Goal: Information Seeking & Learning: Learn about a topic

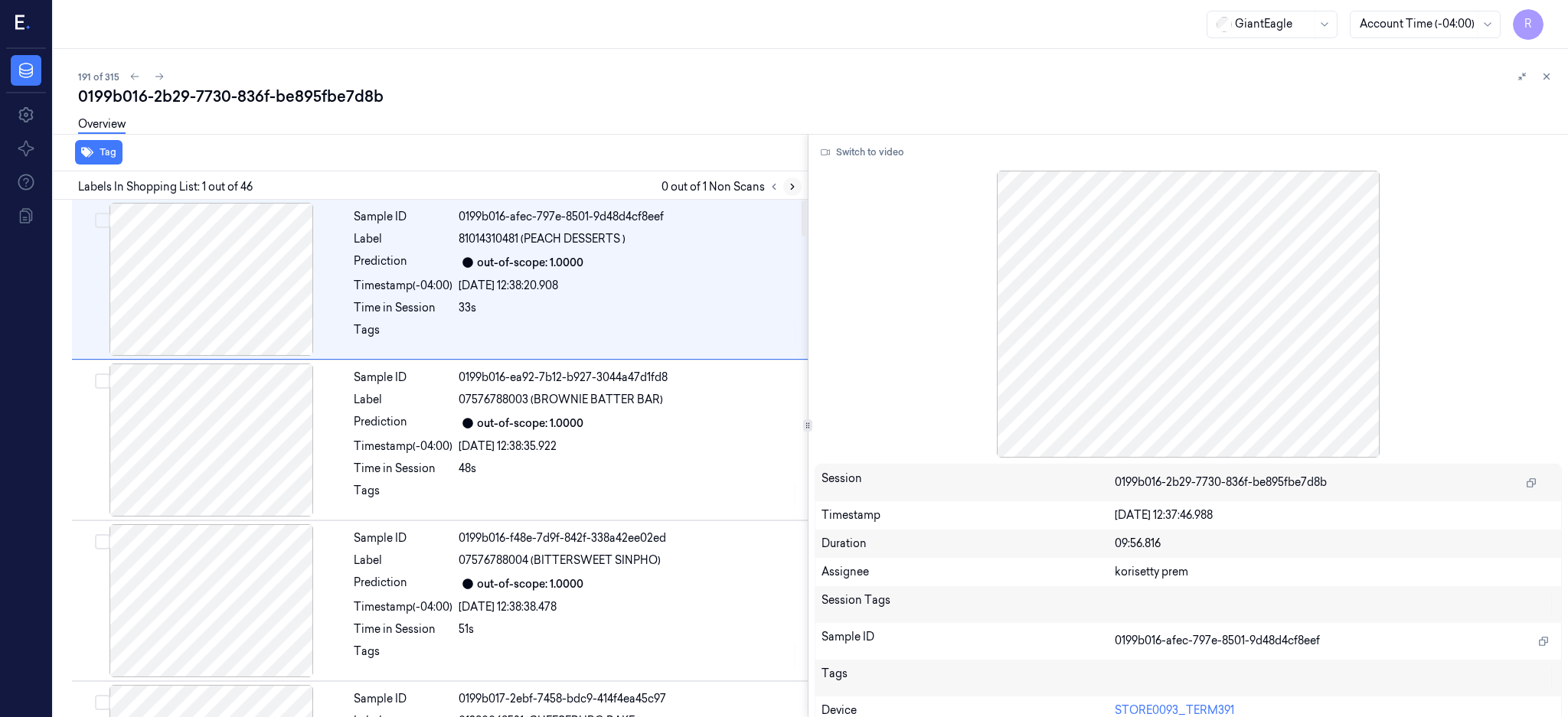
click at [798, 184] on icon at bounding box center [792, 187] width 11 height 11
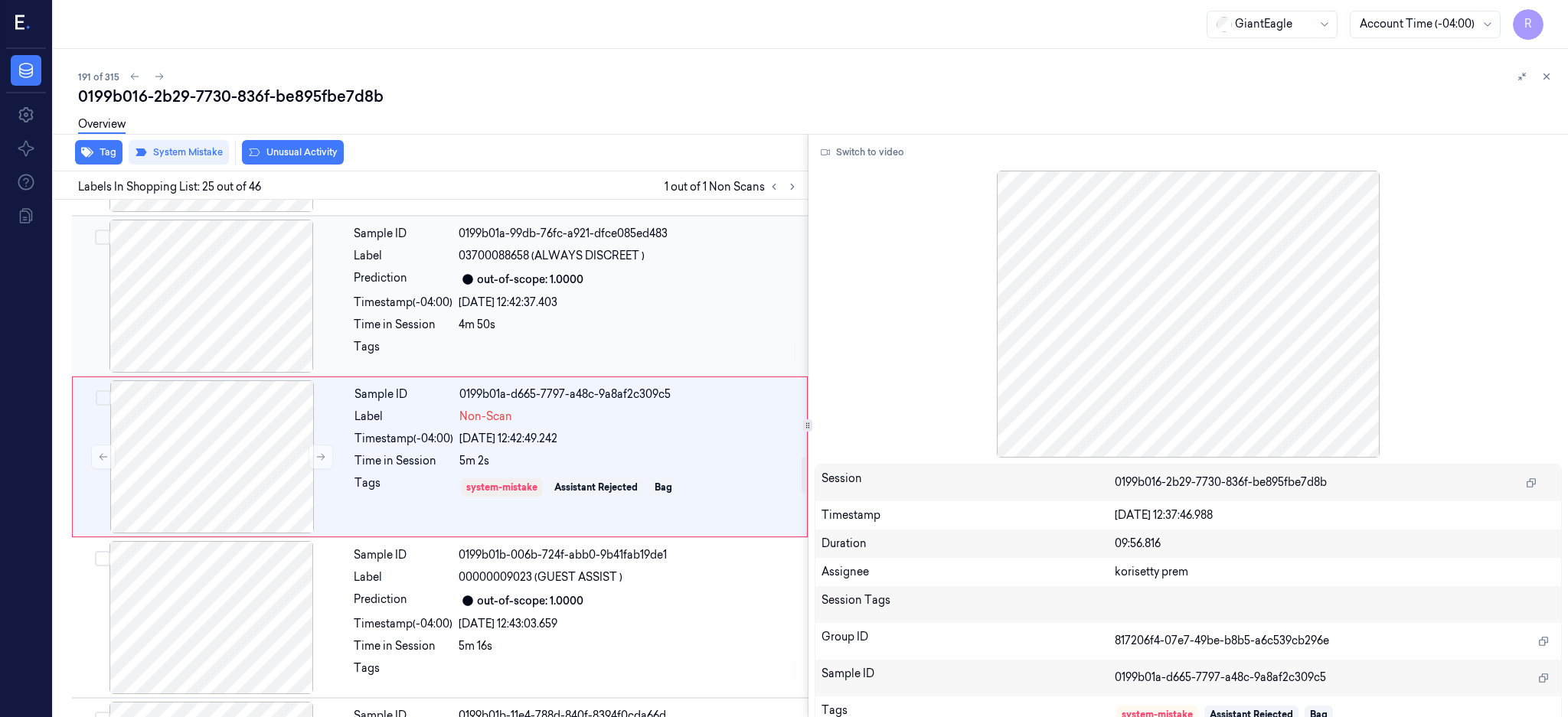
click at [222, 303] on div at bounding box center [211, 296] width 273 height 153
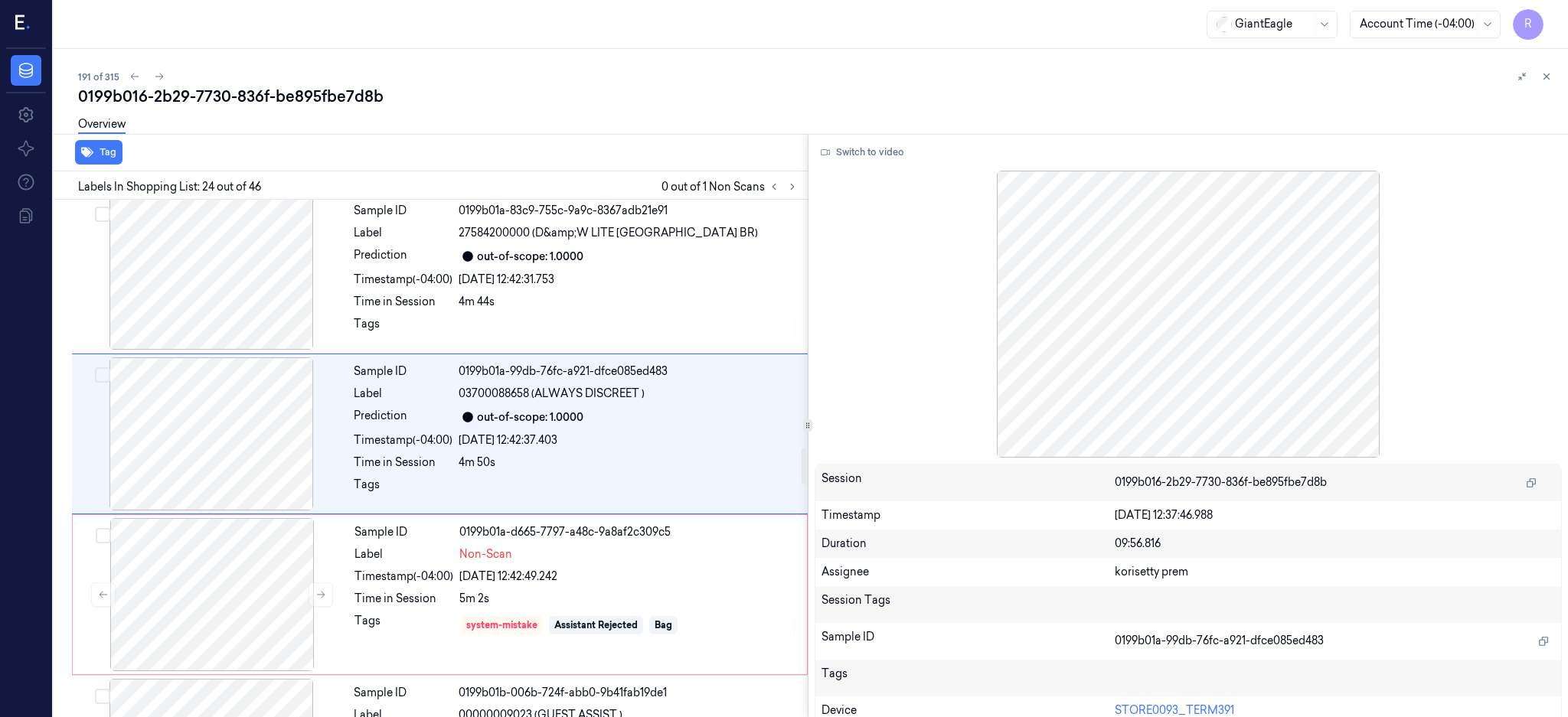
scroll to position [3519, 0]
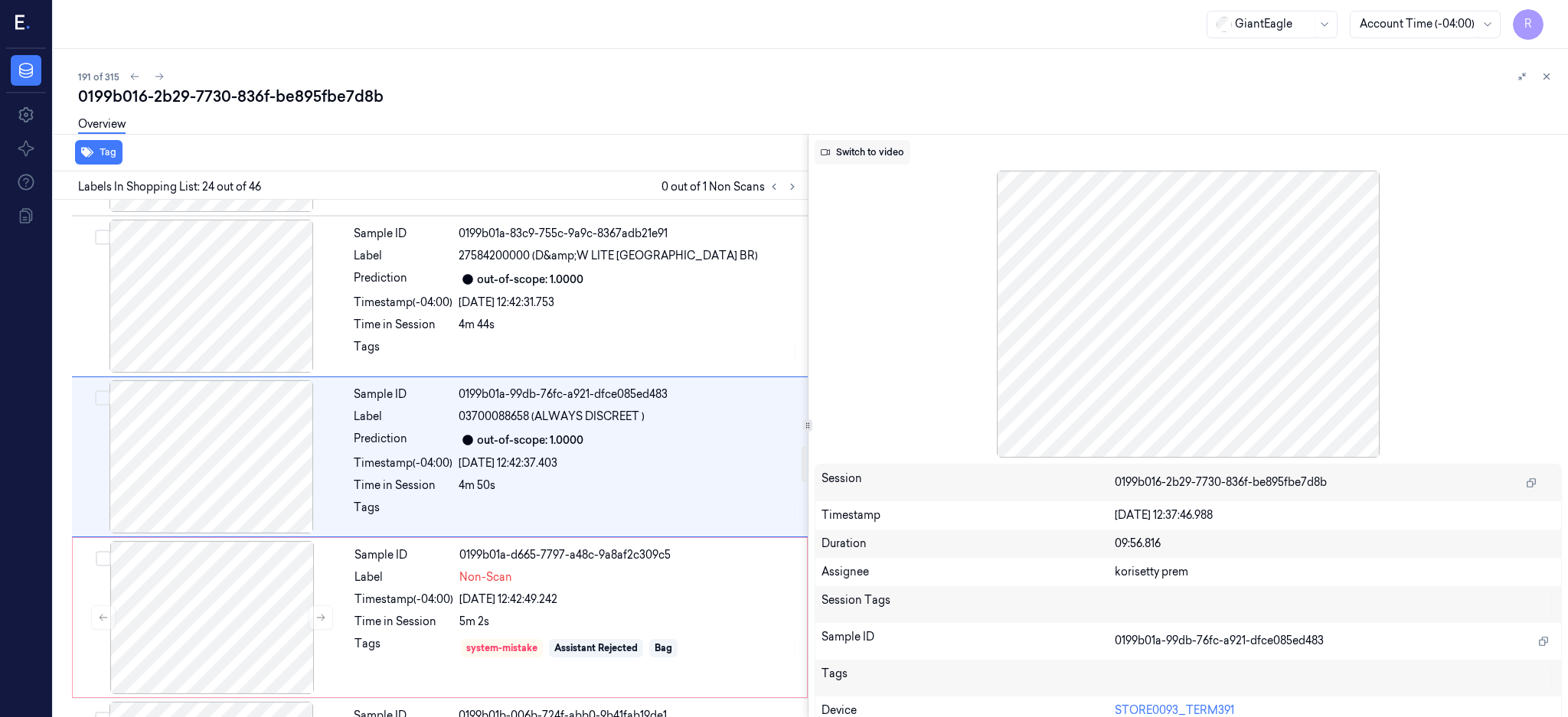
click at [880, 162] on button "Switch to video" at bounding box center [862, 152] width 96 height 25
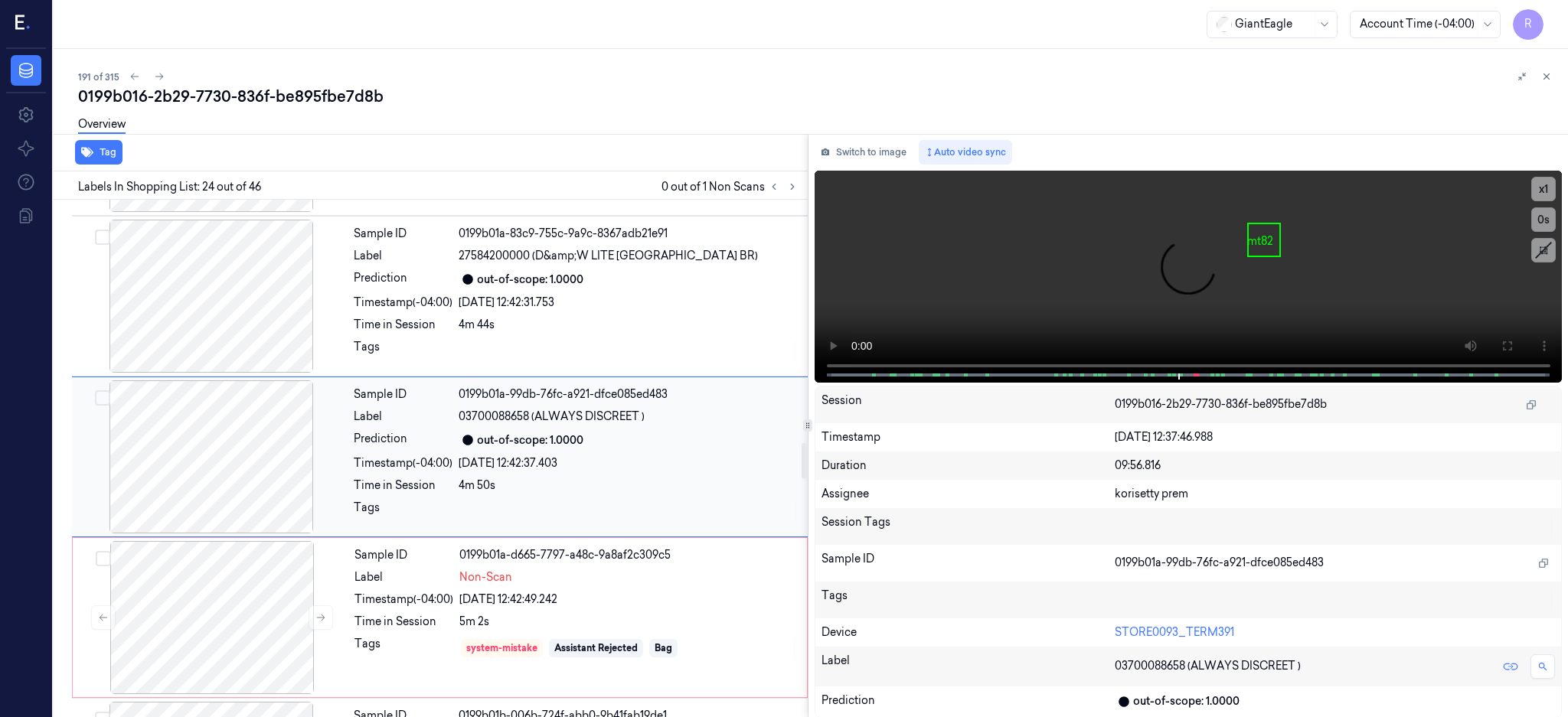
scroll to position [3417, 0]
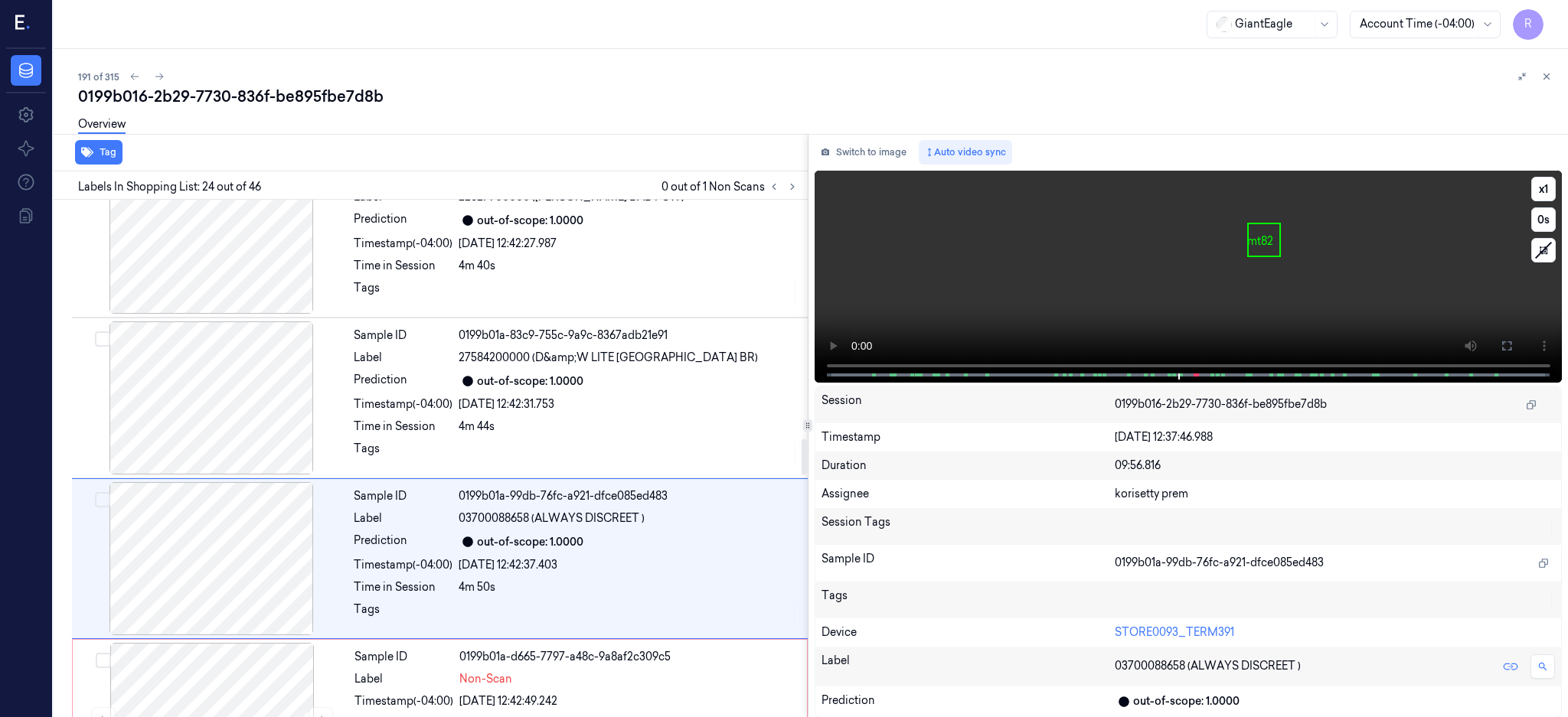
click at [264, 564] on div at bounding box center [211, 559] width 273 height 153
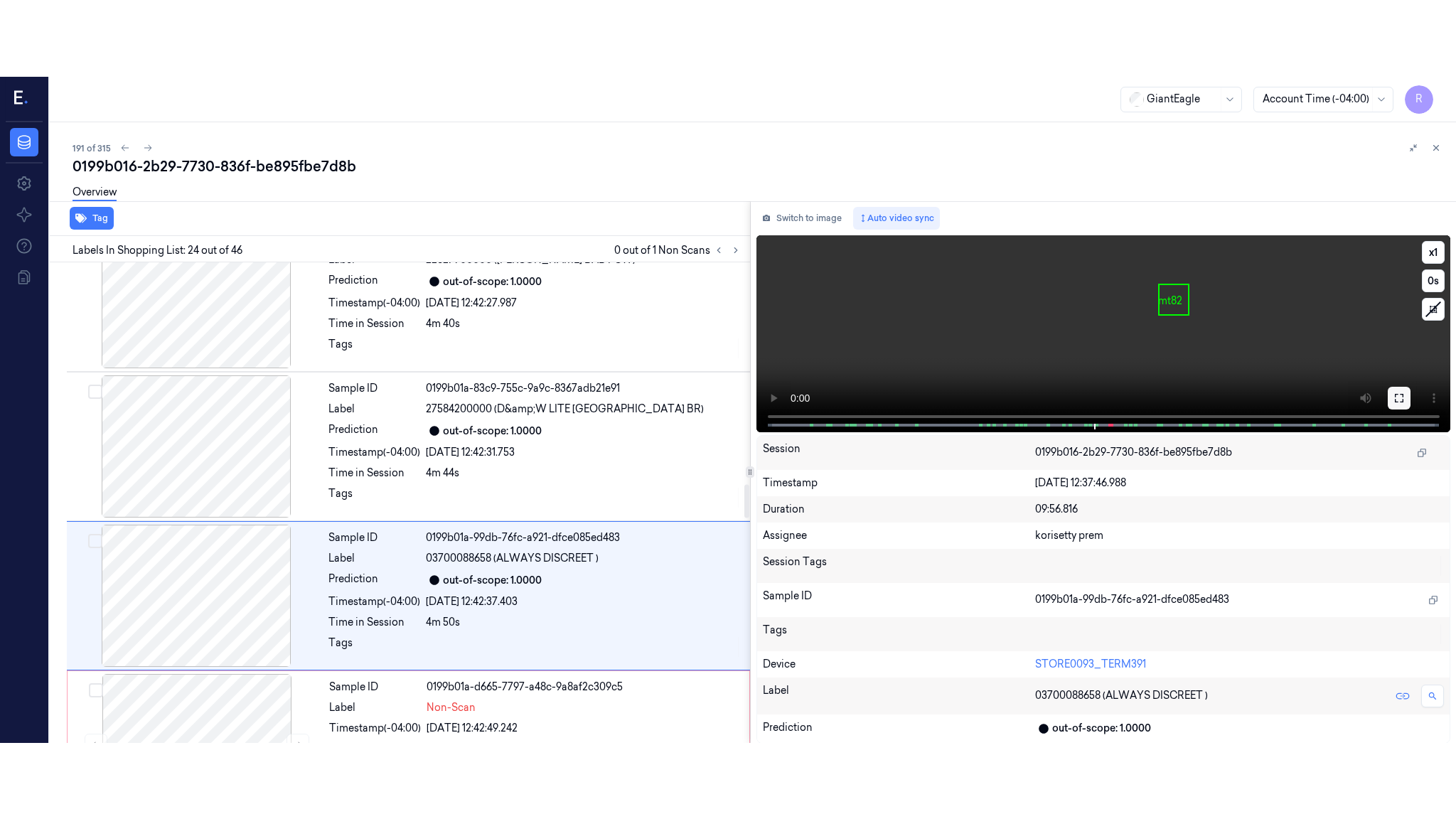
scroll to position [3269, 0]
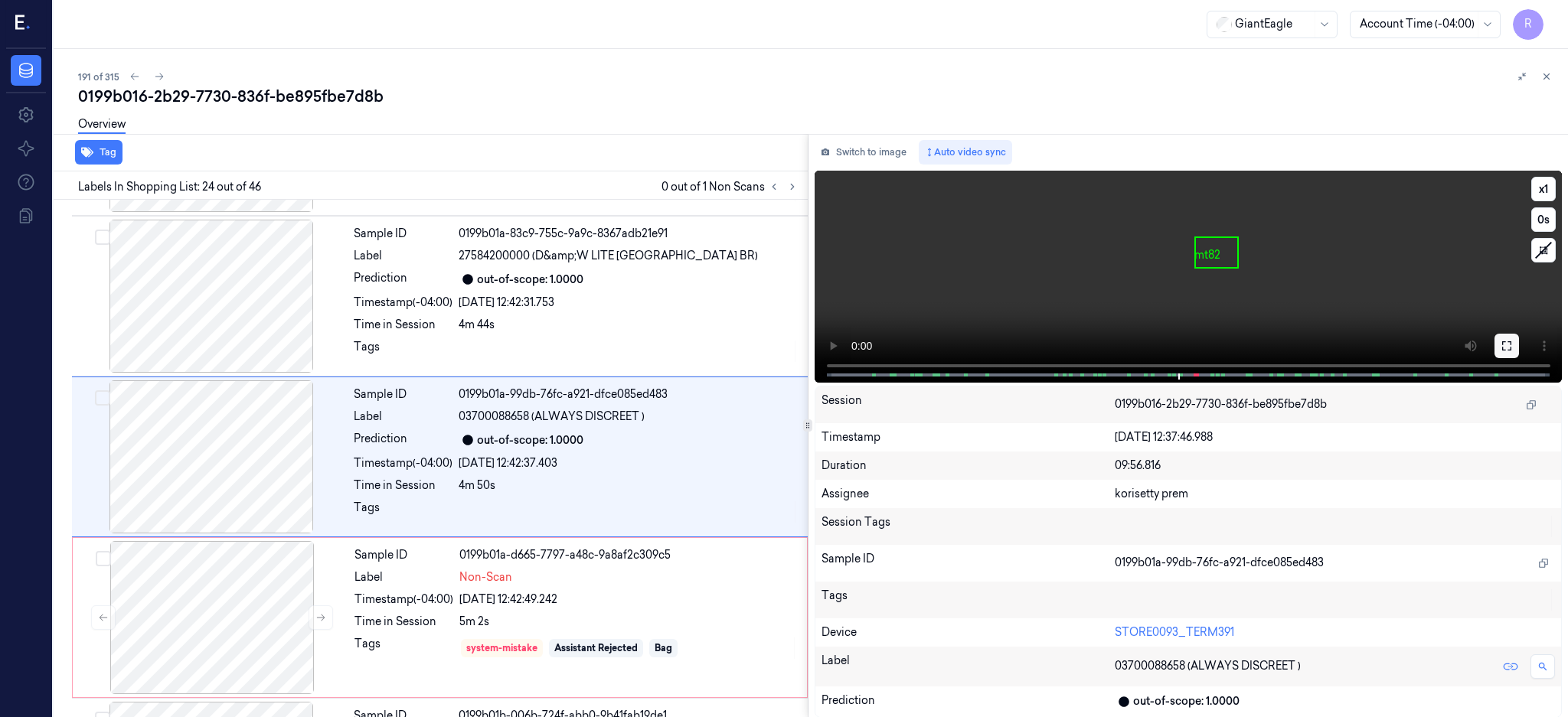
click at [1512, 345] on icon at bounding box center [1506, 346] width 12 height 12
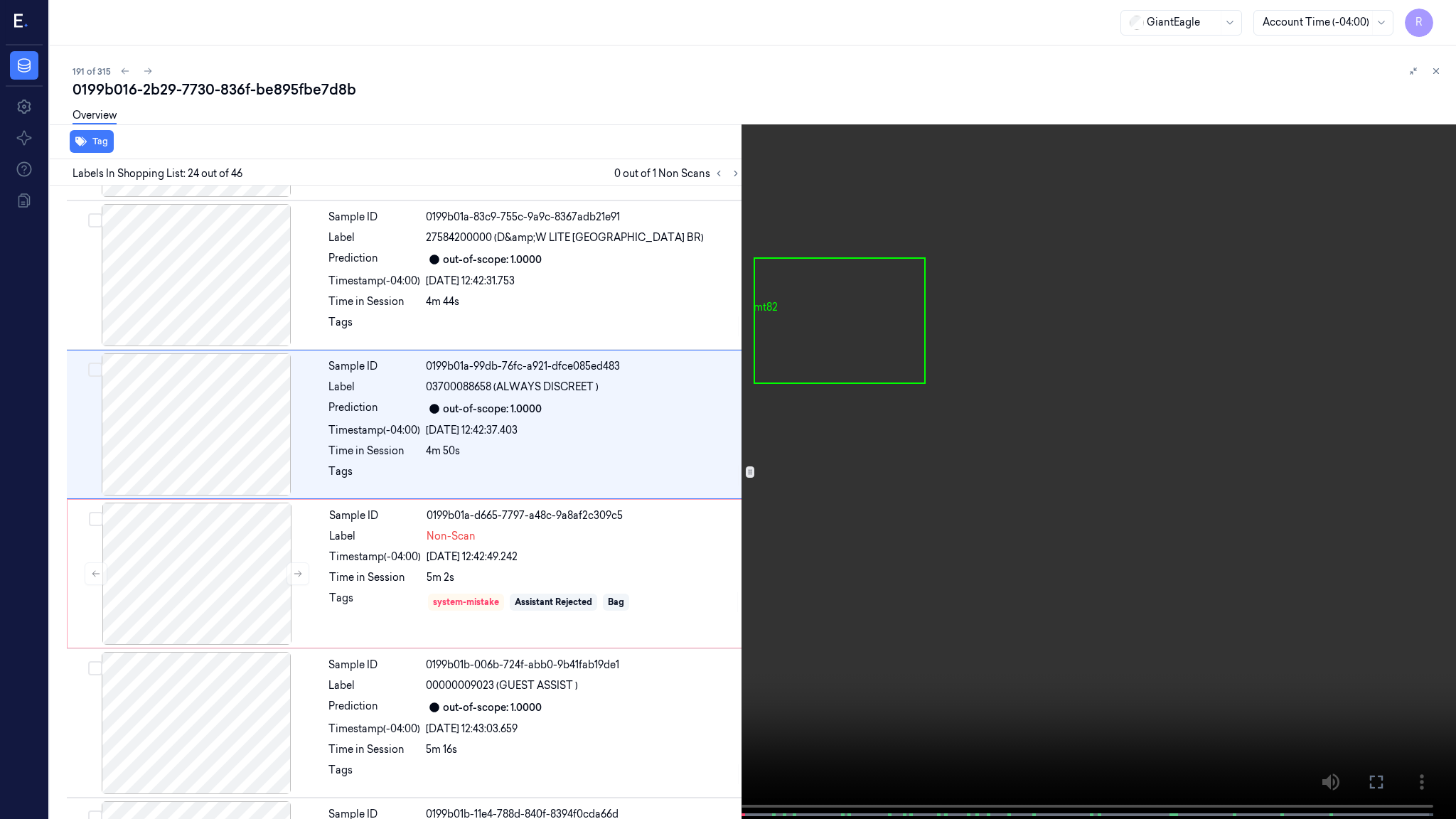
click at [1028, 410] on video at bounding box center [728, 411] width 1456 height 822
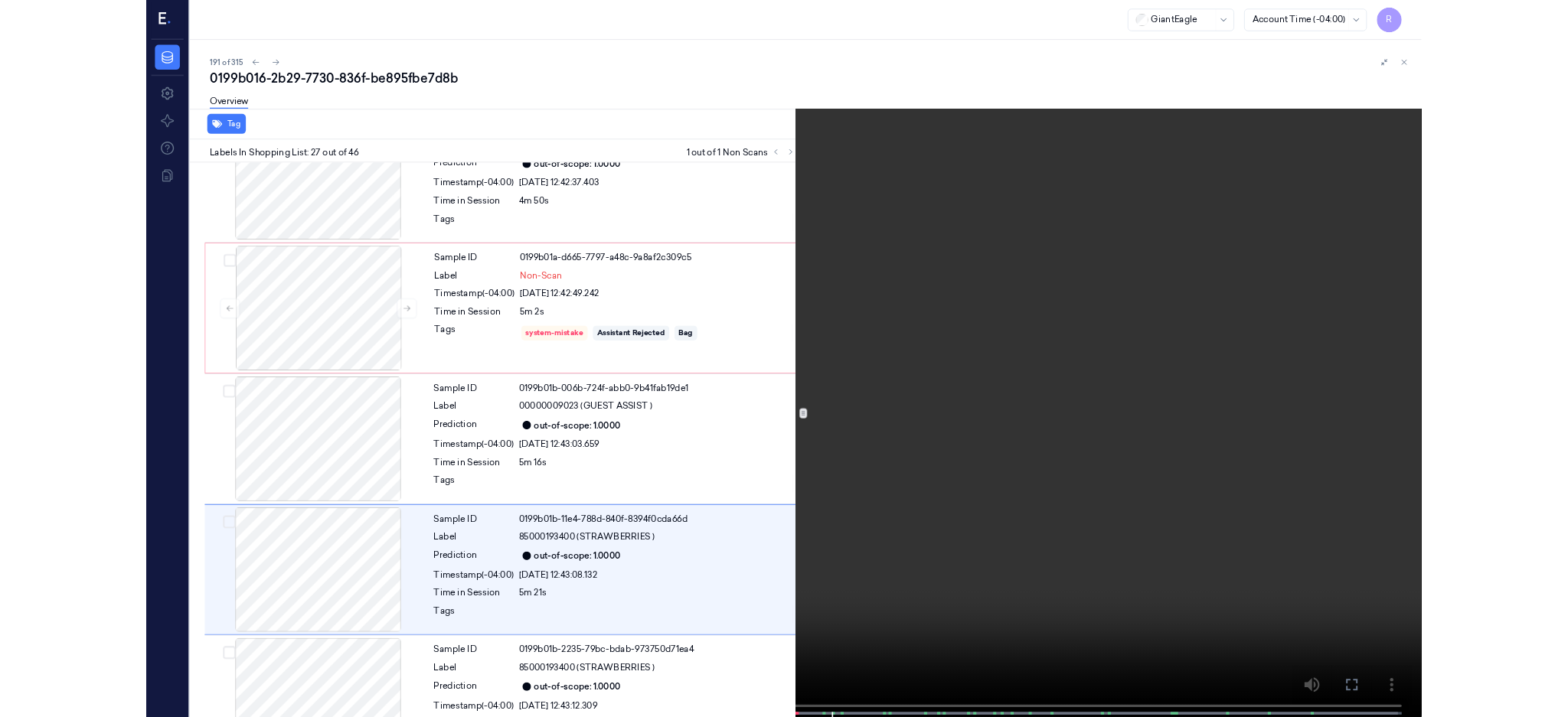
scroll to position [3919, 0]
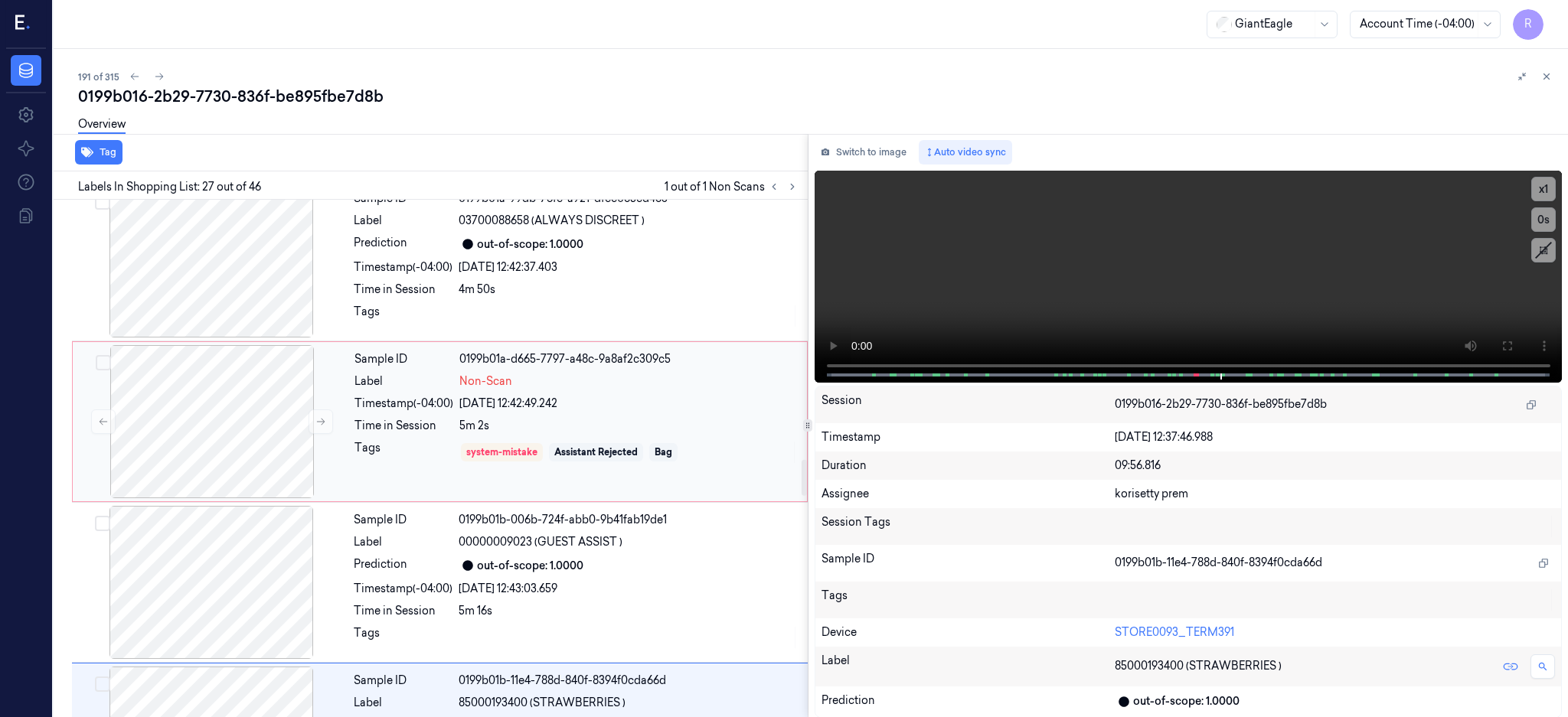
click at [226, 342] on div "Sample ID 0199b01a-d665-7797-a48c-9a8af2c309c5 Label Non-Scan Timestamp (-04:00…" at bounding box center [440, 422] width 736 height 161
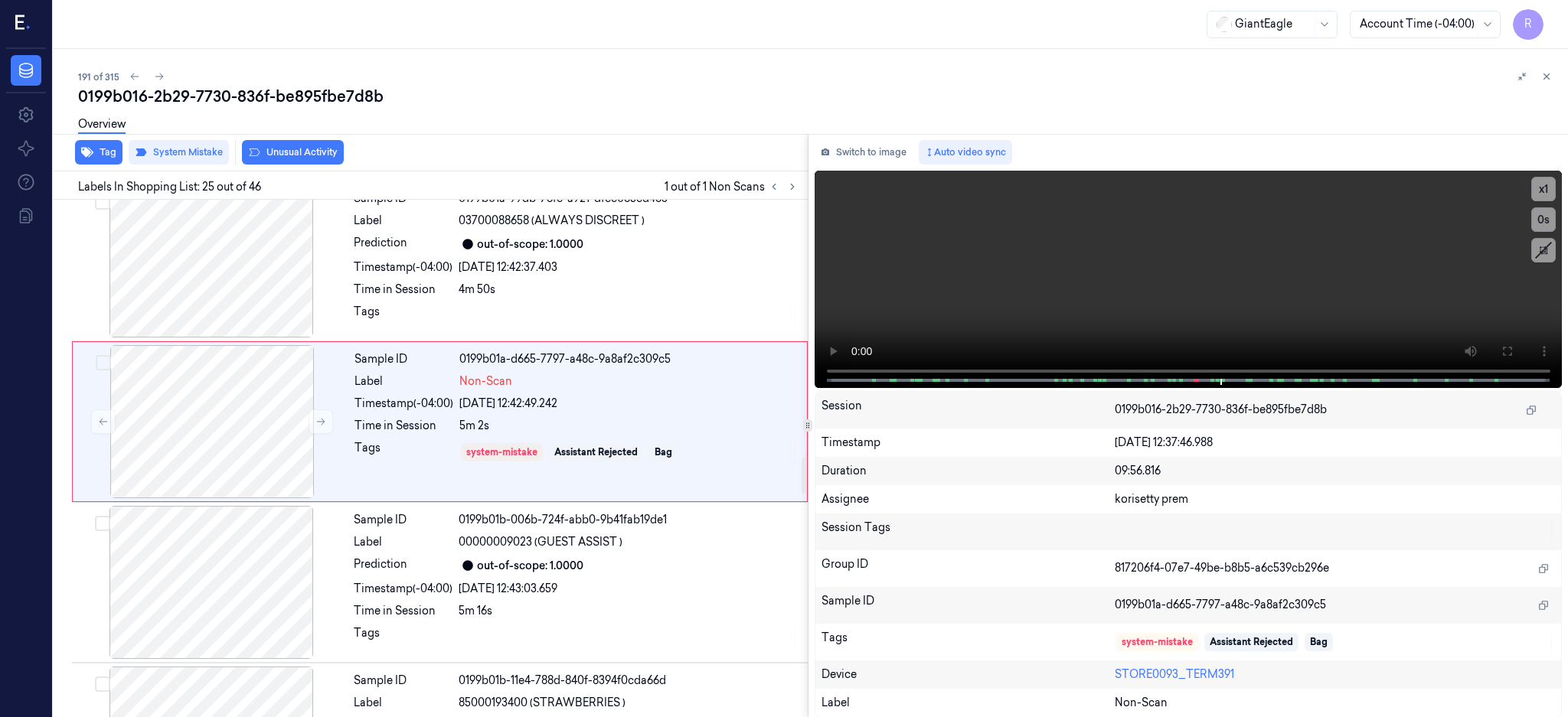
scroll to position [3679, 0]
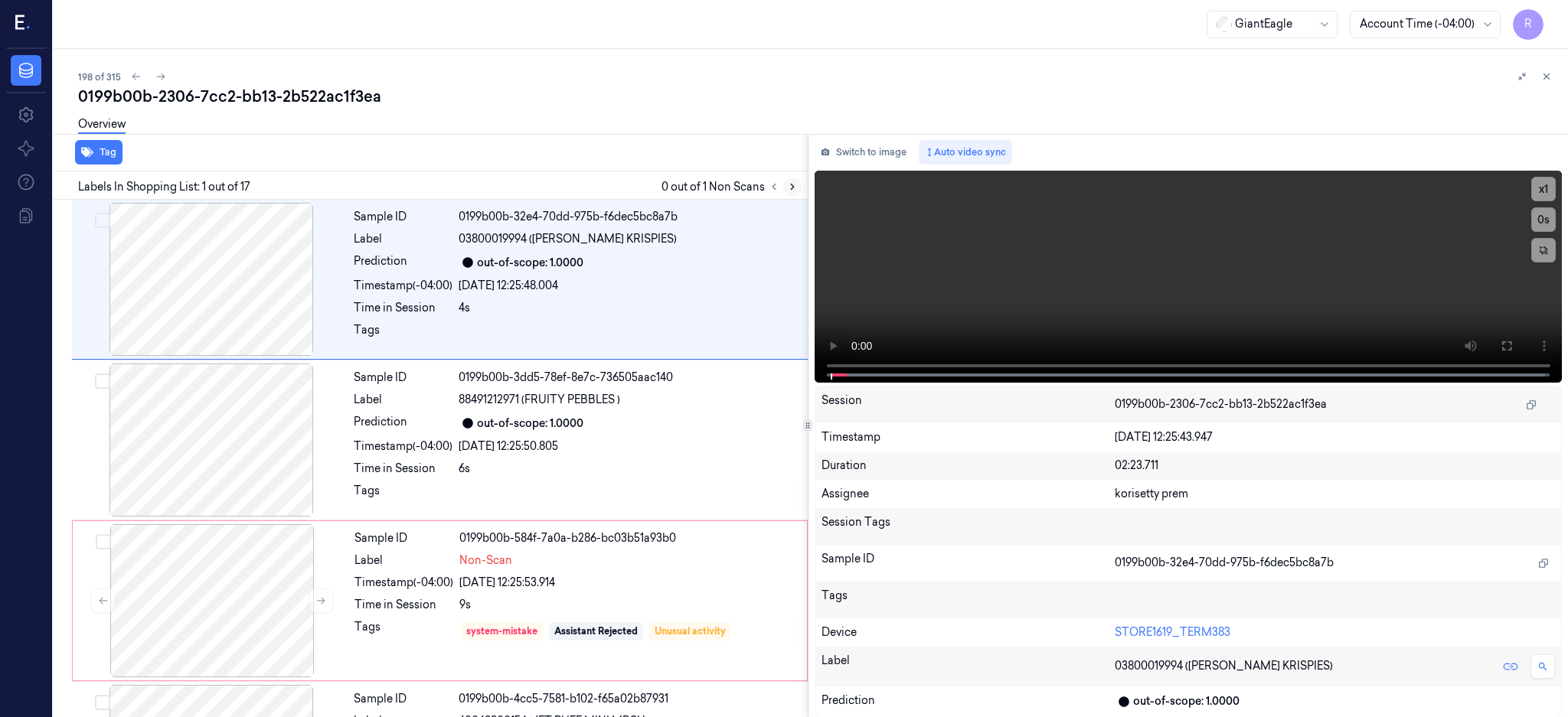
click at [798, 182] on icon at bounding box center [792, 187] width 11 height 11
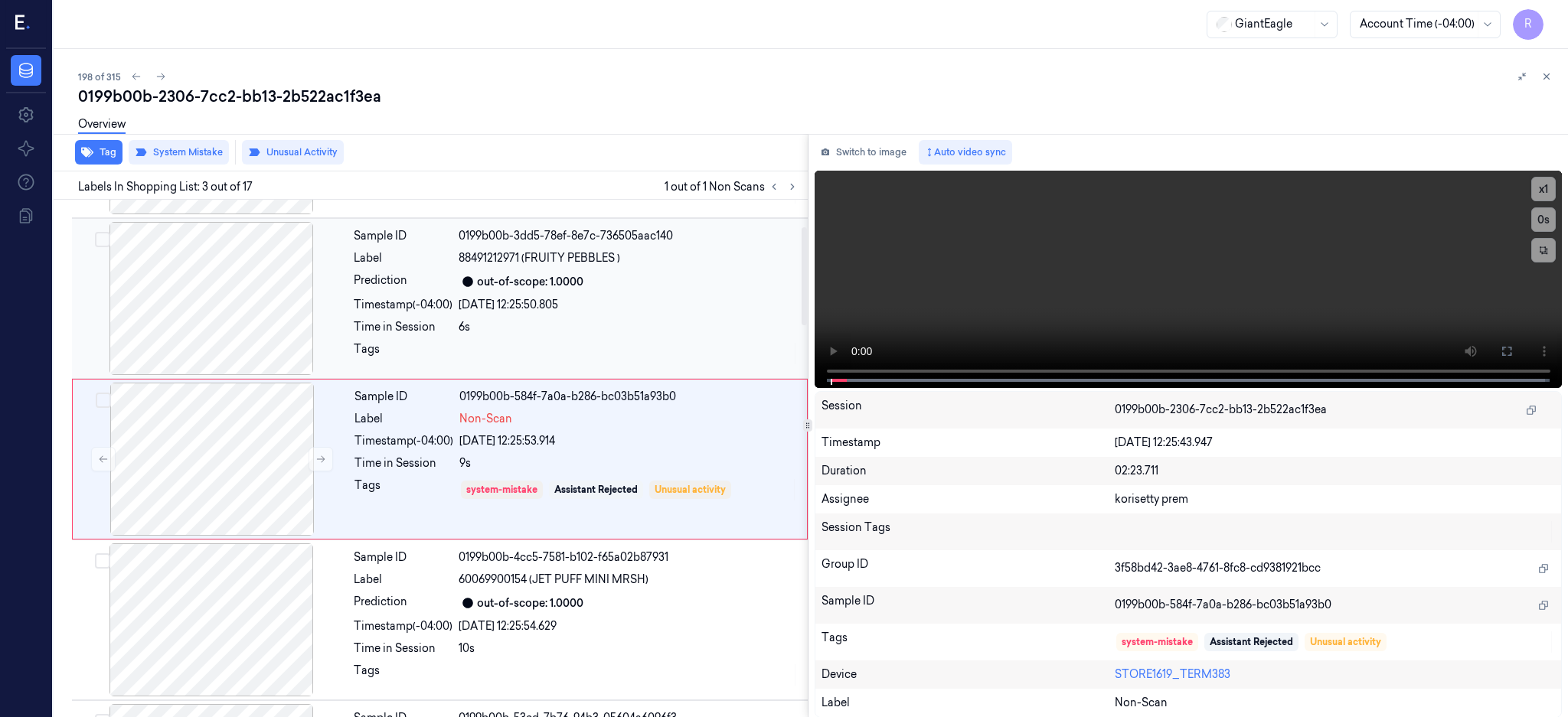
click at [202, 311] on div at bounding box center [211, 298] width 273 height 153
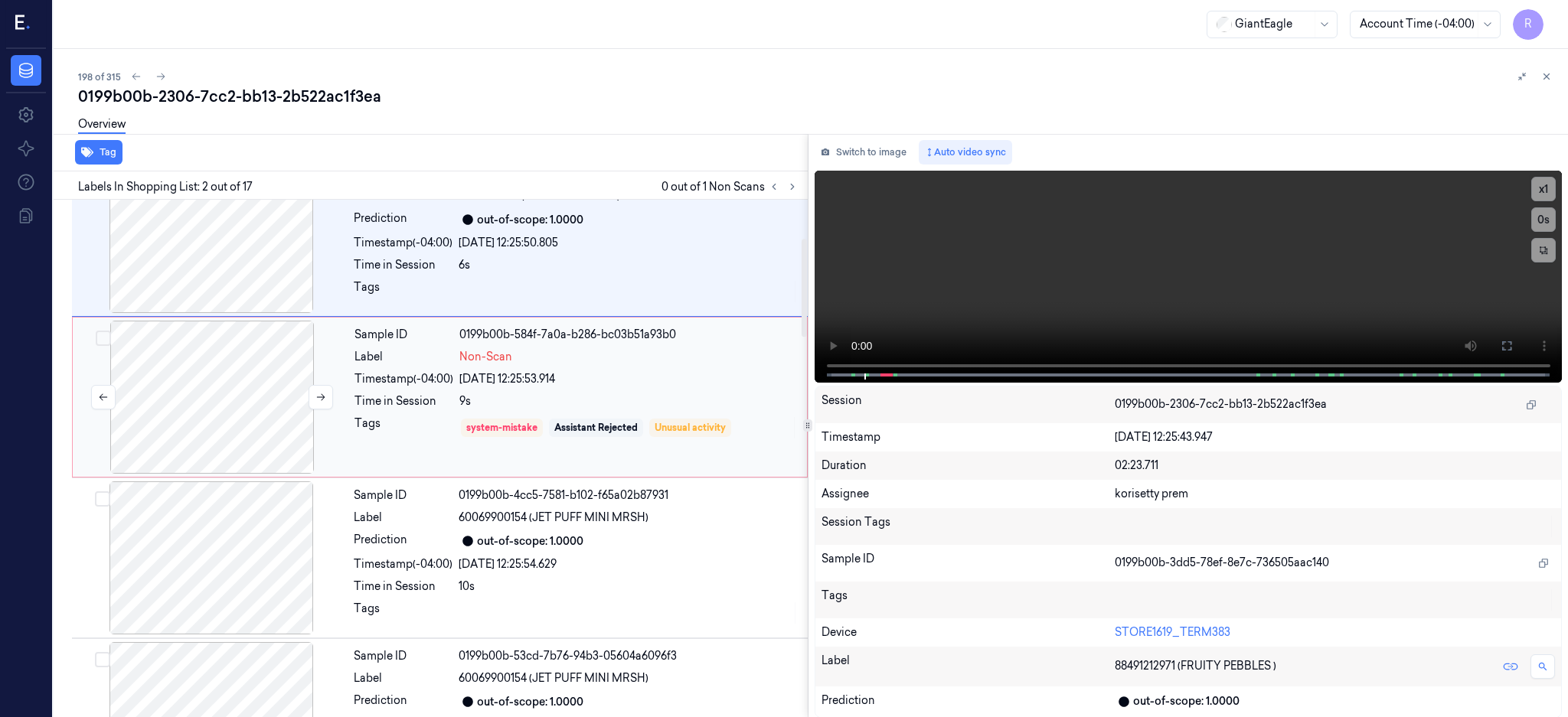
click at [230, 392] on div at bounding box center [212, 397] width 273 height 153
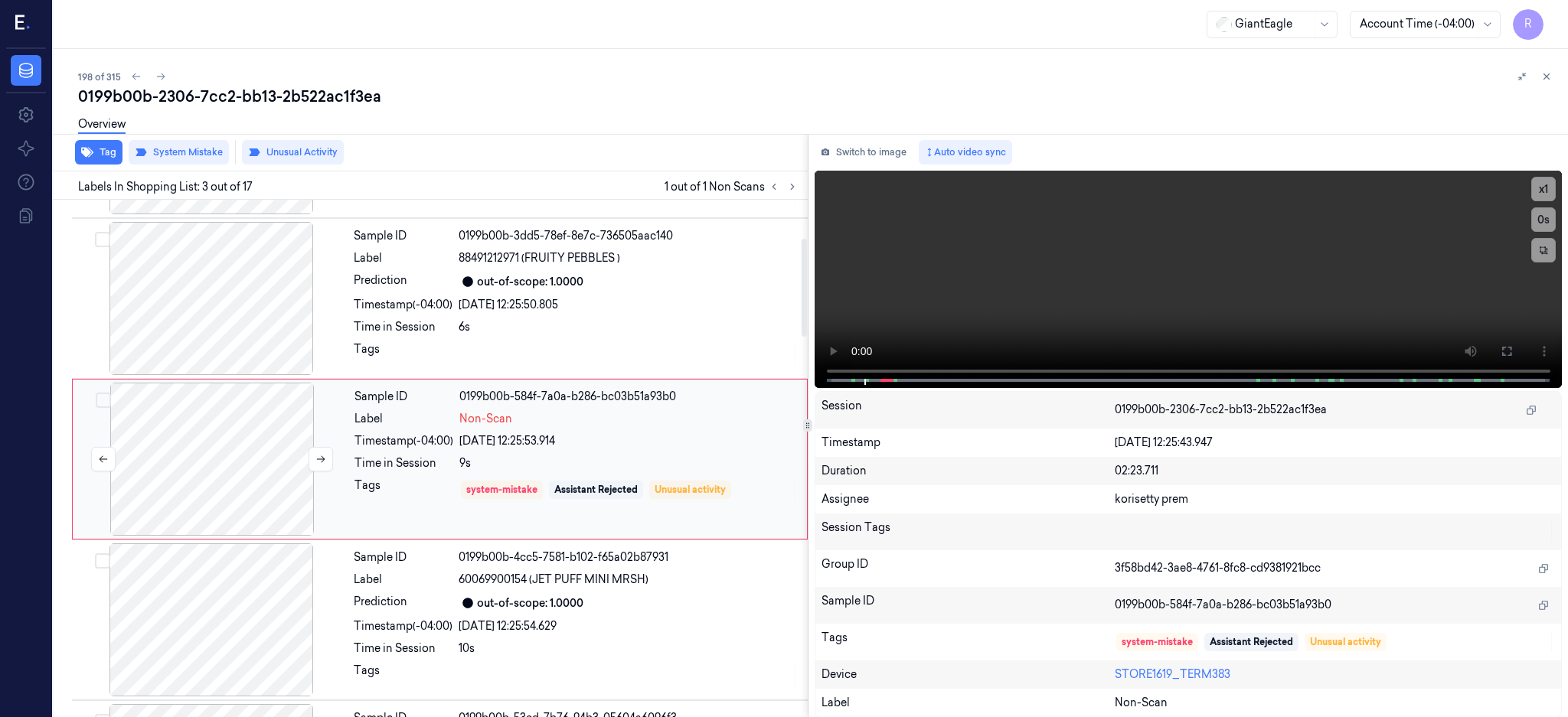
scroll to position [243, 0]
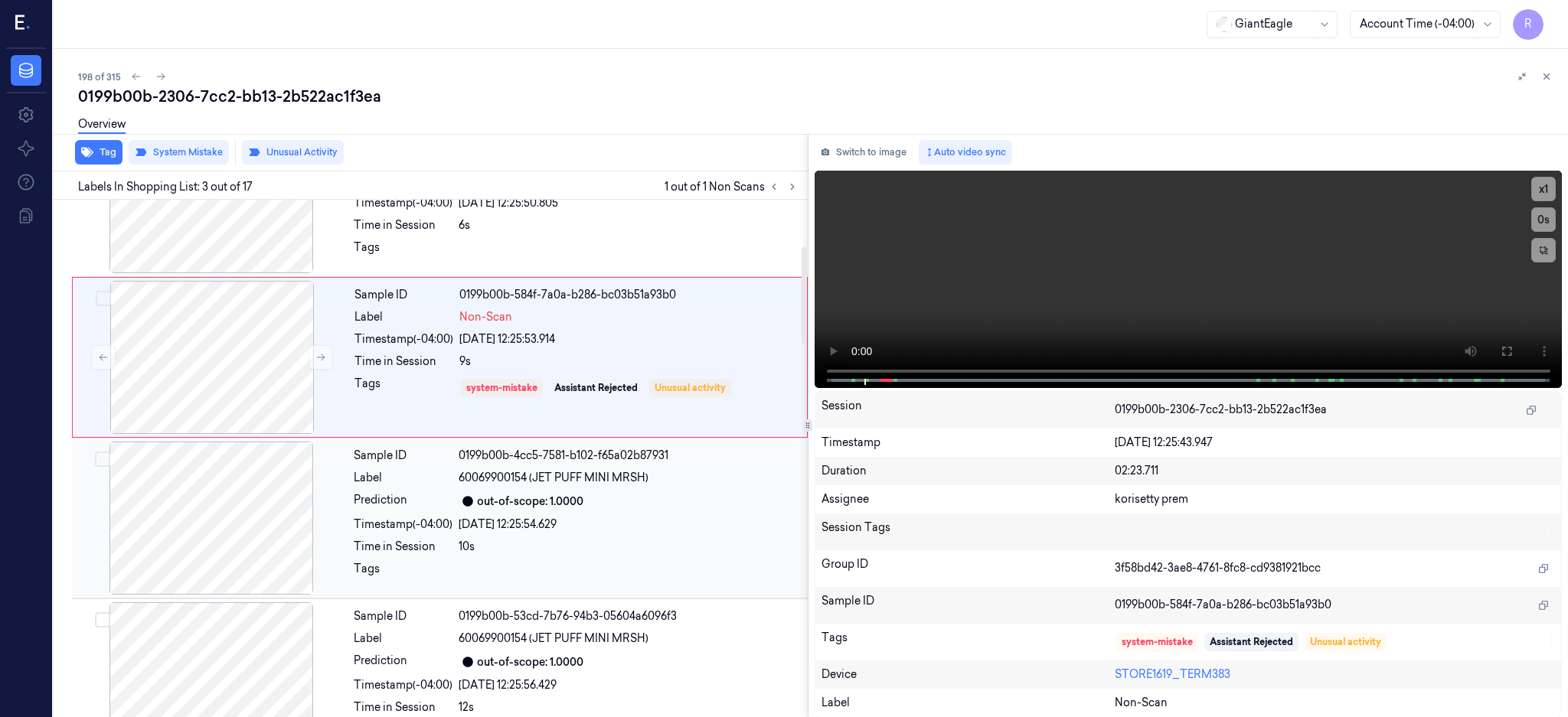
click at [240, 508] on div at bounding box center [211, 518] width 273 height 153
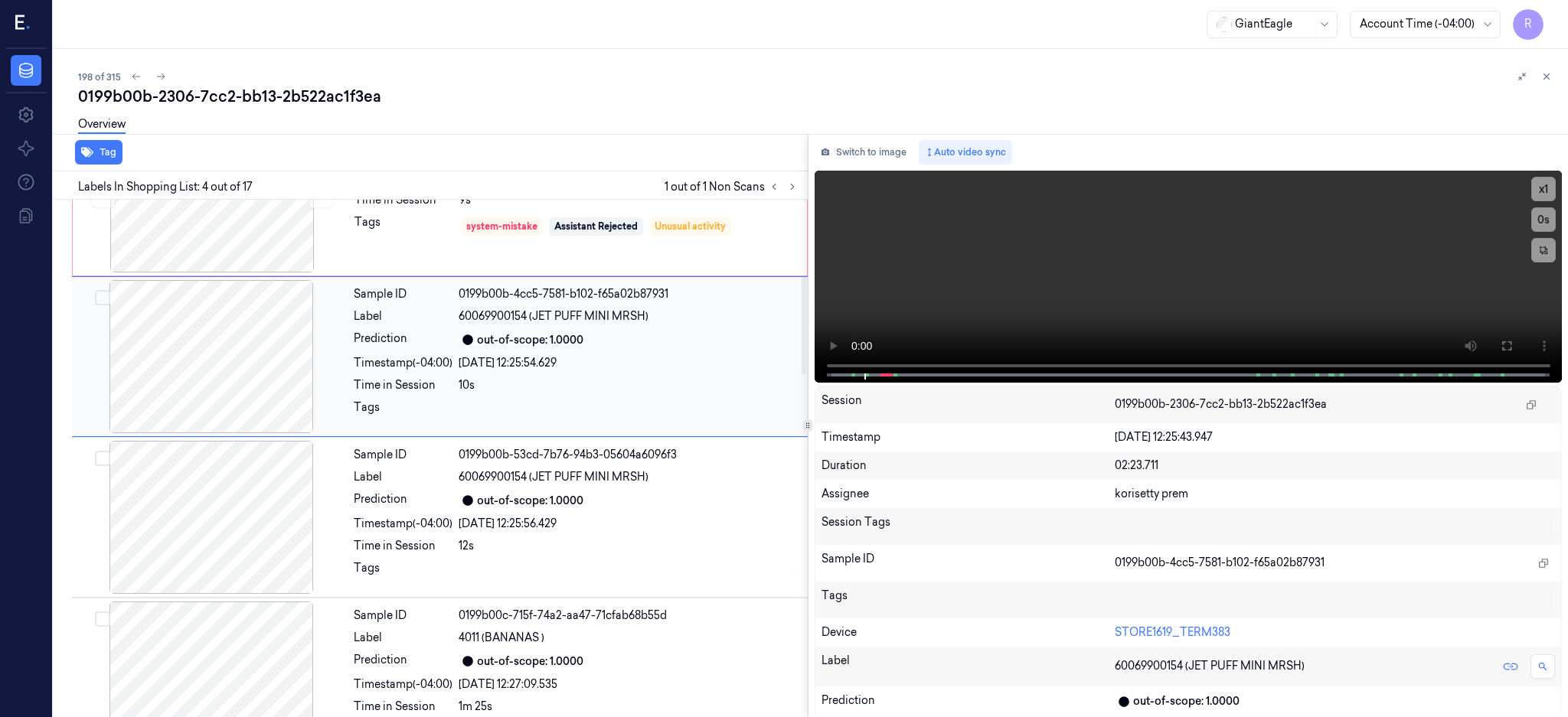
click at [240, 508] on div at bounding box center [211, 518] width 273 height 153
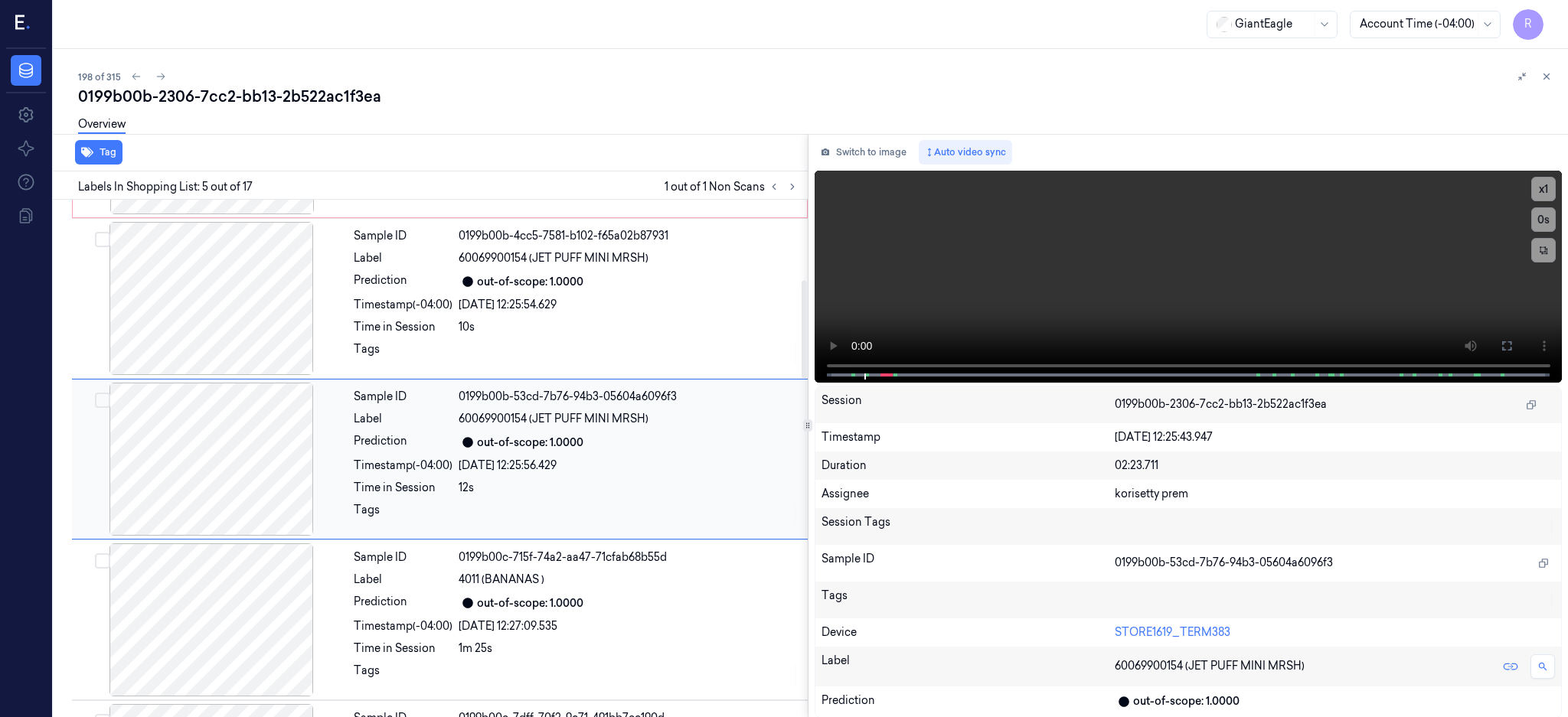
scroll to position [55, 0]
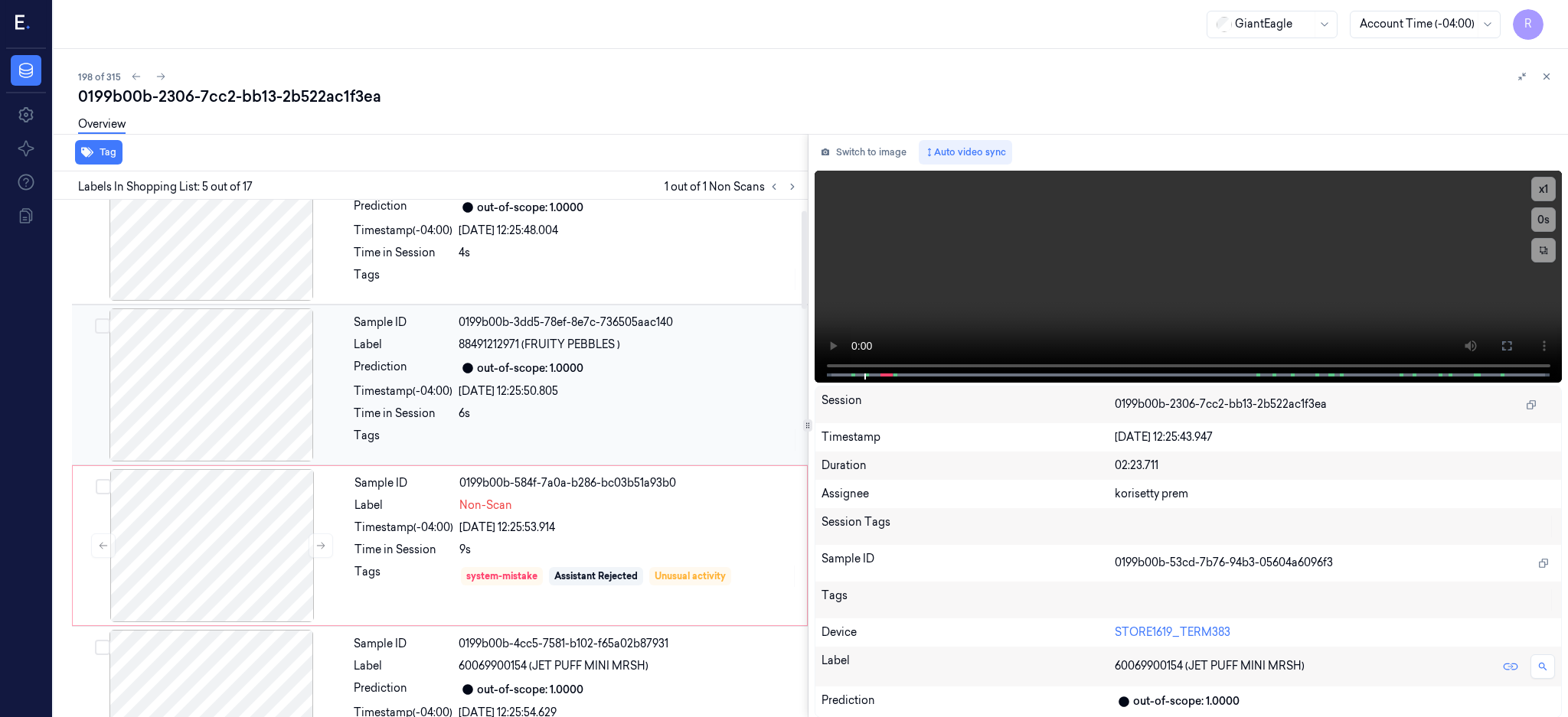
click at [210, 396] on div at bounding box center [211, 385] width 273 height 153
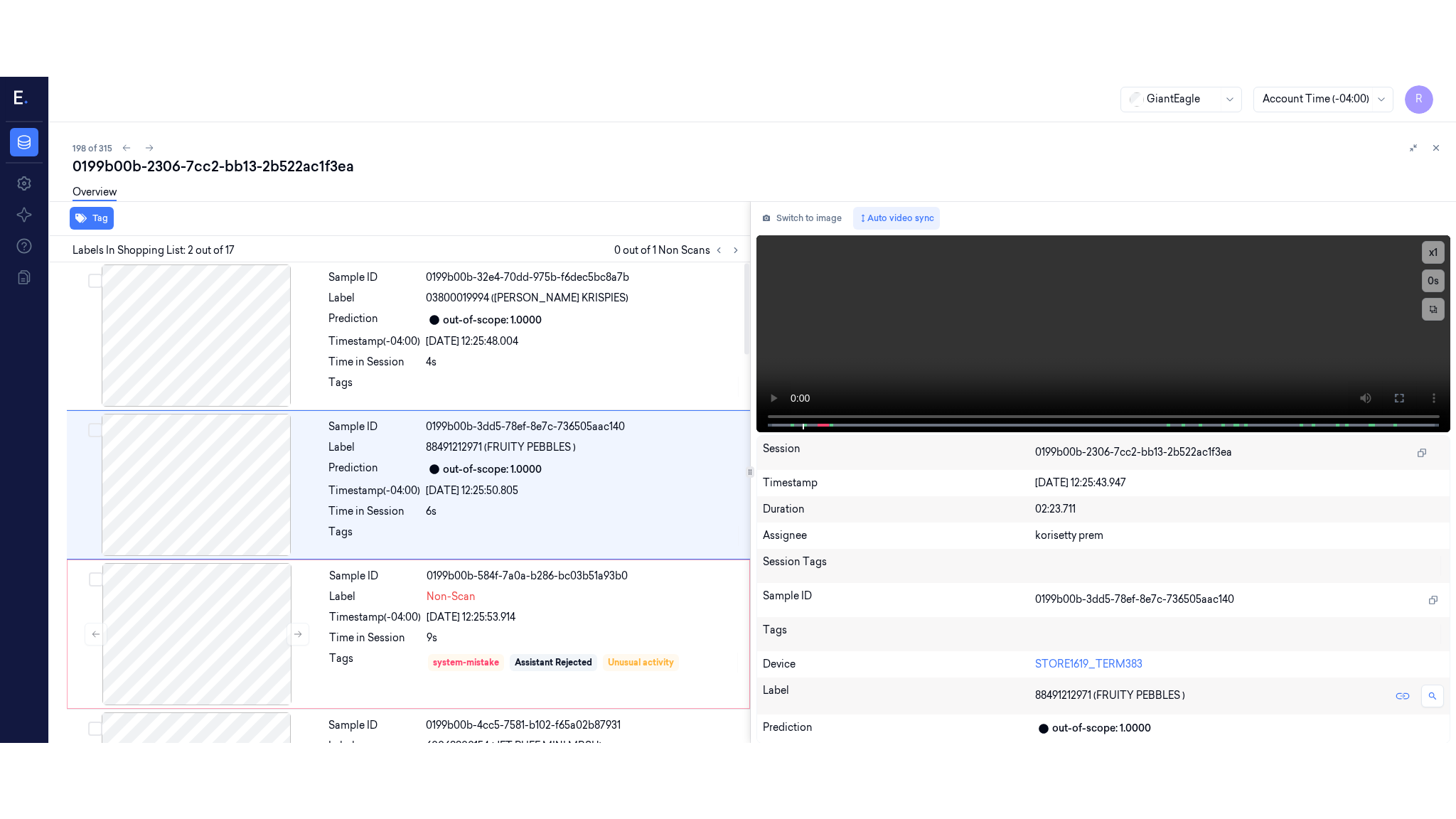
scroll to position [0, 0]
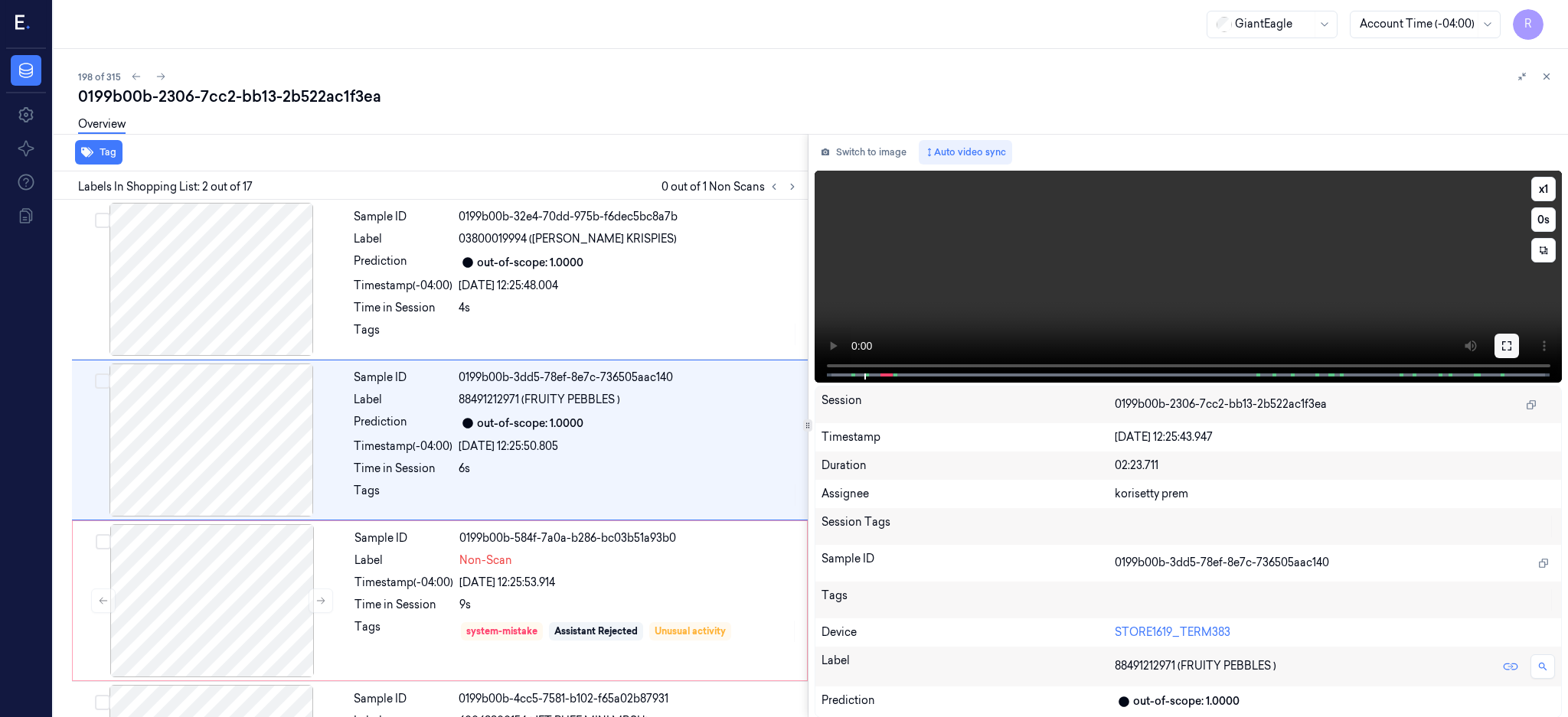
click at [1511, 348] on icon at bounding box center [1506, 346] width 9 height 9
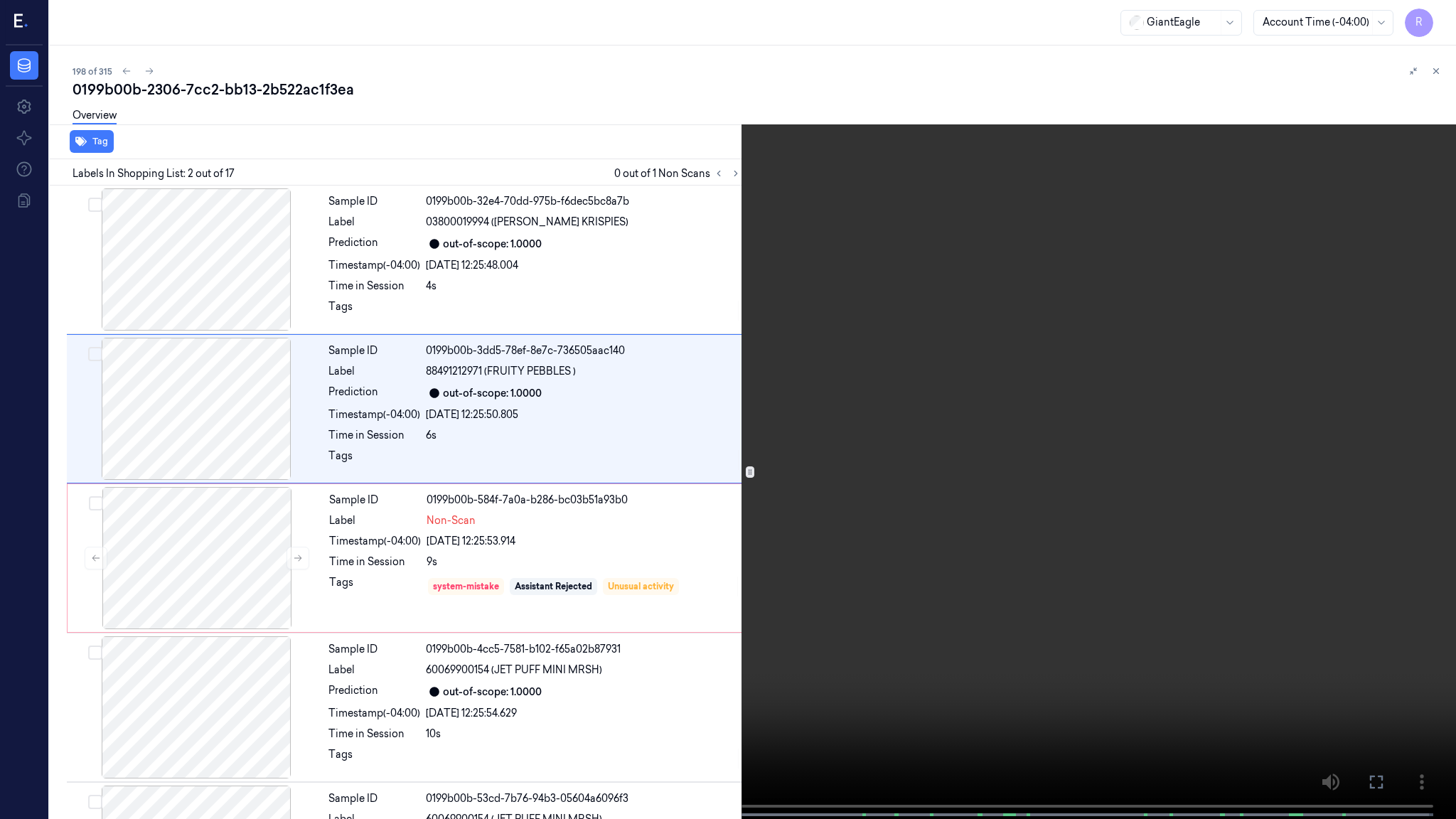
click at [548, 538] on video at bounding box center [728, 411] width 1456 height 822
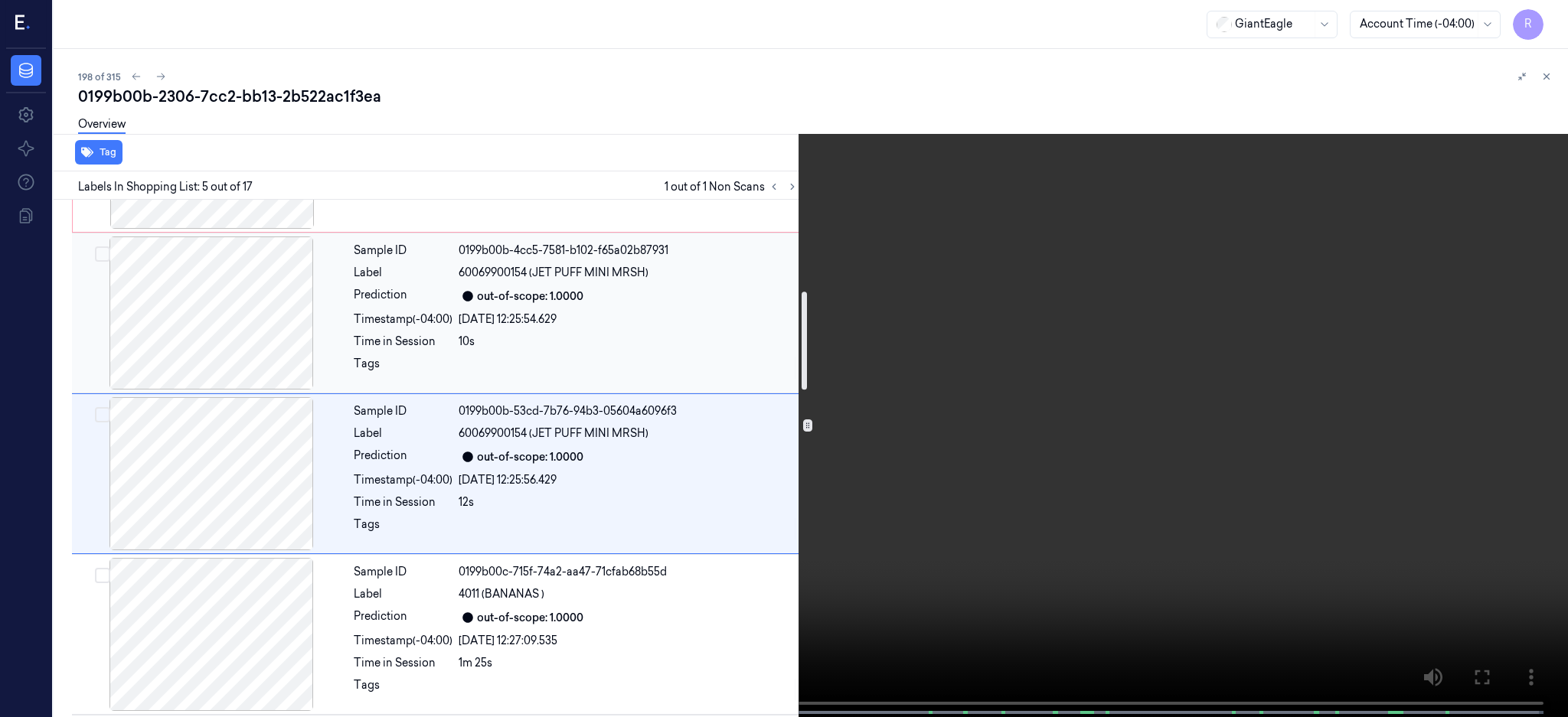
scroll to position [483, 0]
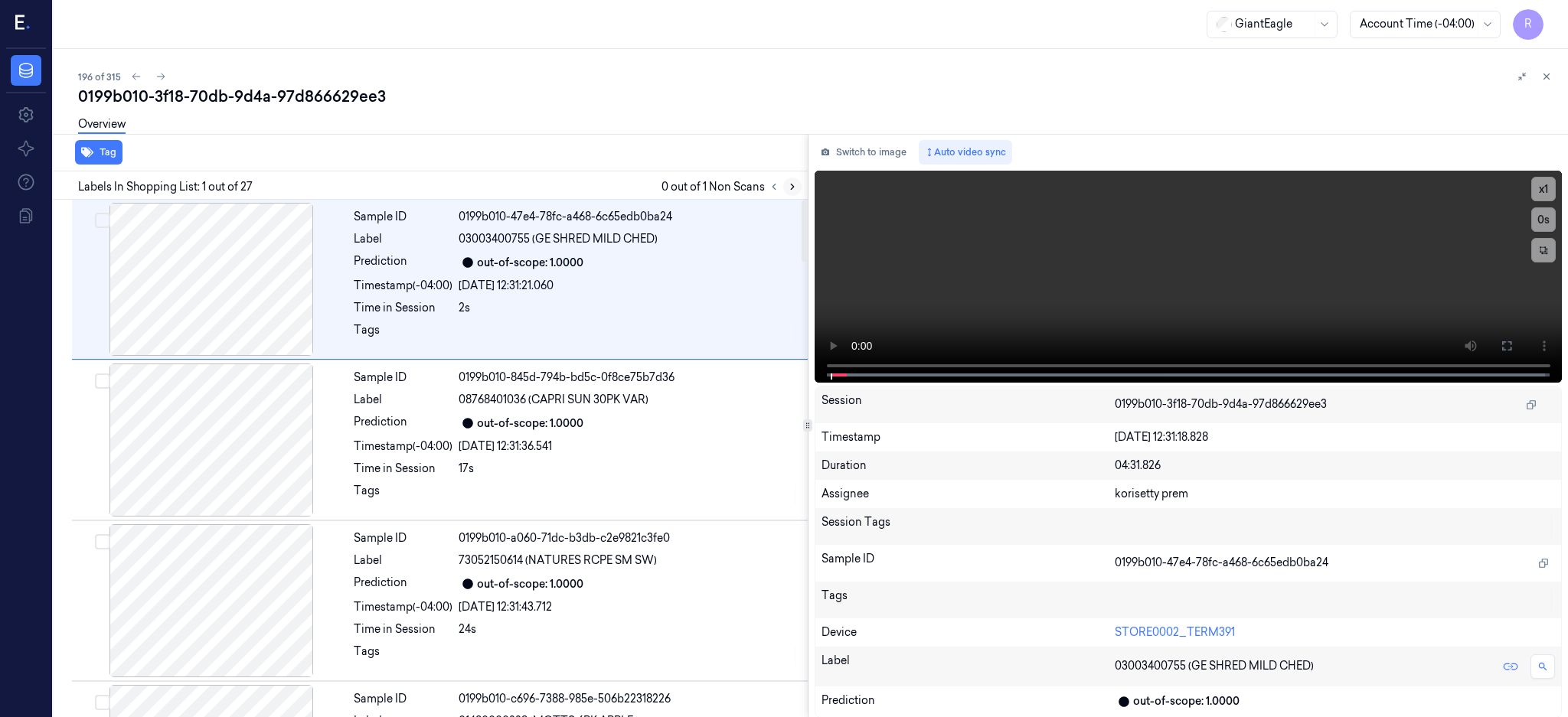
click at [794, 187] on icon at bounding box center [792, 187] width 3 height 5
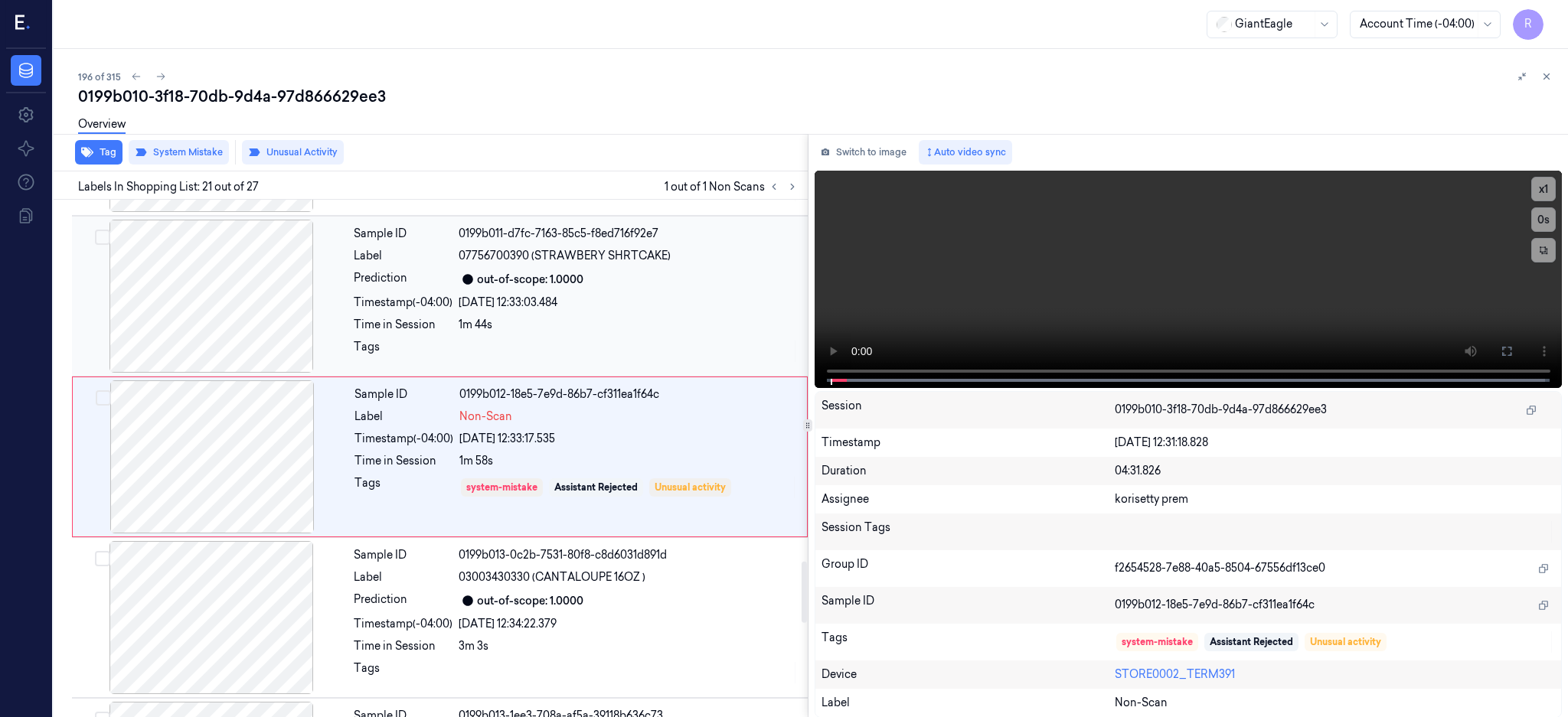
click at [211, 332] on div at bounding box center [211, 296] width 273 height 153
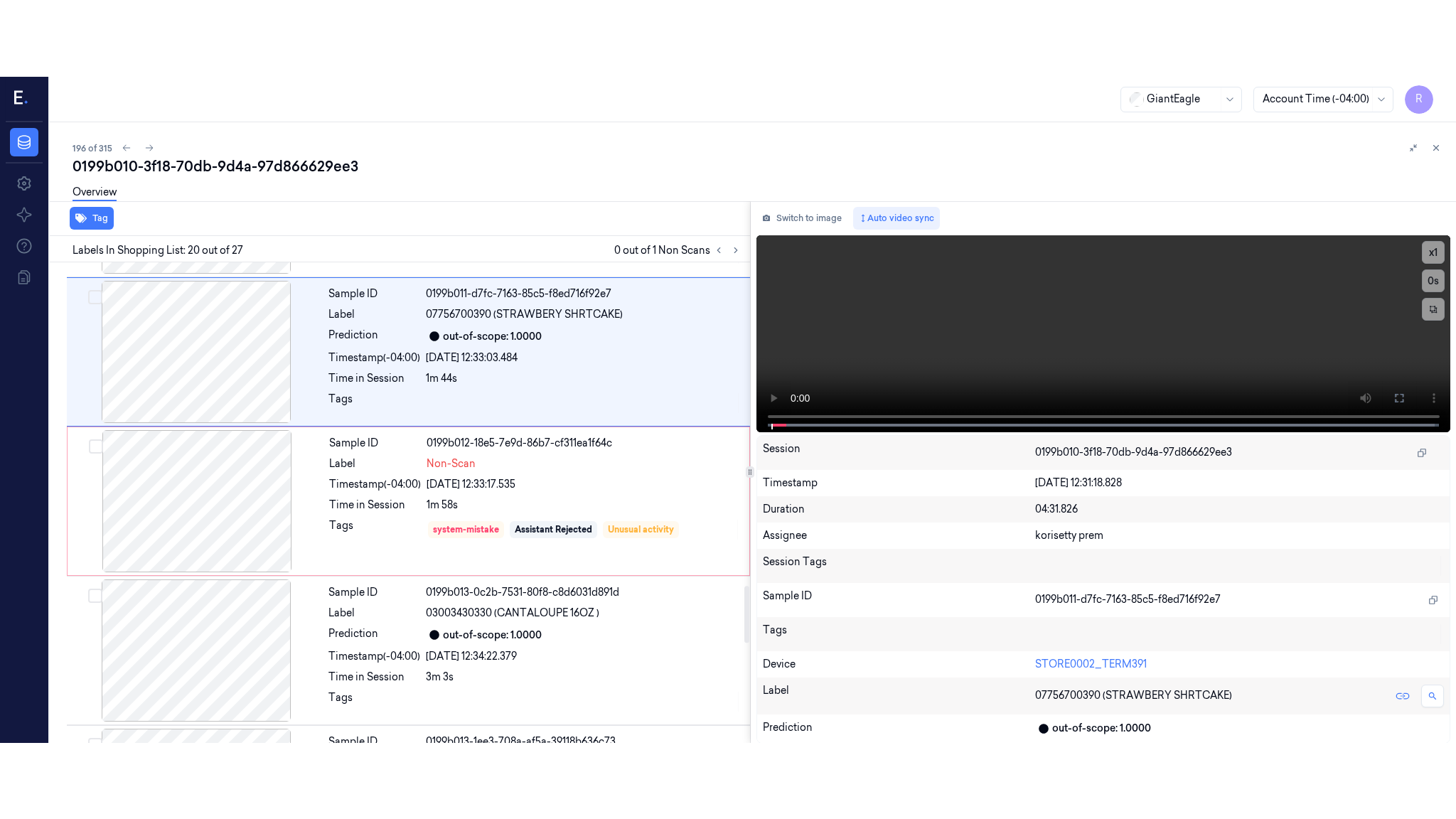
scroll to position [2671, 0]
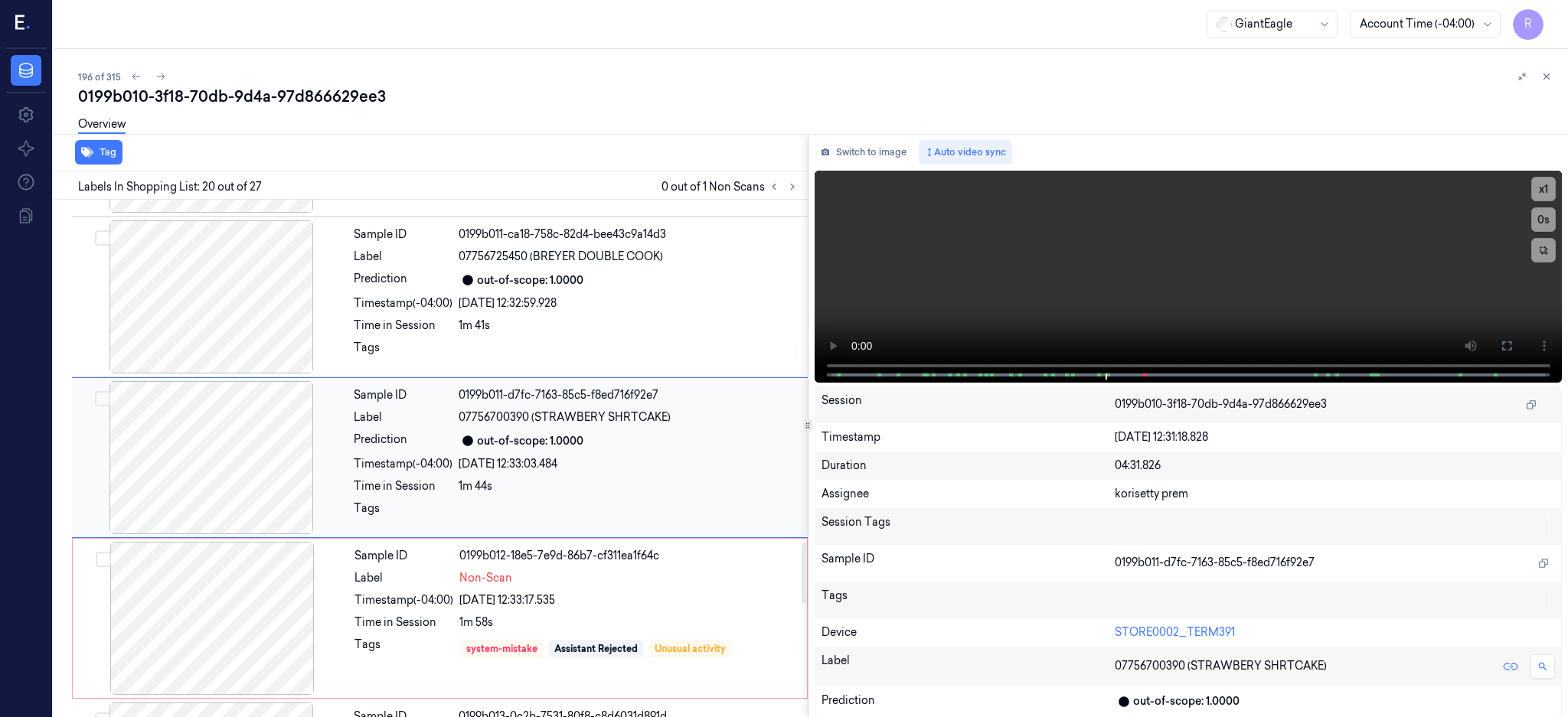
click at [203, 444] on div at bounding box center [211, 457] width 273 height 153
click at [1519, 350] on button at bounding box center [1507, 346] width 25 height 25
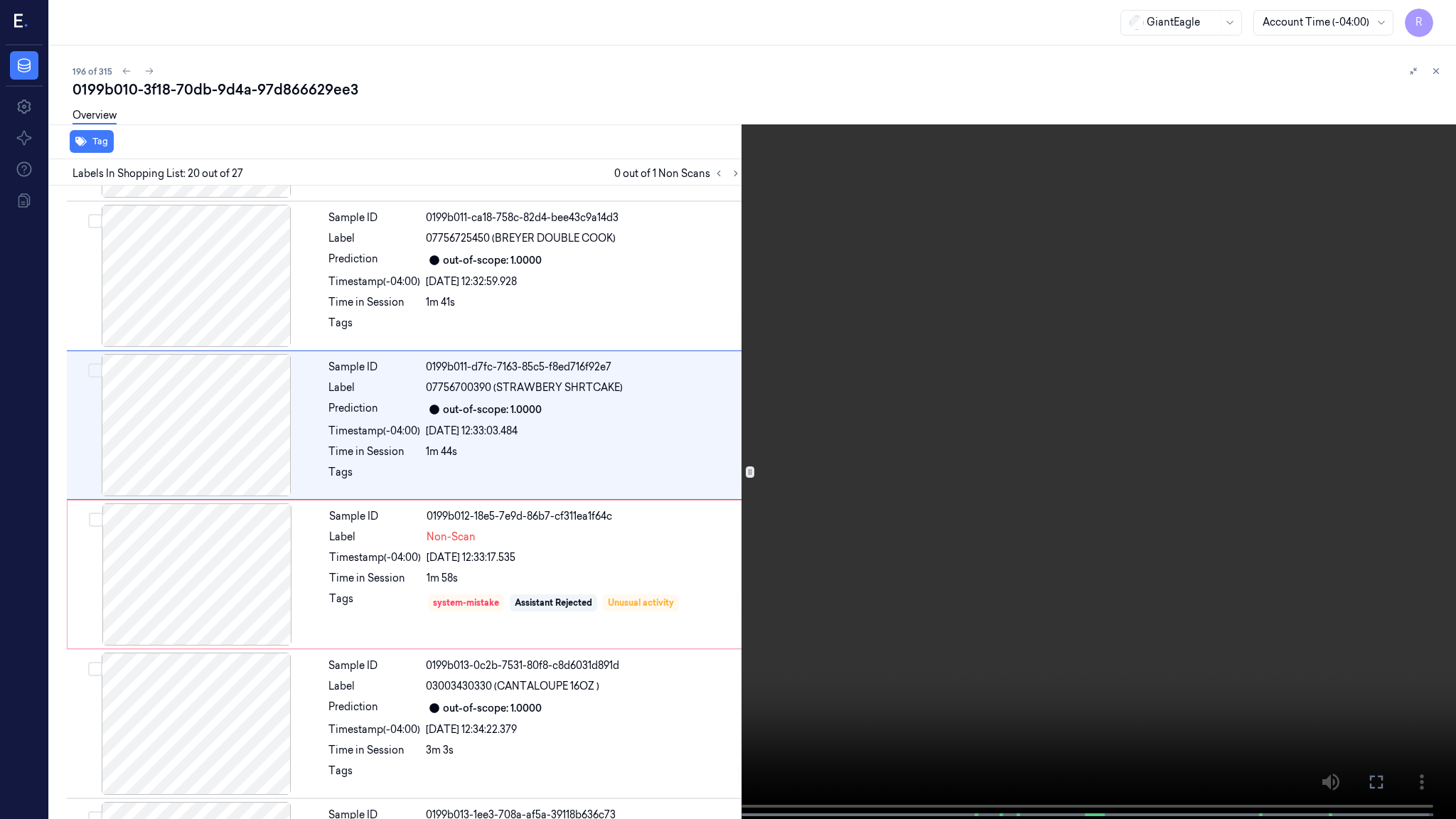
click at [848, 460] on video at bounding box center [728, 411] width 1456 height 822
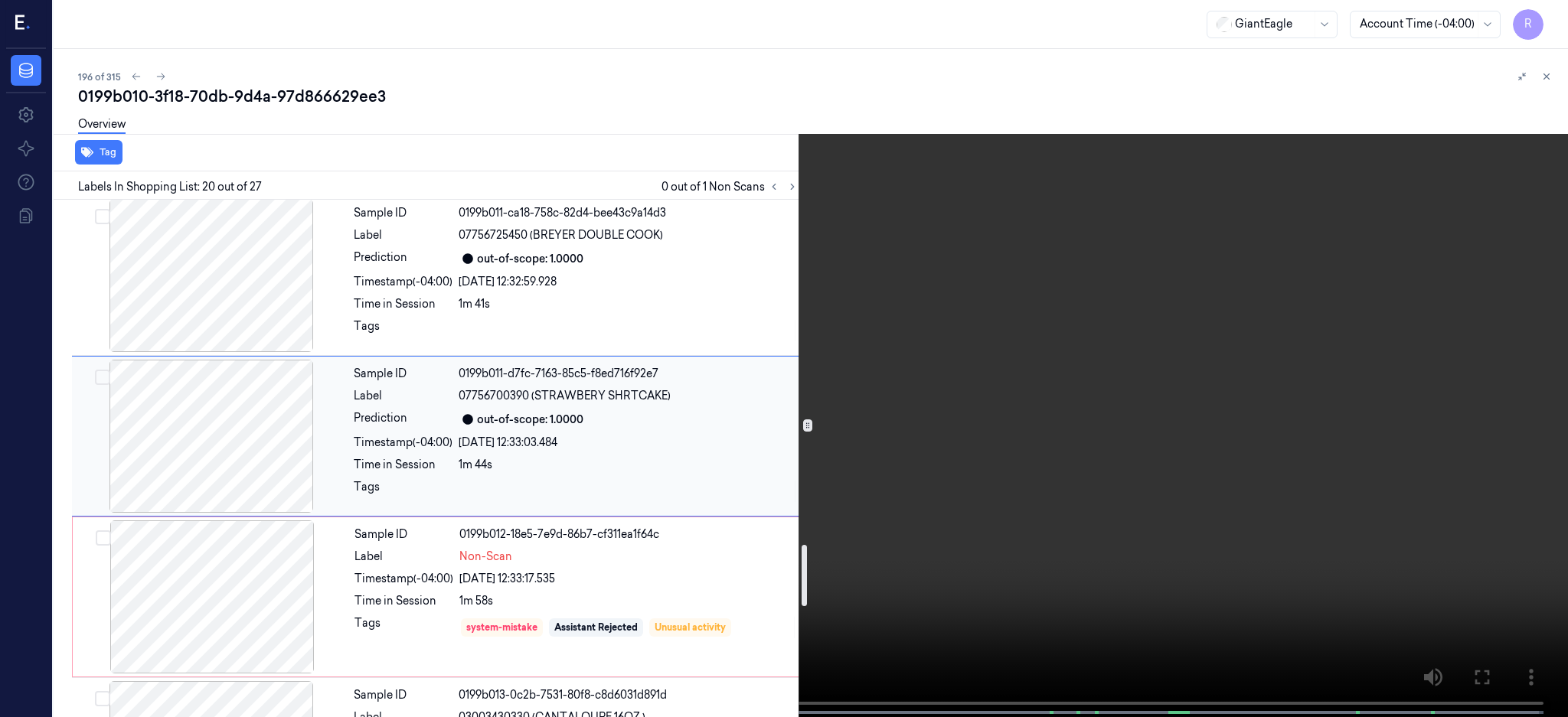
scroll to position [2997, 0]
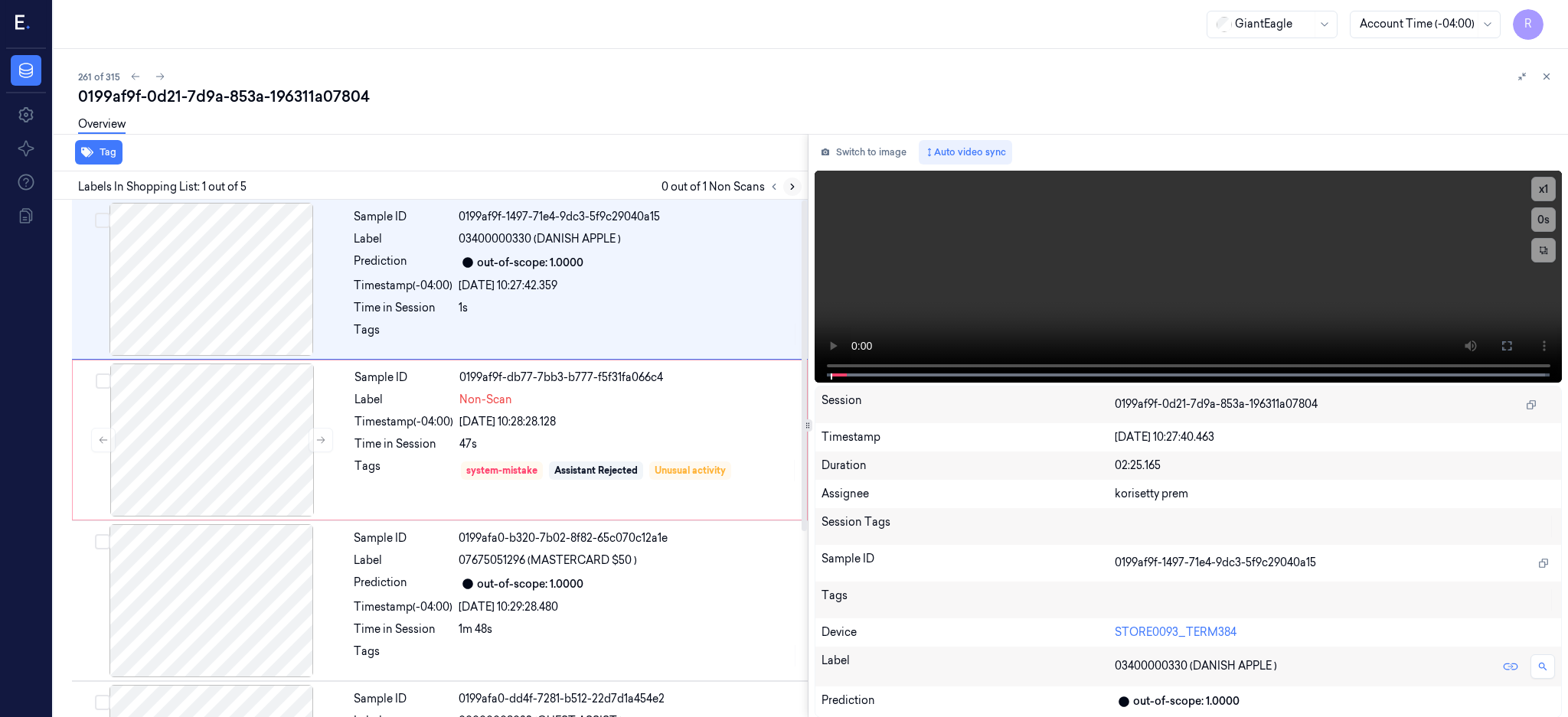
click at [794, 187] on icon at bounding box center [792, 187] width 3 height 5
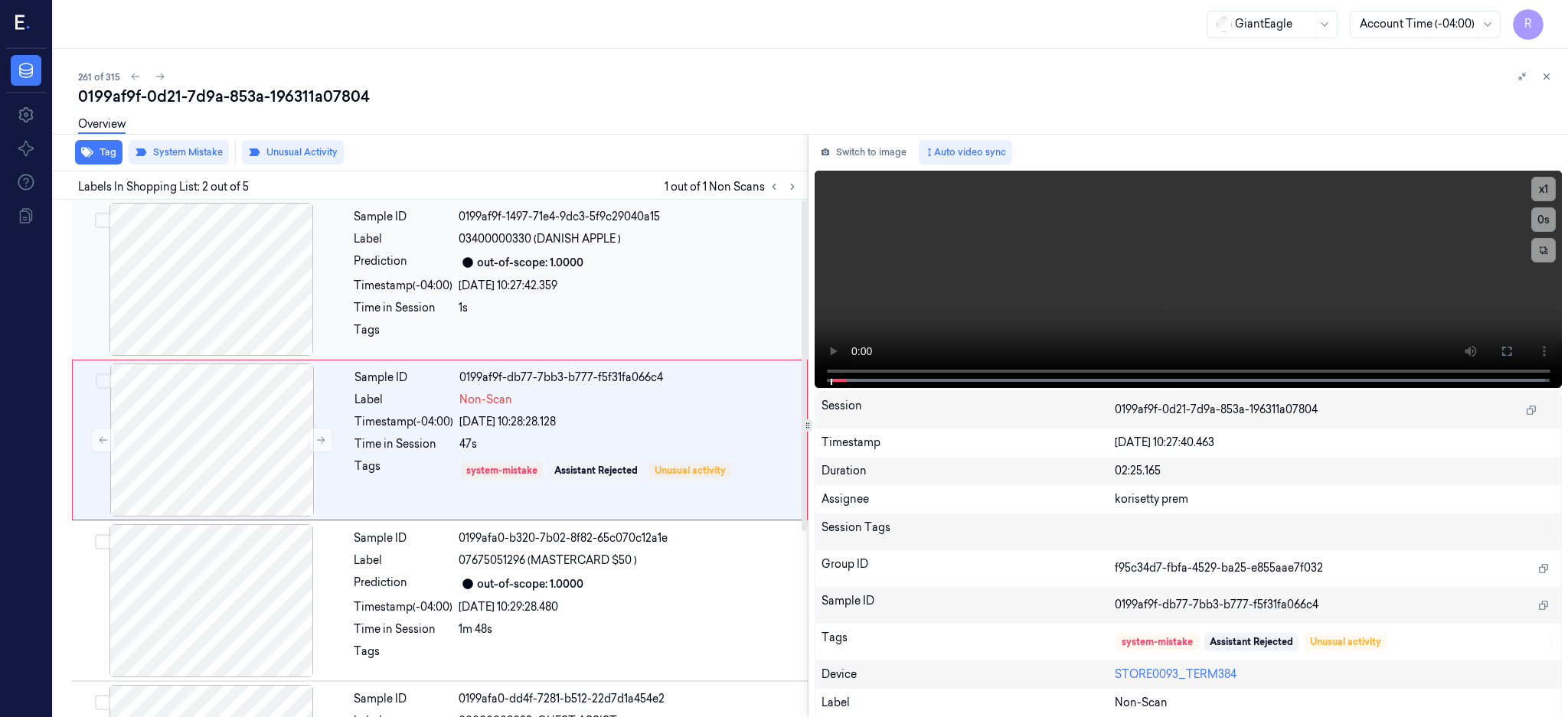
drag, startPoint x: 206, startPoint y: 284, endPoint x: 206, endPoint y: 319, distance: 35.0
click at [206, 283] on div at bounding box center [211, 279] width 273 height 153
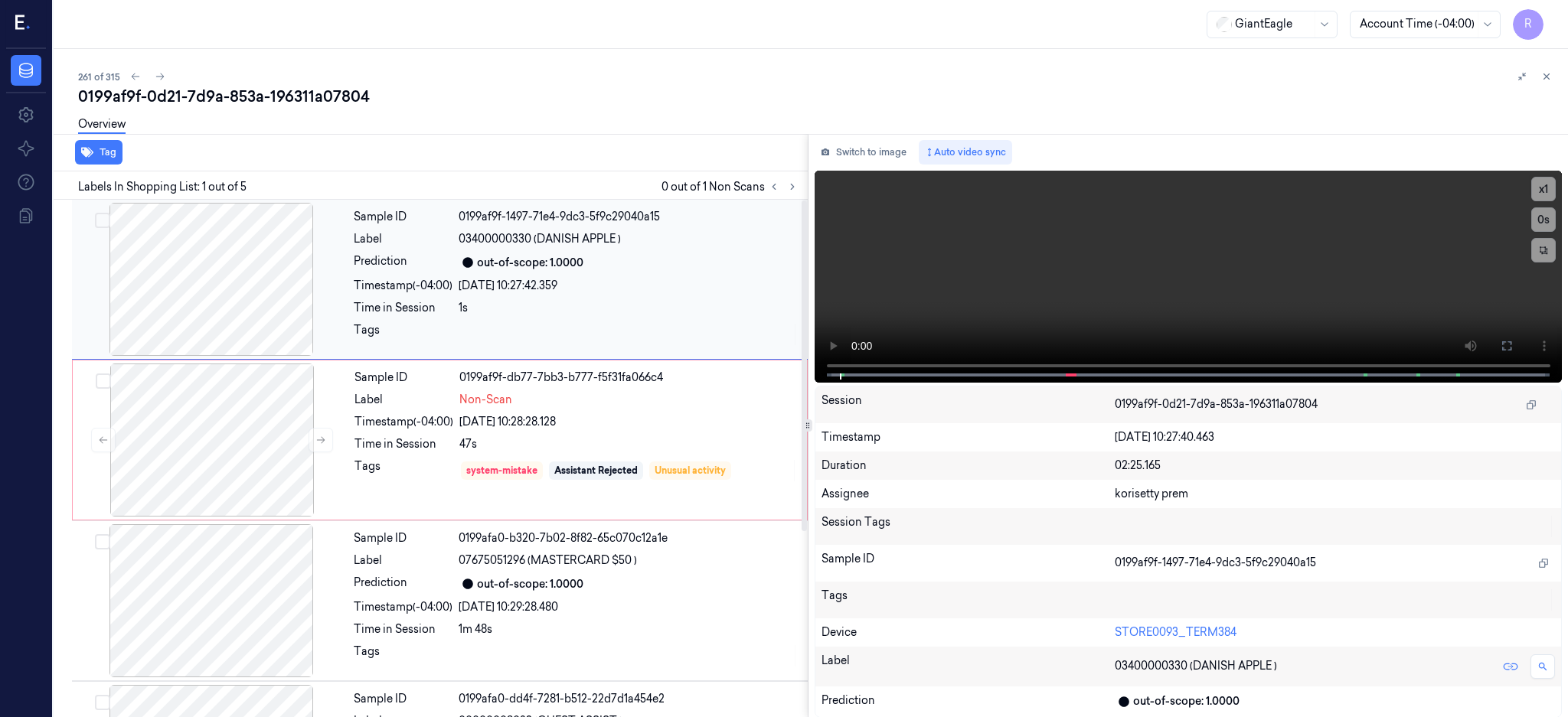
click at [192, 295] on div at bounding box center [211, 279] width 273 height 153
click at [1519, 347] on button at bounding box center [1507, 346] width 25 height 25
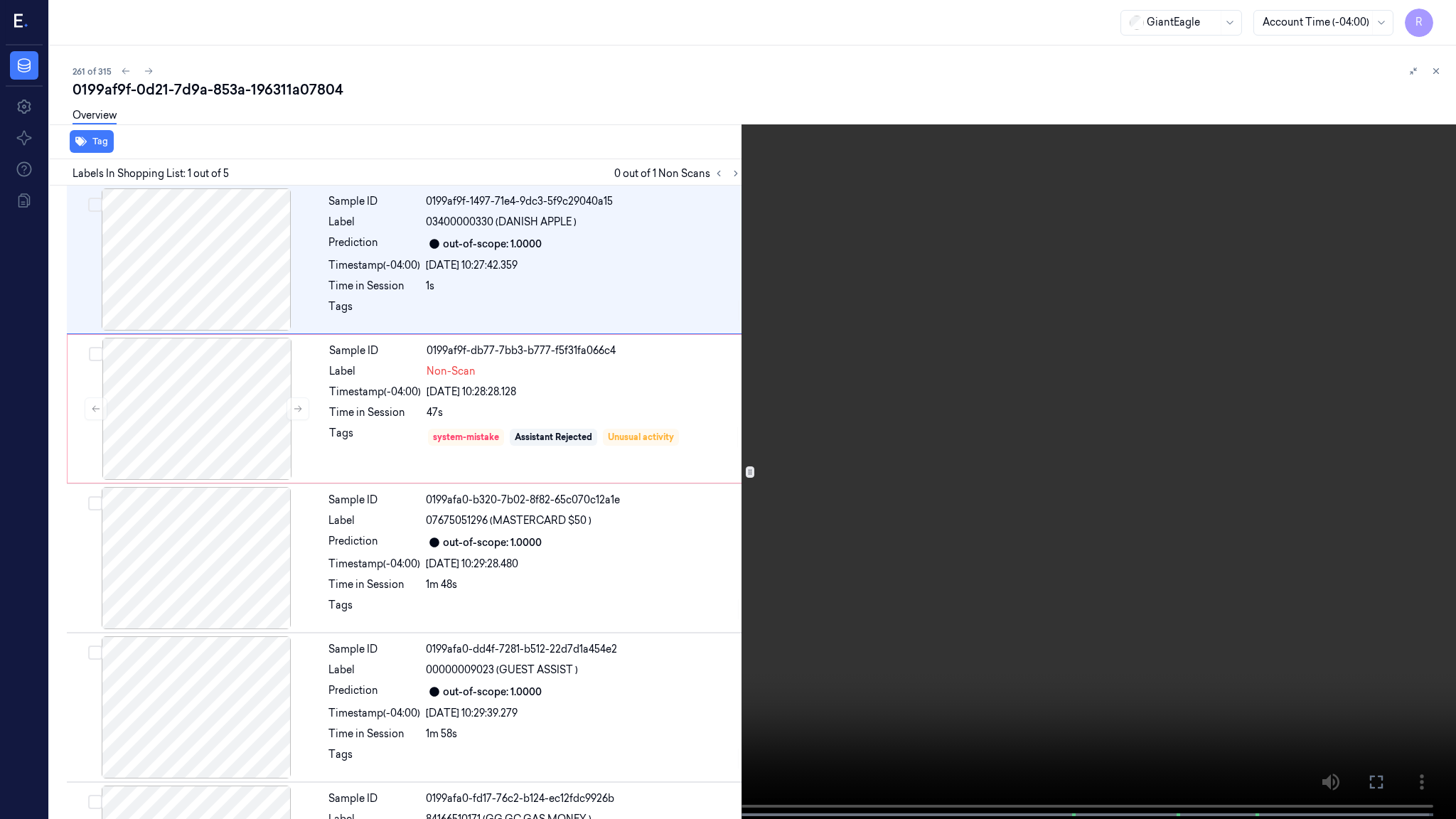
click at [608, 497] on video at bounding box center [728, 411] width 1456 height 822
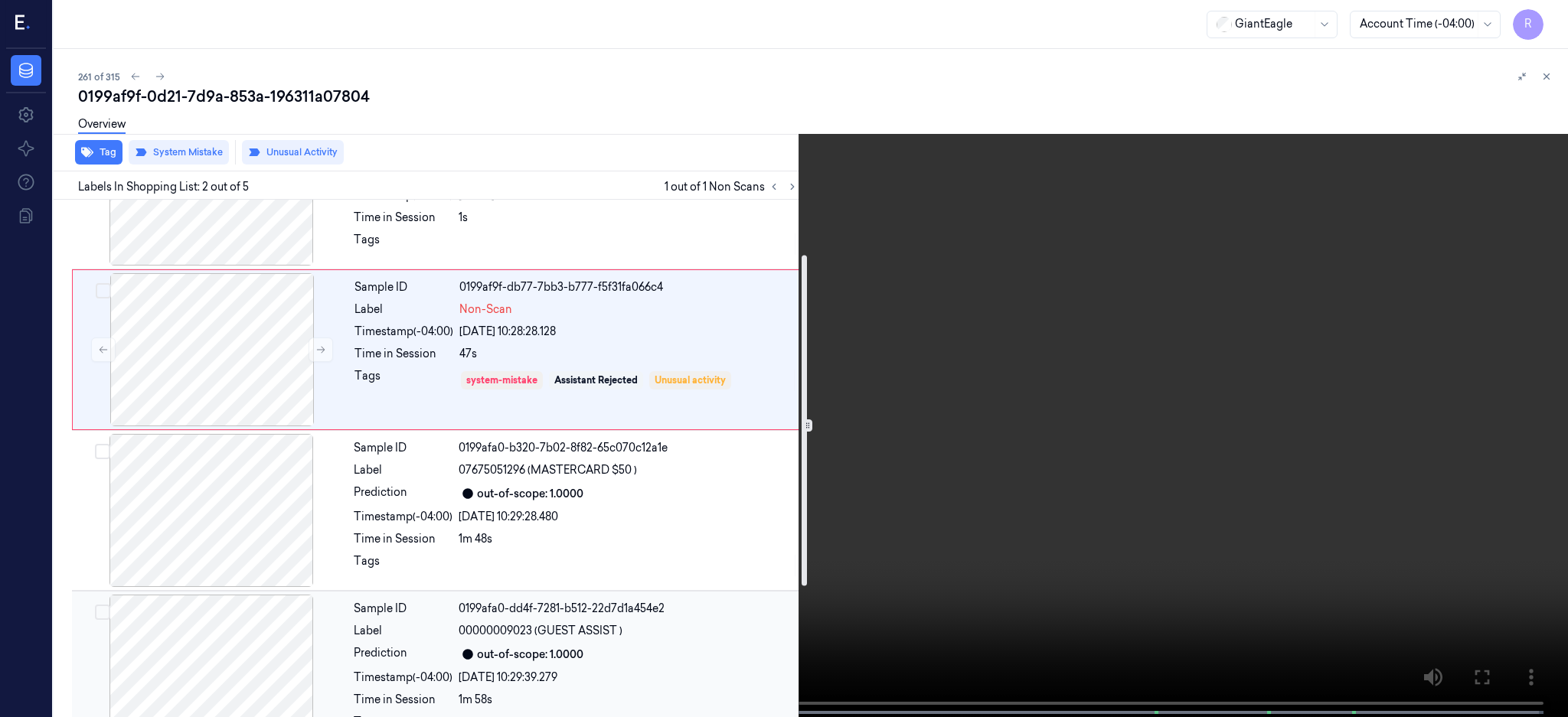
scroll to position [86, 0]
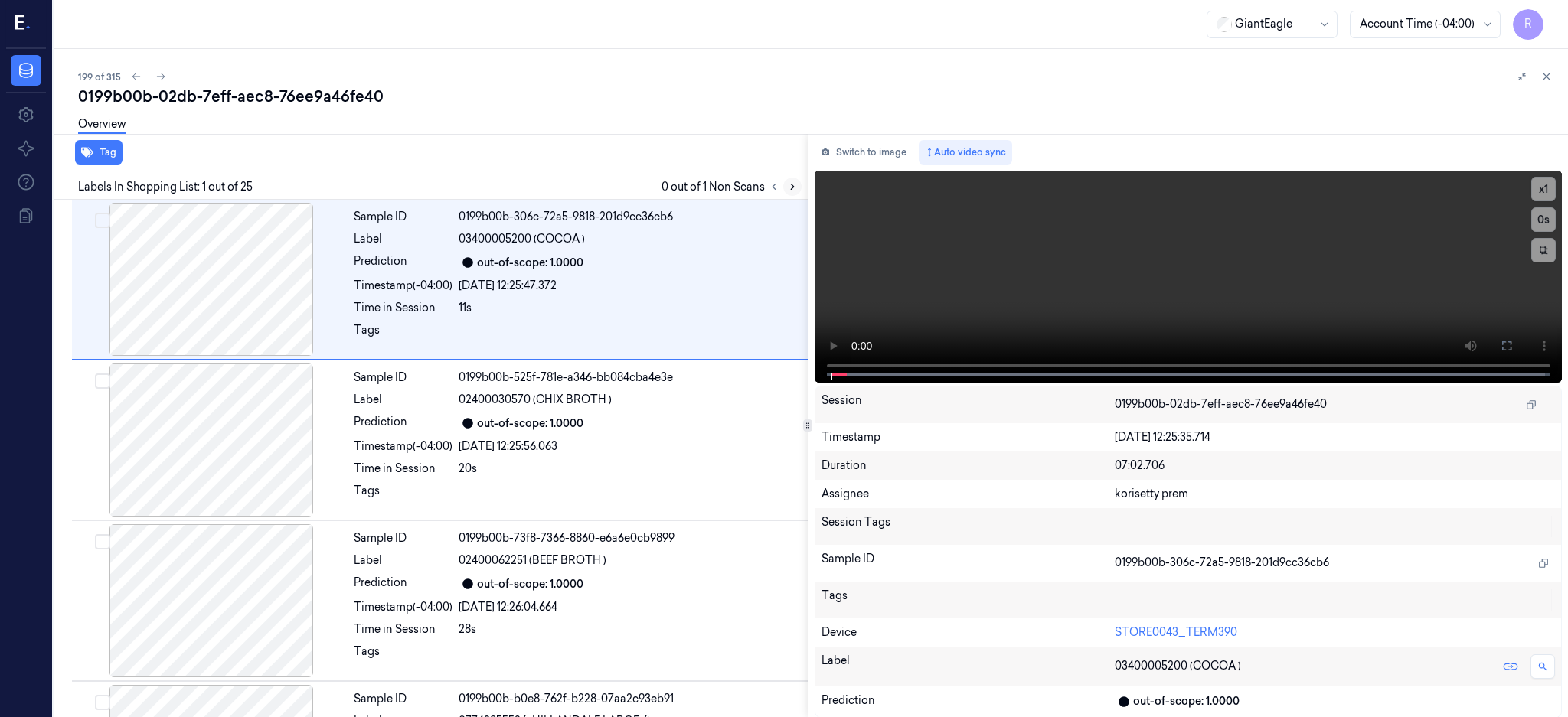
click at [801, 178] on button at bounding box center [792, 187] width 19 height 19
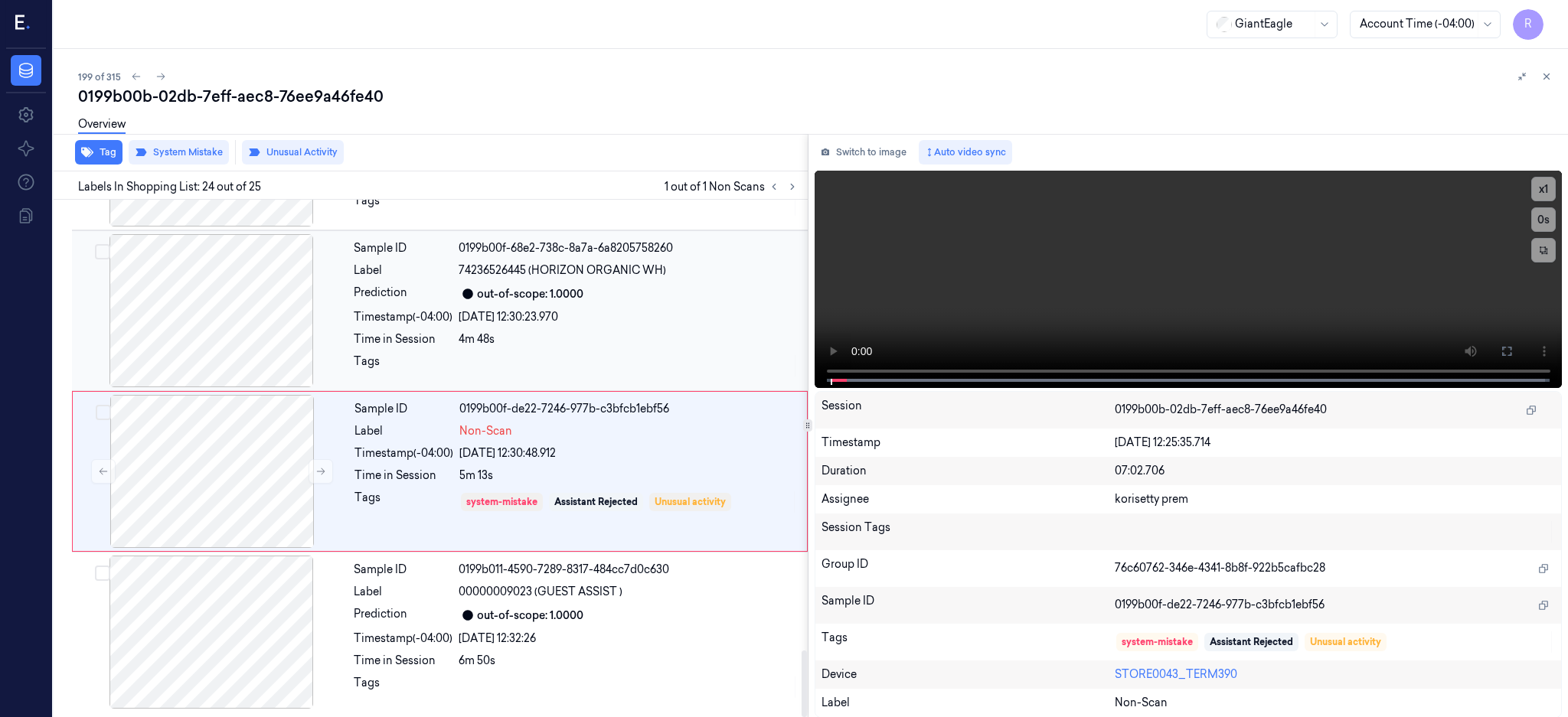
click at [237, 325] on div at bounding box center [211, 311] width 273 height 153
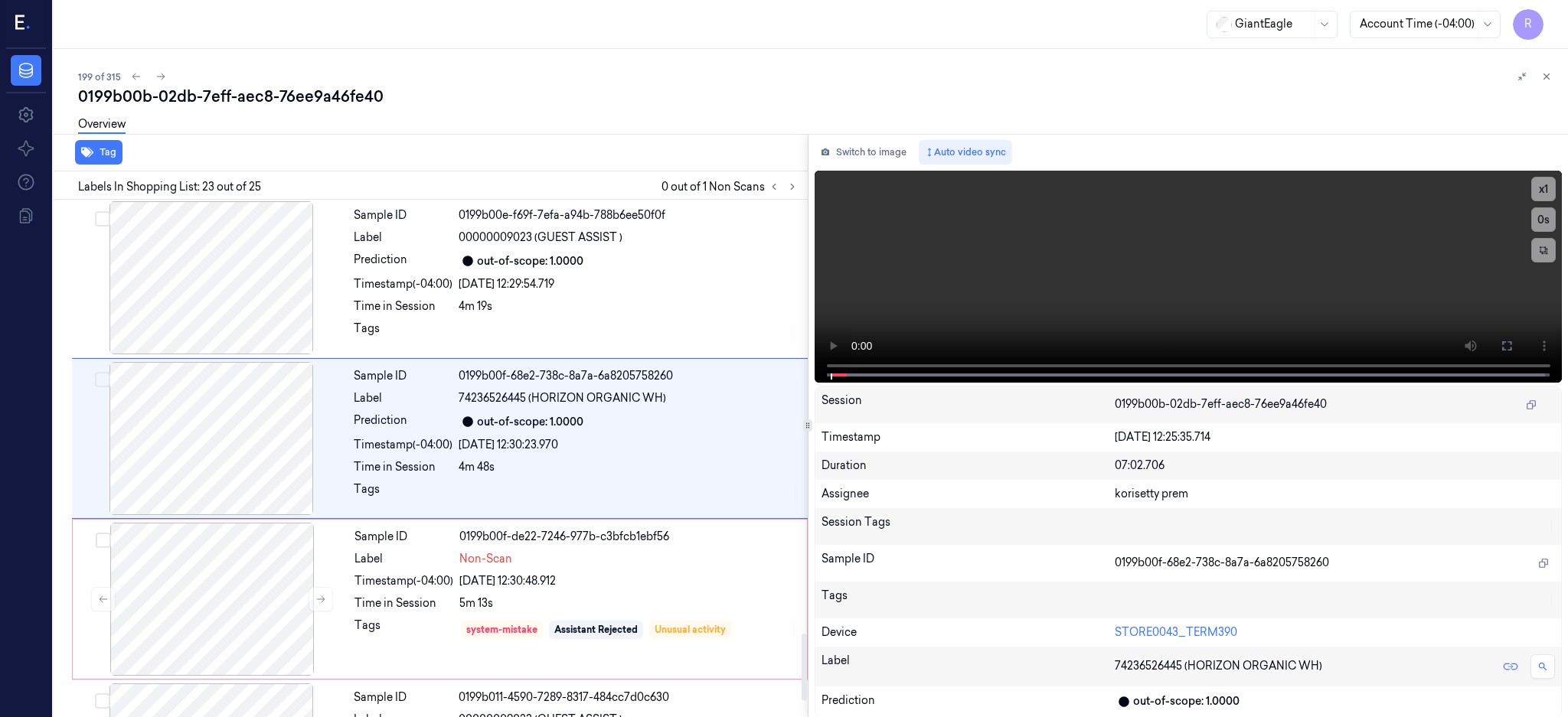
scroll to position [3358, 0]
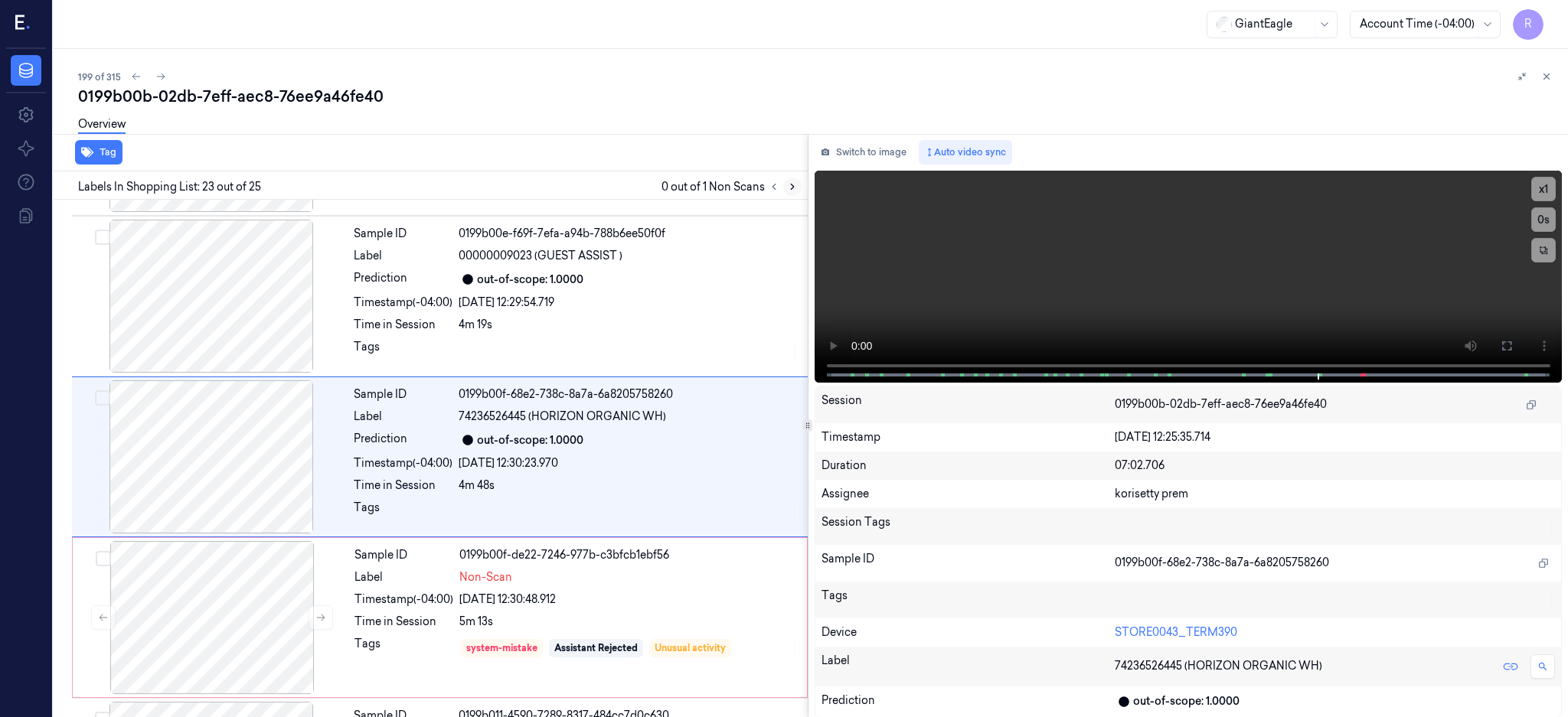
click at [801, 189] on button at bounding box center [792, 187] width 19 height 19
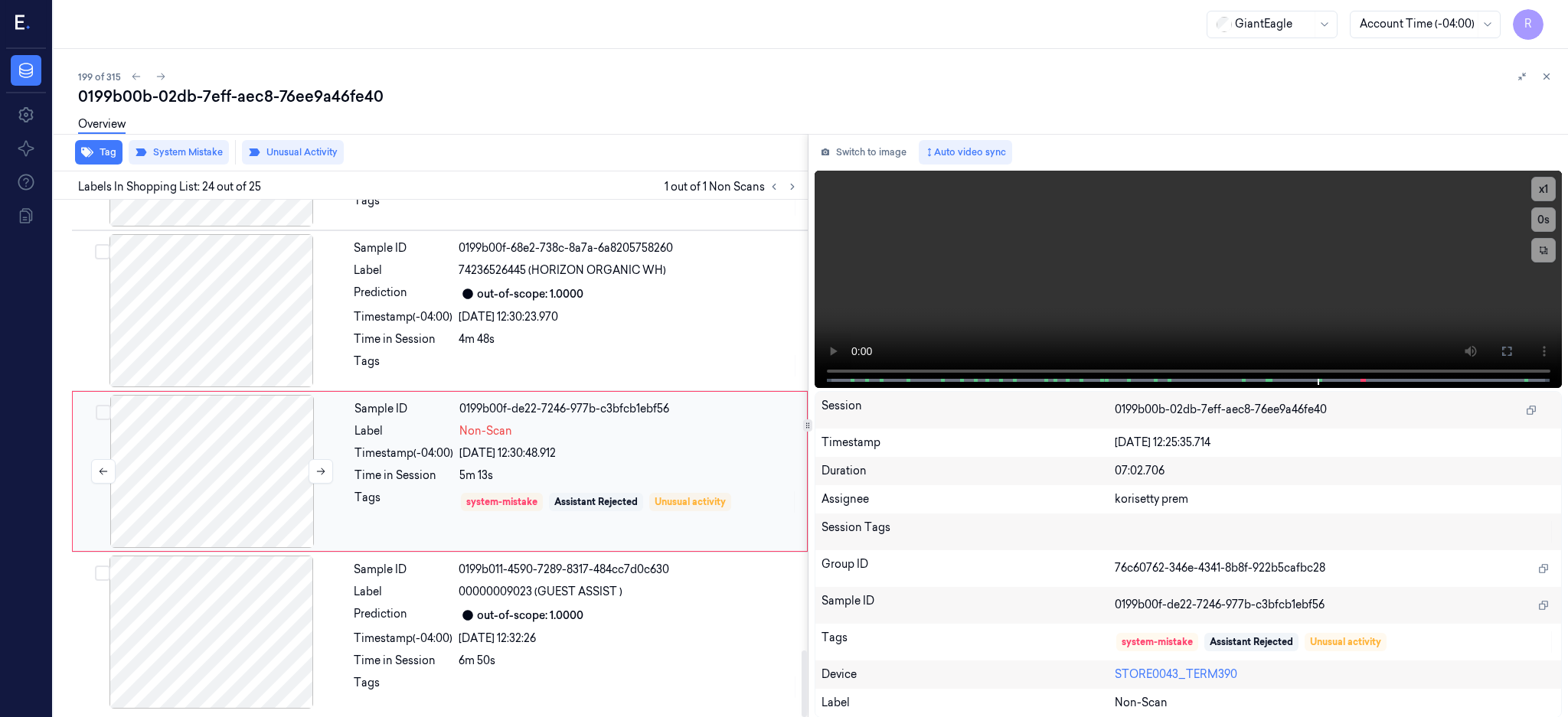
click at [225, 423] on div at bounding box center [212, 471] width 273 height 153
click at [218, 347] on div at bounding box center [211, 311] width 273 height 153
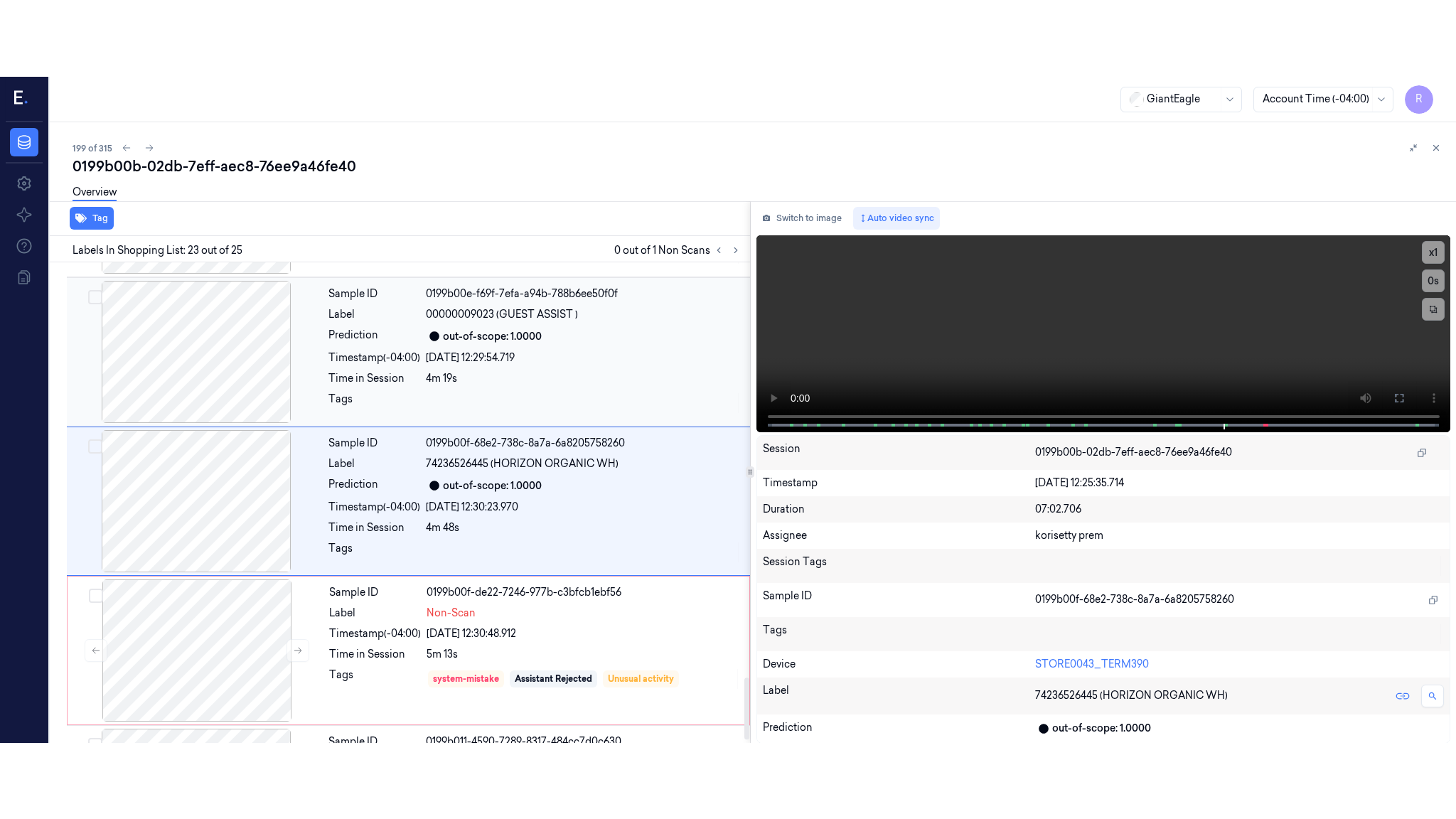
scroll to position [3257, 0]
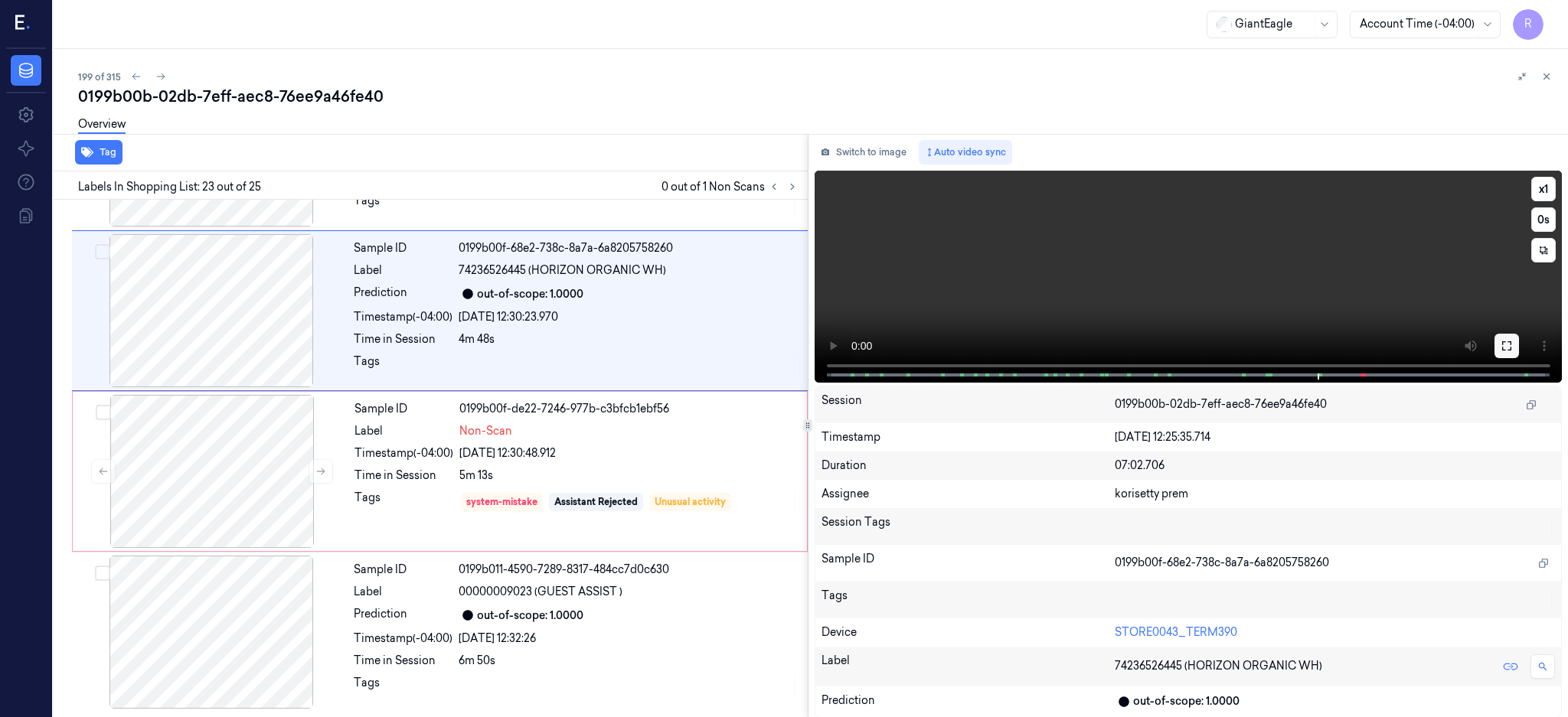
click at [1511, 342] on icon at bounding box center [1506, 346] width 9 height 9
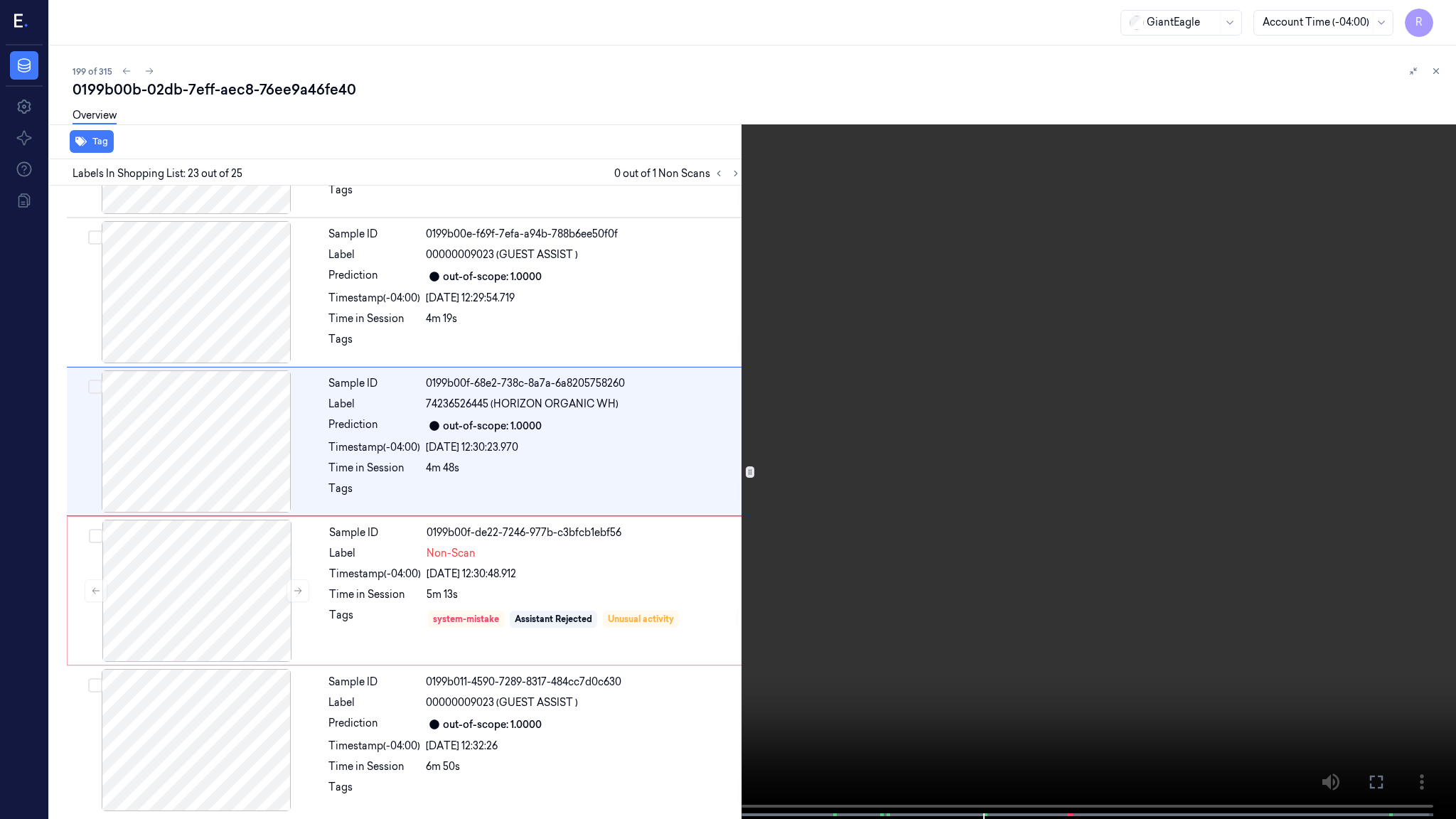
click at [858, 478] on video at bounding box center [728, 411] width 1456 height 822
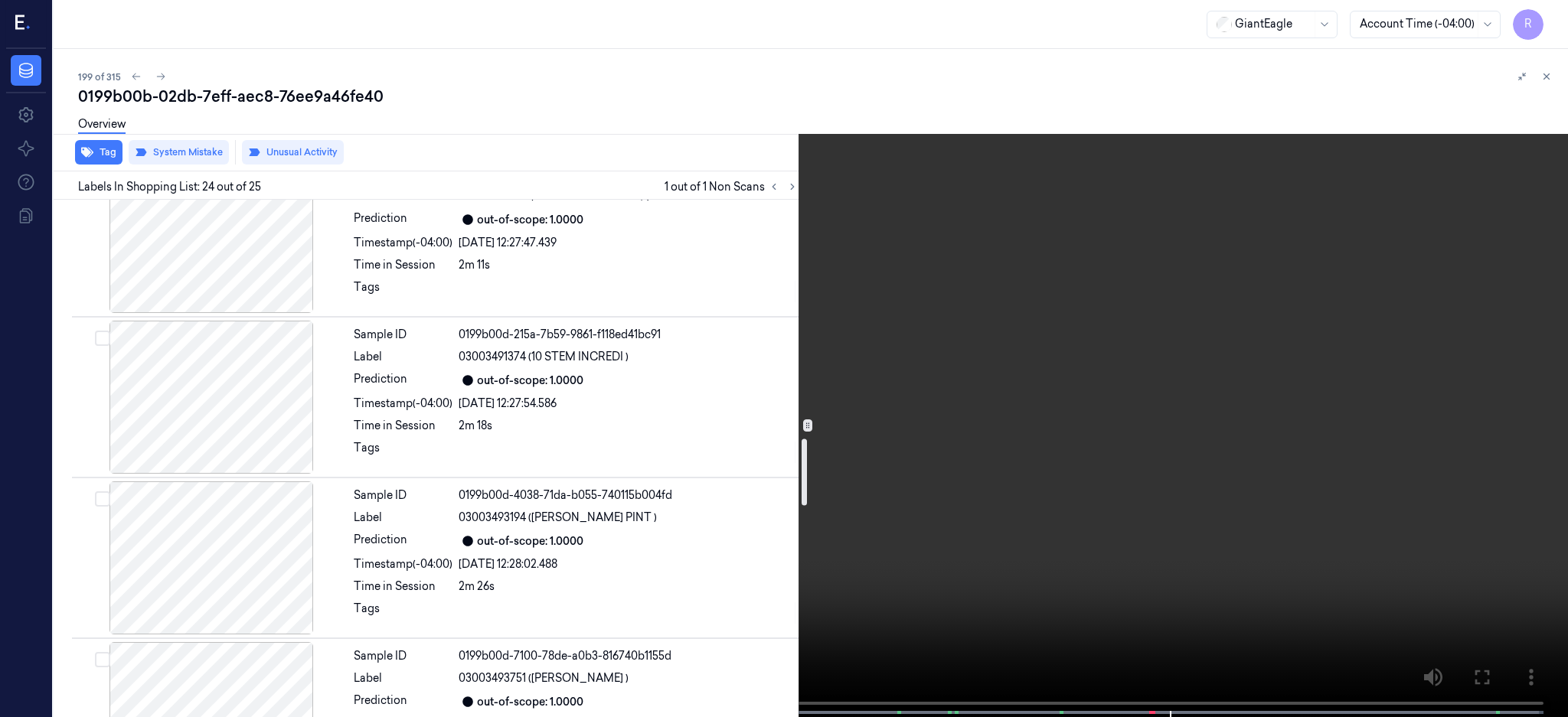
scroll to position [2220, 0]
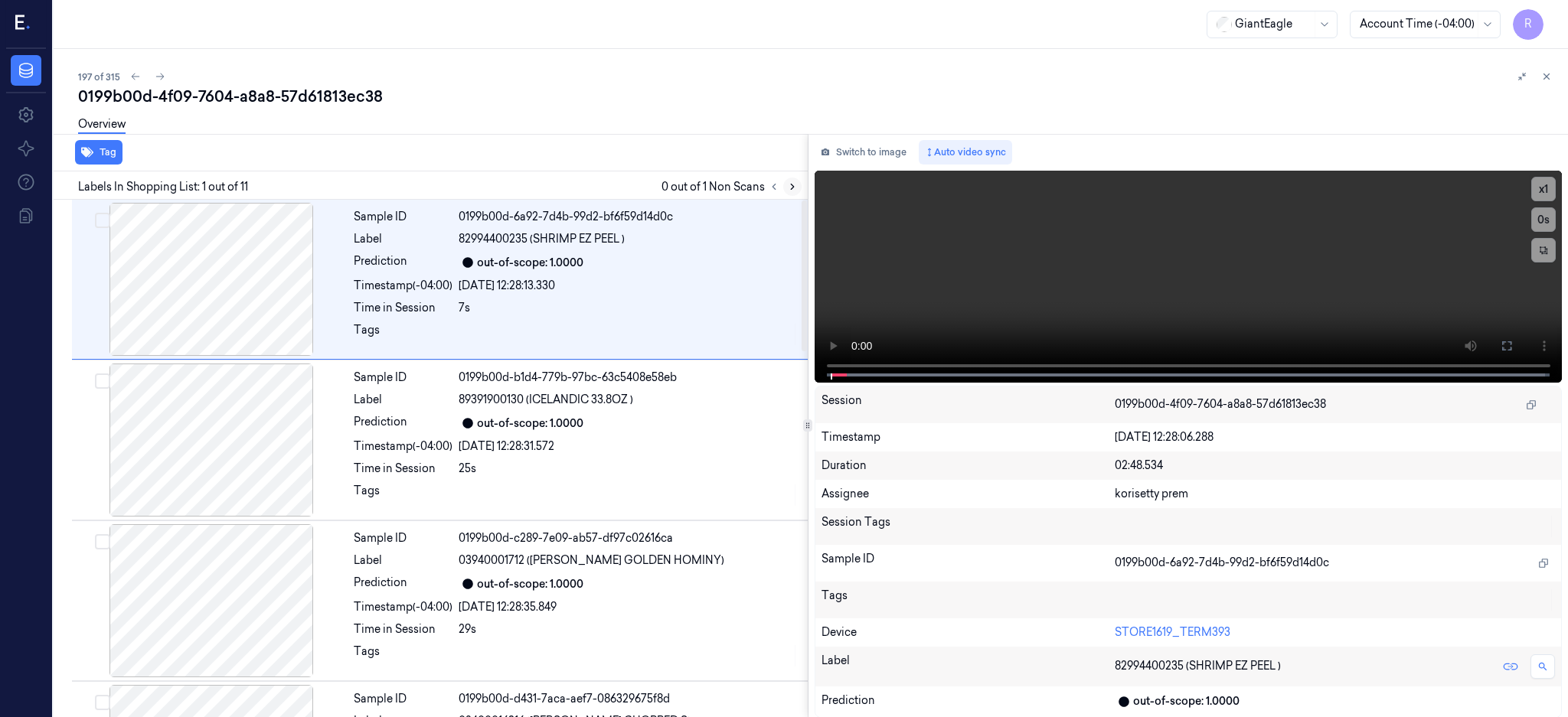
click at [798, 182] on icon at bounding box center [792, 187] width 11 height 11
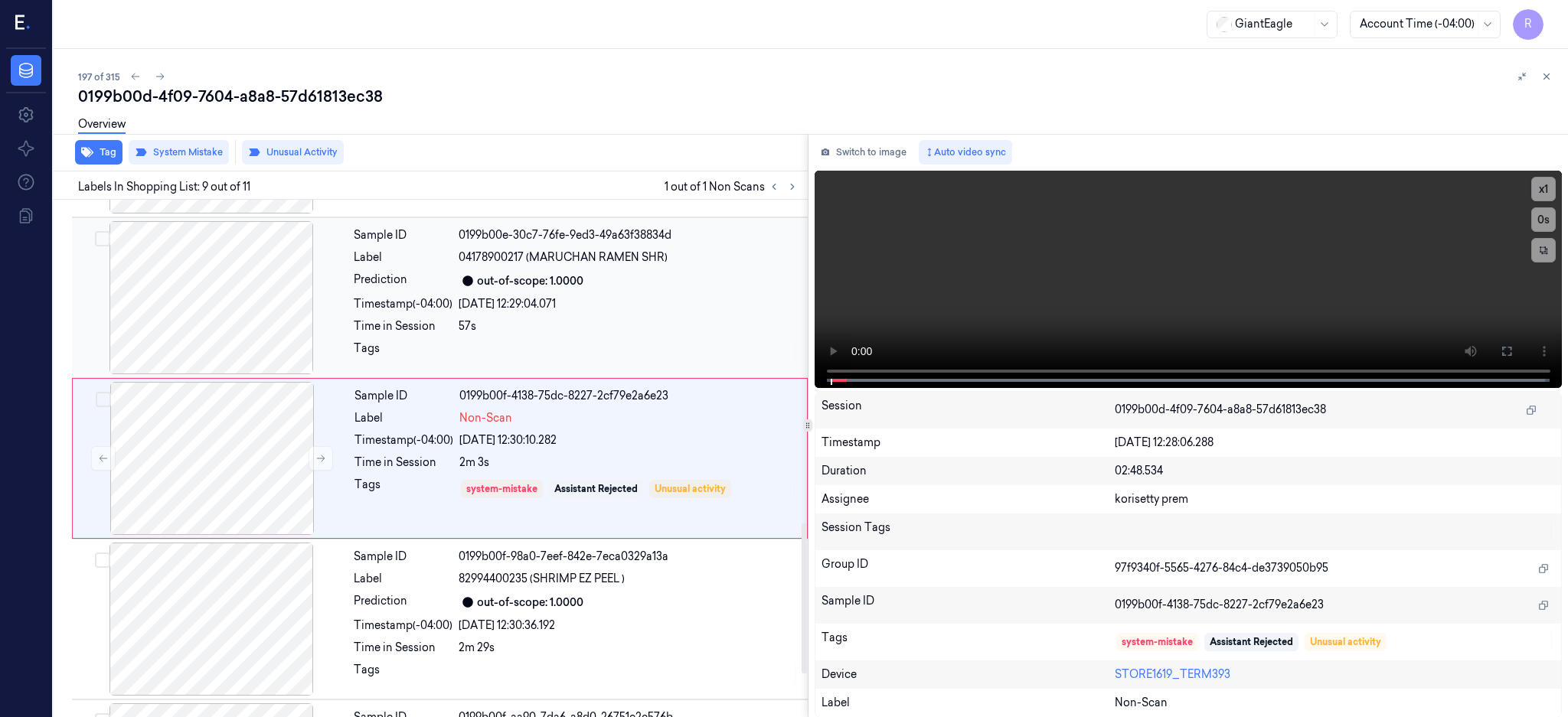
click at [253, 308] on div at bounding box center [211, 297] width 273 height 153
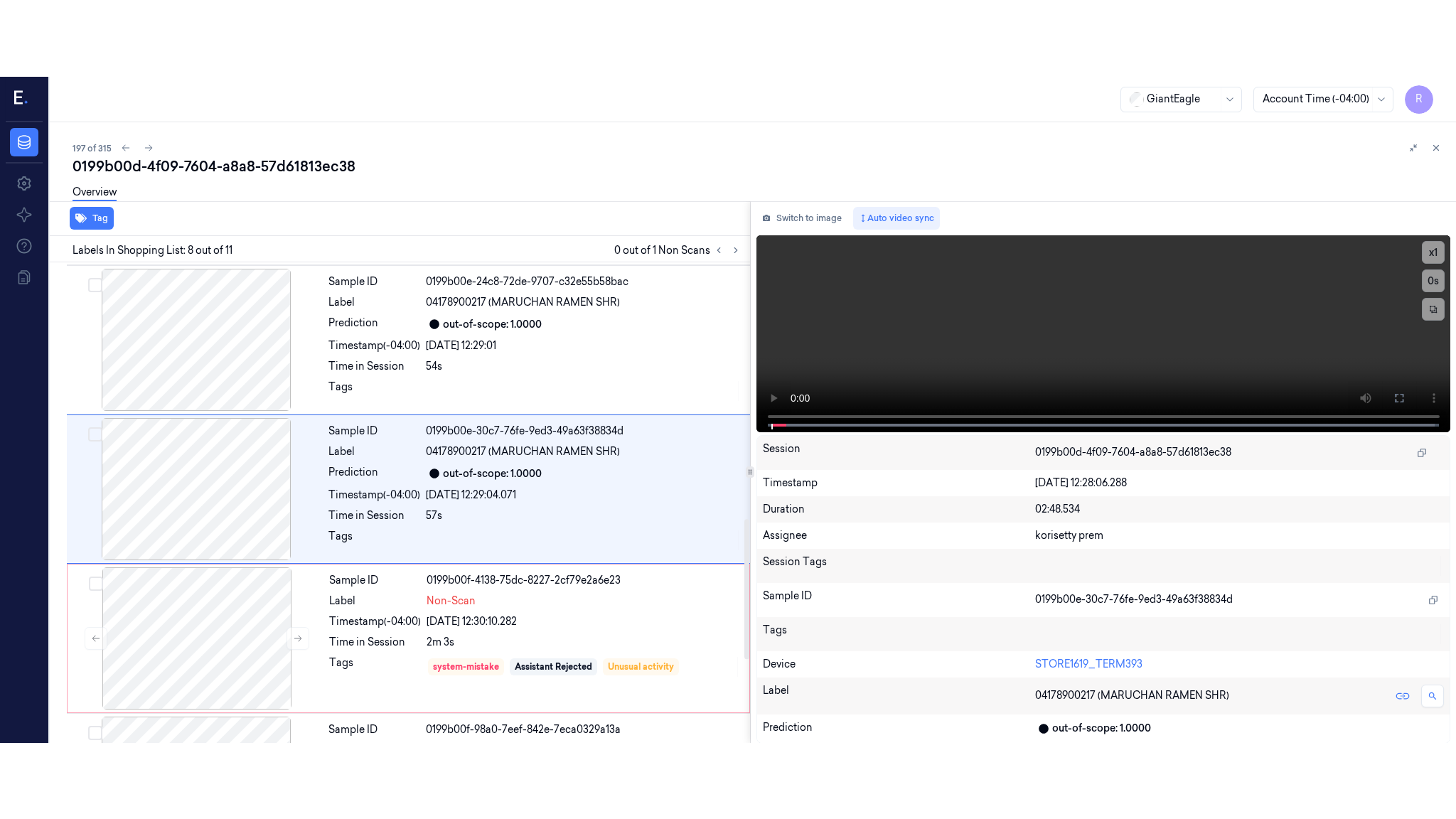
scroll to position [879, 0]
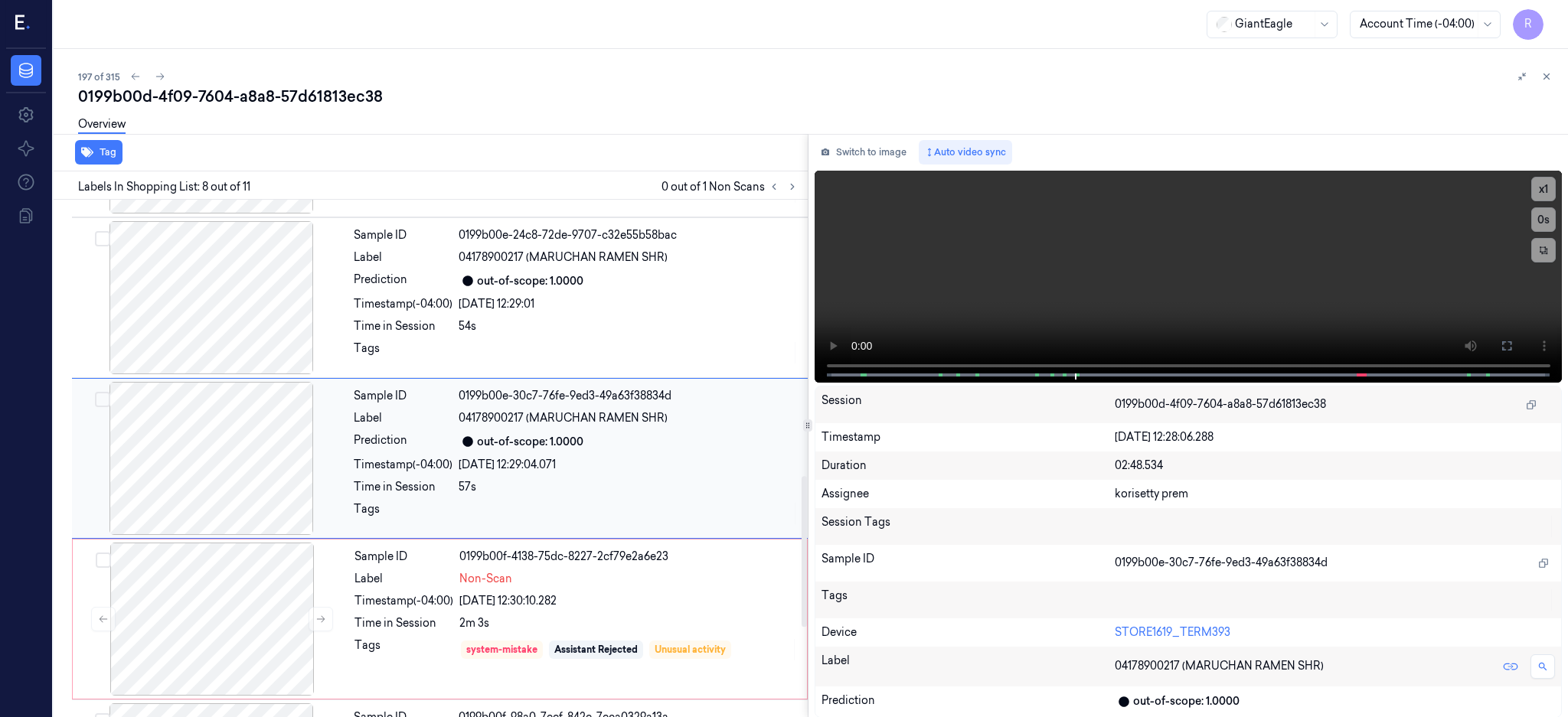
click at [228, 452] on div at bounding box center [211, 458] width 273 height 153
click at [1512, 340] on icon at bounding box center [1506, 346] width 12 height 12
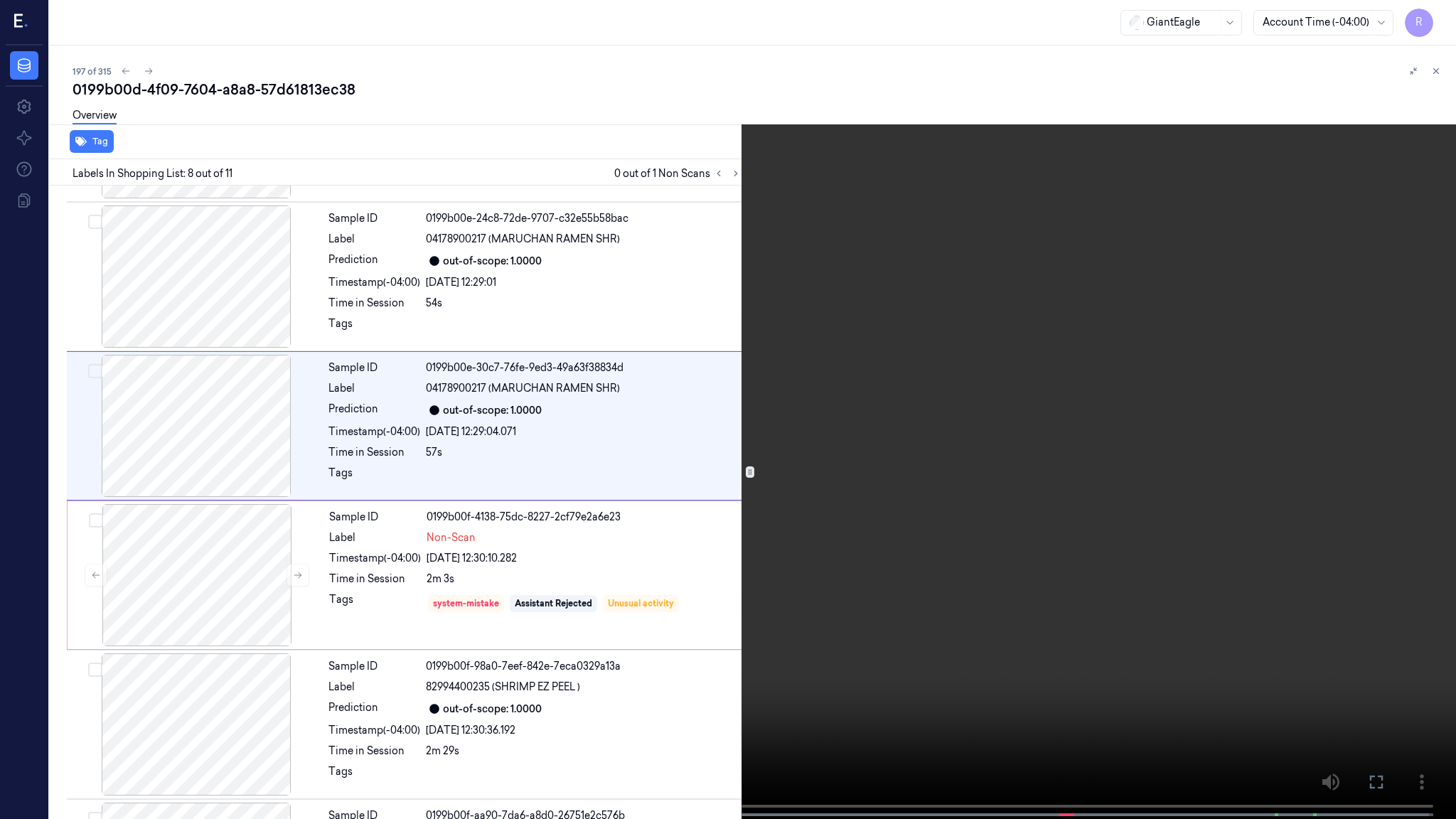
click at [888, 388] on video at bounding box center [728, 411] width 1456 height 822
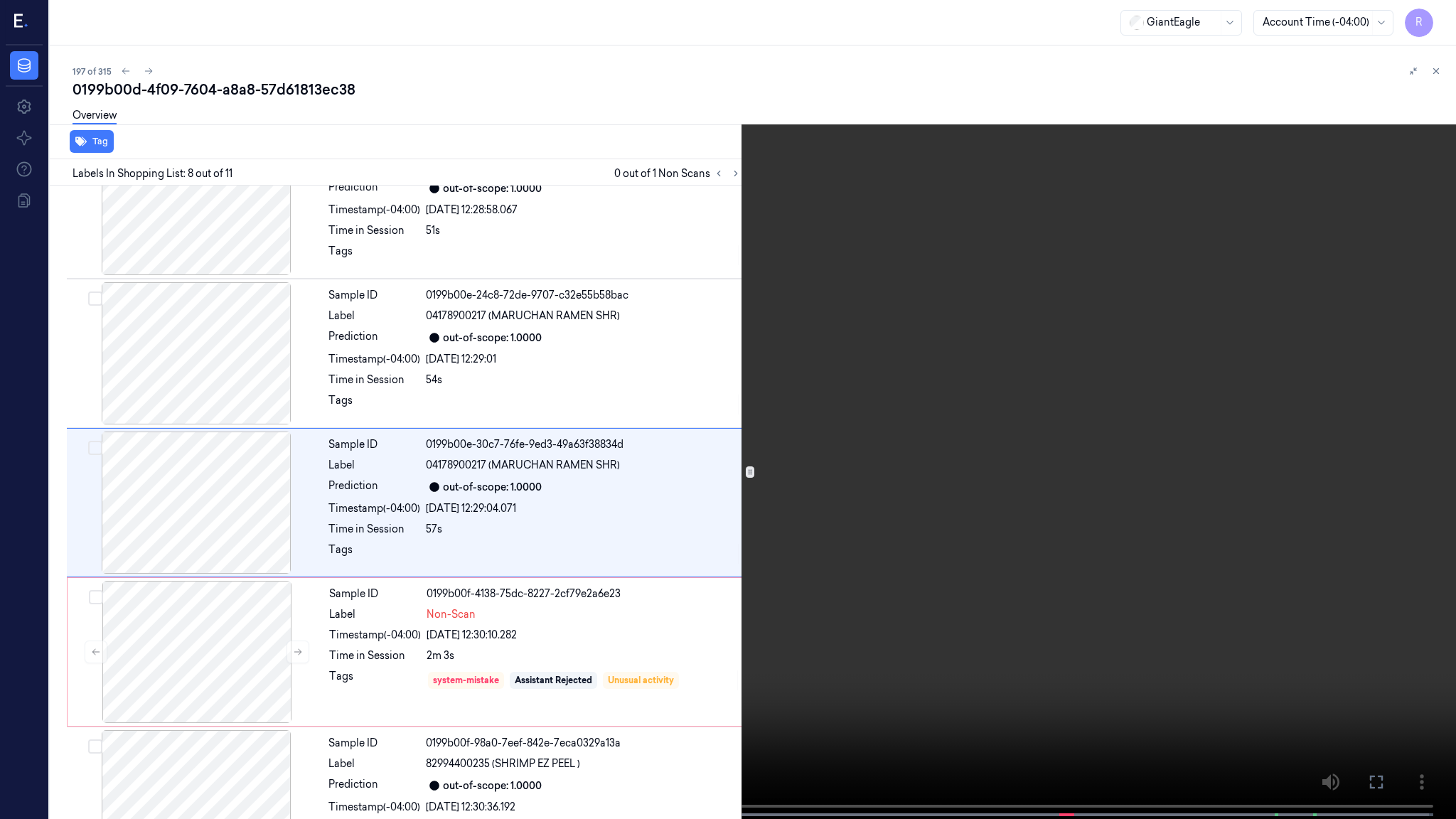
click at [888, 388] on video at bounding box center [728, 411] width 1456 height 822
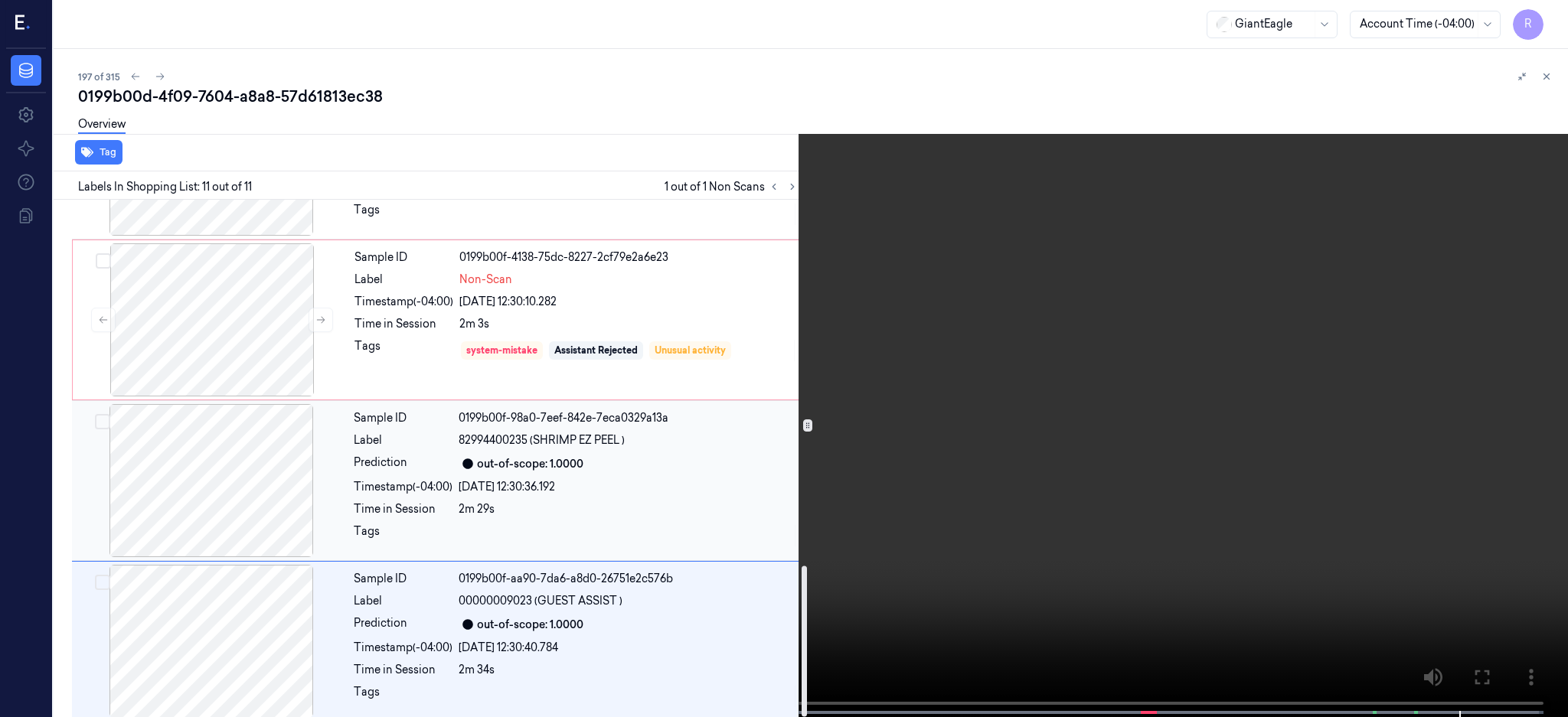
scroll to position [1254, 0]
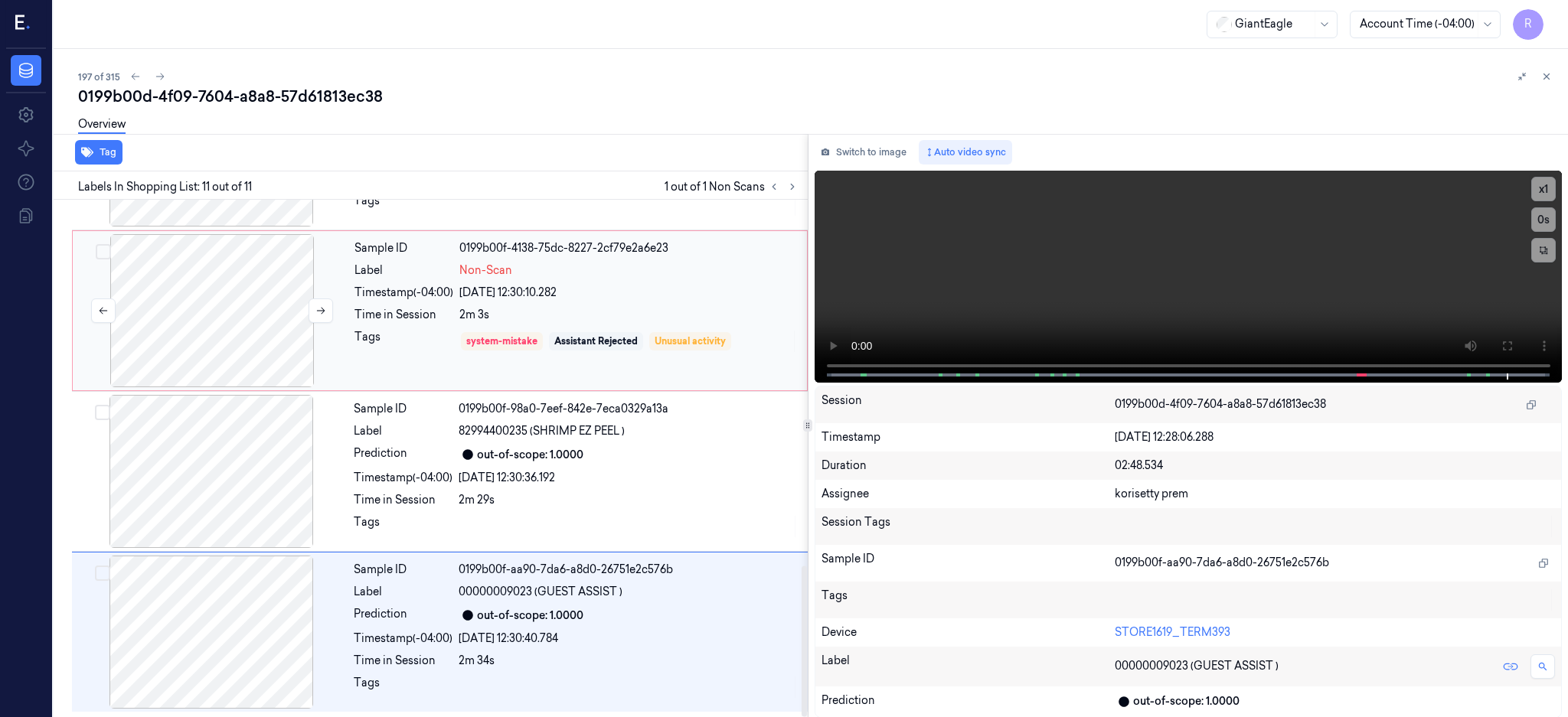
click at [250, 311] on div at bounding box center [212, 311] width 273 height 153
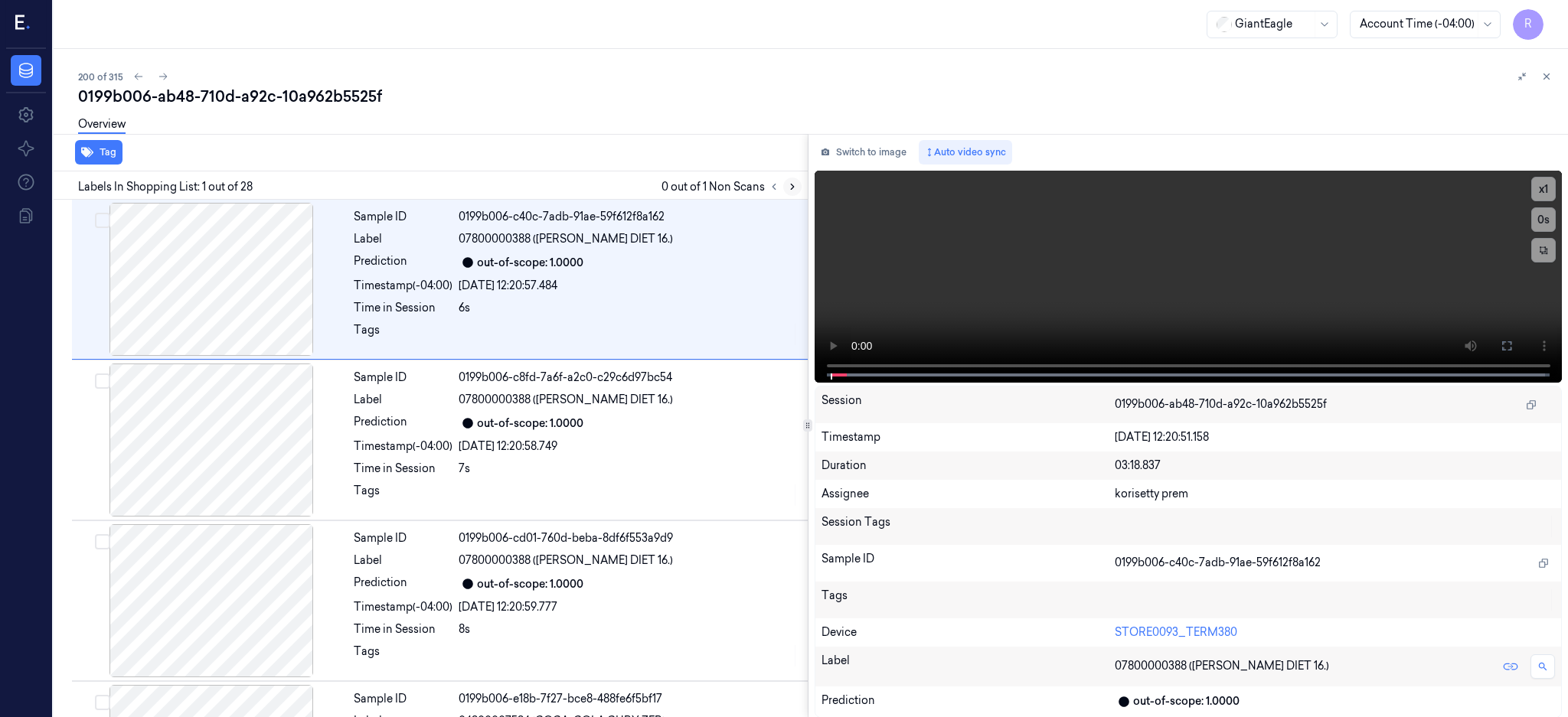
click at [798, 182] on icon at bounding box center [792, 187] width 11 height 11
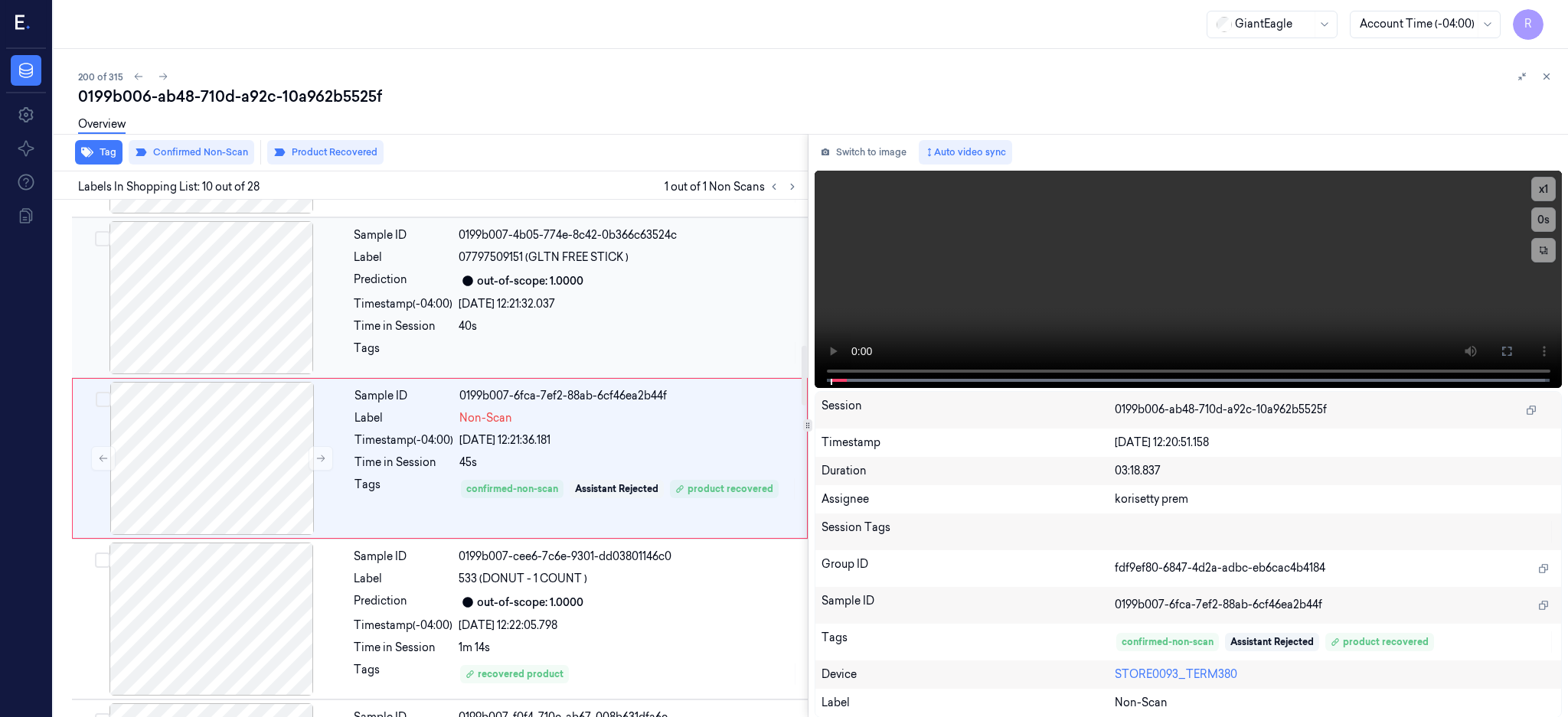
click at [192, 322] on div at bounding box center [211, 297] width 273 height 153
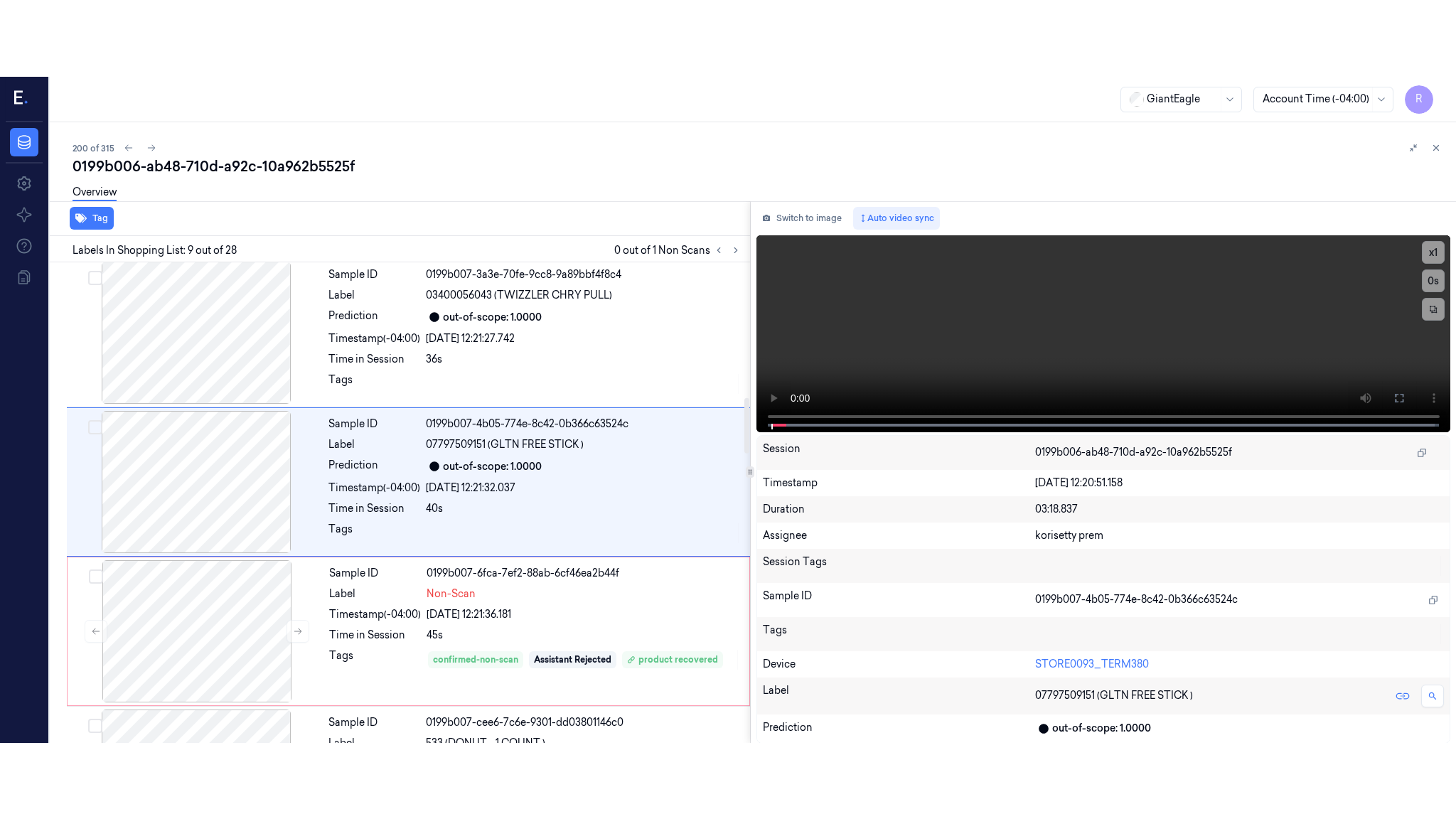
scroll to position [1028, 0]
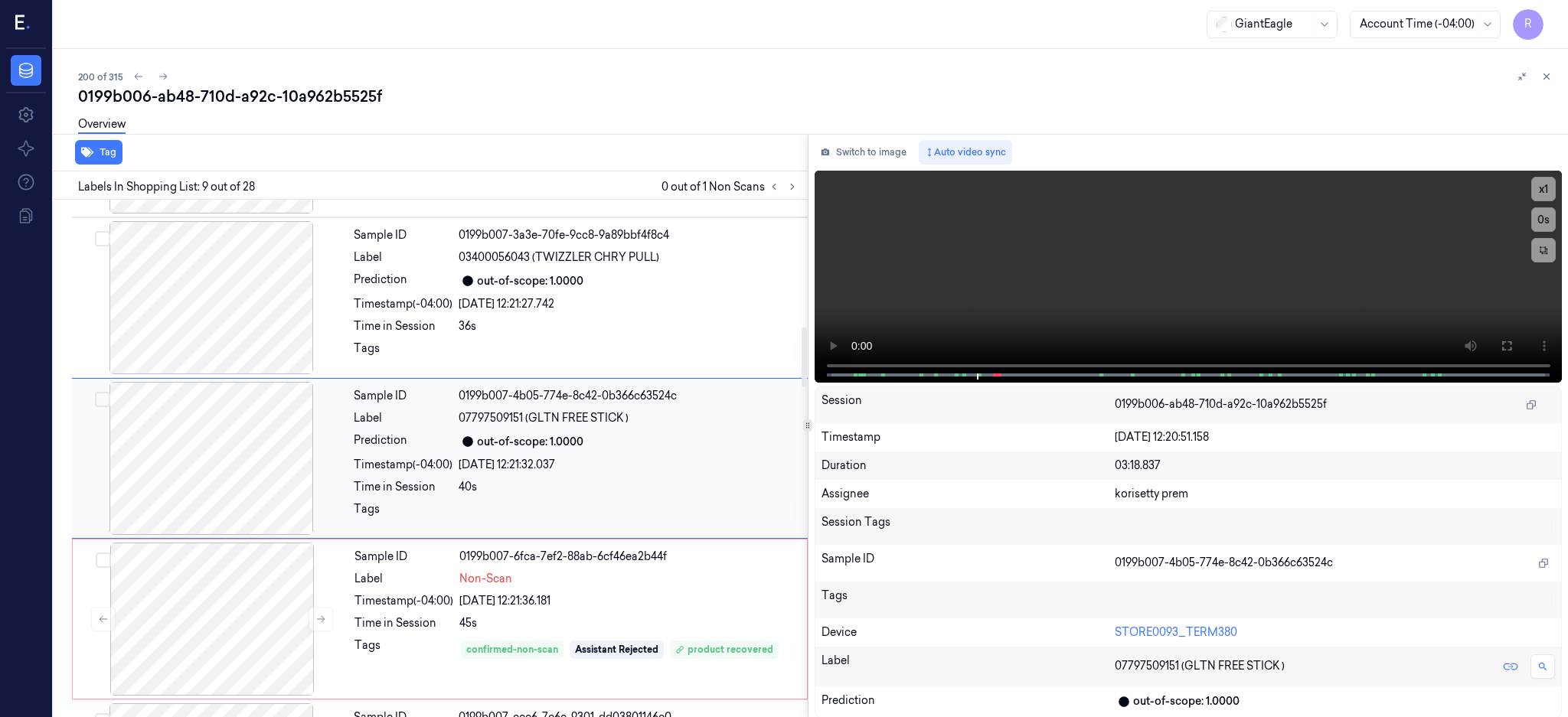
click at [170, 472] on div at bounding box center [211, 458] width 273 height 153
click at [1512, 341] on icon at bounding box center [1506, 346] width 12 height 12
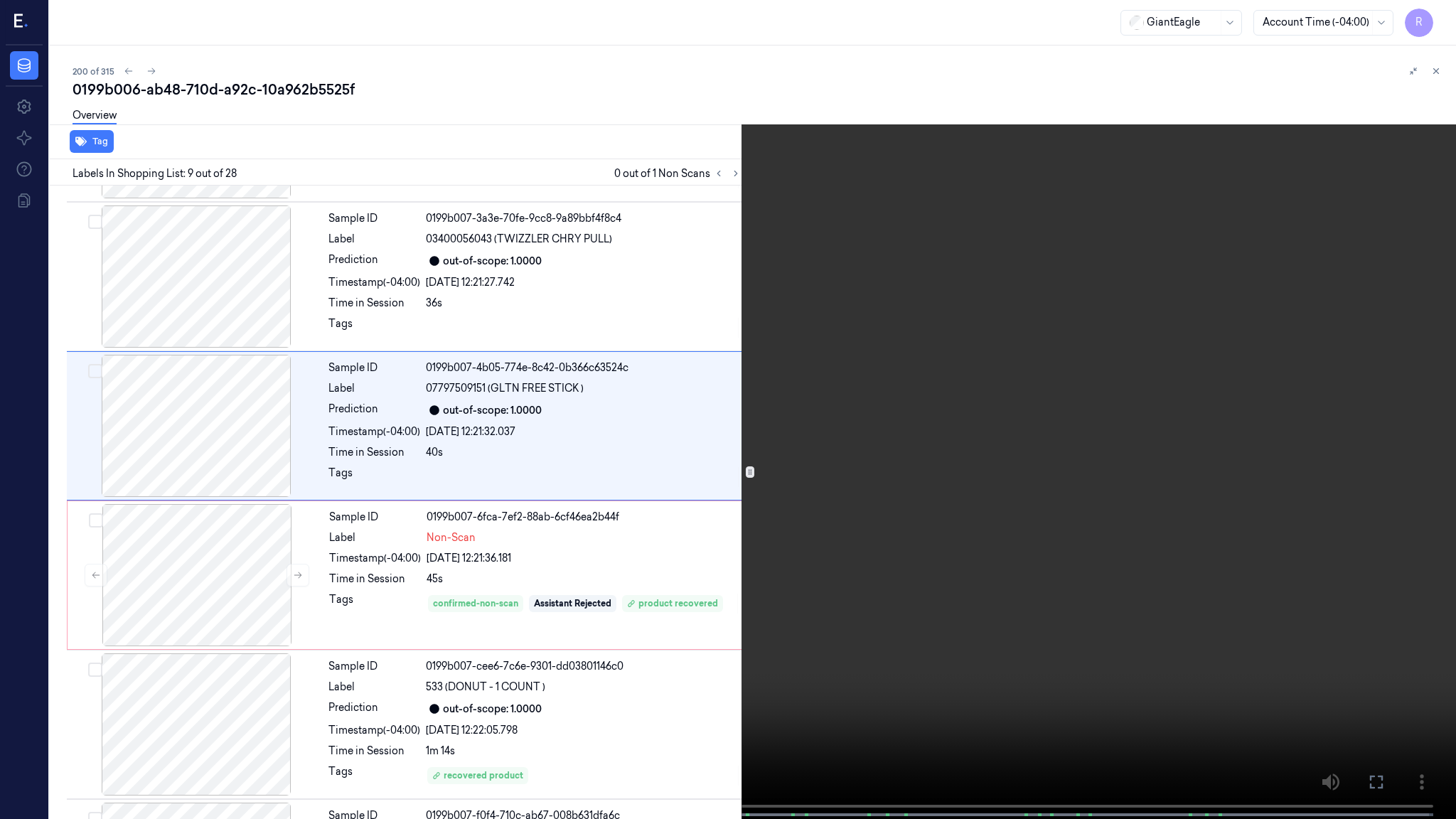
click at [746, 436] on video at bounding box center [728, 411] width 1456 height 822
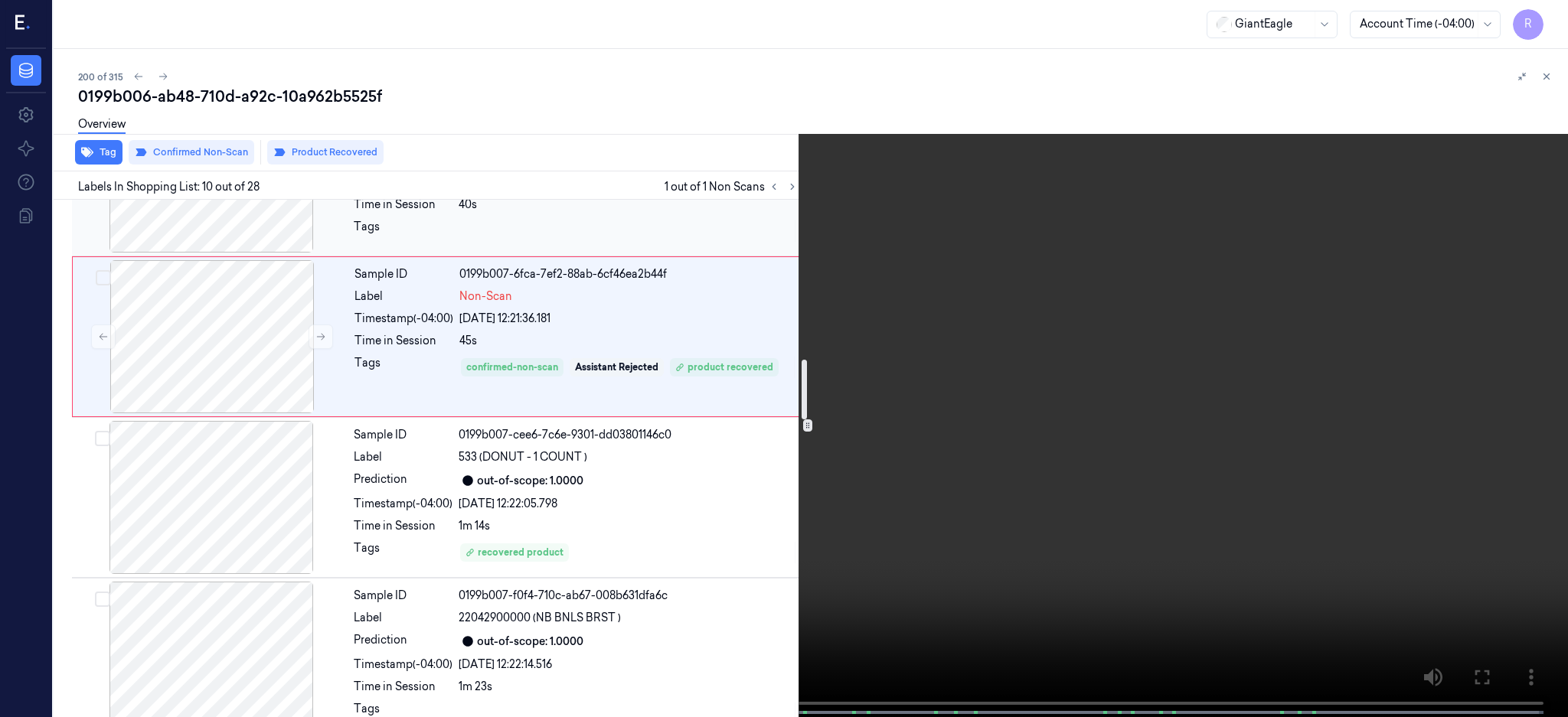
scroll to position [1491, 0]
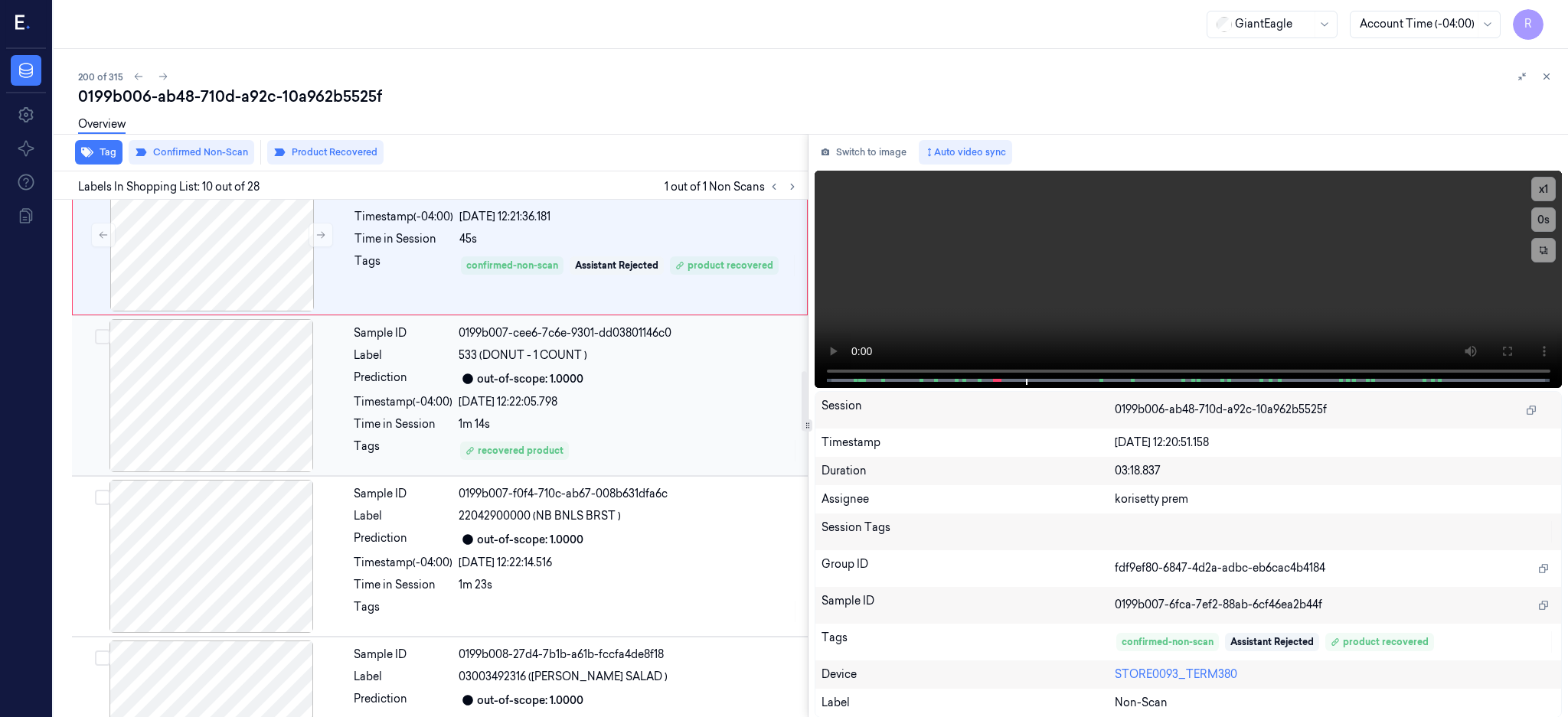
click at [202, 426] on div at bounding box center [211, 396] width 273 height 153
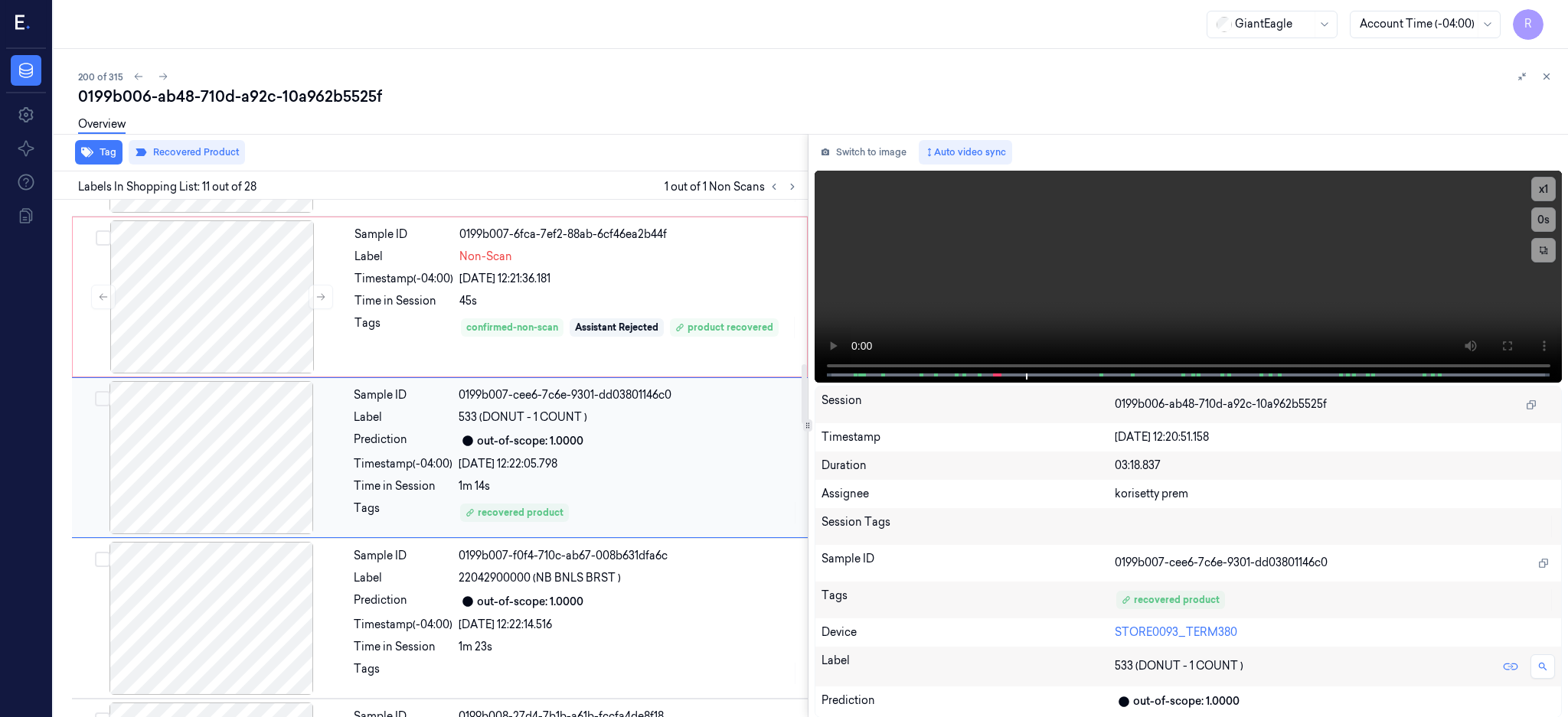
scroll to position [1428, 0]
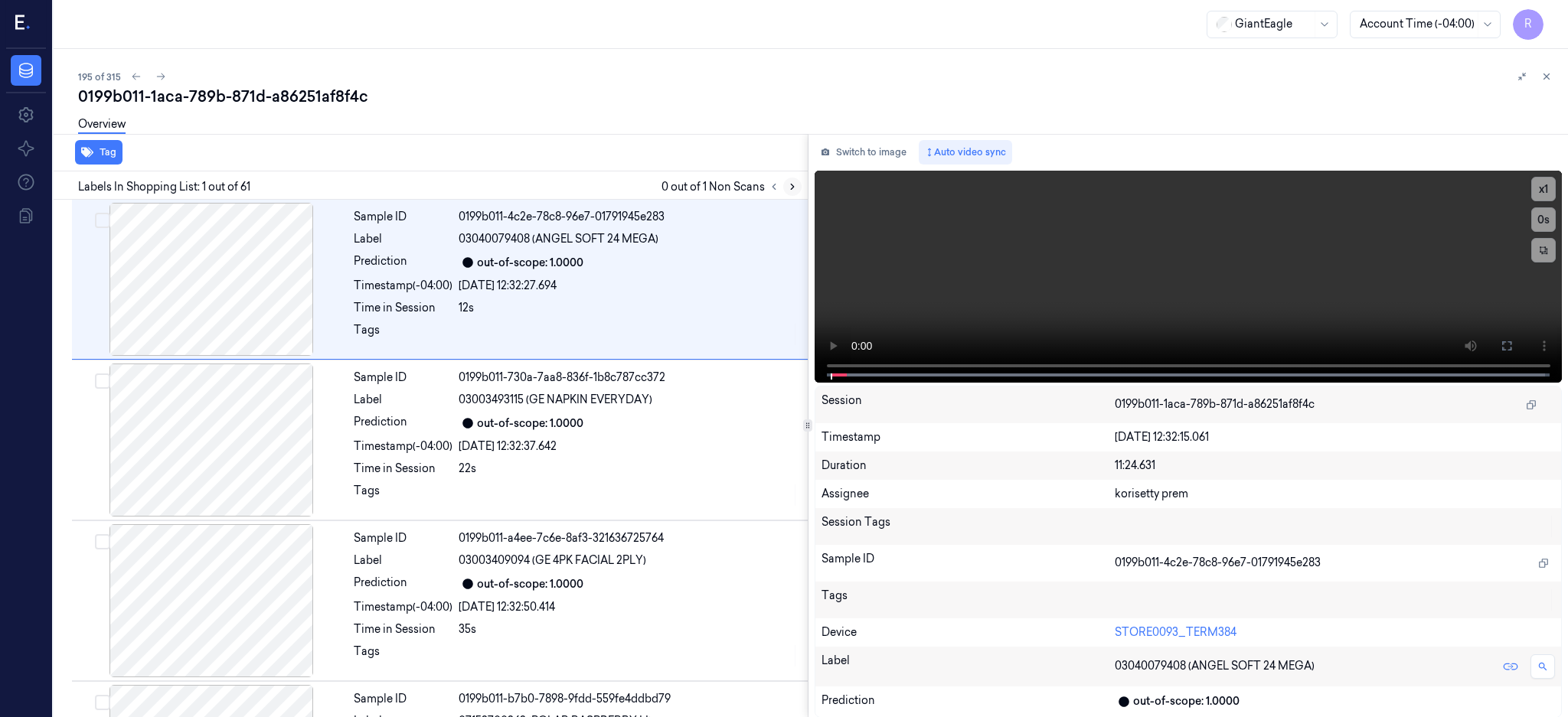
click at [798, 189] on icon at bounding box center [792, 187] width 11 height 11
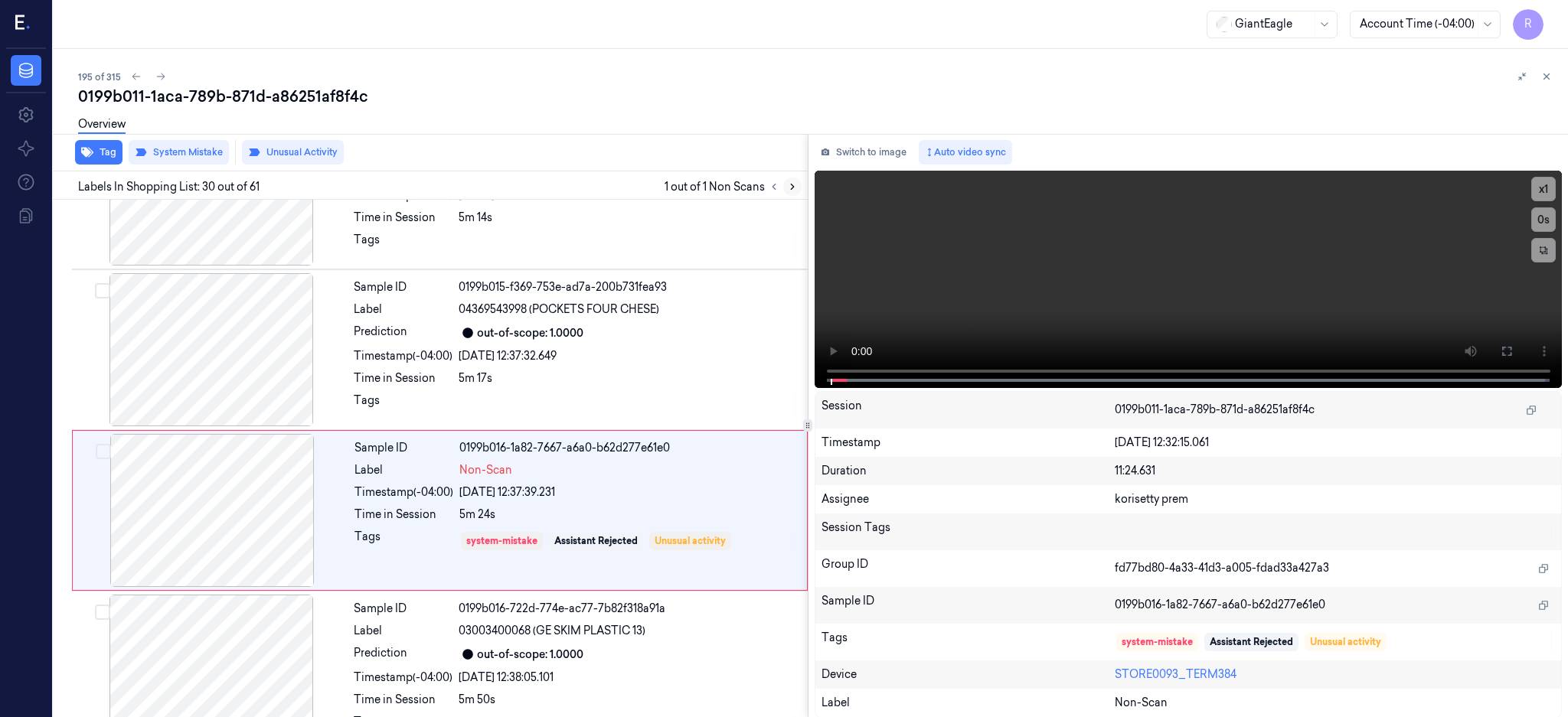
scroll to position [4484, 0]
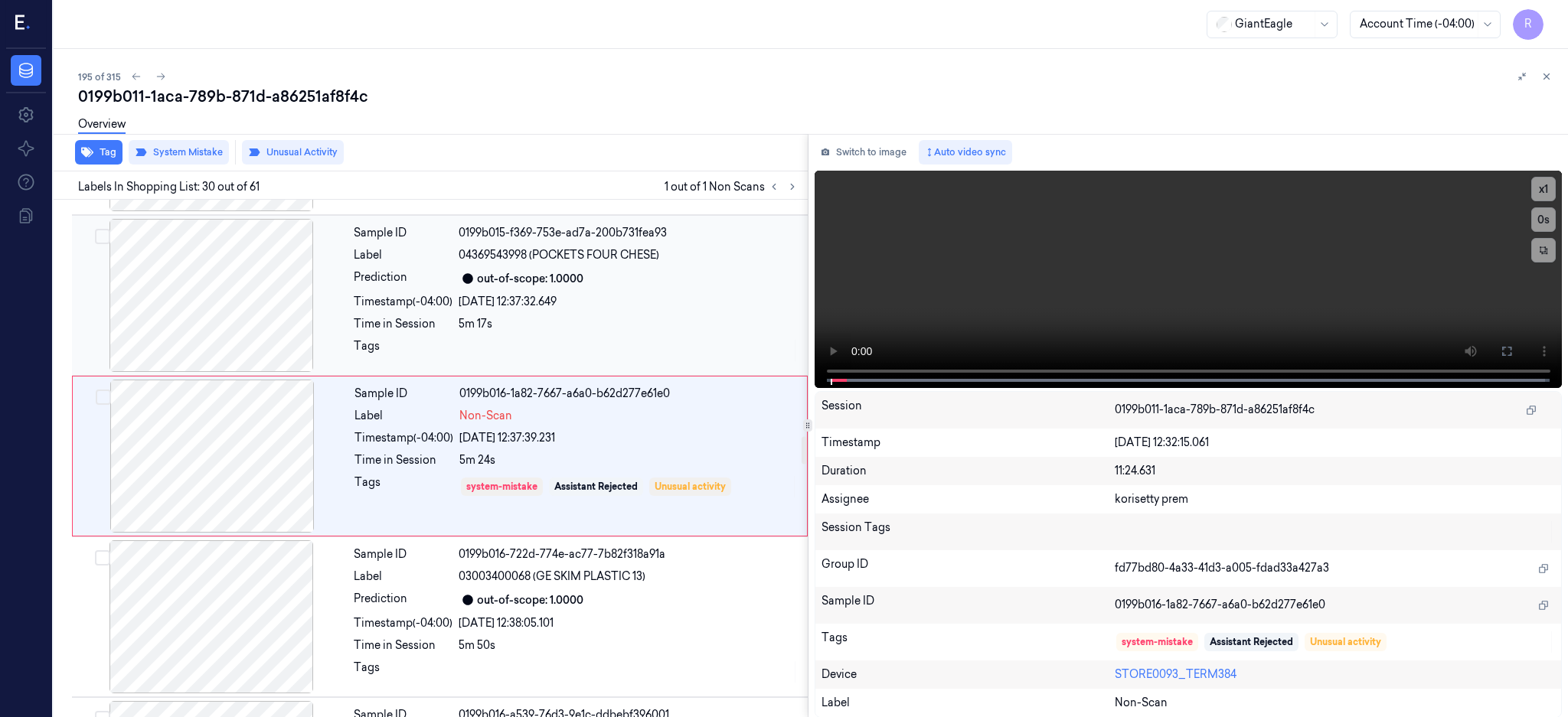
click at [270, 281] on div at bounding box center [211, 295] width 273 height 153
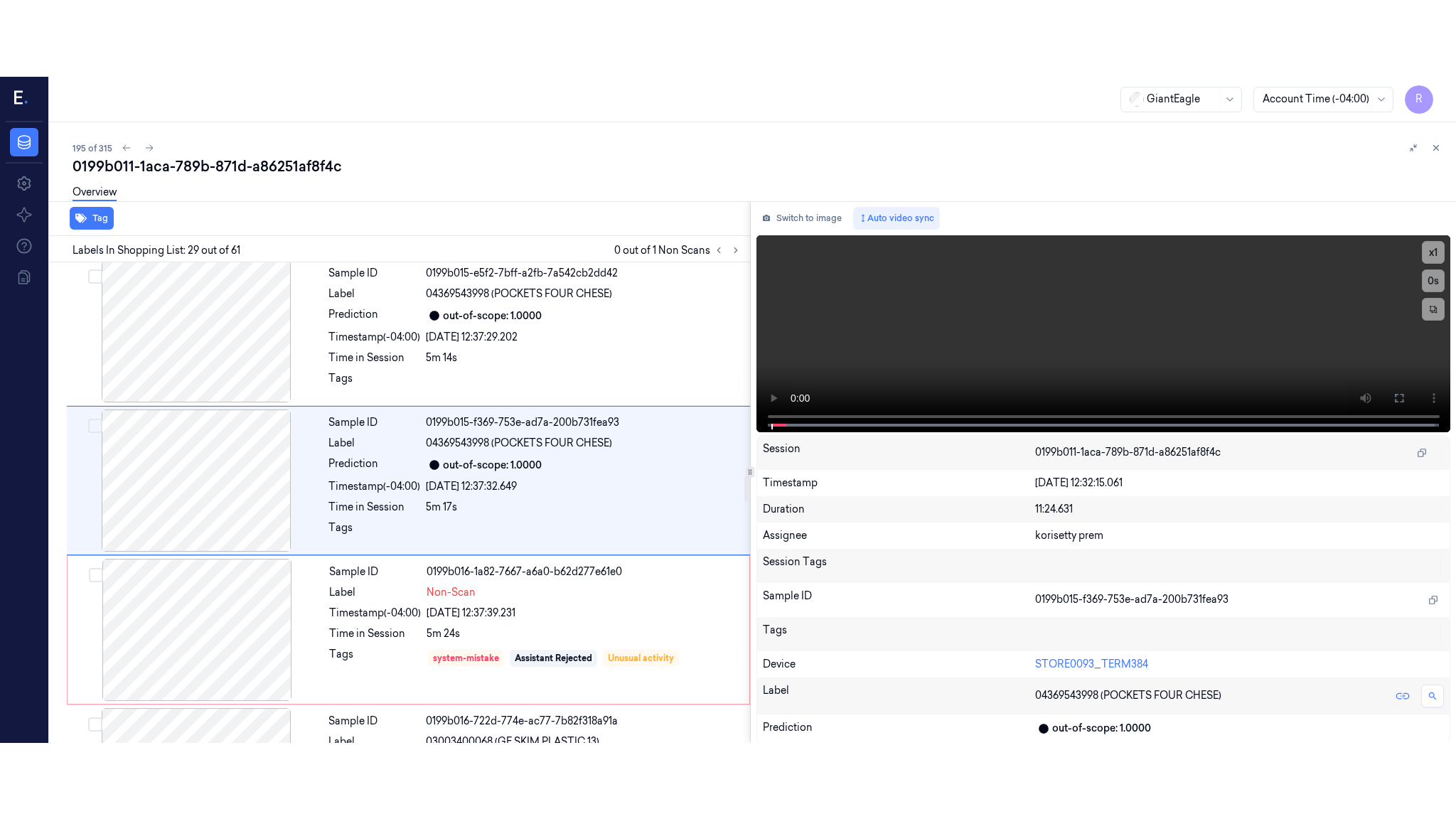
scroll to position [4016, 0]
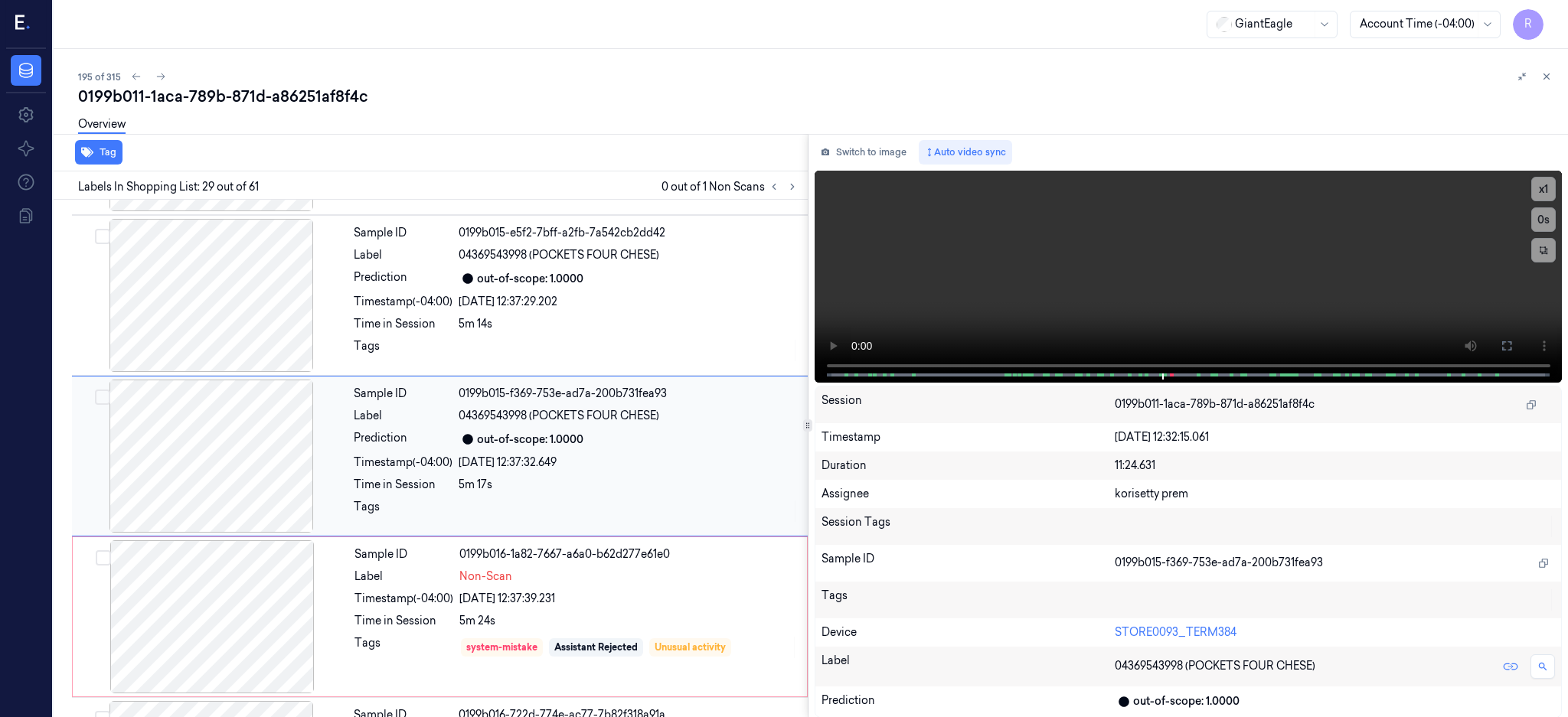
click at [217, 459] on div at bounding box center [211, 456] width 273 height 153
click at [1512, 341] on icon at bounding box center [1506, 346] width 12 height 12
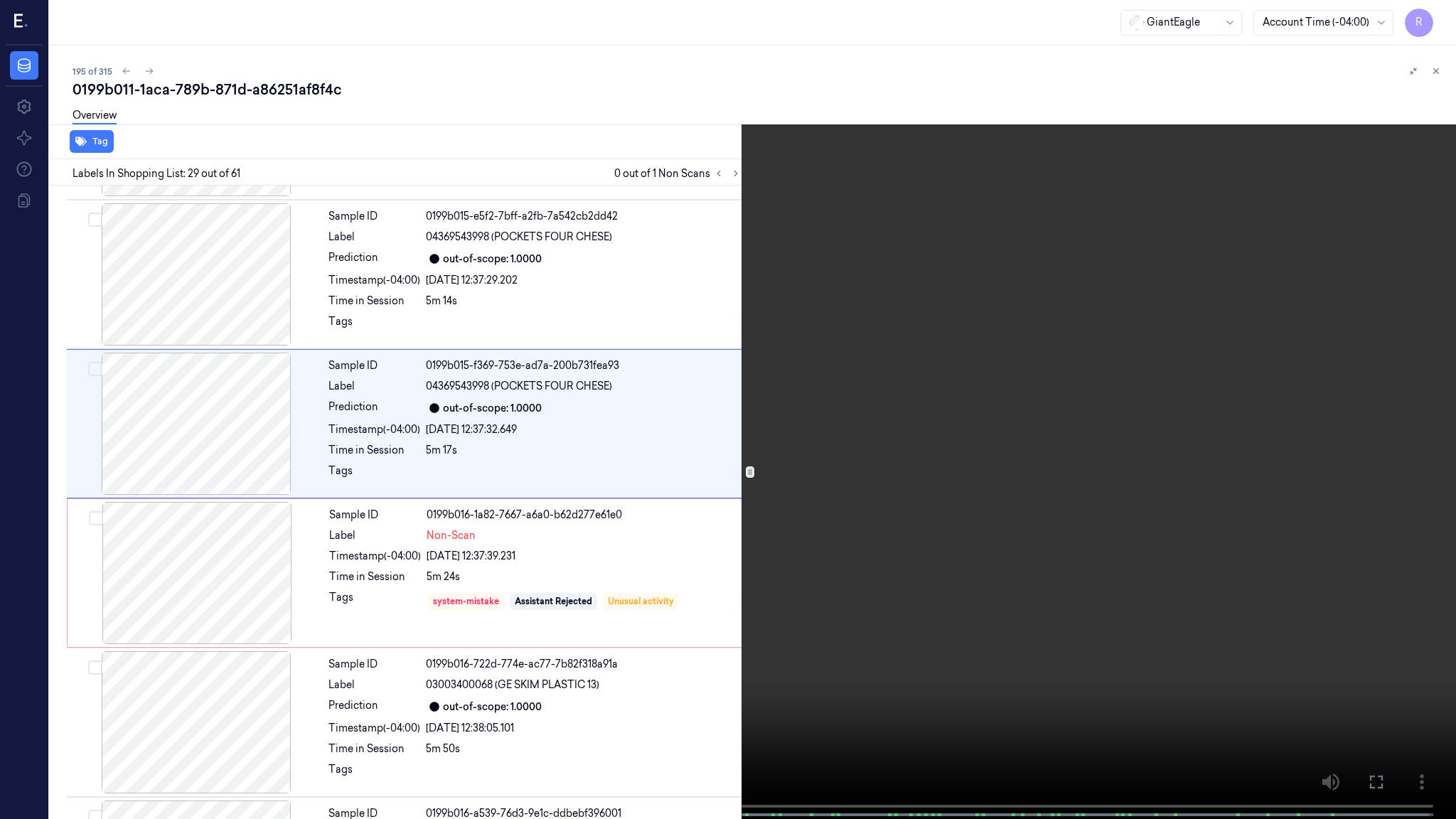
click at [873, 457] on video at bounding box center [728, 411] width 1456 height 822
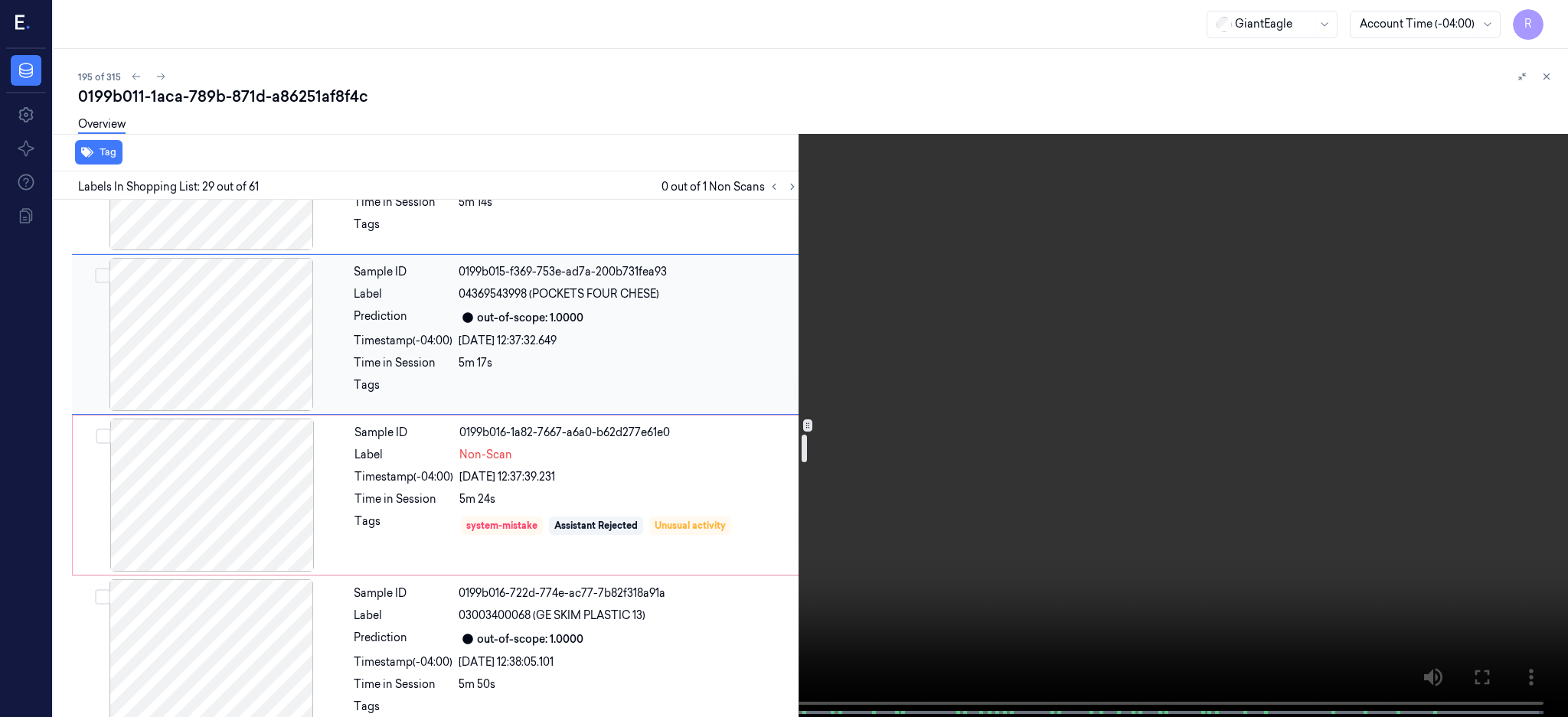
scroll to position [4547, 0]
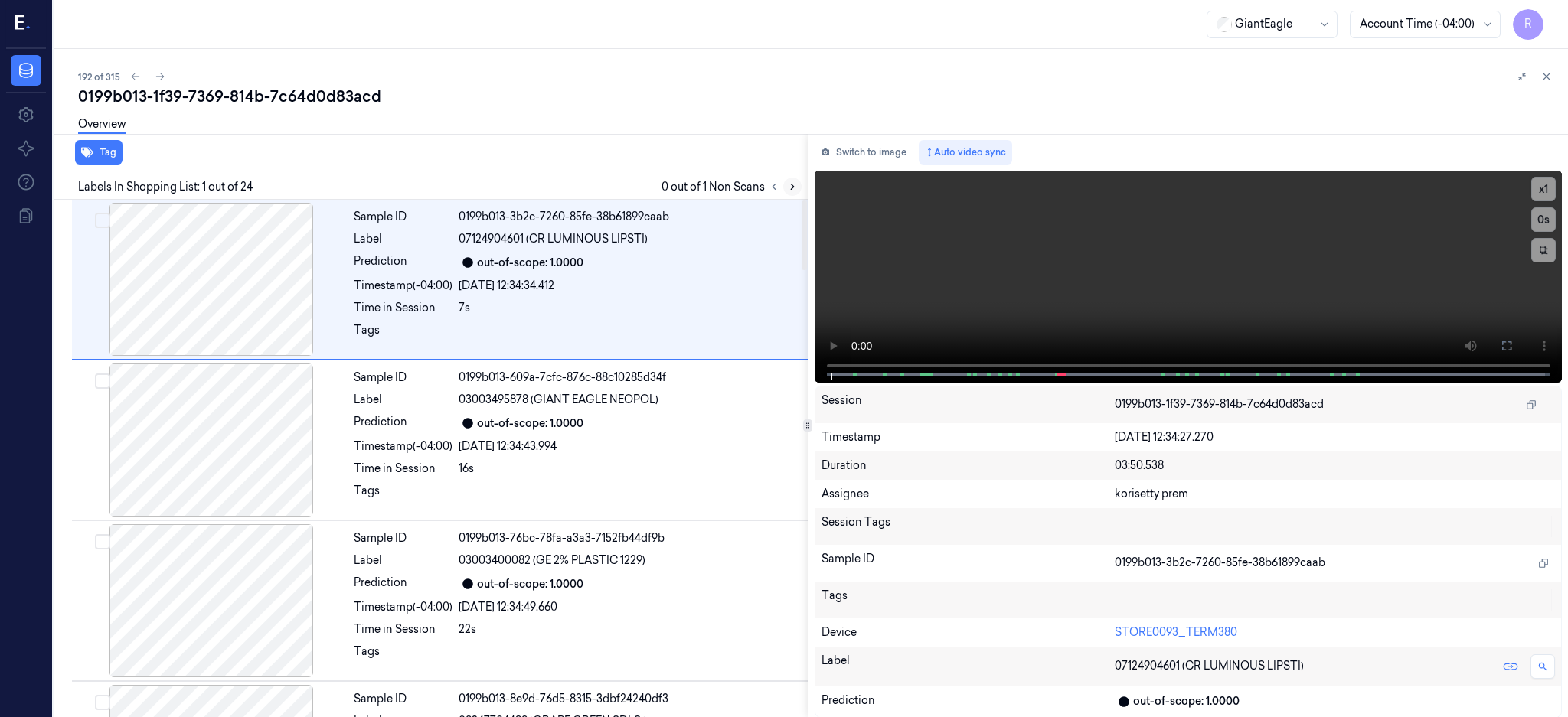
click at [798, 188] on icon at bounding box center [792, 187] width 11 height 11
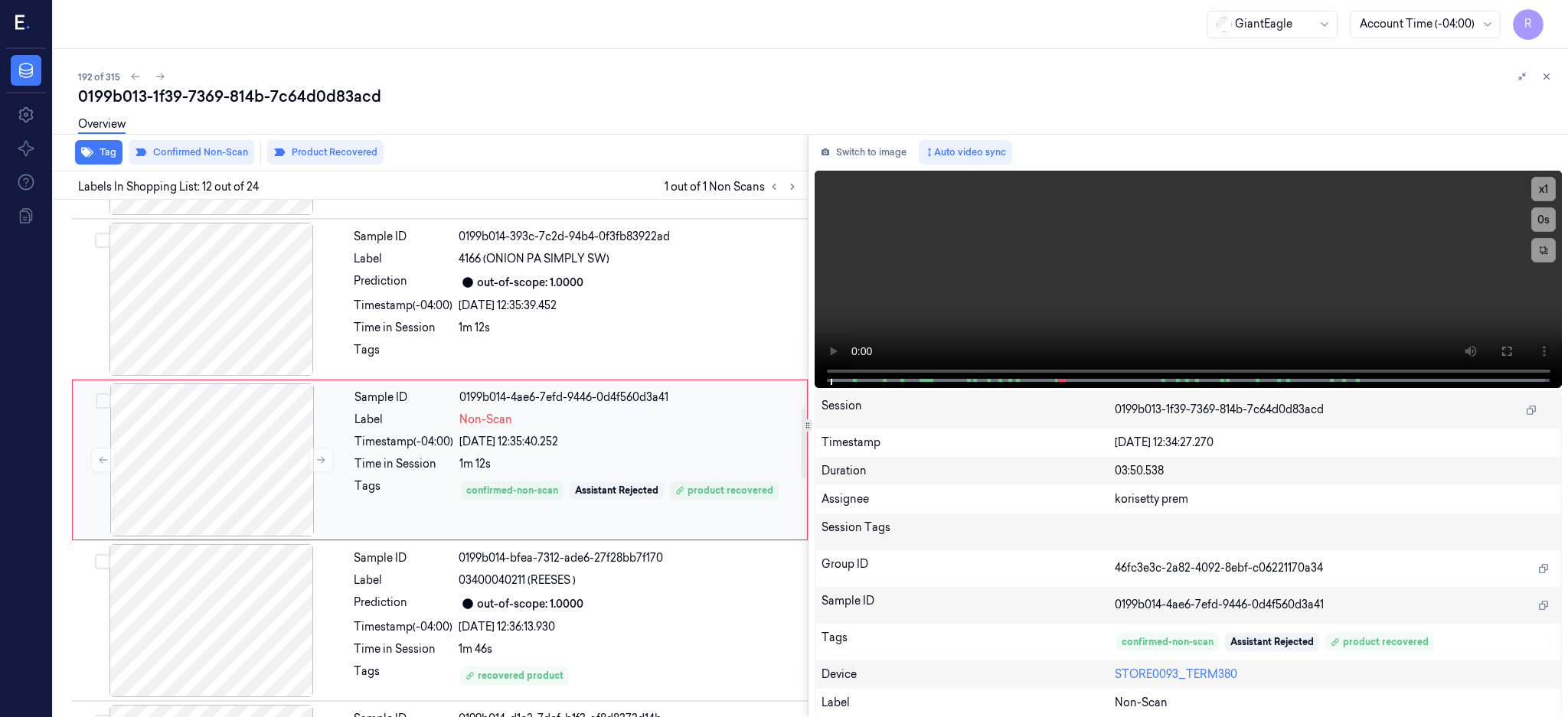
scroll to position [1589, 0]
click at [213, 448] on div at bounding box center [212, 458] width 273 height 153
click at [202, 311] on div at bounding box center [211, 297] width 273 height 153
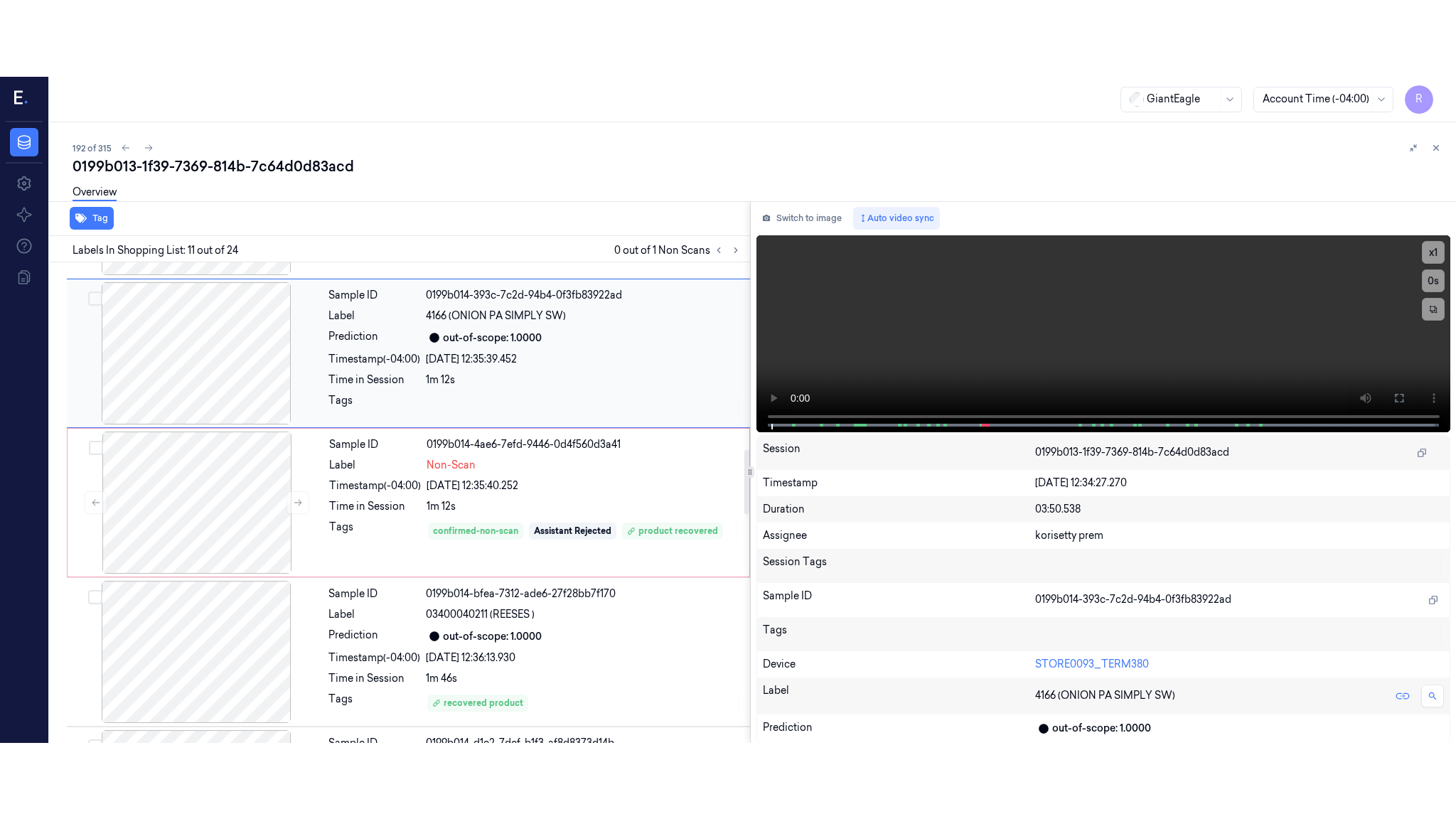
scroll to position [1326, 0]
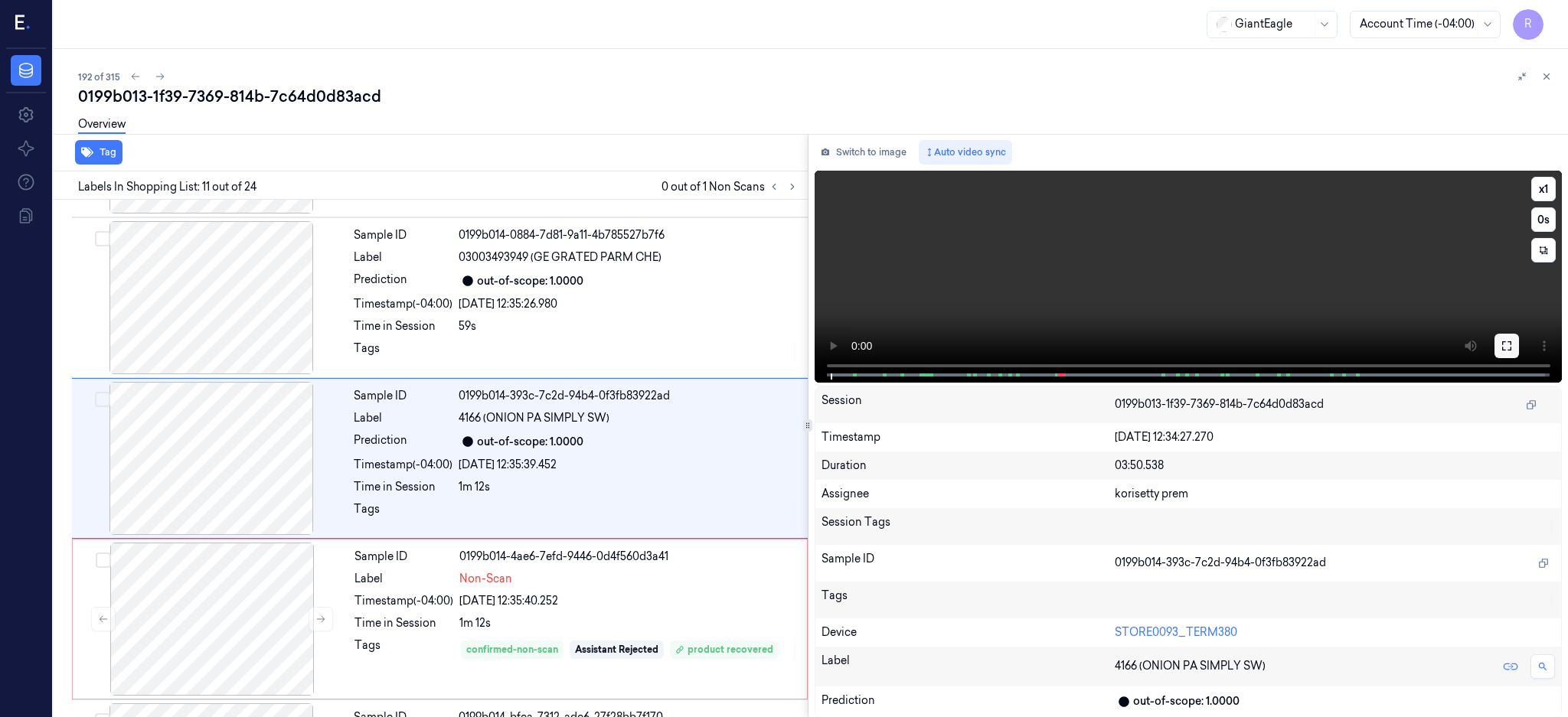
click at [1511, 348] on icon at bounding box center [1506, 346] width 9 height 9
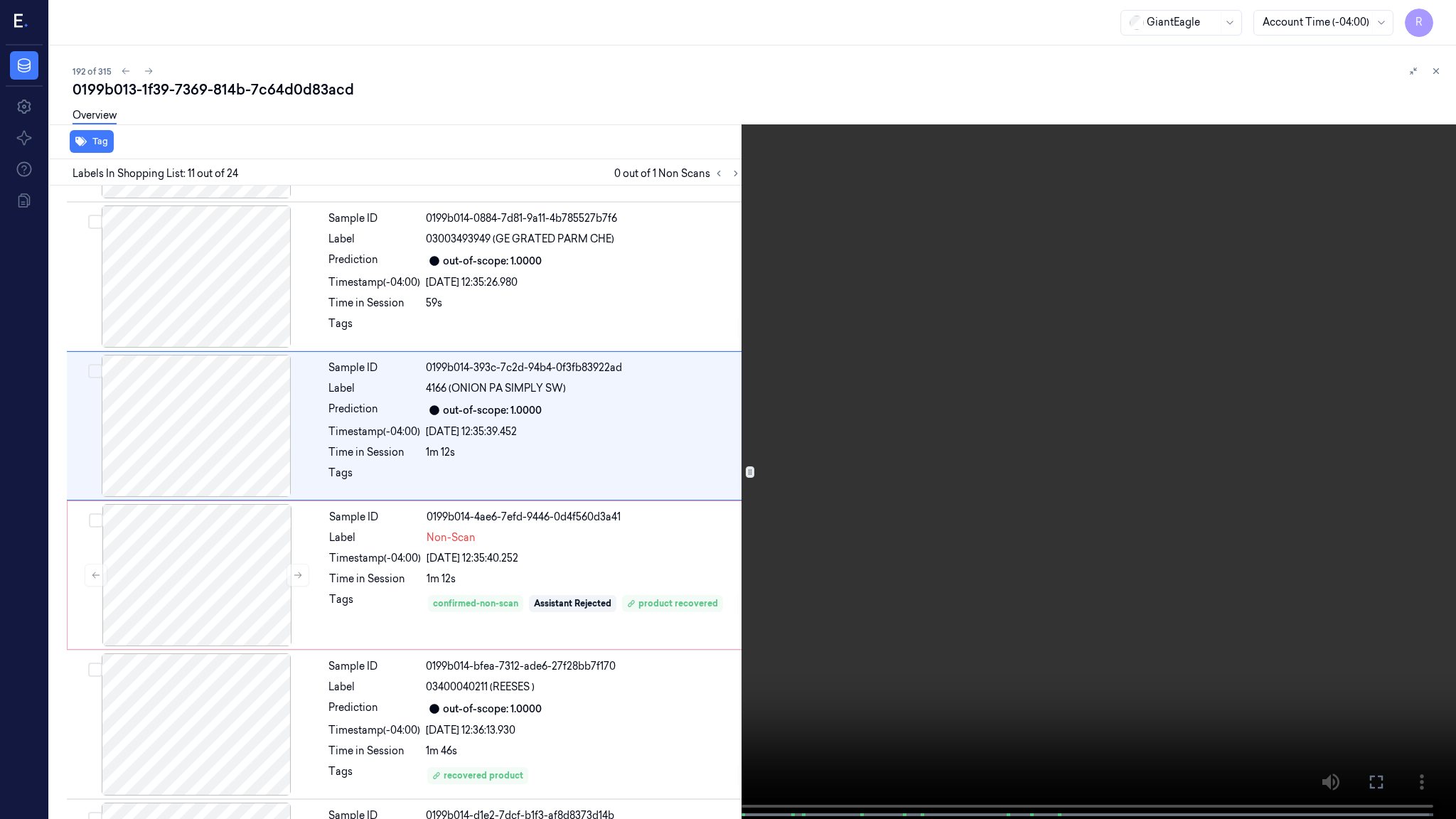
scroll to position [1250, 0]
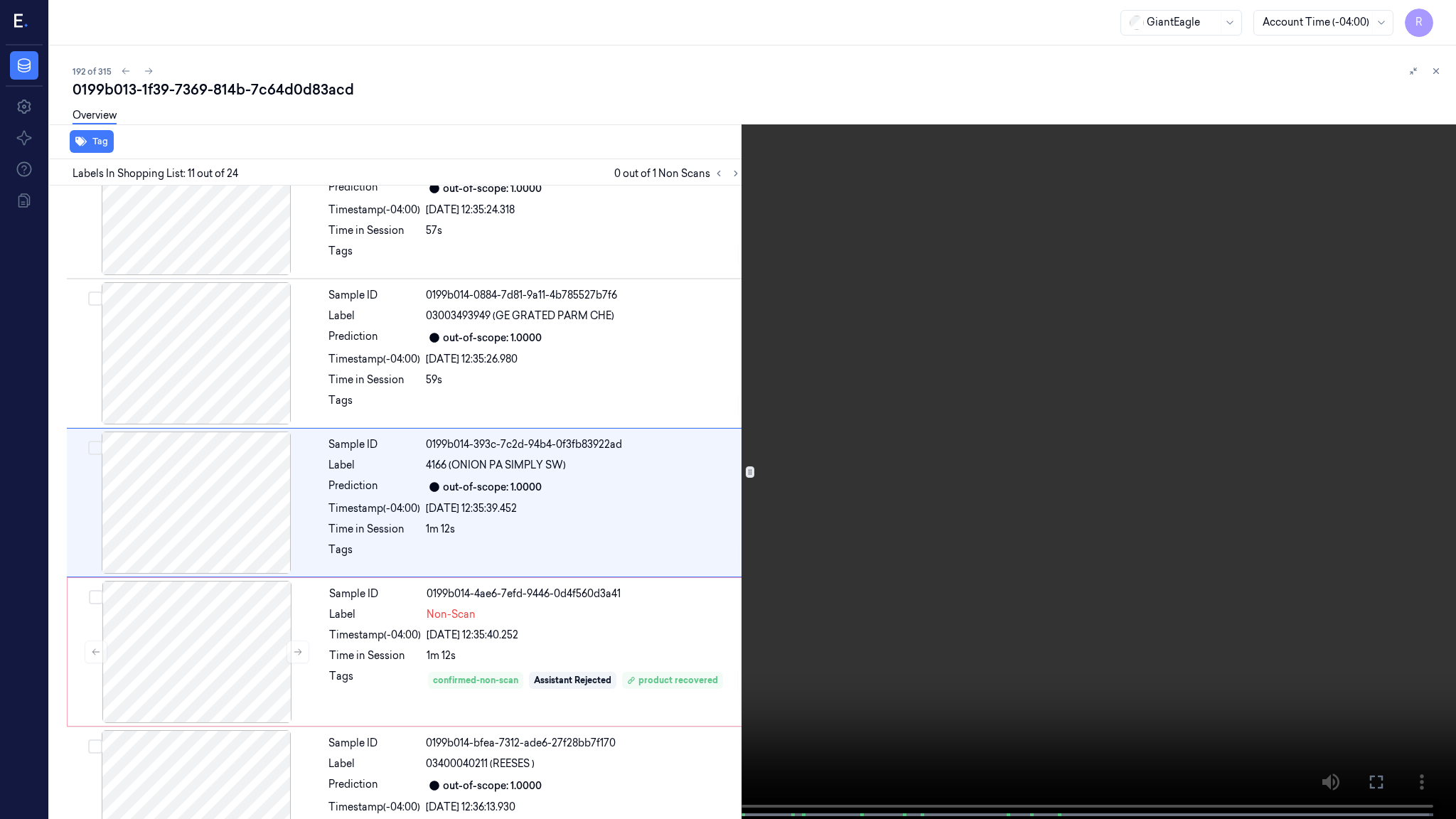
click at [516, 665] on video at bounding box center [728, 411] width 1456 height 822
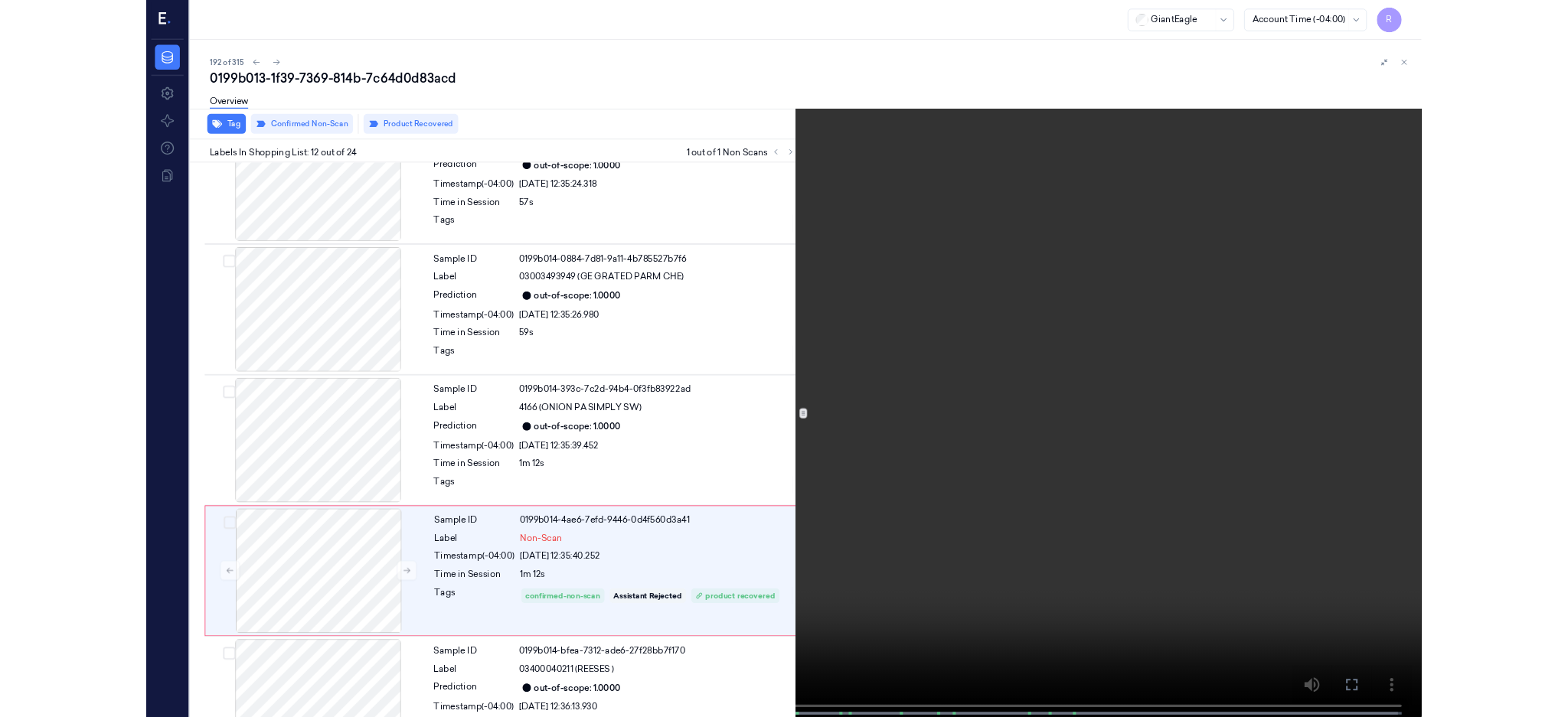
scroll to position [1507, 0]
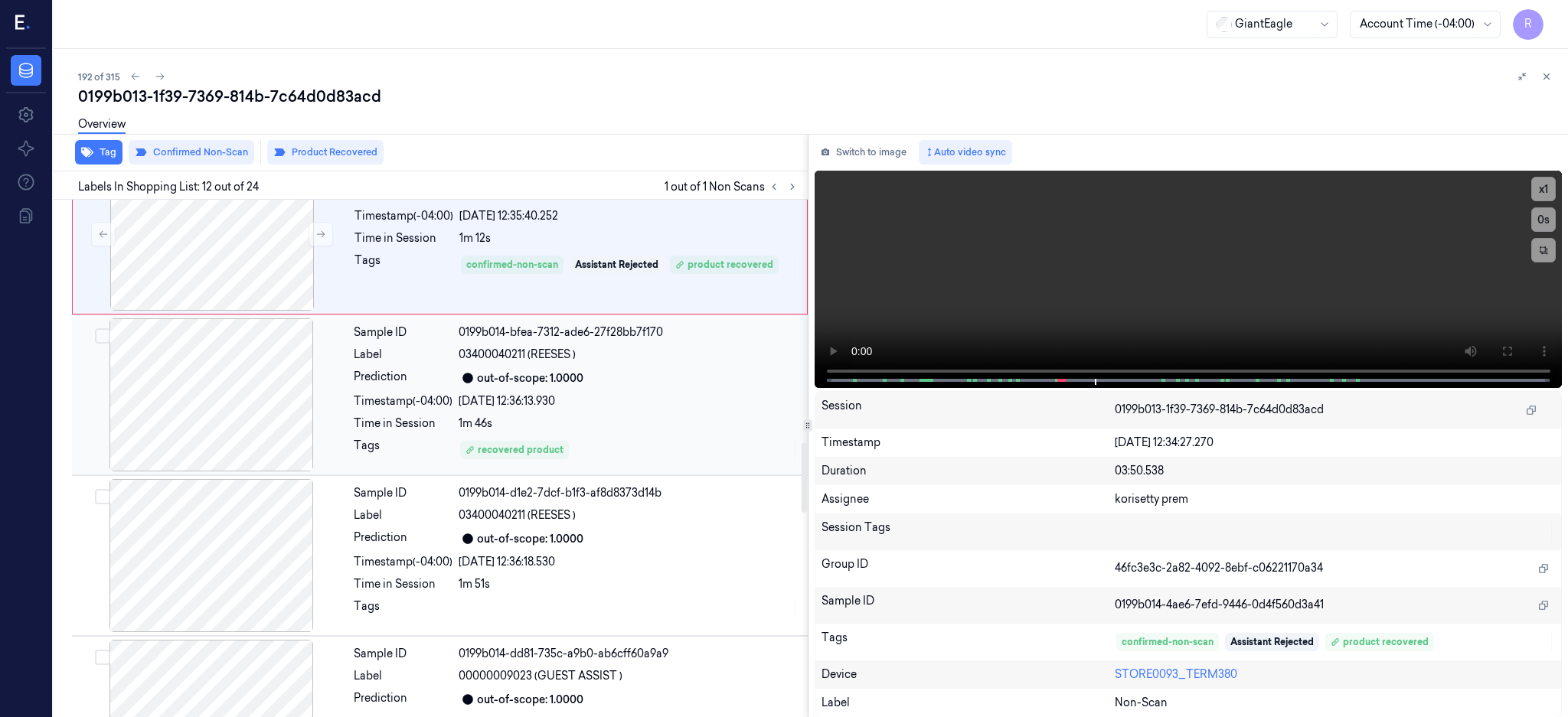
click at [217, 372] on div at bounding box center [211, 395] width 273 height 153
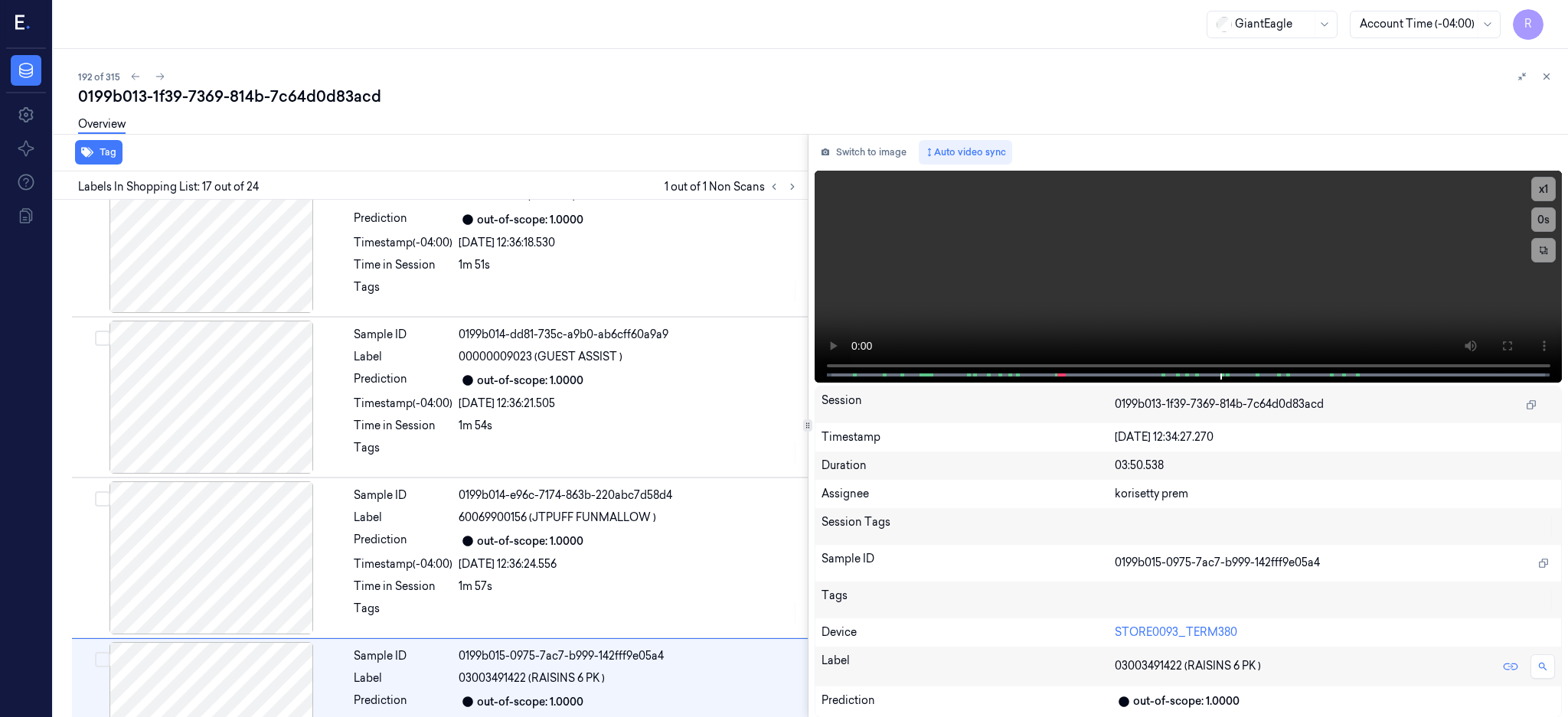
scroll to position [2325, 0]
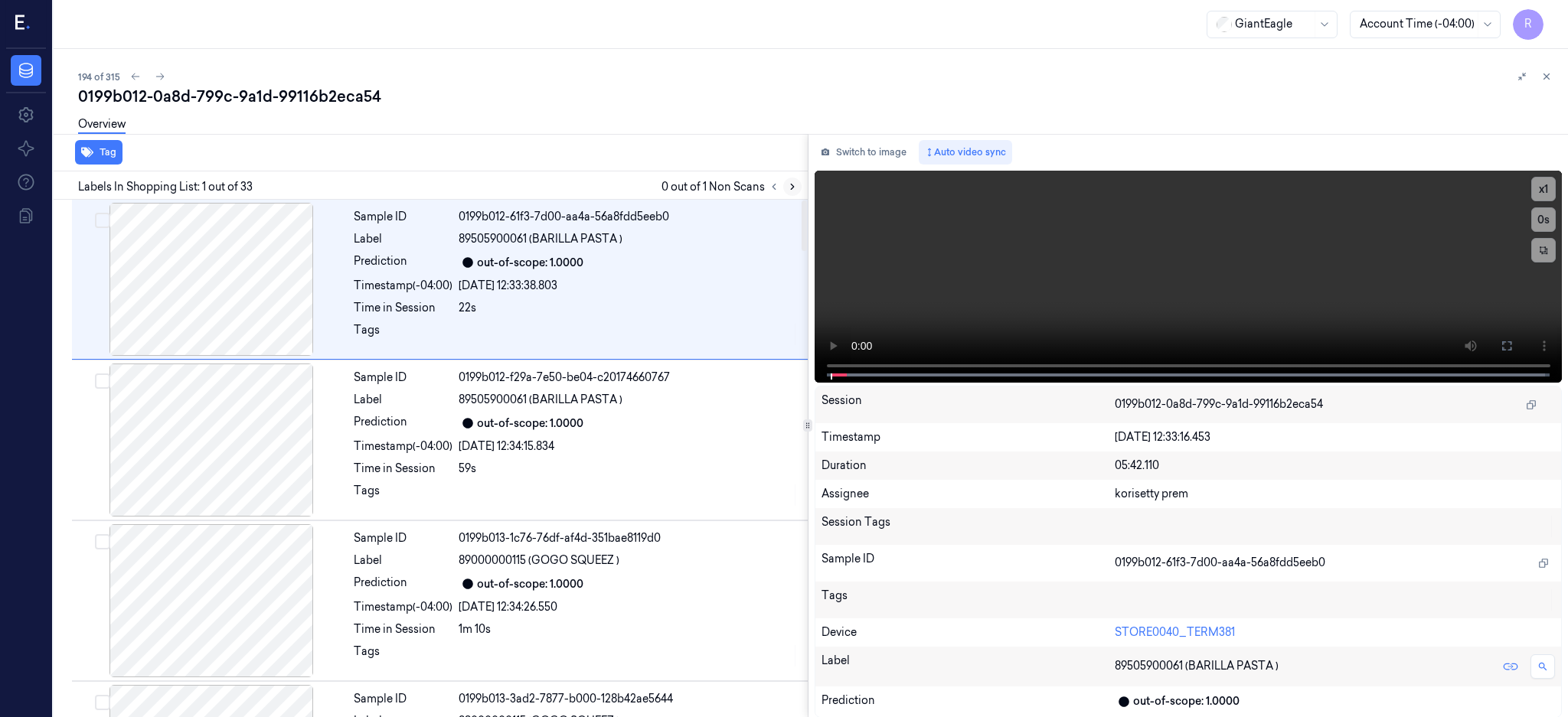
click at [798, 185] on icon at bounding box center [792, 187] width 11 height 11
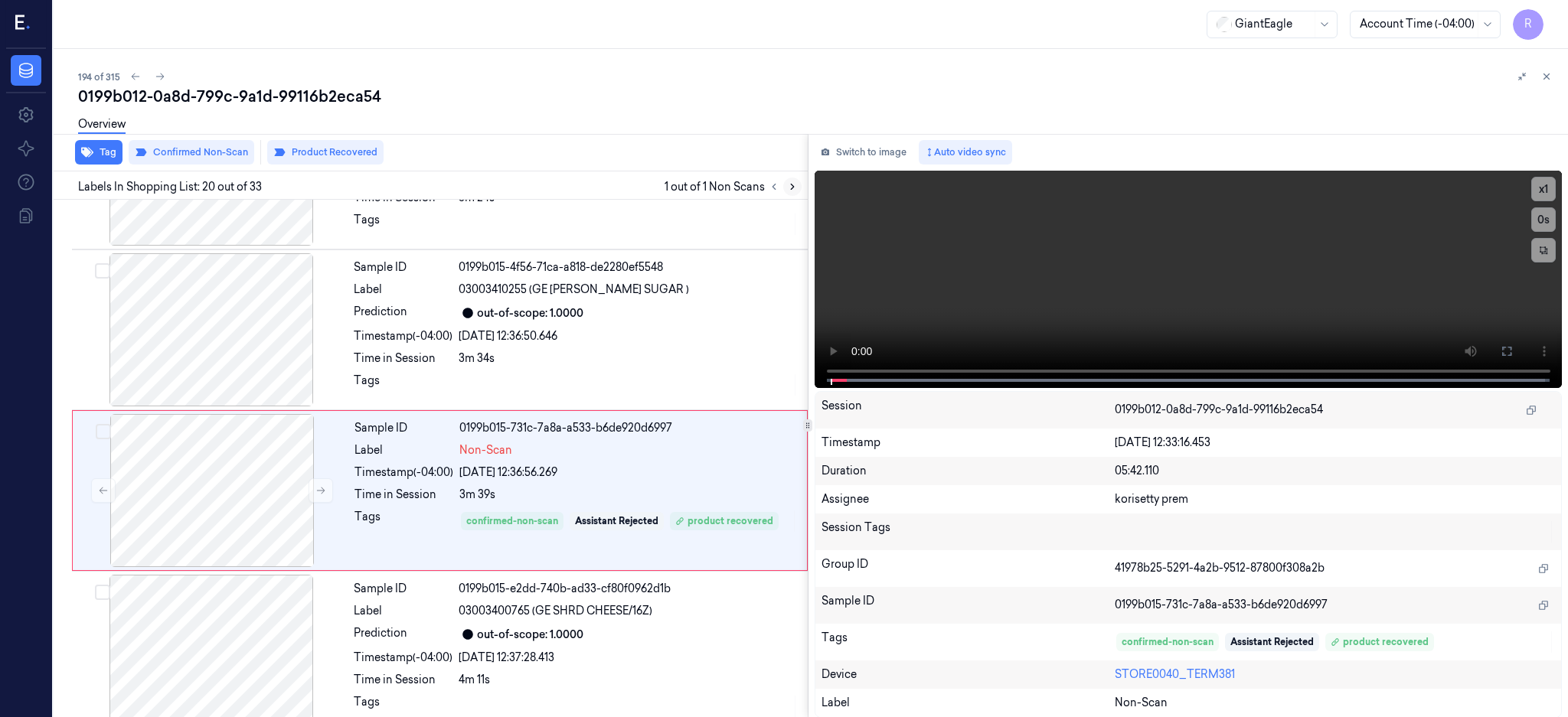
scroll to position [2875, 0]
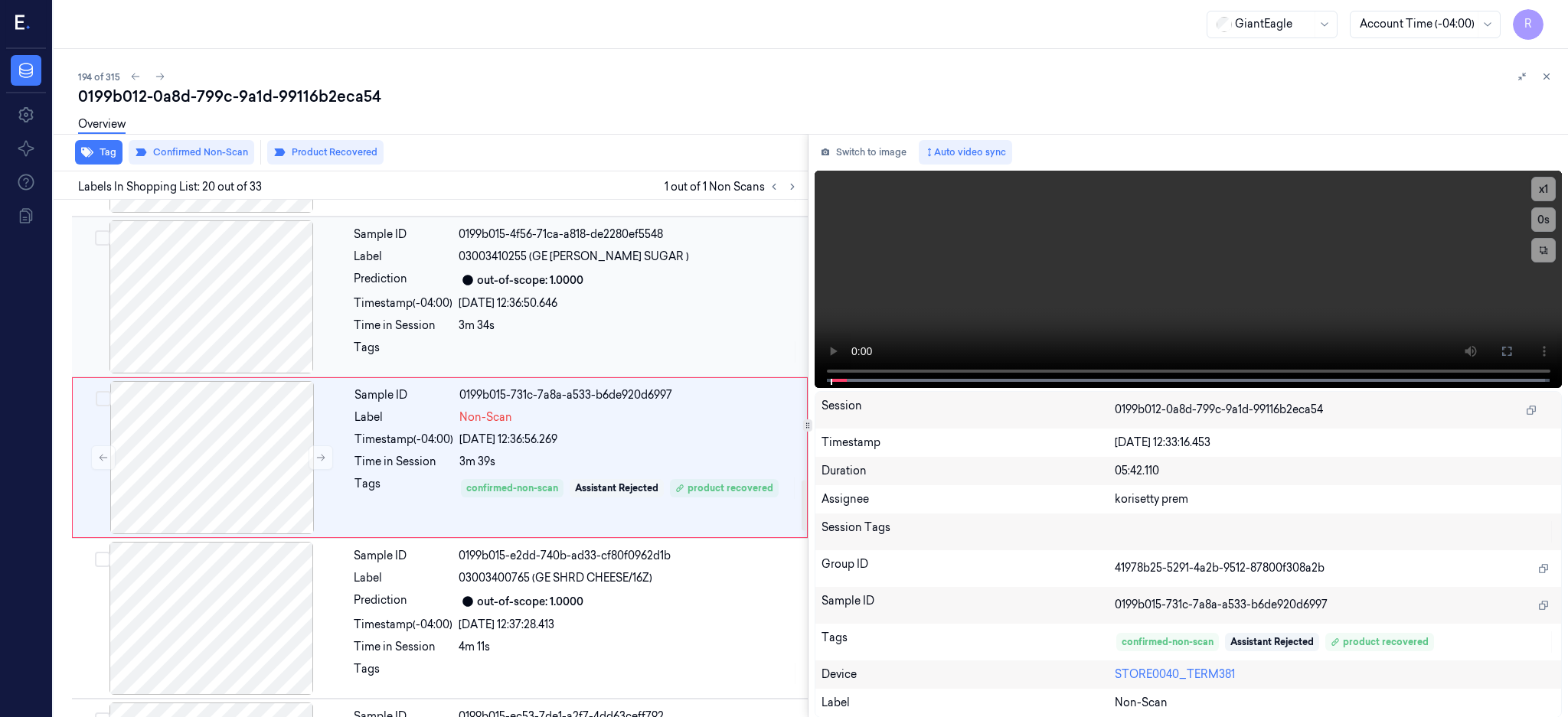
click at [233, 304] on div at bounding box center [211, 297] width 273 height 153
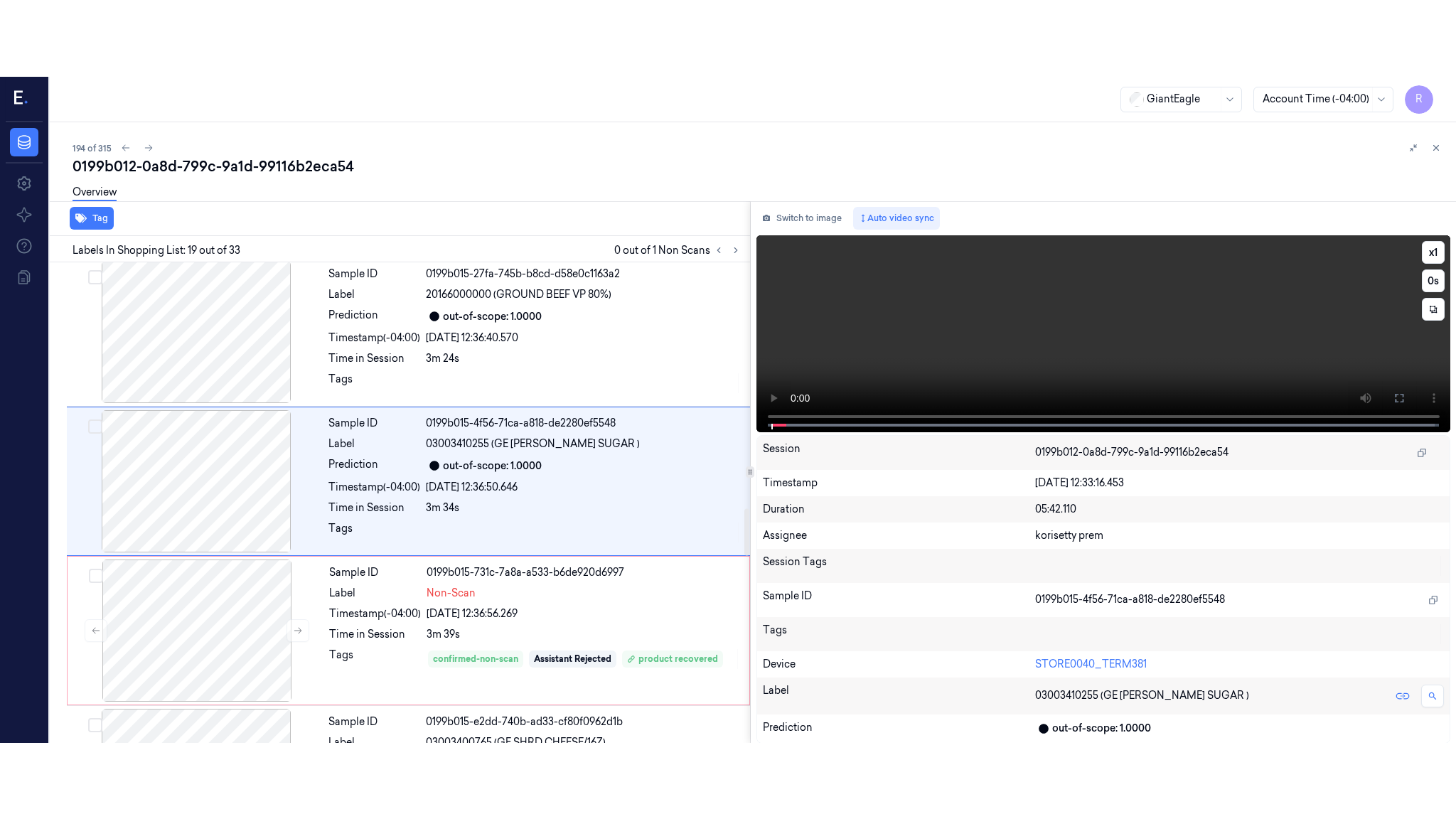
scroll to position [2522, 0]
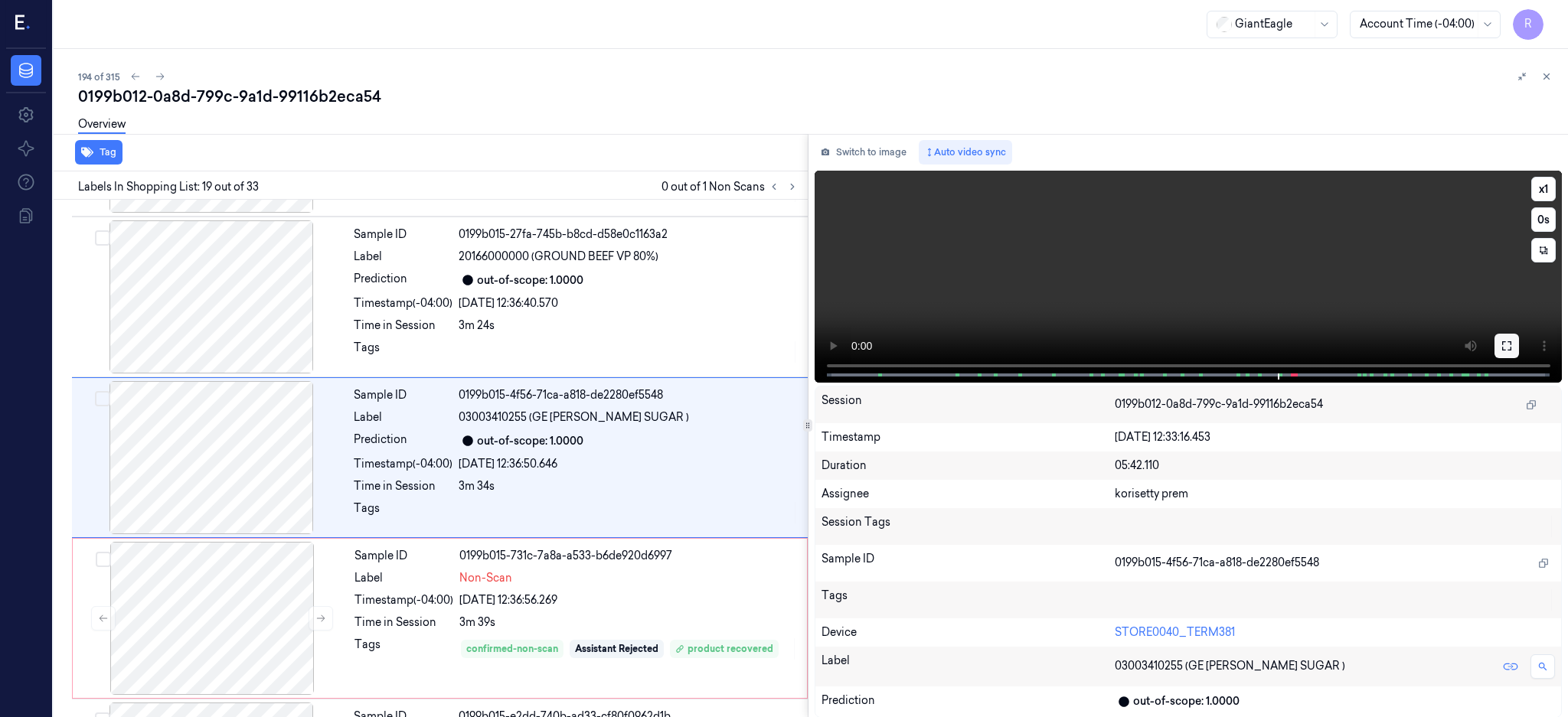
click at [1511, 343] on icon at bounding box center [1506, 346] width 9 height 9
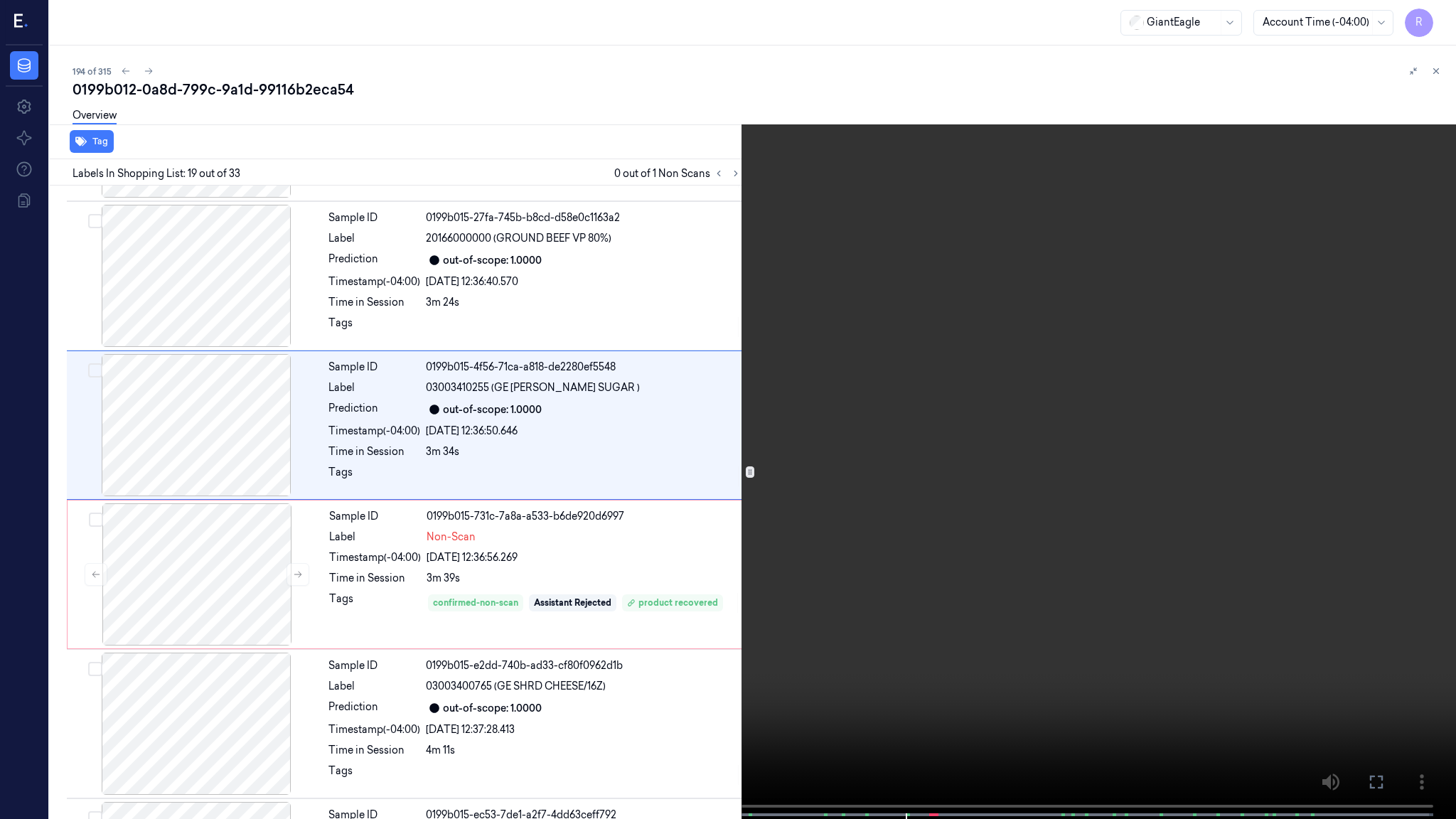
click at [1107, 377] on video at bounding box center [728, 411] width 1456 height 822
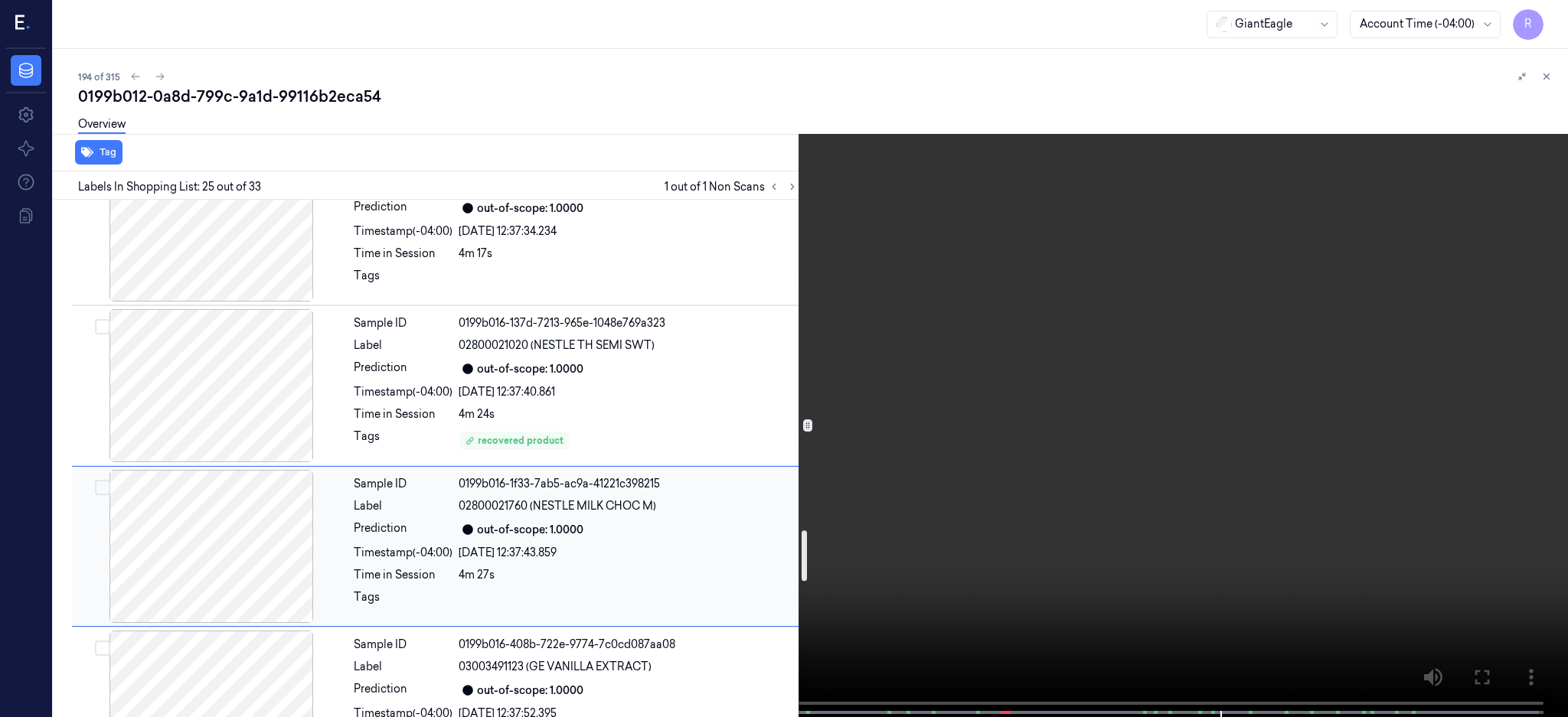
scroll to position [3393, 0]
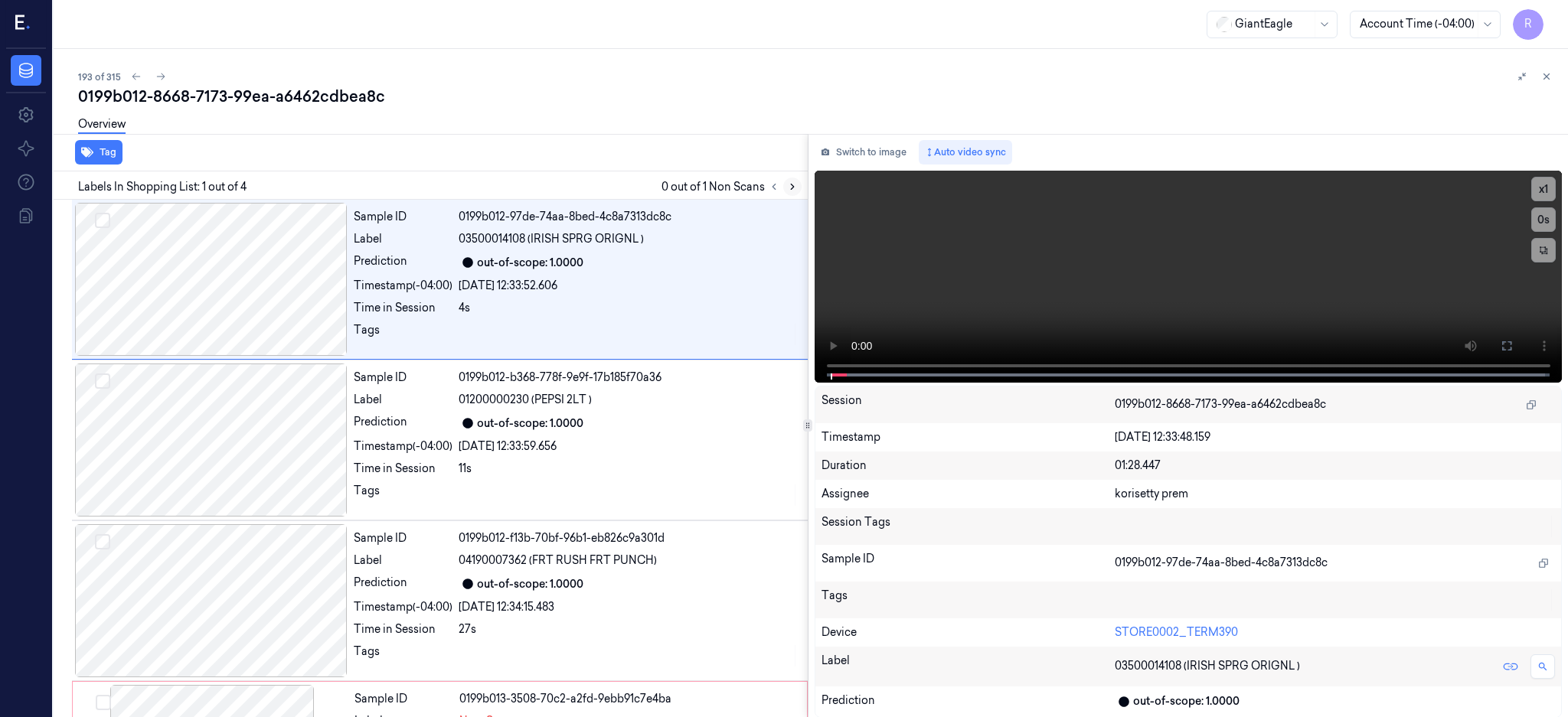
click at [801, 183] on button at bounding box center [792, 187] width 19 height 19
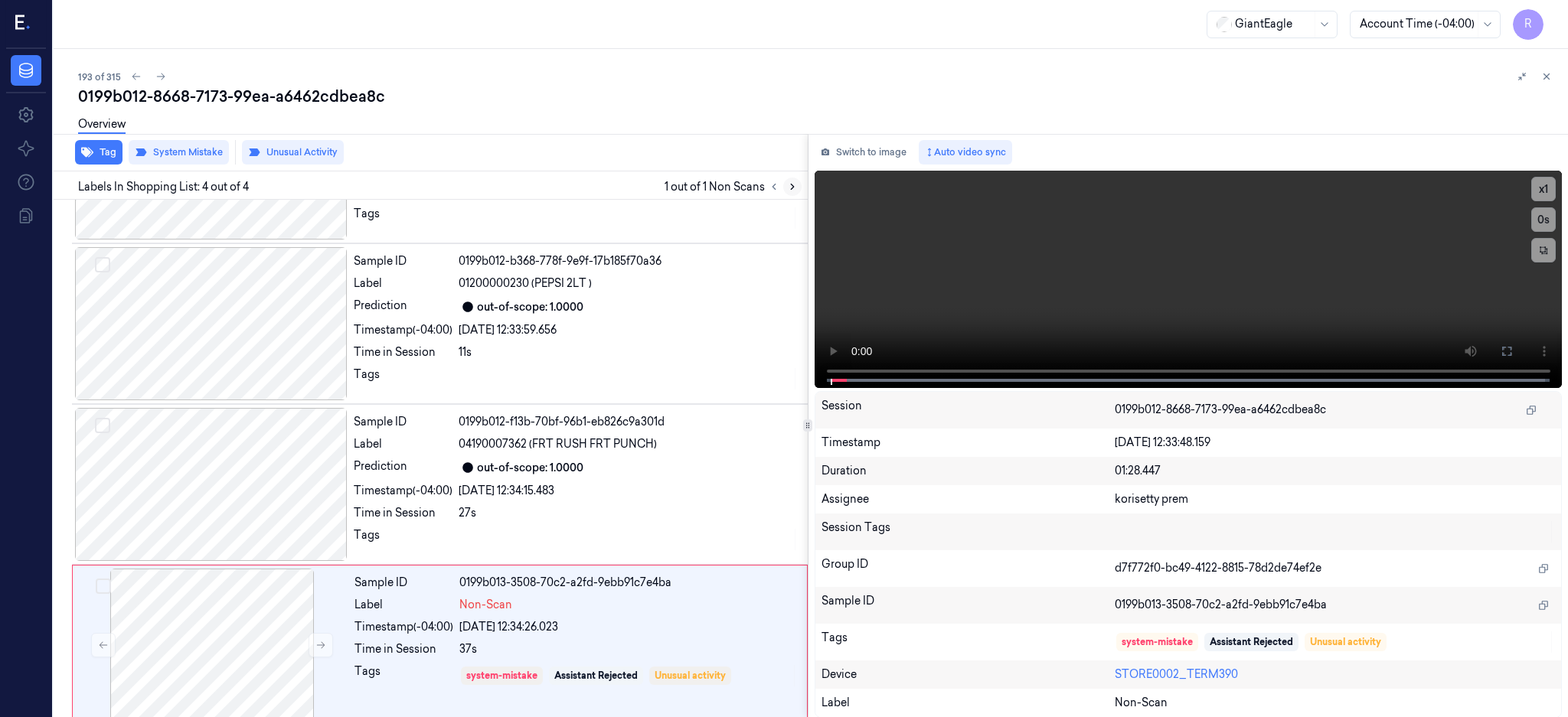
scroll to position [128, 0]
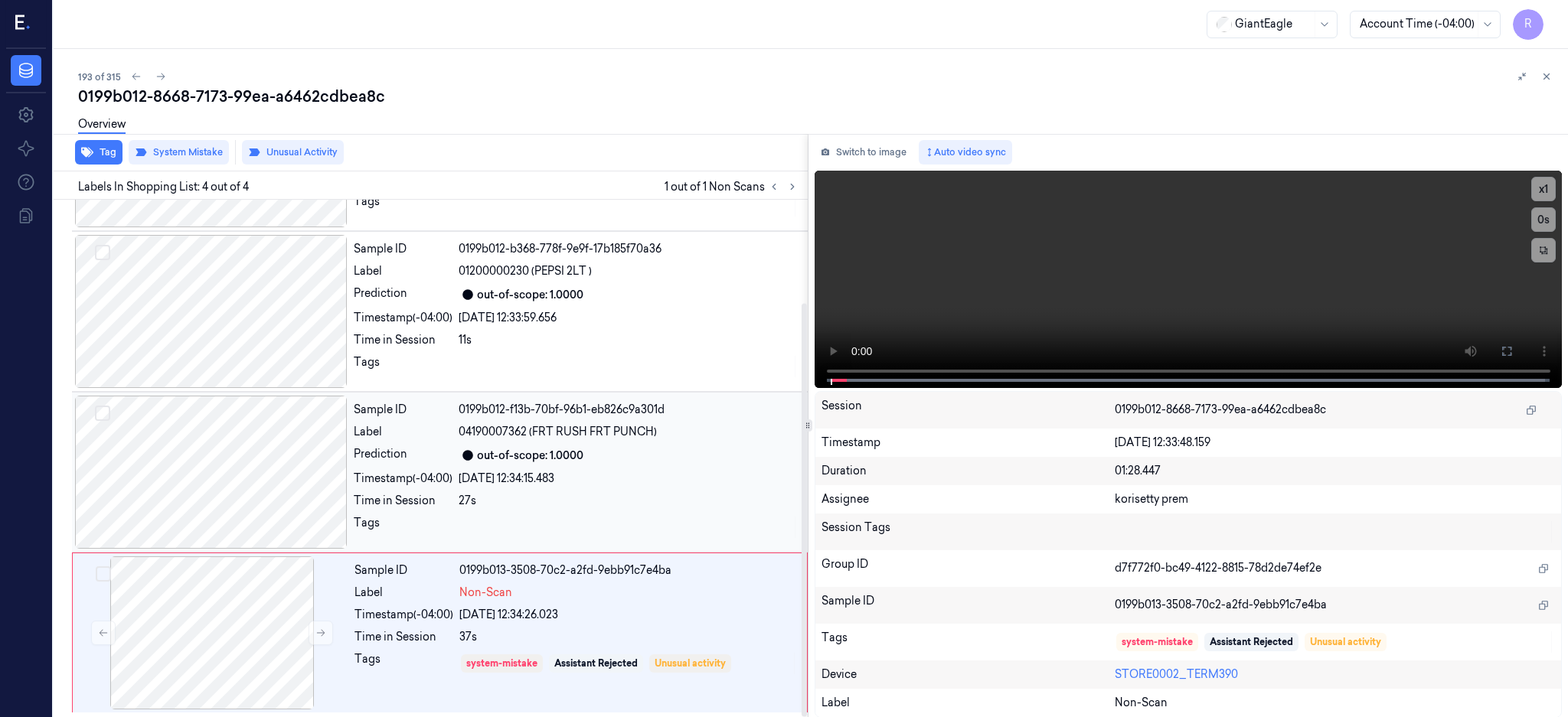
click at [223, 484] on div at bounding box center [211, 472] width 273 height 153
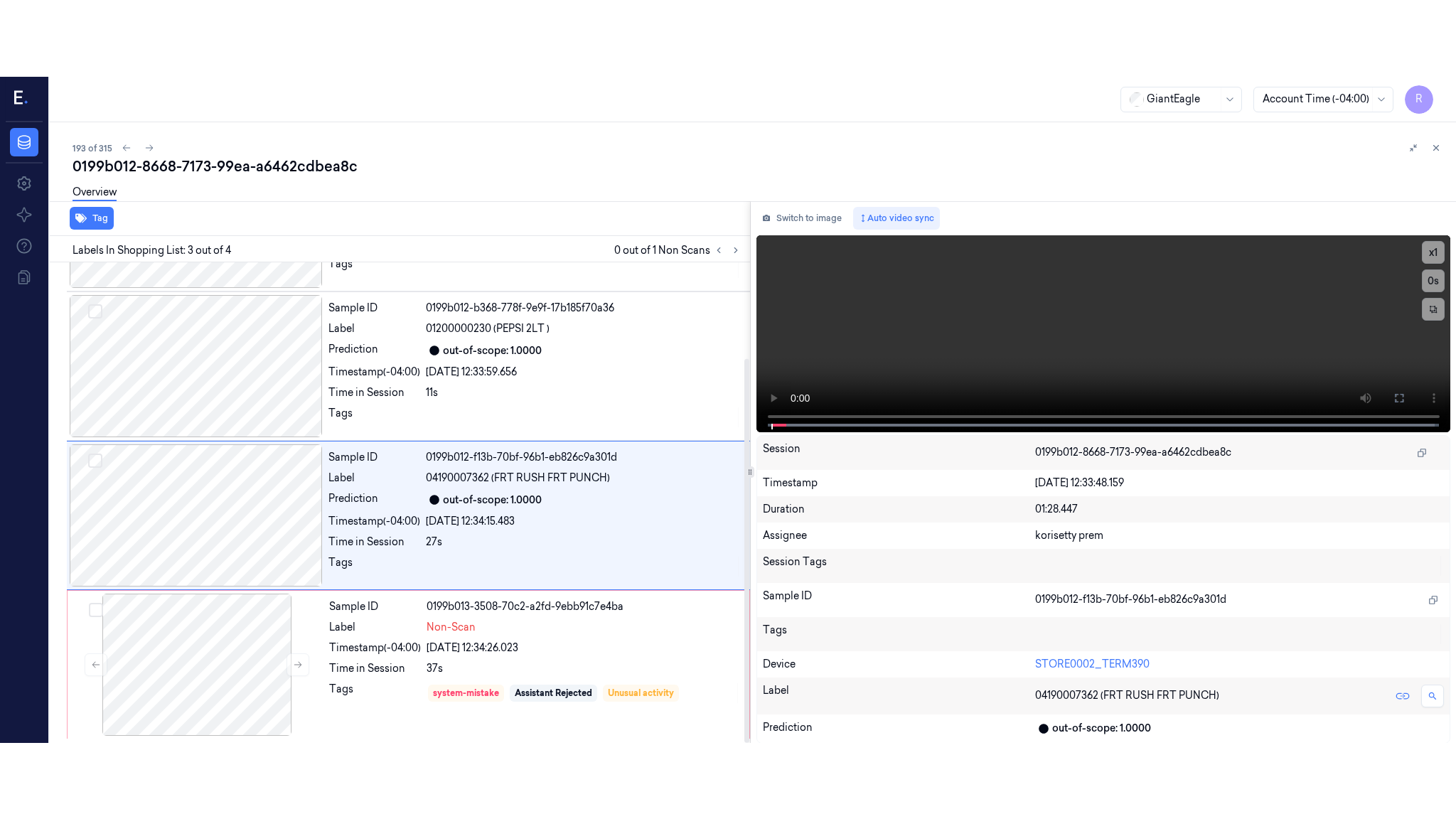
scroll to position [120, 0]
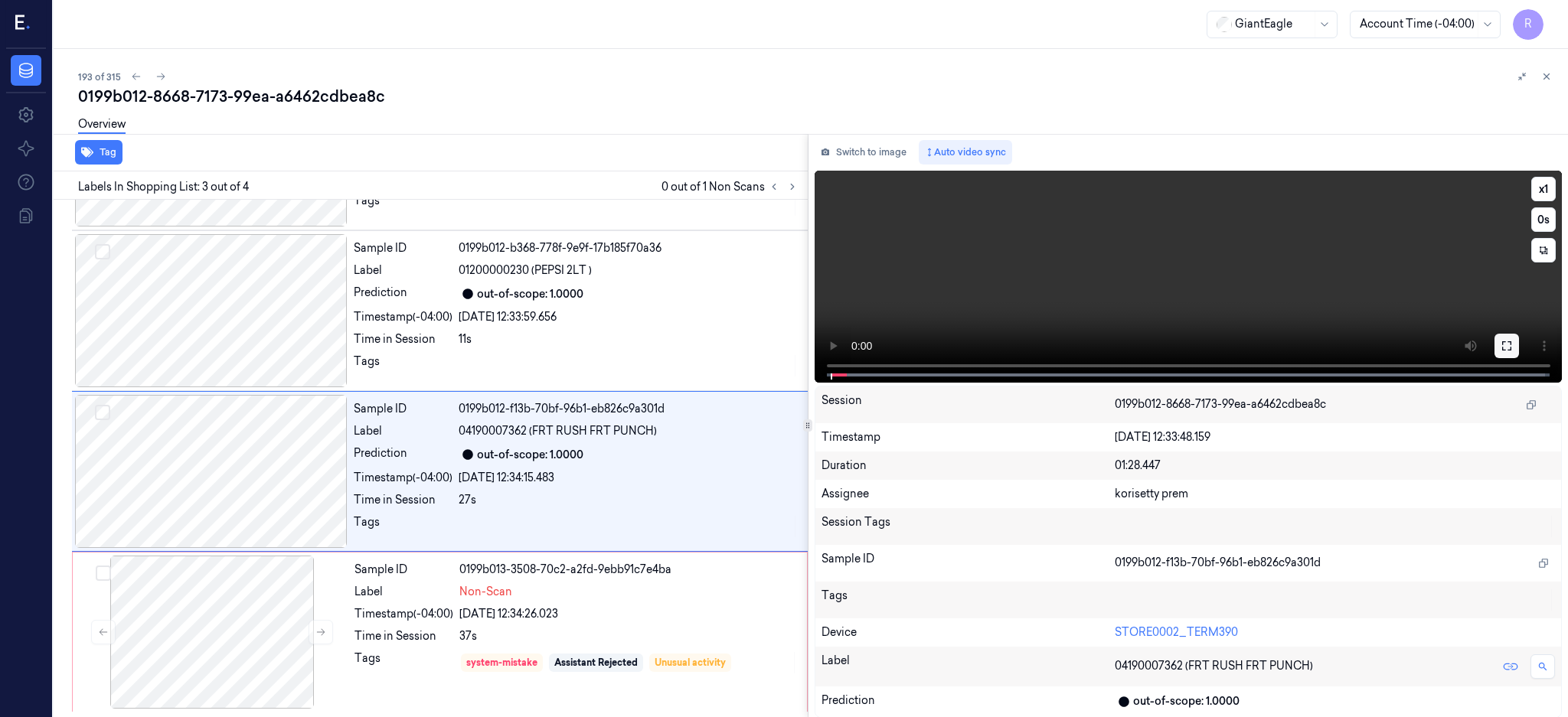
click at [1512, 342] on icon at bounding box center [1506, 346] width 12 height 12
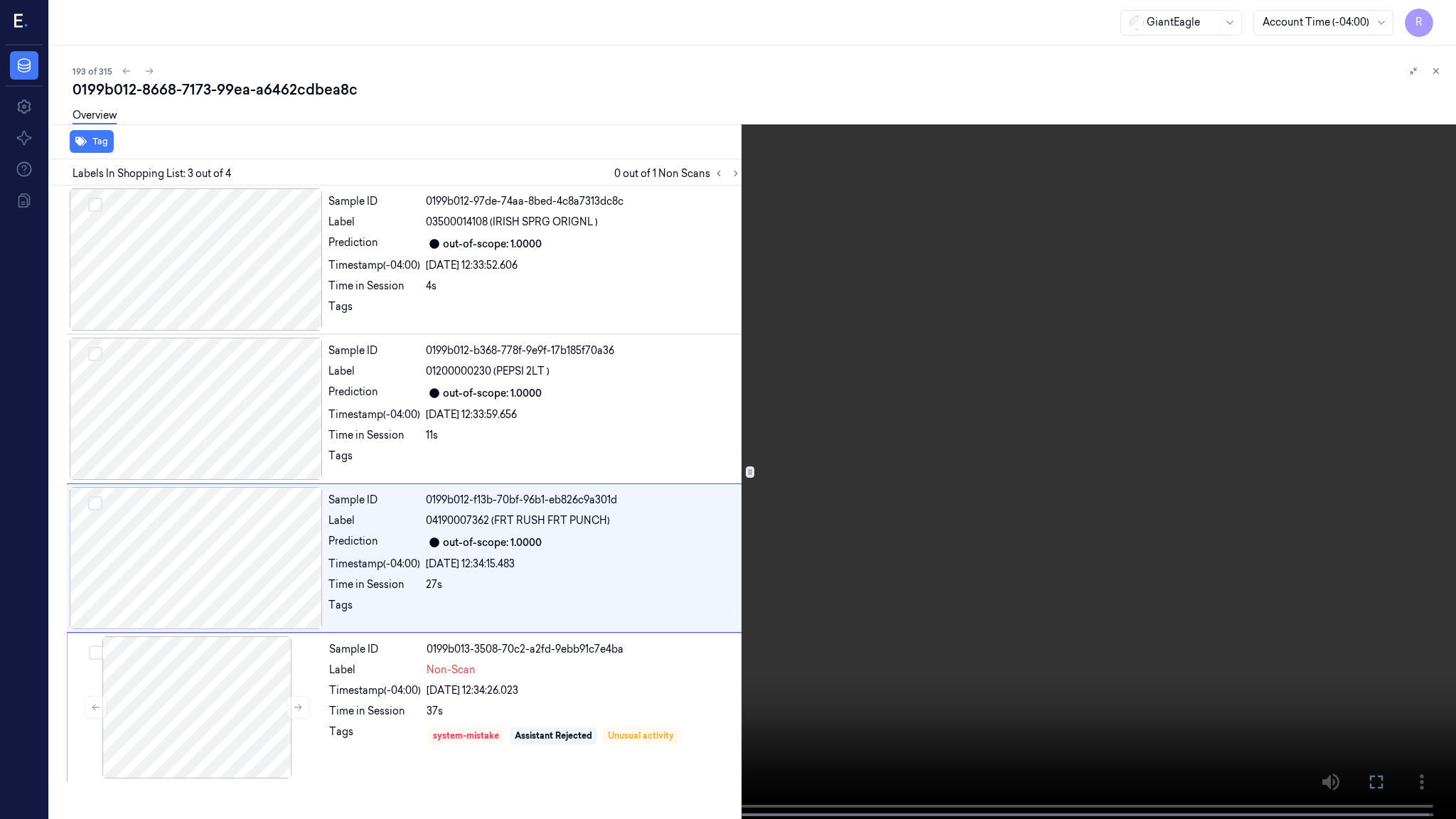
click at [896, 518] on video at bounding box center [728, 411] width 1456 height 822
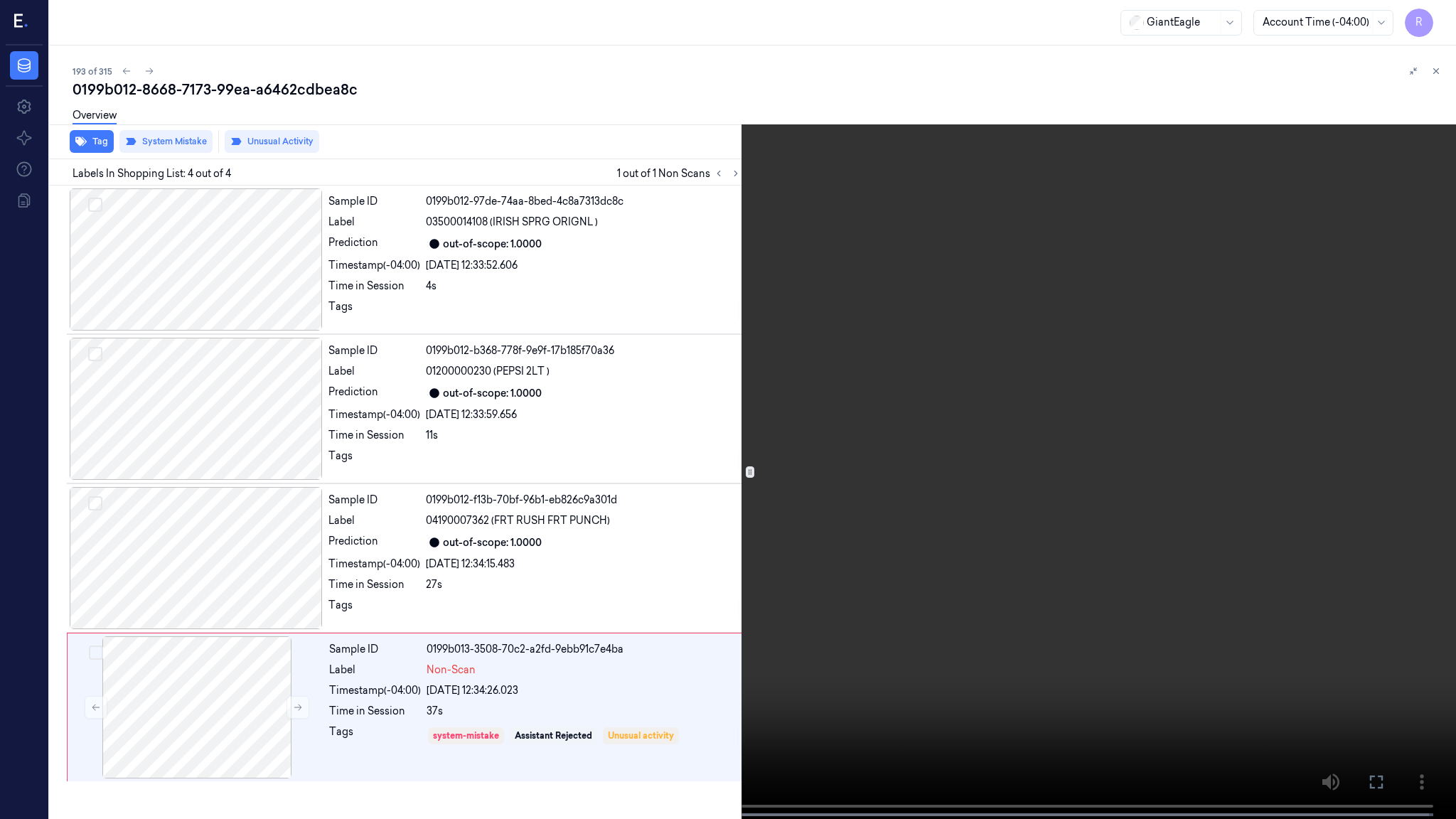
click at [638, 665] on span at bounding box center [638, 815] width 2 height 7
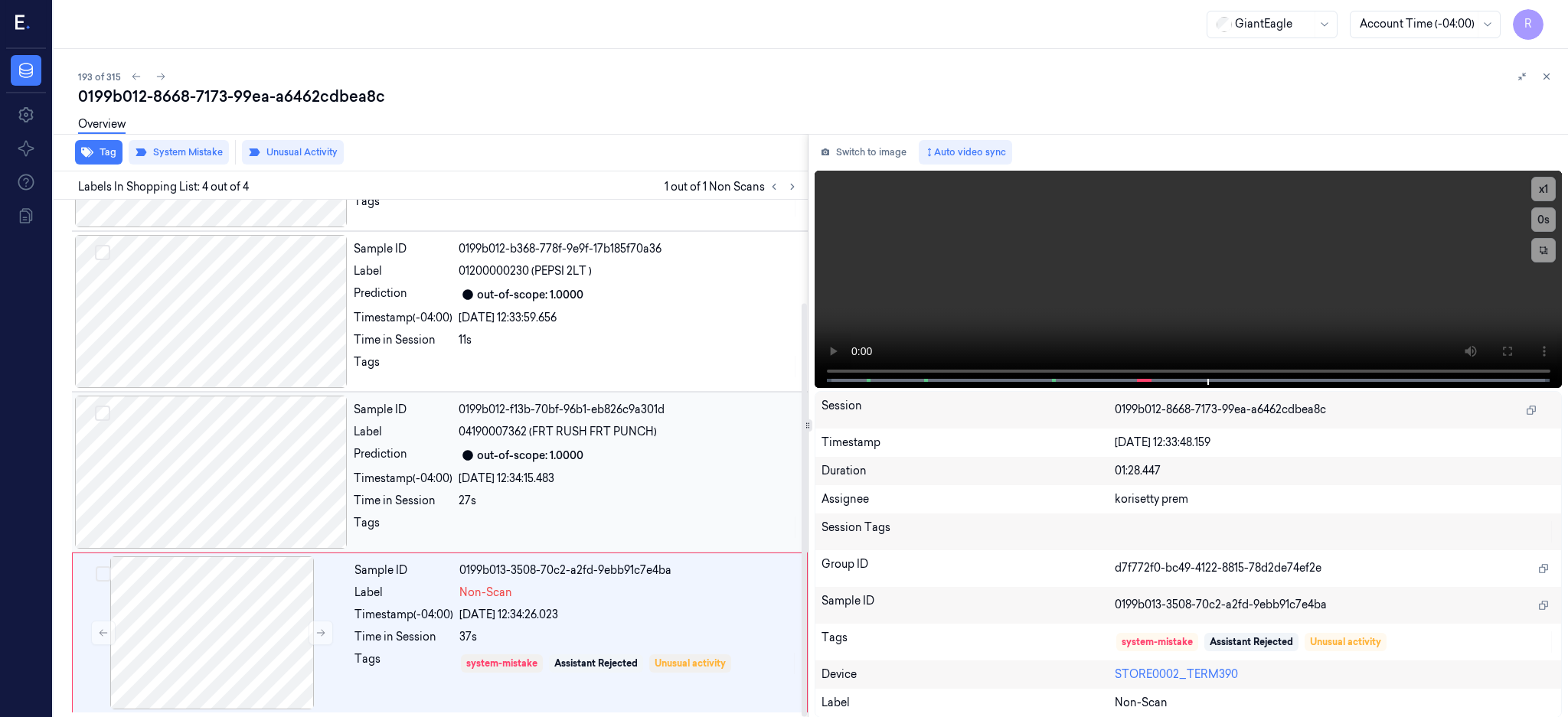
click at [236, 464] on div at bounding box center [211, 472] width 273 height 153
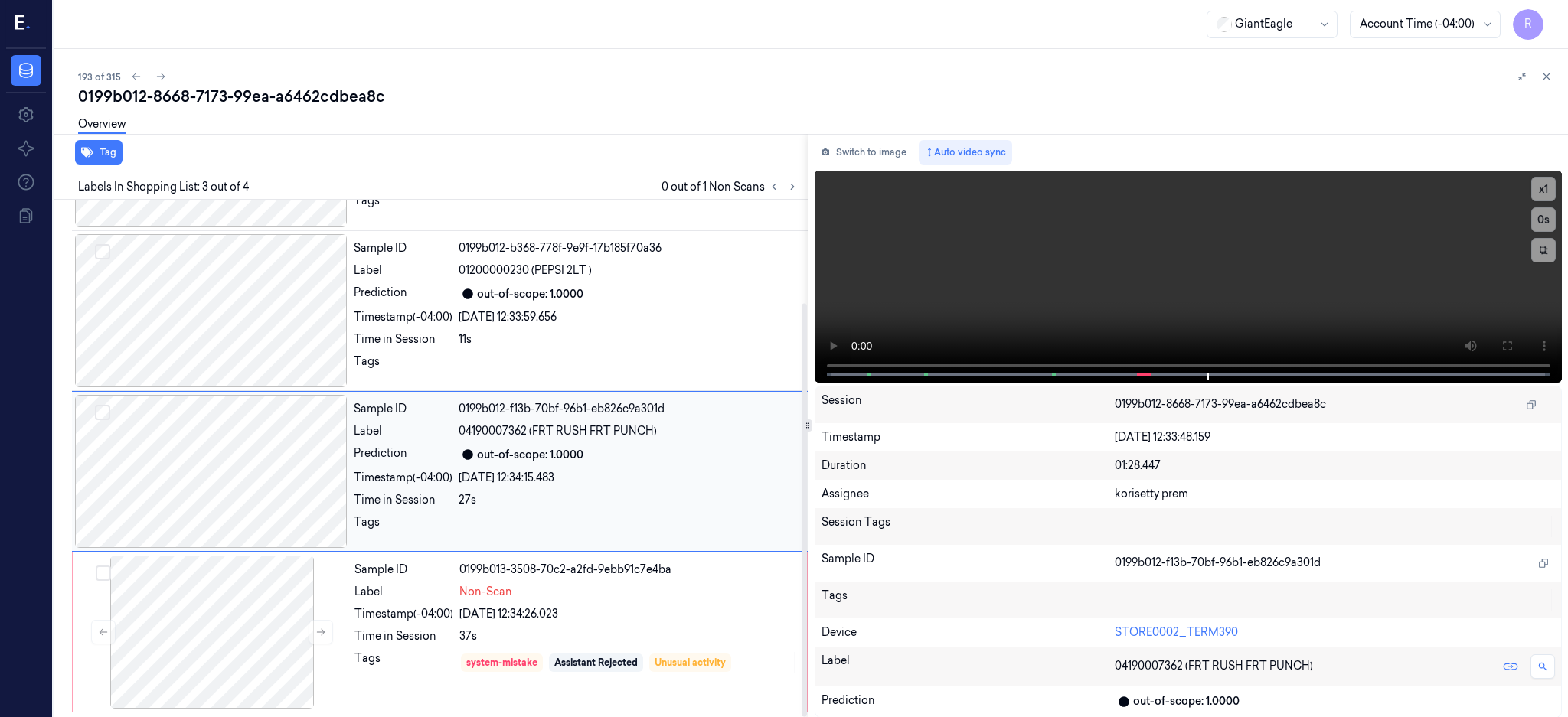
scroll to position [128, 0]
click at [200, 601] on div at bounding box center [212, 633] width 273 height 153
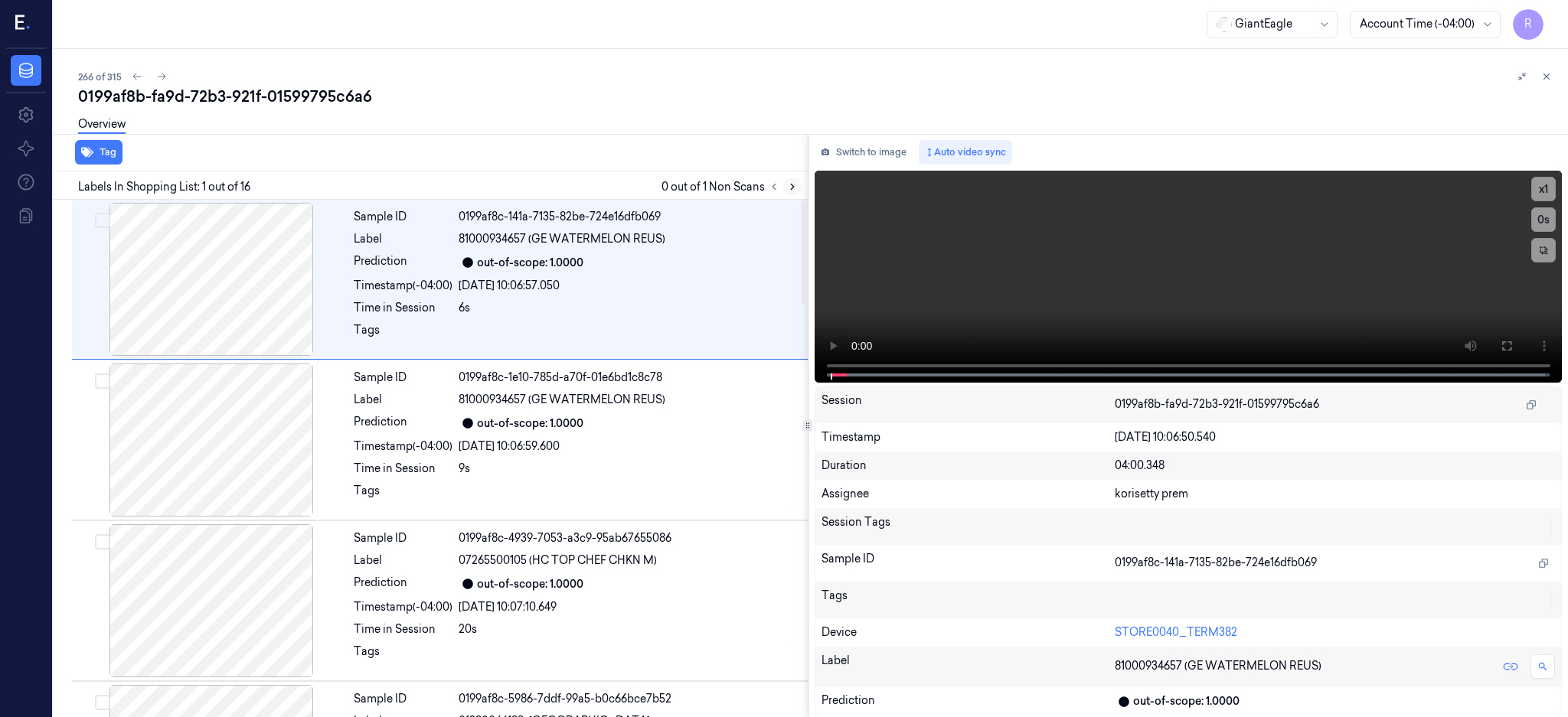
click at [798, 189] on icon at bounding box center [792, 187] width 11 height 11
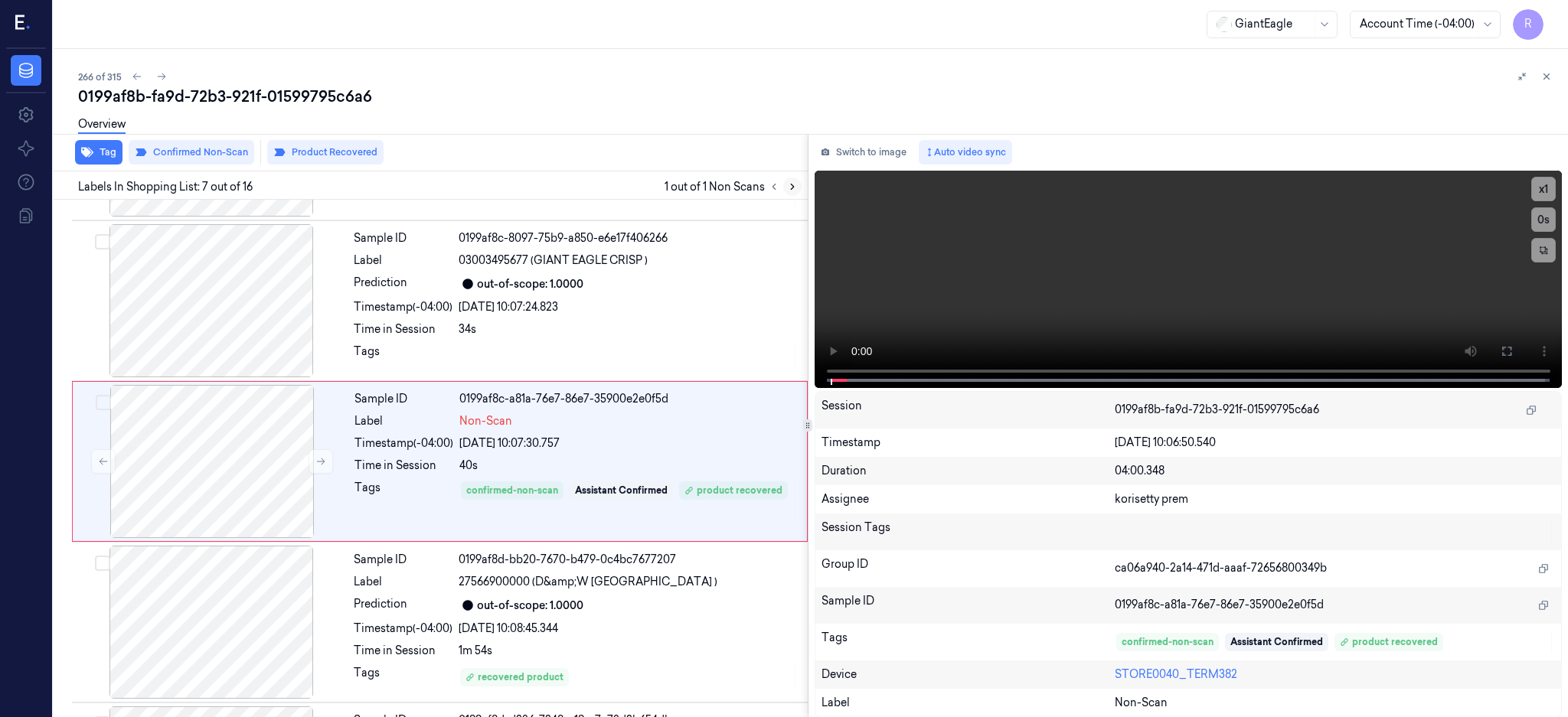
scroll to position [785, 0]
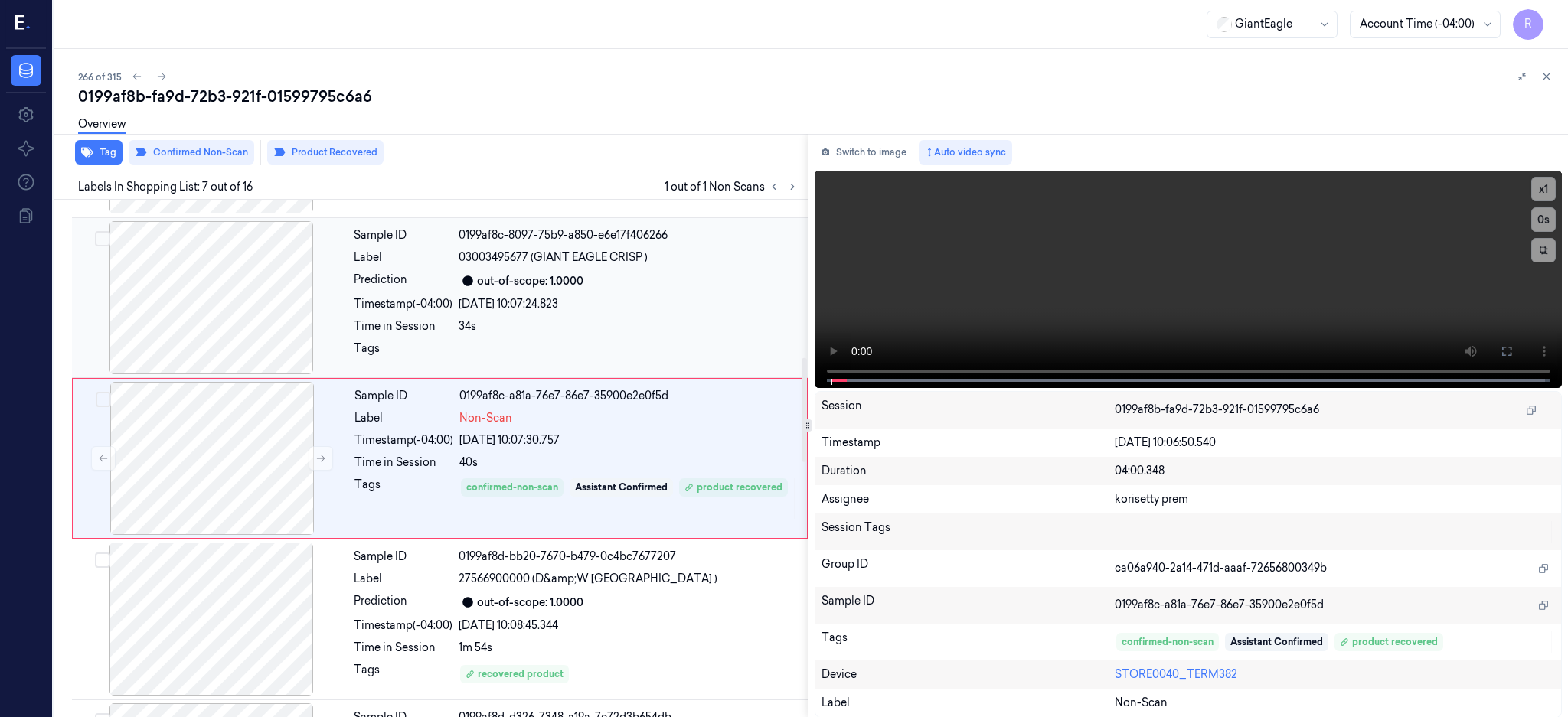
click at [208, 293] on div at bounding box center [211, 297] width 273 height 153
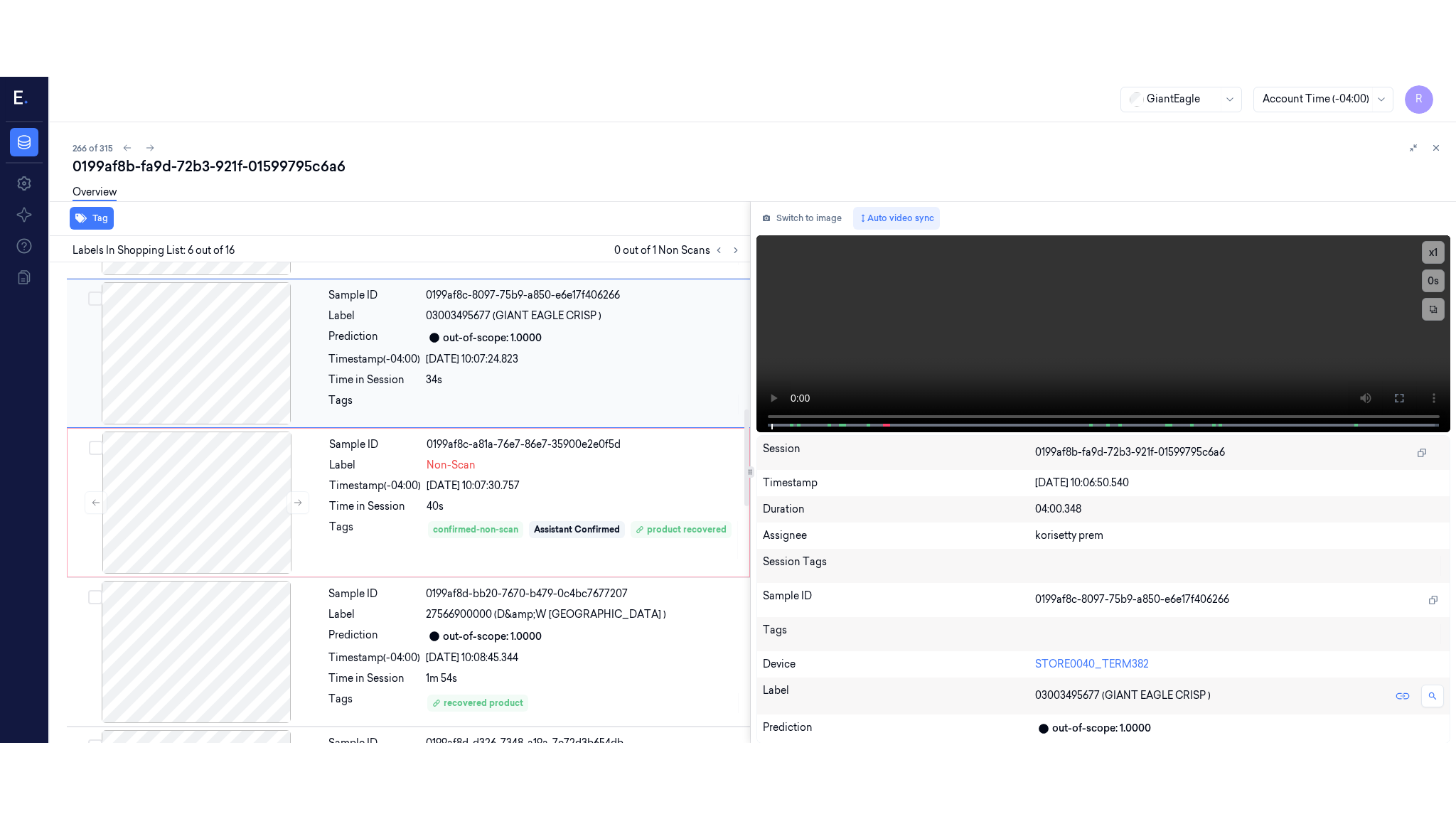
scroll to position [580, 0]
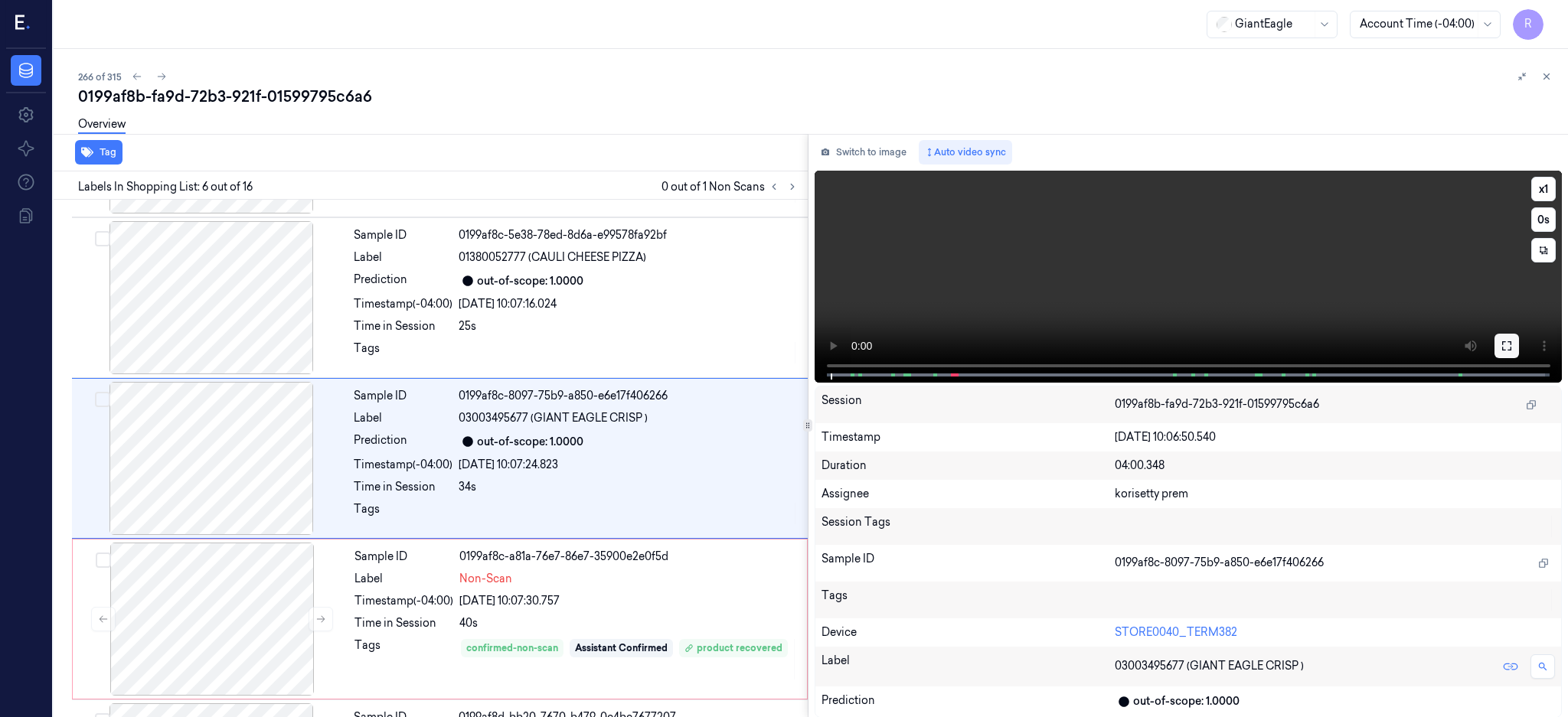
click at [1519, 338] on button at bounding box center [1507, 346] width 25 height 25
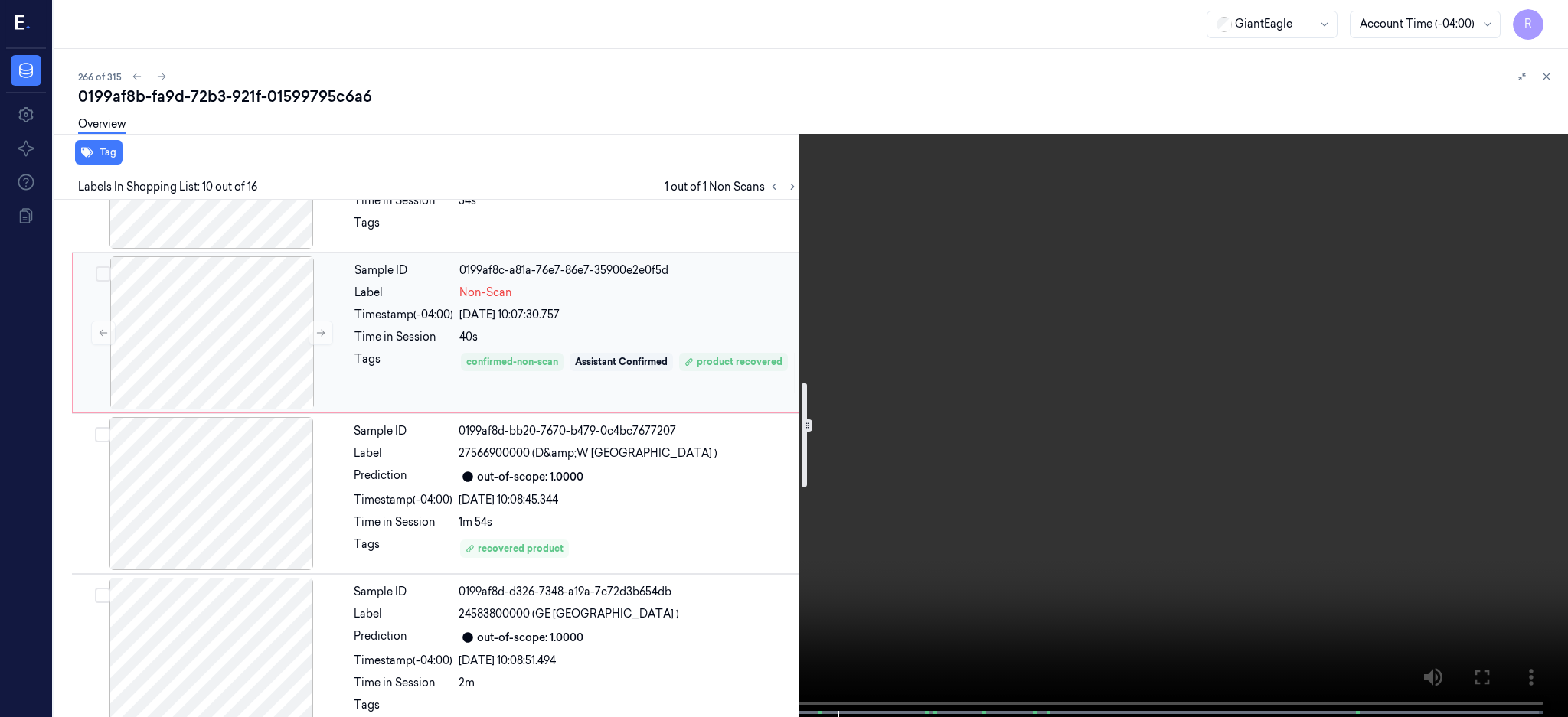
scroll to position [878, 0]
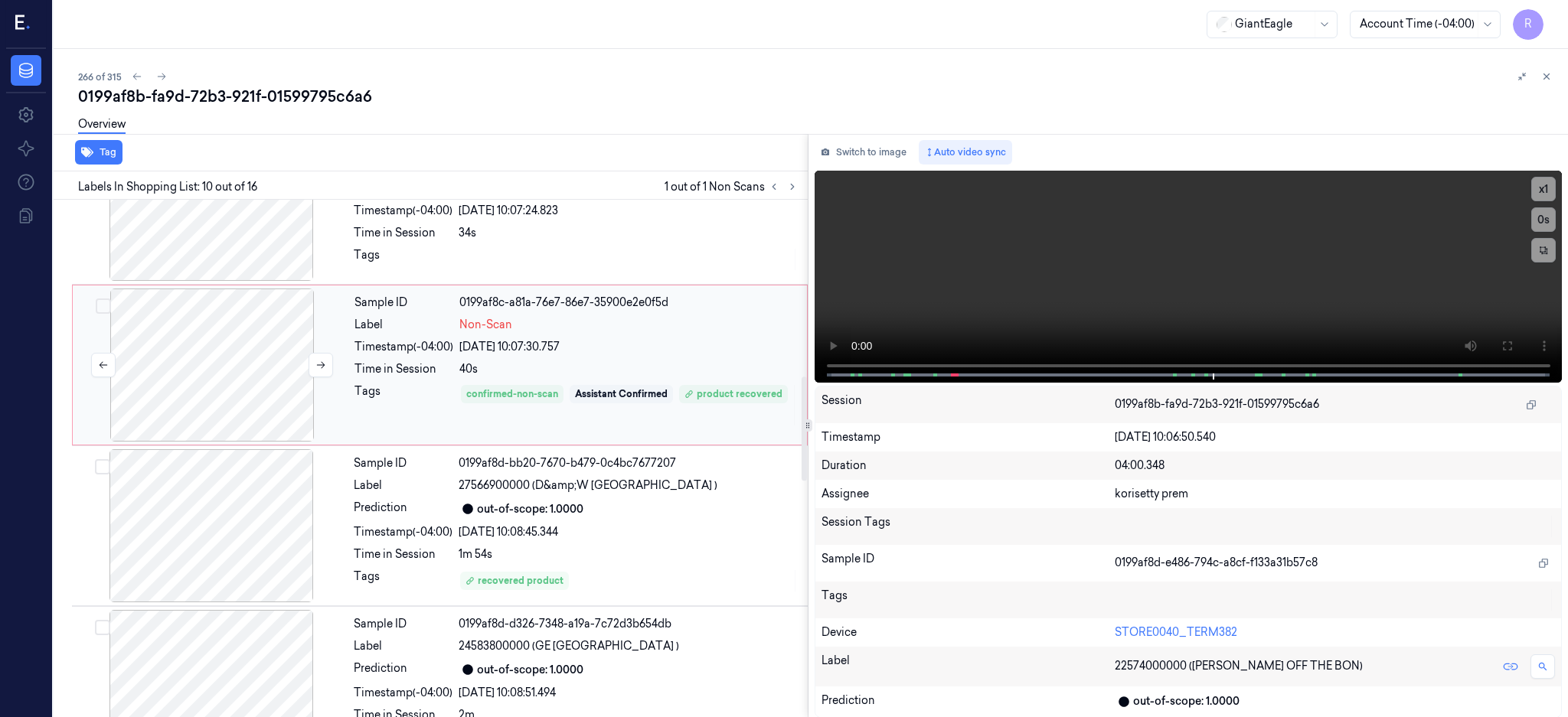
click at [205, 365] on div at bounding box center [212, 365] width 273 height 153
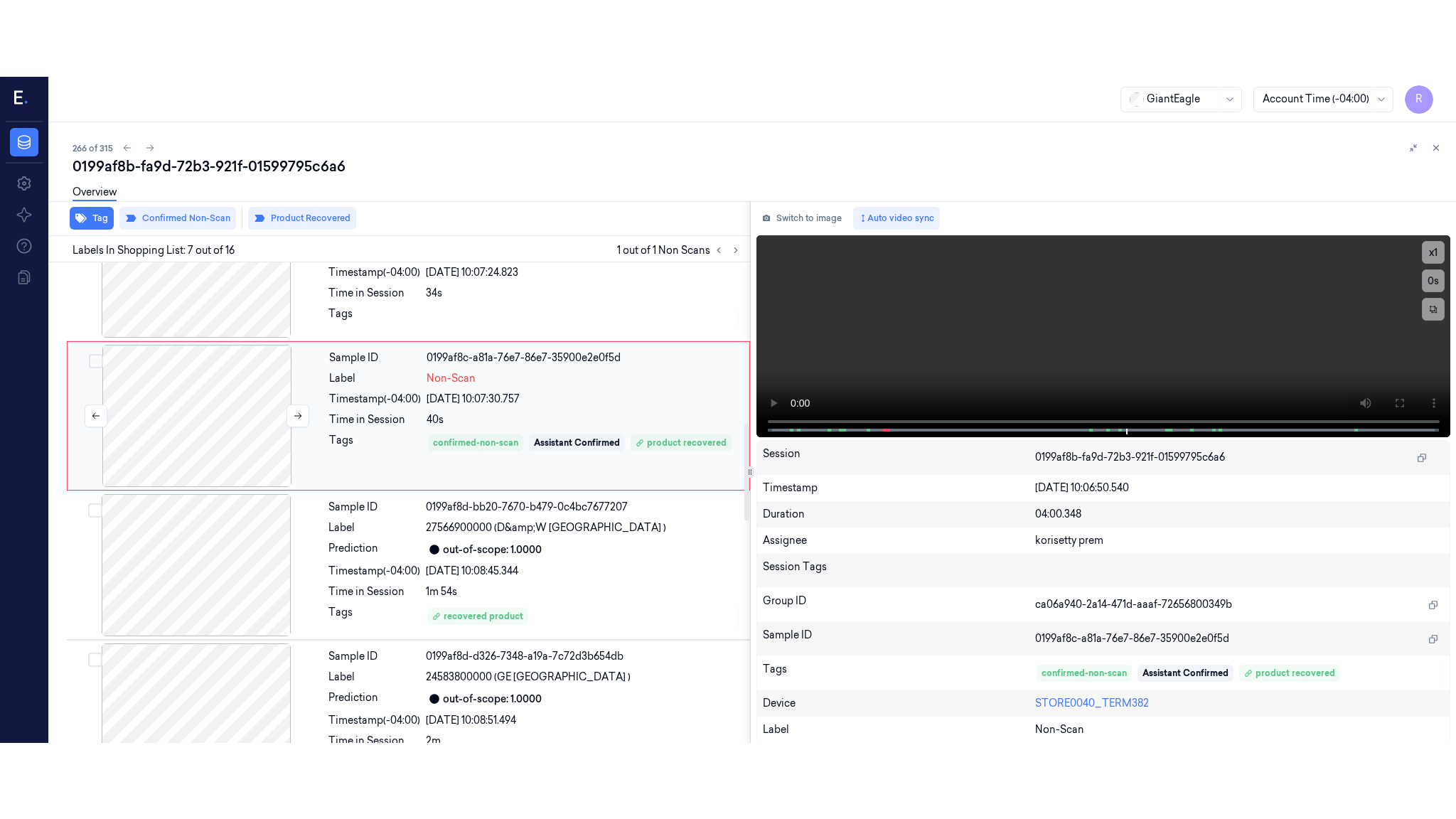
scroll to position [729, 0]
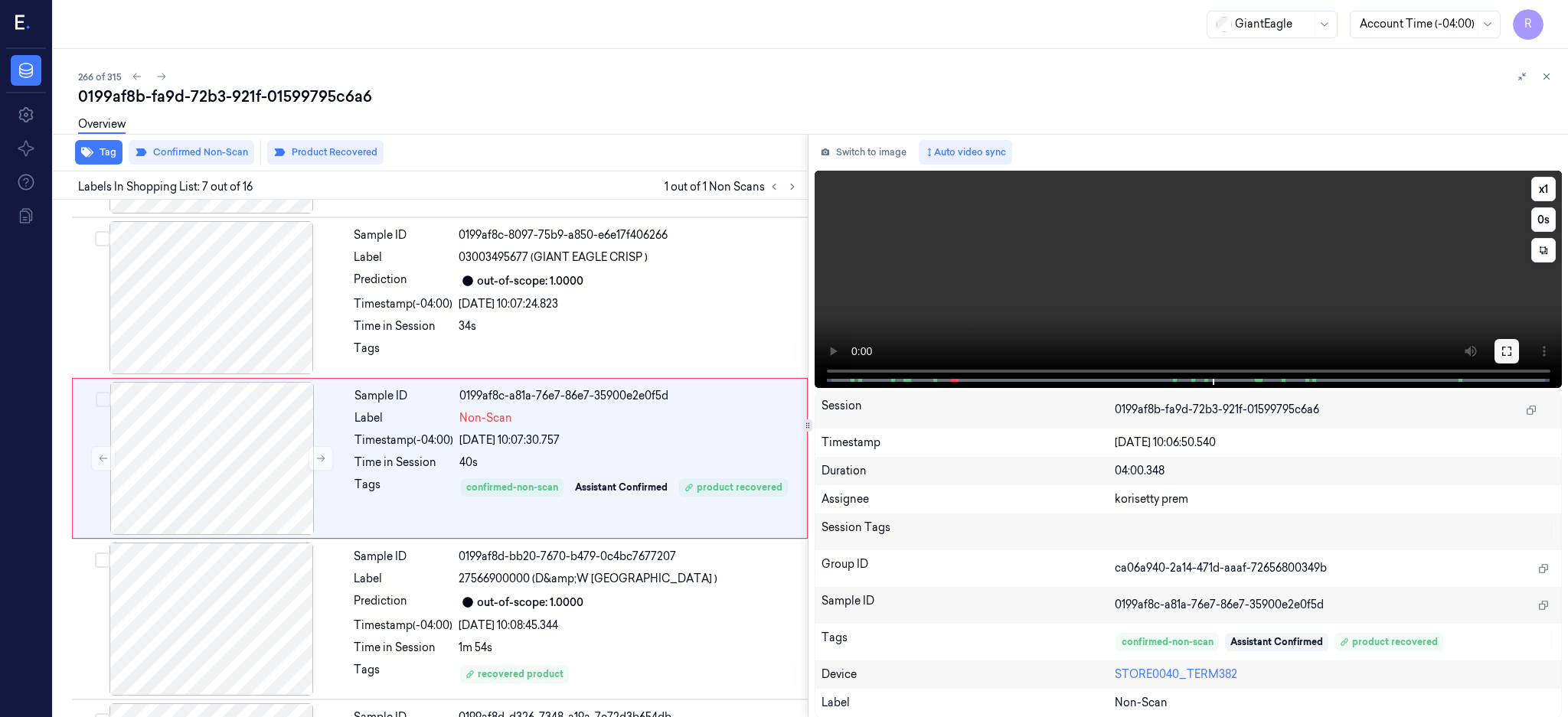
click at [1519, 357] on button at bounding box center [1507, 352] width 25 height 25
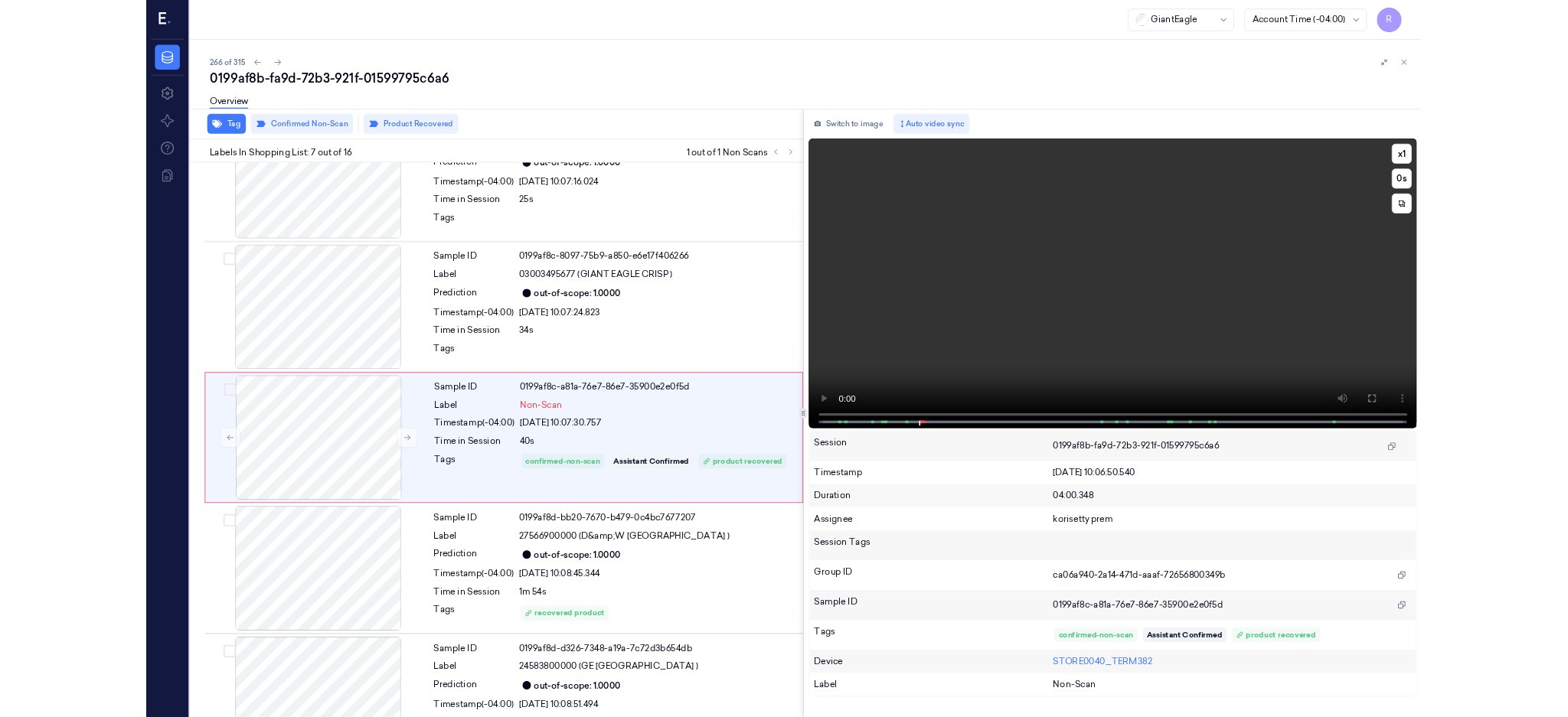
scroll to position [702, 0]
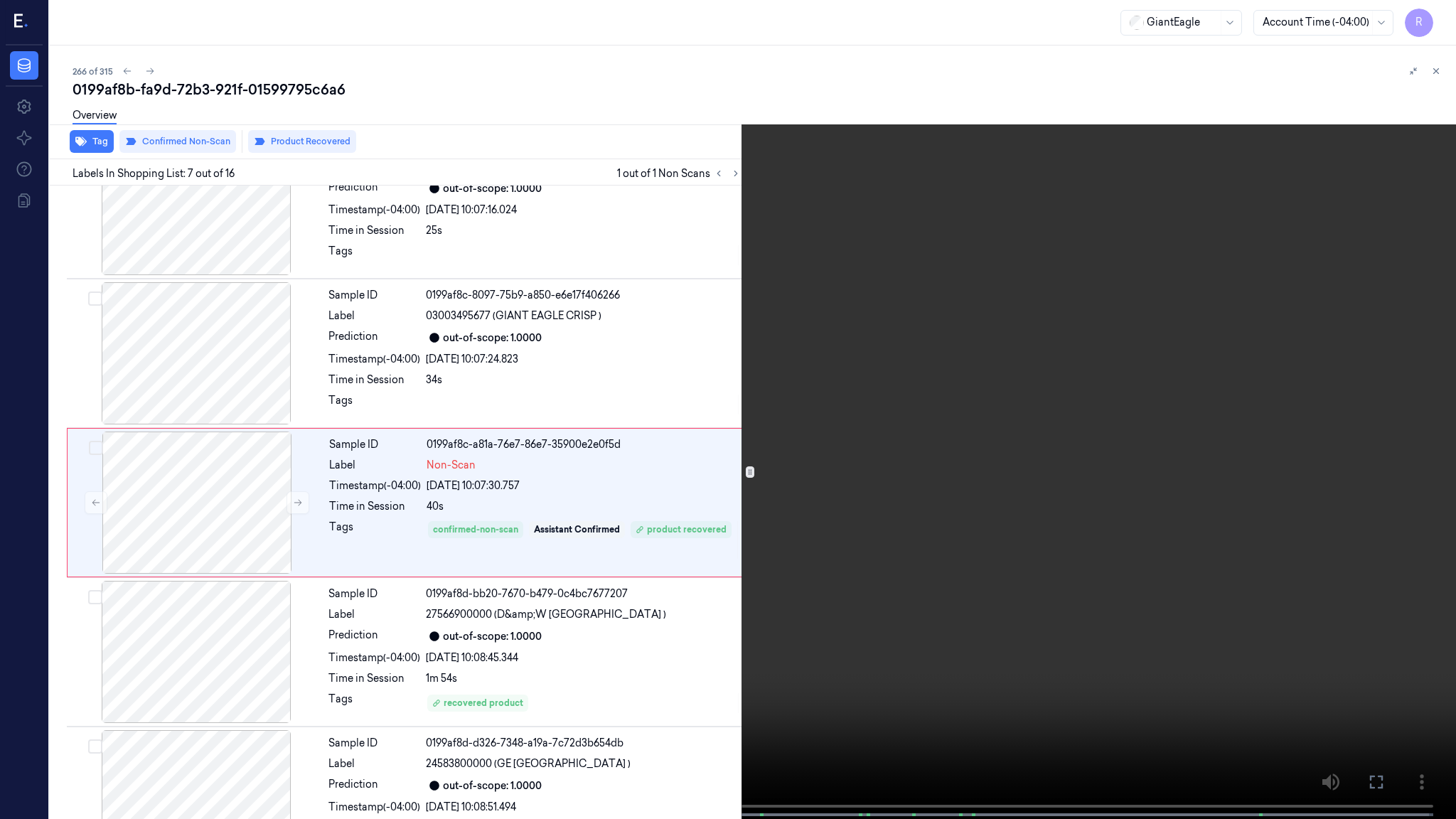
click at [896, 514] on video at bounding box center [728, 411] width 1456 height 822
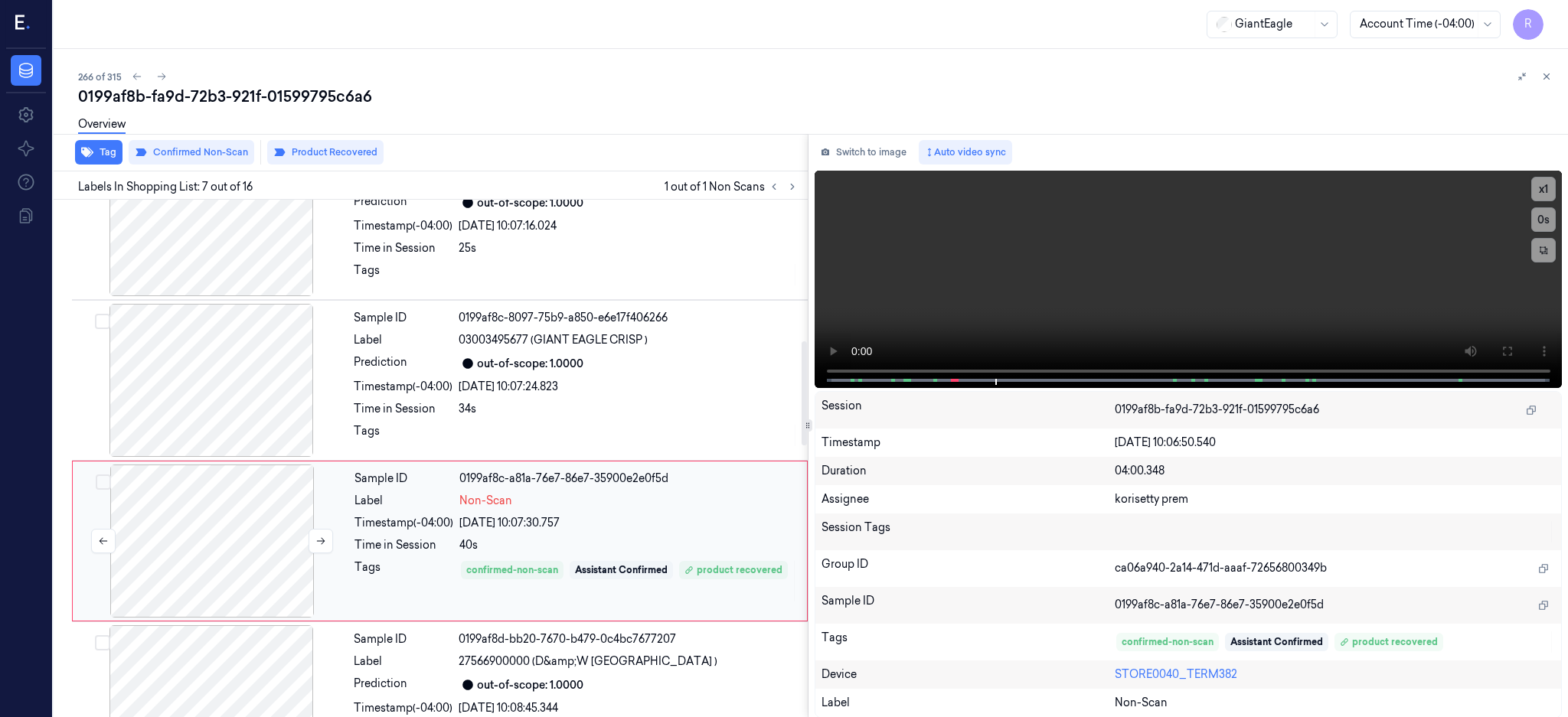
click at [253, 545] on div at bounding box center [212, 541] width 273 height 153
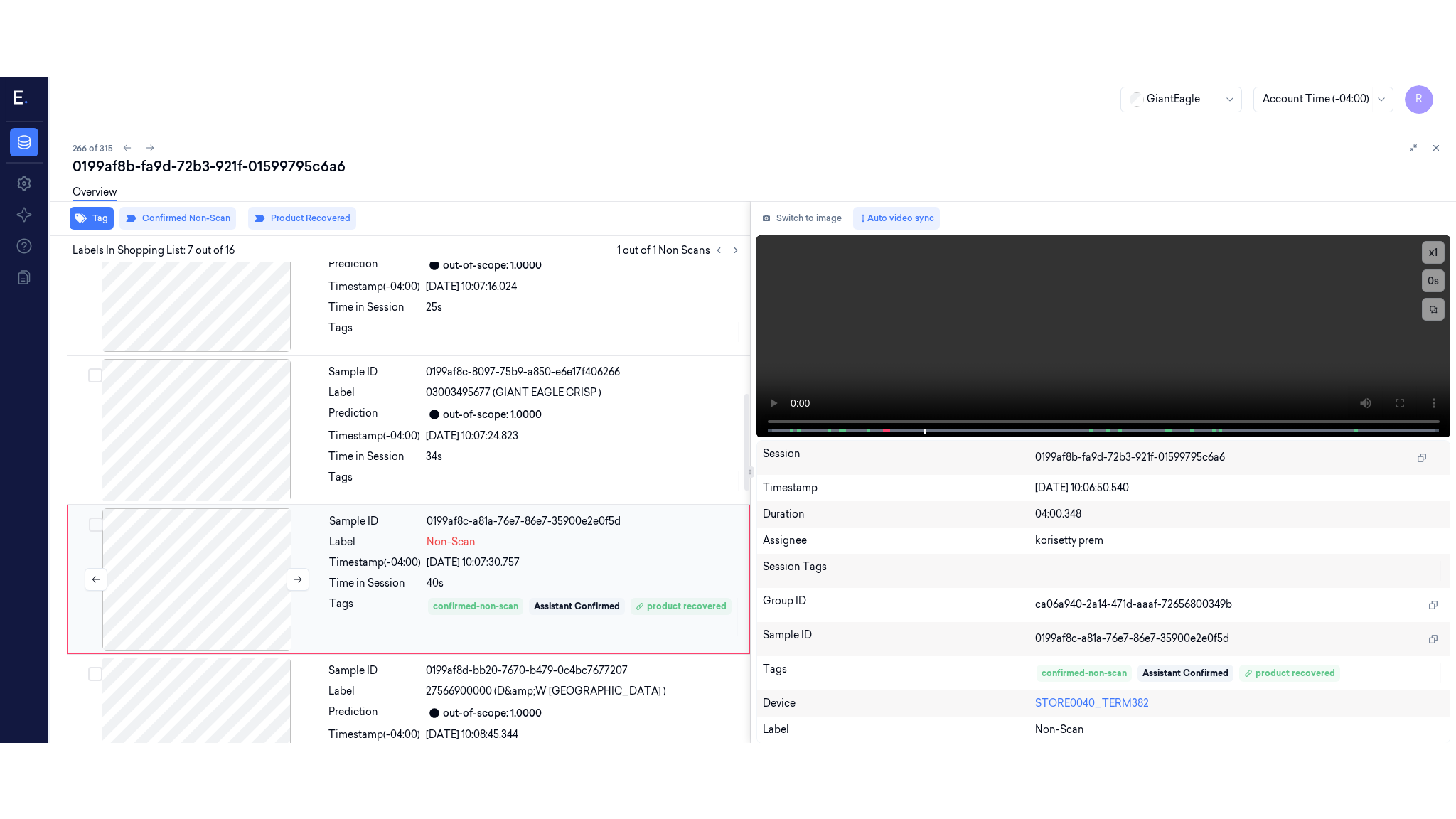
scroll to position [729, 0]
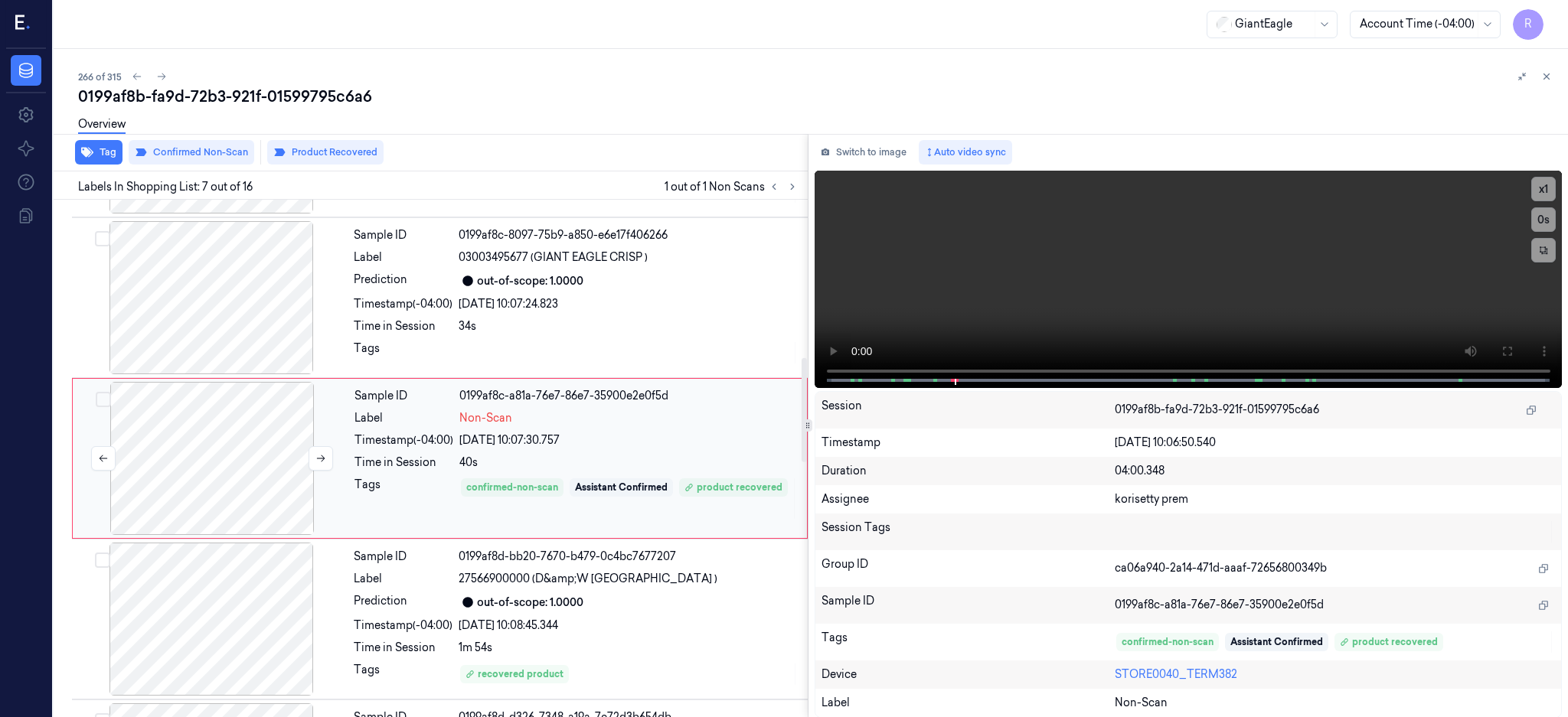
click at [230, 477] on div at bounding box center [212, 458] width 273 height 153
click at [230, 476] on div at bounding box center [212, 458] width 273 height 153
click at [1519, 344] on button at bounding box center [1507, 352] width 25 height 25
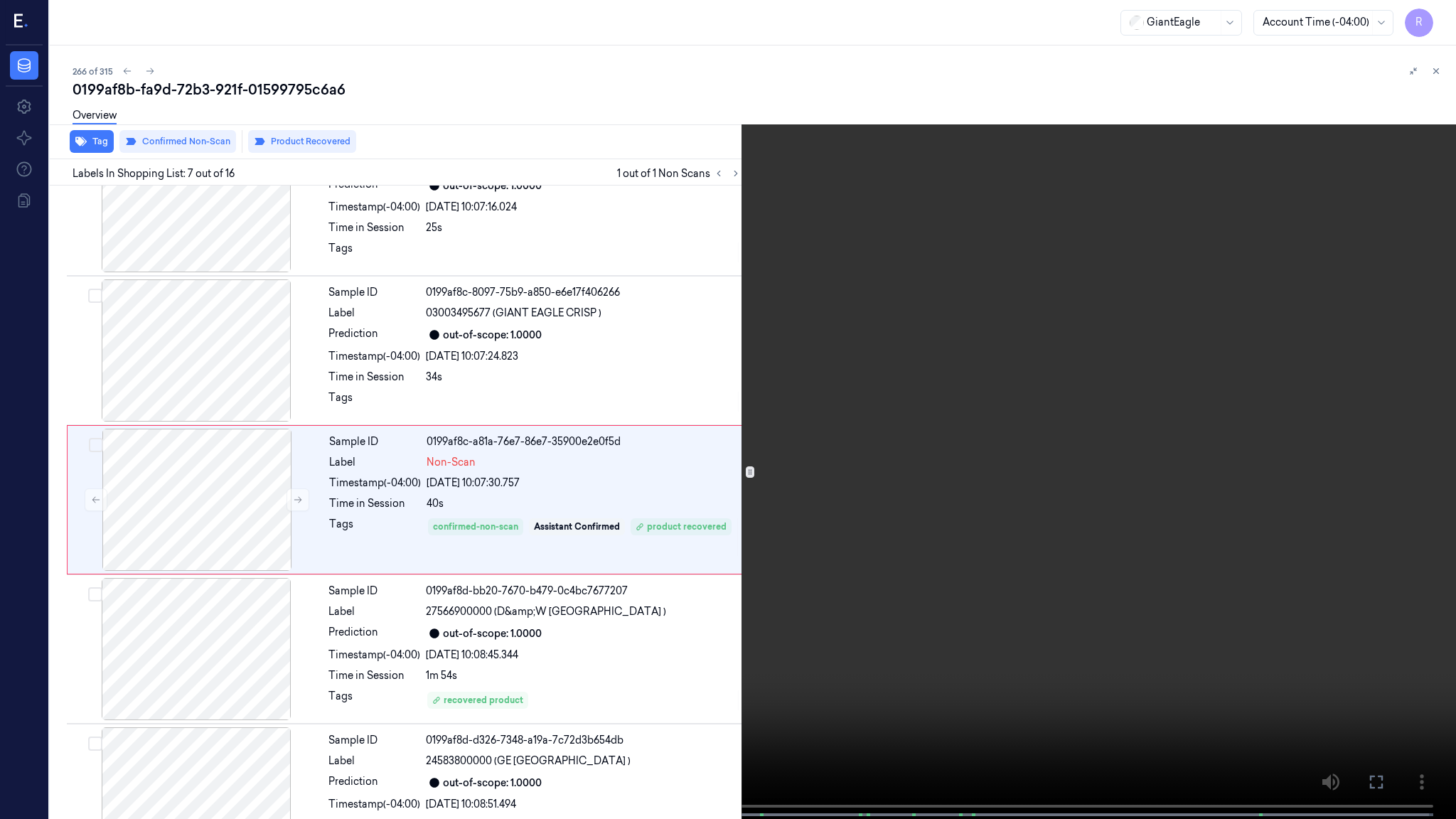
scroll to position [652, 0]
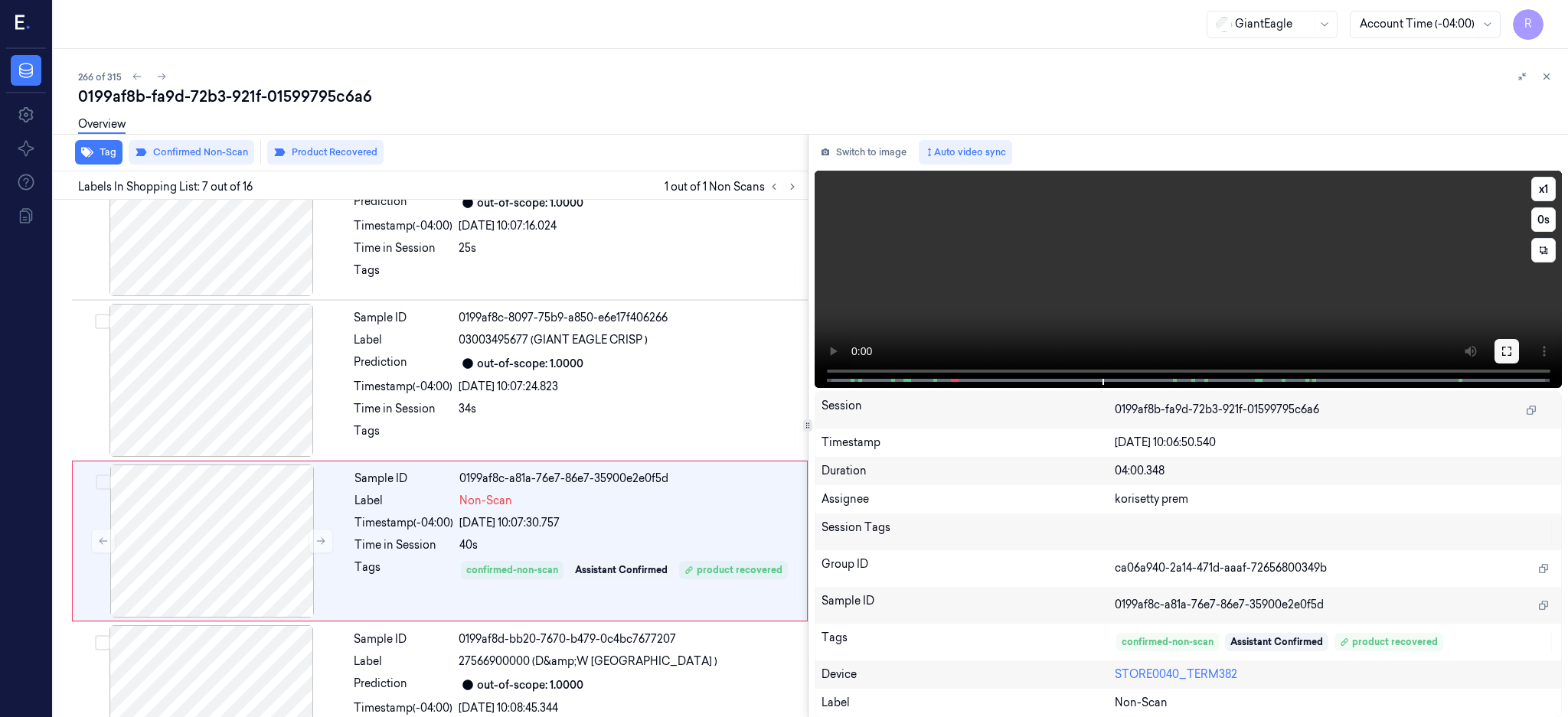
click at [1511, 349] on icon at bounding box center [1506, 352] width 9 height 9
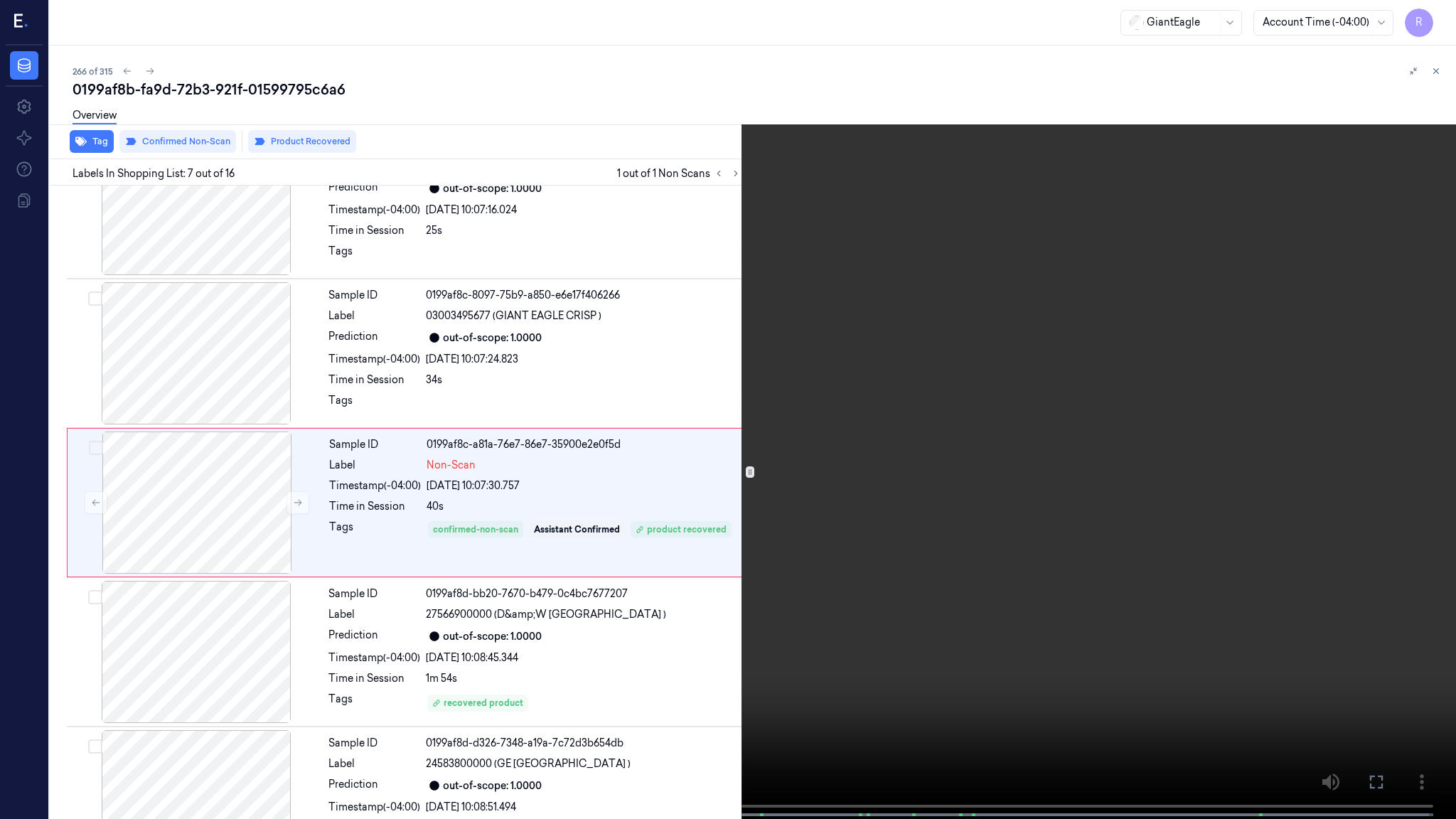
click at [1015, 425] on video at bounding box center [728, 411] width 1456 height 822
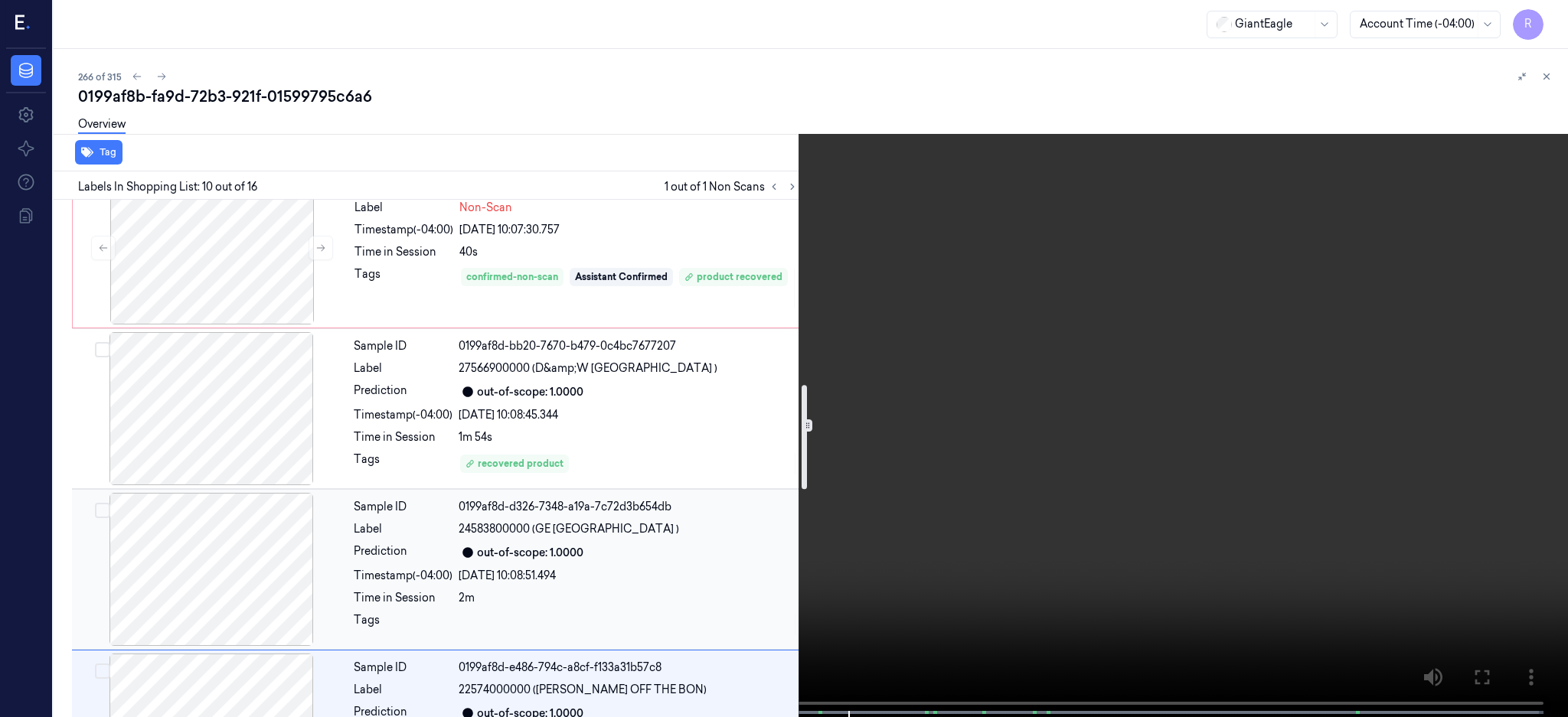
scroll to position [878, 0]
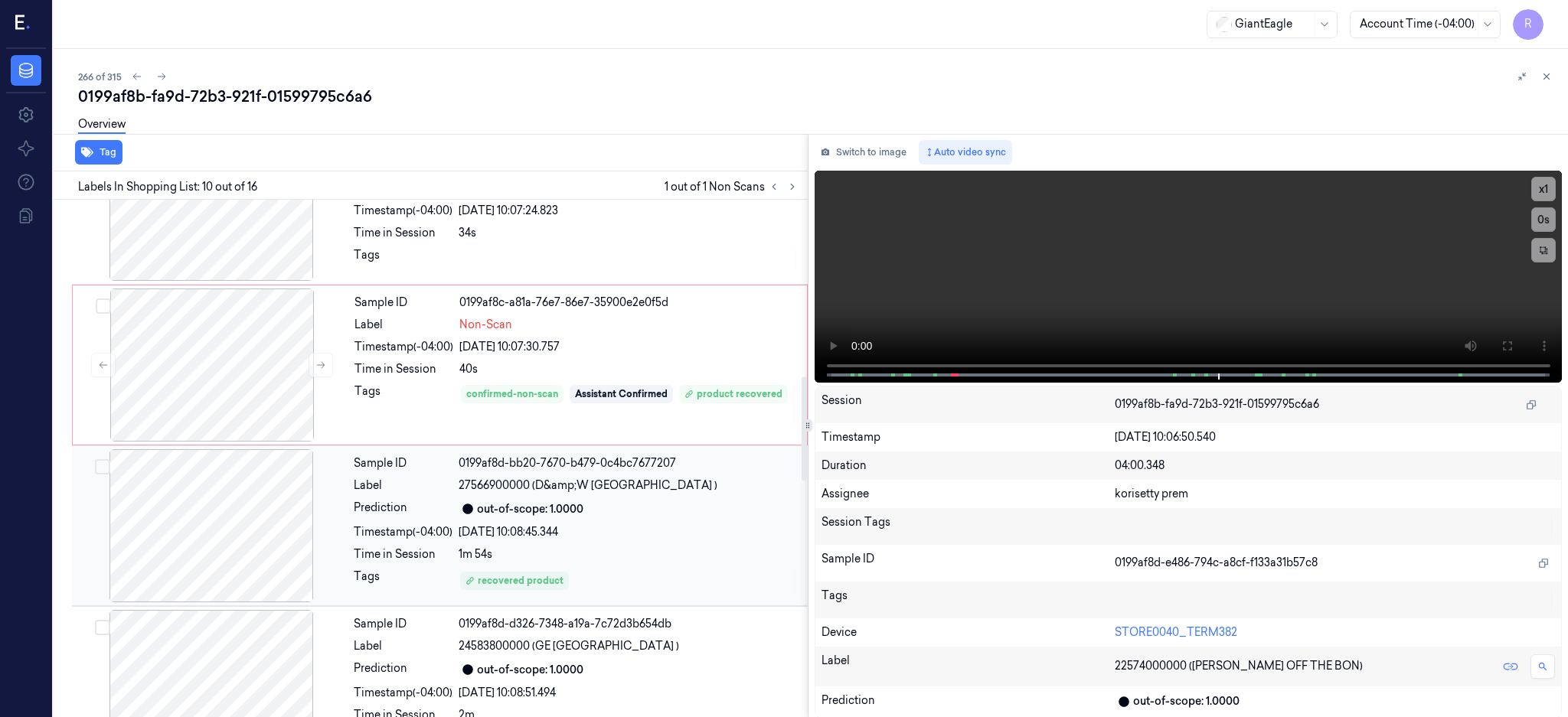
click at [194, 549] on div at bounding box center [211, 525] width 273 height 153
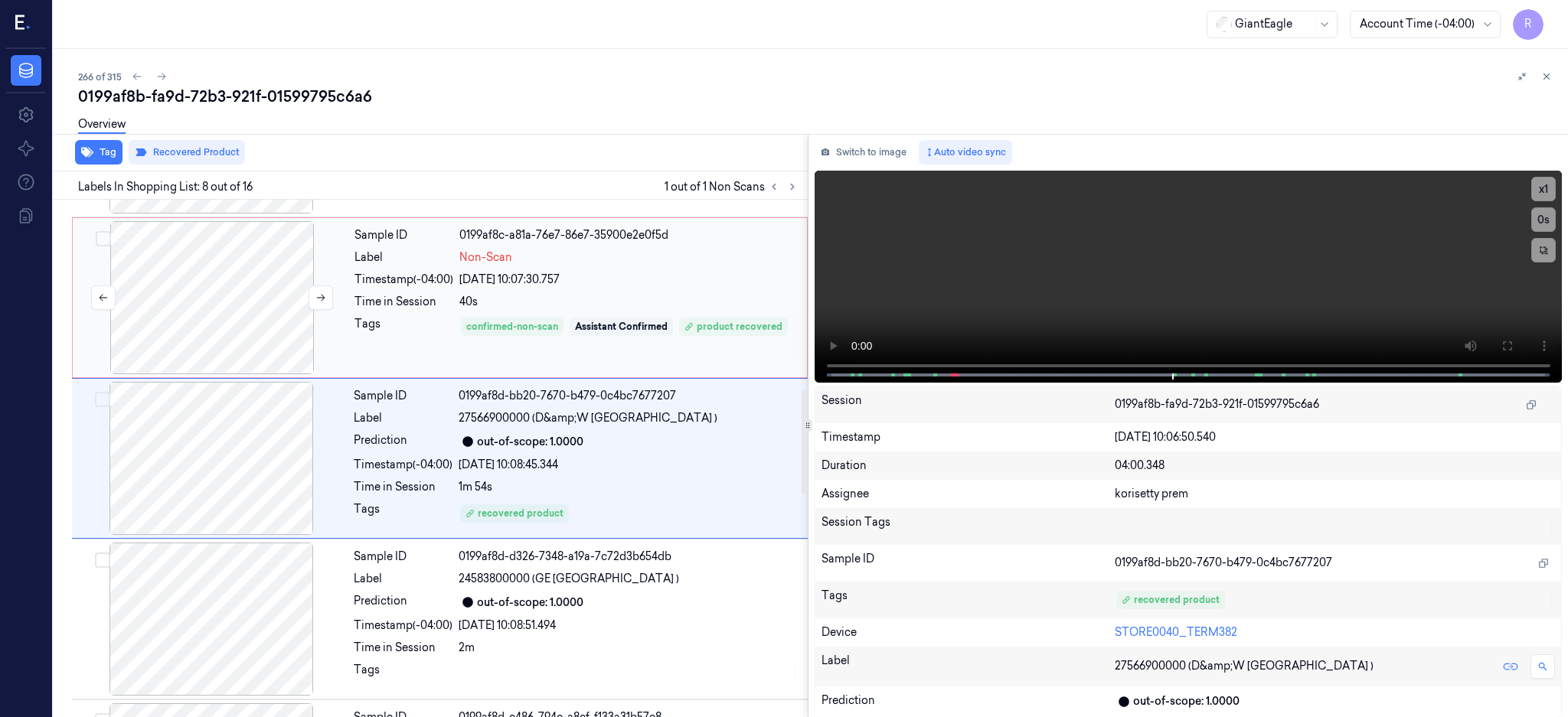
click at [219, 304] on div at bounding box center [212, 297] width 273 height 153
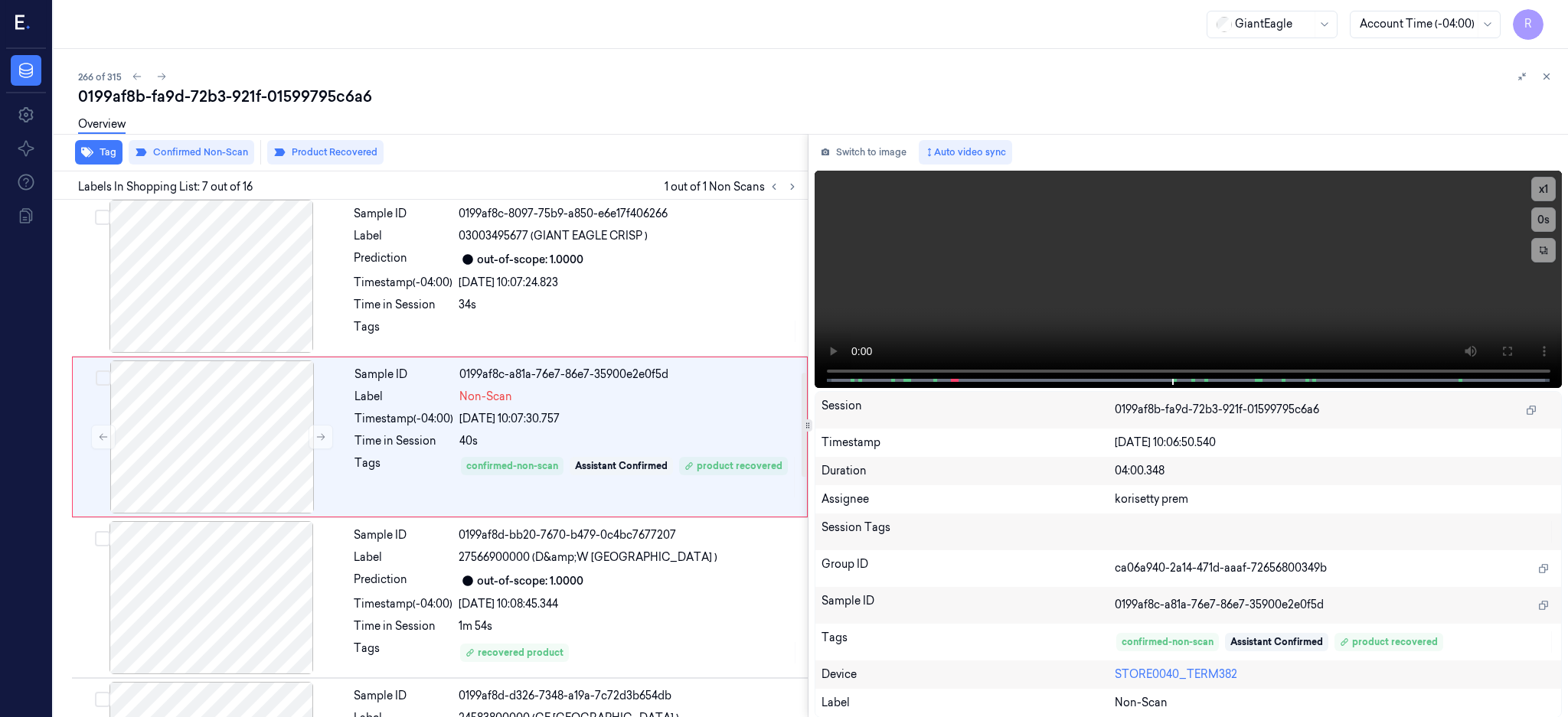
scroll to position [785, 0]
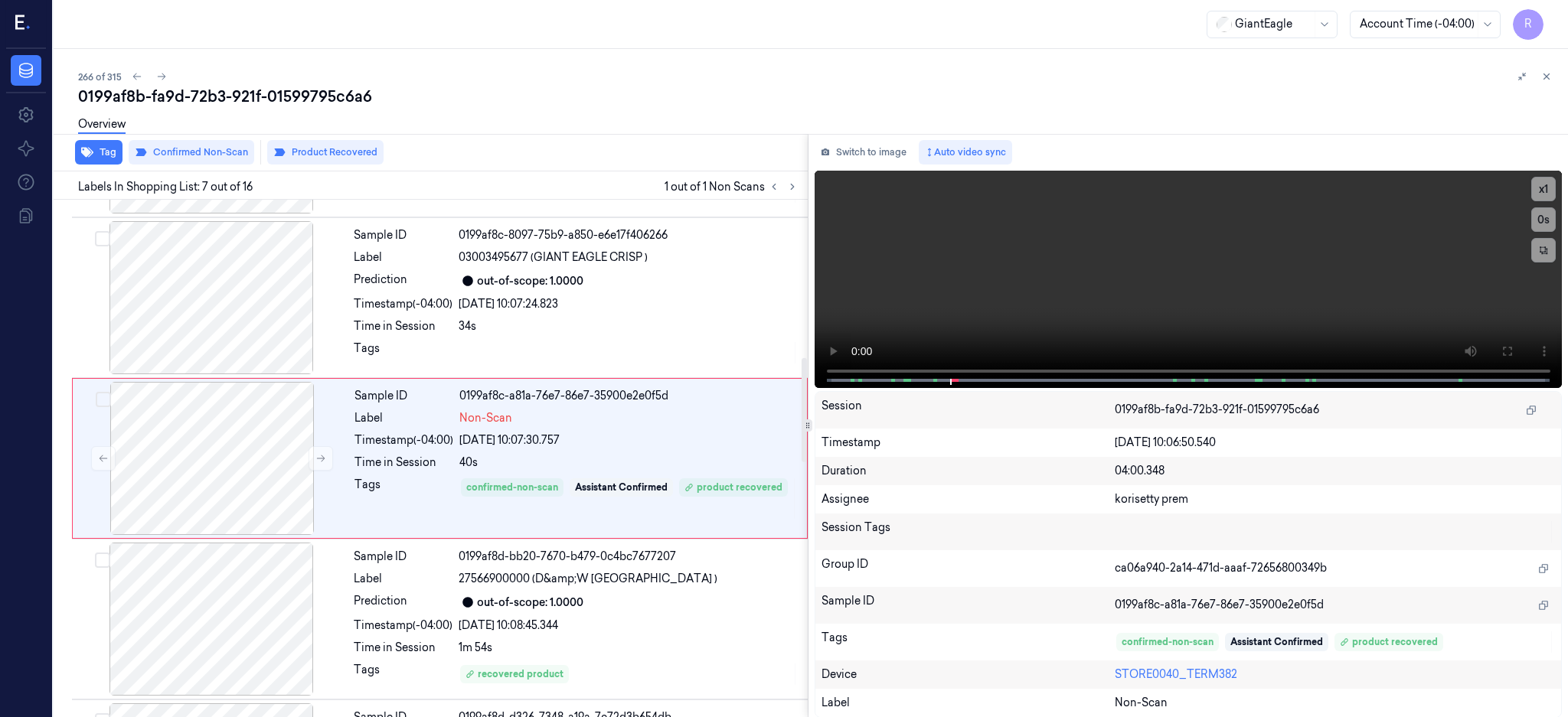
click at [328, 154] on button "Product Recovered" at bounding box center [325, 152] width 117 height 25
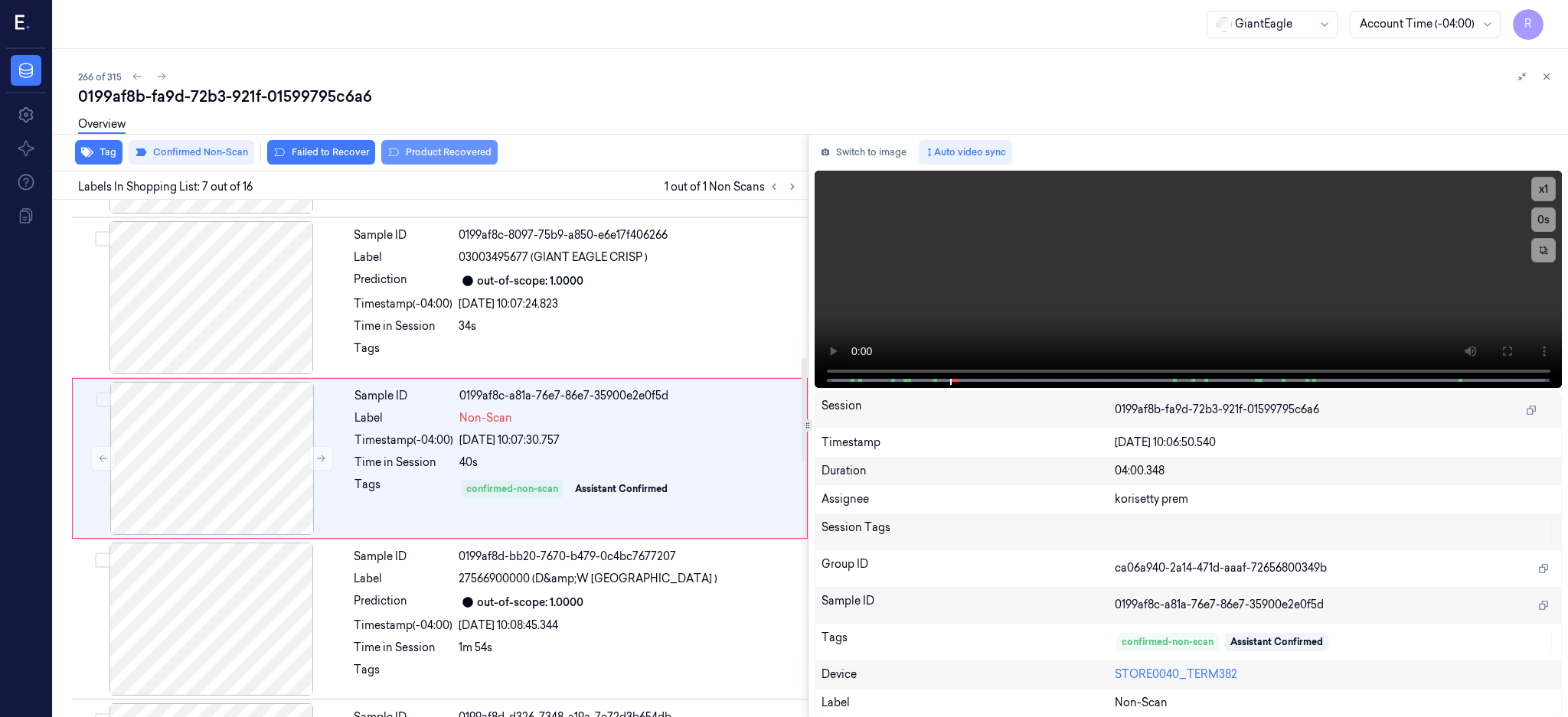
click at [461, 148] on button "Product Recovered" at bounding box center [439, 152] width 117 height 25
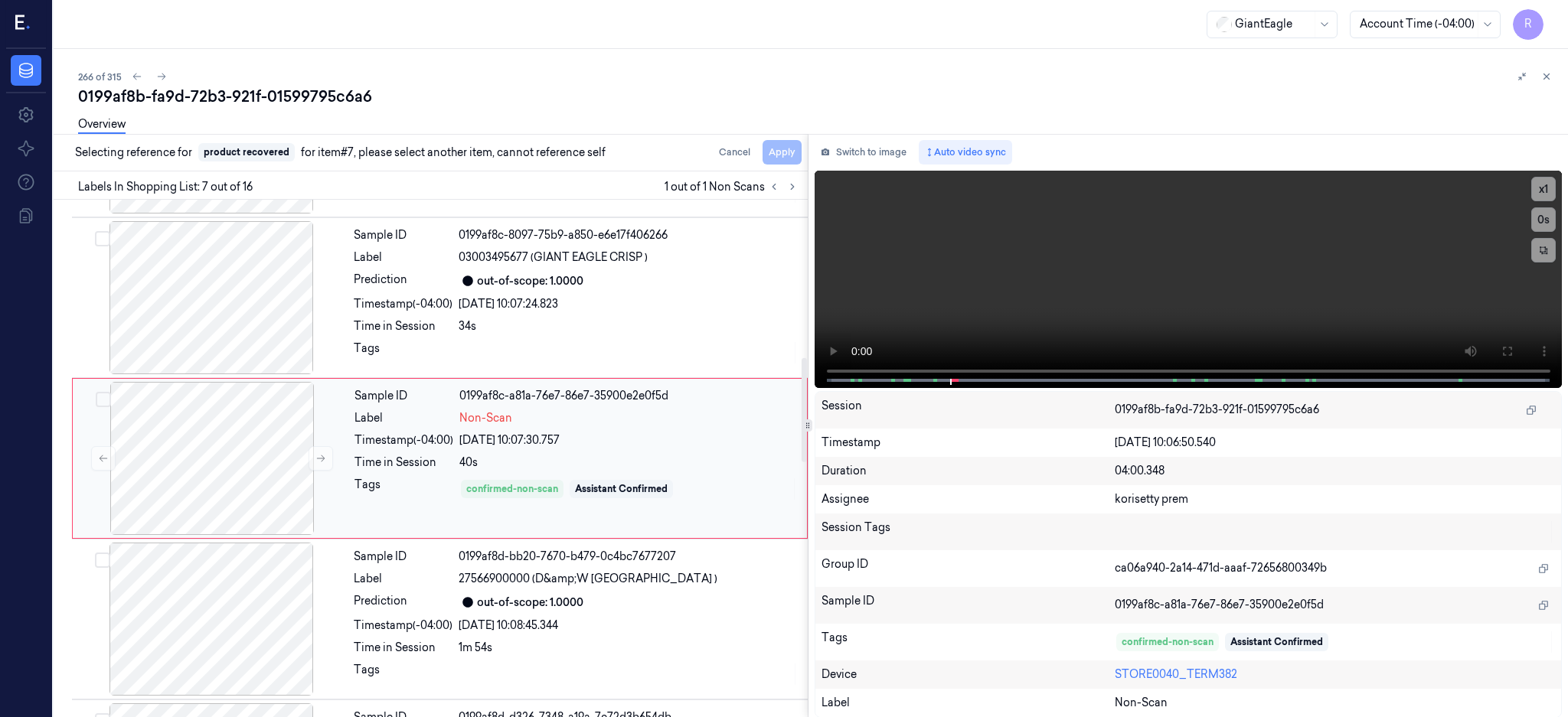
scroll to position [989, 0]
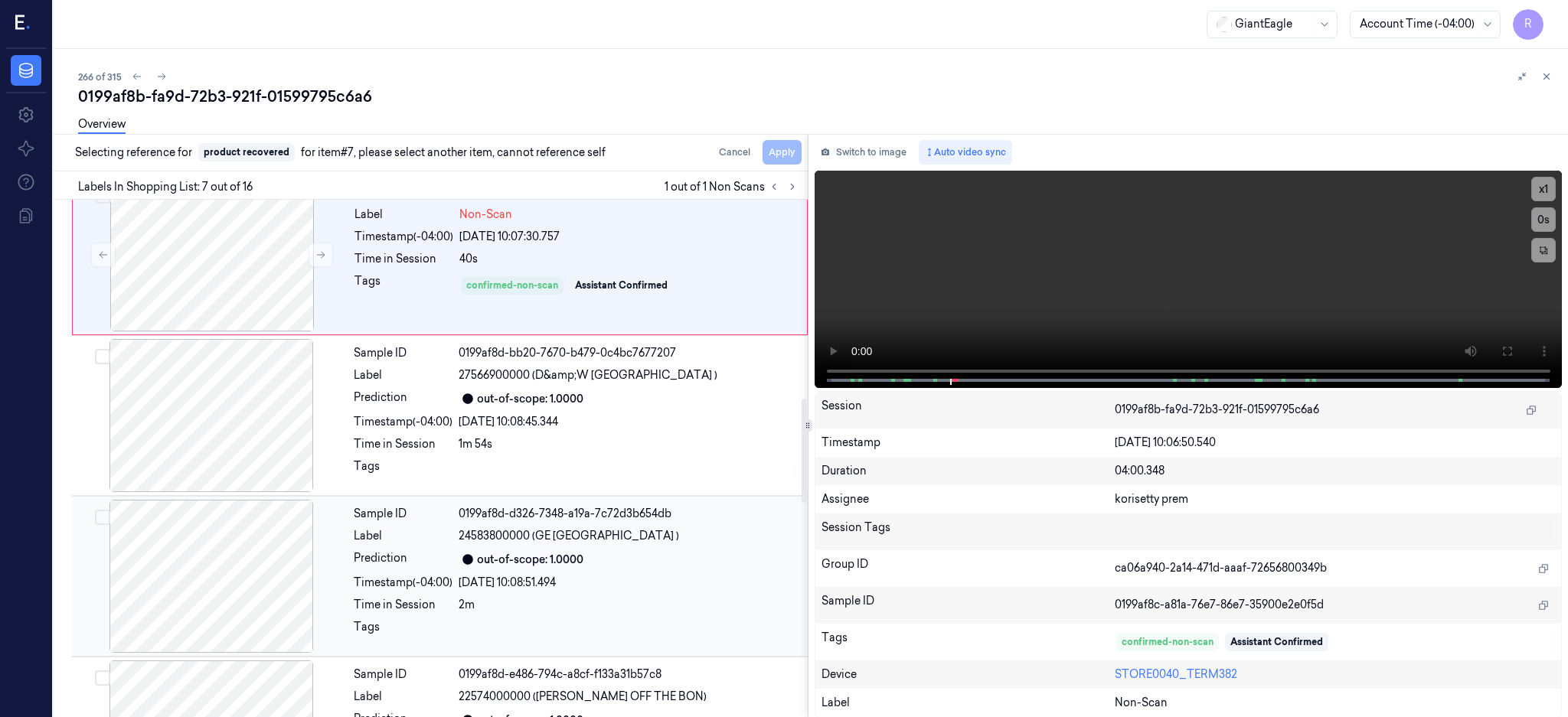
click at [186, 571] on div at bounding box center [211, 576] width 273 height 153
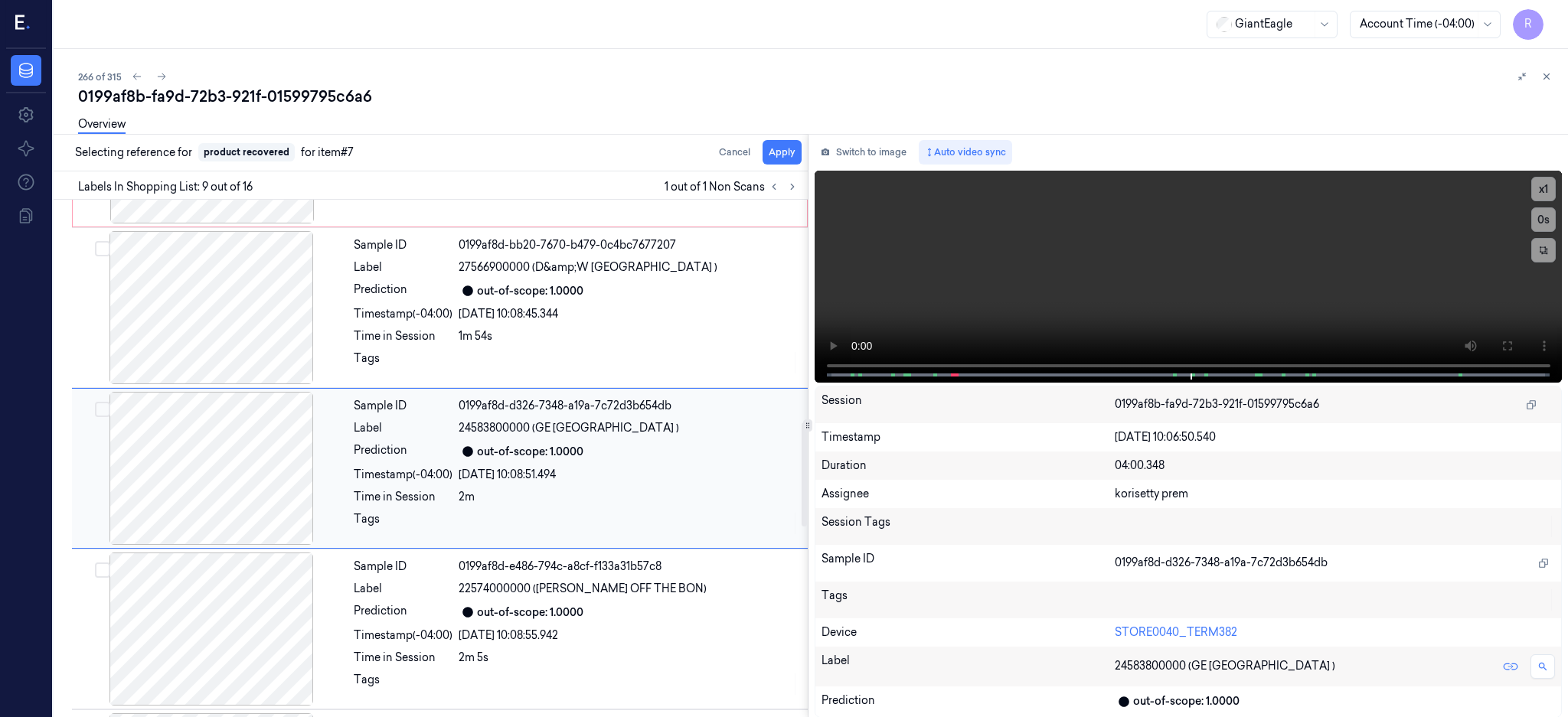
scroll to position [1106, 0]
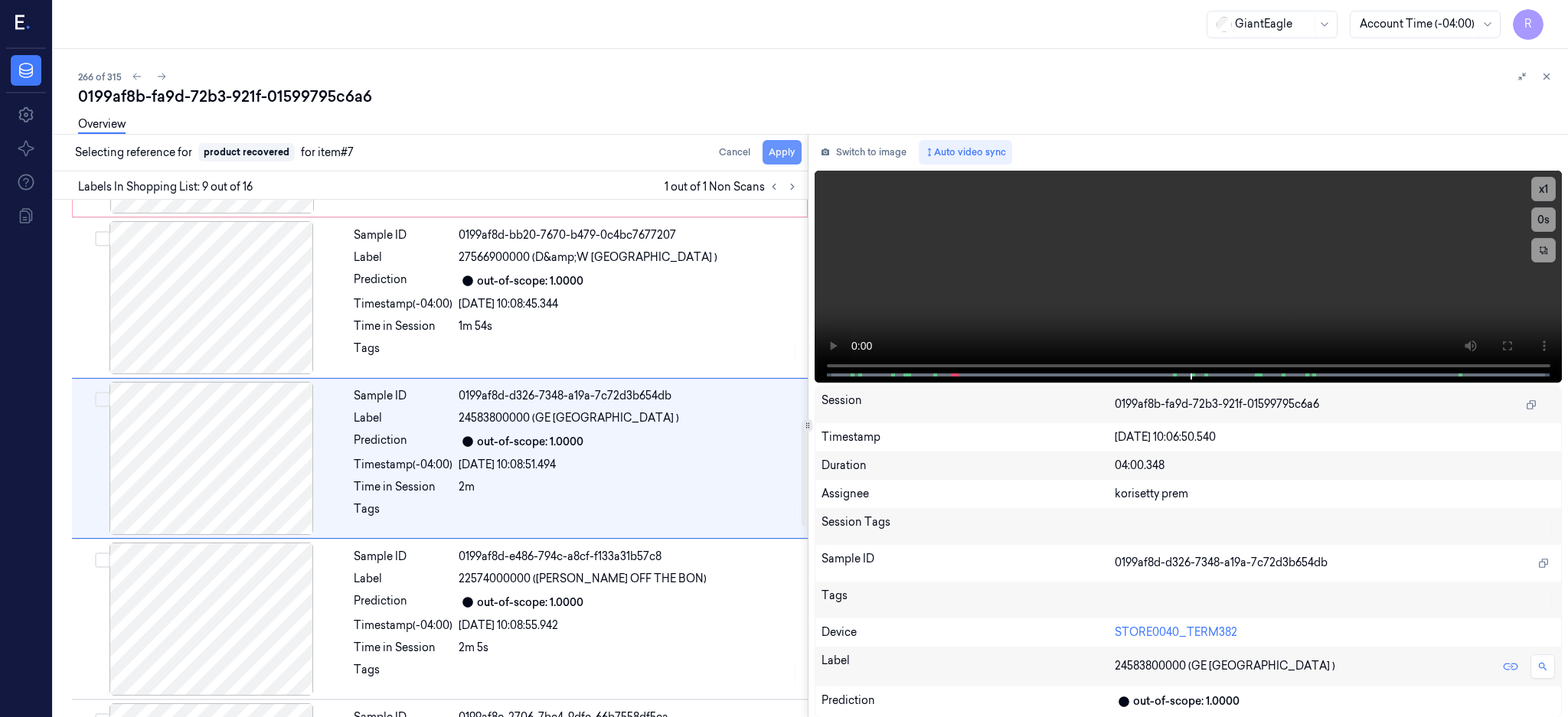
click at [801, 150] on button "Apply" at bounding box center [782, 152] width 39 height 25
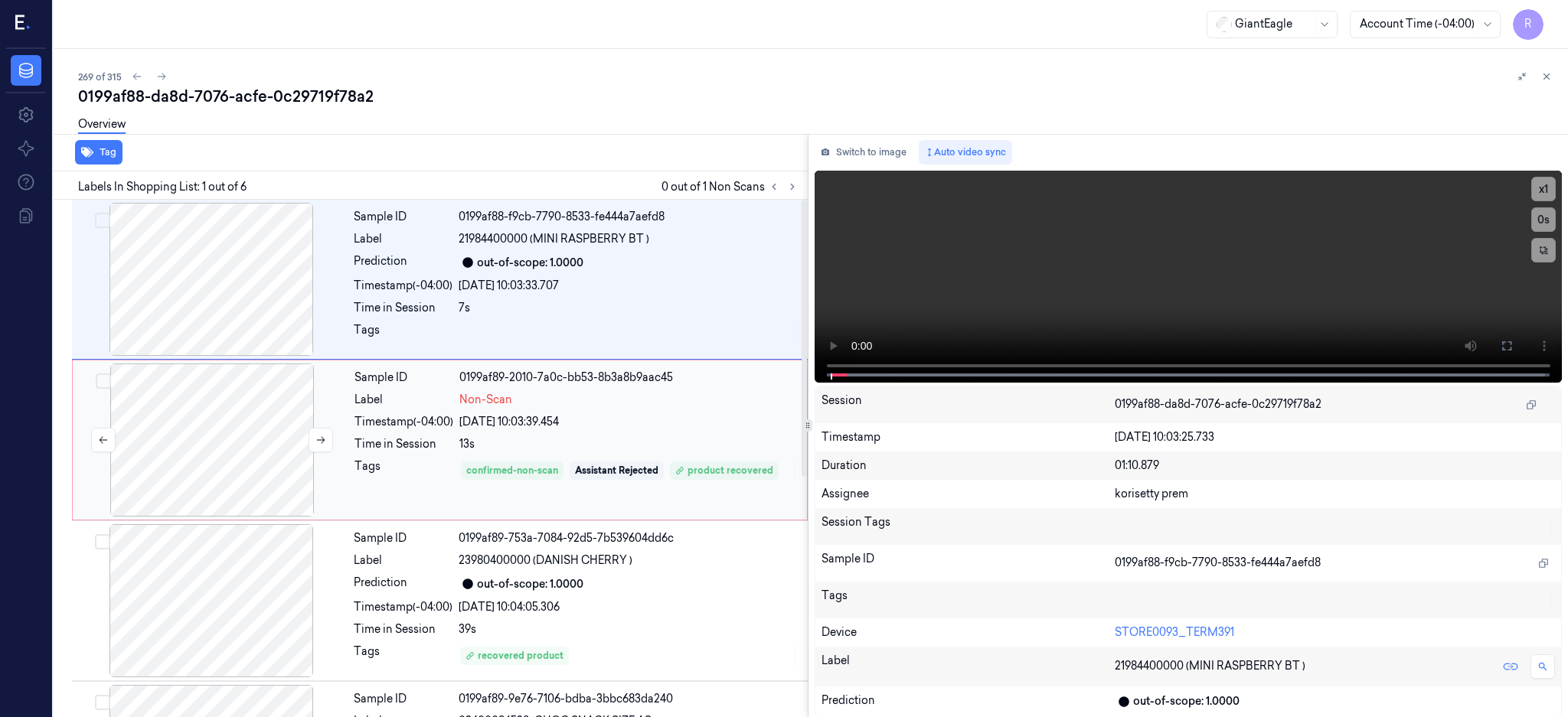
click at [251, 418] on div at bounding box center [212, 440] width 273 height 153
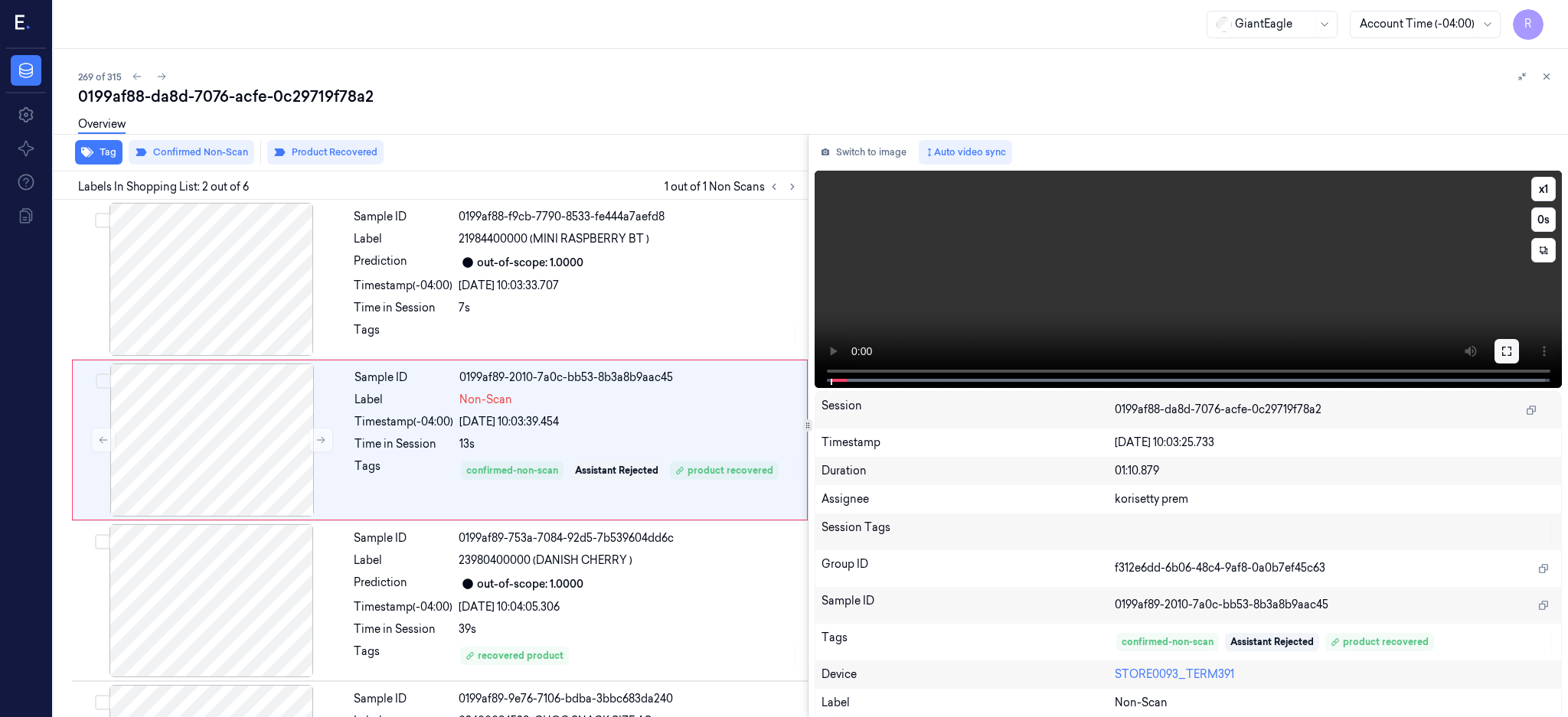
click at [1512, 345] on icon at bounding box center [1506, 352] width 12 height 12
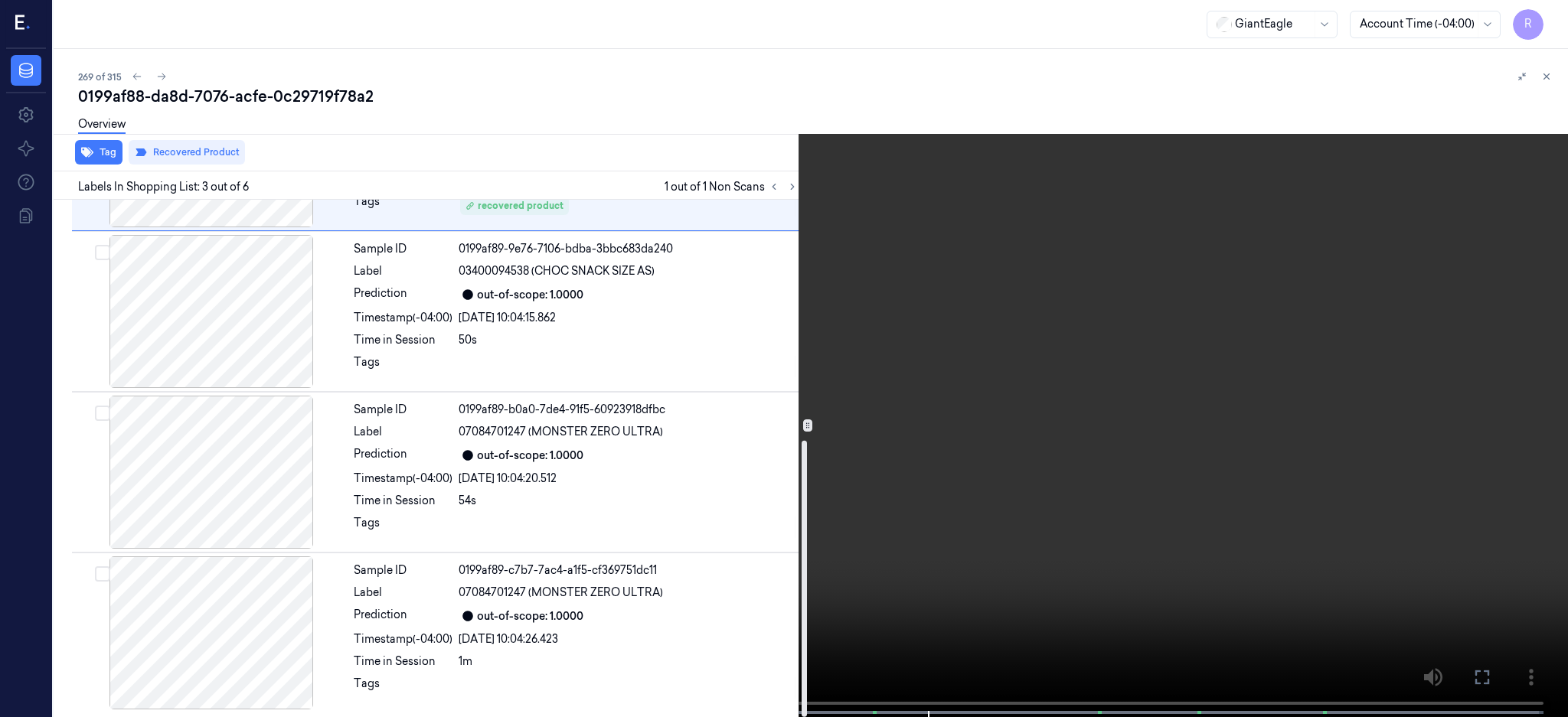
scroll to position [144, 0]
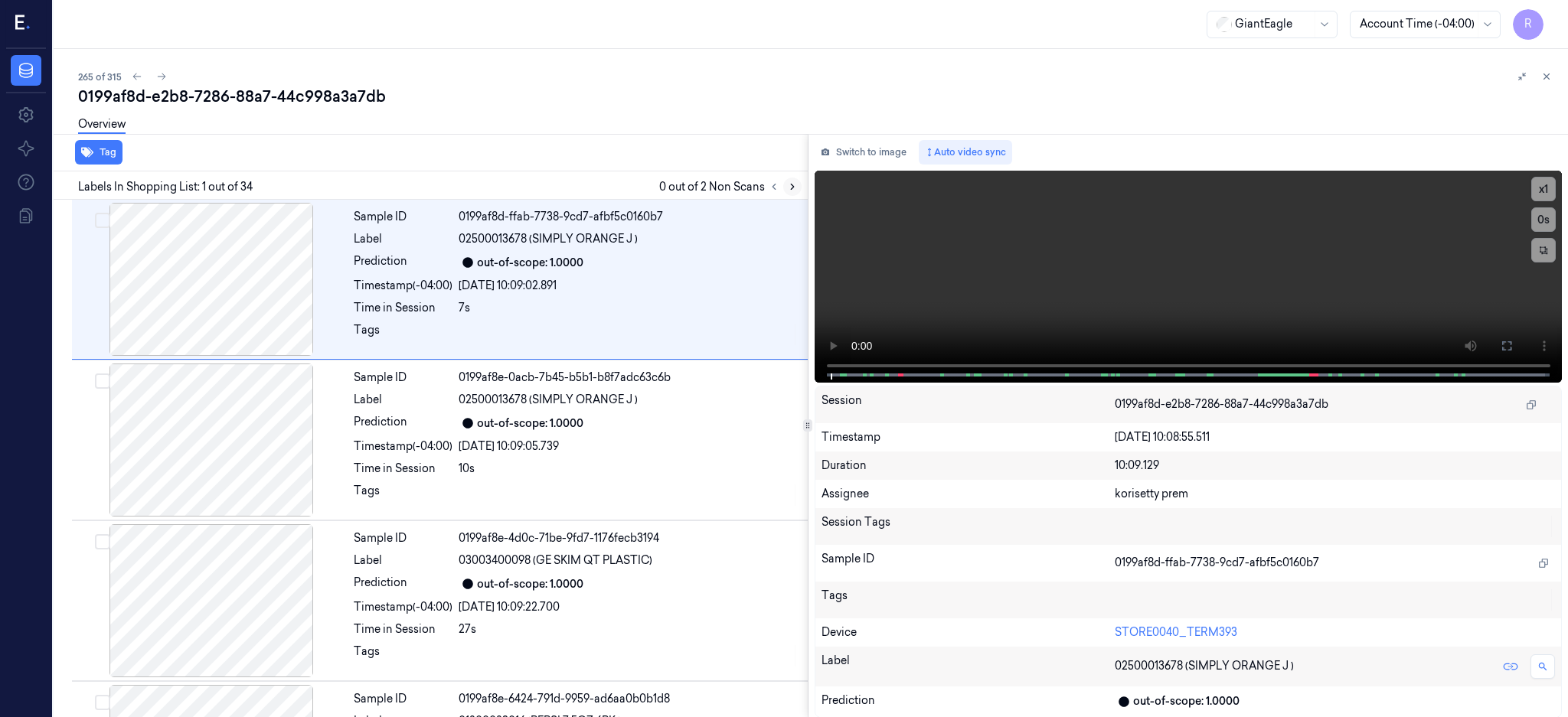
click at [798, 189] on icon at bounding box center [792, 187] width 11 height 11
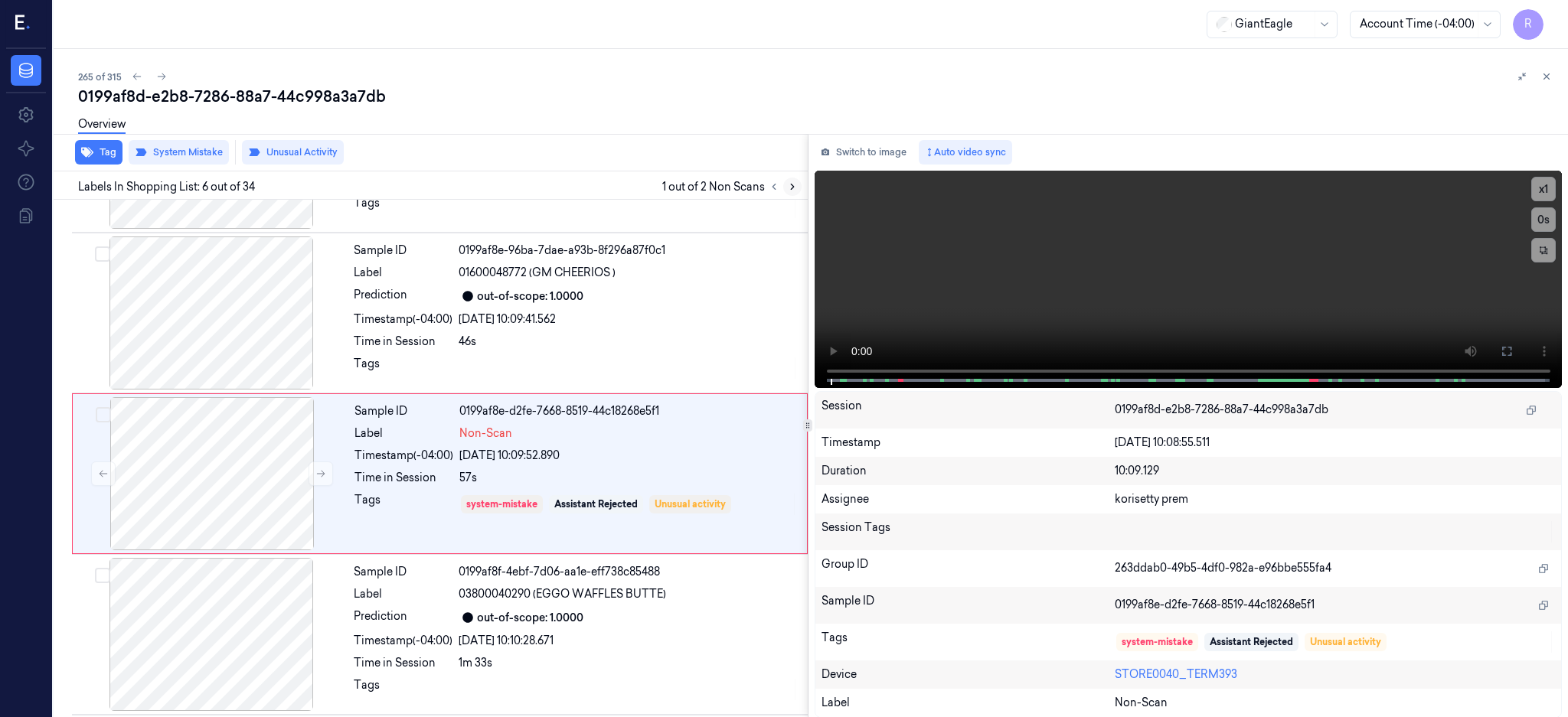
scroll to position [624, 0]
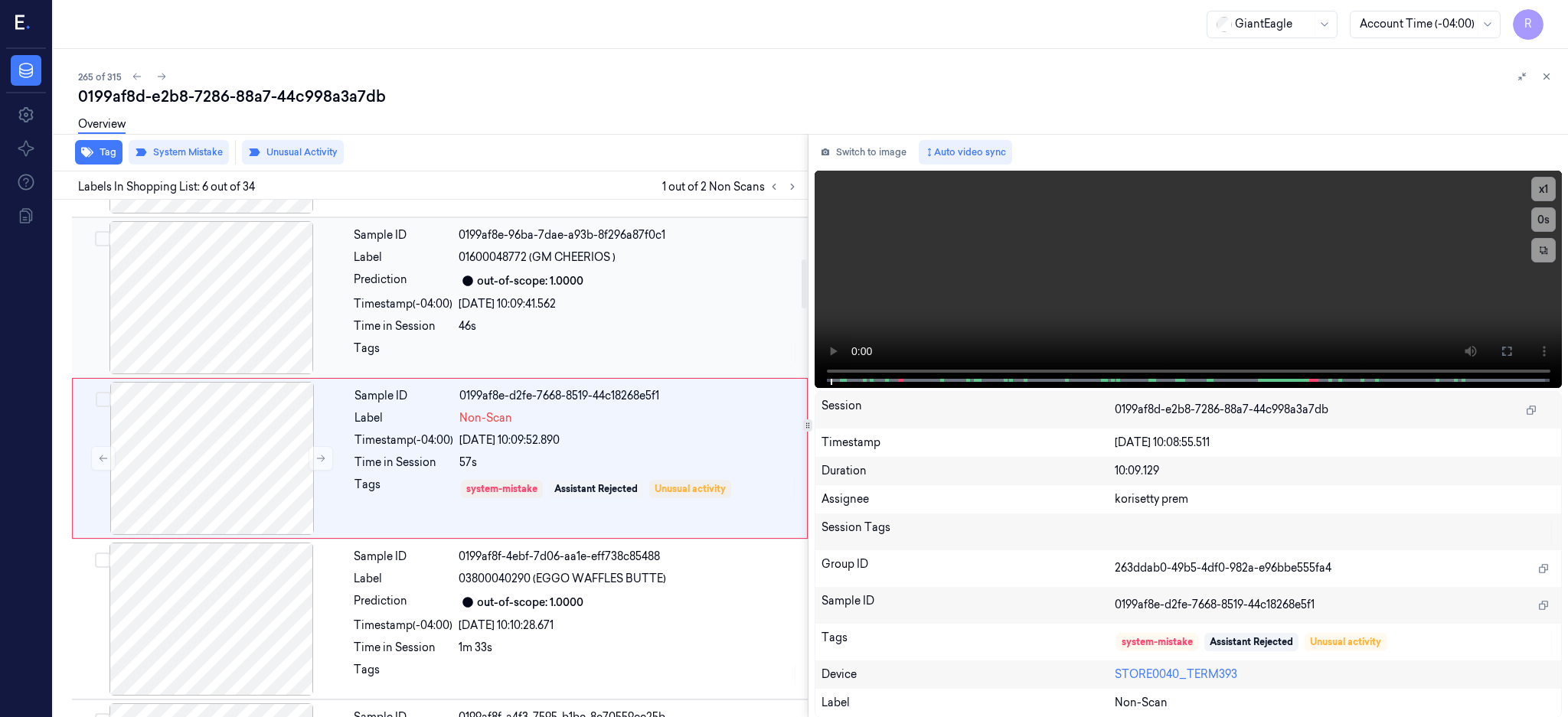
click at [208, 291] on div at bounding box center [211, 297] width 273 height 153
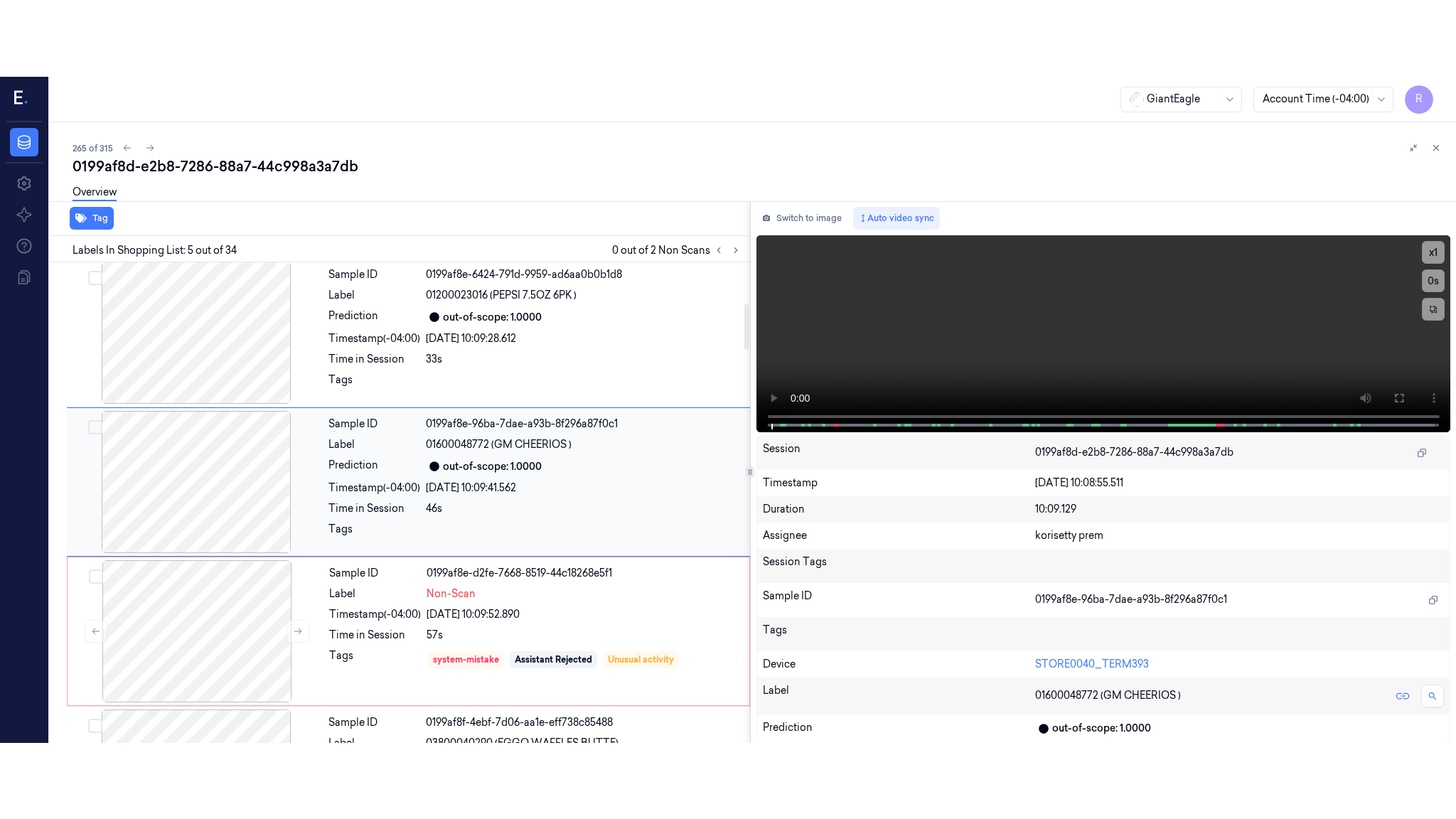
scroll to position [430, 0]
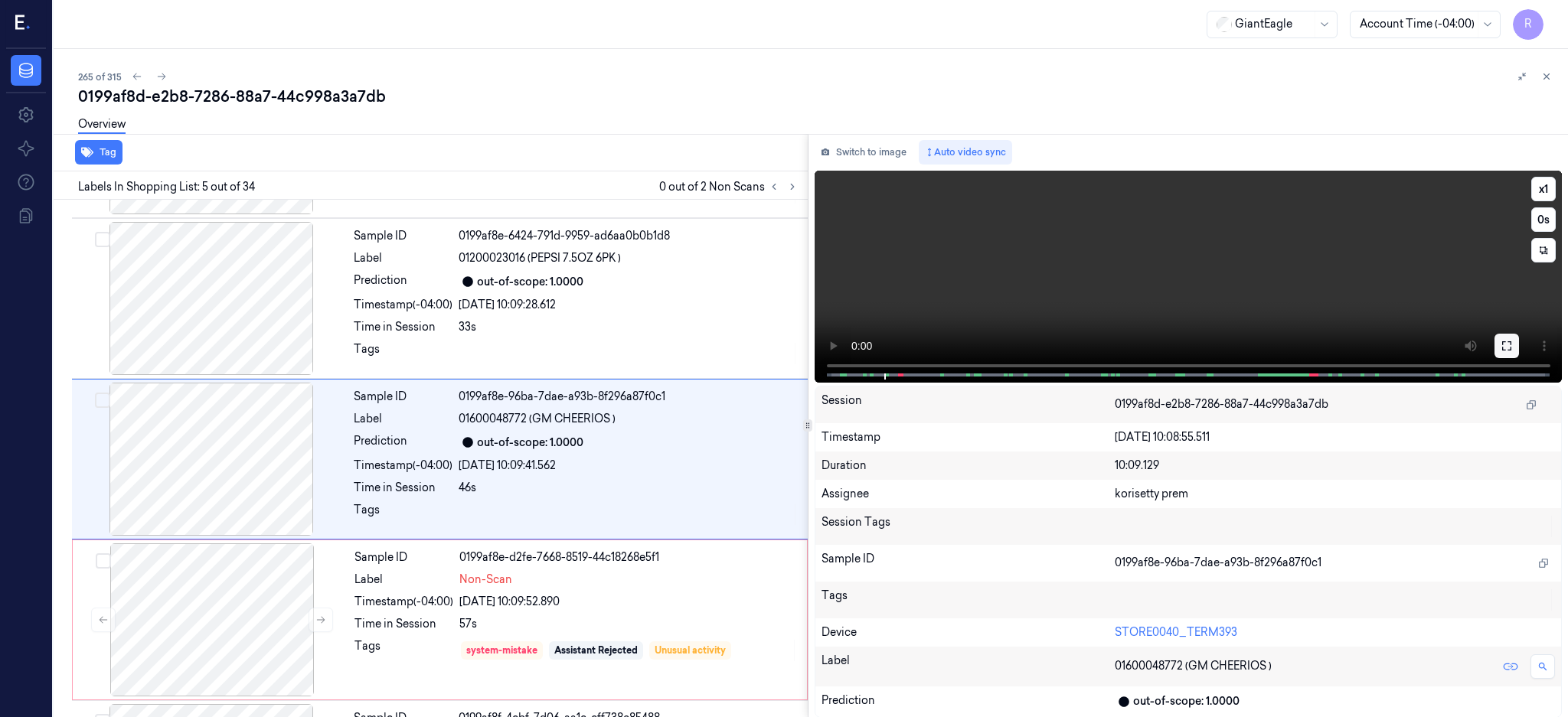
click at [1519, 340] on button at bounding box center [1507, 346] width 25 height 25
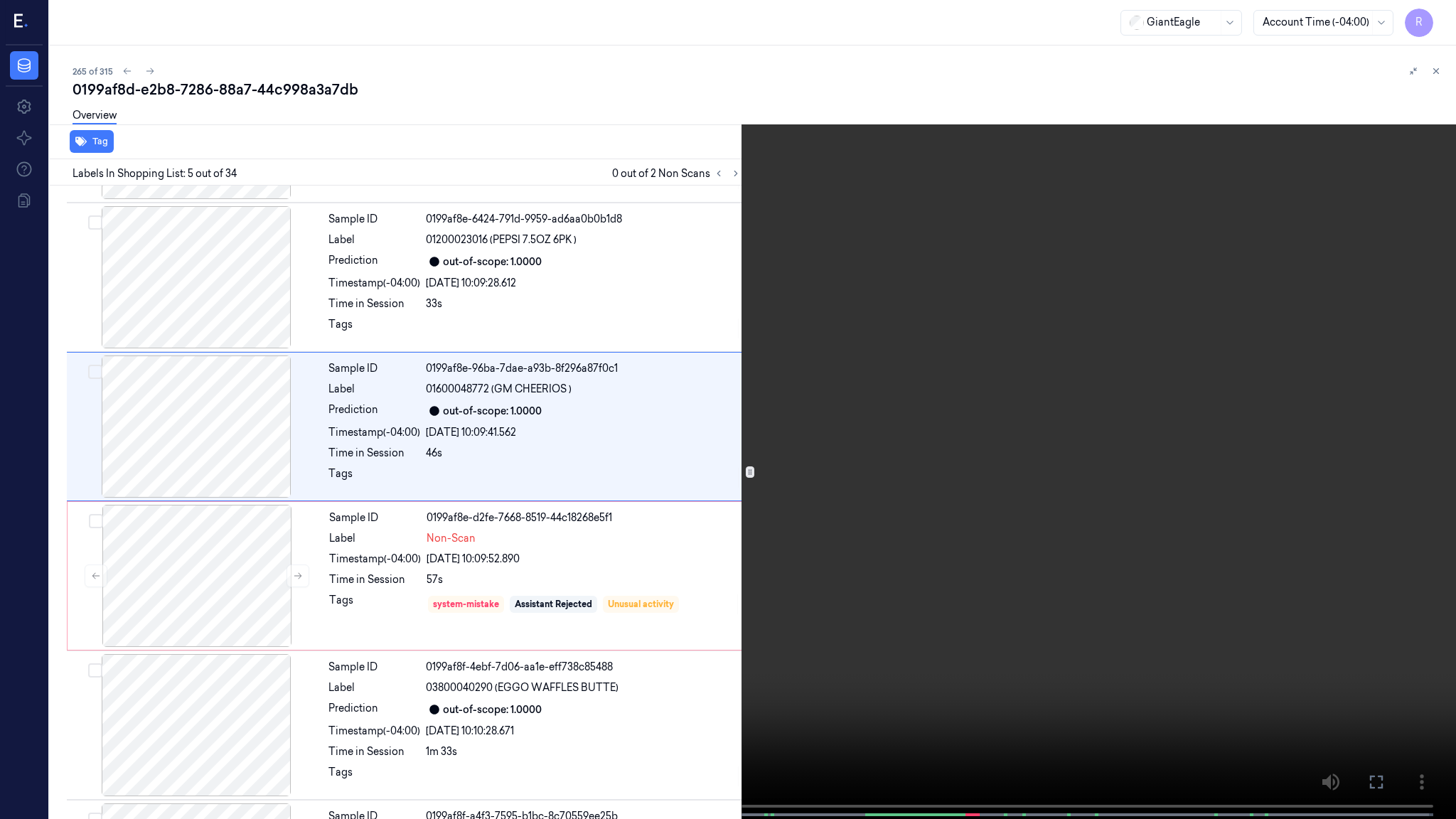
click at [945, 419] on video at bounding box center [728, 411] width 1456 height 822
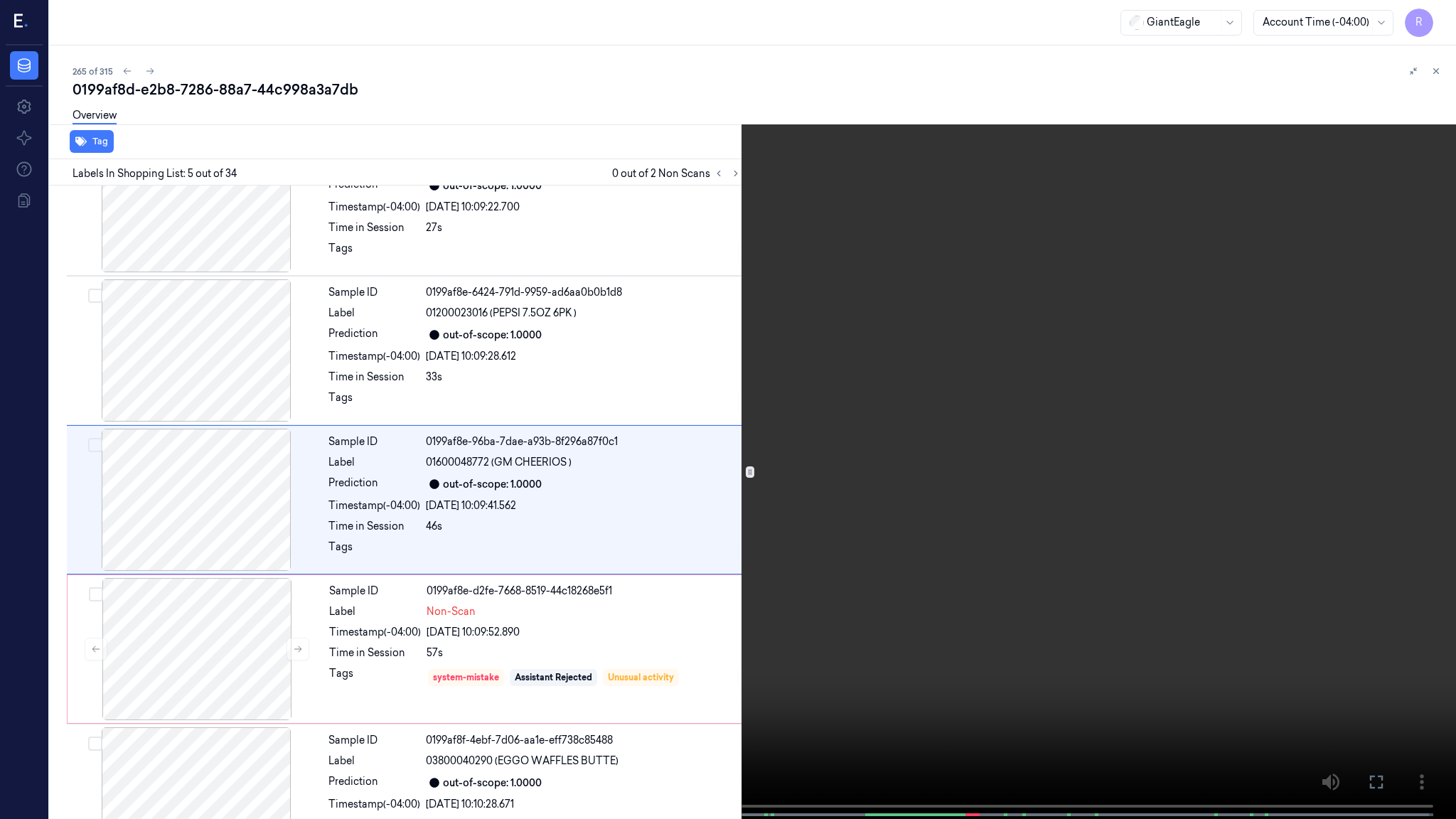
scroll to position [354, 0]
click at [945, 419] on video at bounding box center [728, 411] width 1456 height 822
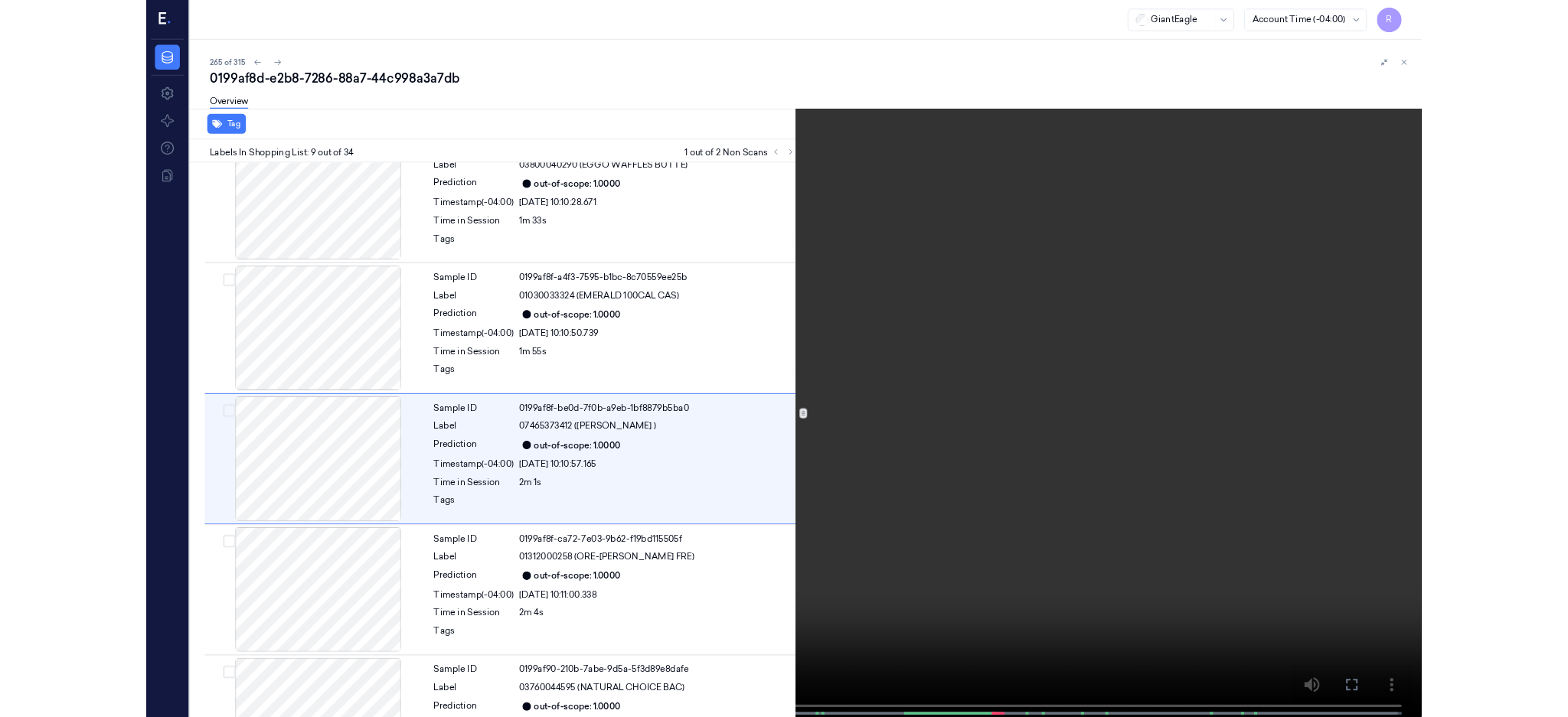
scroll to position [1024, 0]
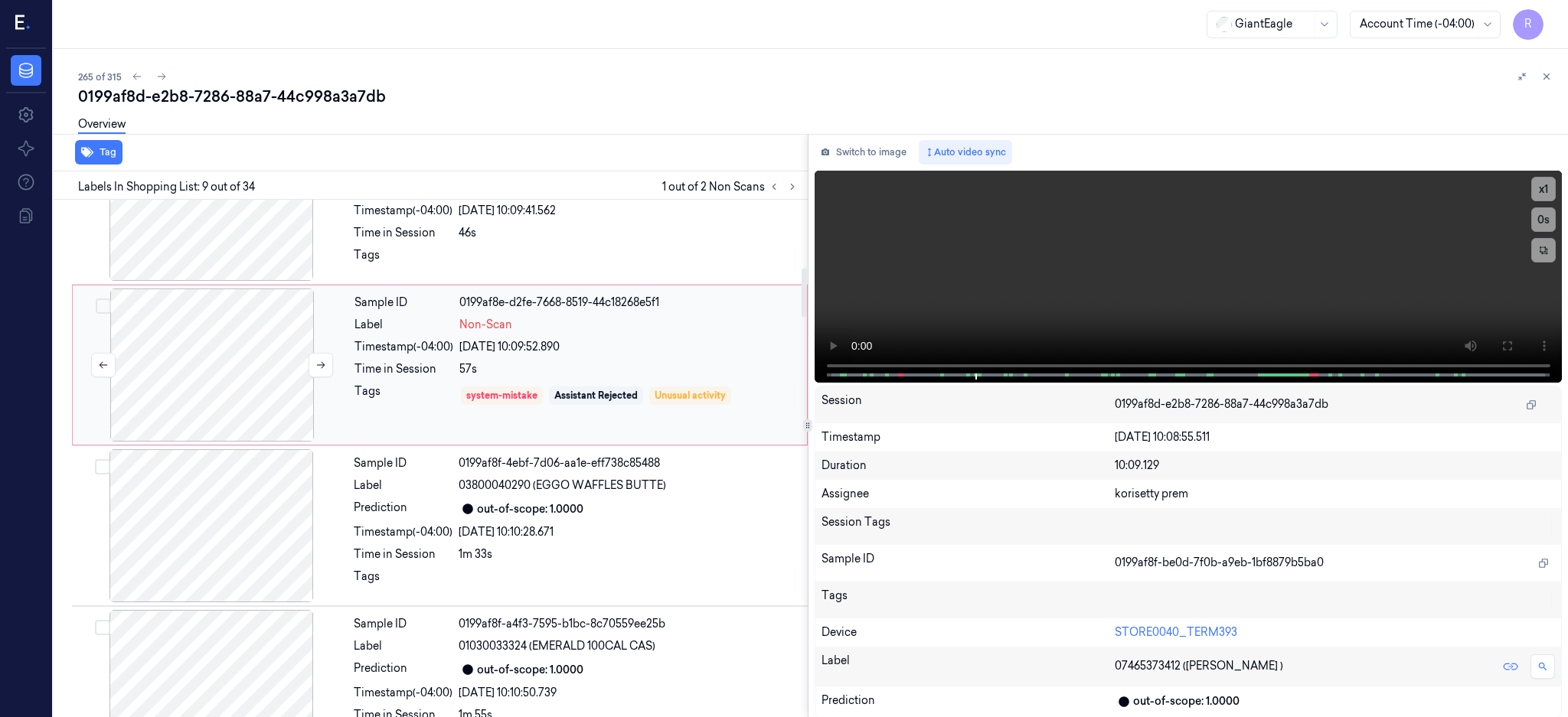
click at [242, 363] on div at bounding box center [212, 365] width 273 height 153
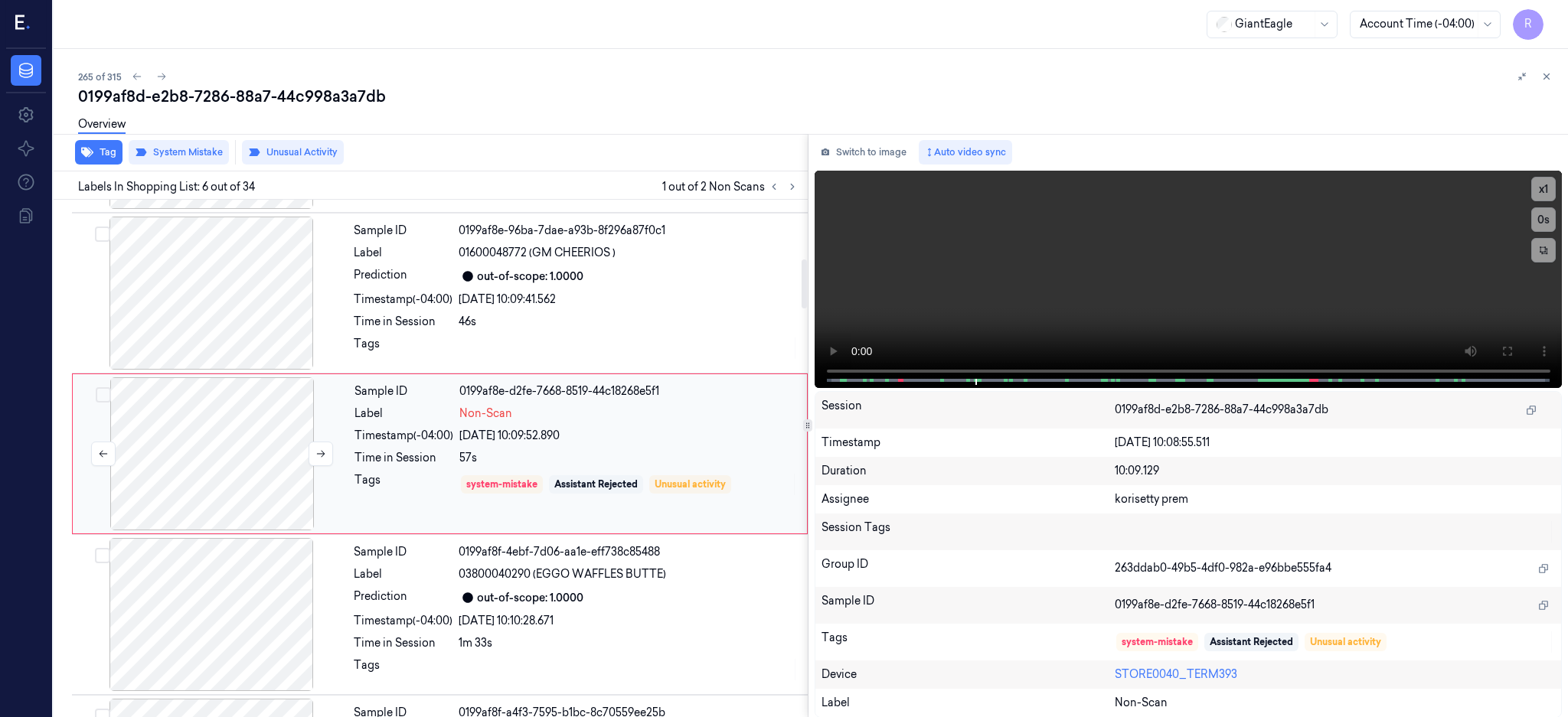
scroll to position [624, 0]
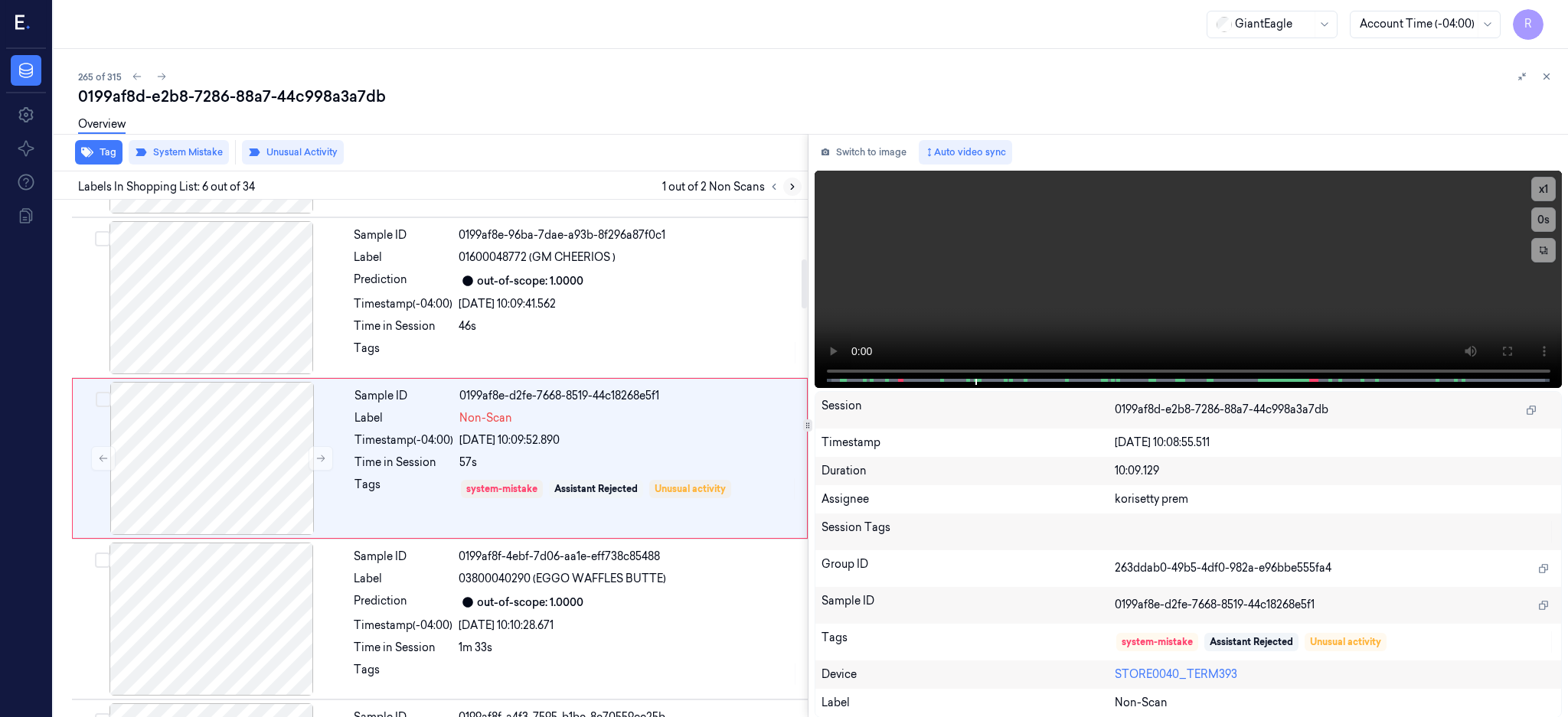
click at [798, 189] on icon at bounding box center [792, 187] width 11 height 11
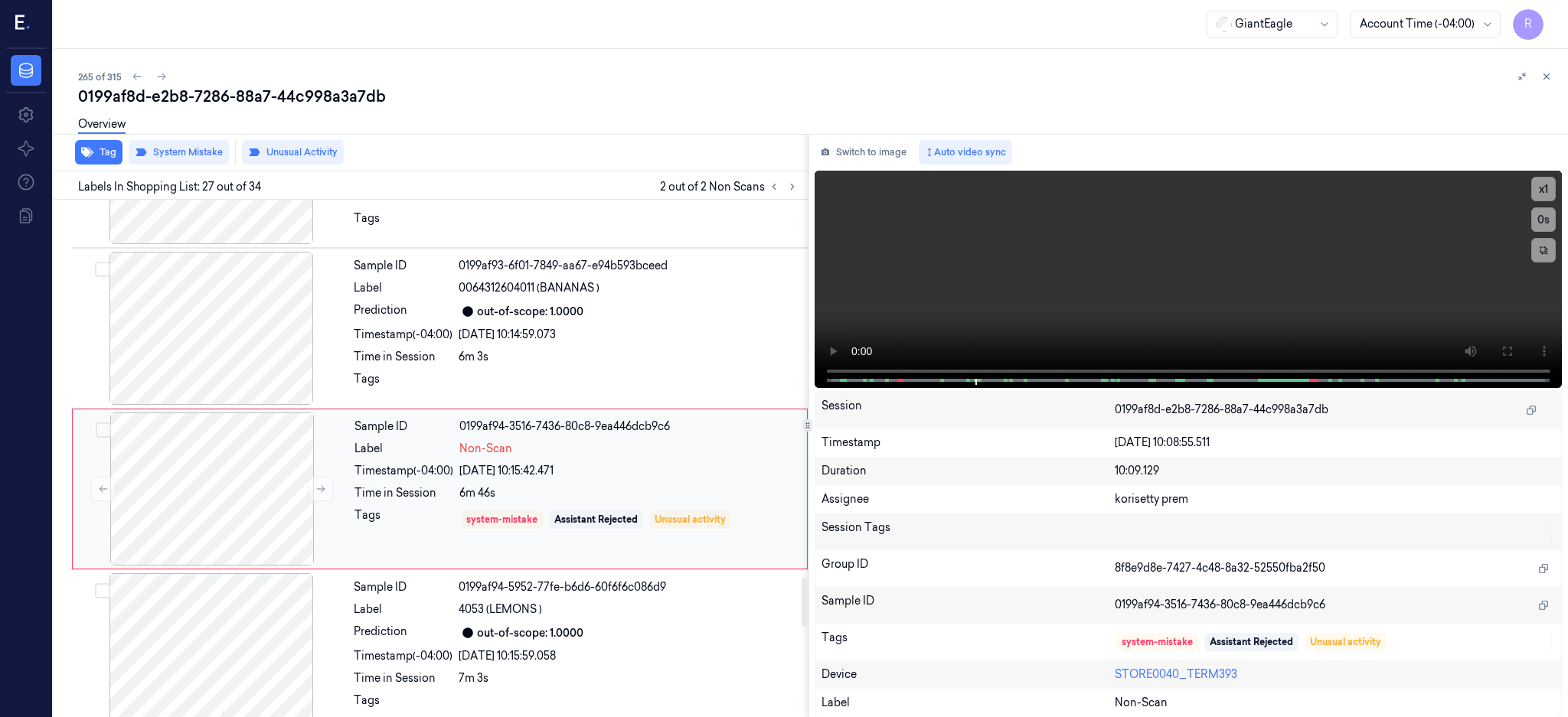
scroll to position [4001, 0]
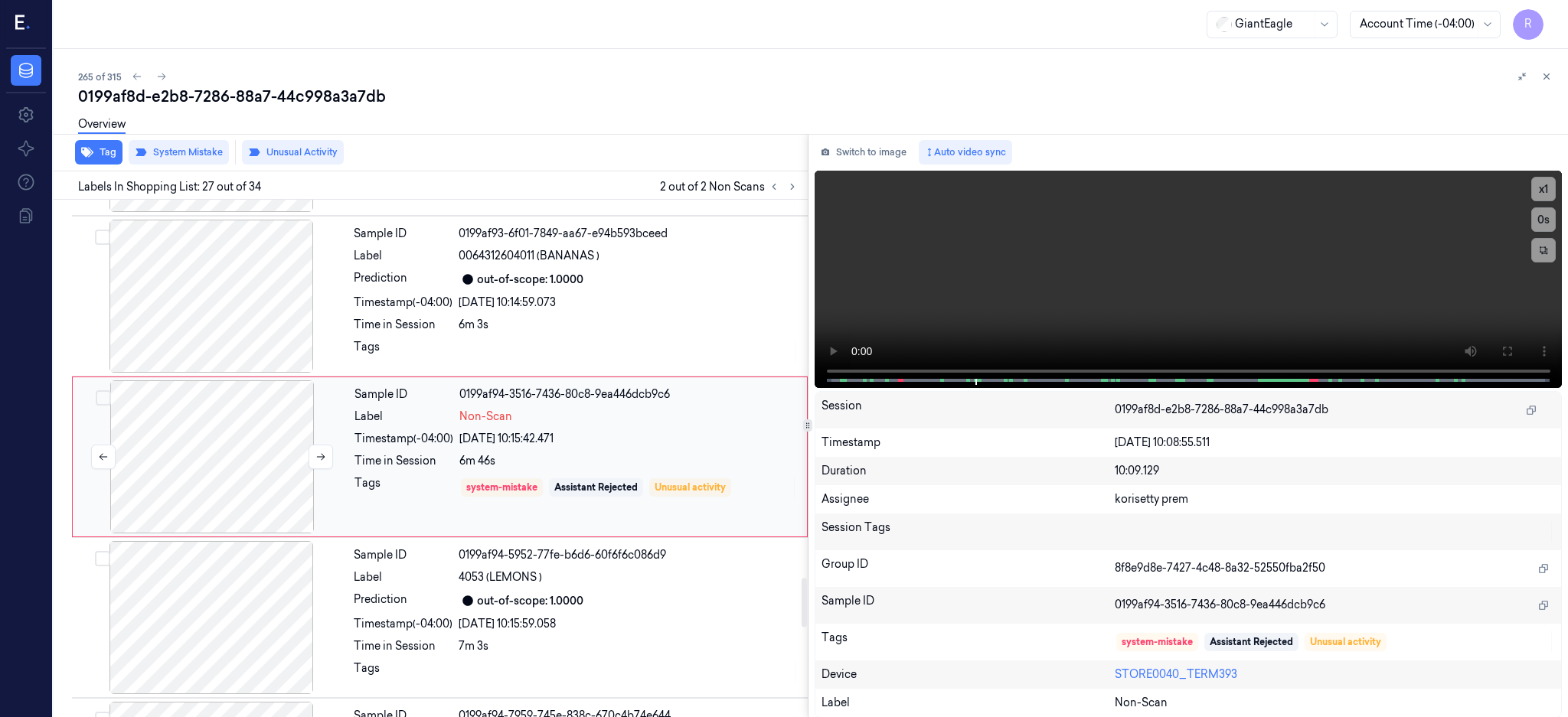
click at [236, 454] on div at bounding box center [212, 457] width 273 height 153
click at [210, 280] on div at bounding box center [211, 296] width 273 height 153
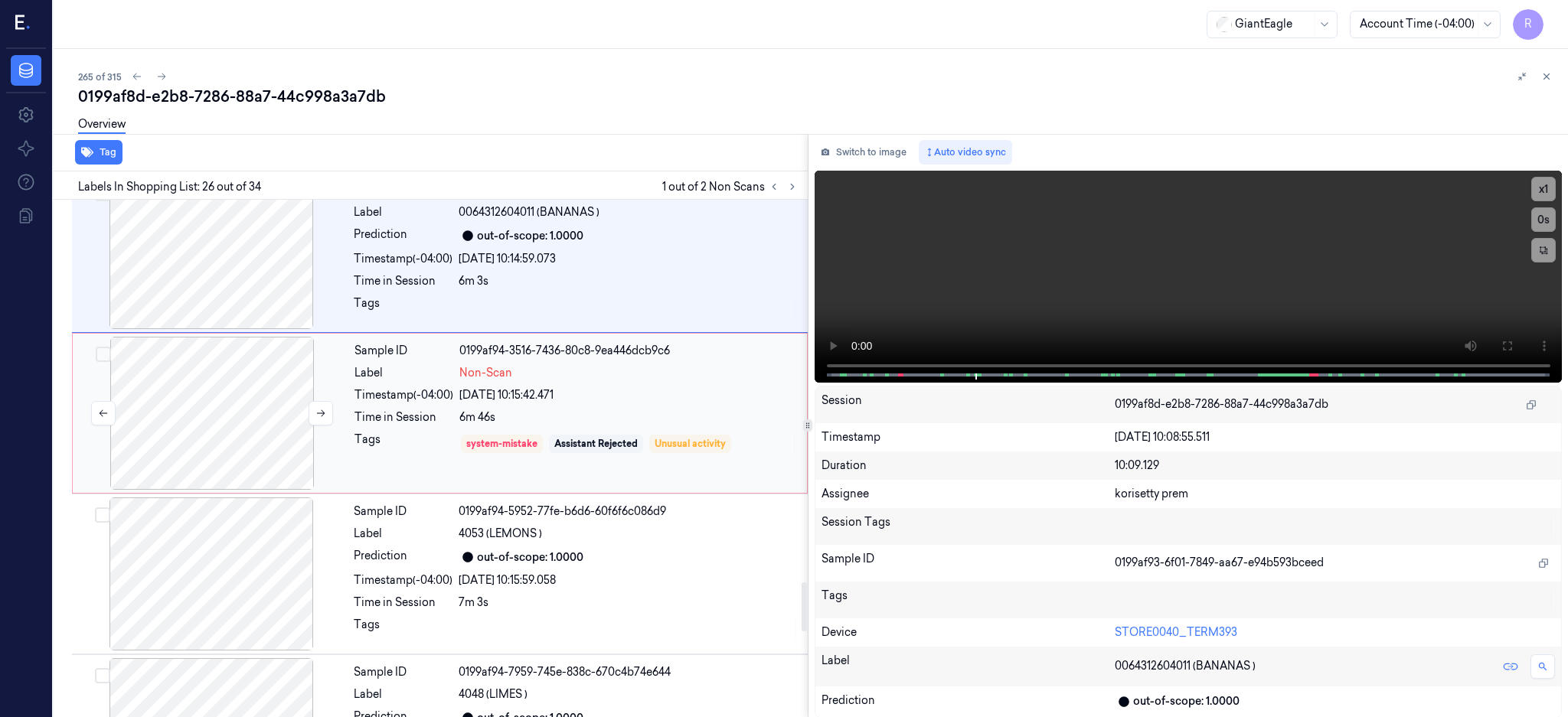
click at [174, 405] on div at bounding box center [212, 413] width 273 height 153
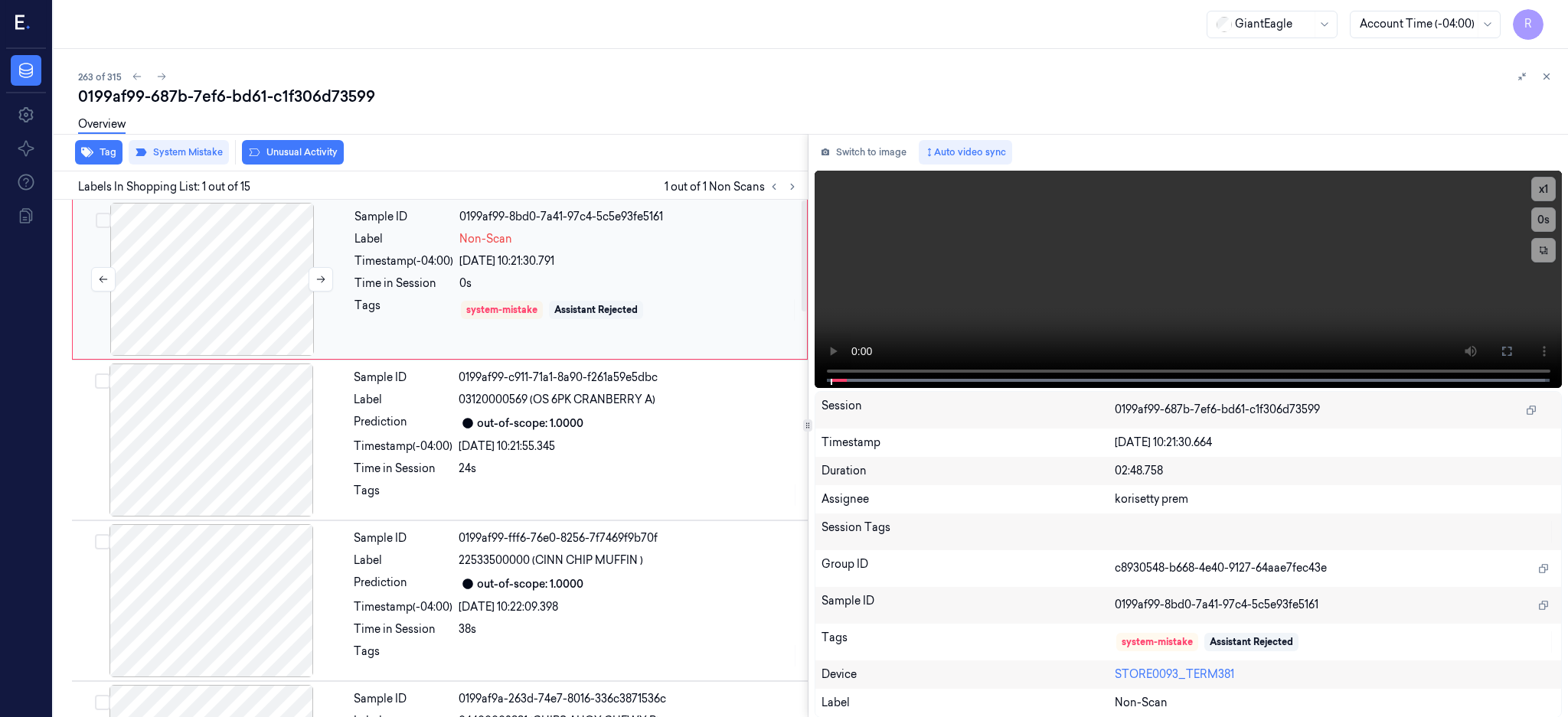
drag, startPoint x: 205, startPoint y: 270, endPoint x: 210, endPoint y: 263, distance: 8.6
click at [206, 270] on div at bounding box center [212, 279] width 273 height 153
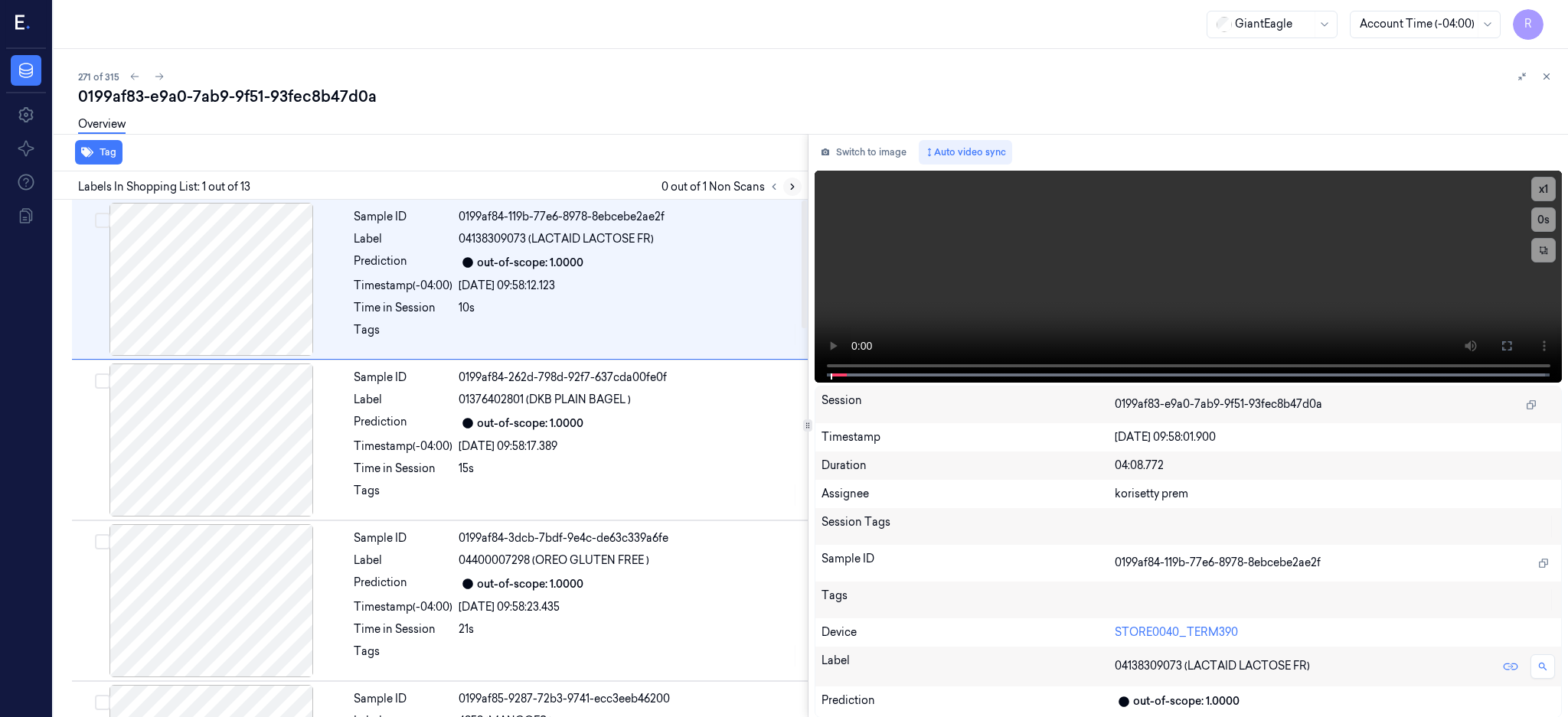
click at [798, 190] on icon at bounding box center [792, 187] width 11 height 11
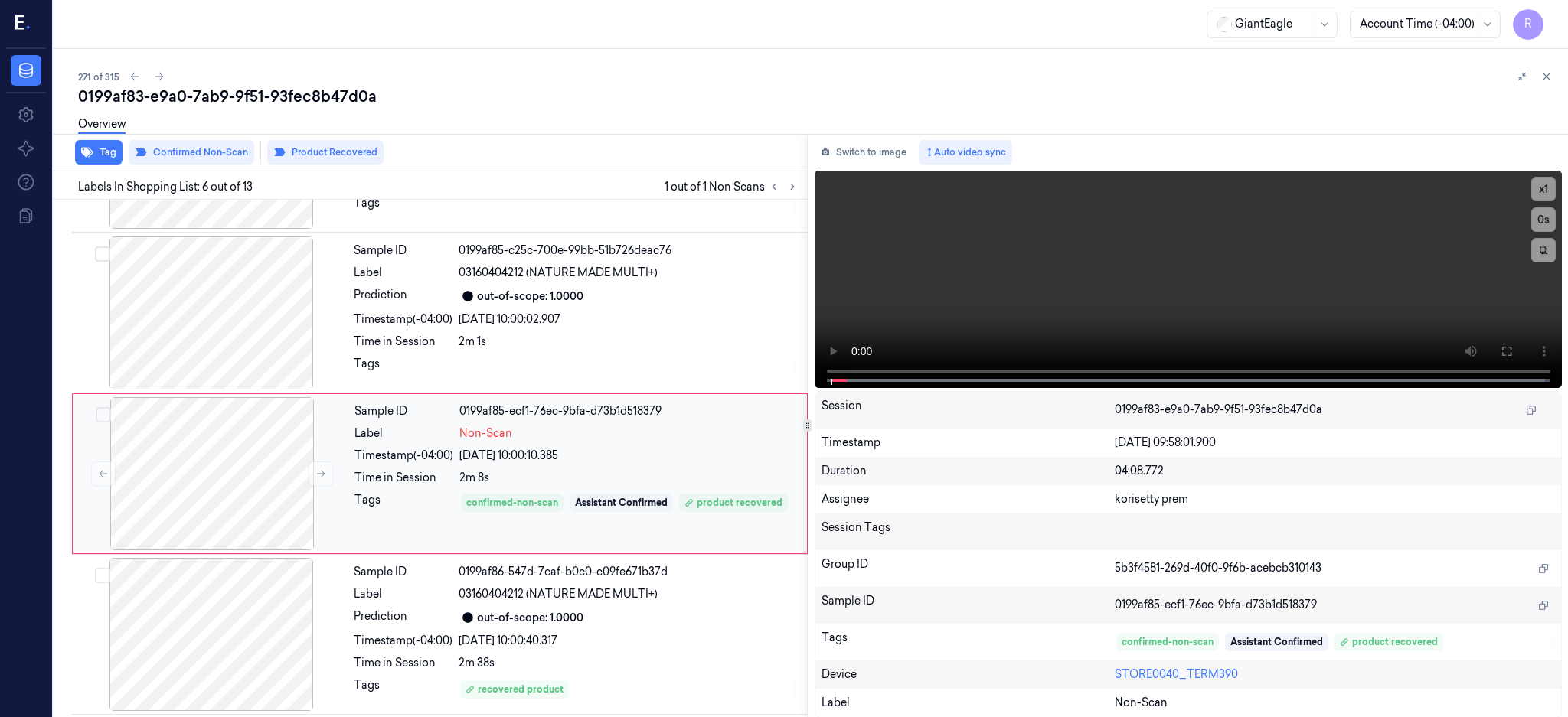
scroll to position [624, 0]
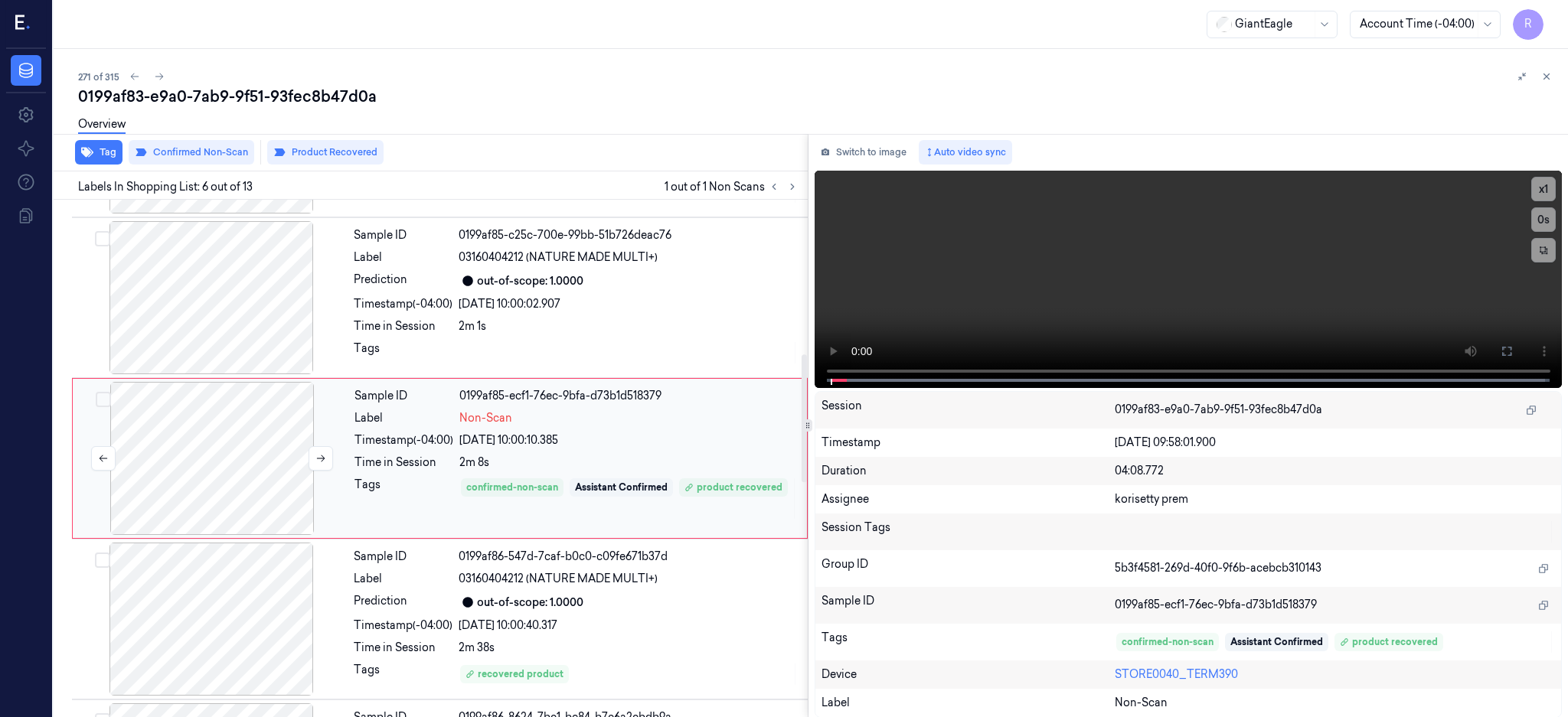
click at [185, 466] on div at bounding box center [212, 458] width 273 height 153
click at [221, 291] on div at bounding box center [211, 297] width 273 height 153
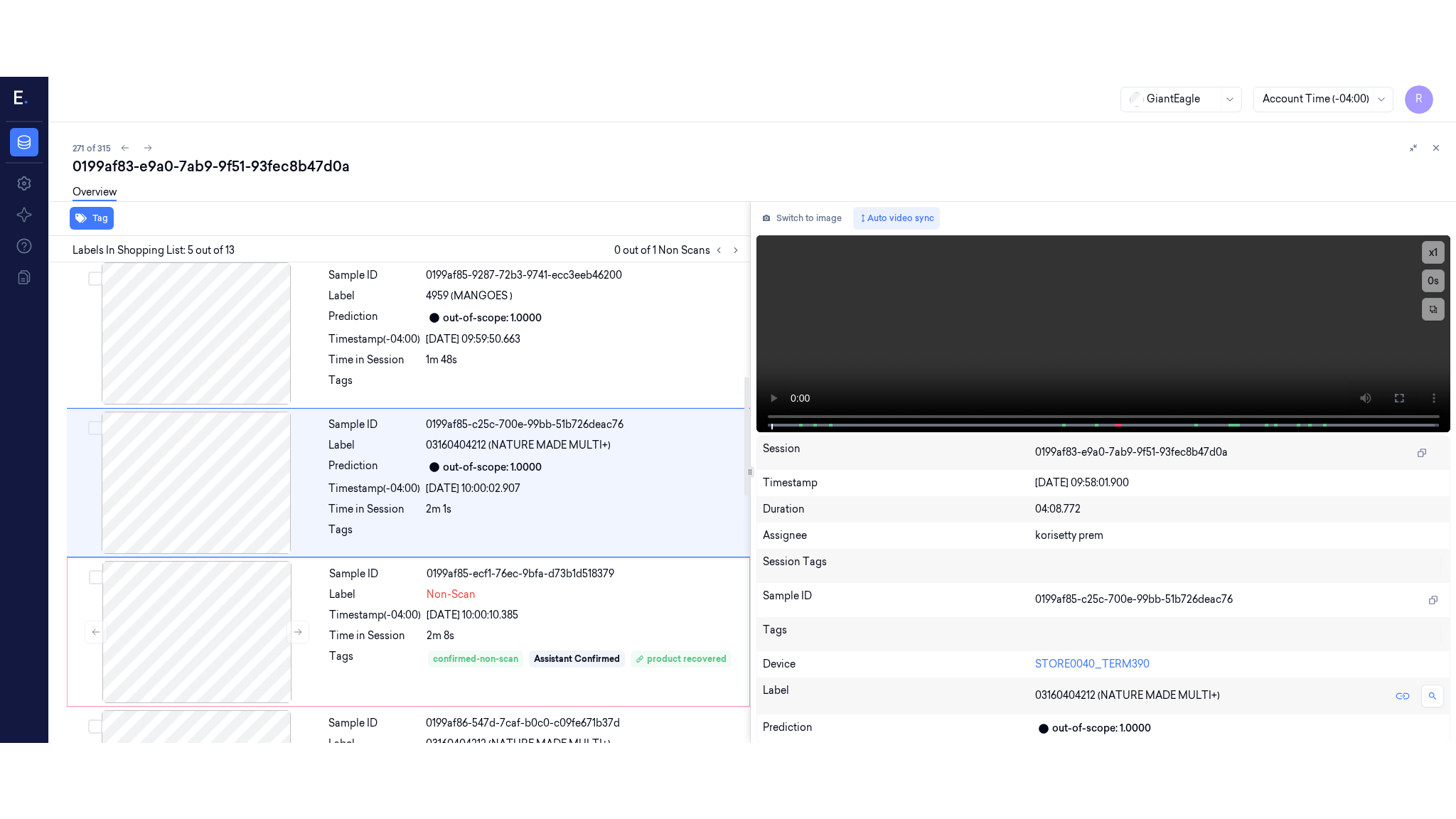
scroll to position [430, 0]
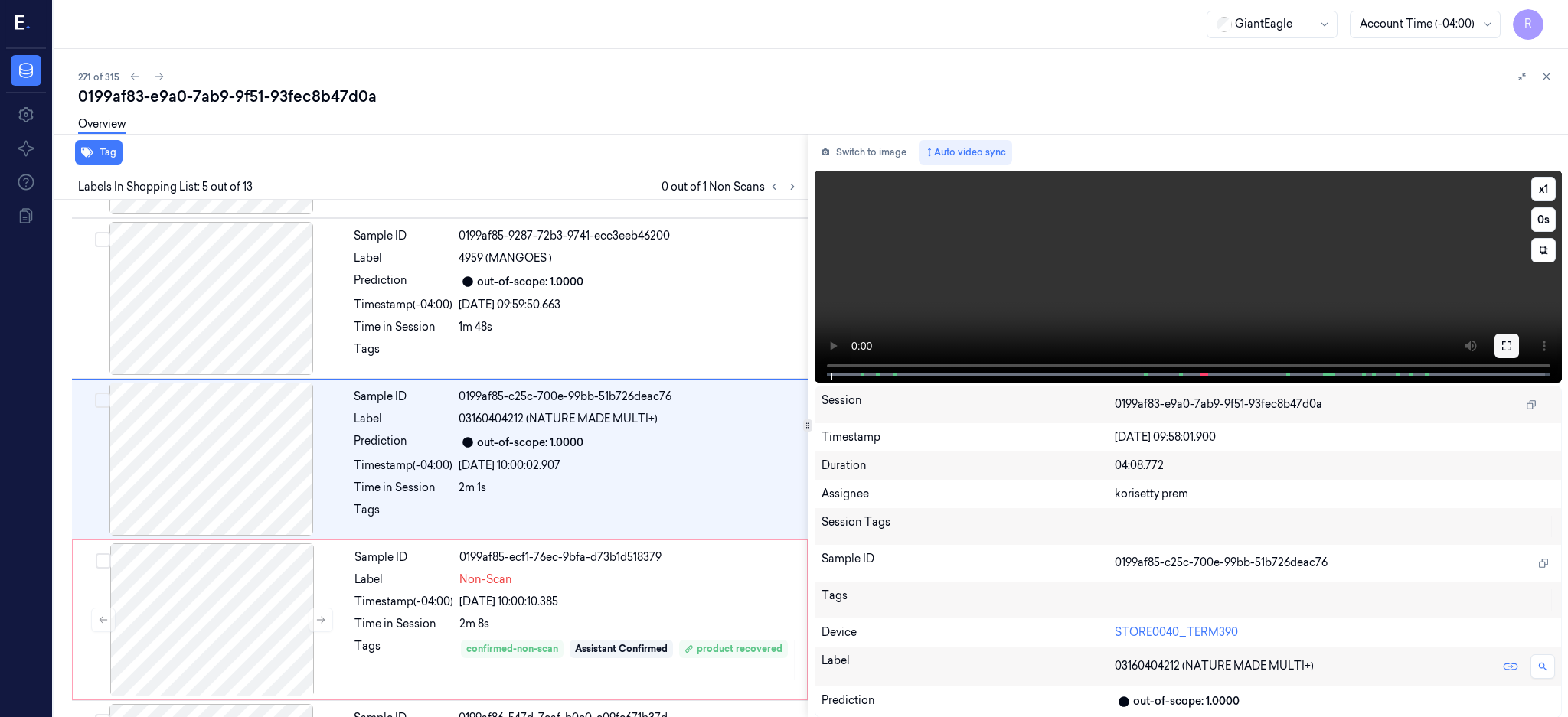
click at [1512, 345] on icon at bounding box center [1506, 346] width 12 height 12
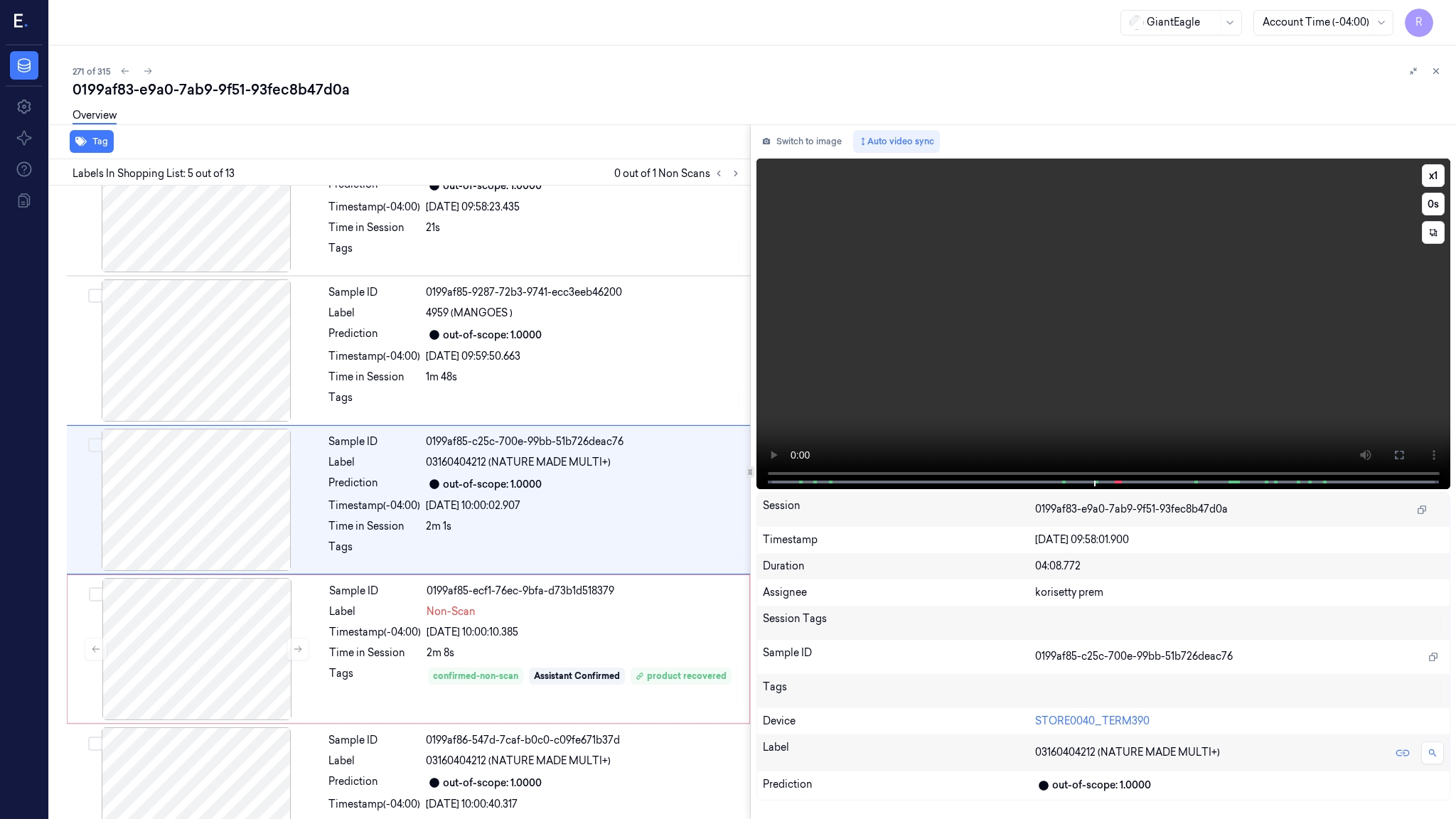
scroll to position [354, 0]
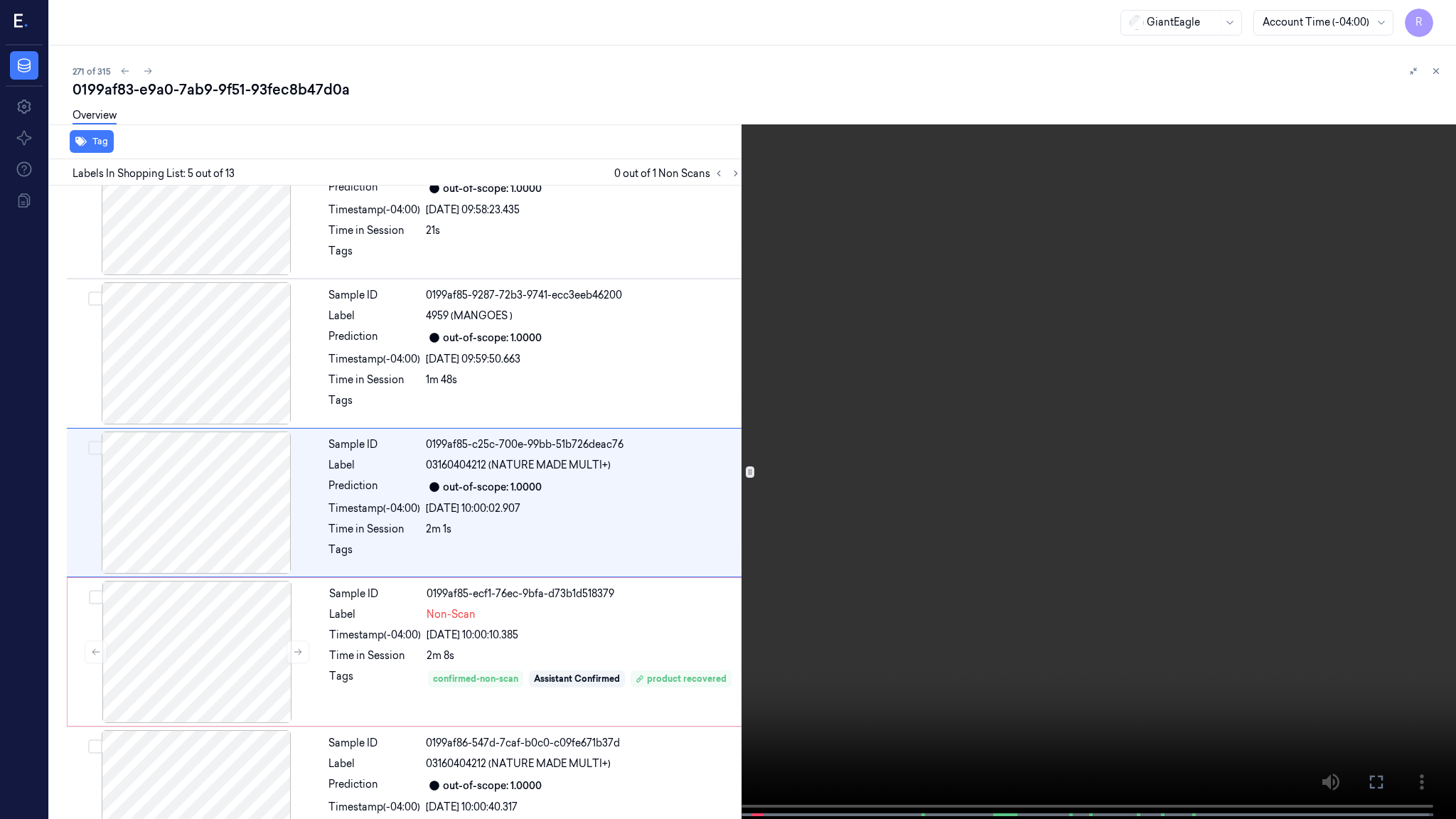
click at [899, 444] on video at bounding box center [728, 411] width 1456 height 822
click at [863, 428] on video at bounding box center [728, 411] width 1456 height 822
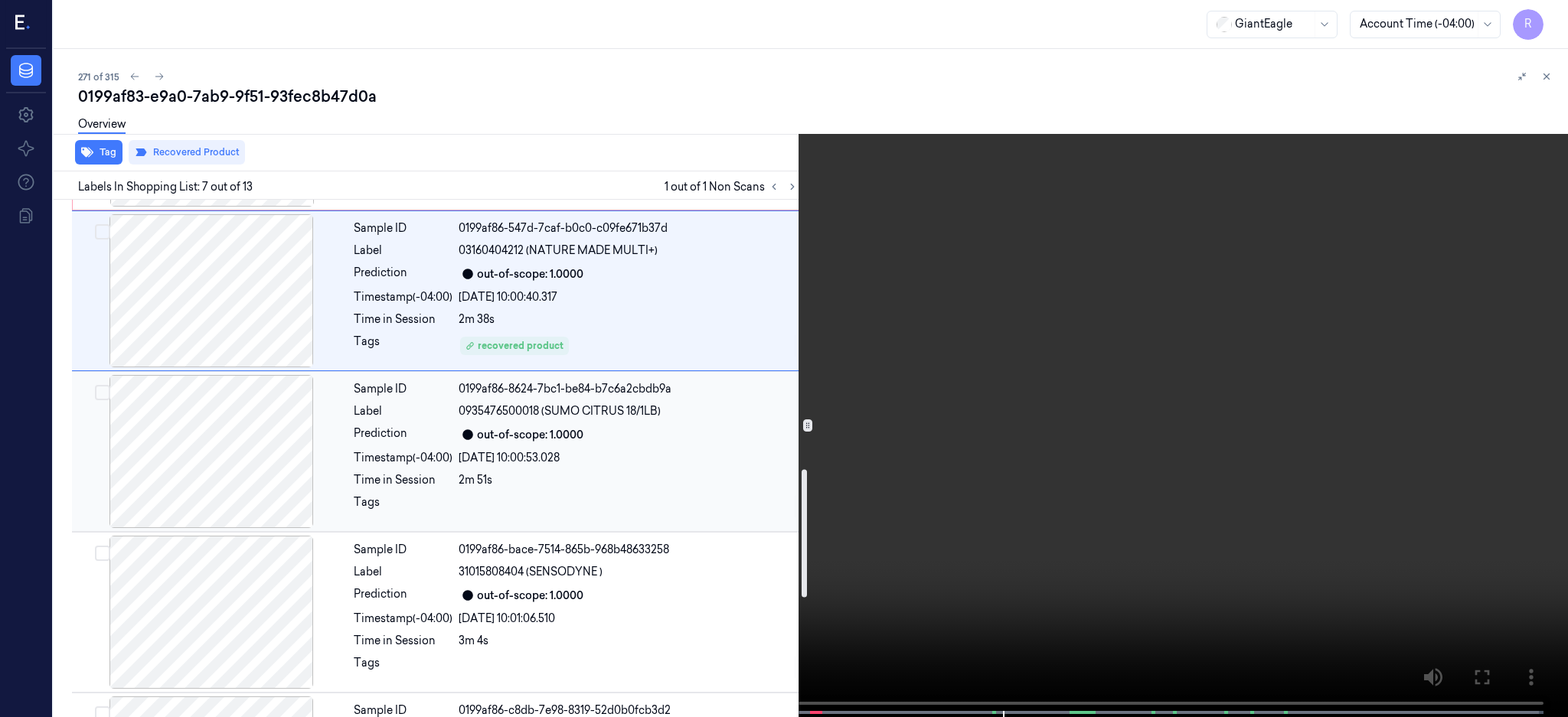
scroll to position [702, 0]
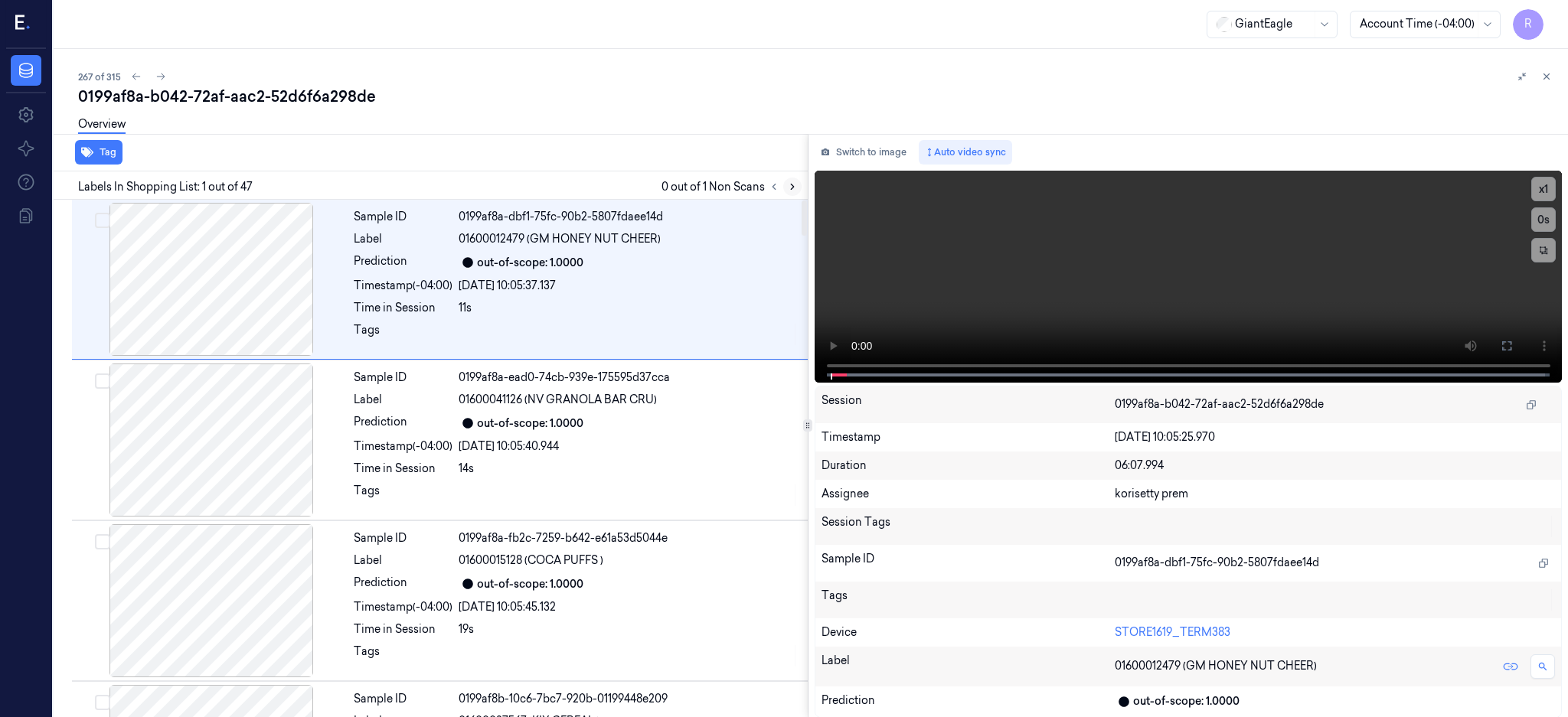
click at [798, 189] on icon at bounding box center [792, 187] width 11 height 11
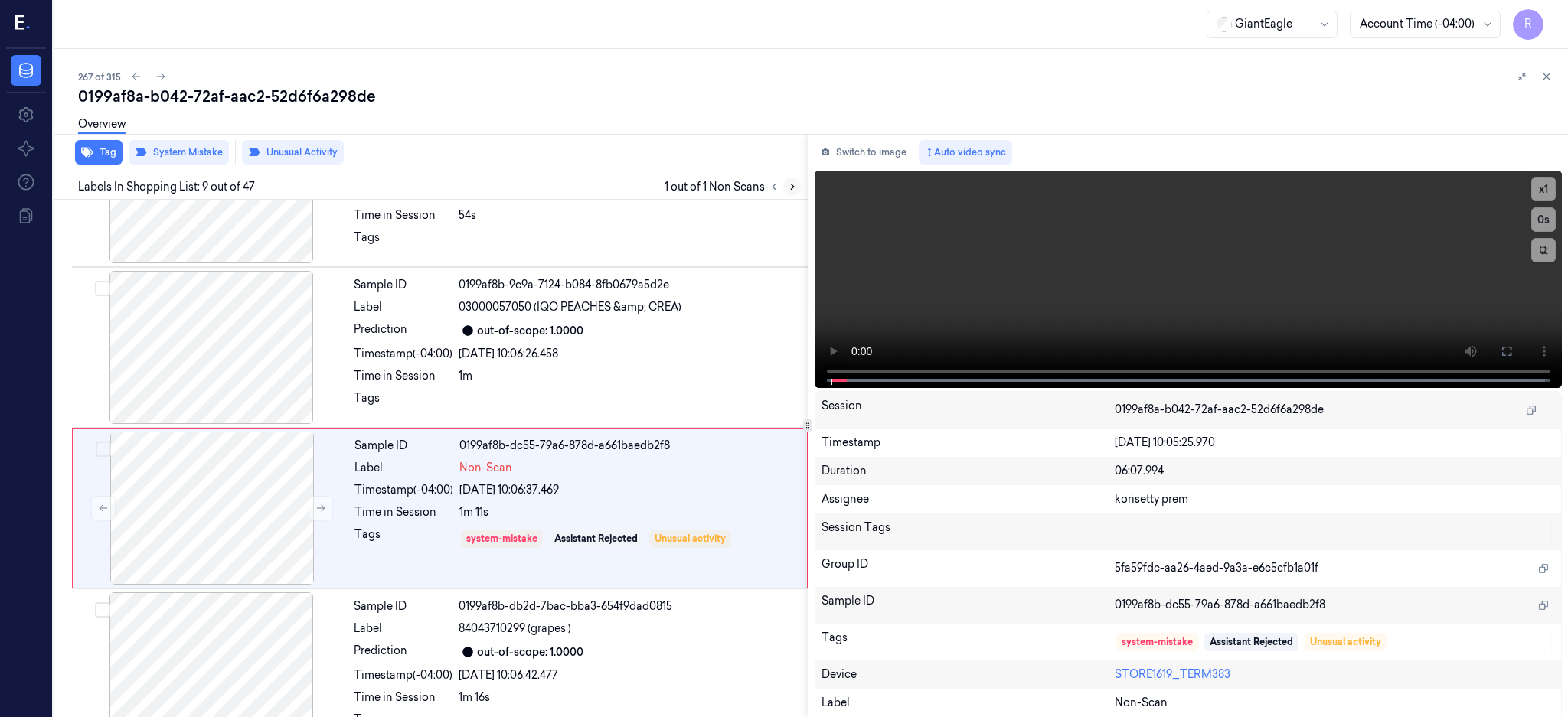
scroll to position [1106, 0]
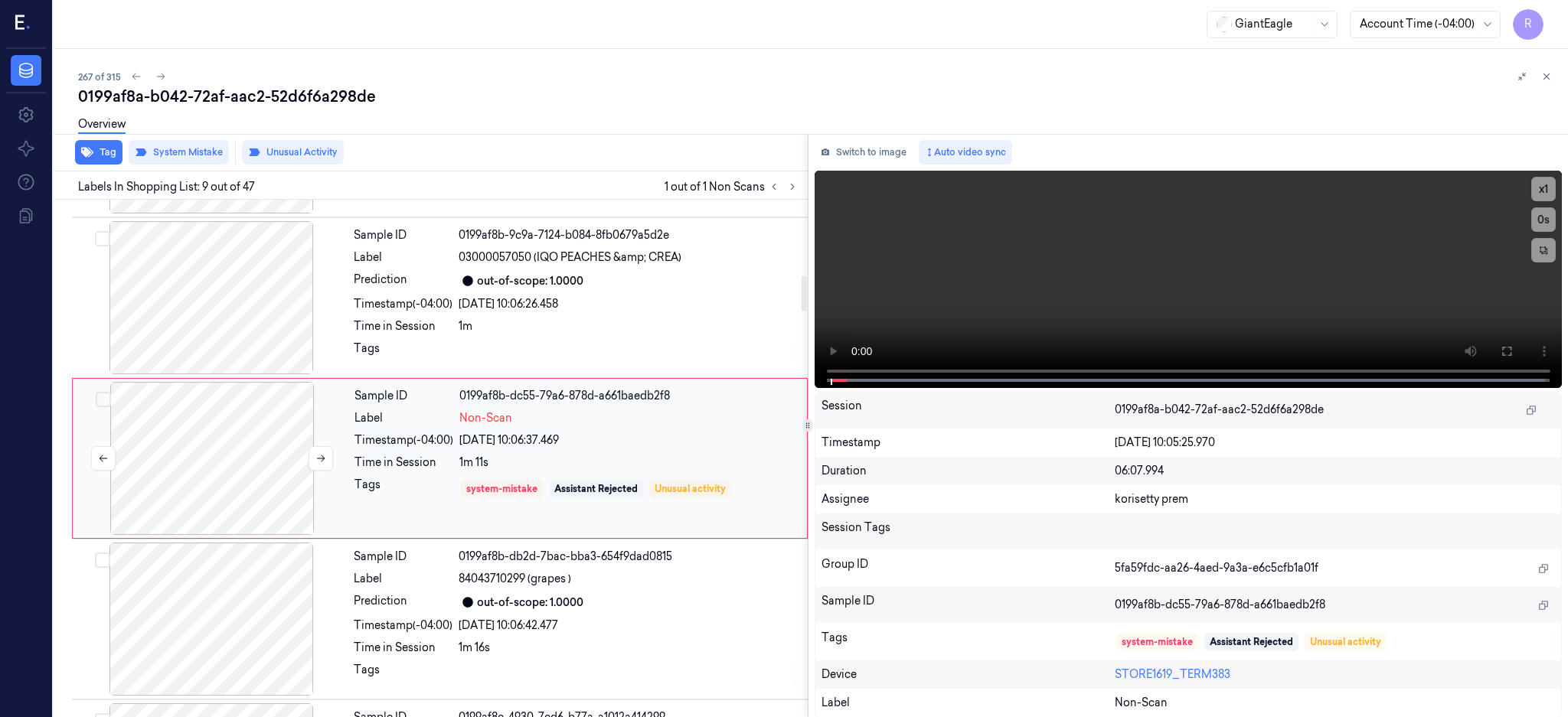
click at [253, 444] on div at bounding box center [212, 458] width 273 height 153
click at [235, 308] on div at bounding box center [211, 297] width 273 height 153
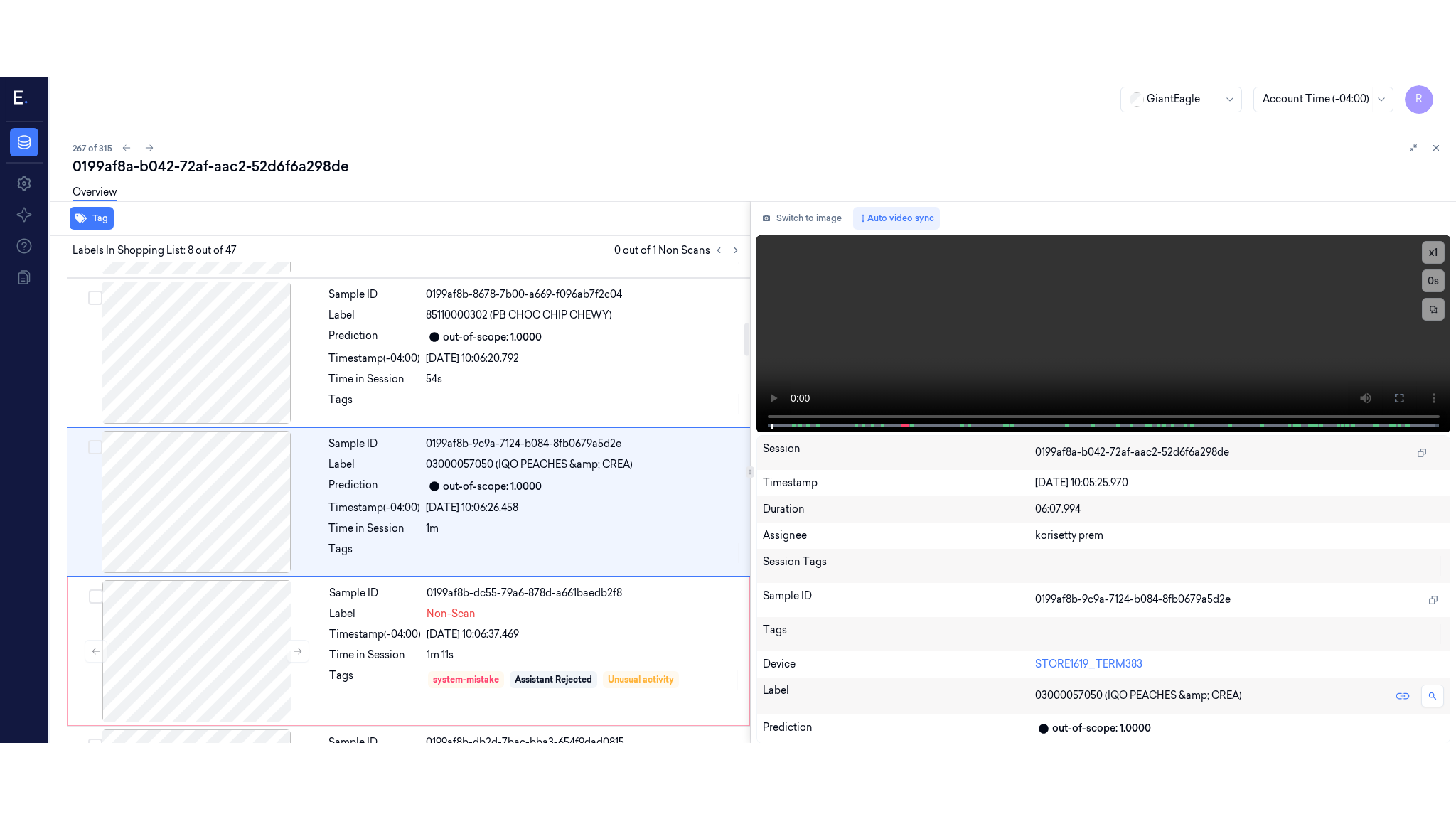
scroll to position [879, 0]
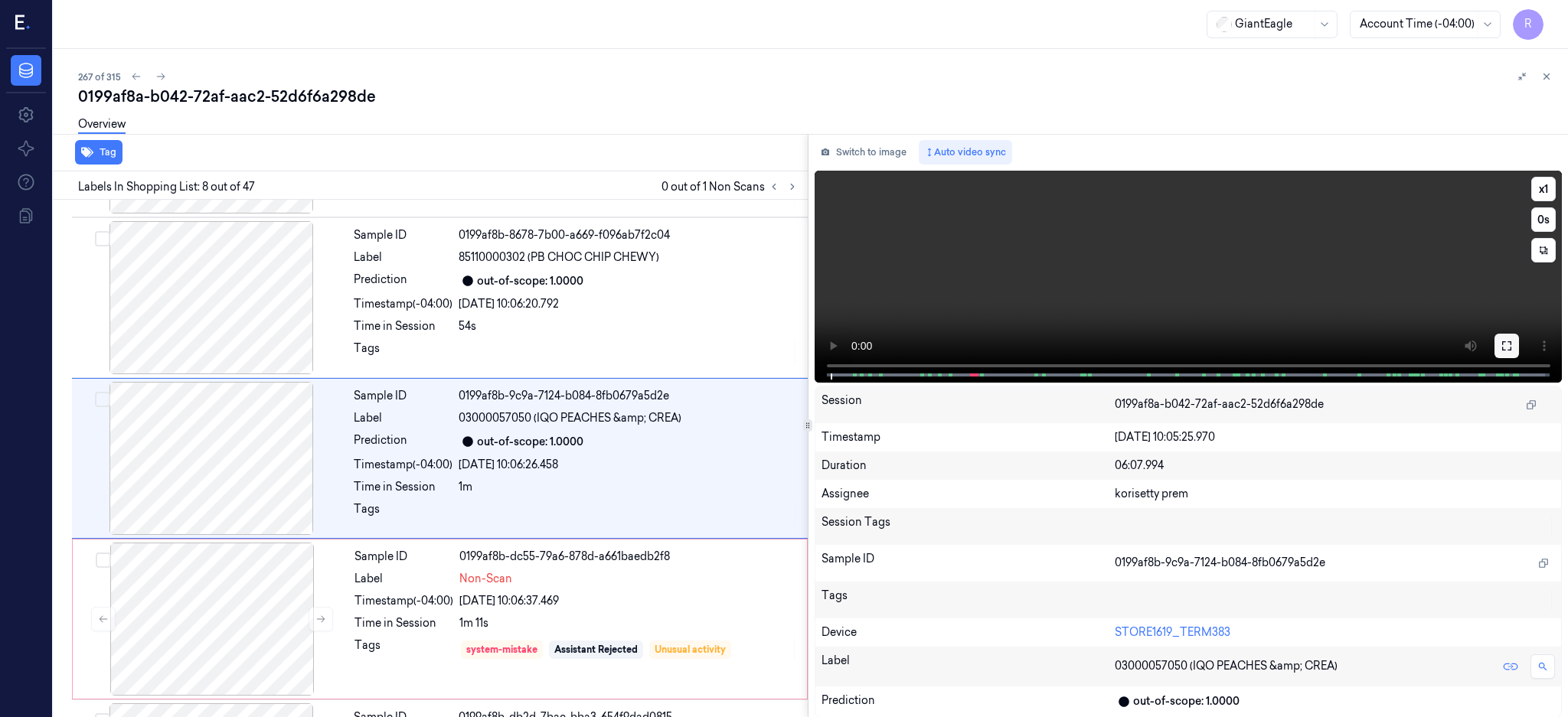
click at [1519, 335] on button at bounding box center [1507, 346] width 25 height 25
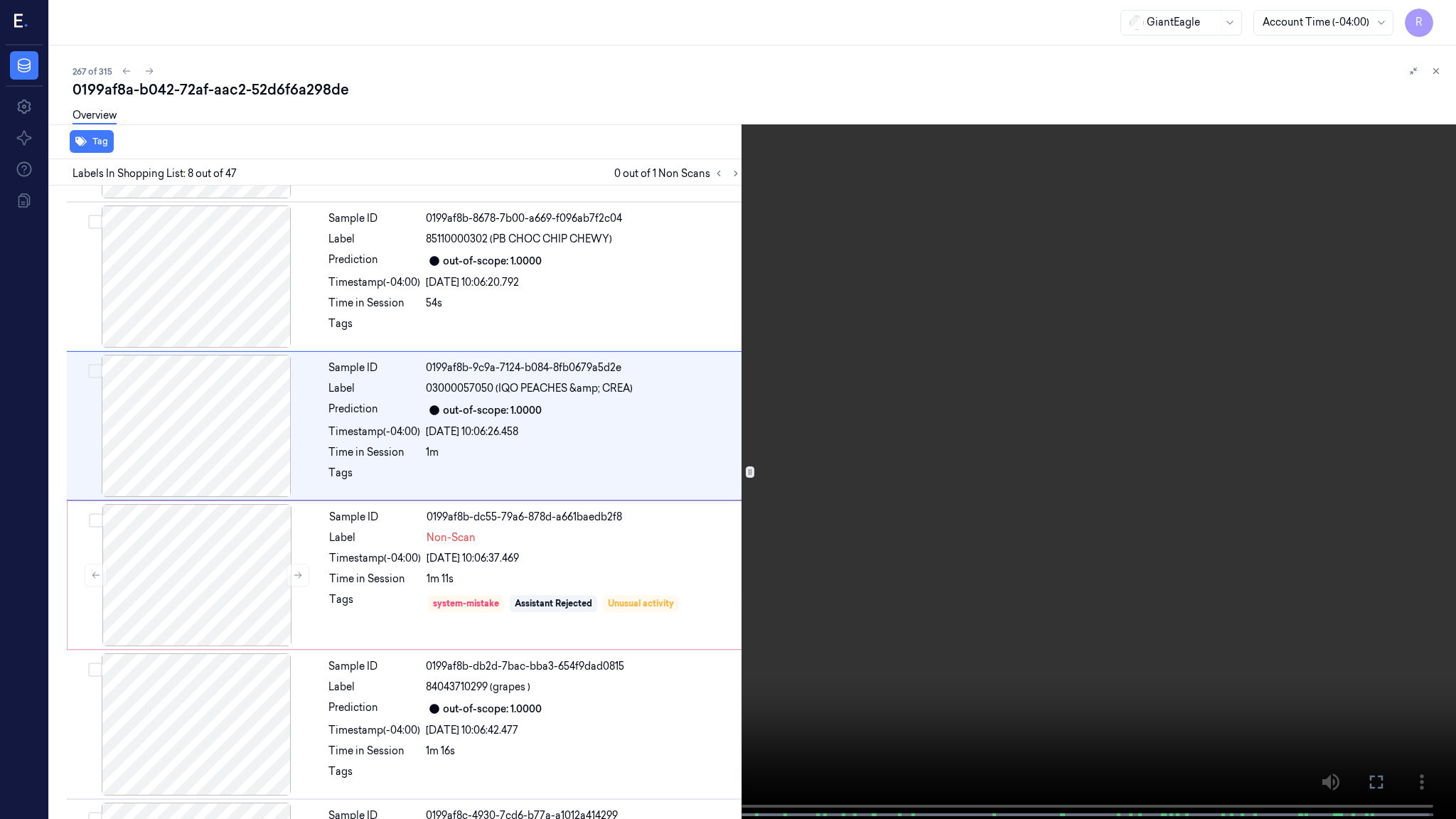
click at [844, 482] on video at bounding box center [728, 411] width 1456 height 822
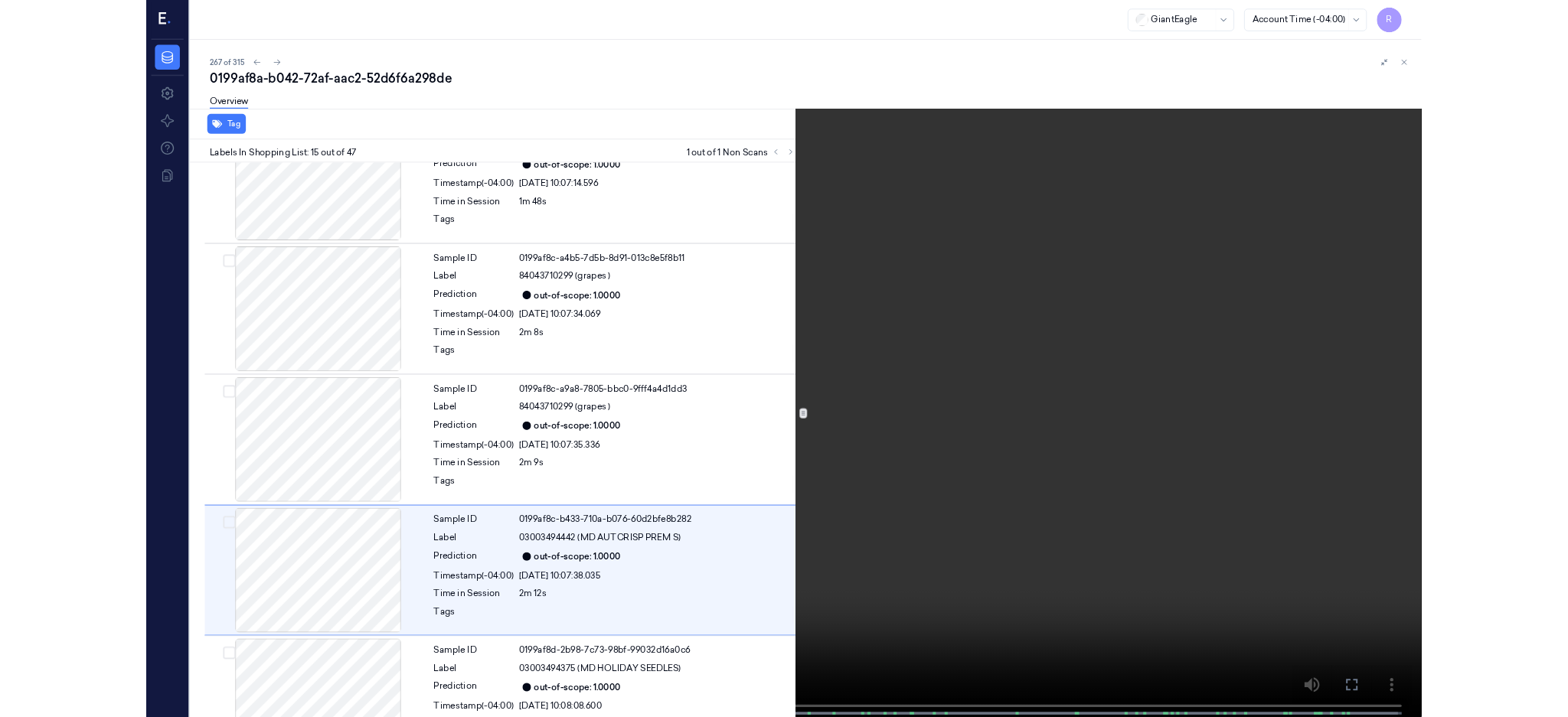
scroll to position [1989, 0]
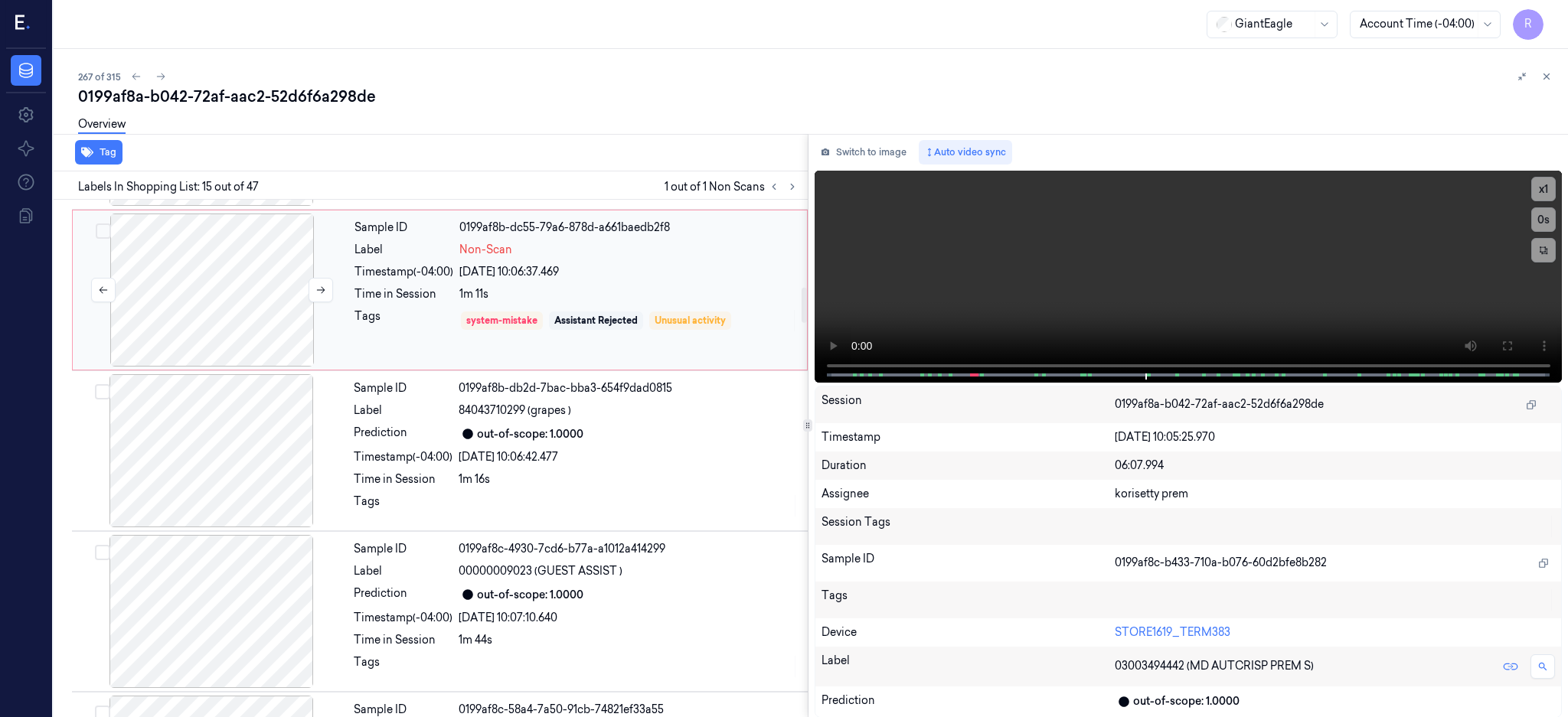
drag, startPoint x: 213, startPoint y: 280, endPoint x: 225, endPoint y: 297, distance: 20.8
click at [213, 279] on div at bounding box center [212, 290] width 273 height 153
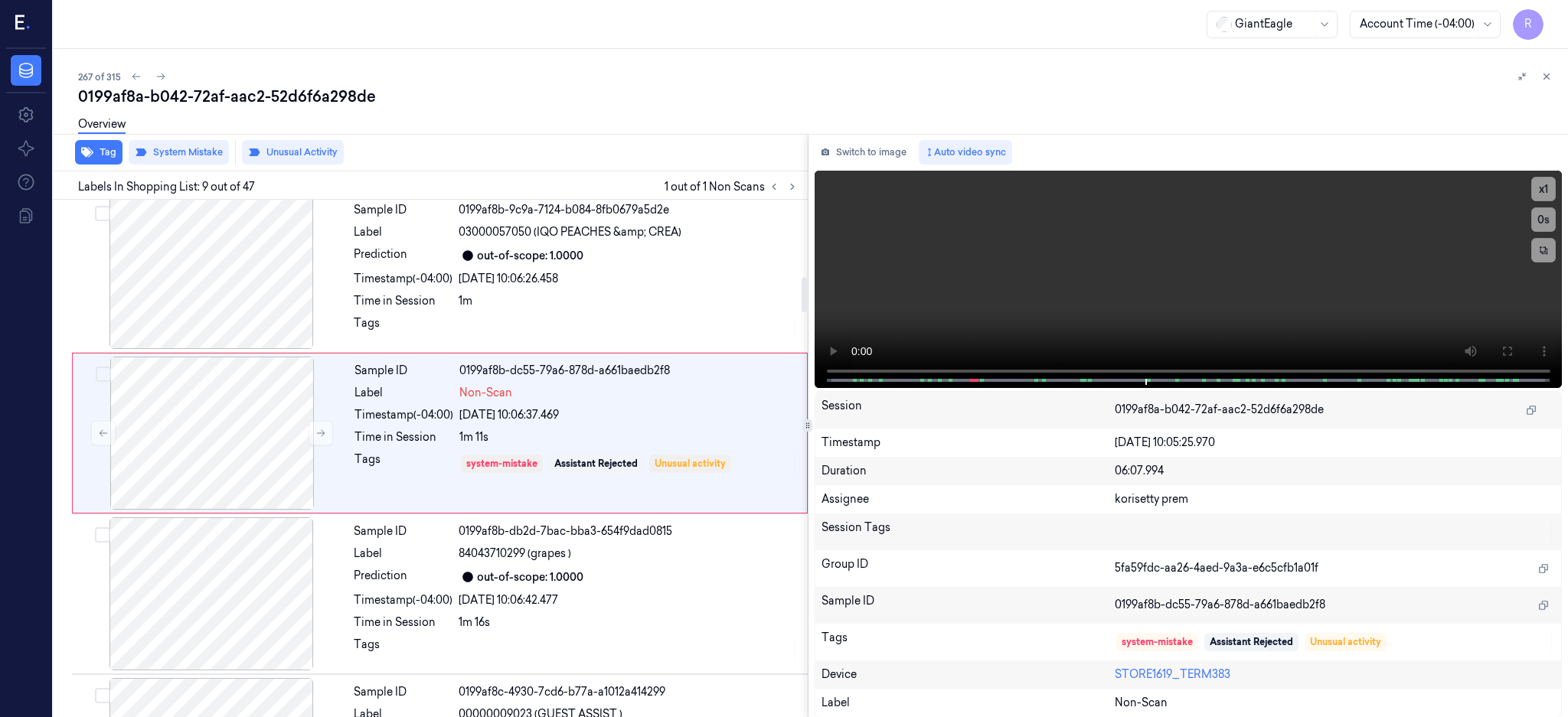
scroll to position [1106, 0]
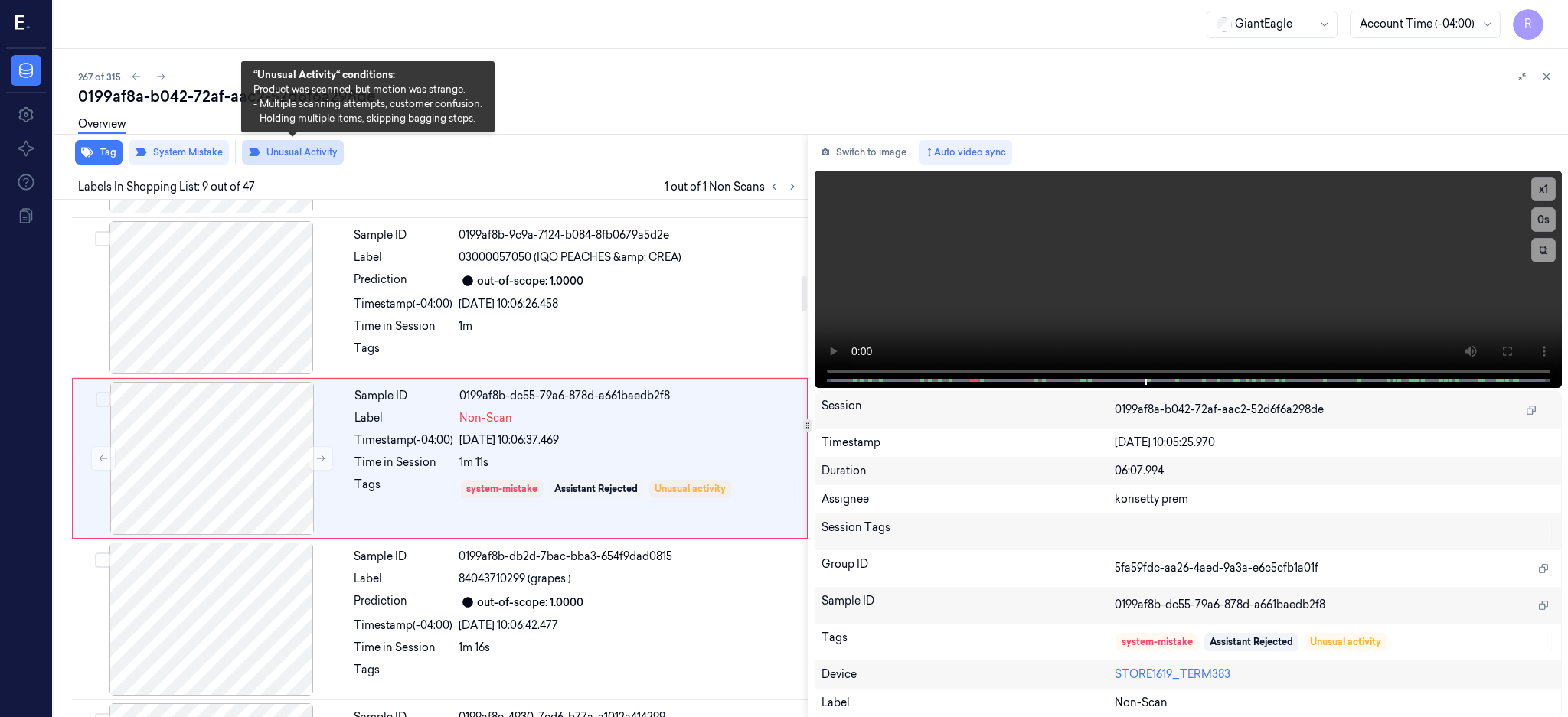
click at [301, 152] on button "Unusual Activity" at bounding box center [293, 152] width 102 height 25
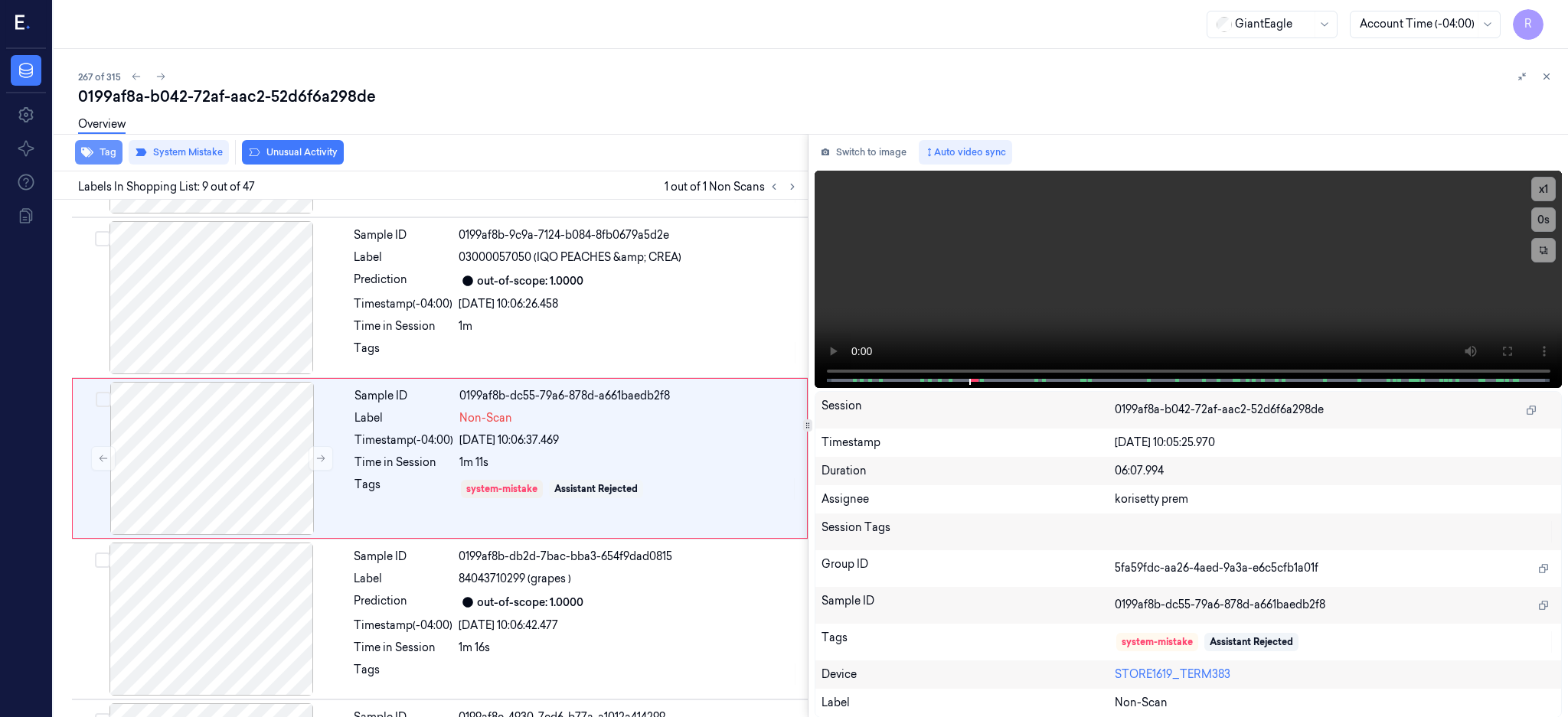
click at [96, 150] on button "Tag" at bounding box center [98, 152] width 47 height 25
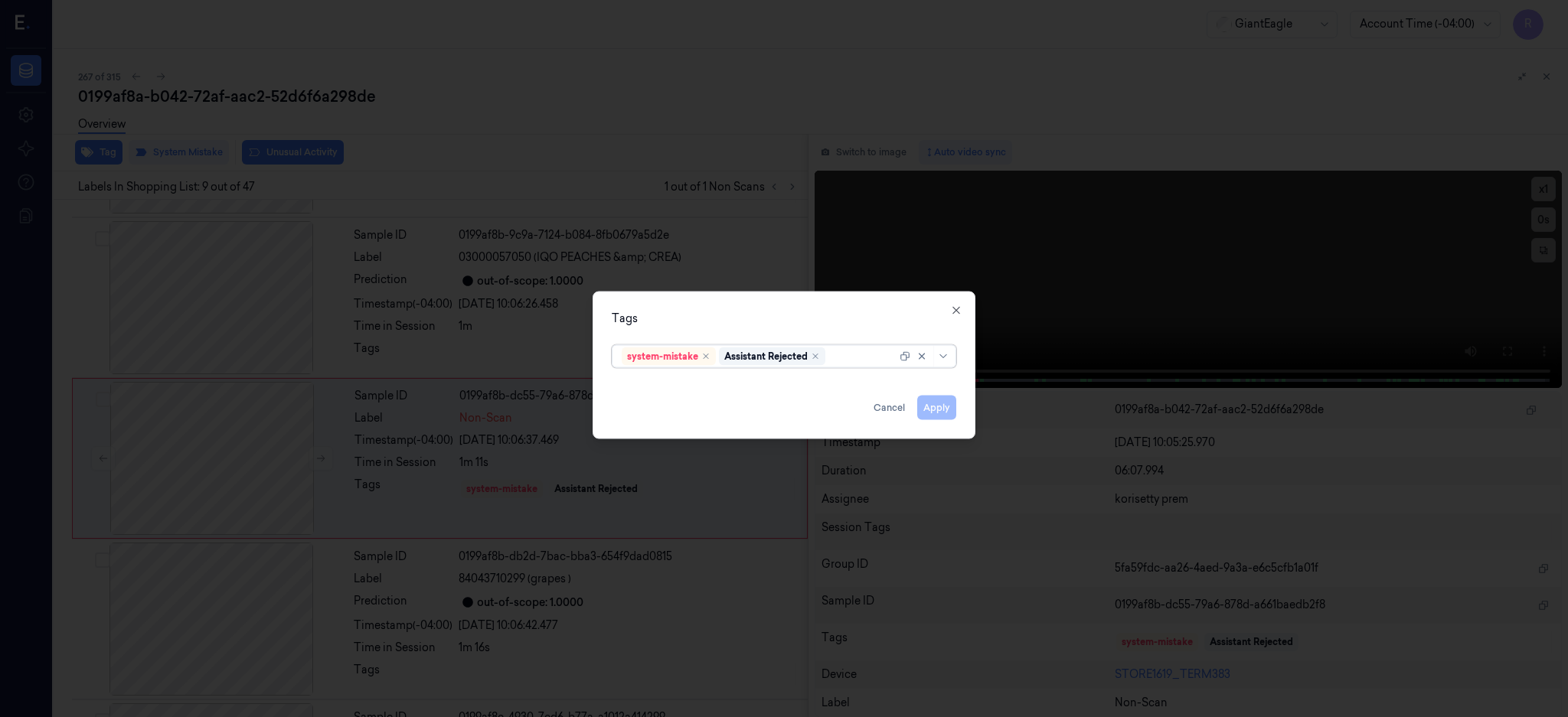
type input "b"
click at [655, 383] on div "Bag" at bounding box center [784, 386] width 325 height 16
click at [715, 303] on div "Tags option Bag, selected. 0 results available. Use Up and Down to choose optio…" at bounding box center [784, 364] width 383 height 148
click at [929, 399] on button "Apply" at bounding box center [937, 407] width 39 height 25
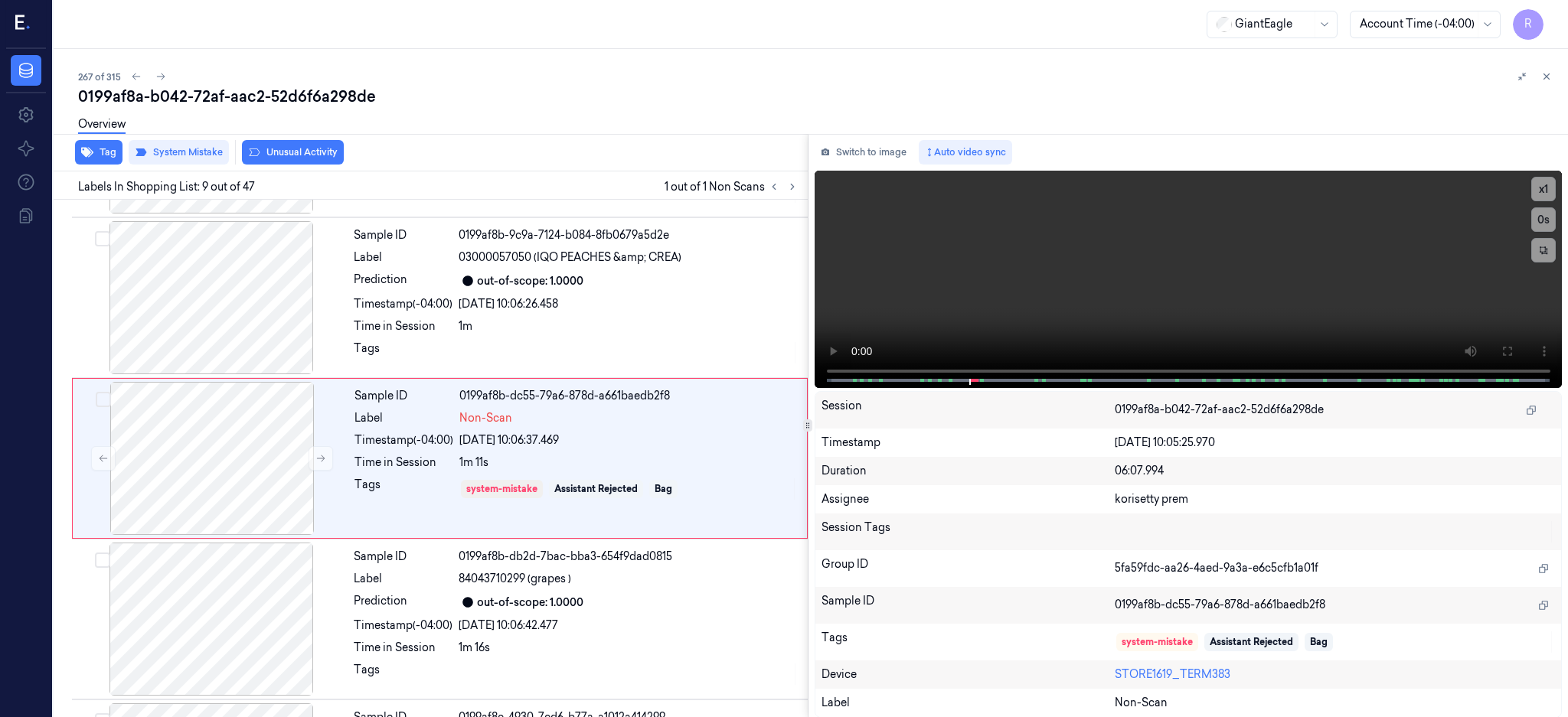
click at [296, 110] on div "Overview" at bounding box center [817, 127] width 1478 height 39
click at [292, 101] on div "0199af8a-b042-72af-aac2-52d6f6a298de" at bounding box center [817, 97] width 1478 height 22
copy div "52d6f6a298de"
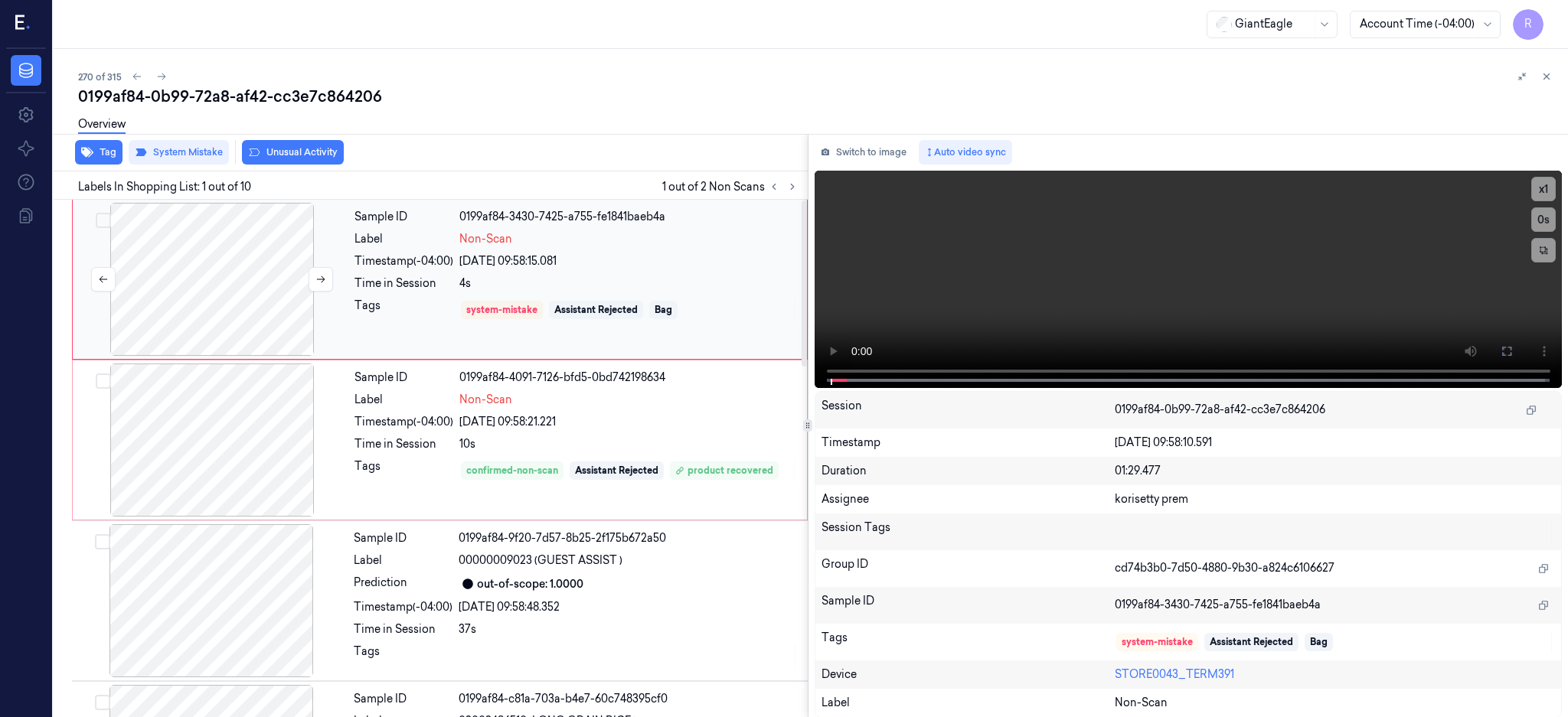
click at [274, 282] on div at bounding box center [212, 279] width 273 height 153
click at [1512, 348] on icon at bounding box center [1506, 352] width 12 height 12
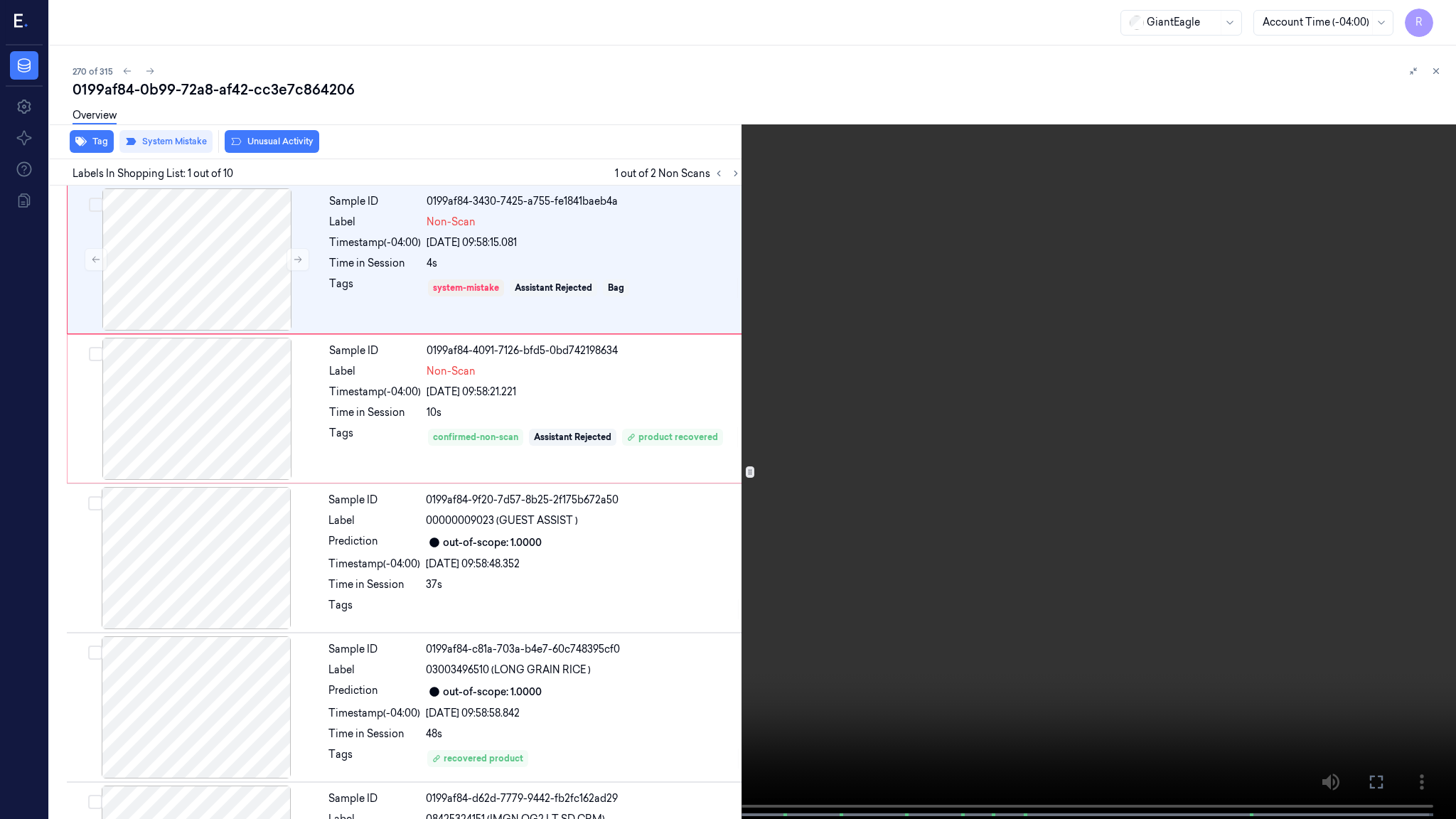
click at [205, 665] on video at bounding box center [728, 411] width 1456 height 822
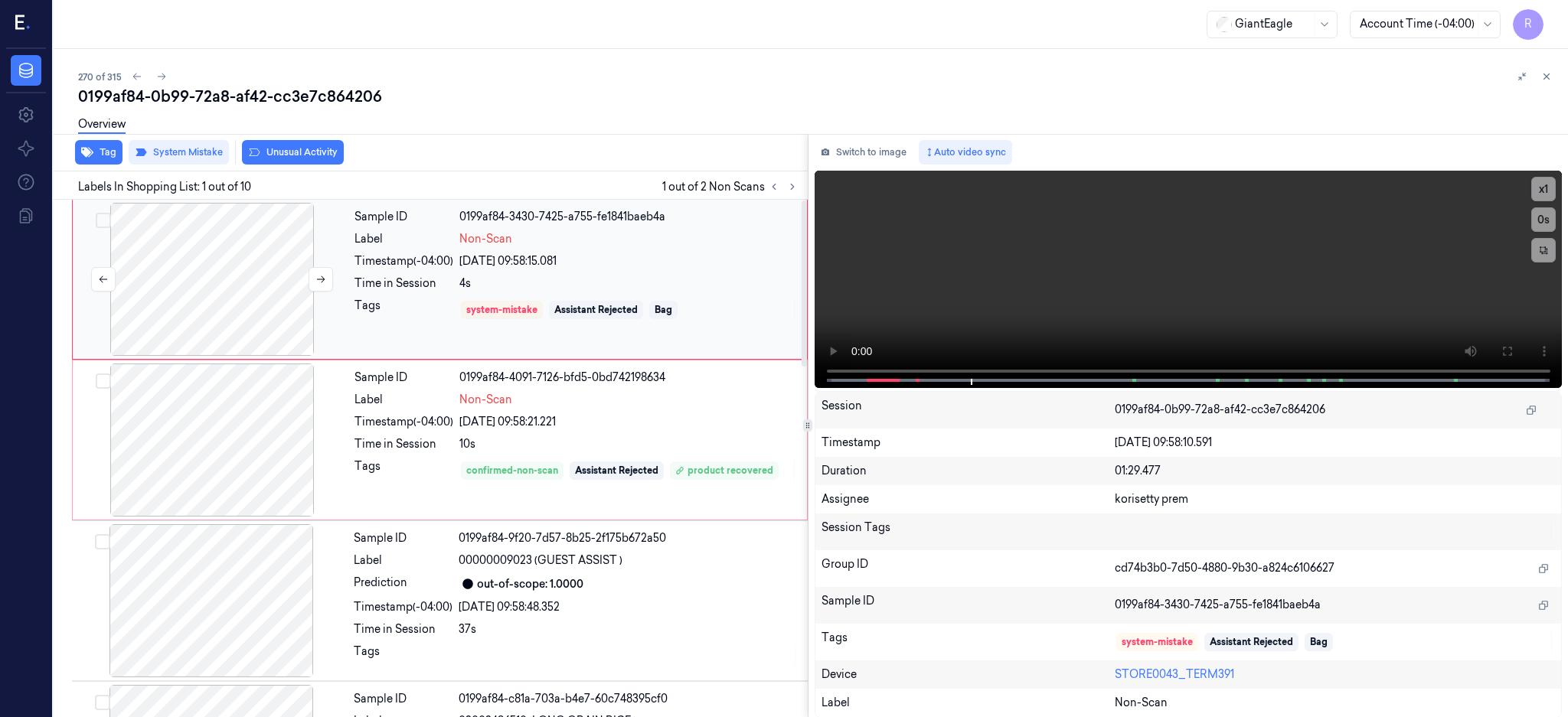
click at [213, 310] on div at bounding box center [212, 279] width 273 height 153
click at [214, 457] on div at bounding box center [212, 440] width 273 height 153
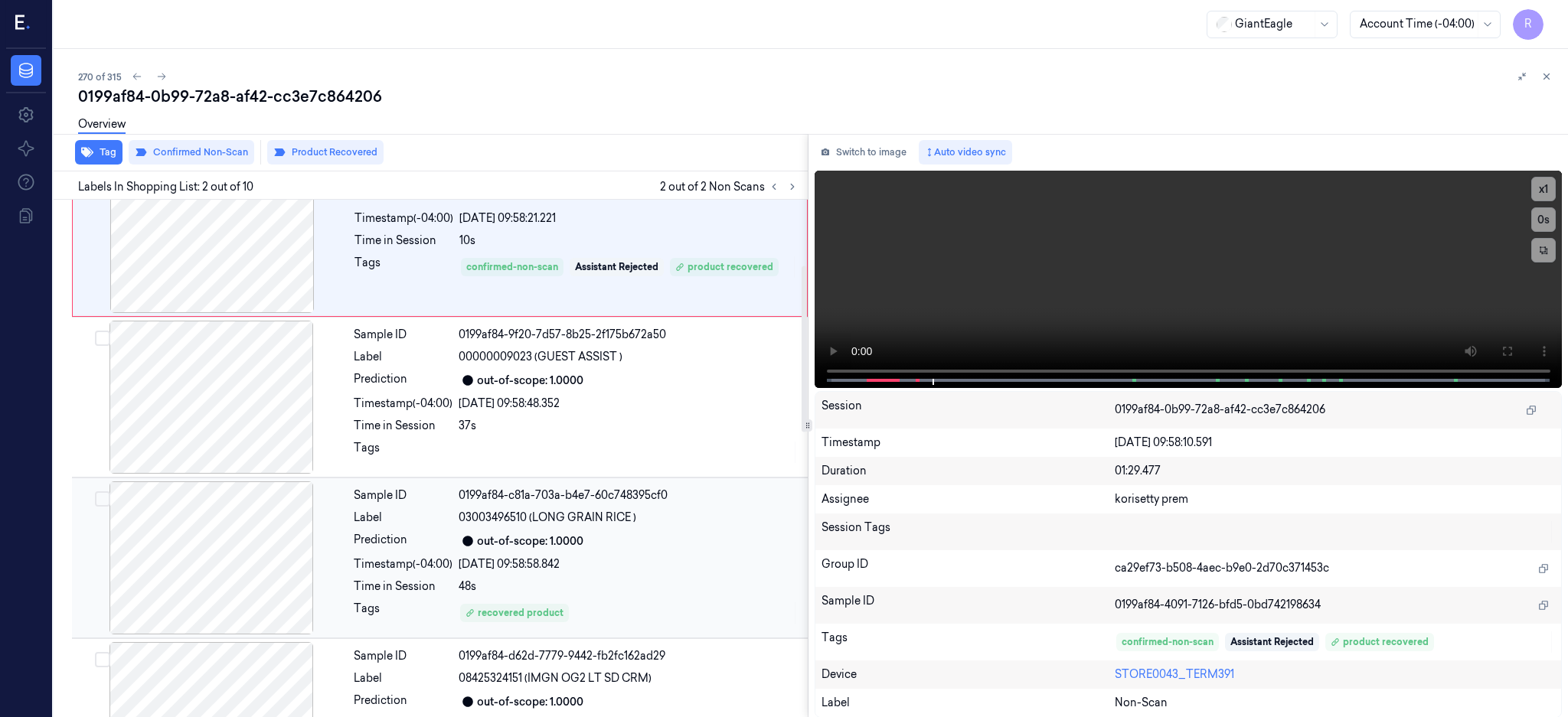
click at [267, 527] on div at bounding box center [211, 558] width 273 height 153
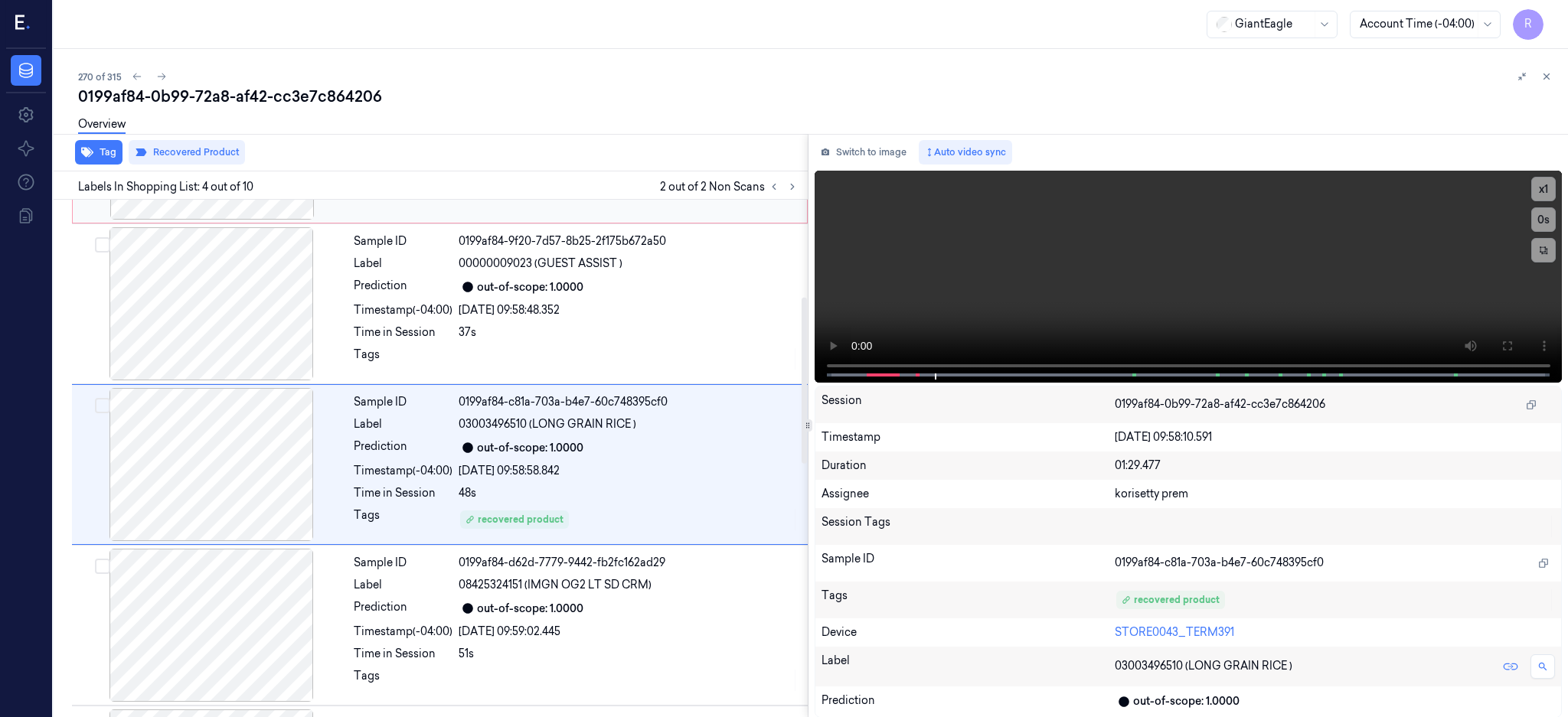
scroll to position [302, 0]
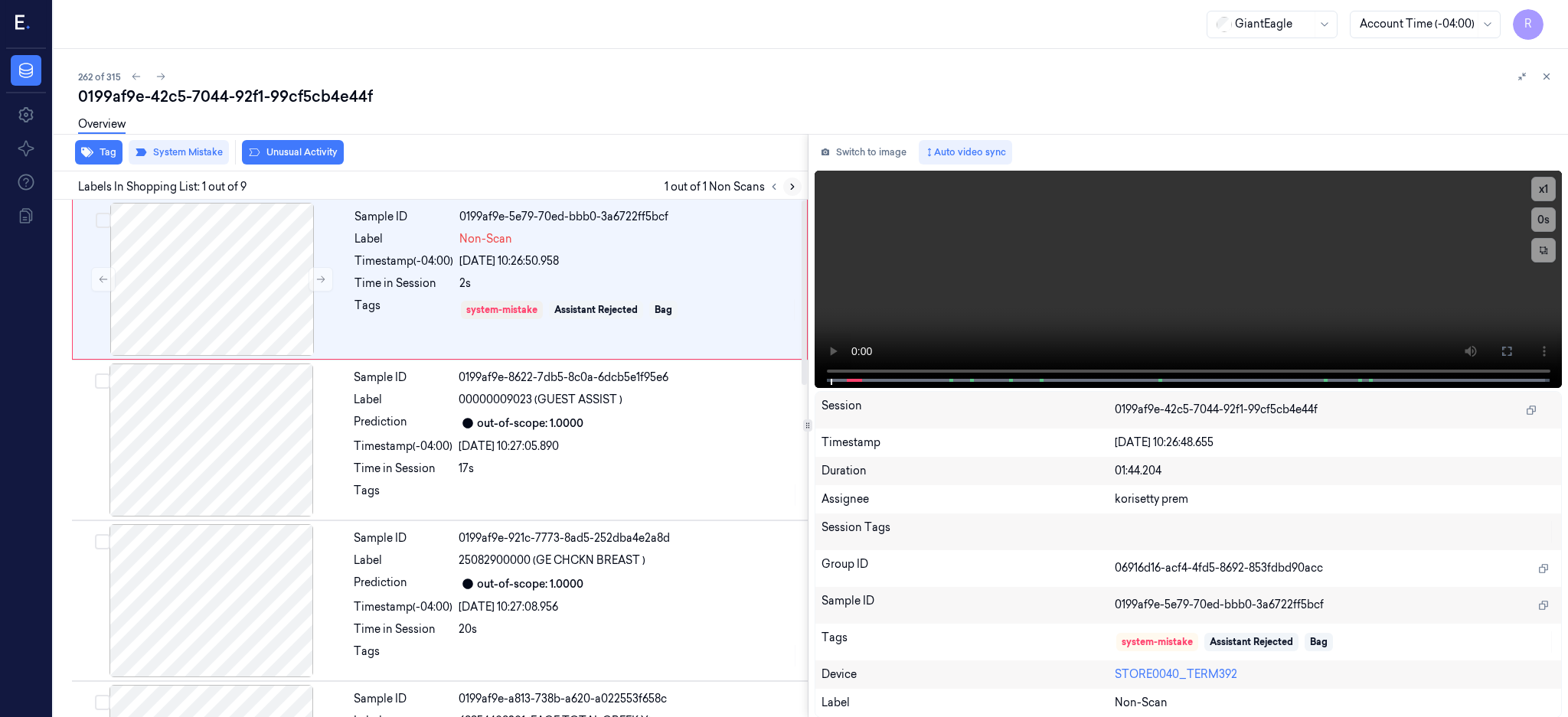
click at [798, 184] on icon at bounding box center [792, 187] width 11 height 11
click at [184, 288] on div at bounding box center [212, 279] width 273 height 153
click at [1512, 345] on icon at bounding box center [1506, 352] width 12 height 12
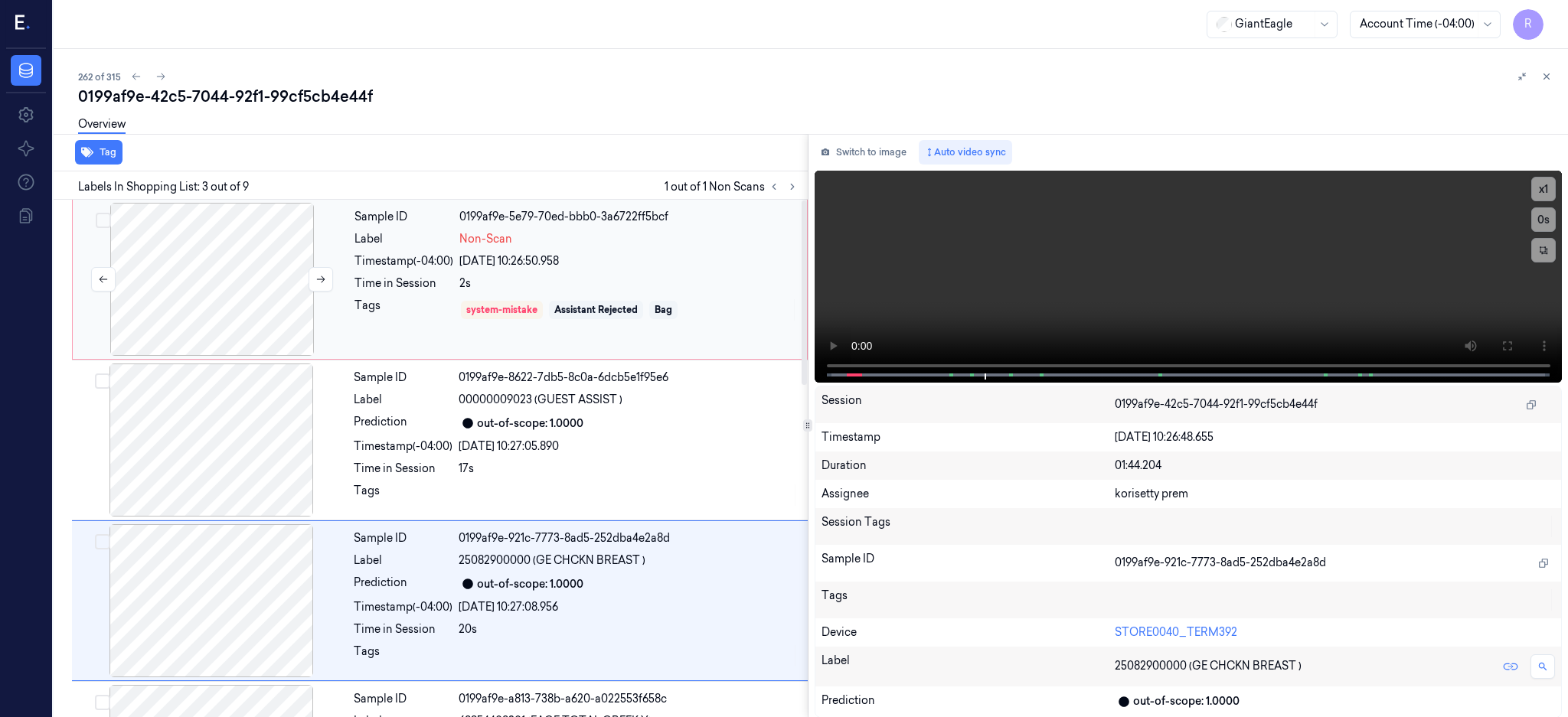
click at [200, 270] on div at bounding box center [212, 279] width 273 height 153
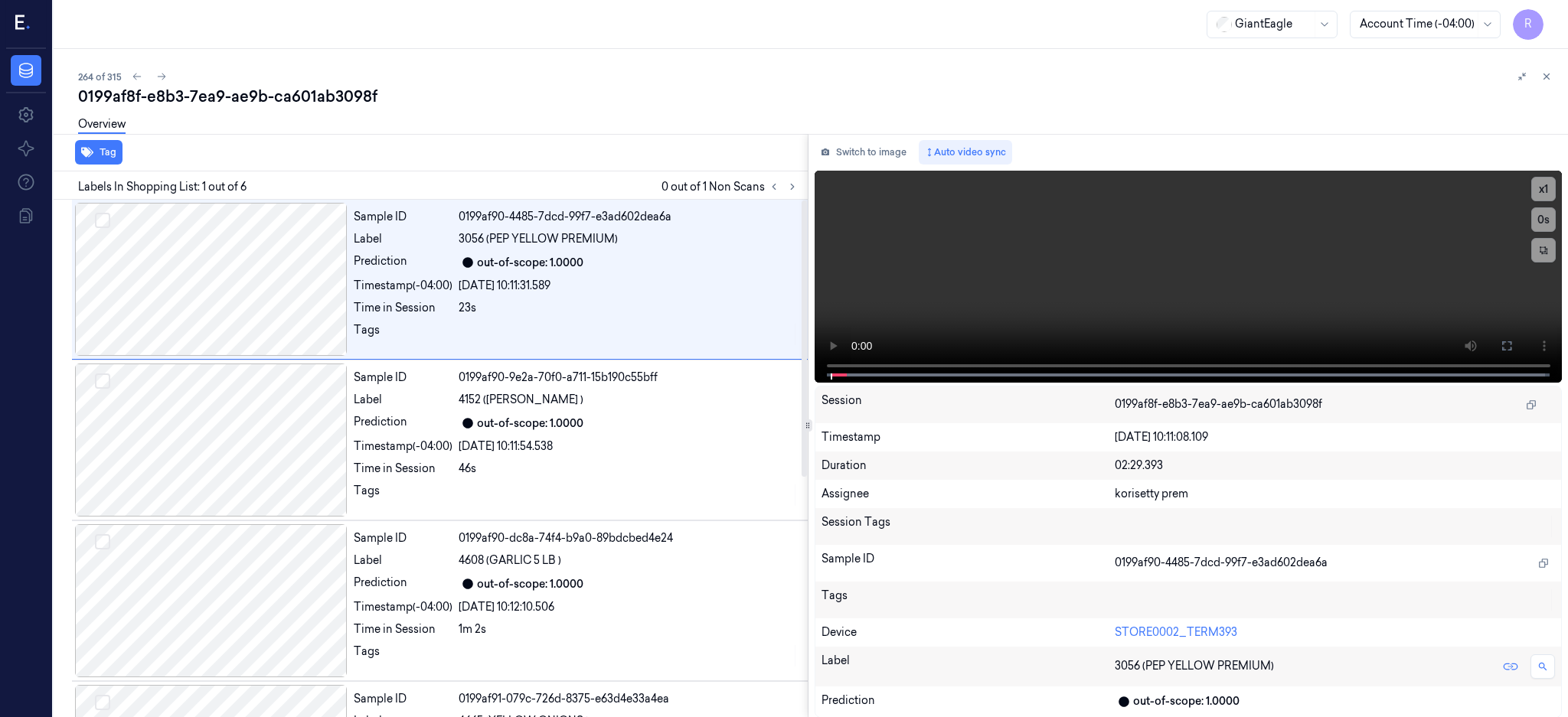
click at [808, 196] on div "Labels In Shopping List: 1 out of 6 0 out of 1 Non Scans" at bounding box center [427, 185] width 760 height 29
click at [794, 187] on icon at bounding box center [792, 187] width 3 height 5
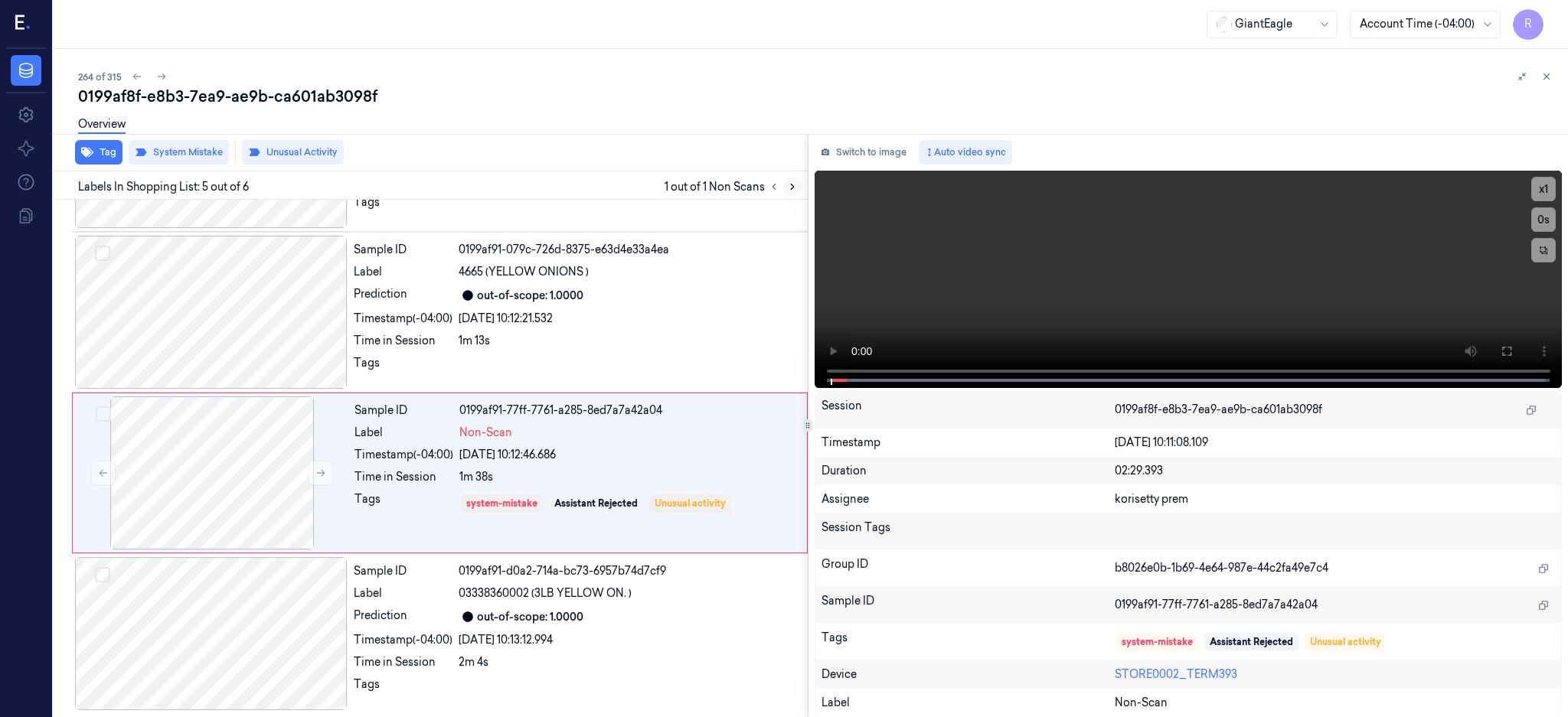
scroll to position [450, 0]
click at [213, 348] on div at bounding box center [211, 311] width 273 height 153
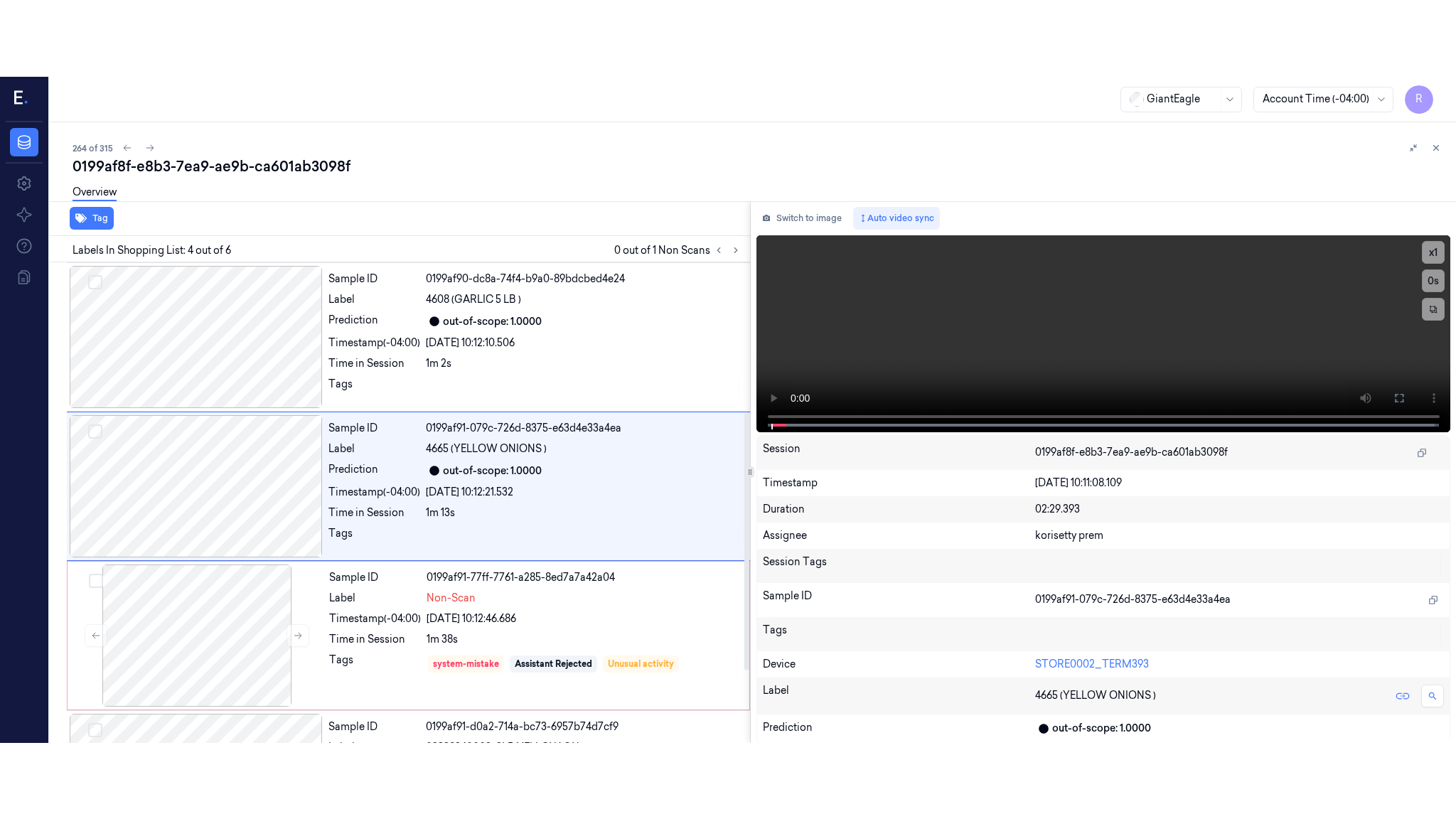
scroll to position [281, 0]
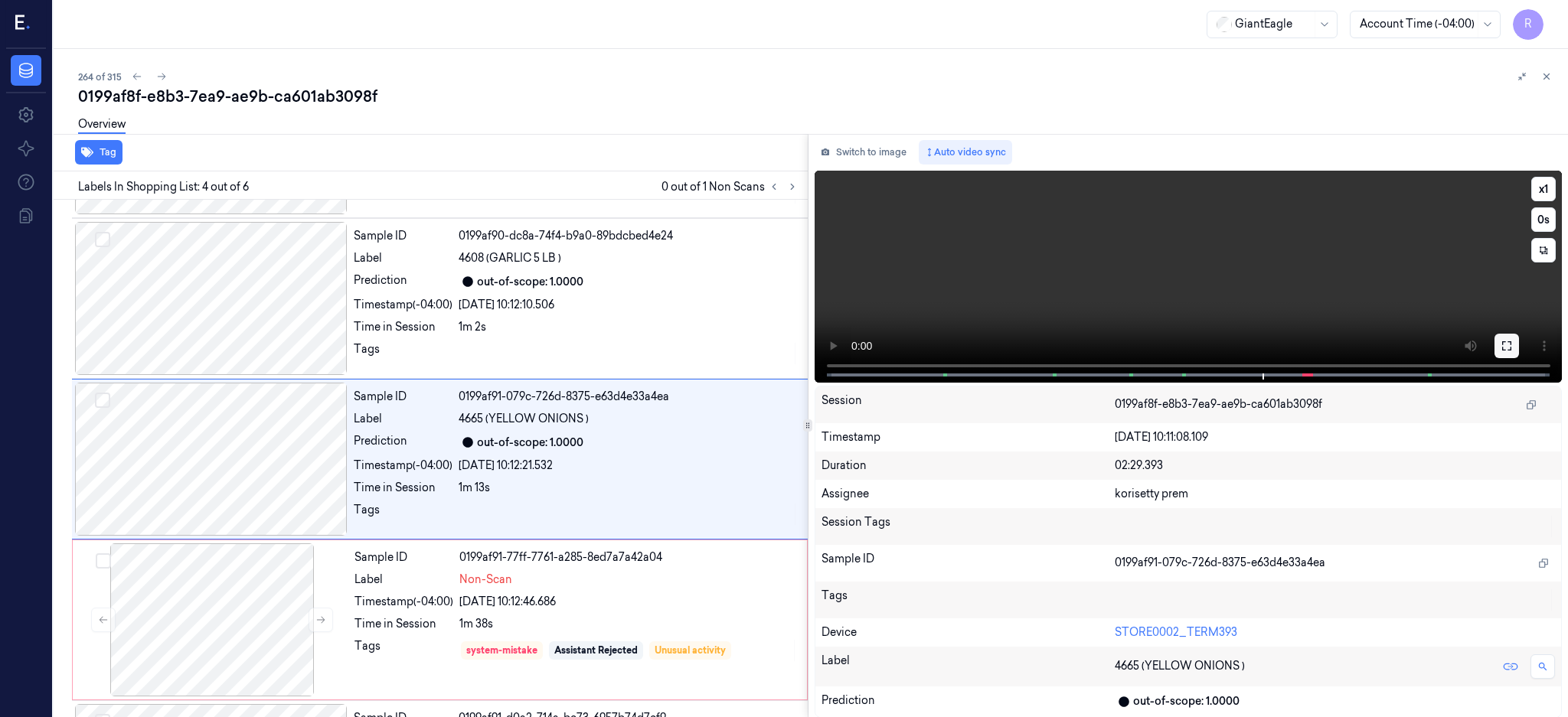
click at [1512, 342] on icon at bounding box center [1506, 346] width 12 height 12
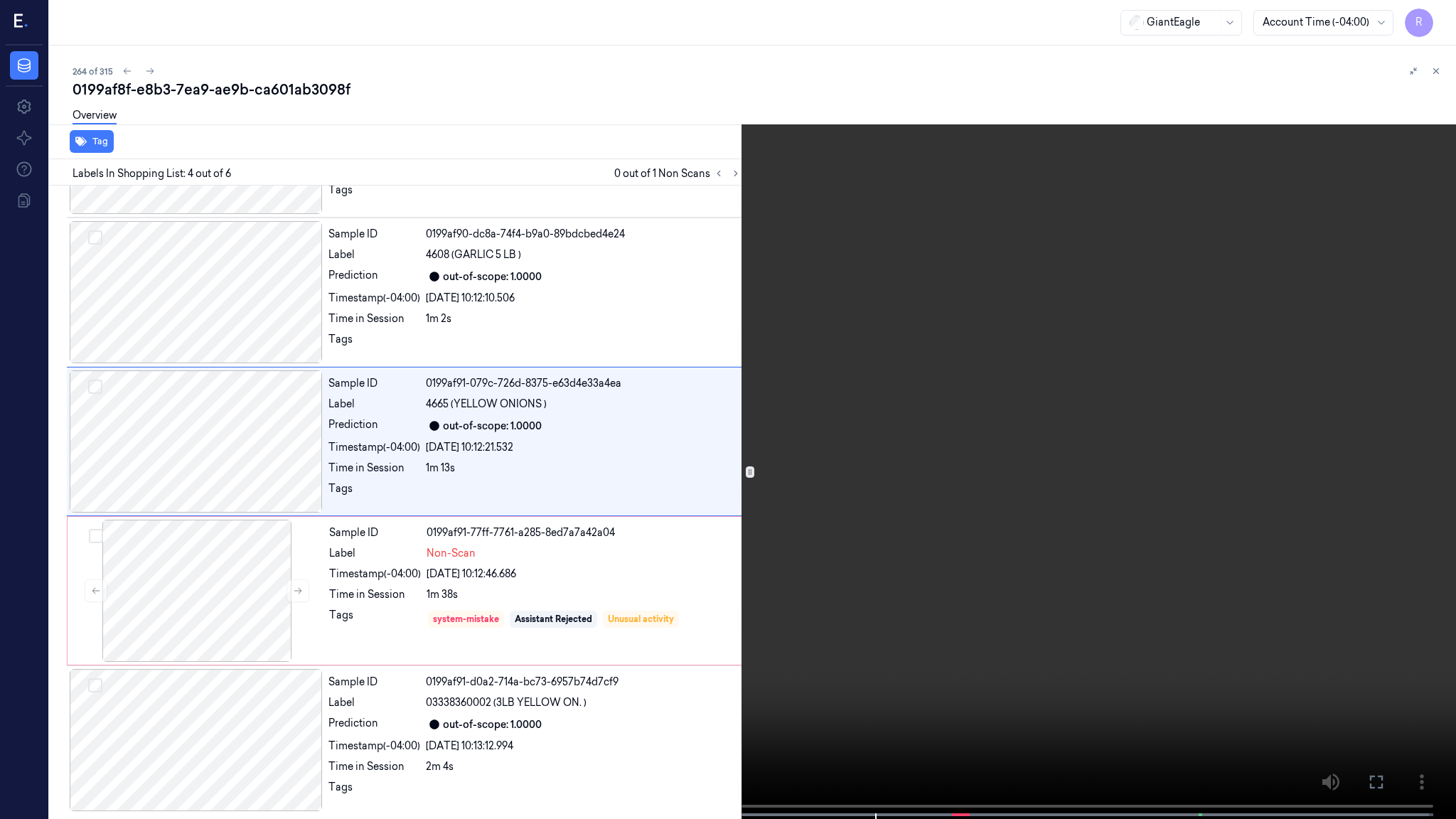
click at [857, 436] on video at bounding box center [728, 411] width 1456 height 822
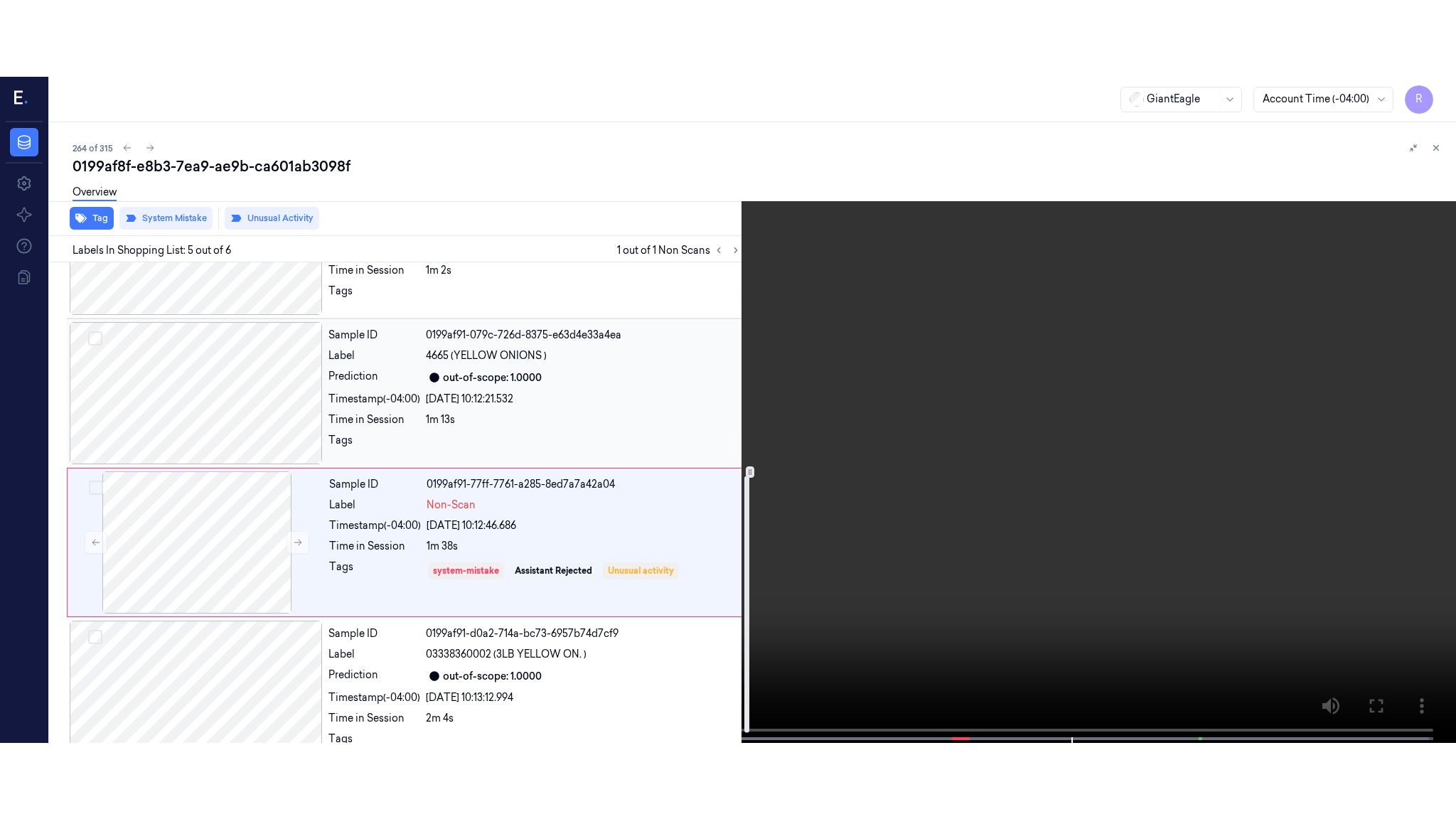
scroll to position [418, 0]
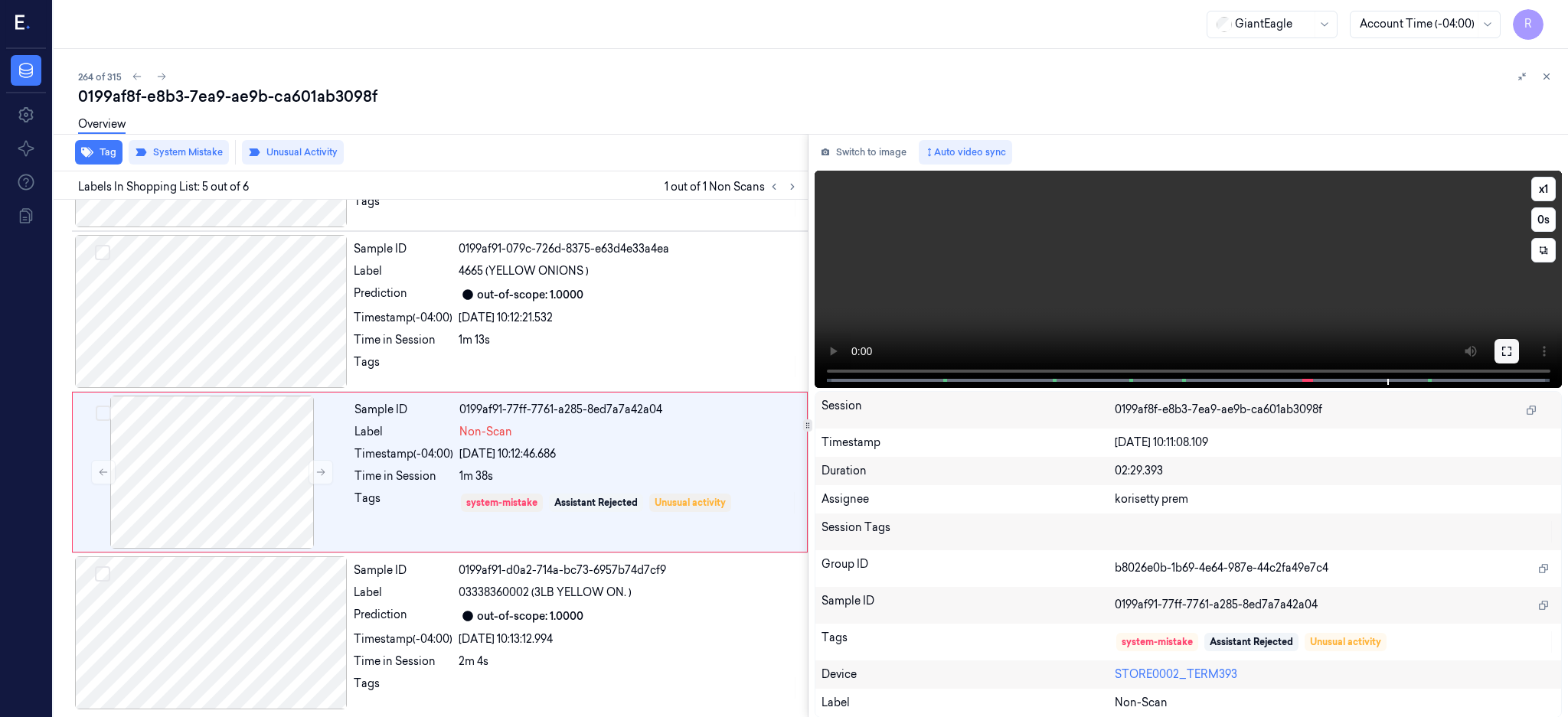
click at [1512, 350] on icon at bounding box center [1506, 352] width 12 height 12
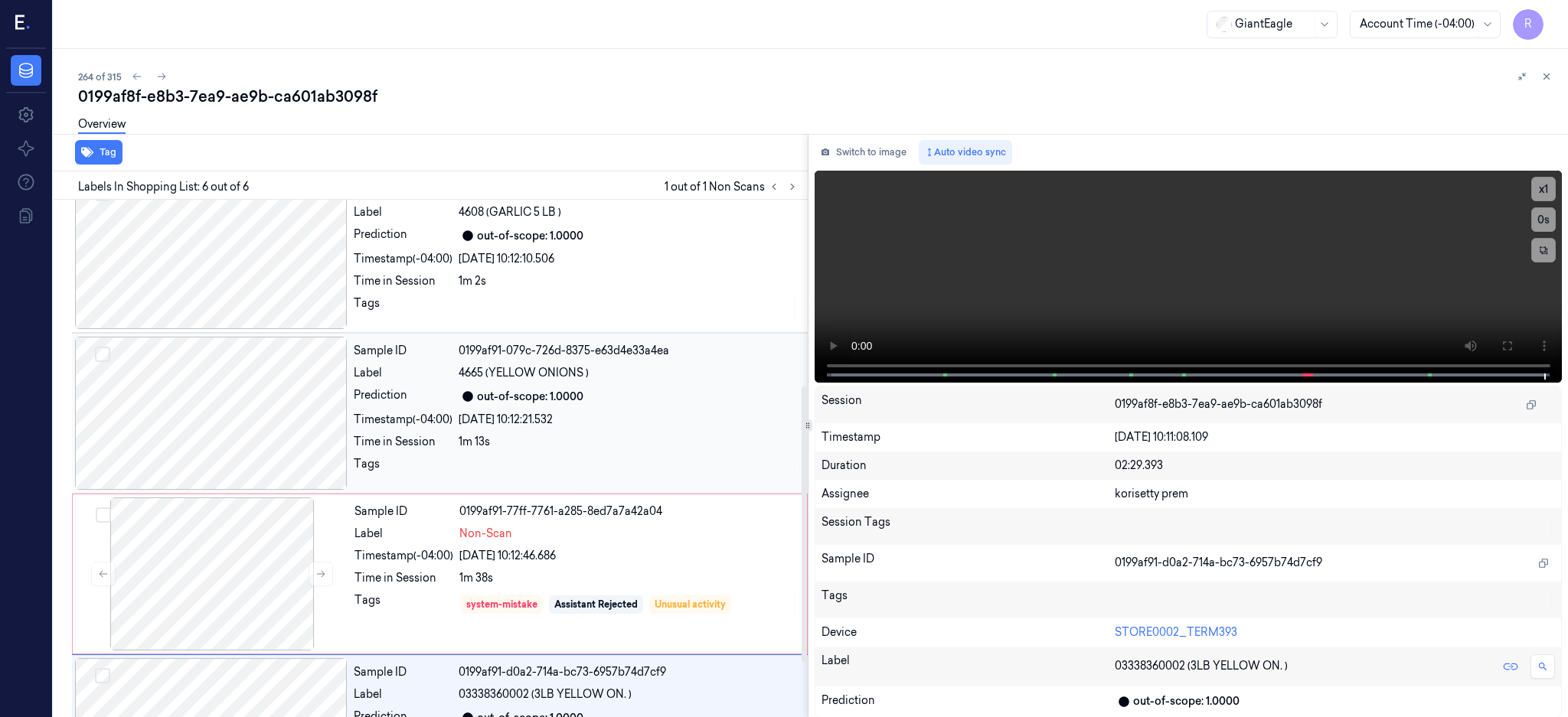
click at [270, 415] on div at bounding box center [211, 413] width 273 height 153
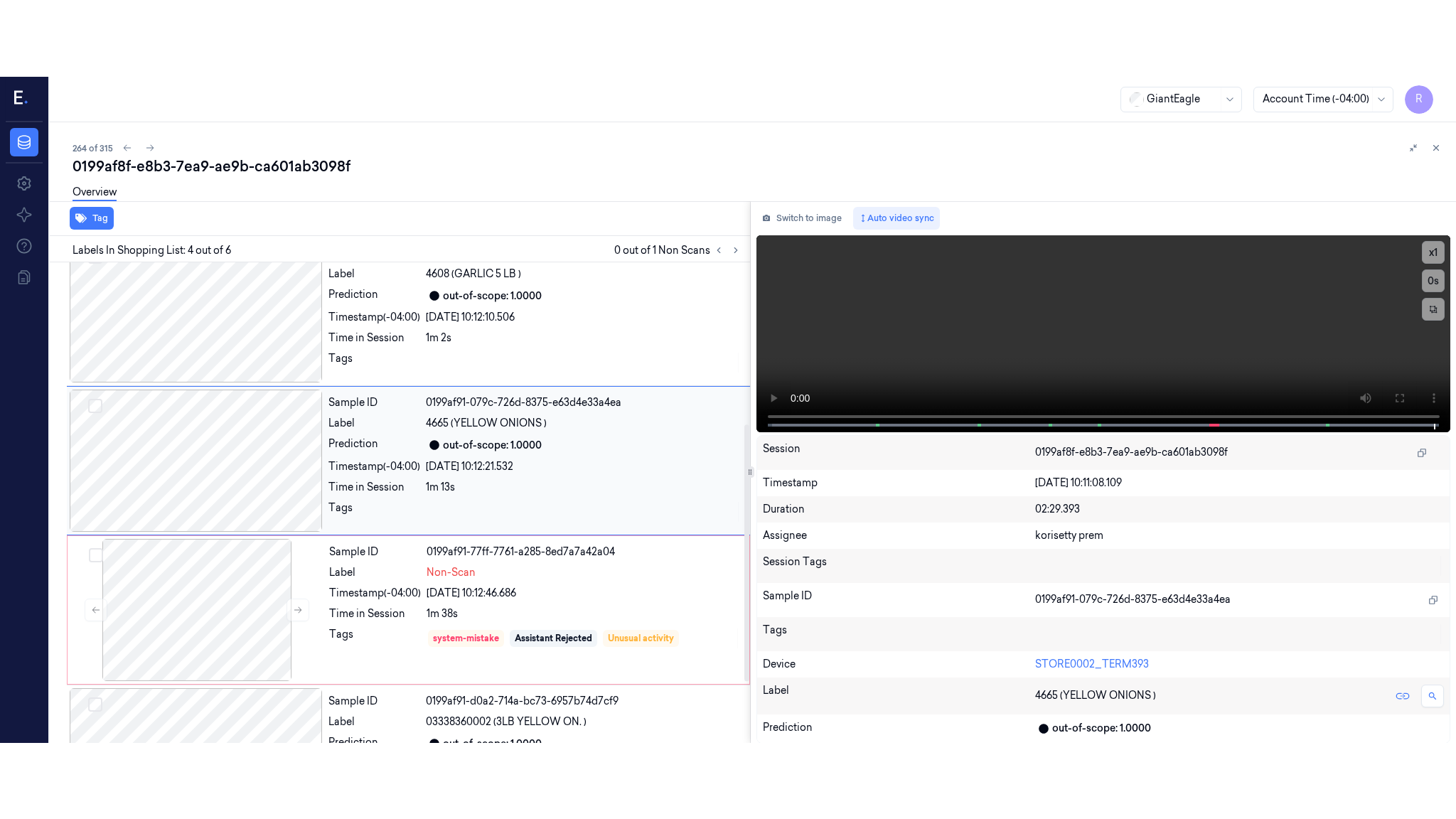
scroll to position [281, 0]
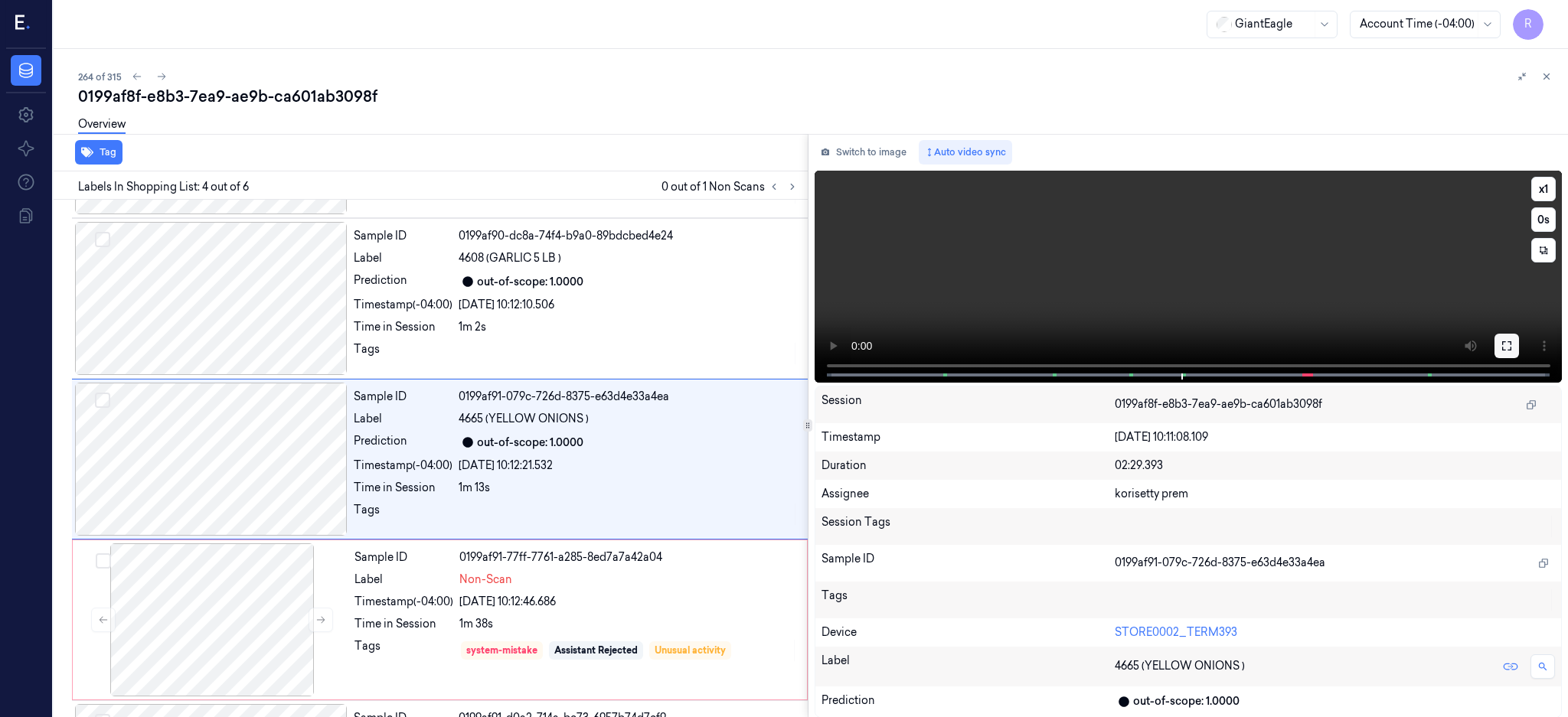
click at [1519, 338] on button at bounding box center [1507, 346] width 25 height 25
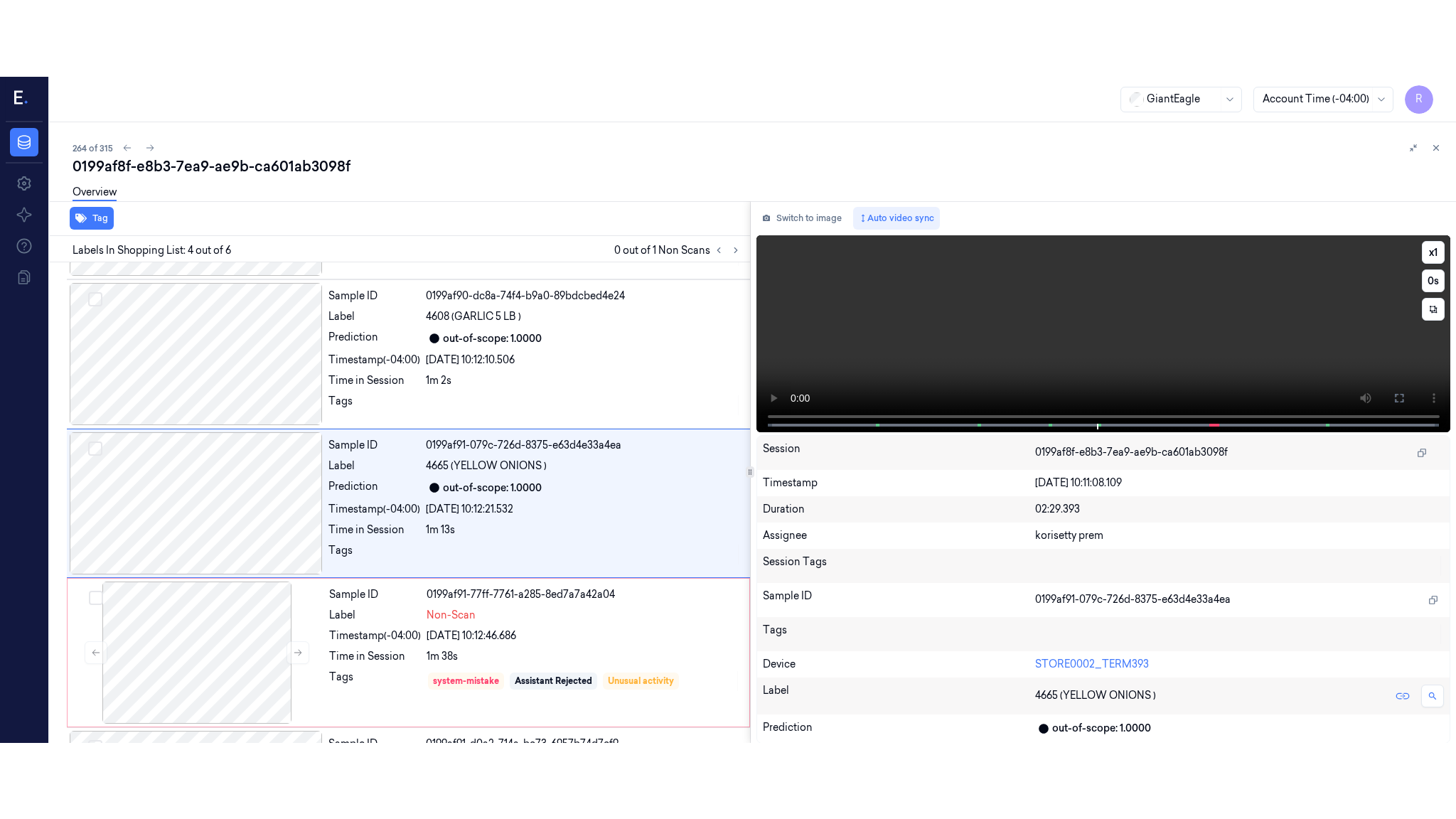
scroll to position [266, 0]
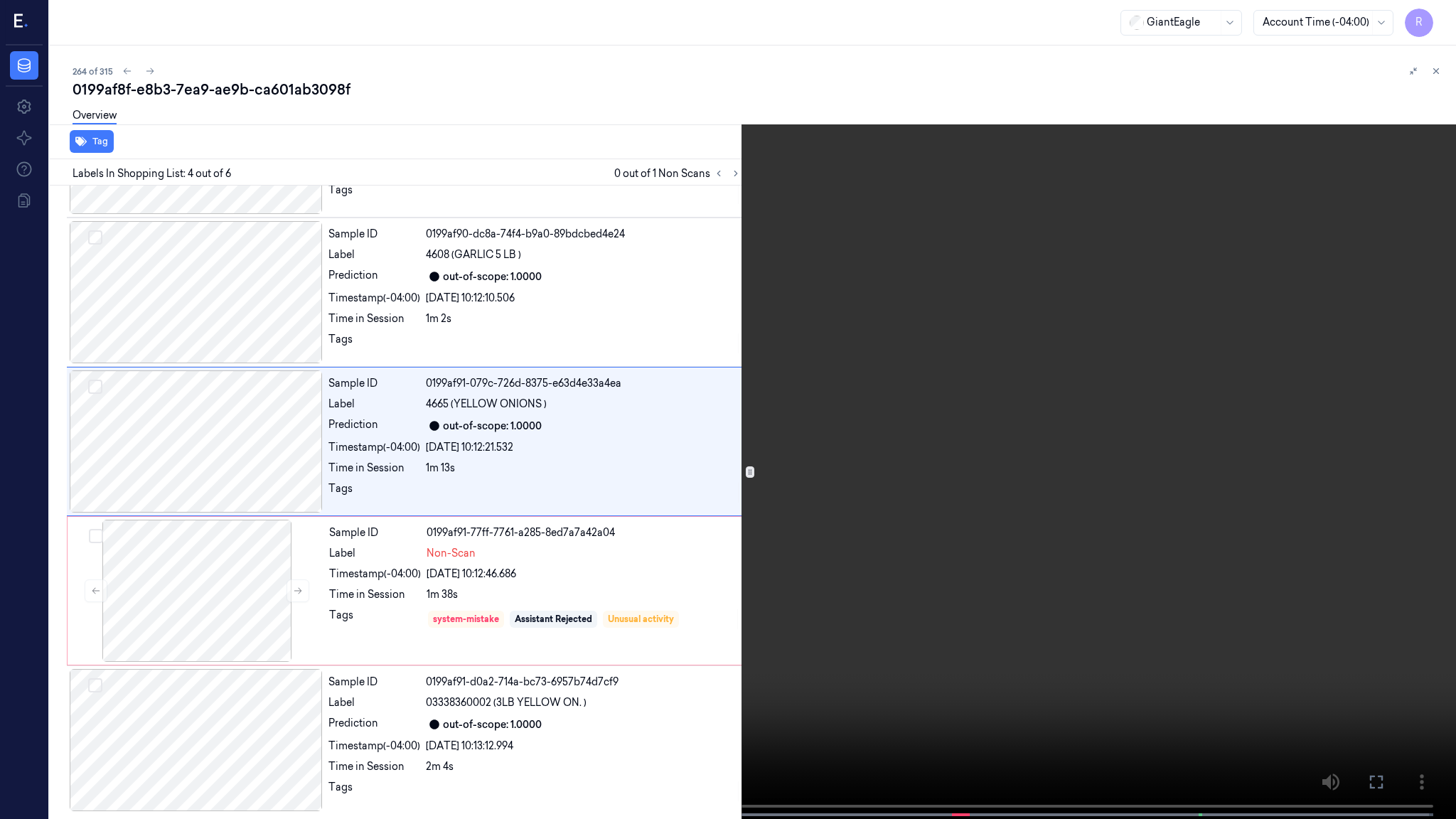
click at [965, 643] on video at bounding box center [728, 411] width 1456 height 822
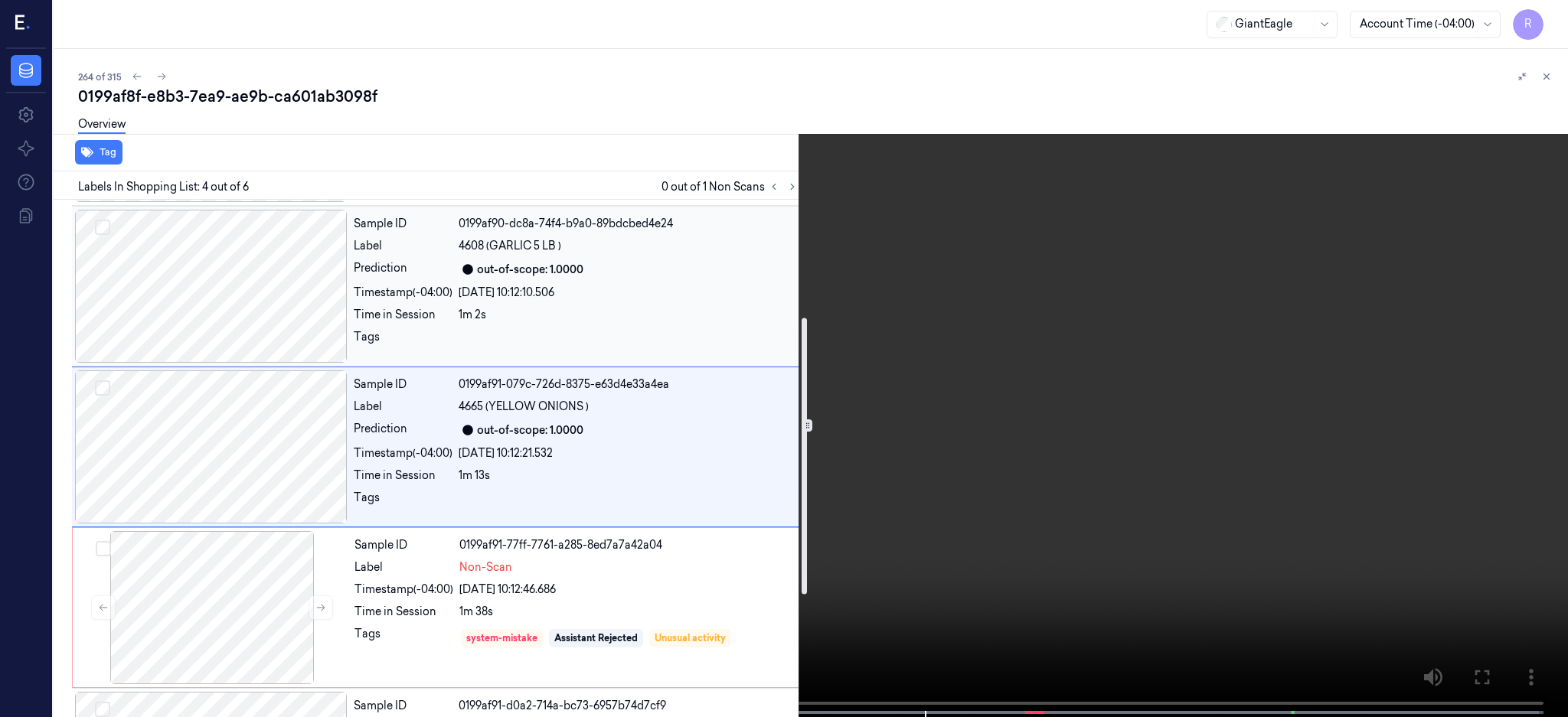
scroll to position [450, 0]
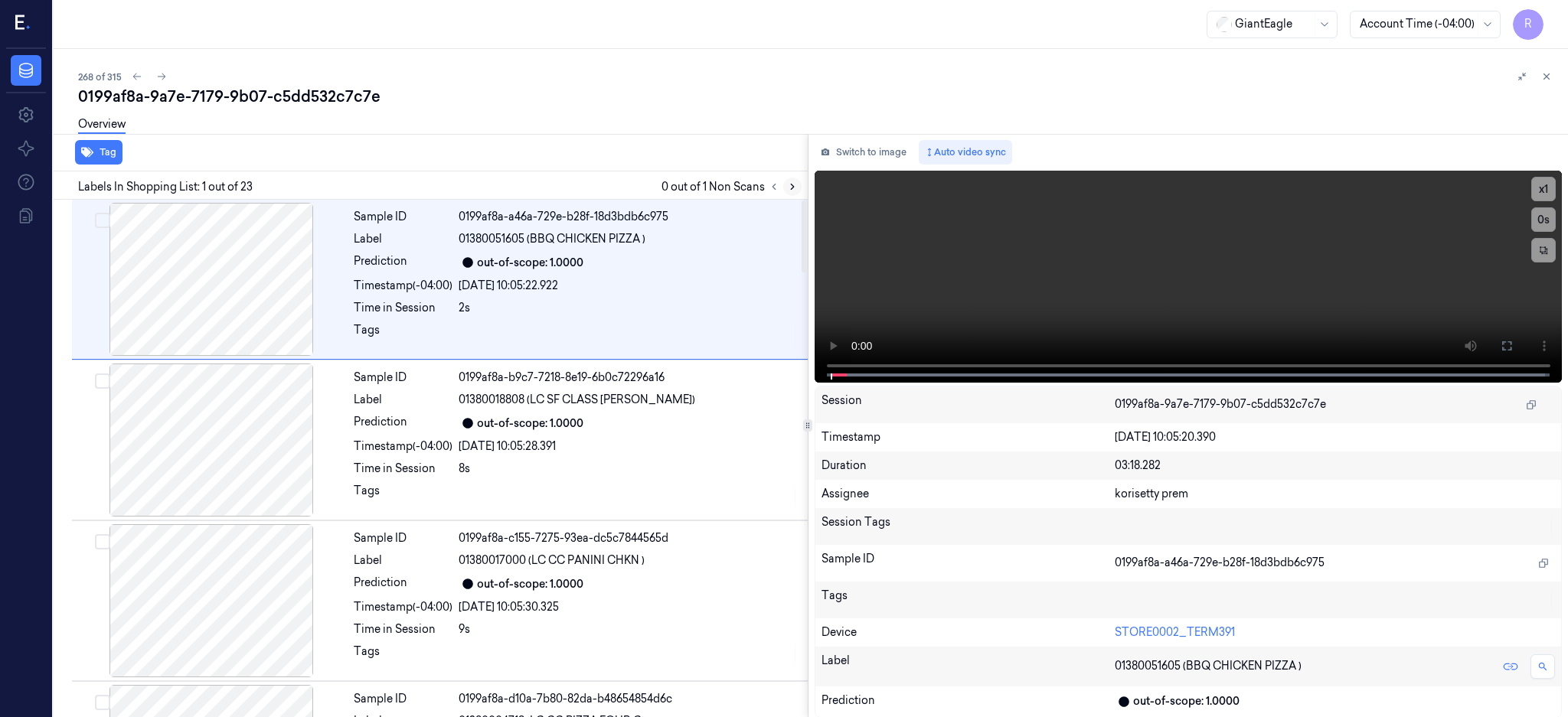
click at [798, 183] on icon at bounding box center [792, 187] width 11 height 11
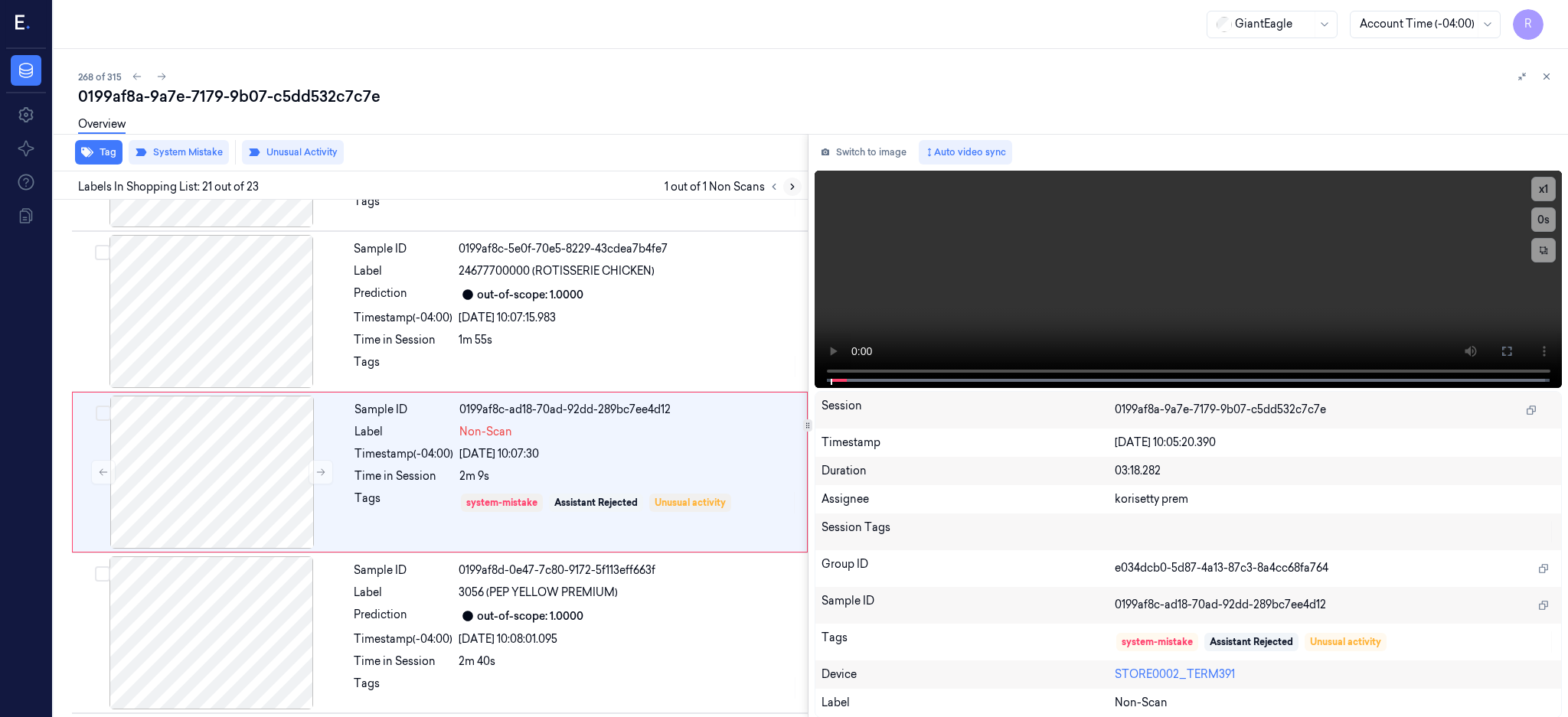
scroll to position [3036, 0]
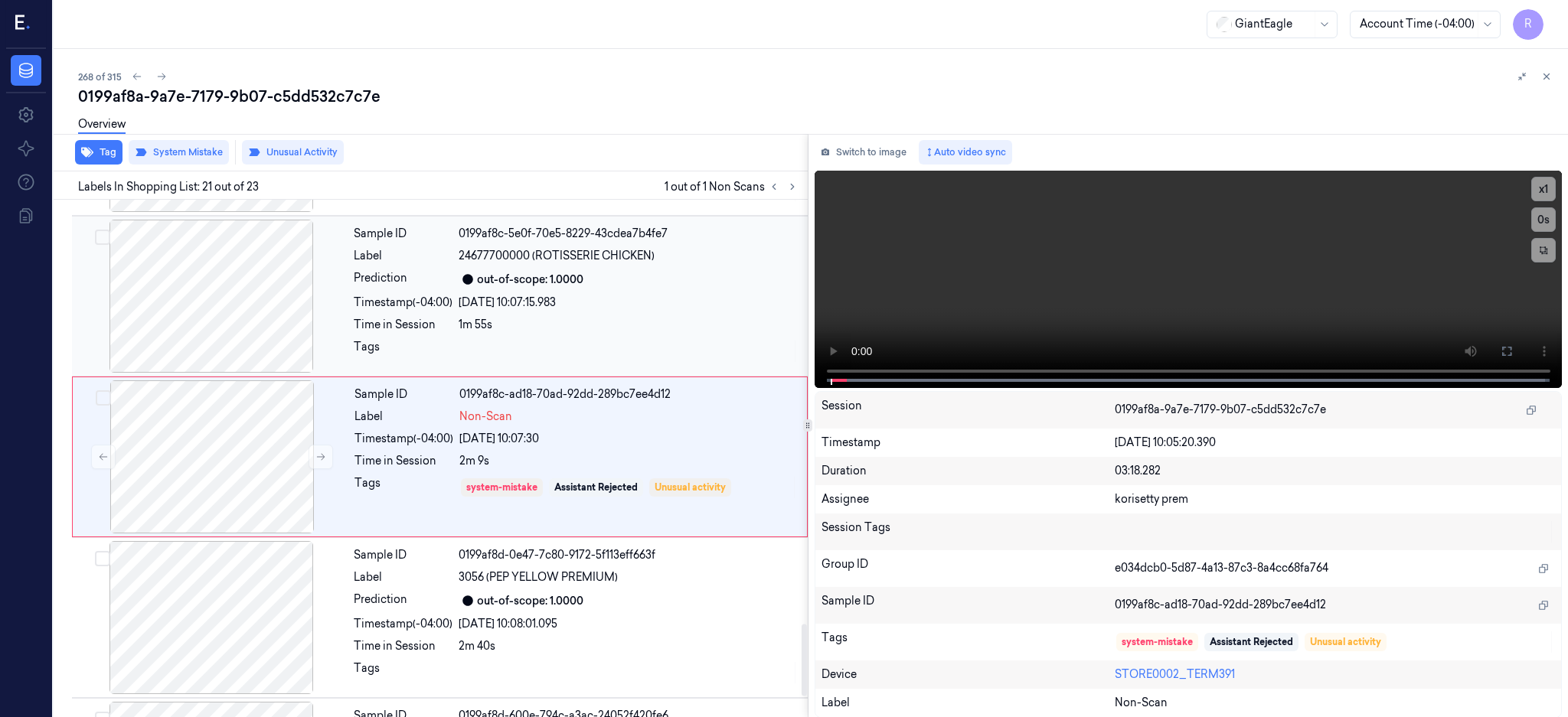
click at [240, 294] on div at bounding box center [211, 296] width 273 height 153
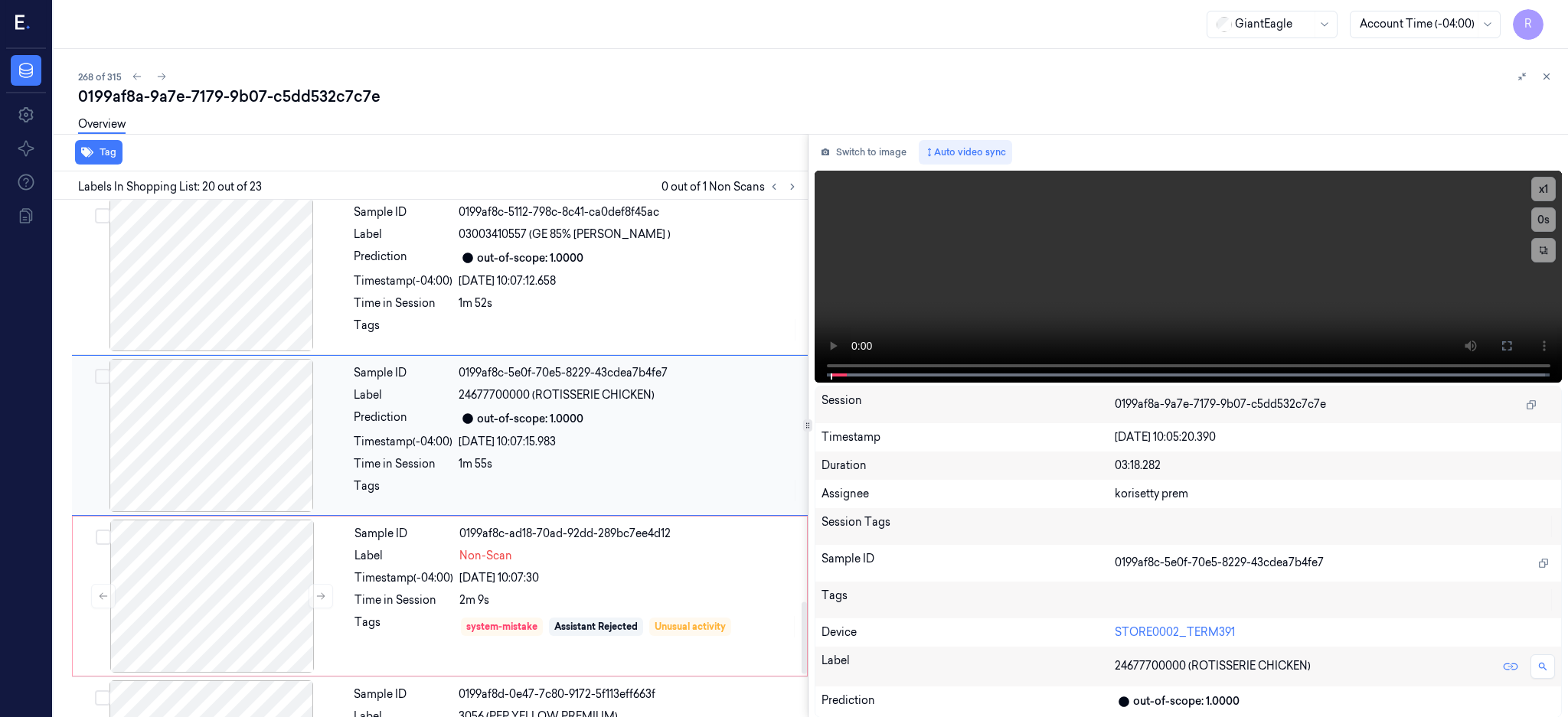
scroll to position [2875, 0]
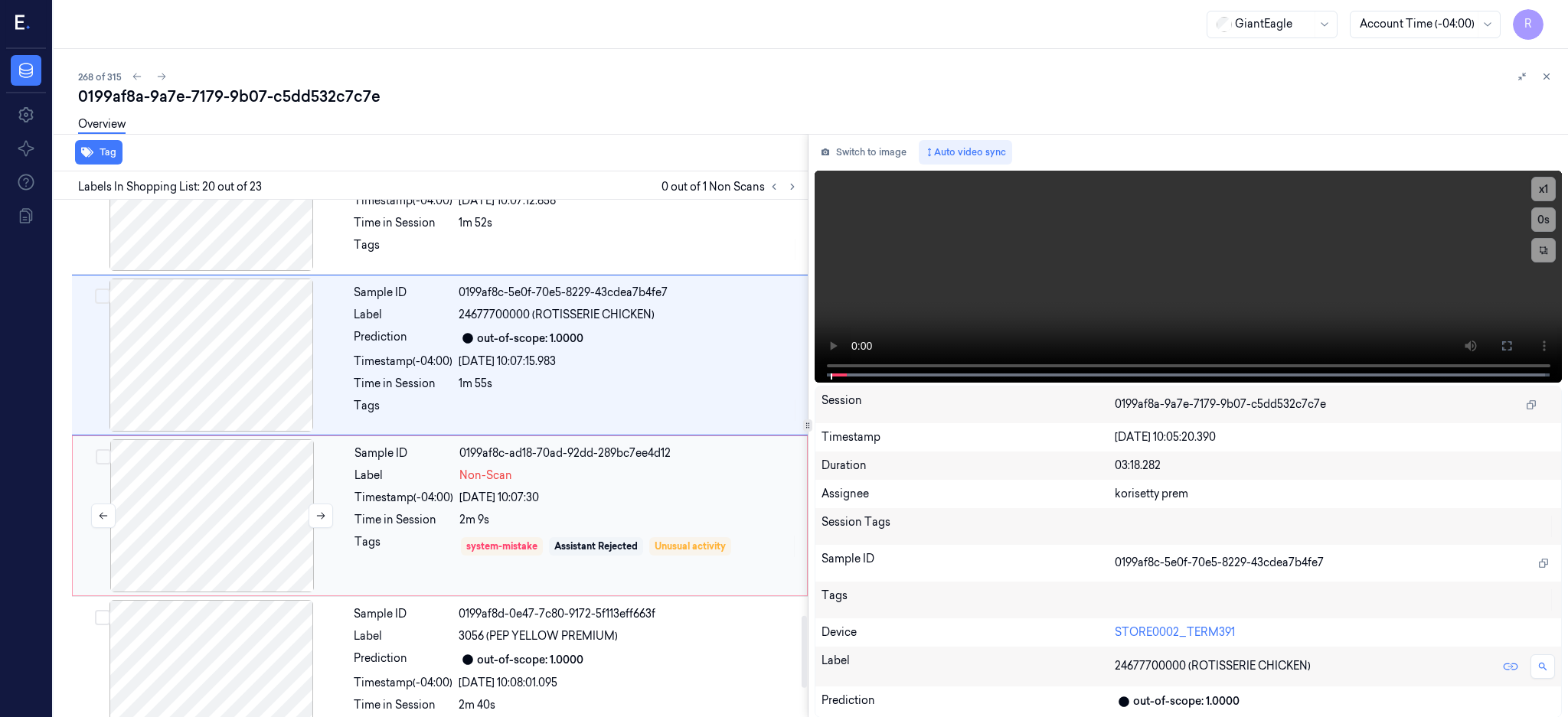
click at [237, 527] on div at bounding box center [212, 516] width 273 height 153
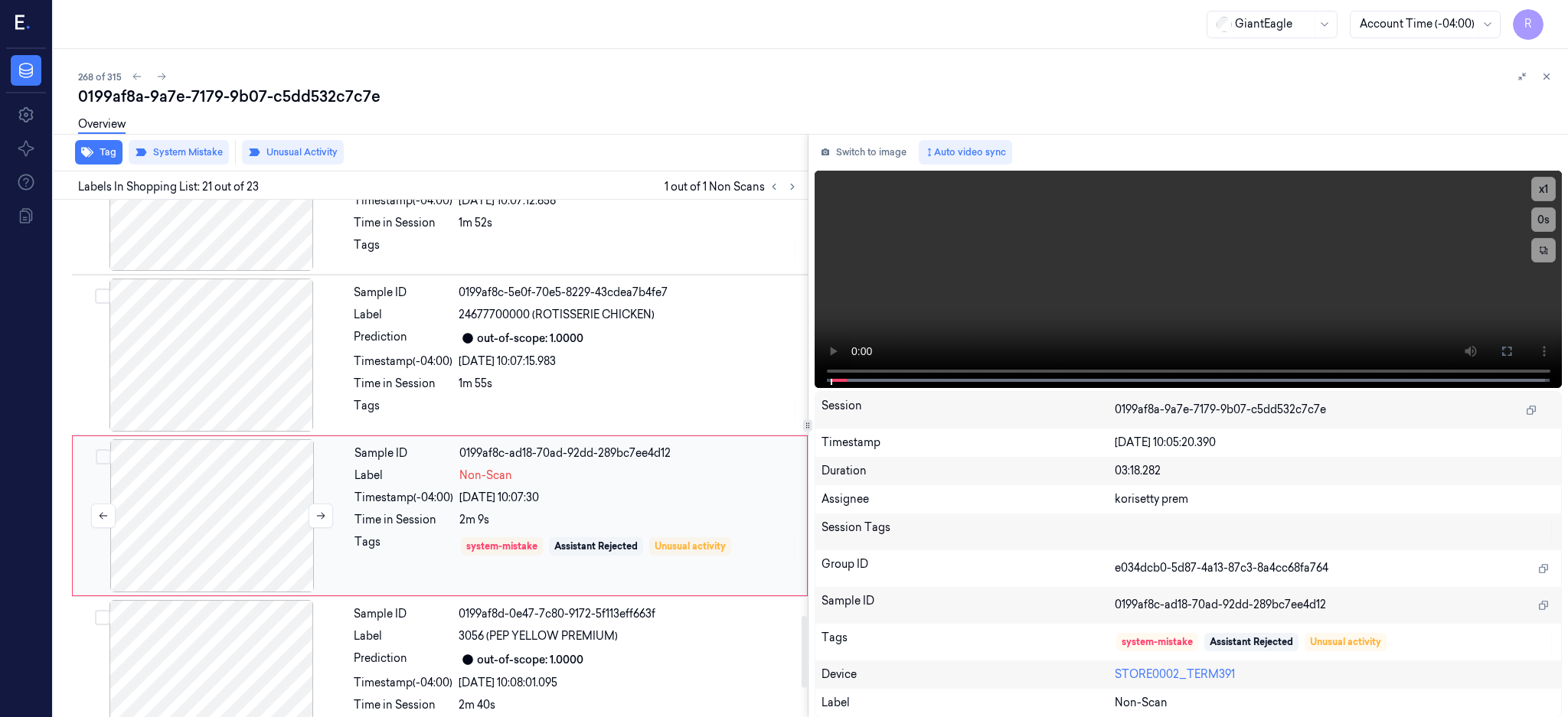
scroll to position [3036, 0]
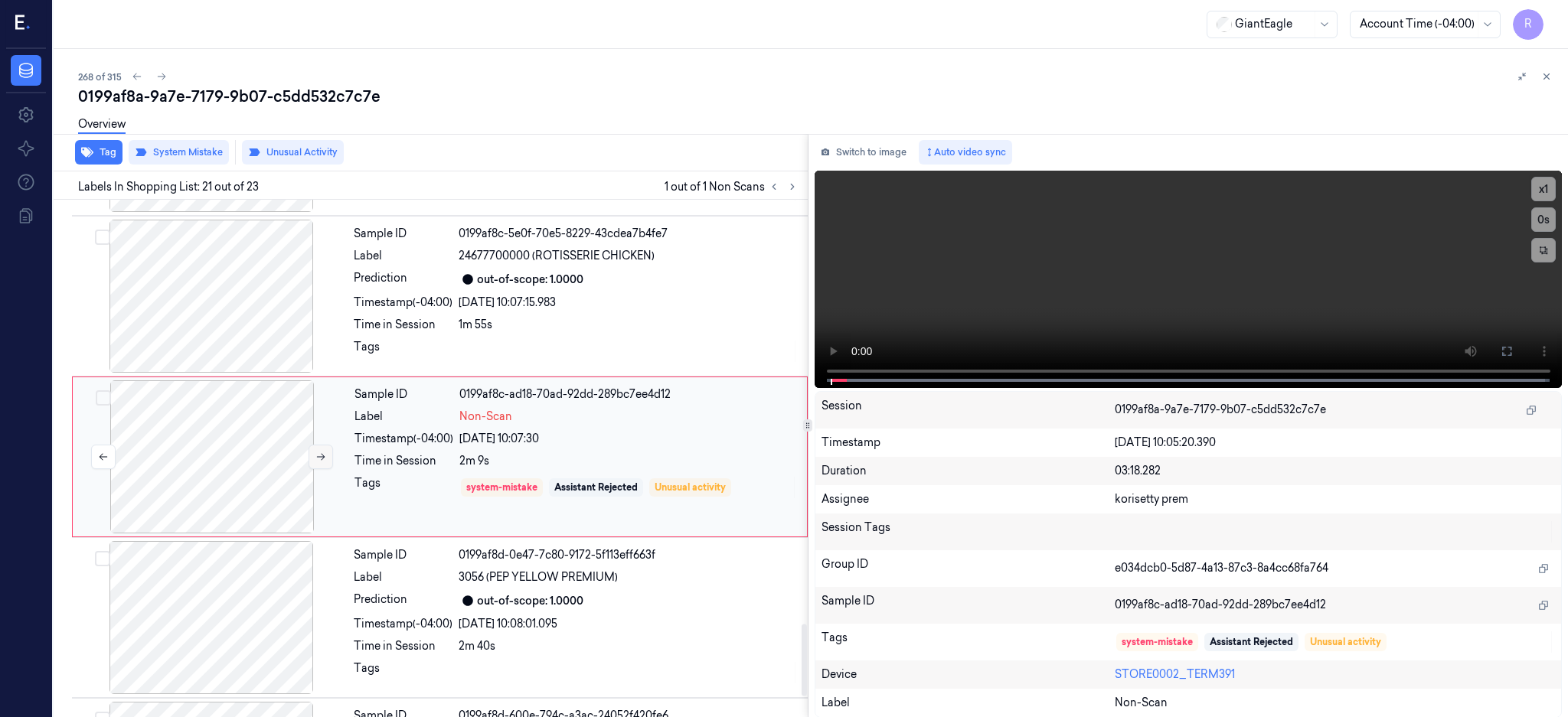
click at [321, 461] on icon at bounding box center [321, 457] width 11 height 11
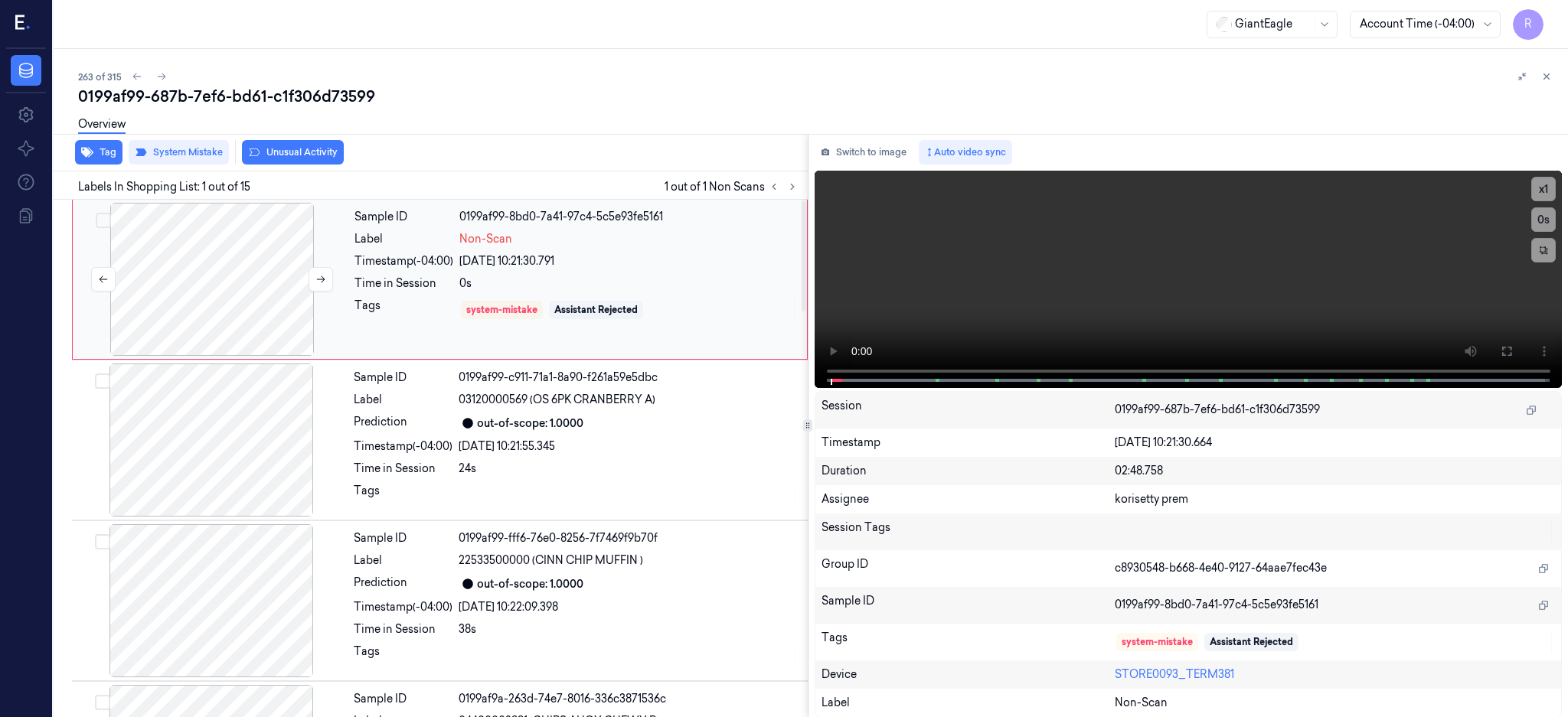
click at [179, 304] on div at bounding box center [212, 279] width 273 height 153
click at [1512, 348] on icon at bounding box center [1506, 352] width 12 height 12
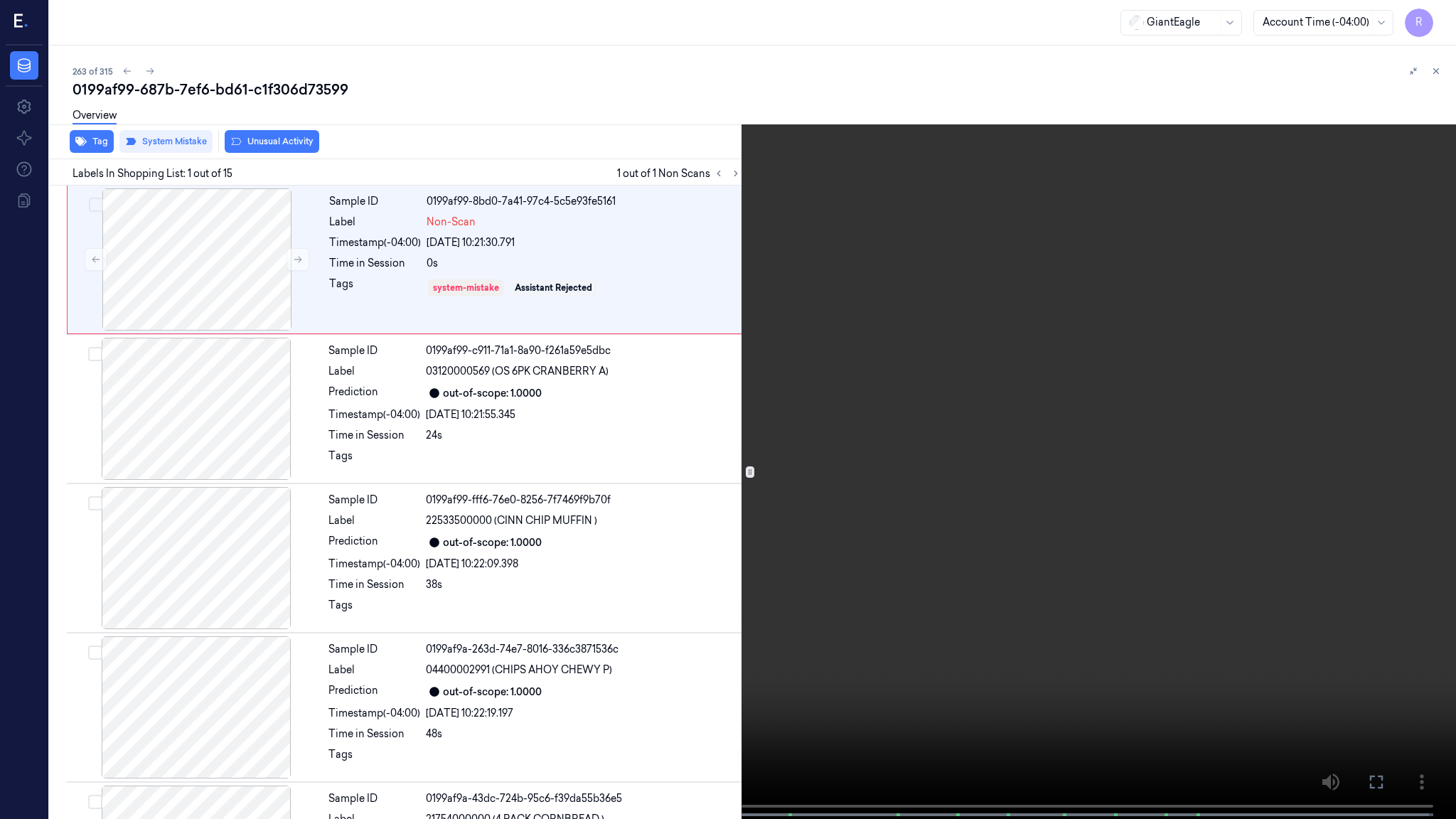
click at [825, 416] on video at bounding box center [728, 411] width 1456 height 822
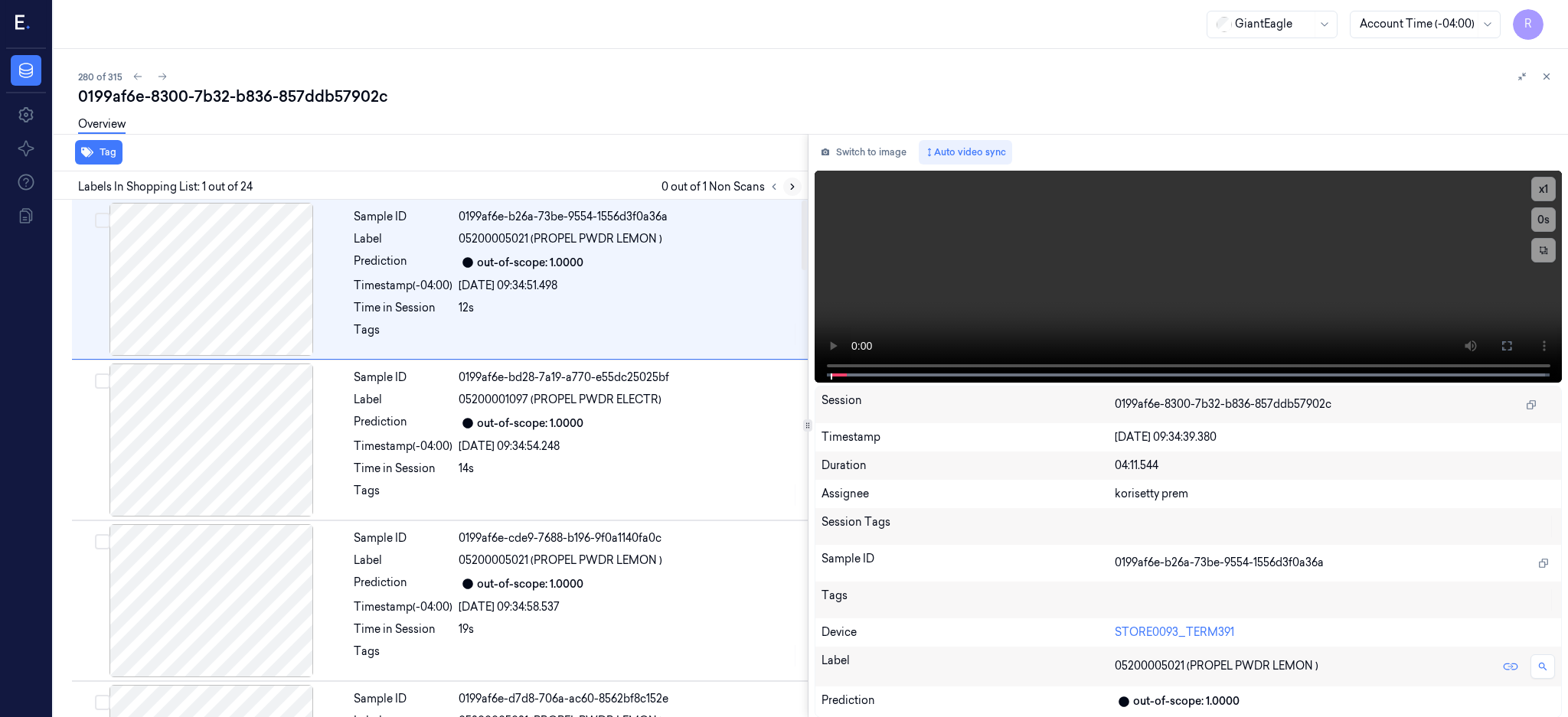
click at [798, 184] on icon at bounding box center [792, 187] width 11 height 11
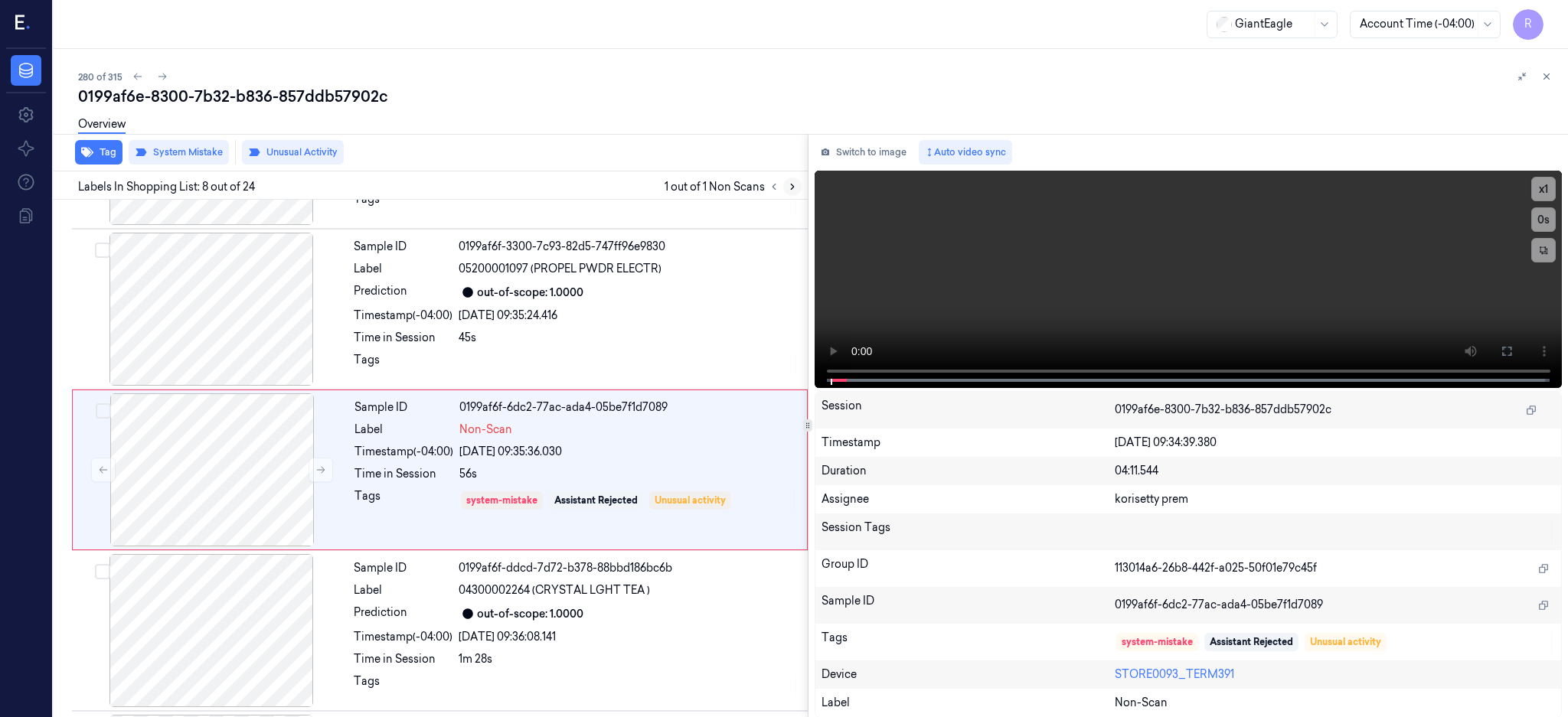
scroll to position [946, 0]
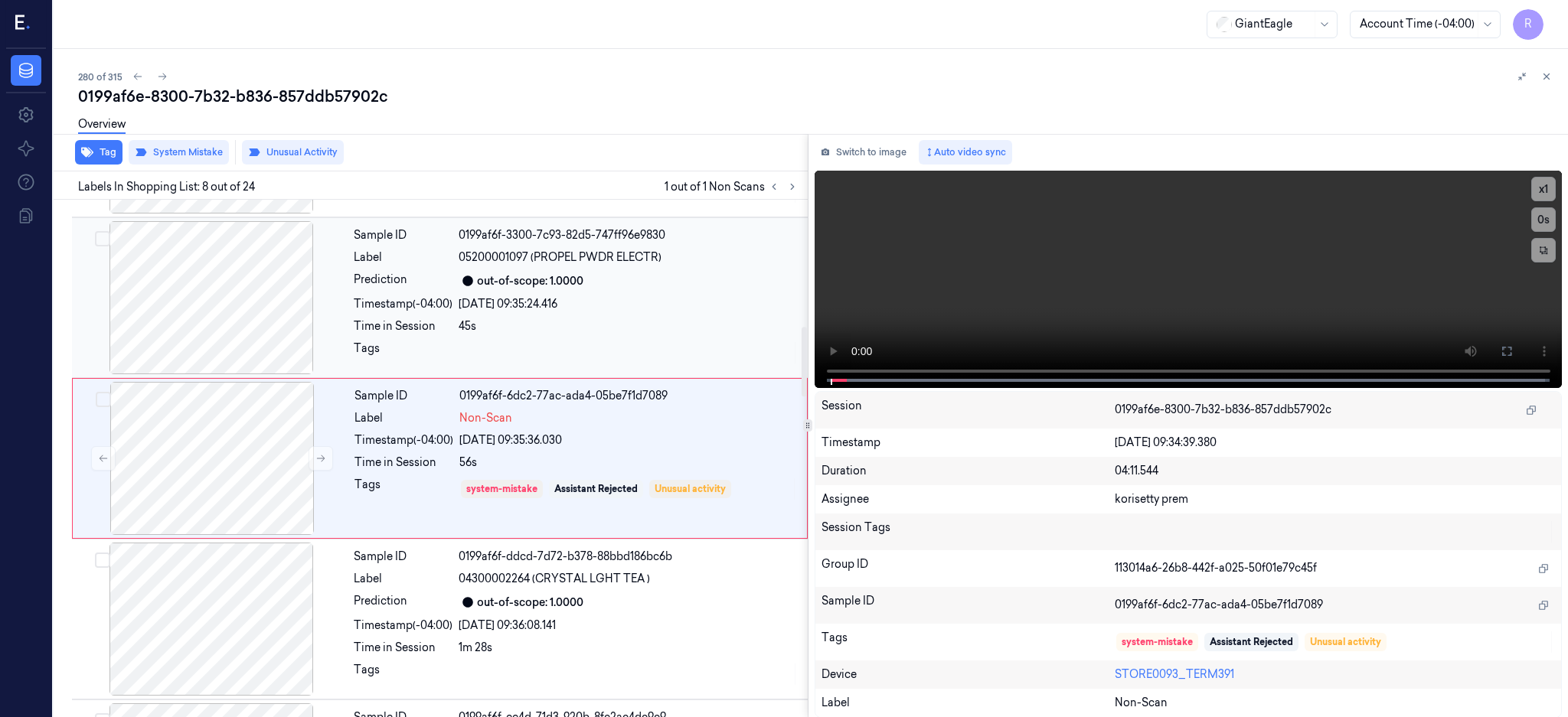
click at [216, 310] on div at bounding box center [211, 297] width 273 height 153
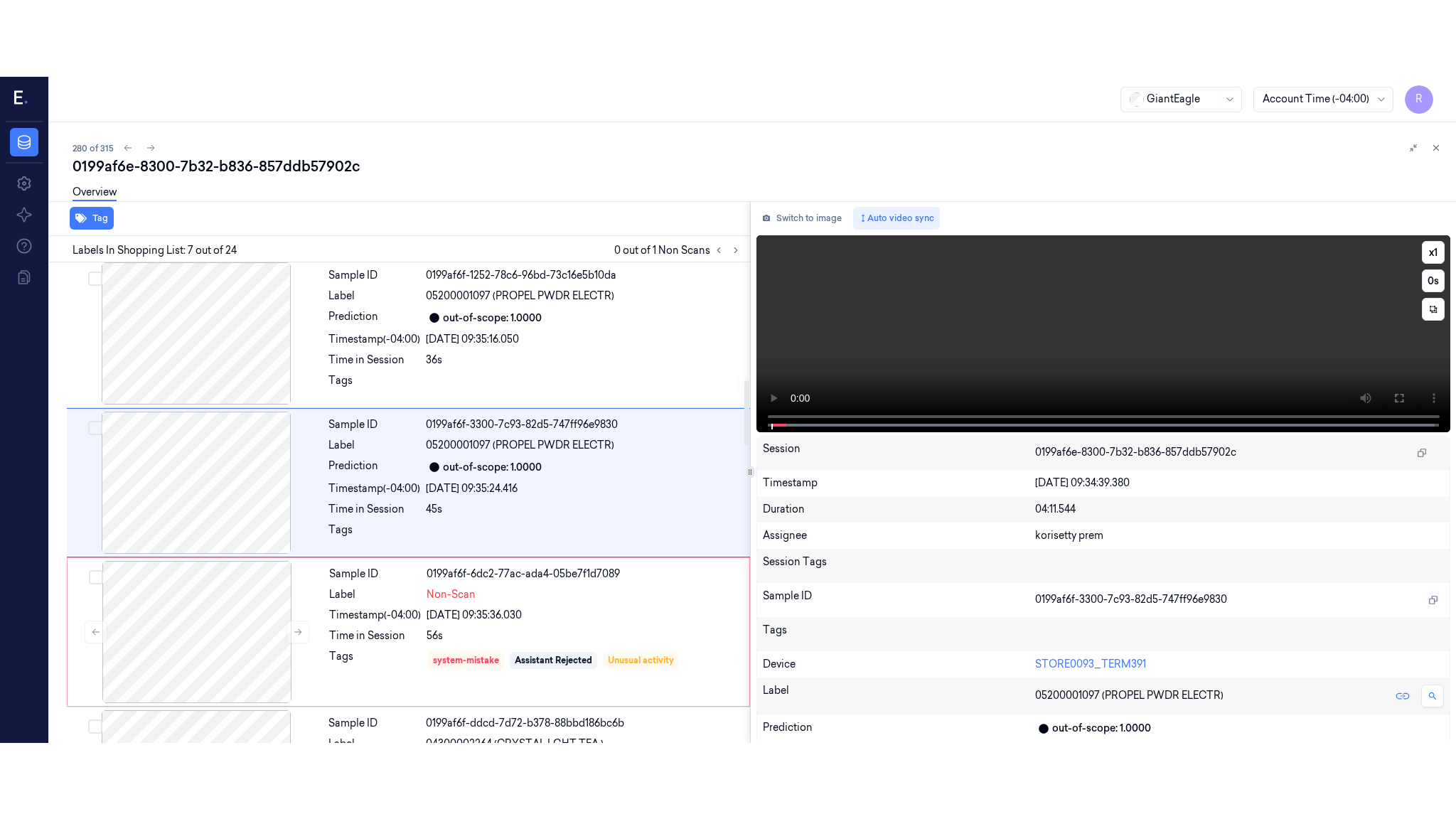
scroll to position [729, 0]
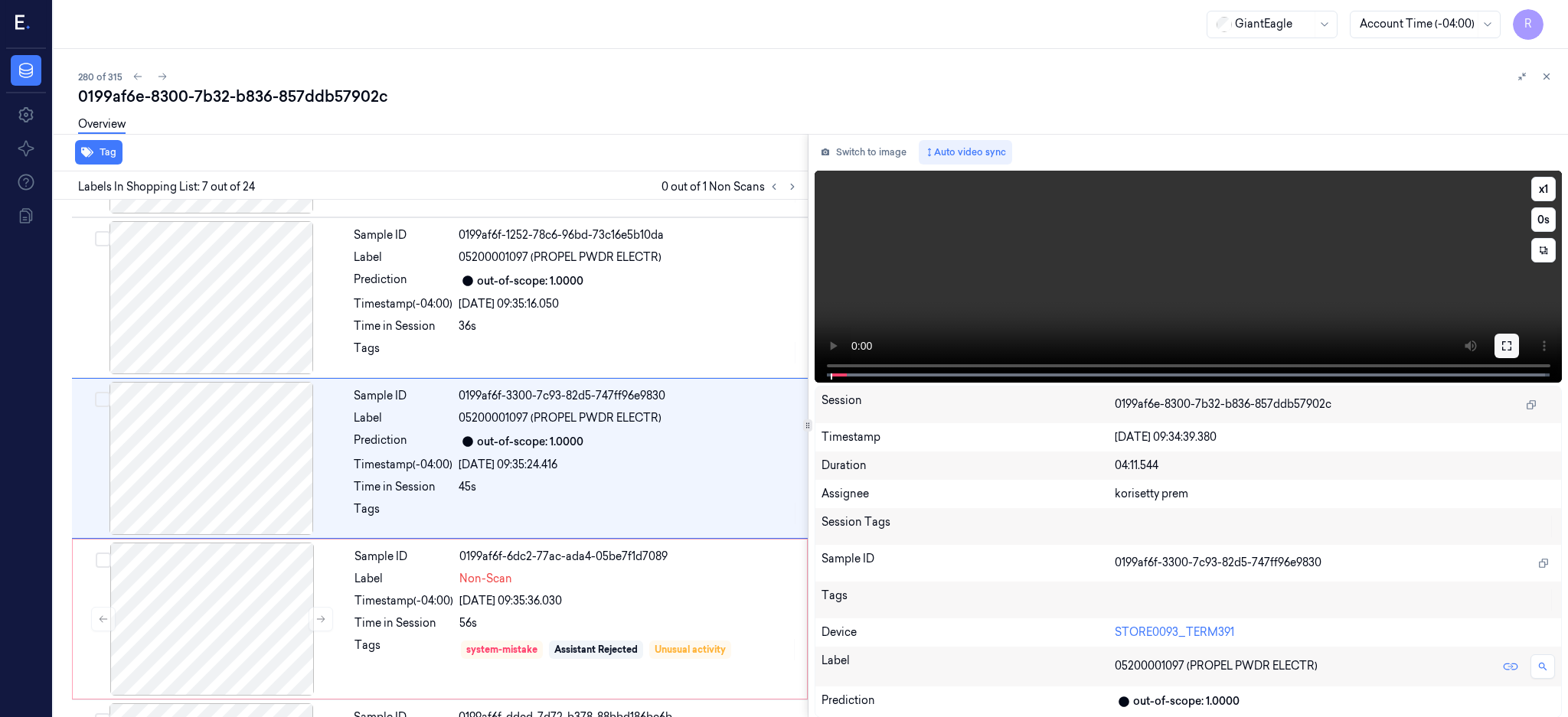
click at [1519, 334] on button at bounding box center [1507, 346] width 25 height 25
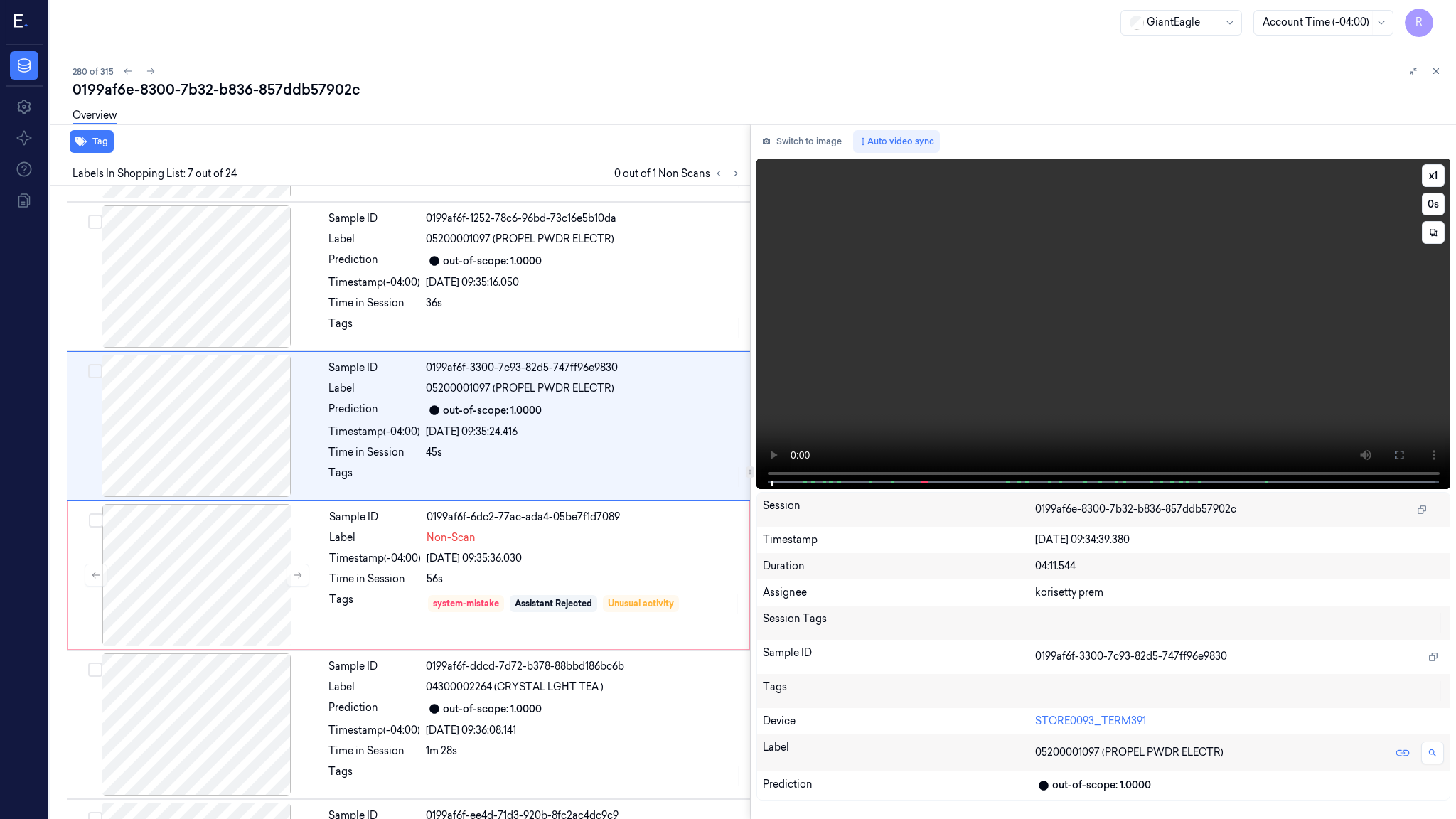
scroll to position [652, 0]
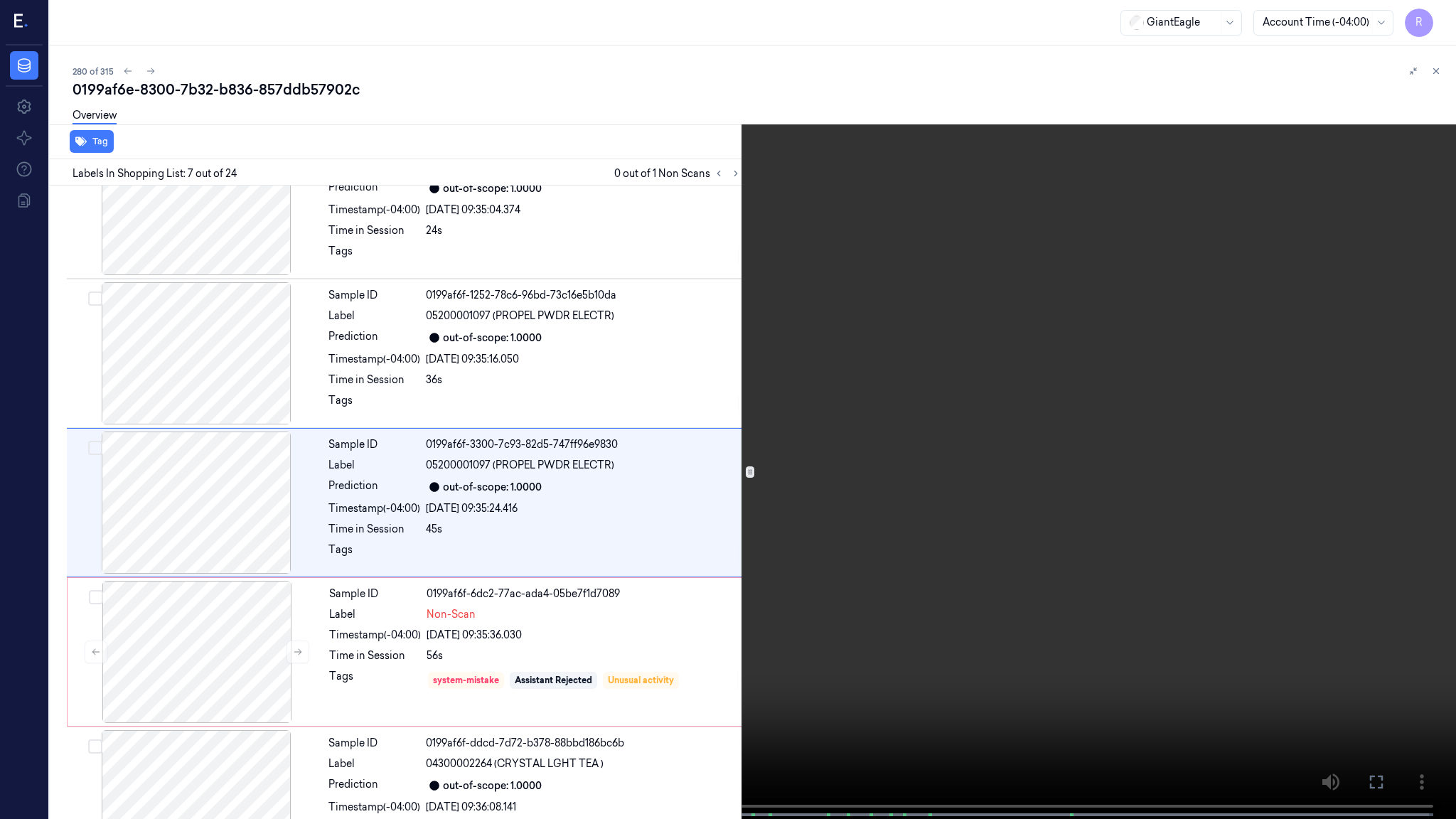
click at [840, 499] on video at bounding box center [728, 411] width 1456 height 822
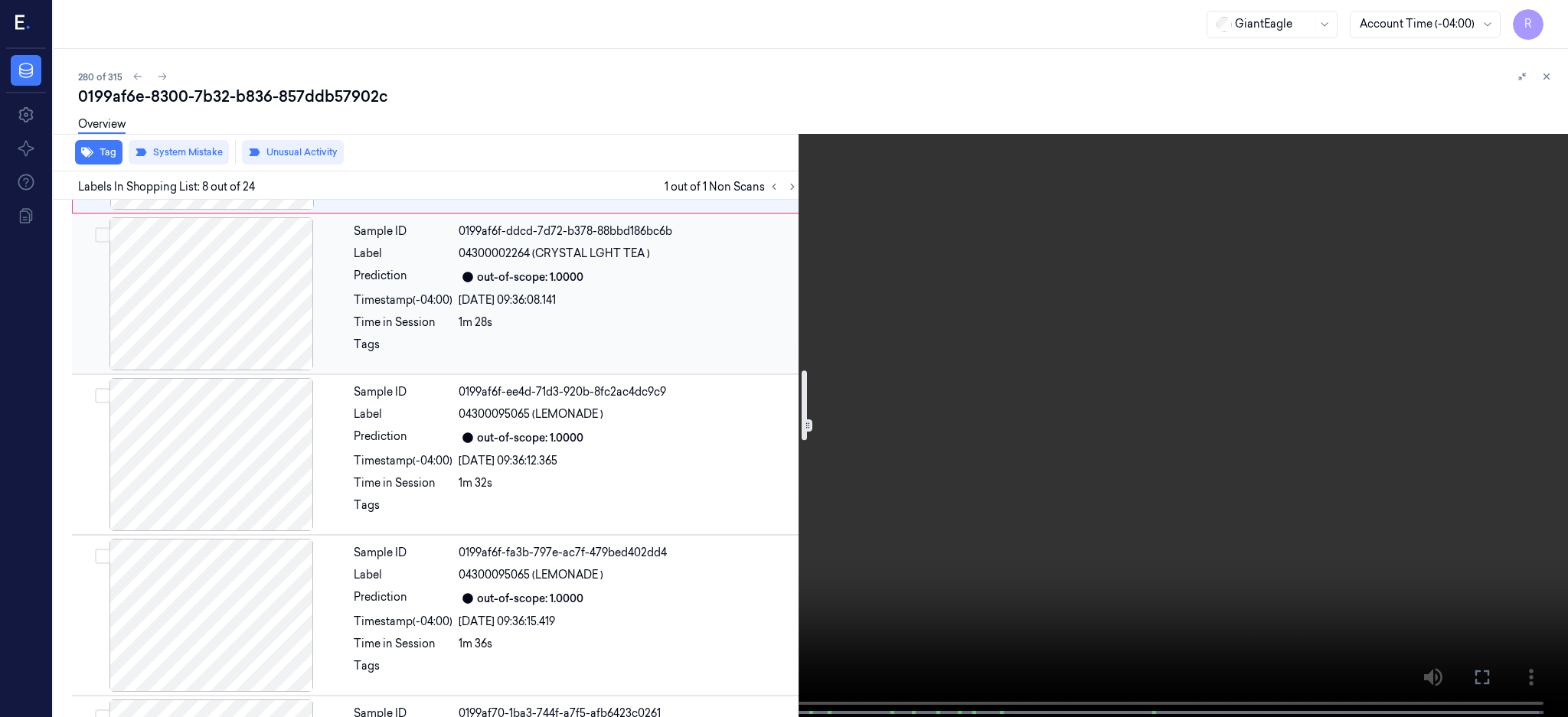
scroll to position [965, 0]
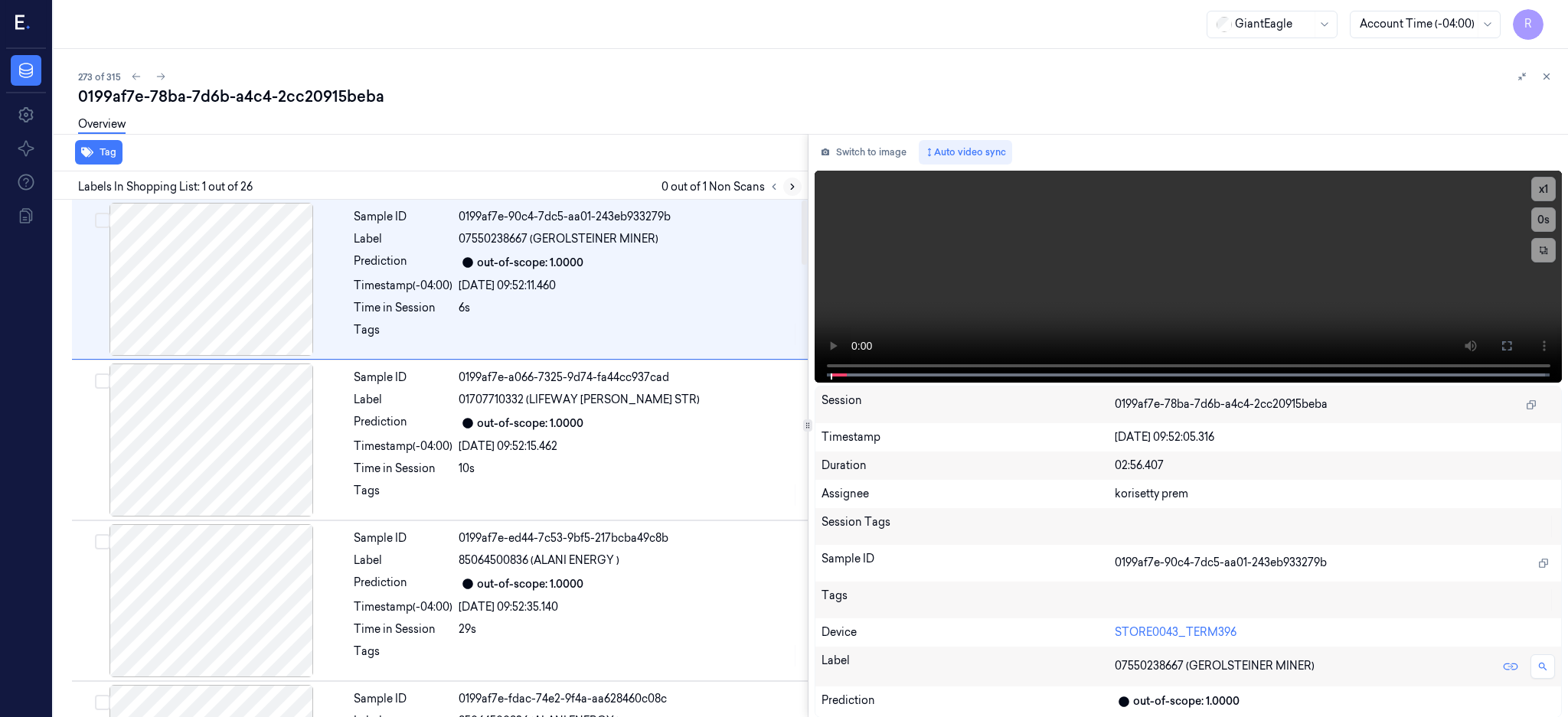
click at [798, 182] on icon at bounding box center [792, 187] width 11 height 11
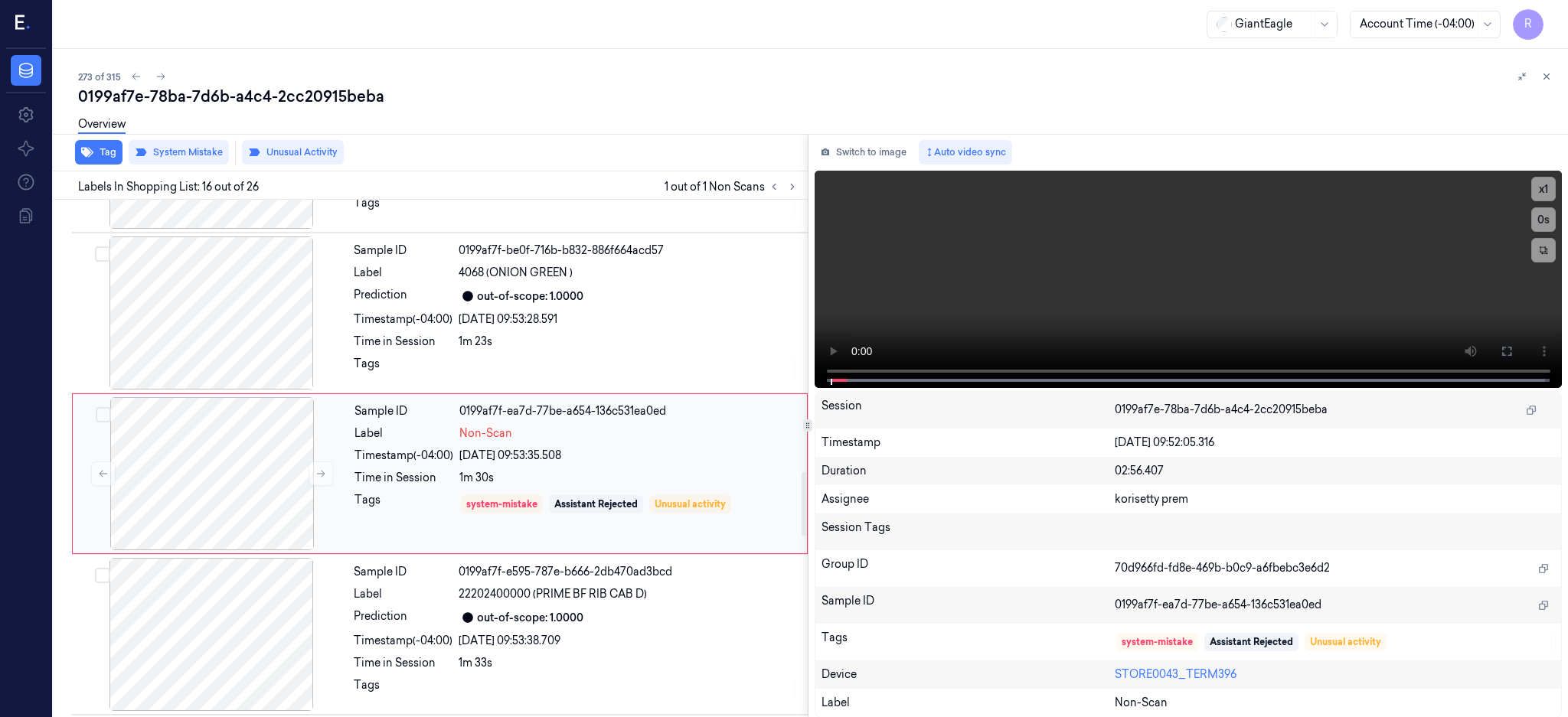
scroll to position [2232, 0]
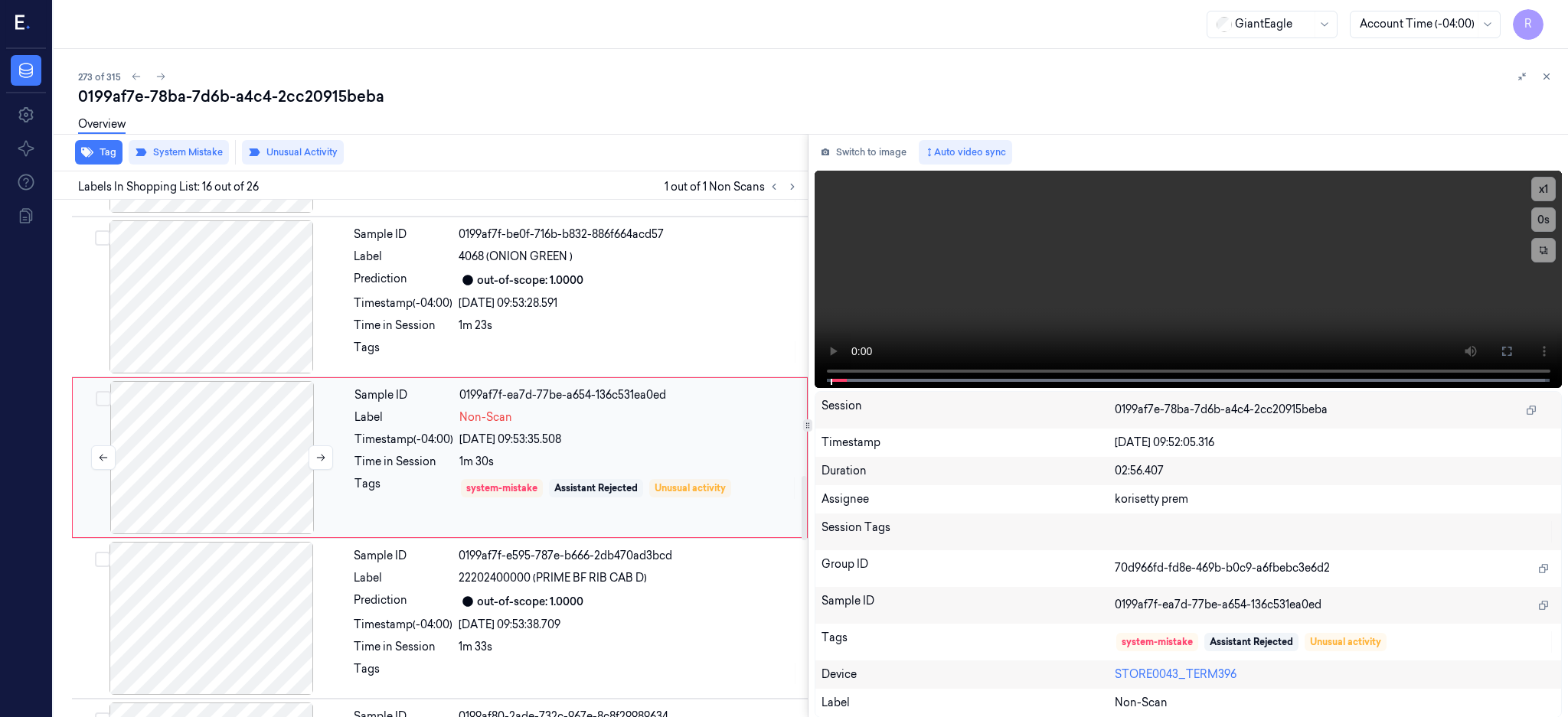
click at [179, 474] on div at bounding box center [212, 457] width 273 height 153
click at [245, 453] on div at bounding box center [212, 457] width 273 height 153
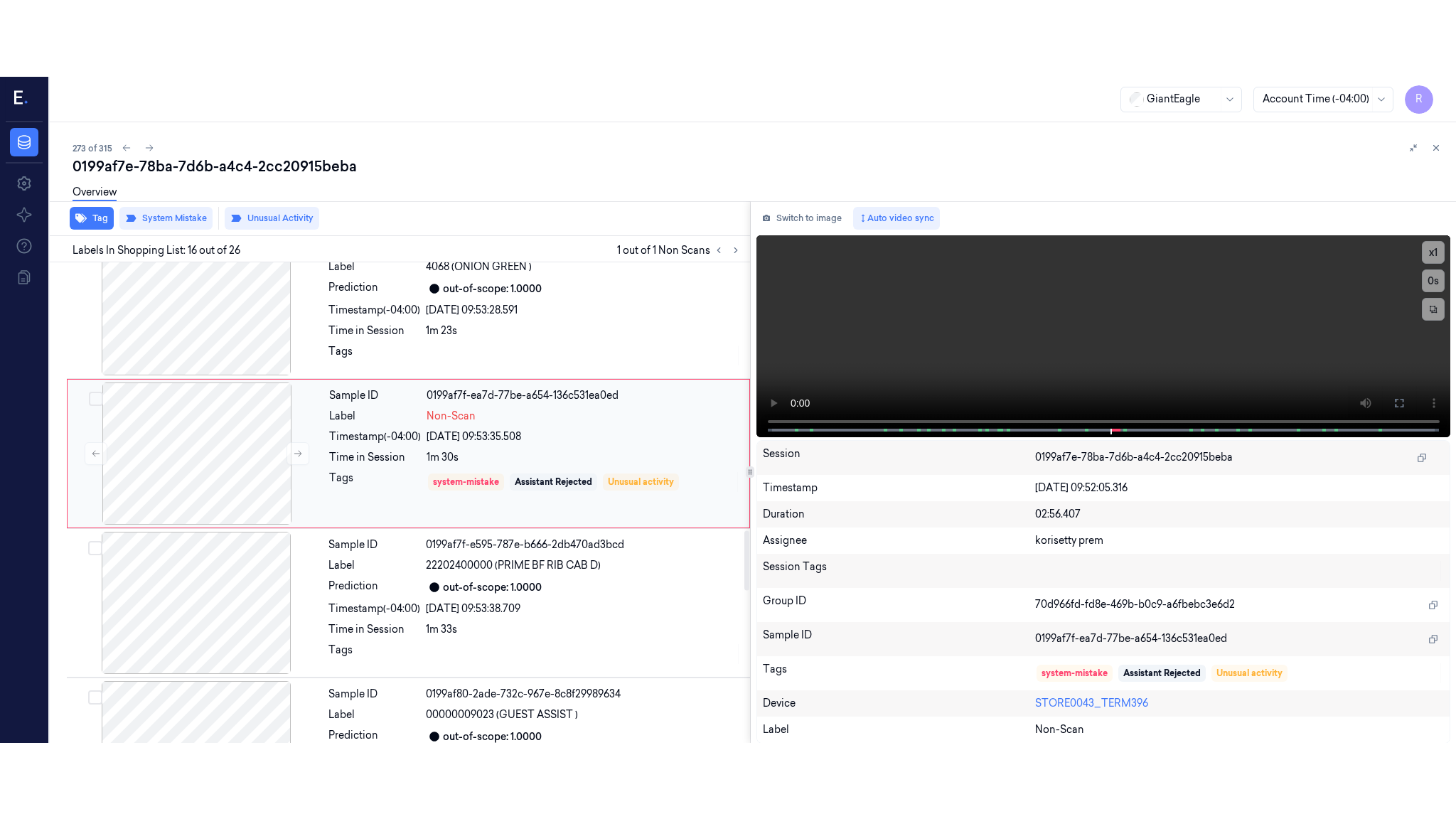
scroll to position [2168, 0]
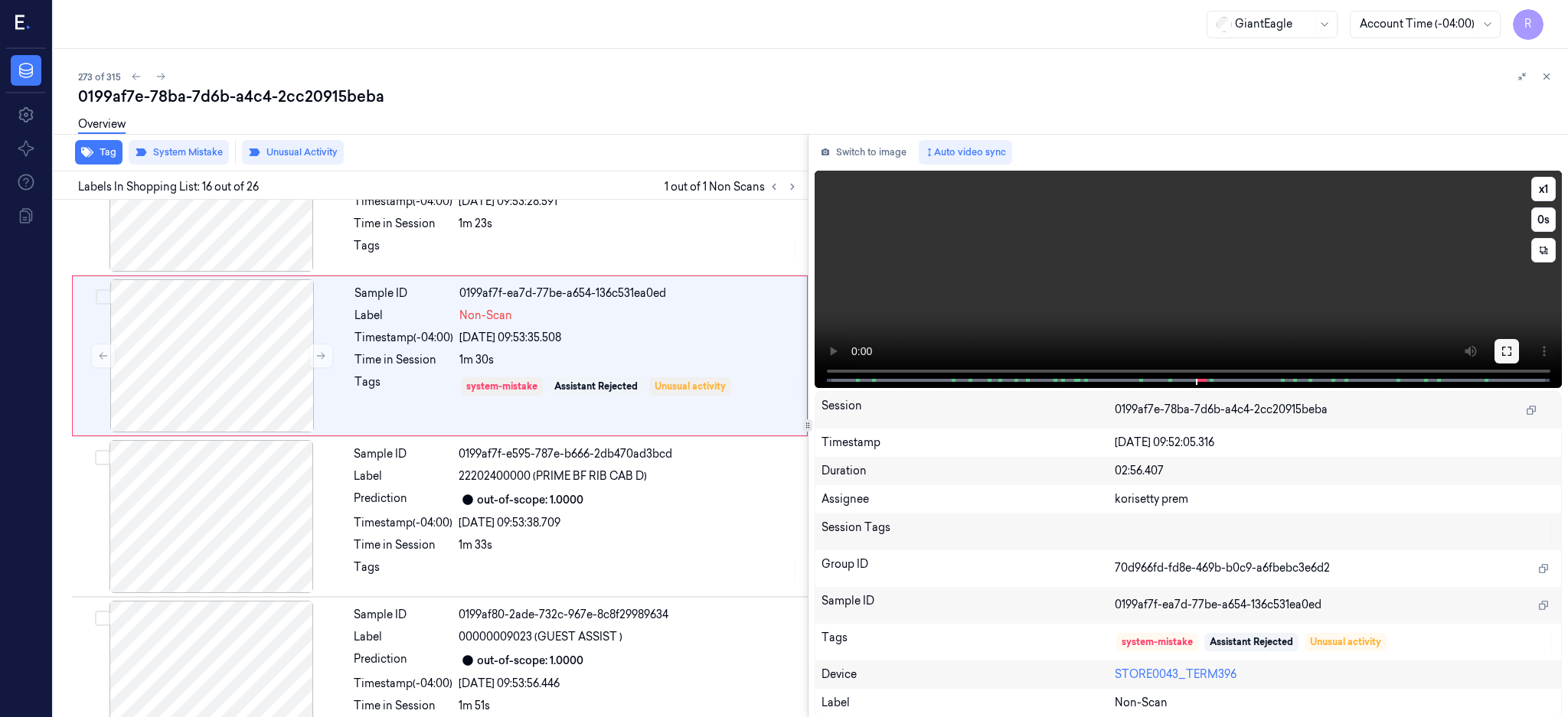
click at [1519, 355] on button at bounding box center [1507, 352] width 25 height 25
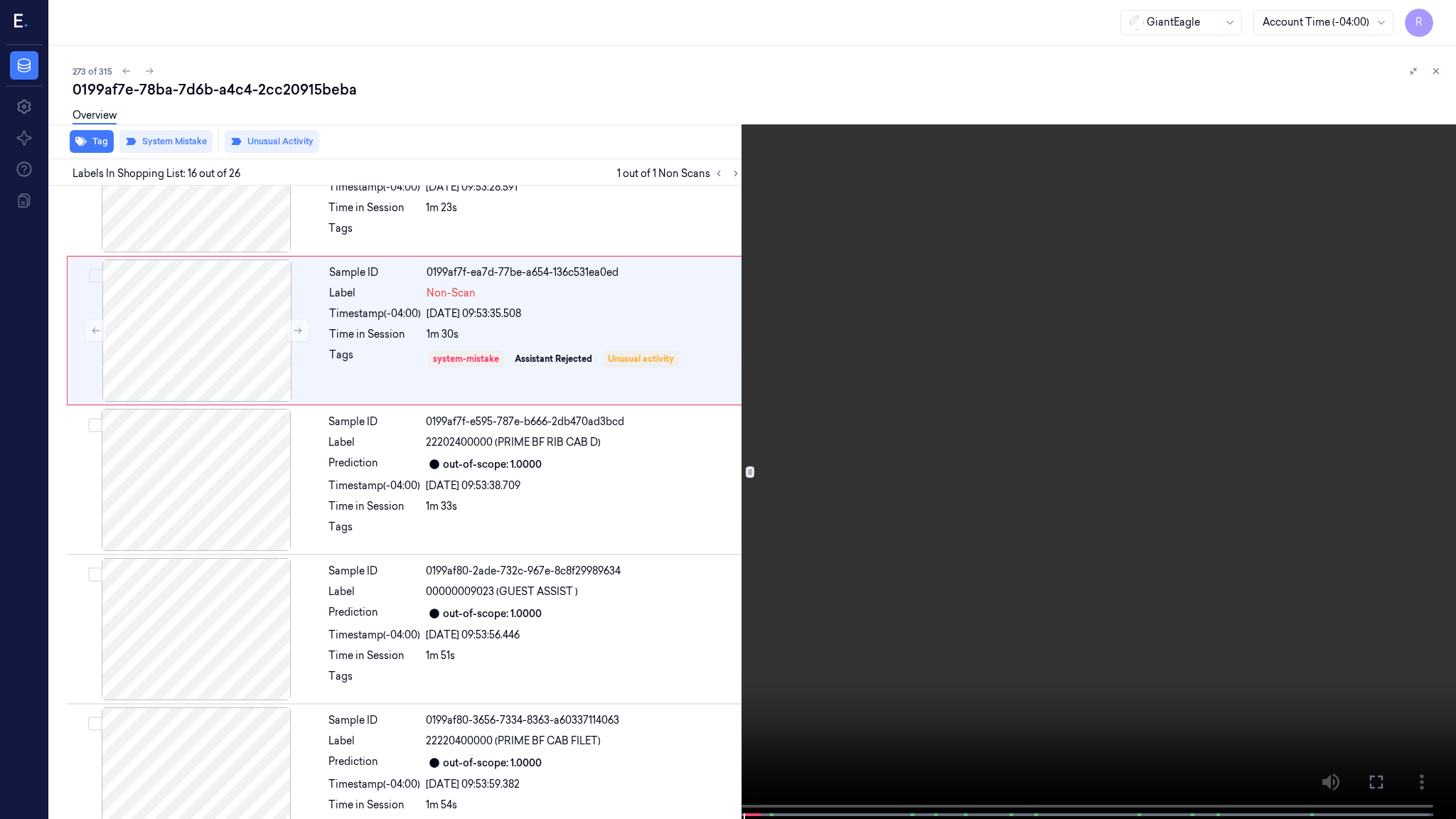
click at [868, 403] on video at bounding box center [728, 411] width 1456 height 822
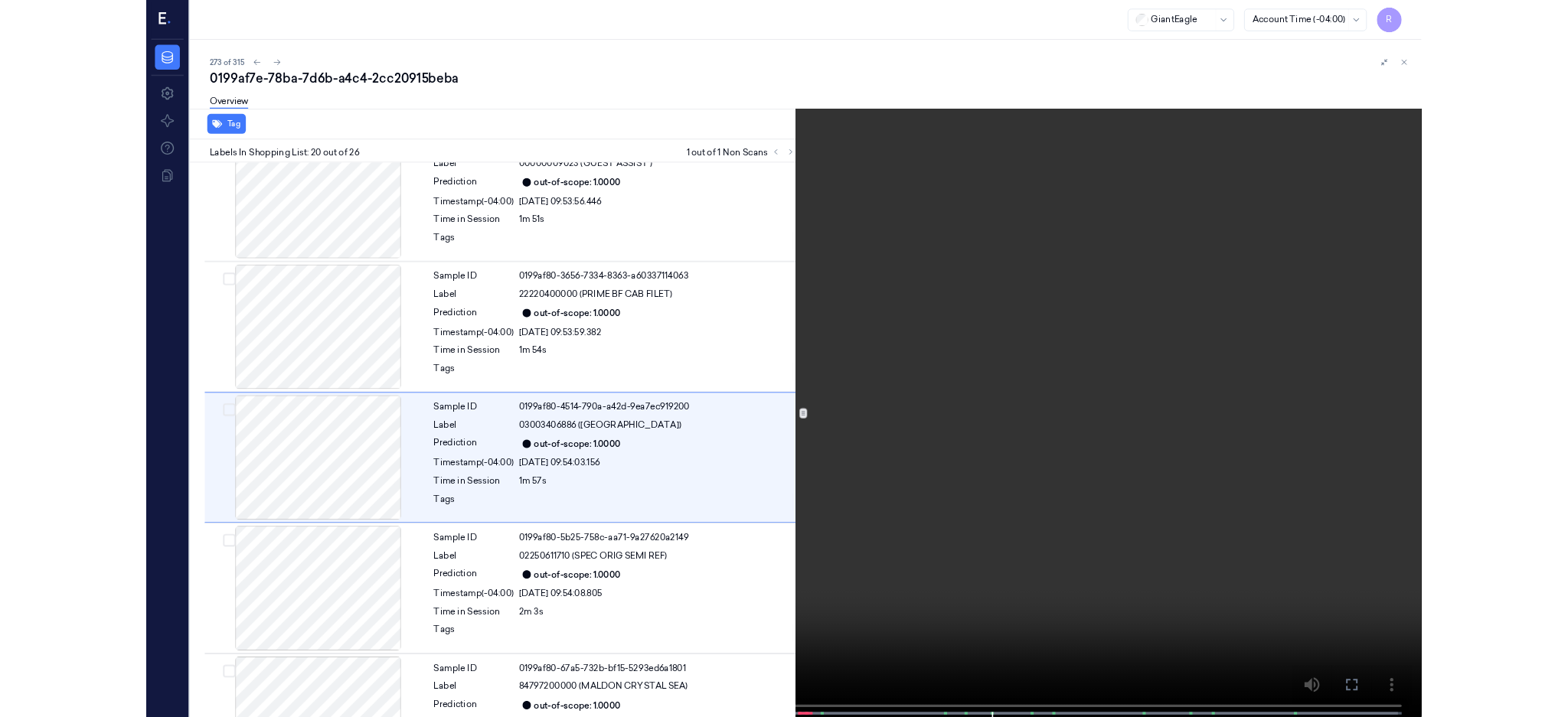
scroll to position [2793, 0]
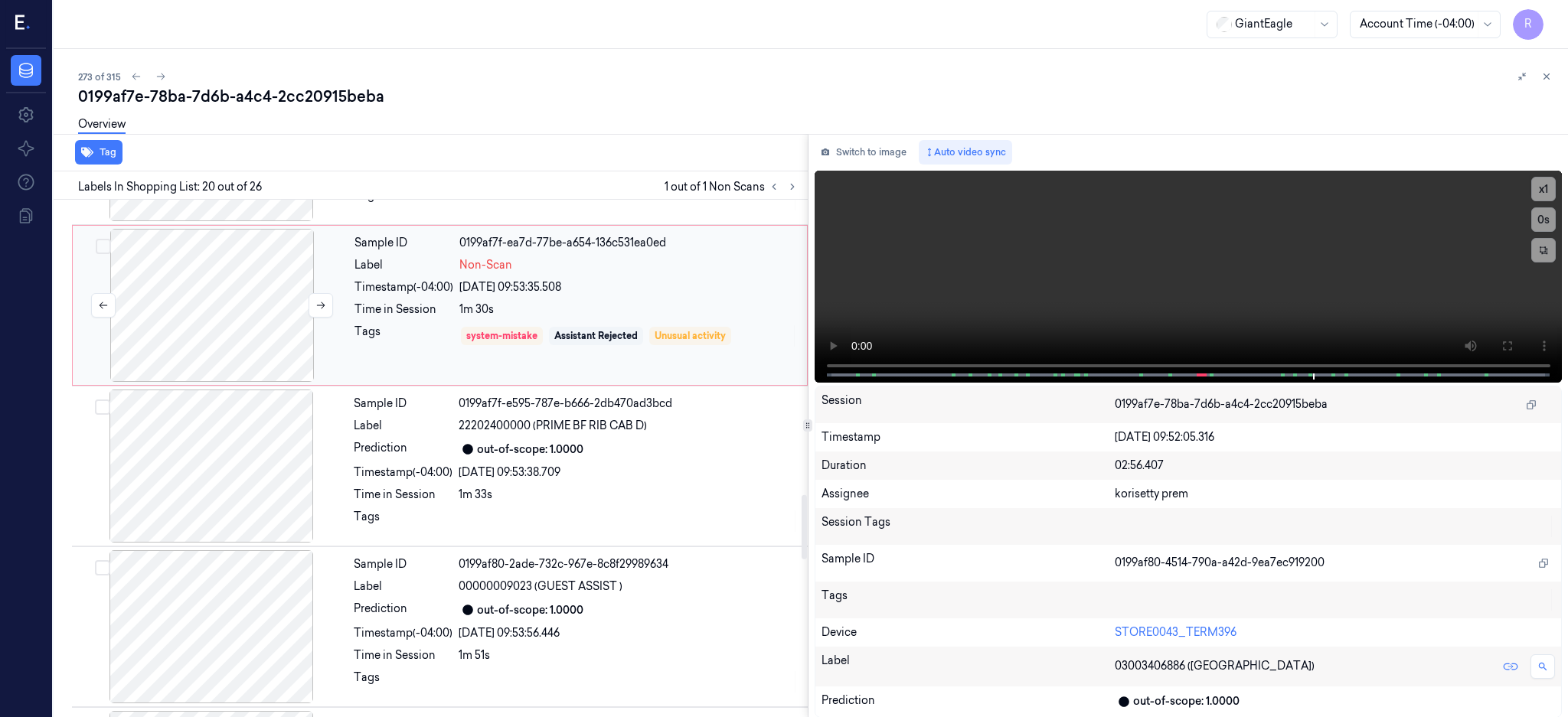
click at [203, 342] on div at bounding box center [212, 305] width 273 height 153
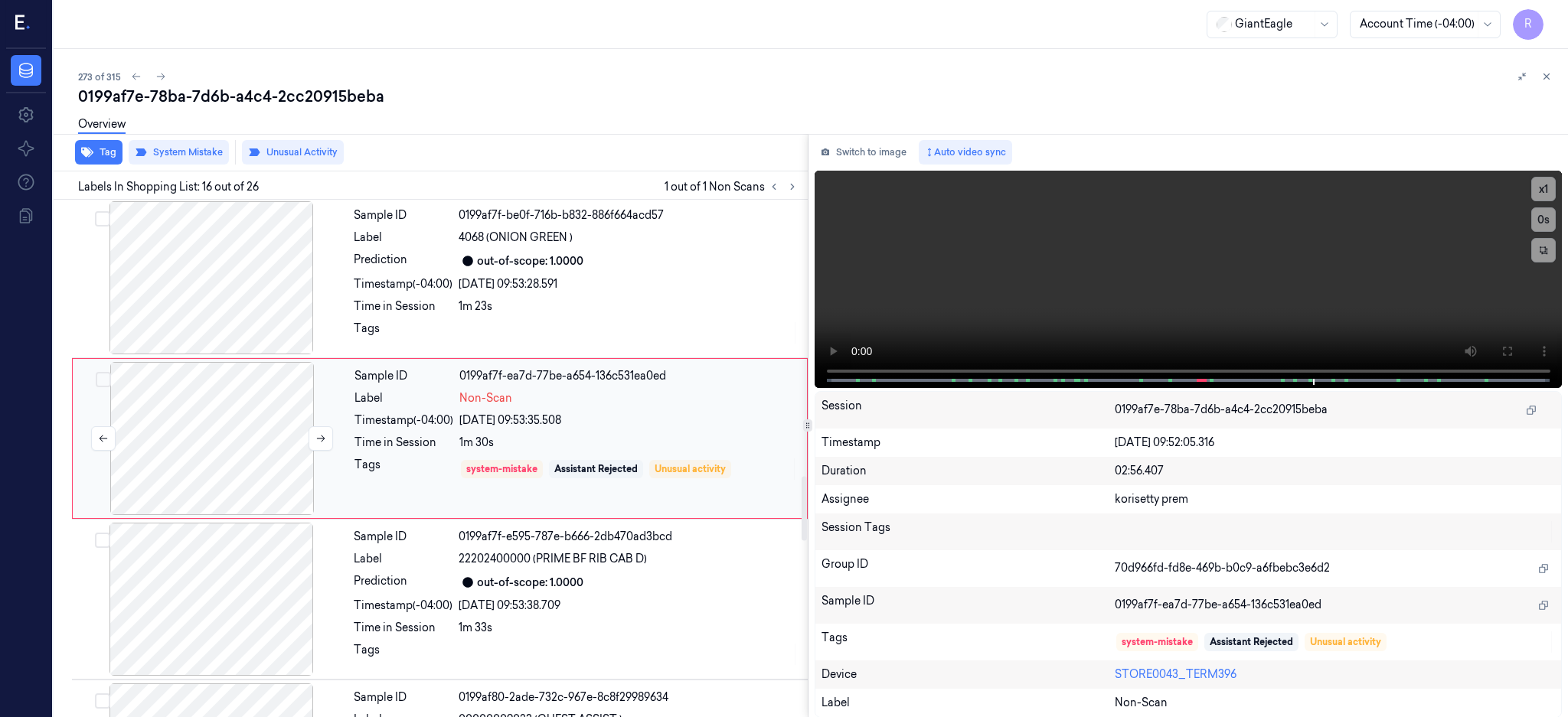
scroll to position [2232, 0]
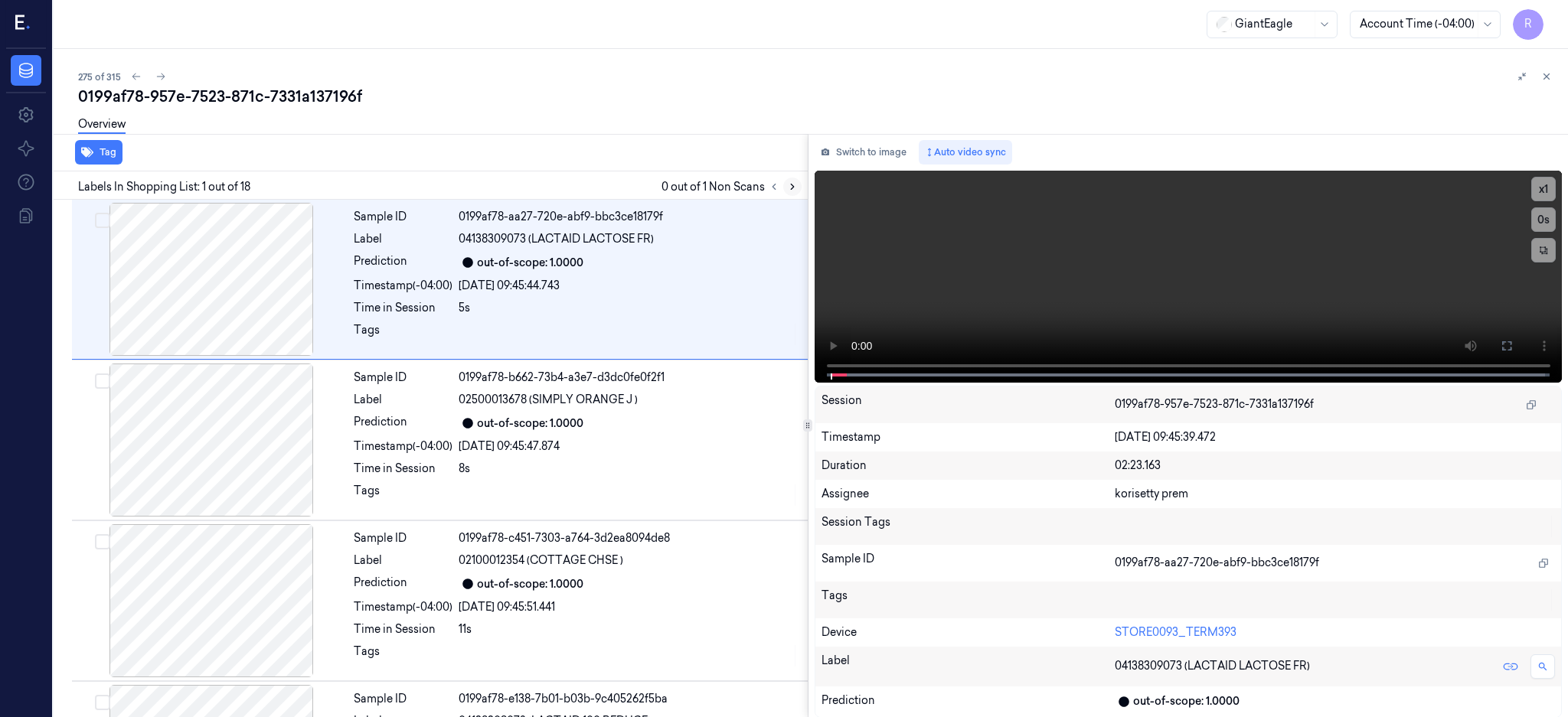
click at [798, 188] on icon at bounding box center [792, 187] width 11 height 11
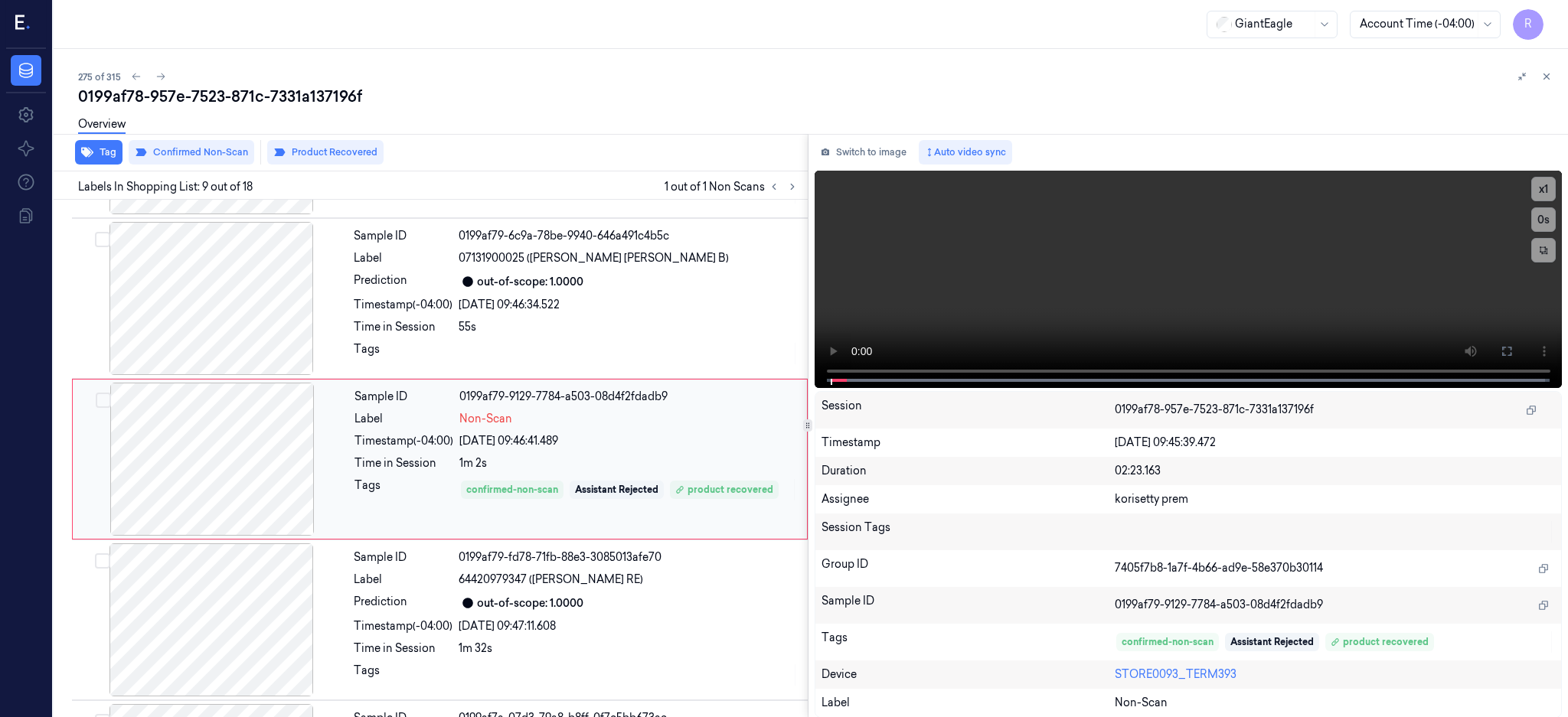
scroll to position [1106, 0]
click at [222, 437] on div at bounding box center [212, 458] width 273 height 153
click at [246, 425] on div at bounding box center [212, 458] width 273 height 153
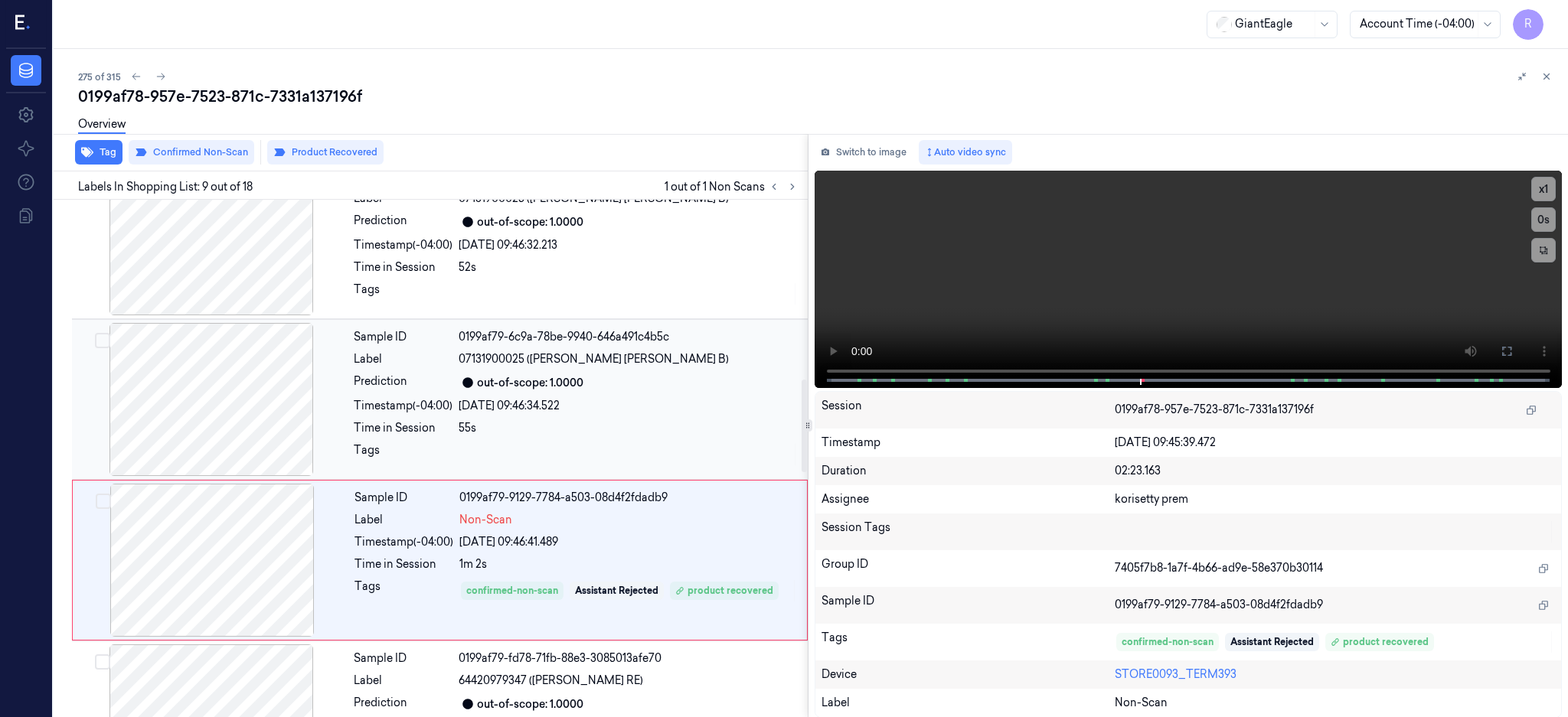
click at [242, 403] on div at bounding box center [211, 399] width 273 height 153
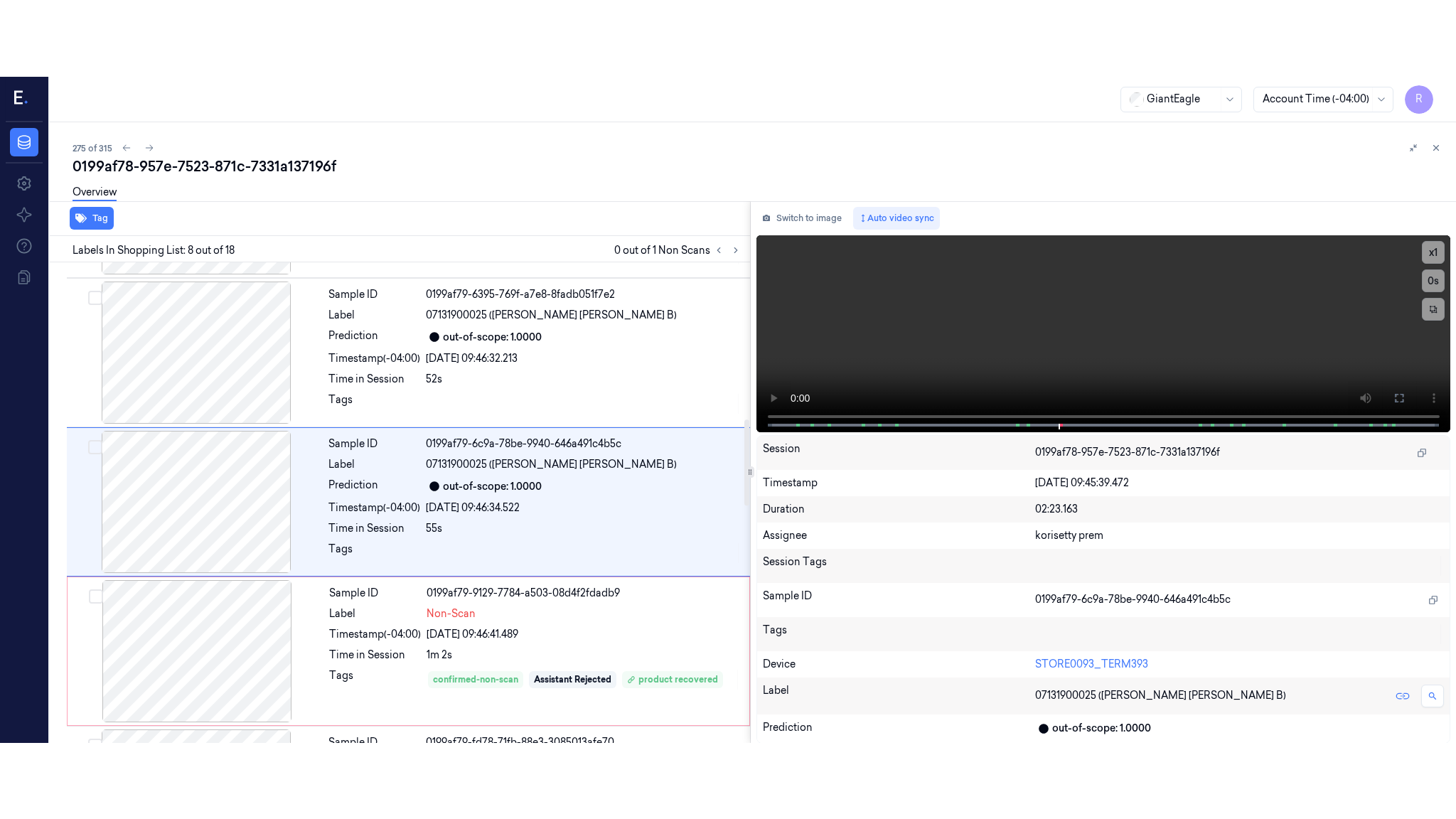
scroll to position [879, 0]
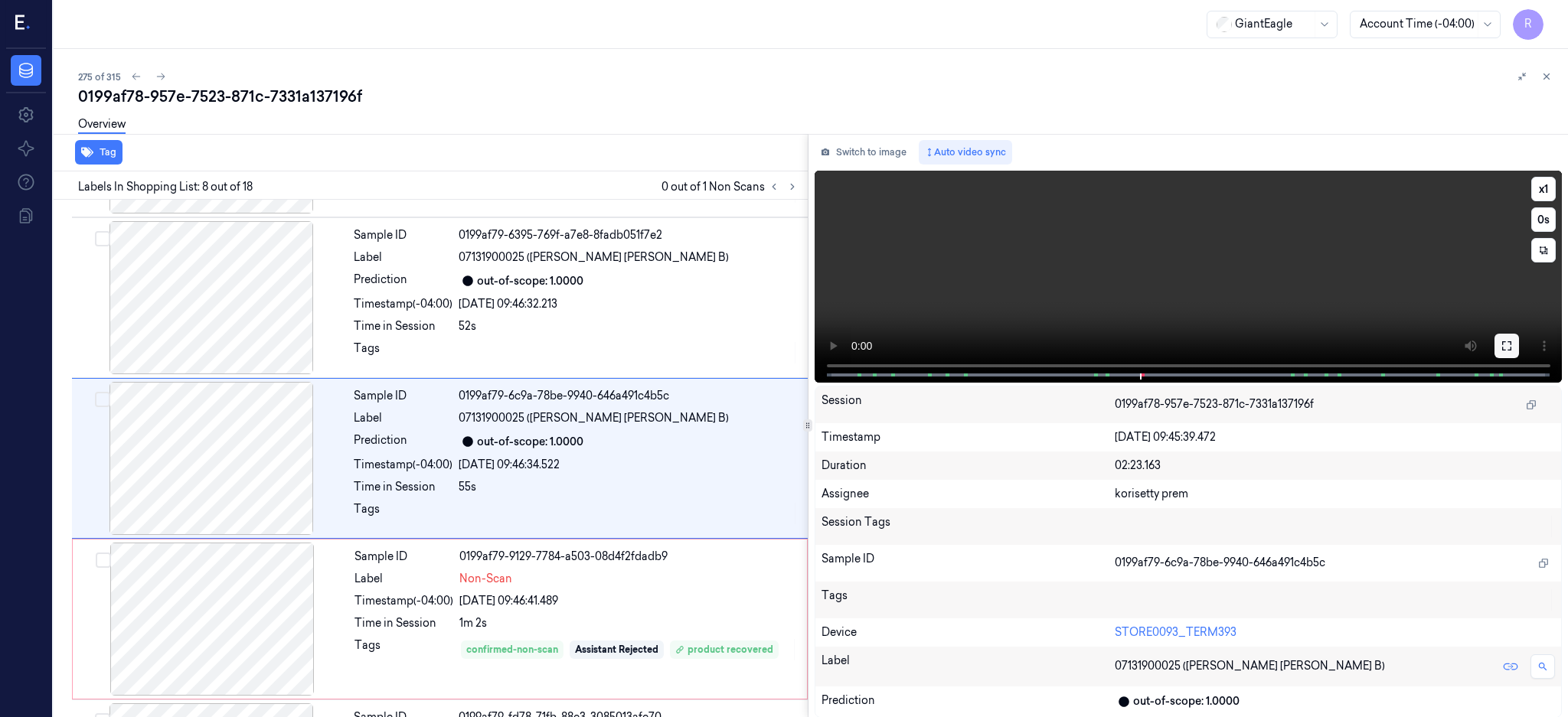
click at [1512, 344] on icon at bounding box center [1506, 346] width 12 height 12
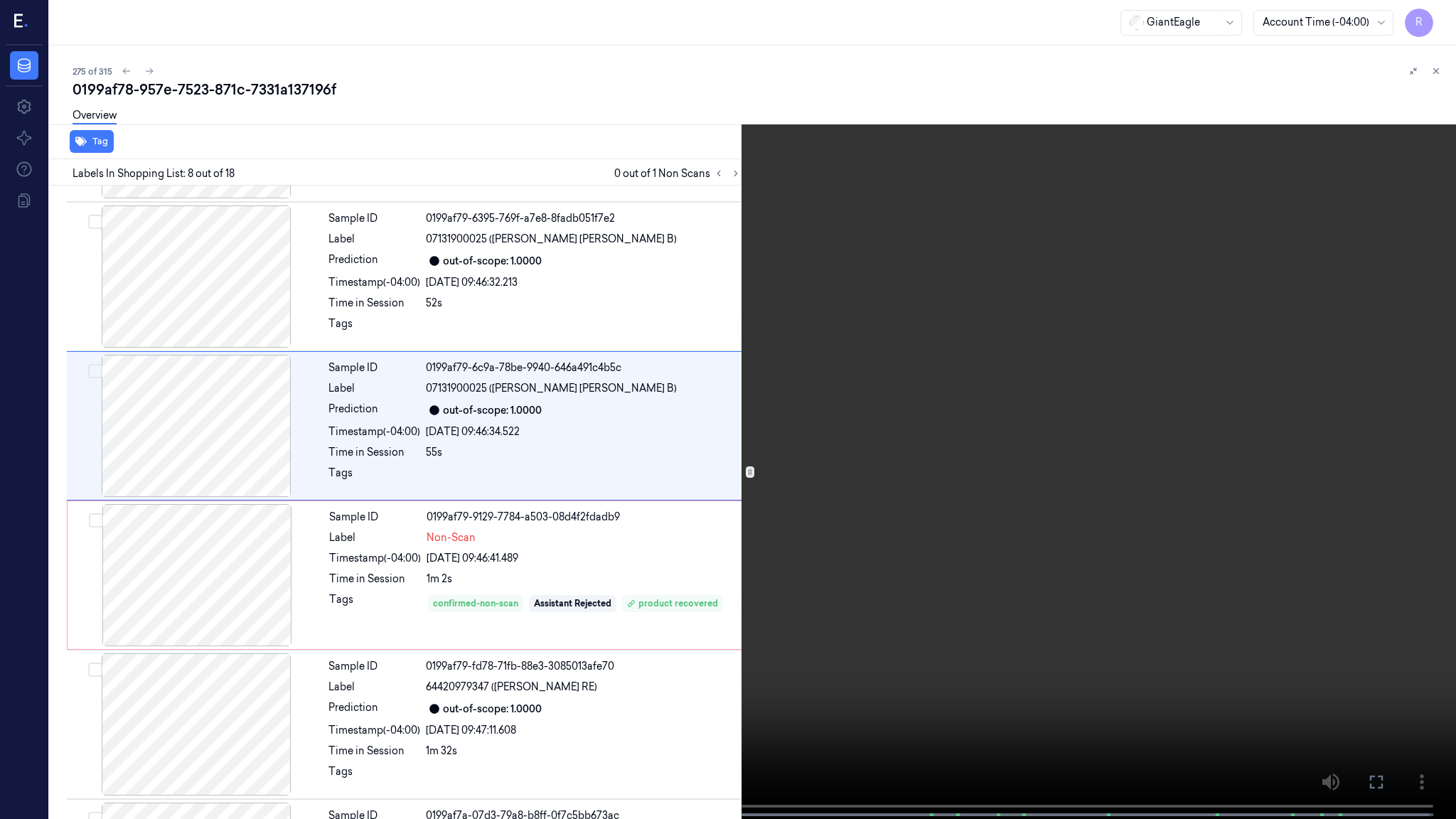
click at [854, 428] on video at bounding box center [728, 411] width 1456 height 822
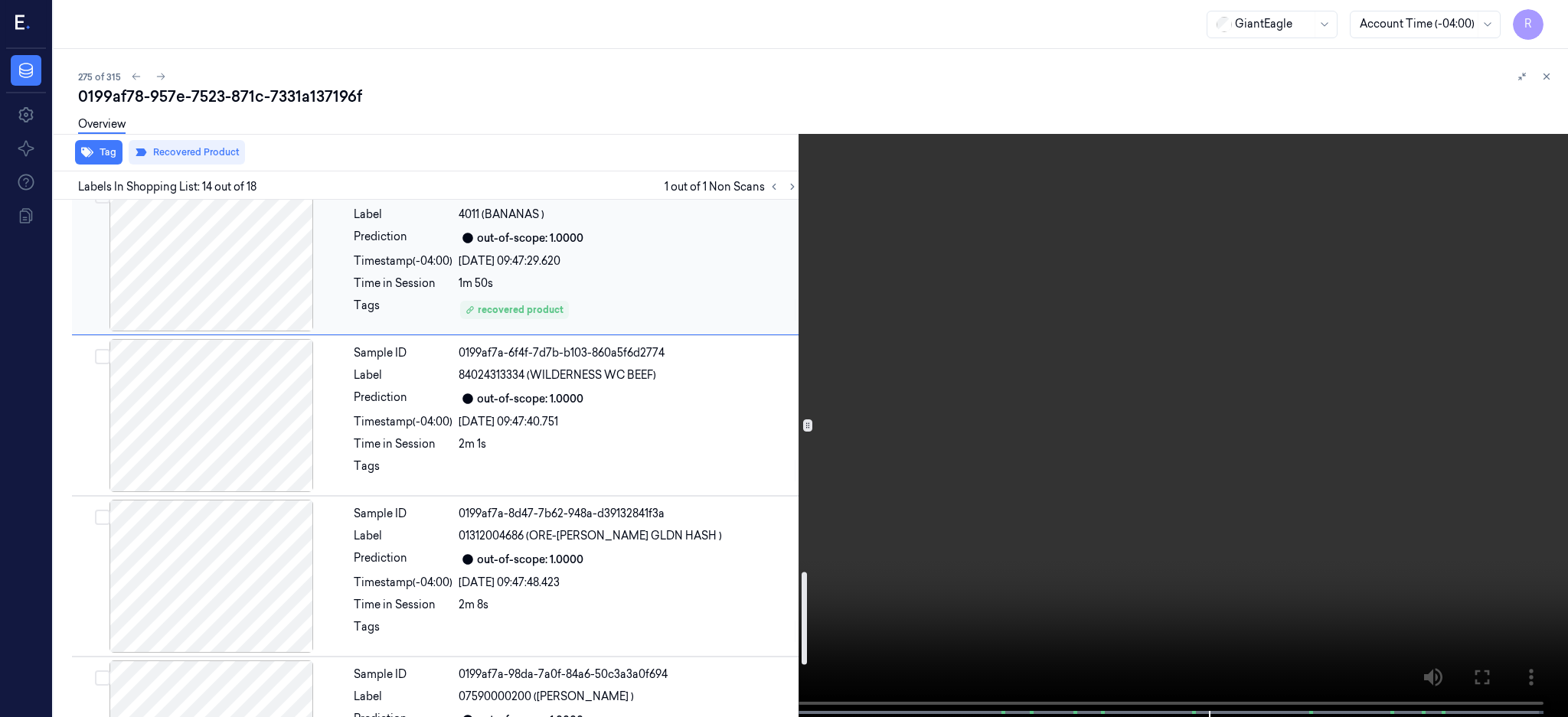
scroll to position [2085, 0]
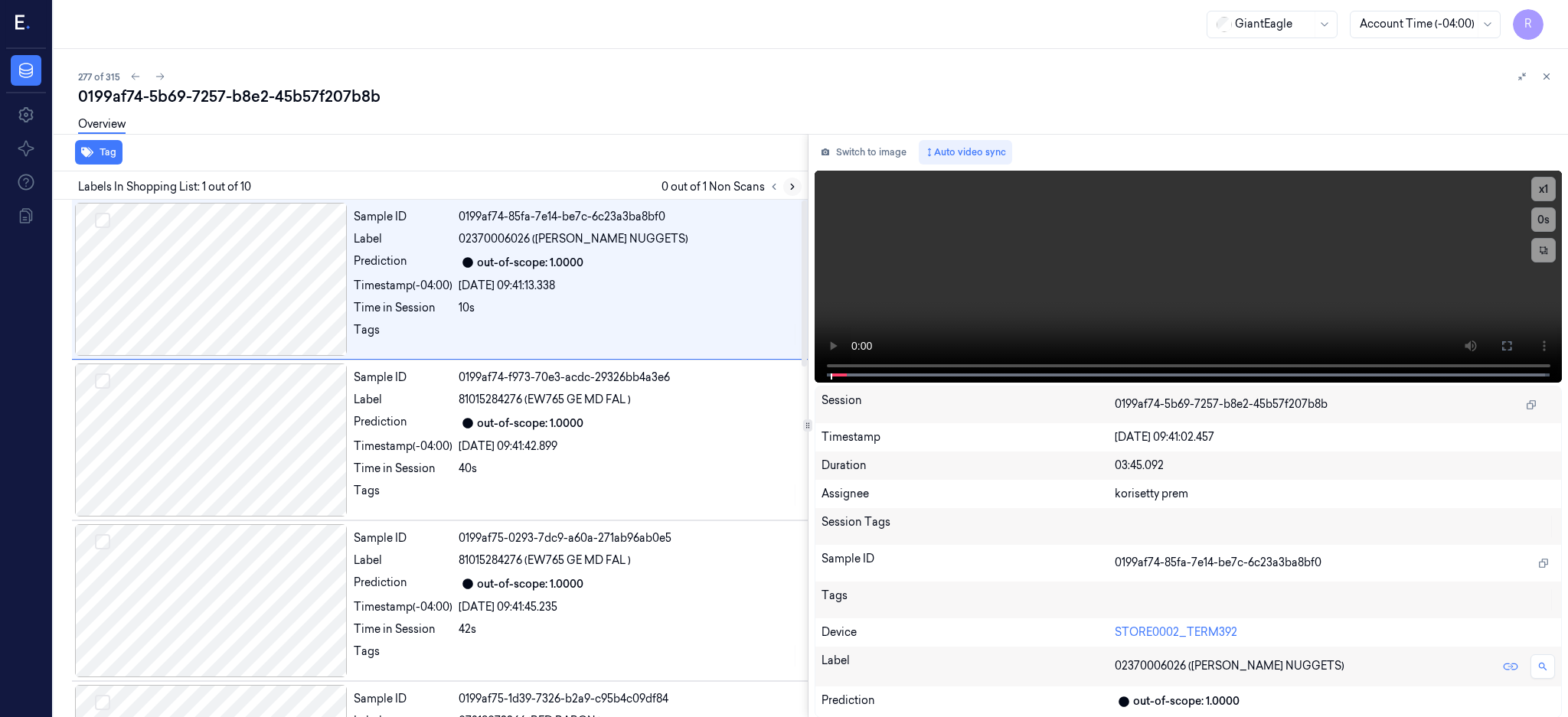
click at [798, 184] on icon at bounding box center [792, 187] width 11 height 11
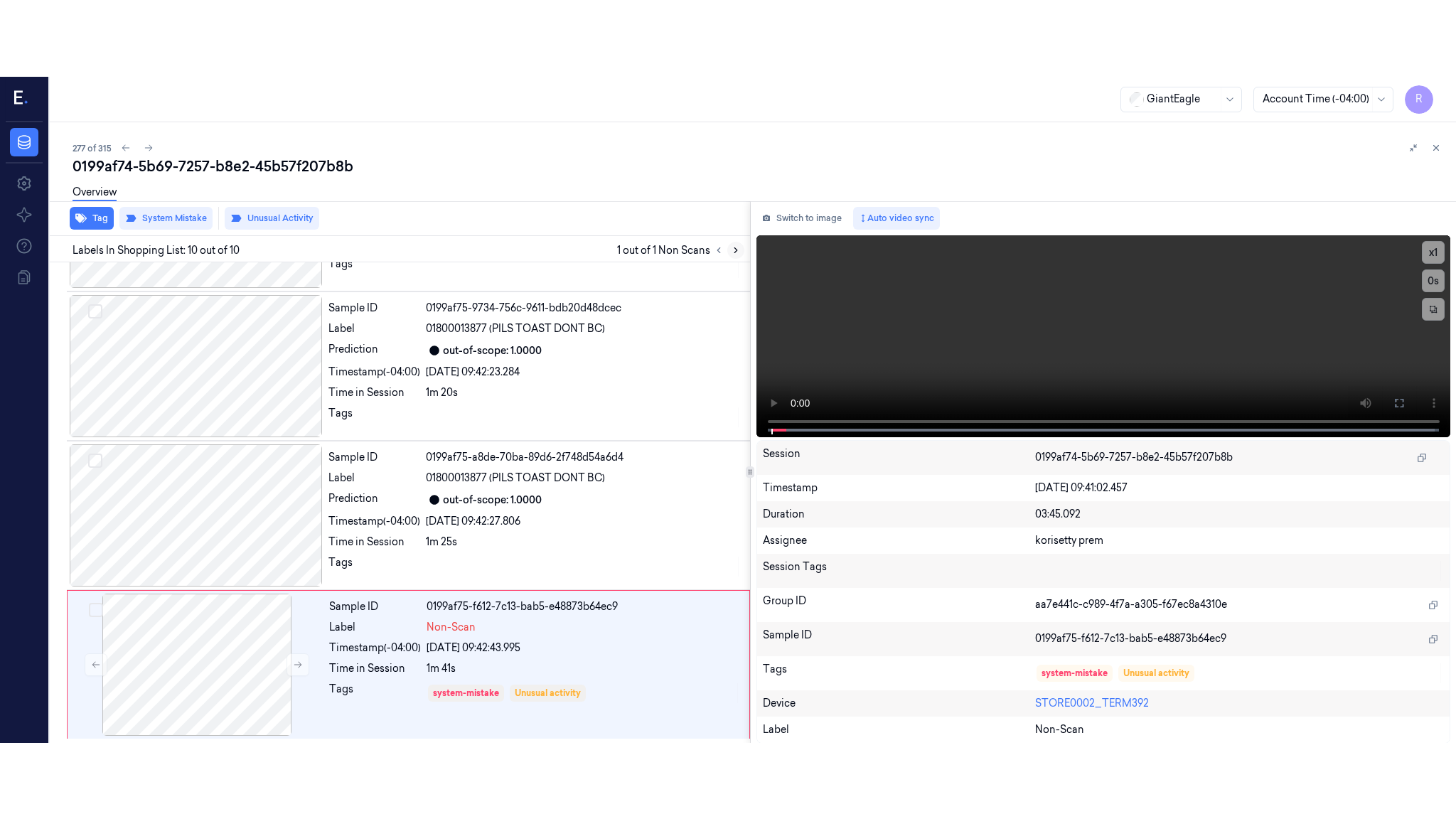
scroll to position [1016, 0]
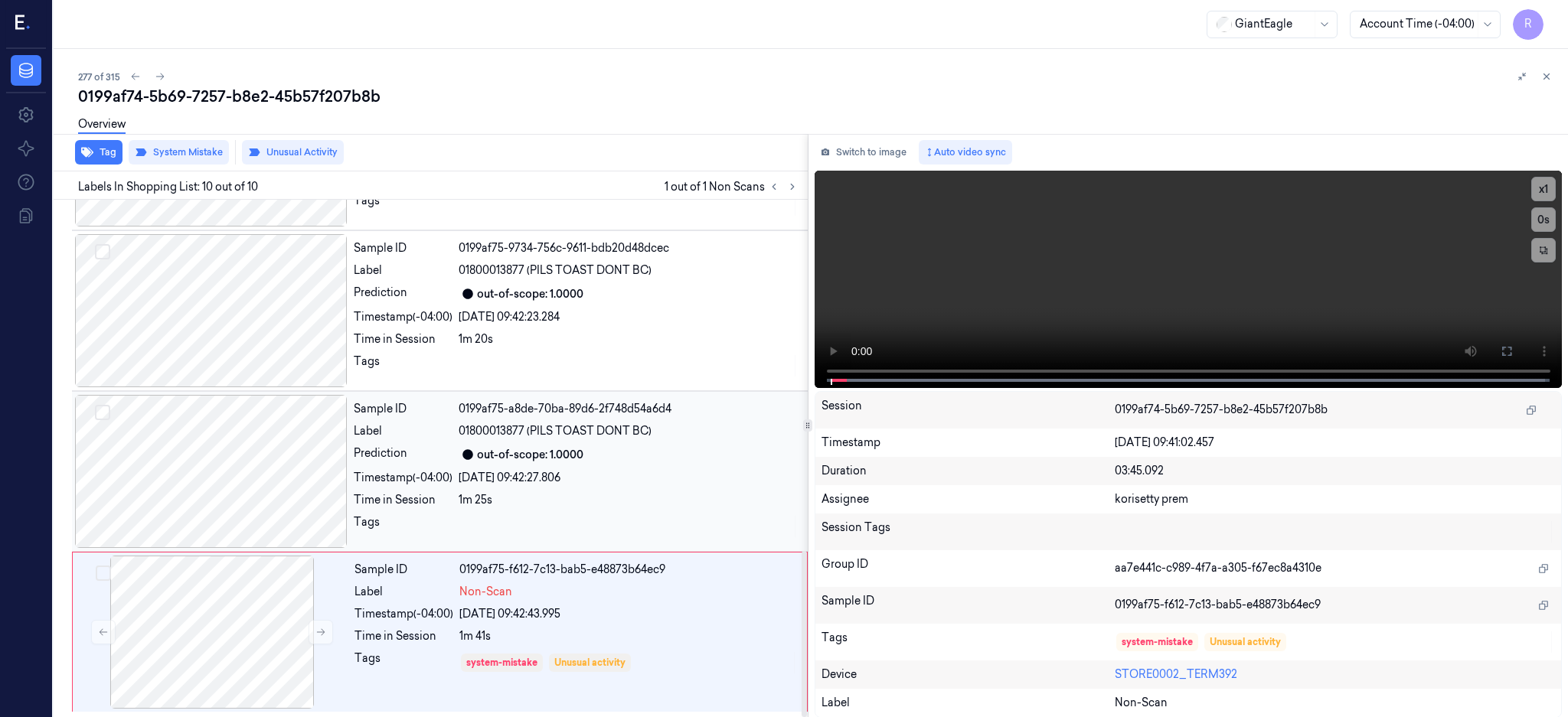
click at [229, 494] on div at bounding box center [211, 471] width 273 height 153
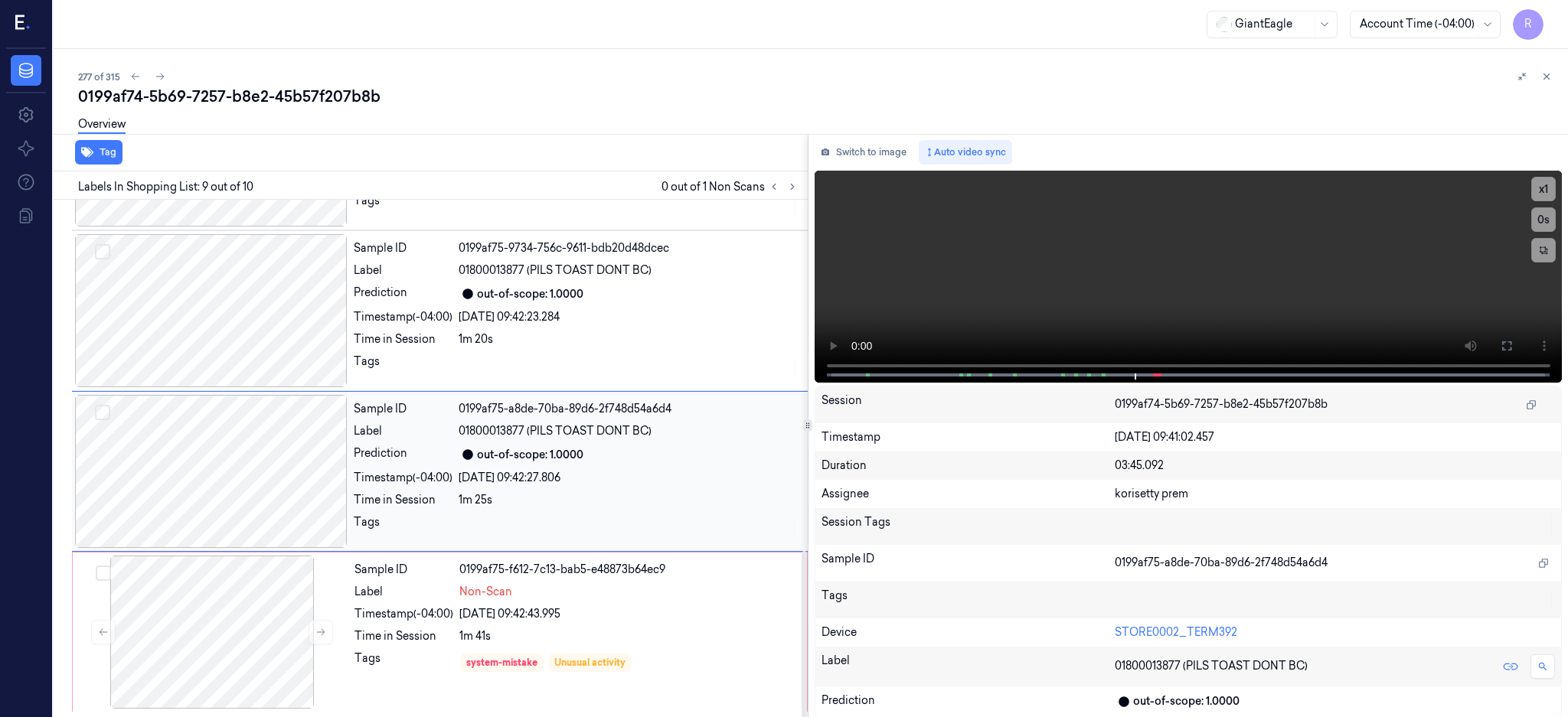
click at [192, 472] on div at bounding box center [211, 471] width 273 height 153
click at [1512, 343] on icon at bounding box center [1506, 346] width 12 height 12
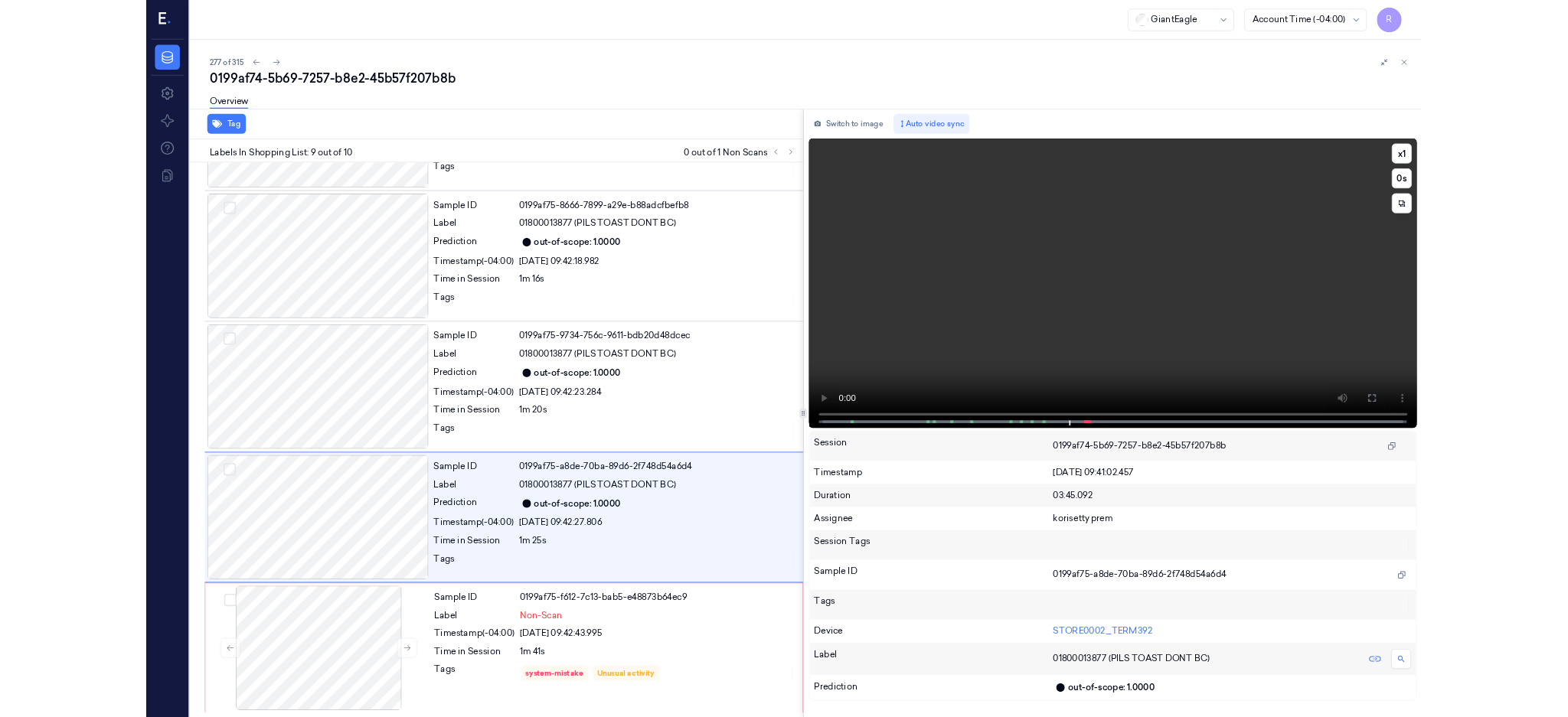
scroll to position [930, 0]
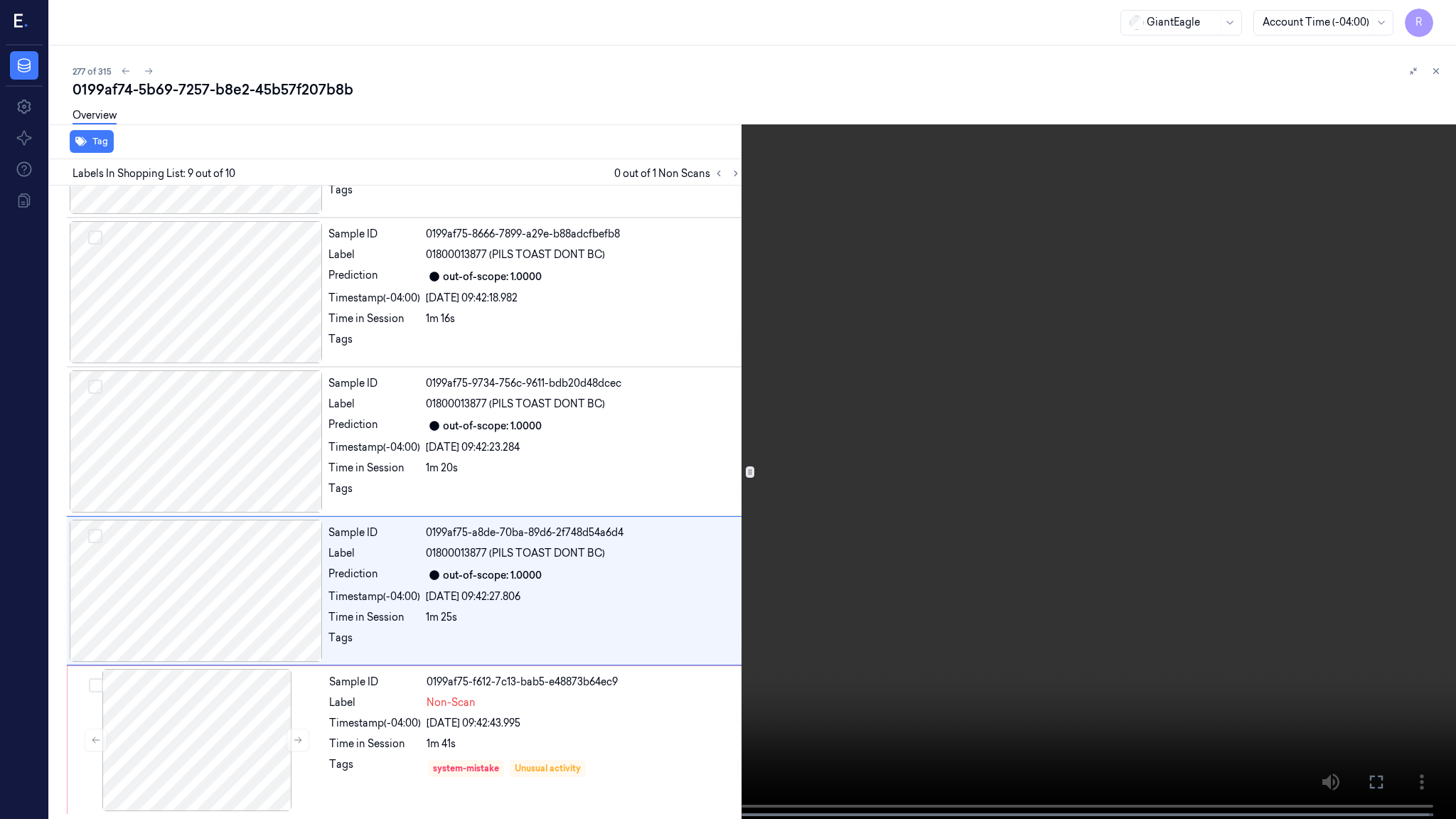
click at [828, 499] on video at bounding box center [728, 411] width 1456 height 822
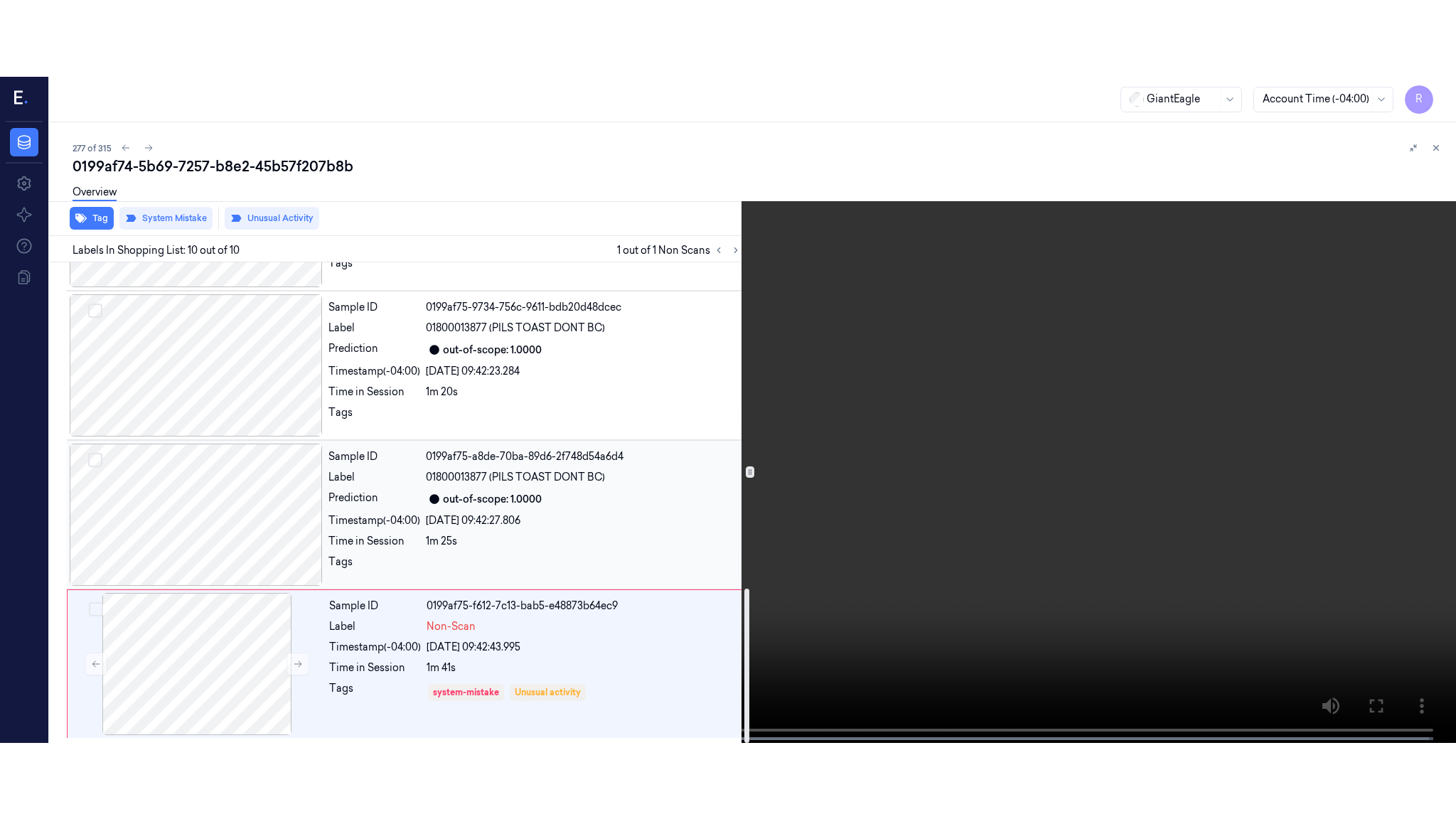
scroll to position [1016, 0]
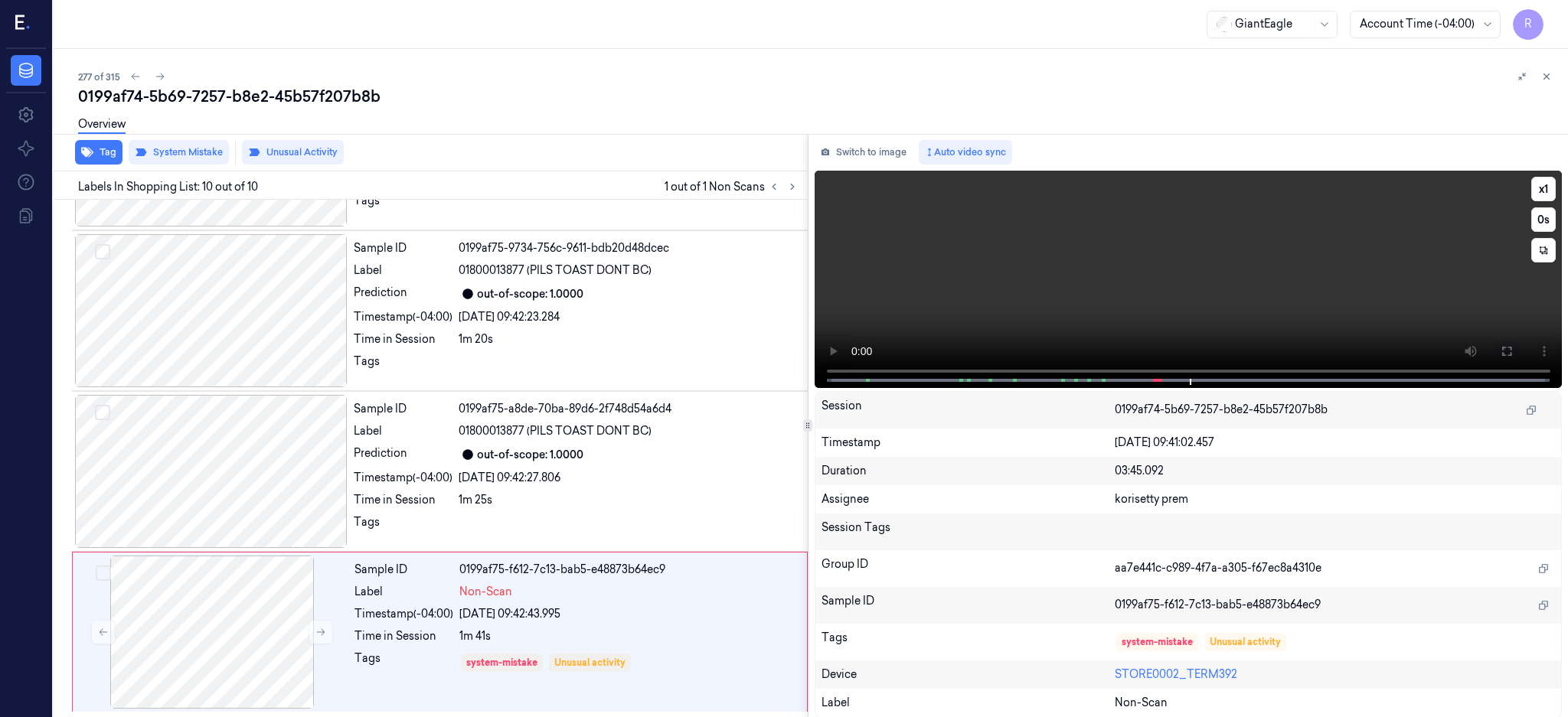
drag, startPoint x: 1562, startPoint y: 351, endPoint x: 1564, endPoint y: 475, distance: 124.0
click at [1512, 351] on icon at bounding box center [1506, 352] width 12 height 12
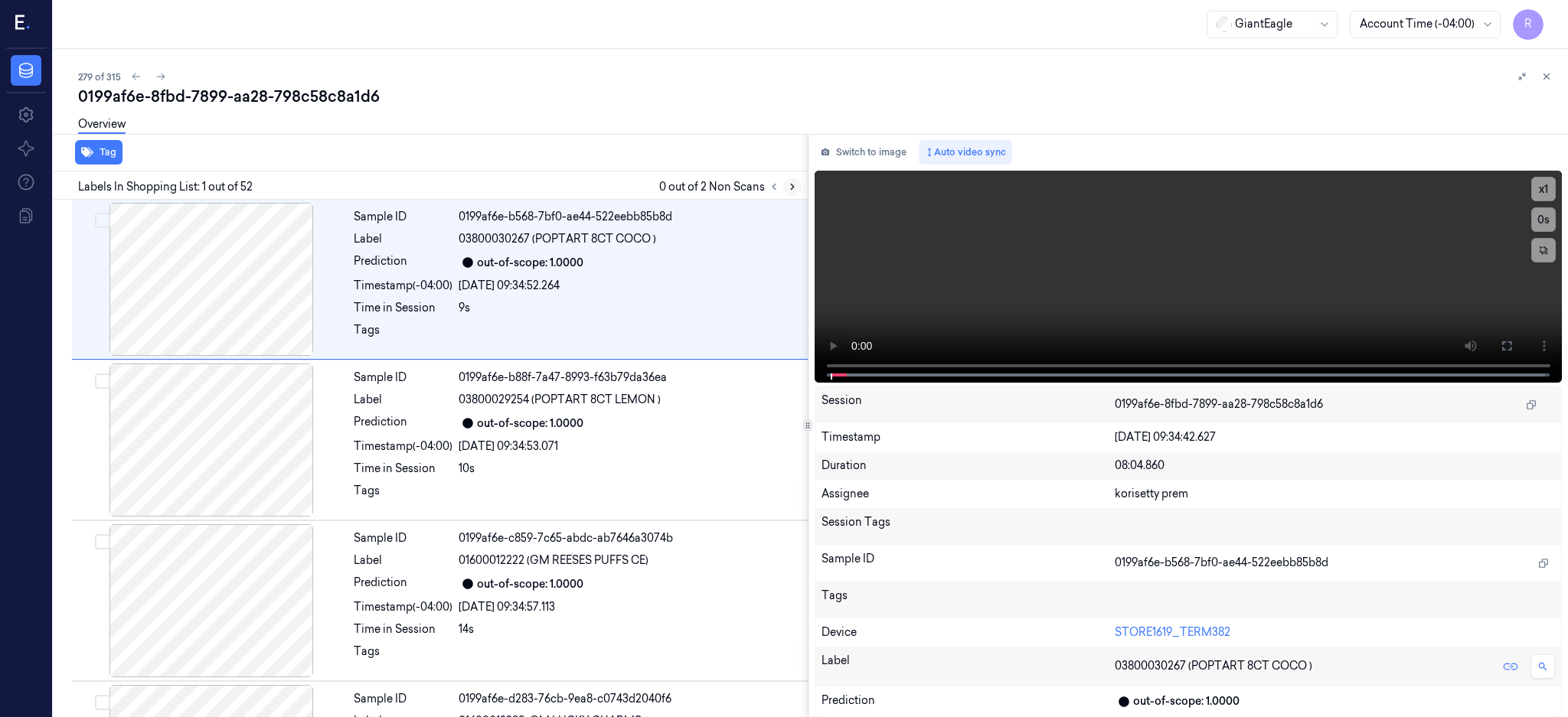
click at [798, 187] on icon at bounding box center [792, 187] width 11 height 11
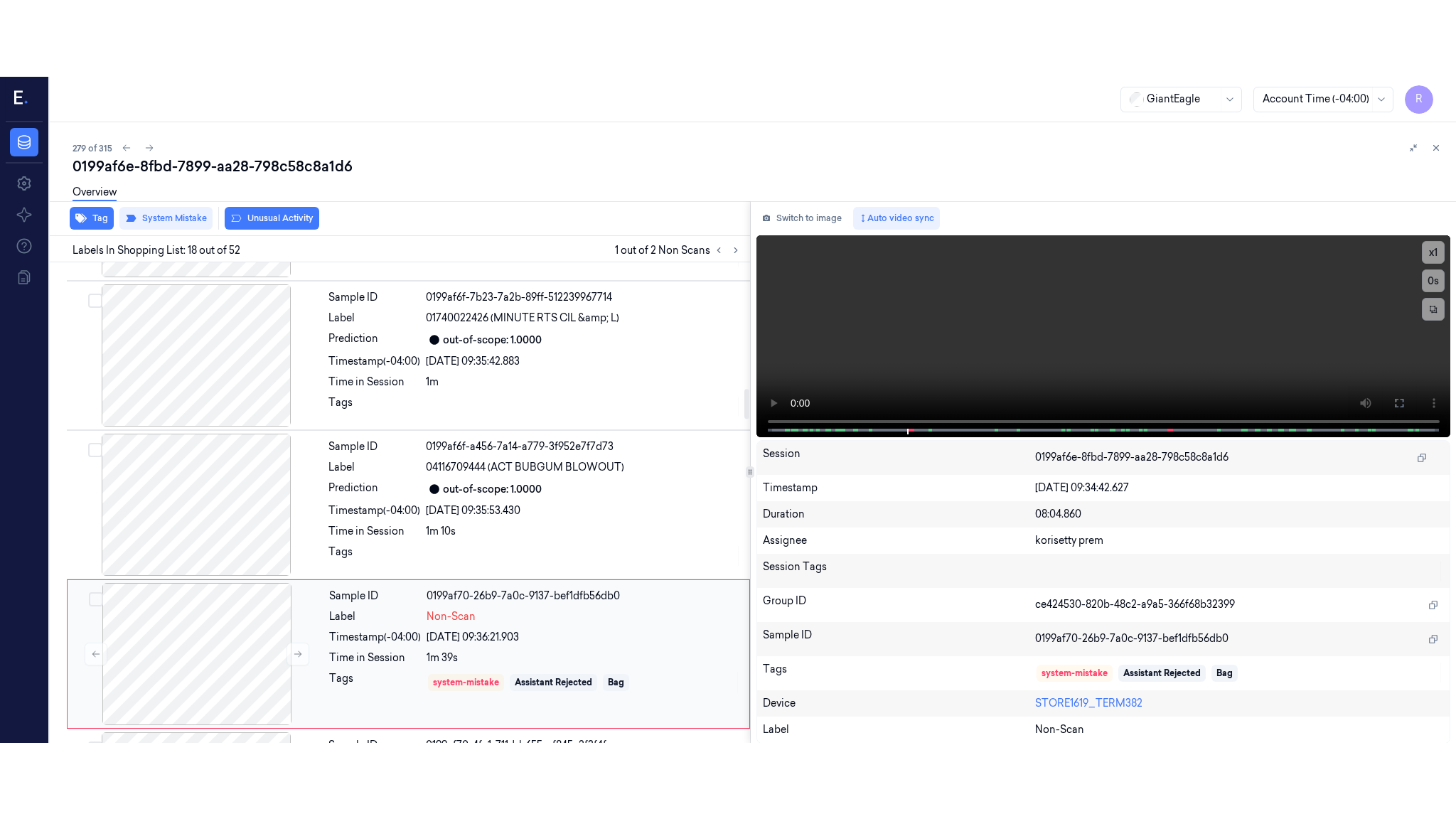
scroll to position [2372, 0]
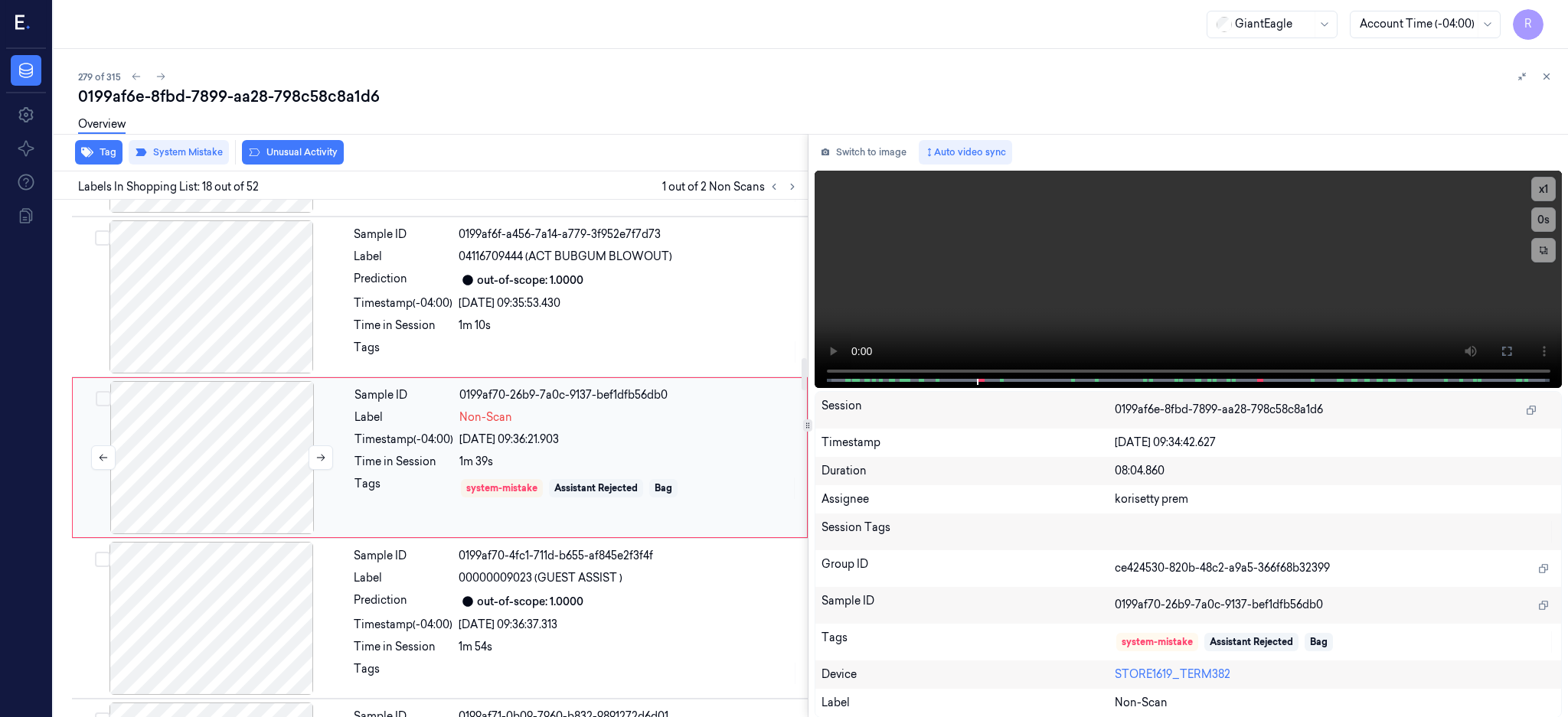
click at [209, 474] on div at bounding box center [212, 457] width 273 height 153
click at [184, 450] on div at bounding box center [212, 457] width 273 height 153
click at [1511, 354] on icon at bounding box center [1506, 352] width 9 height 9
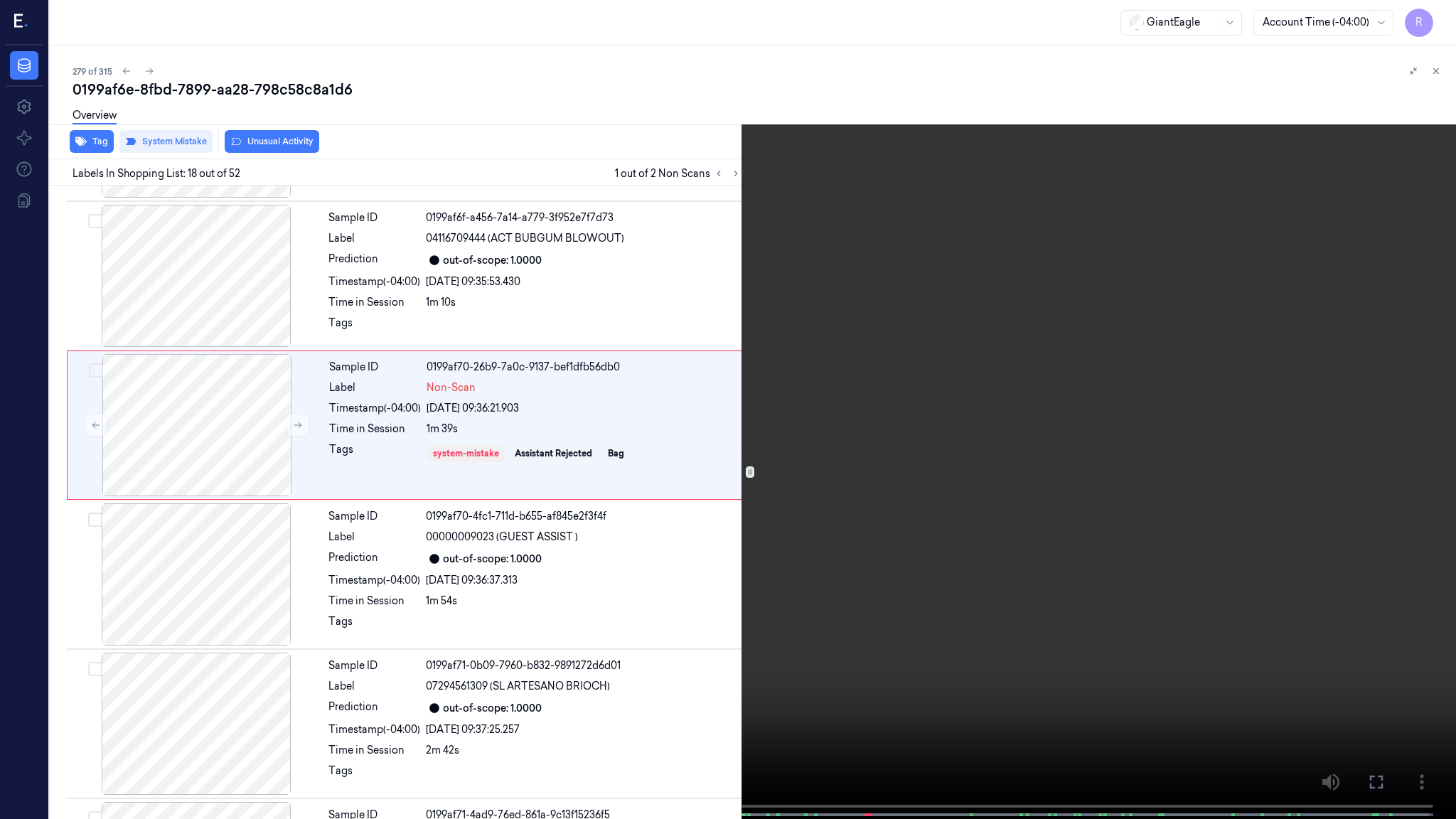
click at [821, 429] on video at bounding box center [728, 411] width 1456 height 822
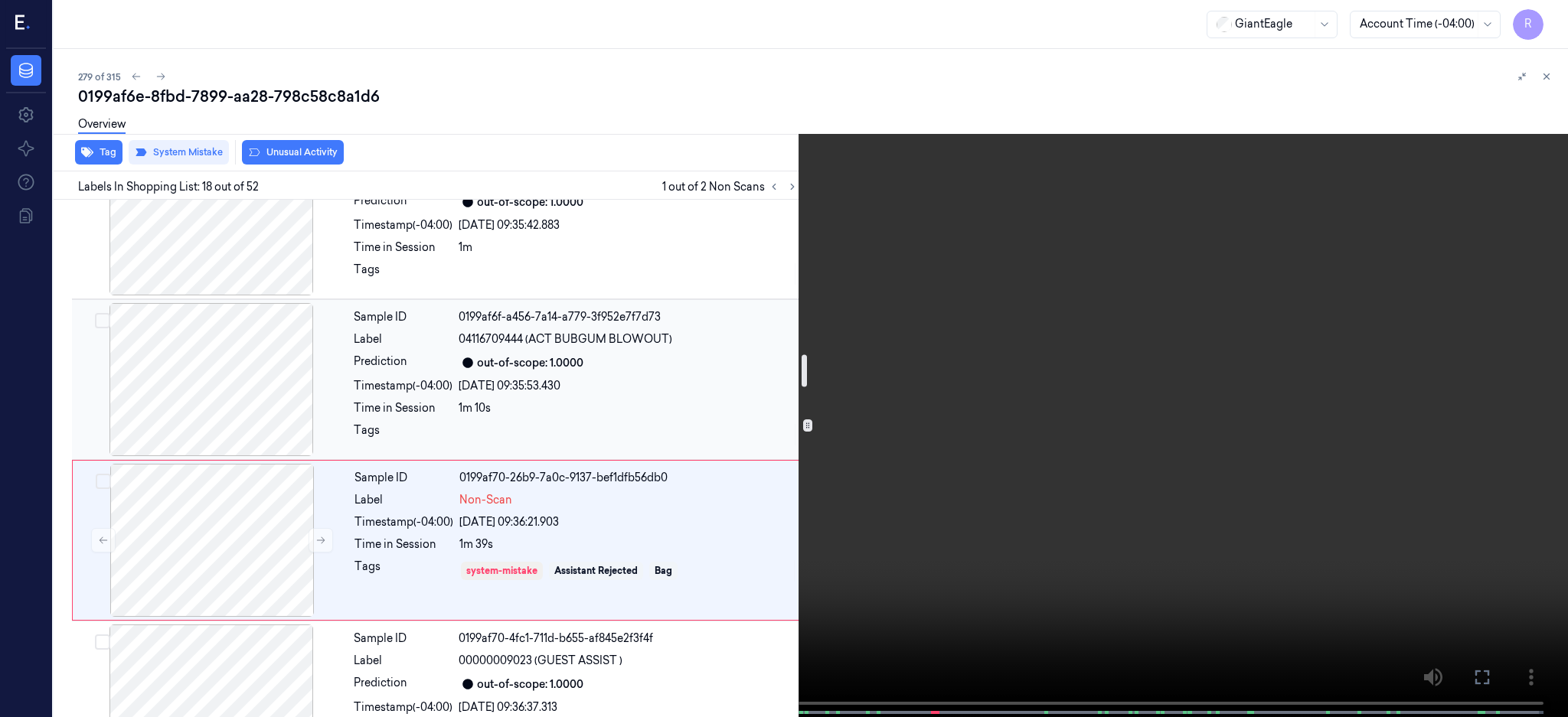
scroll to position [2880, 0]
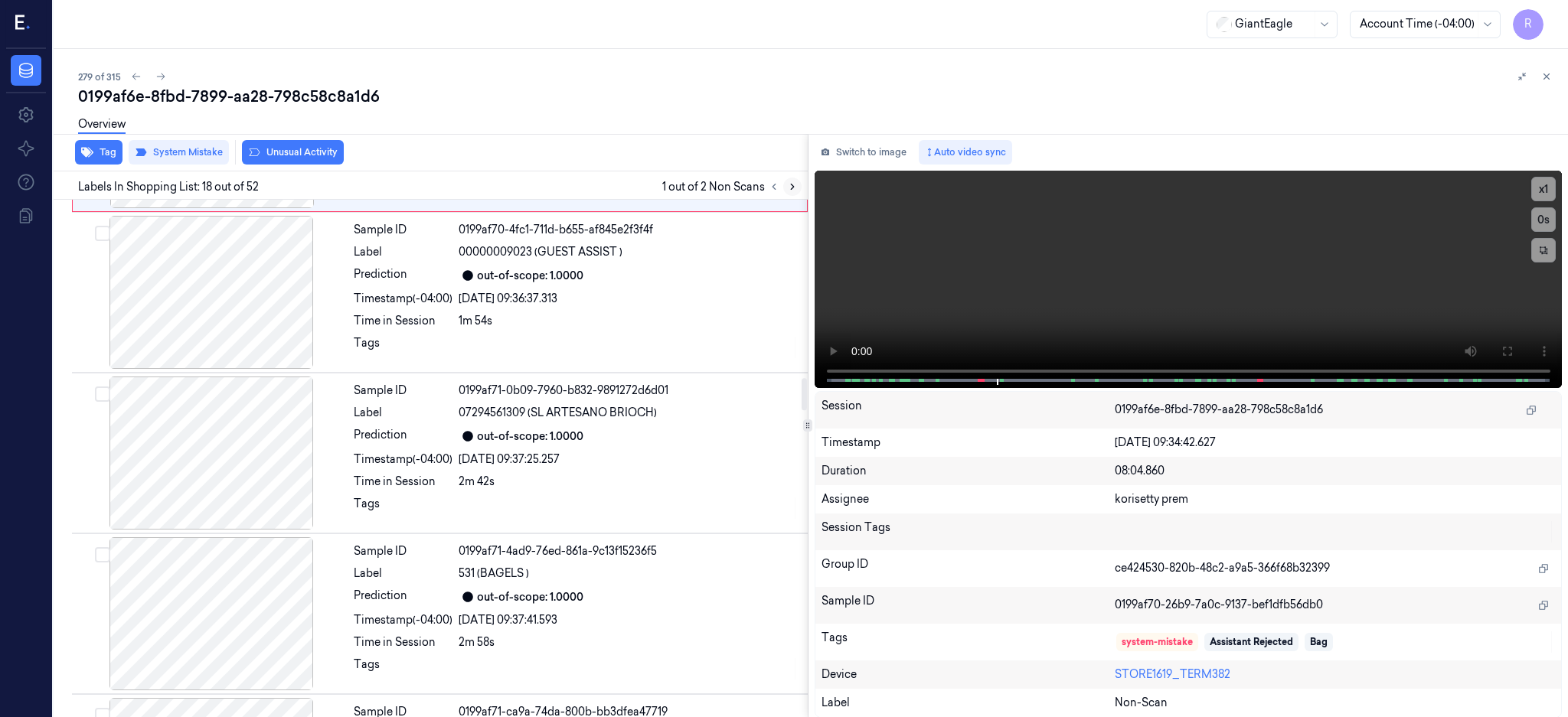
click at [801, 184] on button at bounding box center [792, 187] width 19 height 19
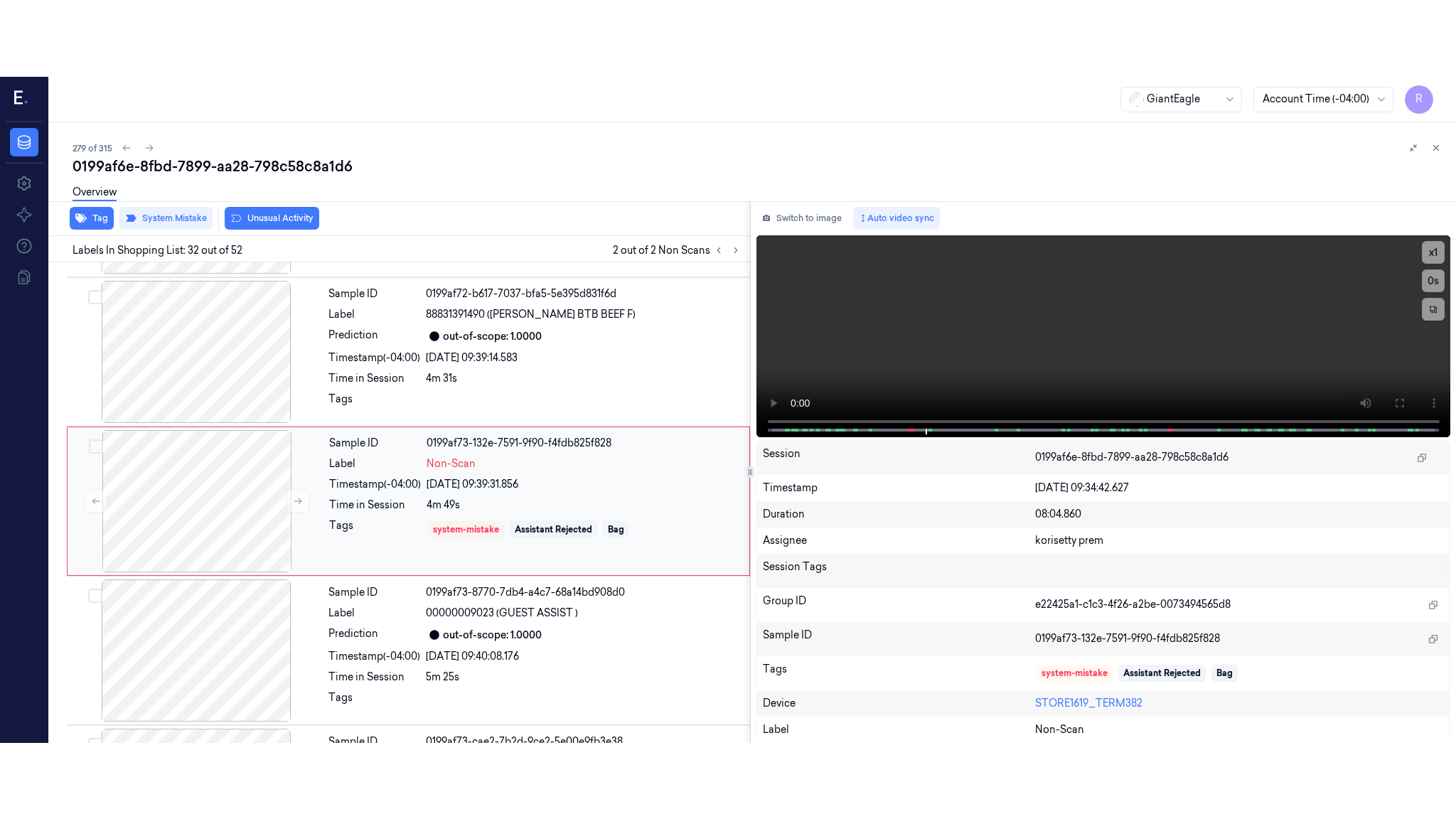
scroll to position [4464, 0]
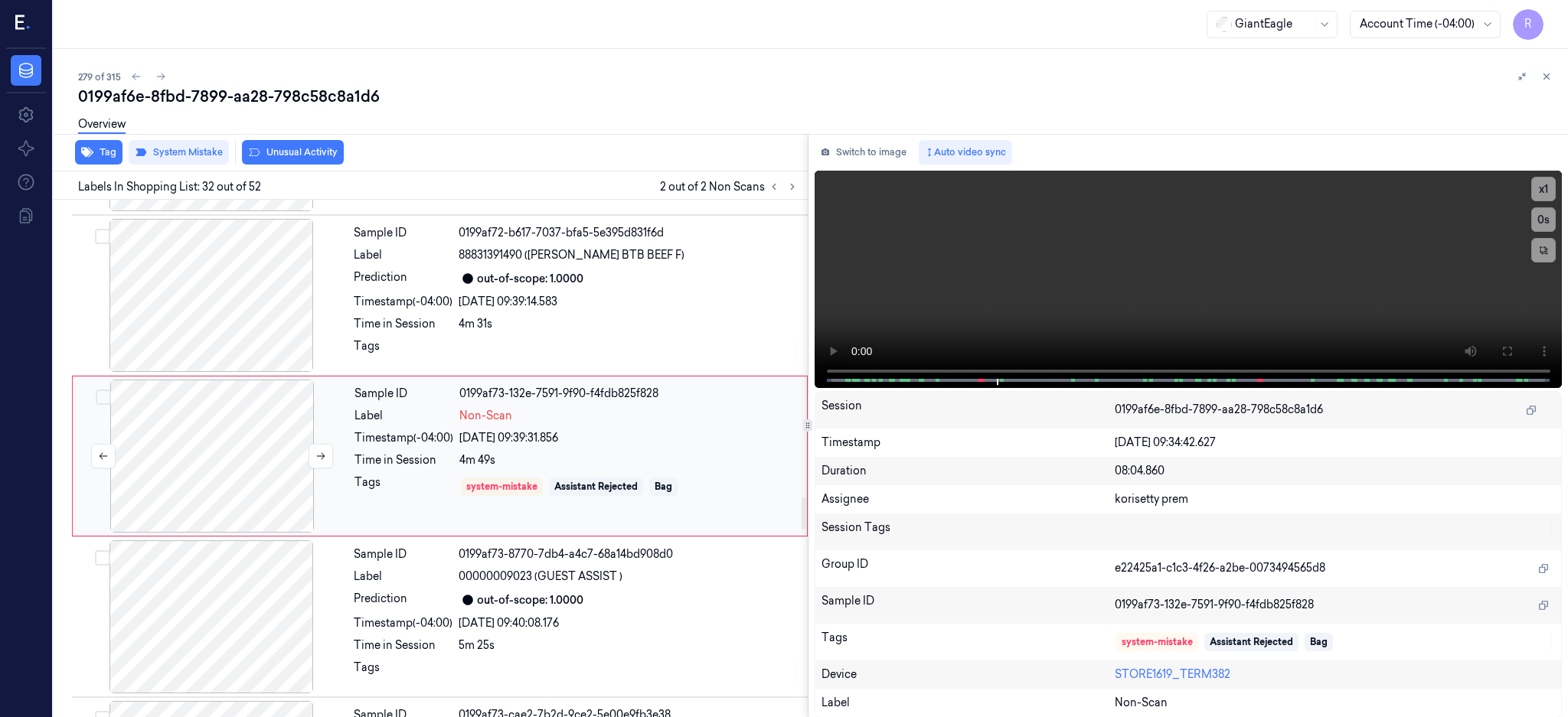
click at [243, 417] on div at bounding box center [212, 456] width 273 height 153
click at [1512, 352] on icon at bounding box center [1506, 352] width 12 height 12
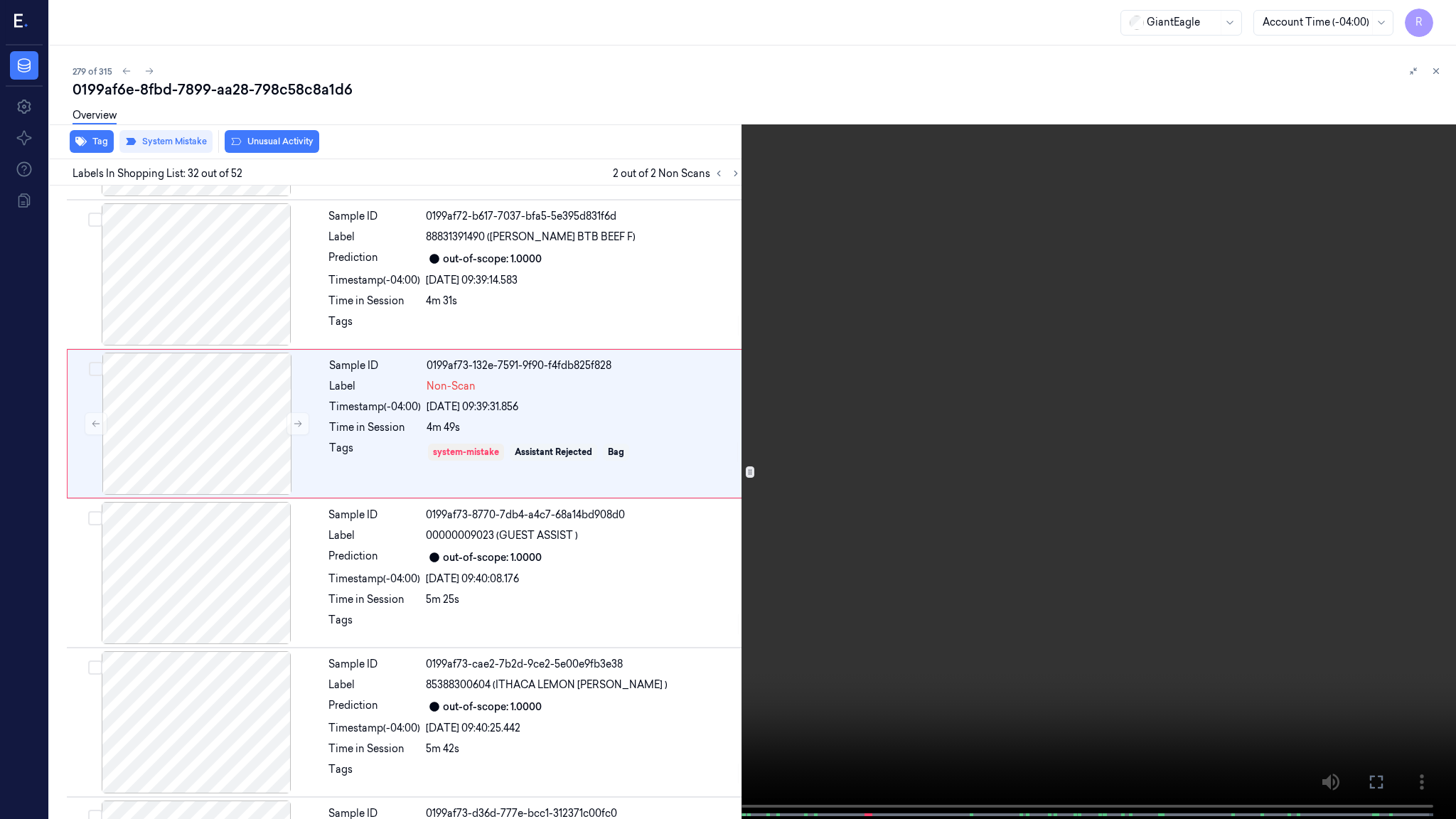
click at [976, 421] on video at bounding box center [728, 411] width 1456 height 822
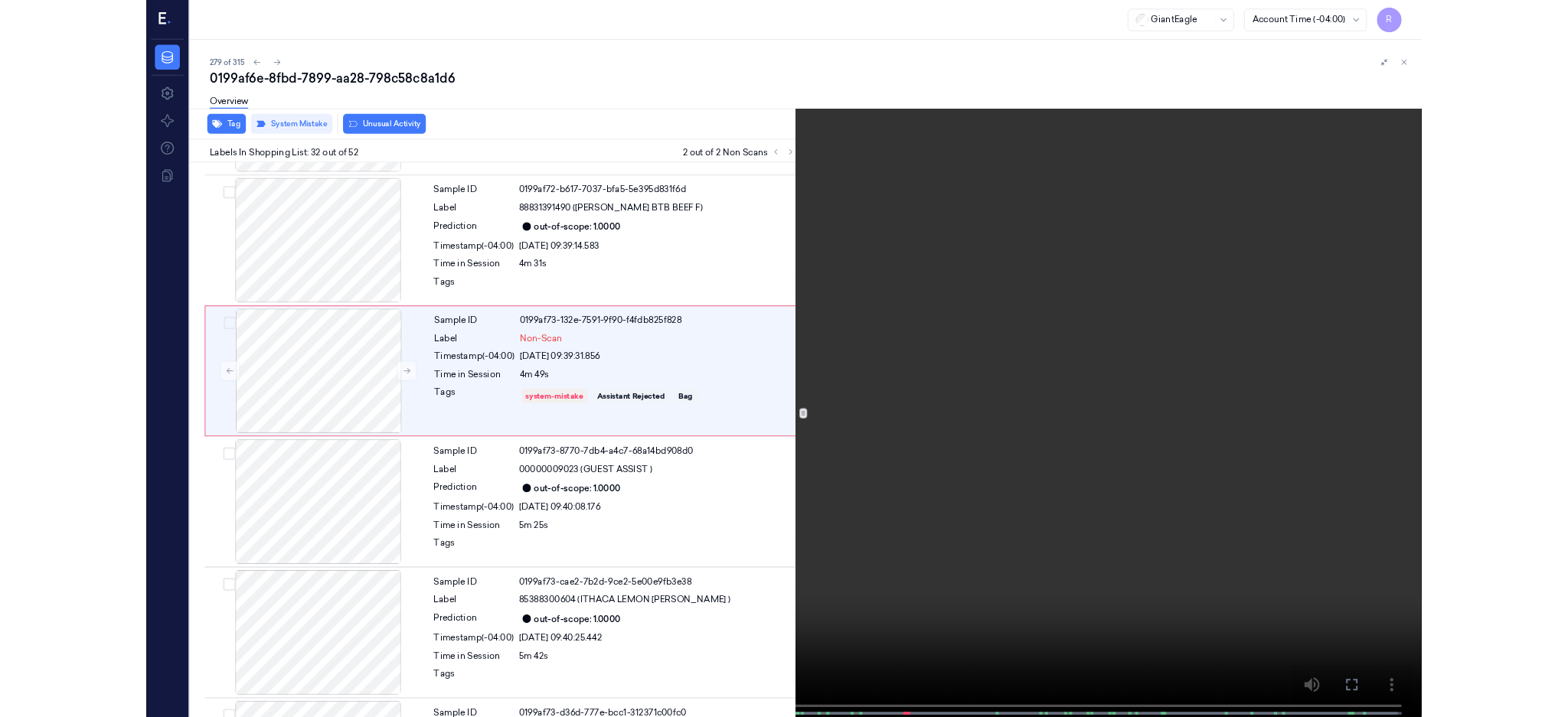
scroll to position [4723, 0]
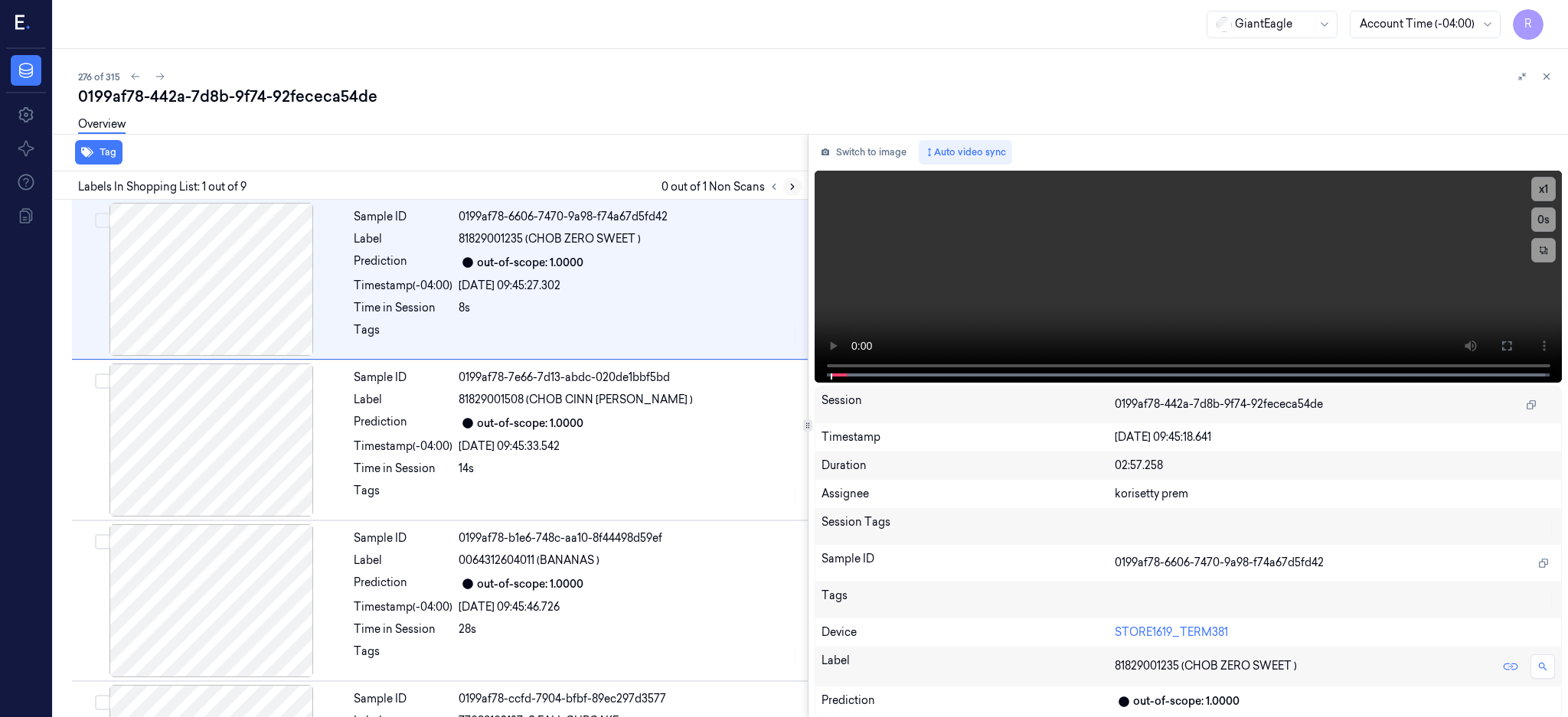
click at [798, 187] on icon at bounding box center [792, 187] width 11 height 11
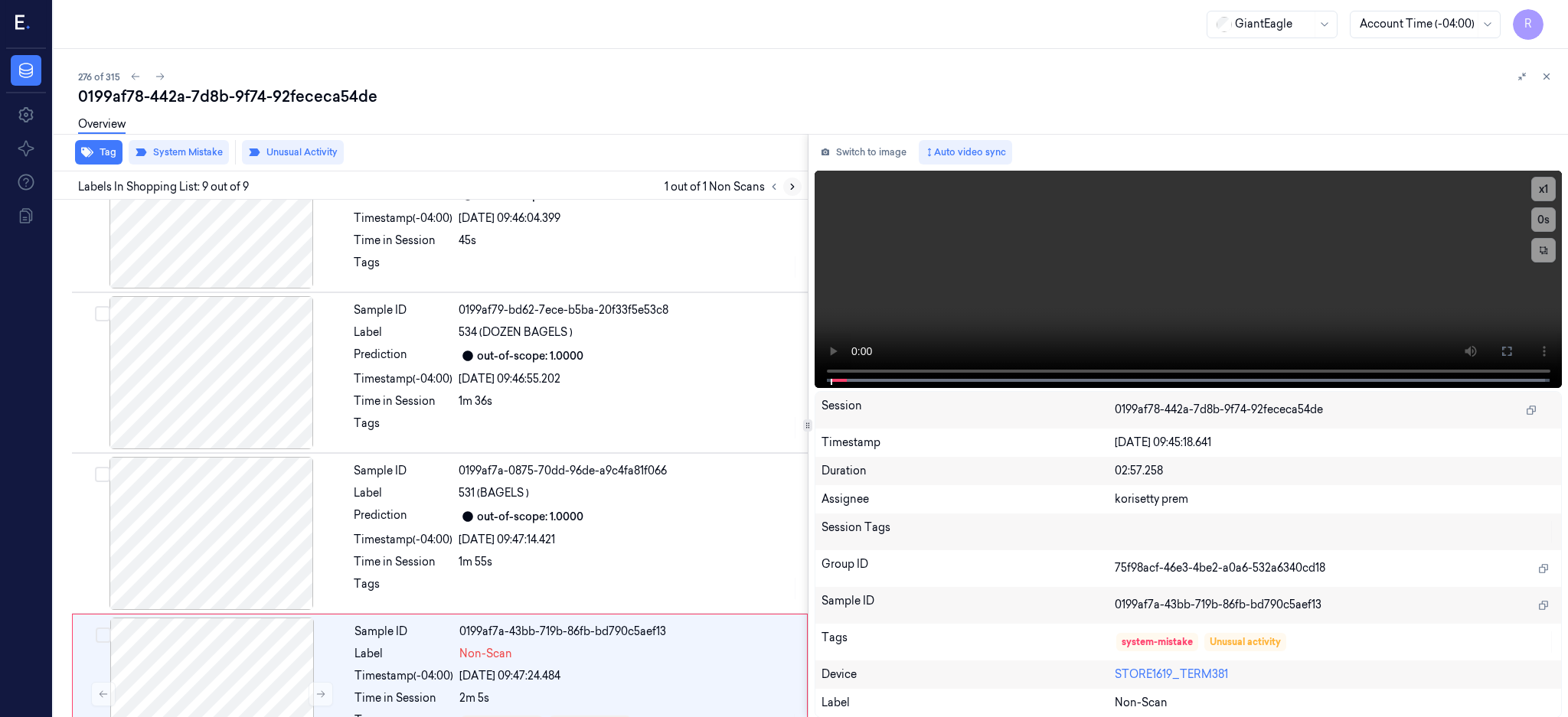
scroll to position [933, 0]
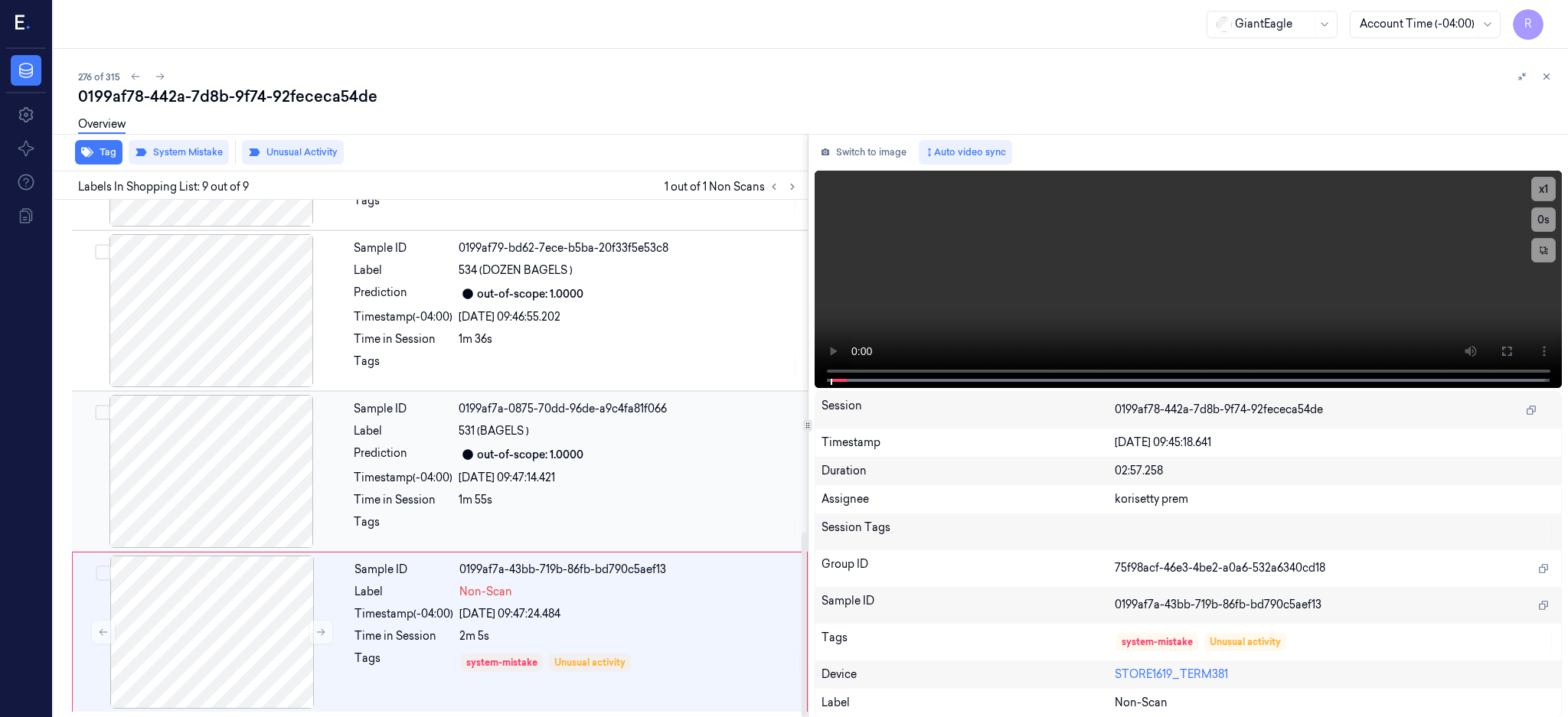
click at [253, 489] on div at bounding box center [211, 471] width 273 height 153
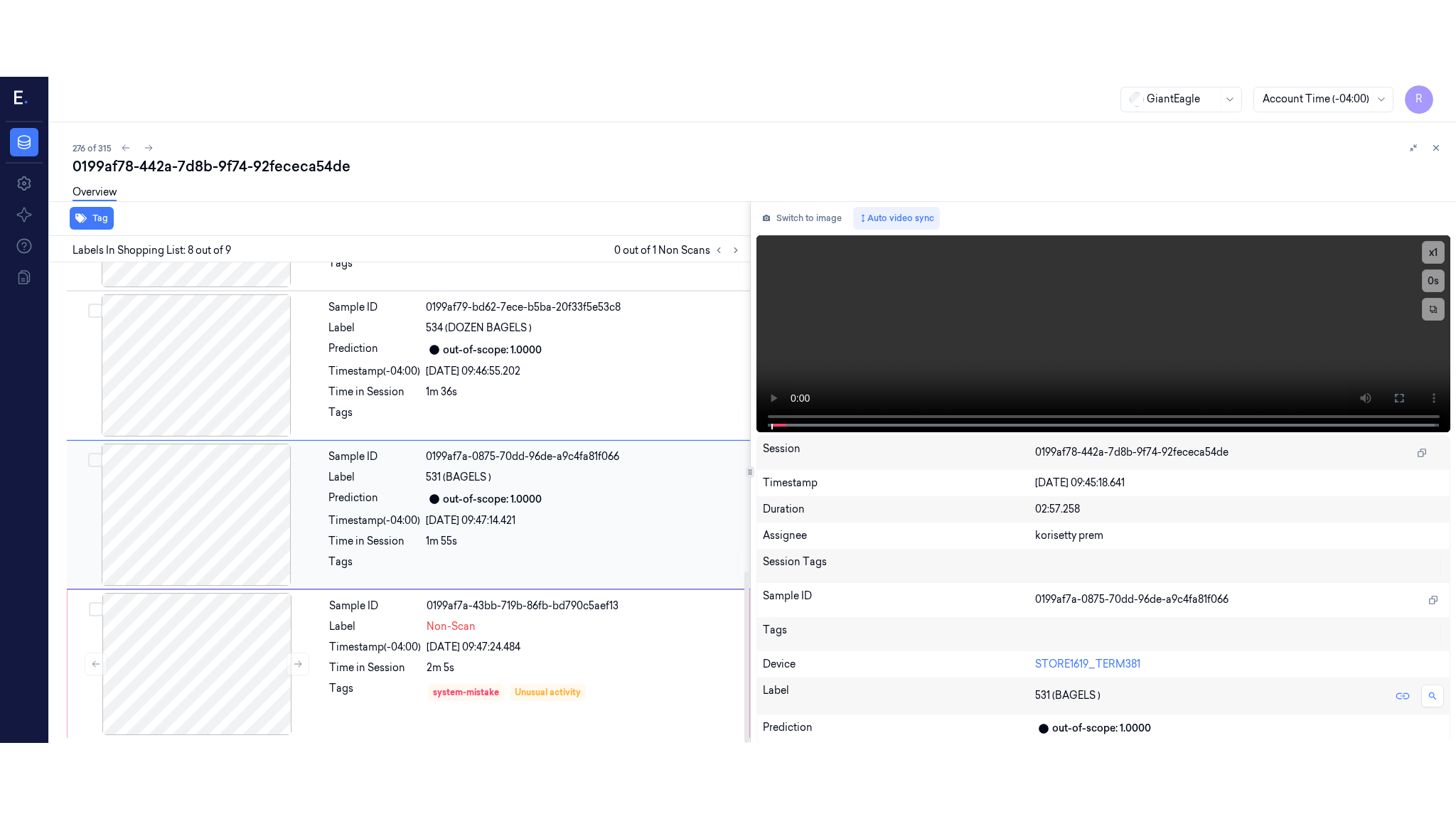
scroll to position [867, 0]
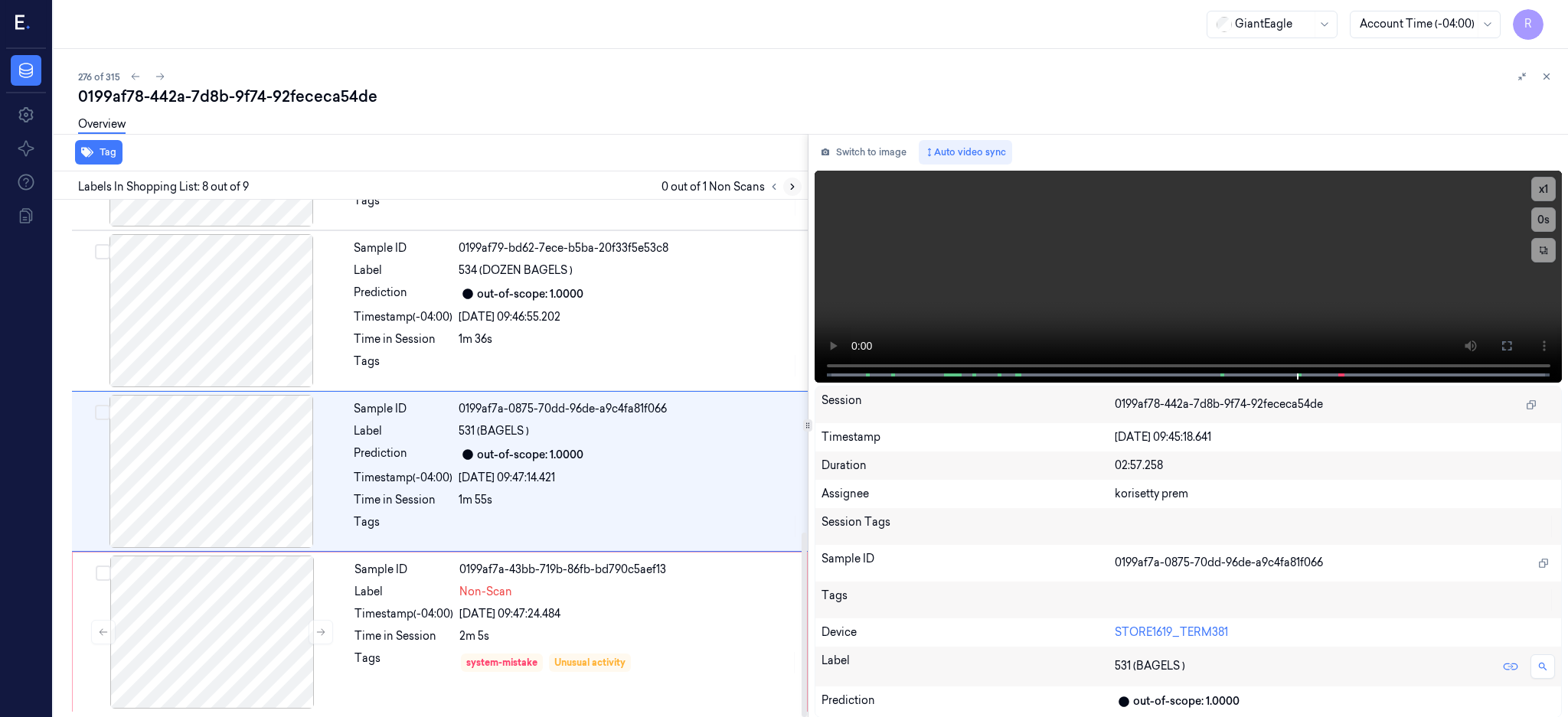
click at [798, 182] on icon at bounding box center [792, 187] width 11 height 11
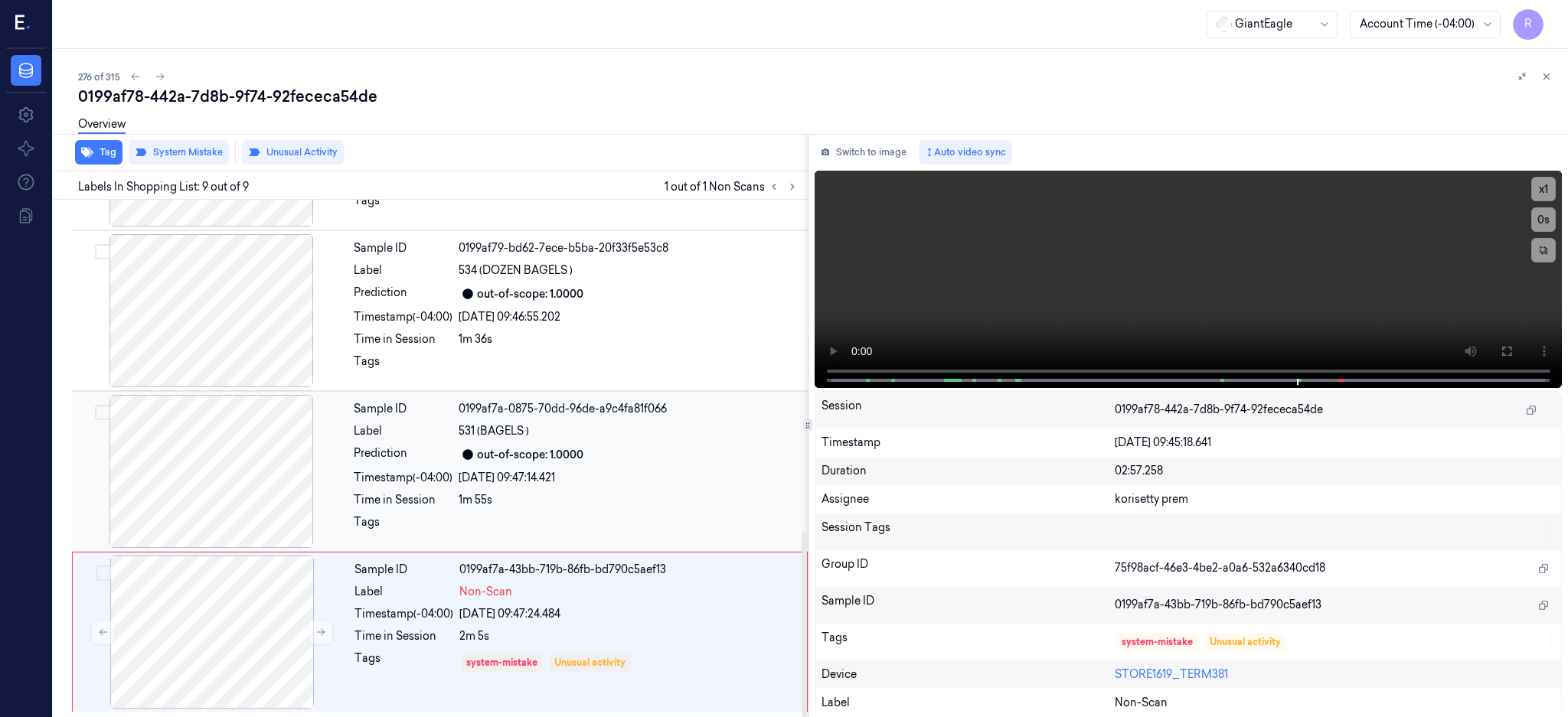
click at [216, 477] on div at bounding box center [211, 471] width 273 height 153
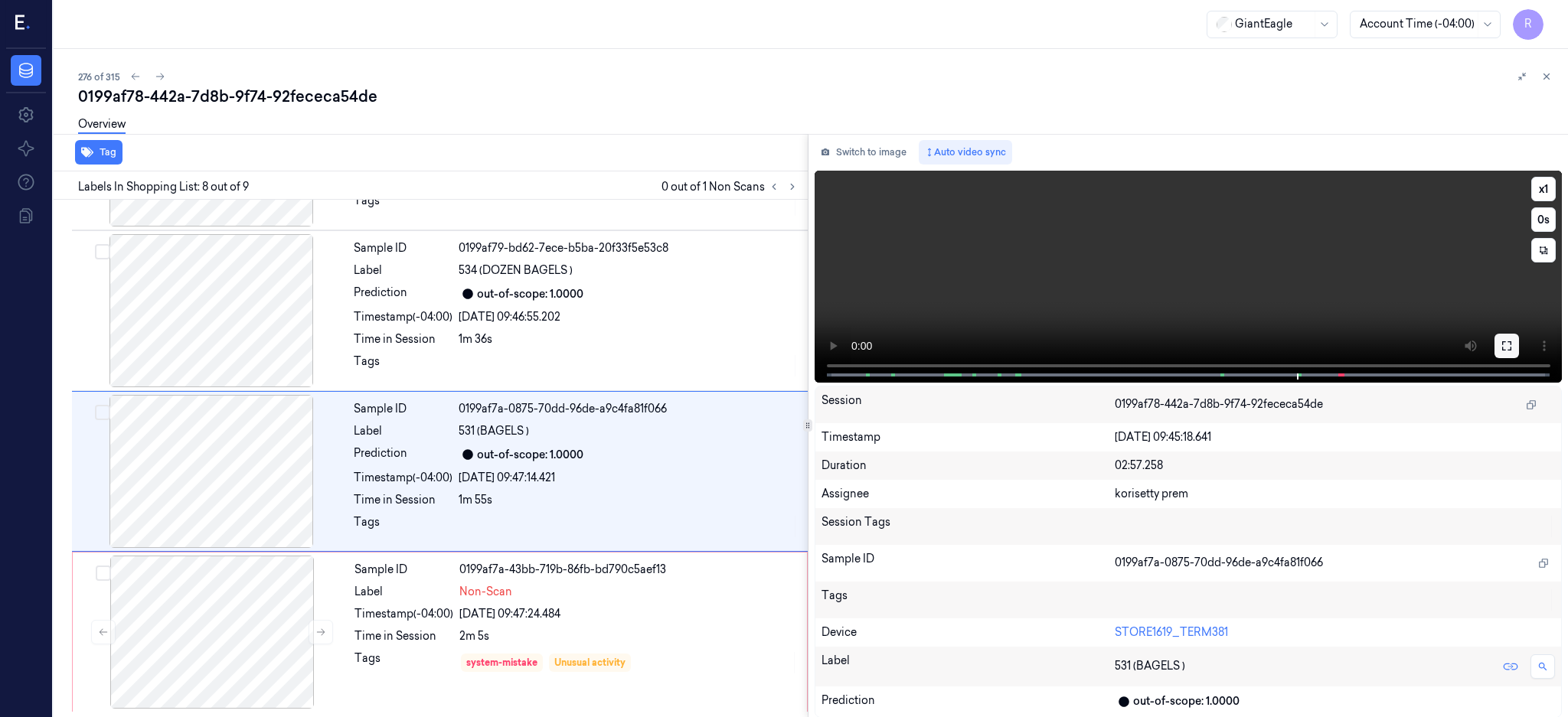
click at [1519, 334] on button at bounding box center [1507, 346] width 25 height 25
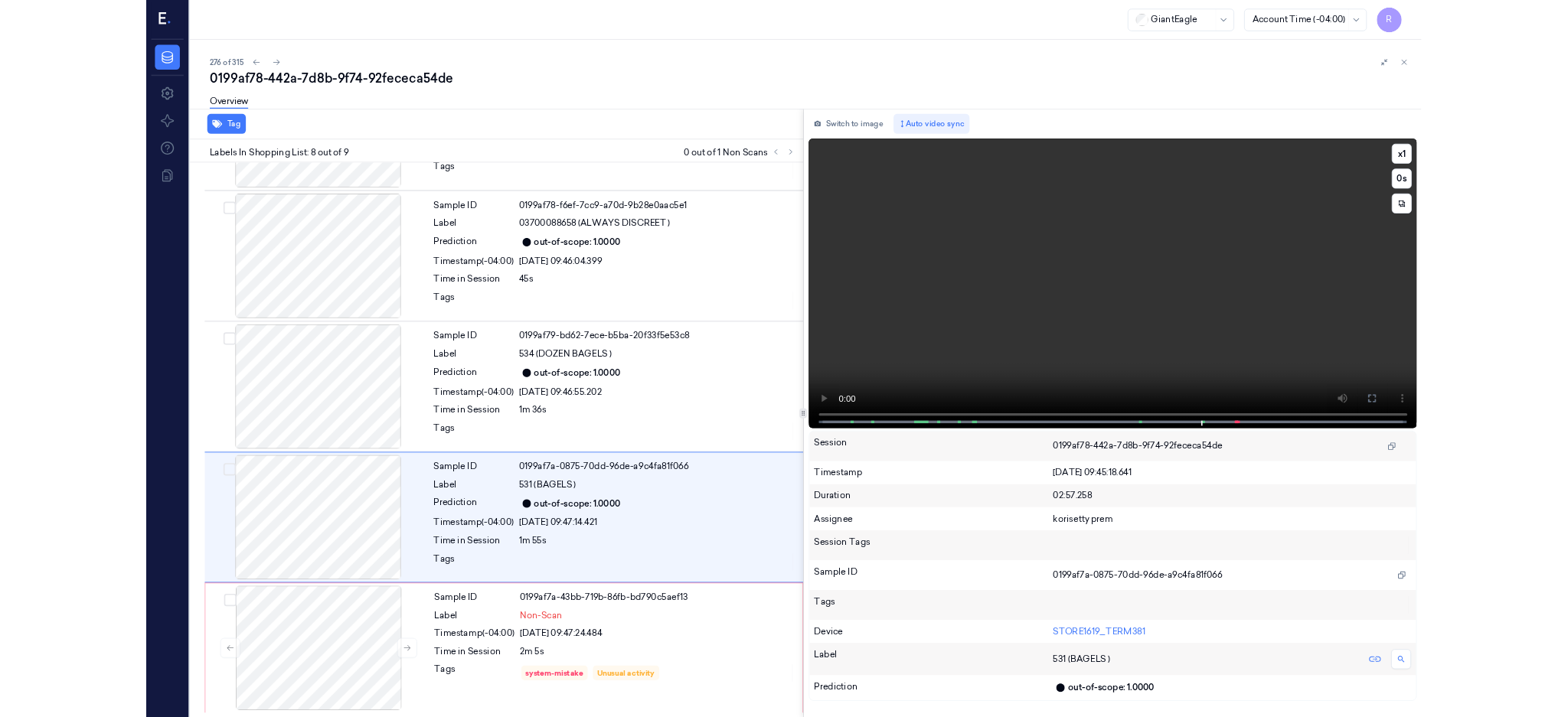
scroll to position [769, 0]
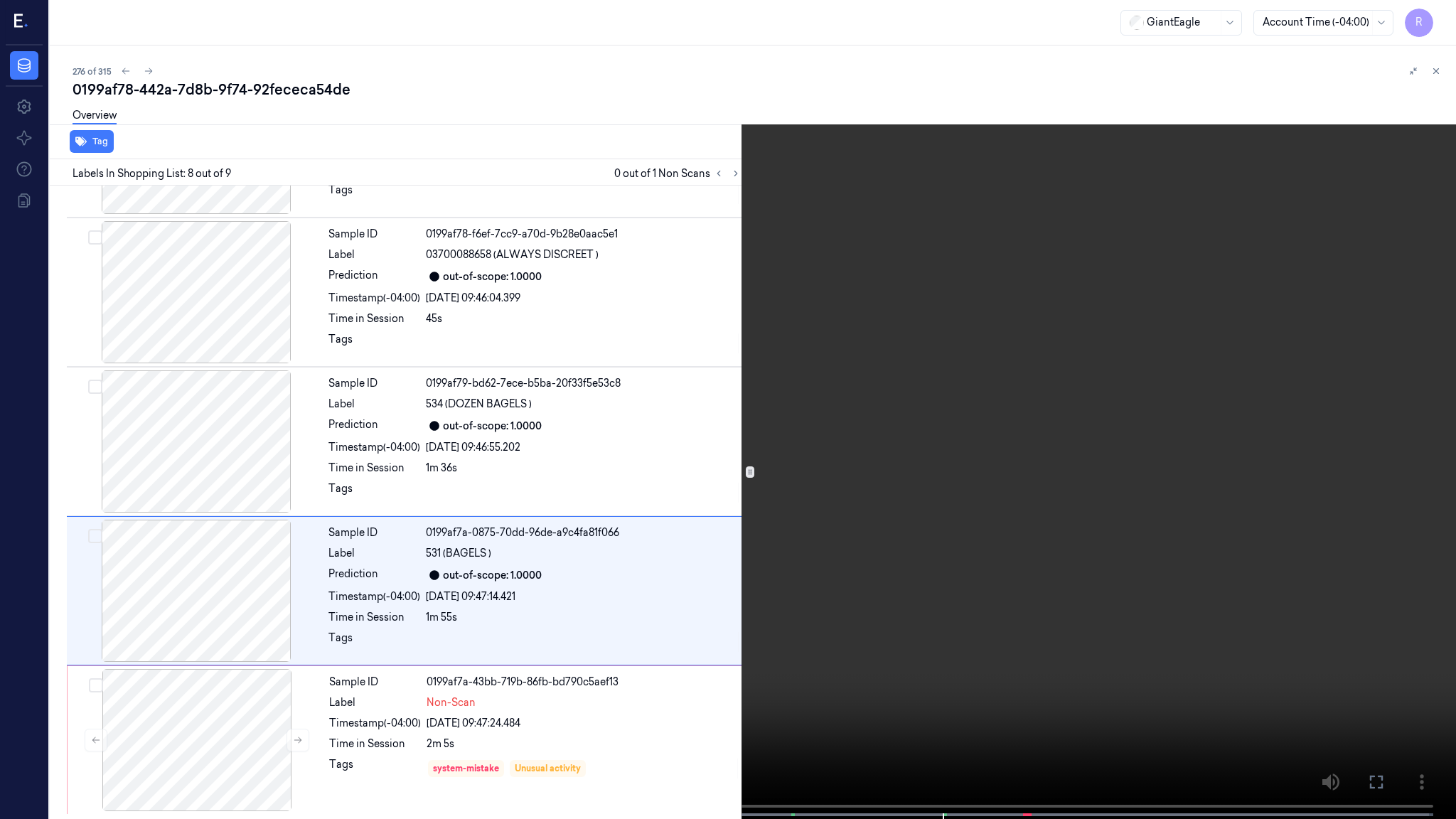
click at [1105, 360] on video at bounding box center [728, 411] width 1456 height 822
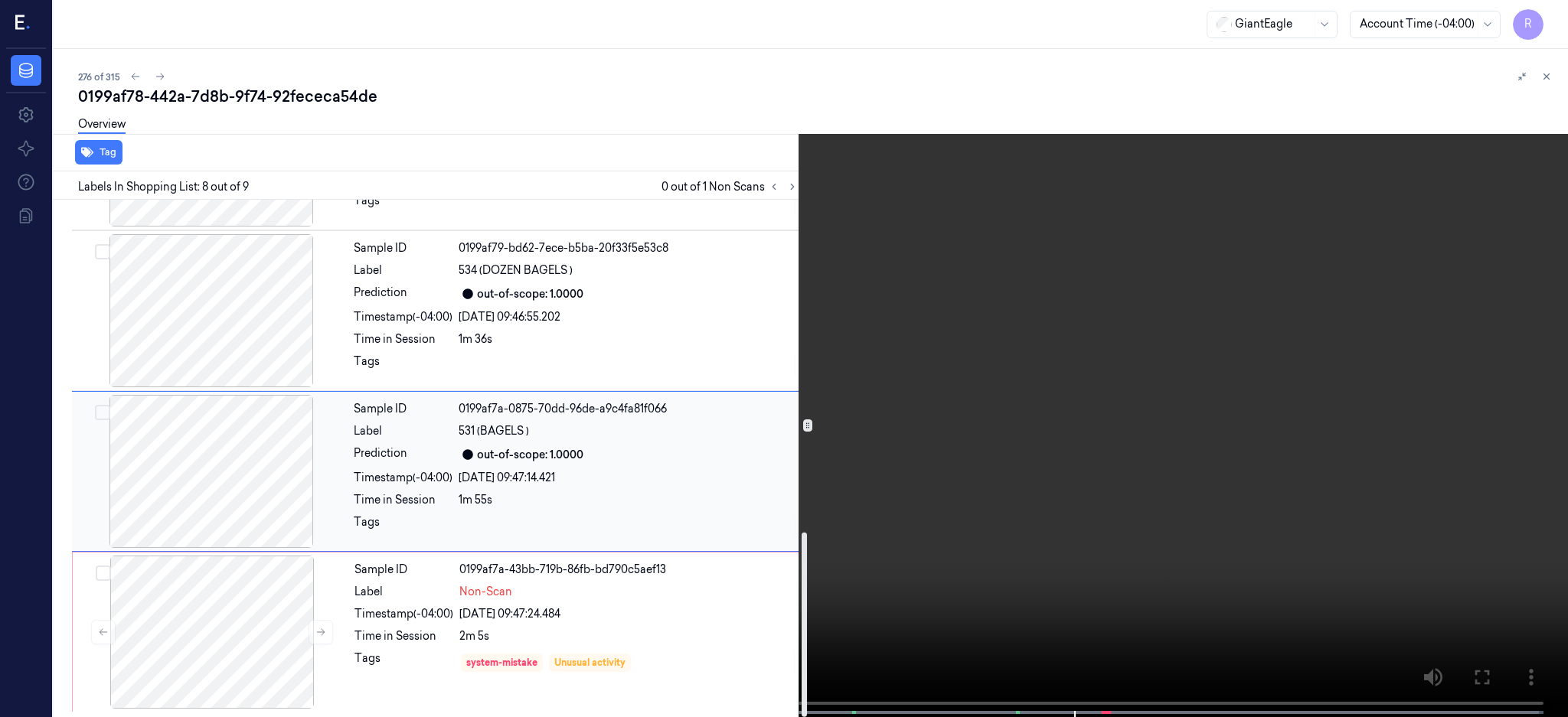
scroll to position [831, 0]
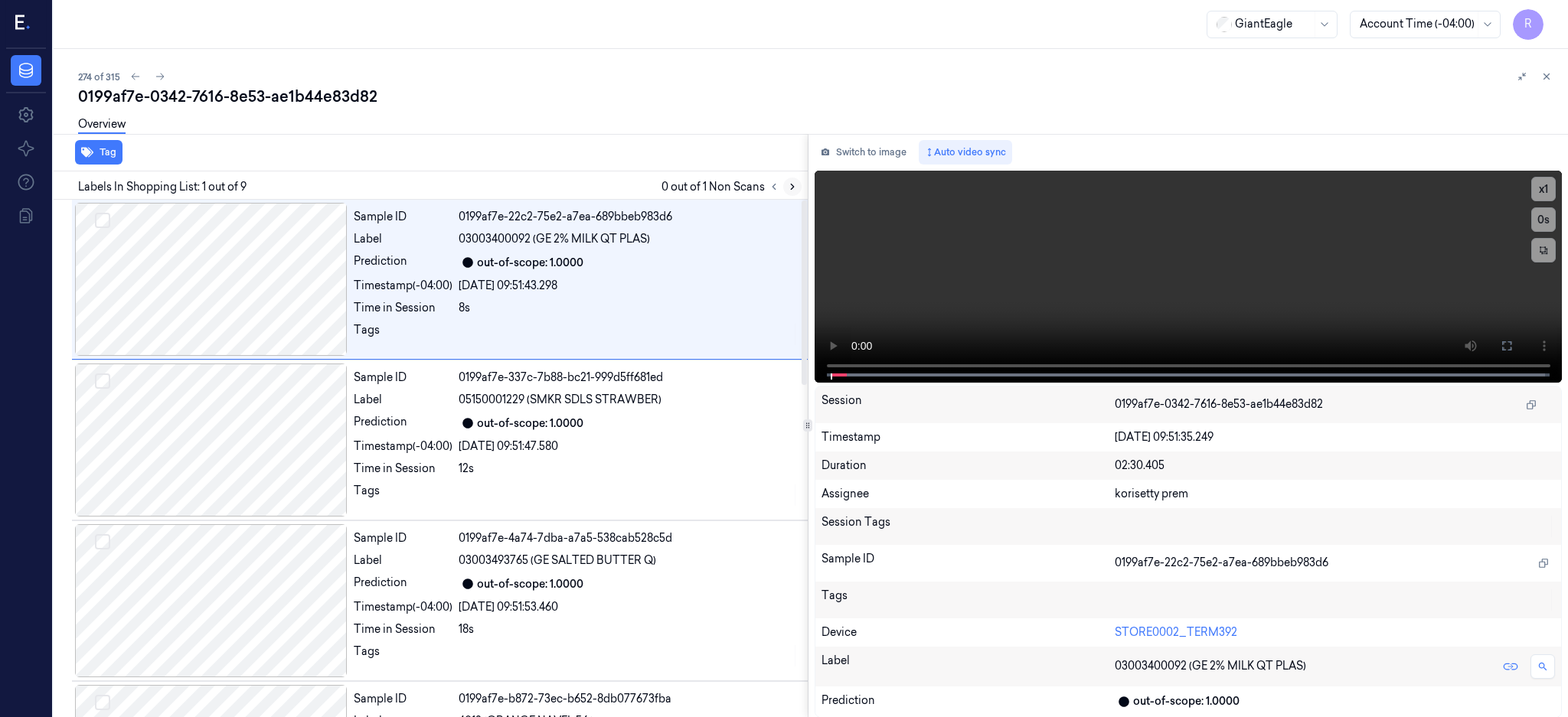
click at [798, 190] on icon at bounding box center [792, 187] width 11 height 11
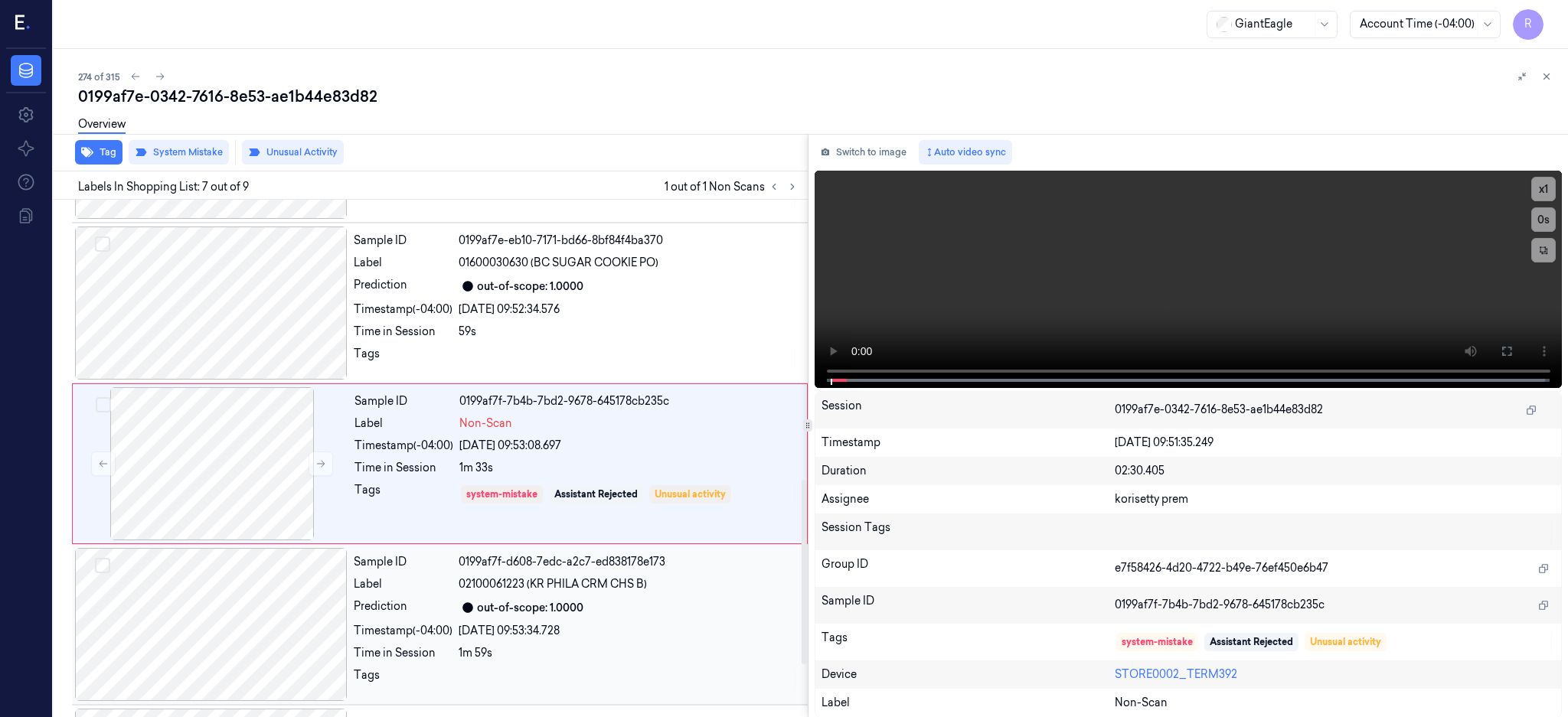
scroll to position [785, 0]
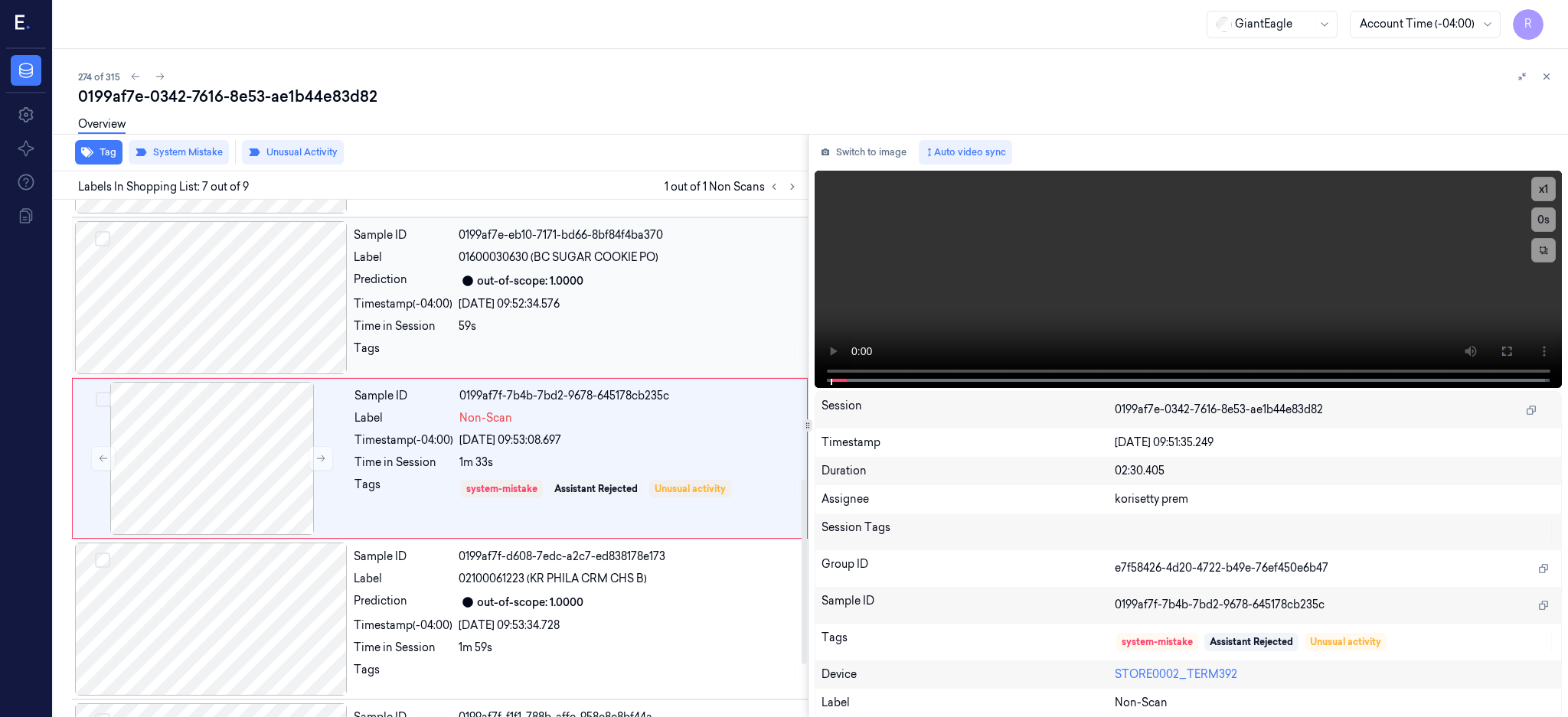
click at [187, 312] on div at bounding box center [211, 297] width 273 height 153
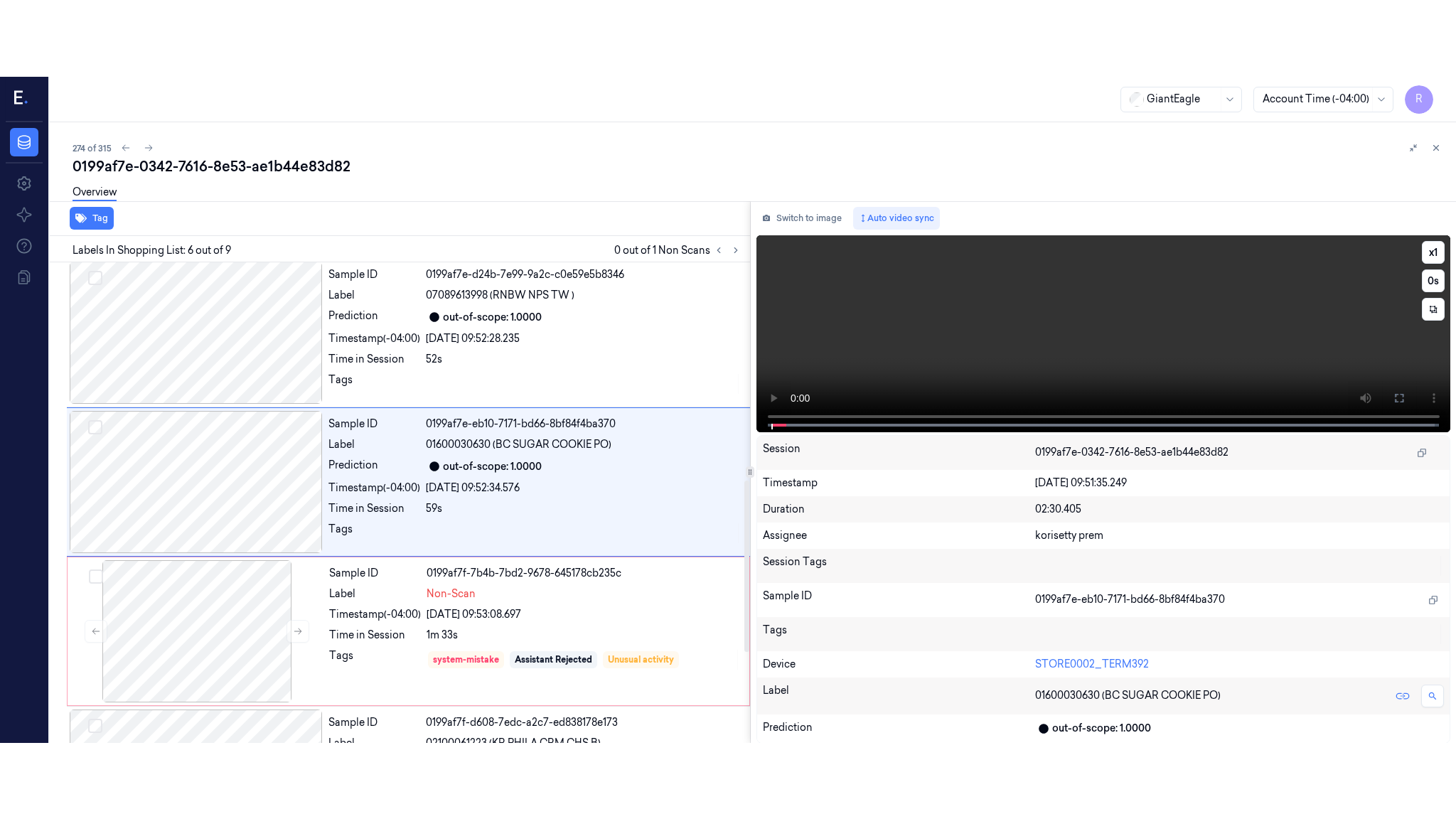
scroll to position [580, 0]
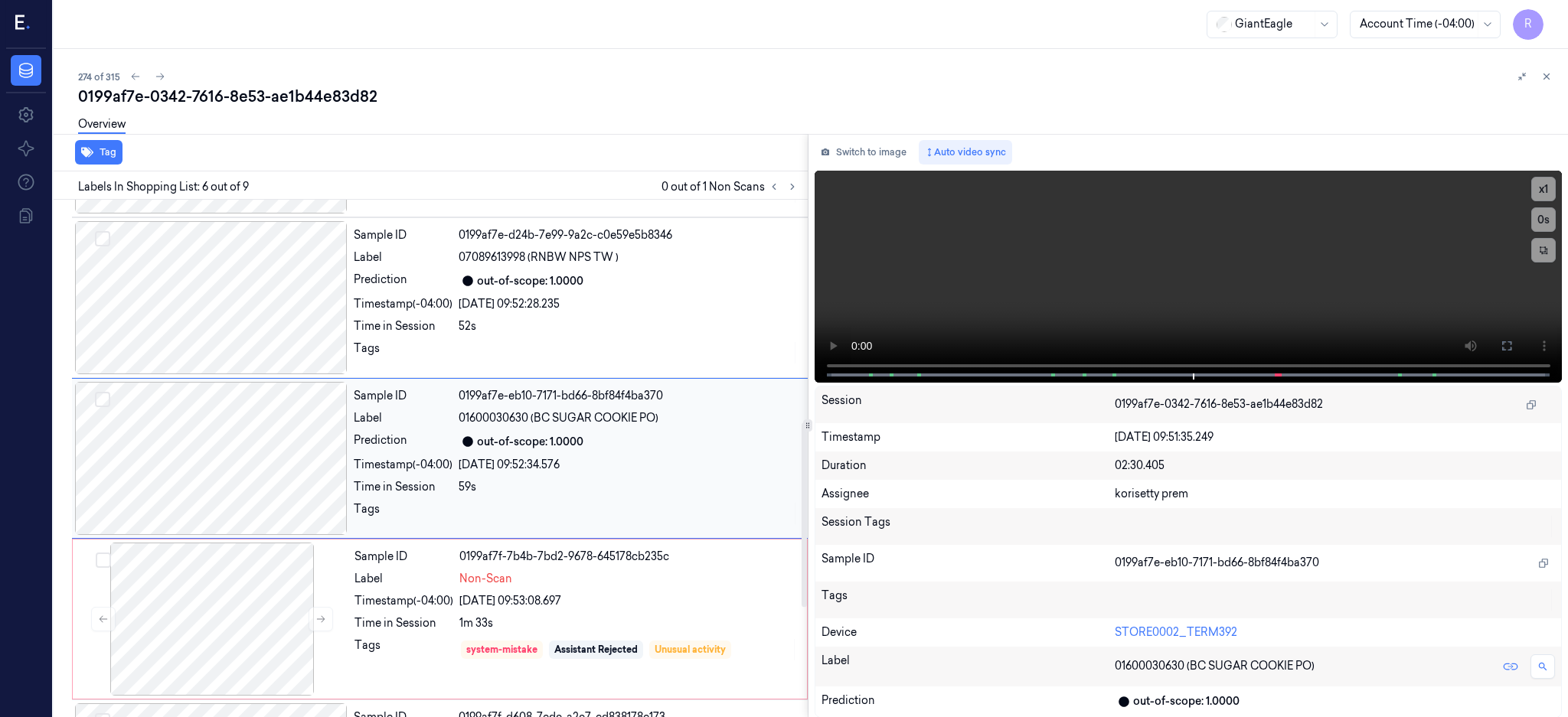
click at [192, 452] on div at bounding box center [211, 458] width 273 height 153
click at [1511, 344] on icon at bounding box center [1506, 346] width 9 height 9
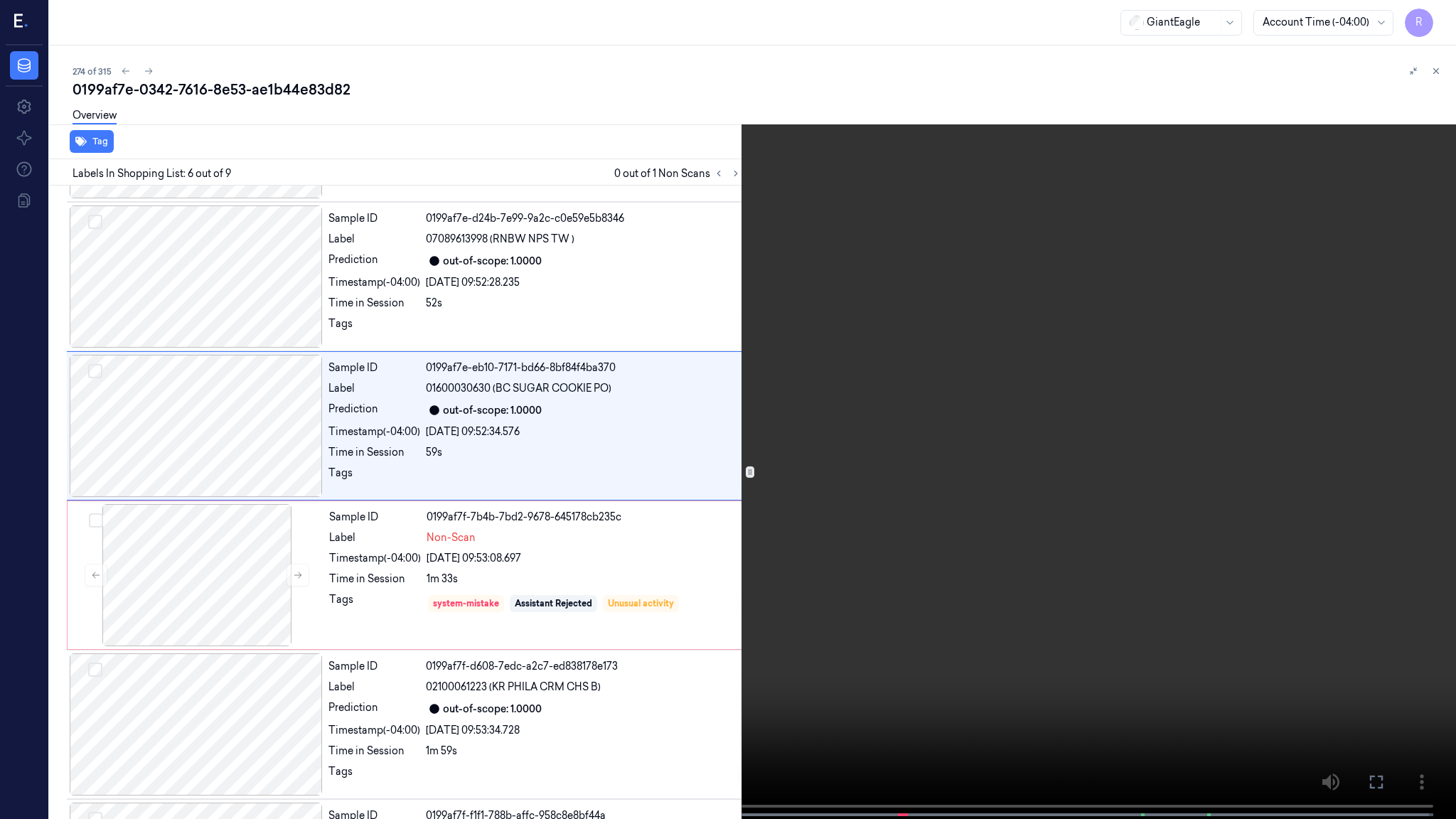
click at [954, 425] on video at bounding box center [728, 411] width 1456 height 822
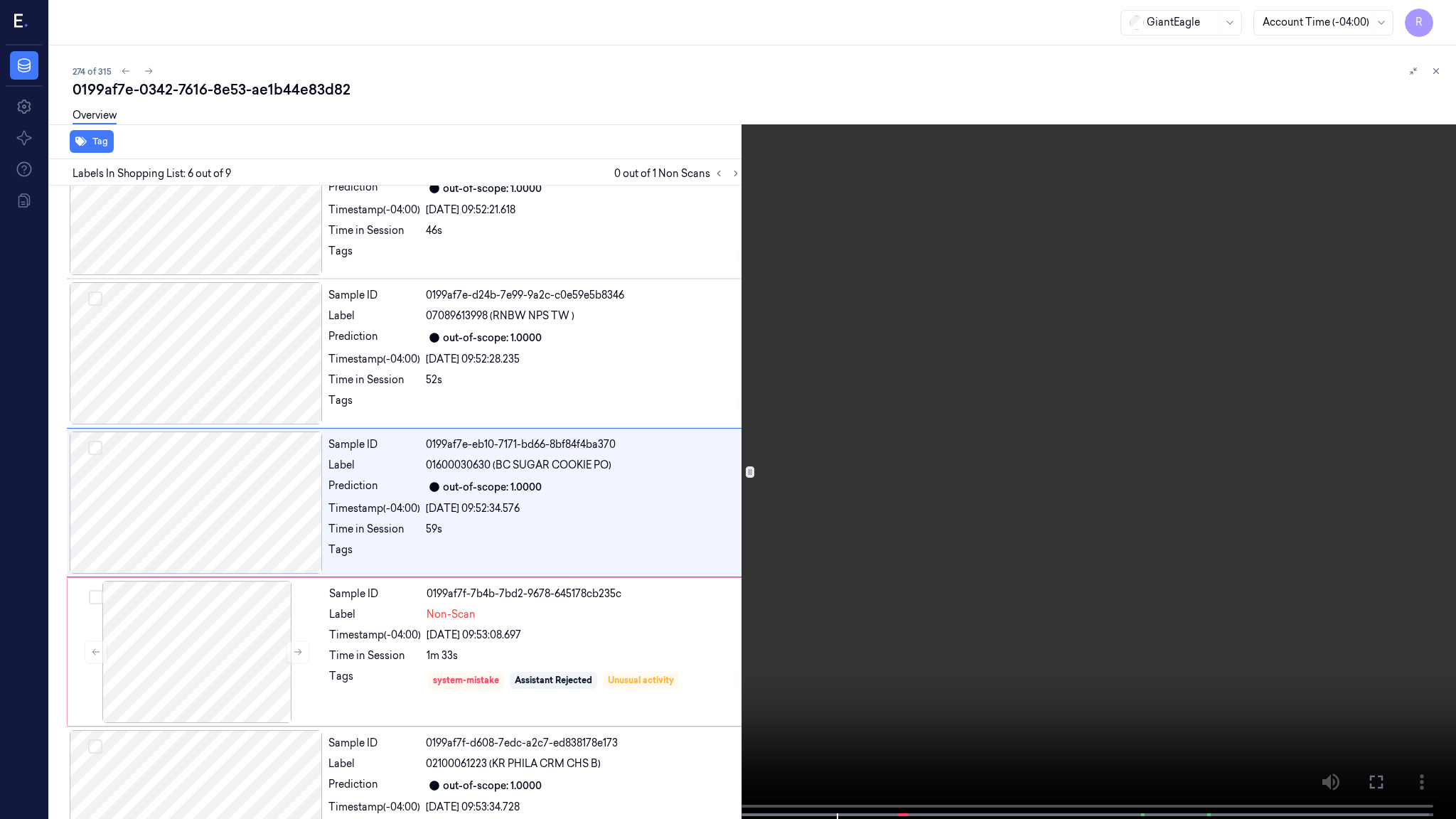
click at [870, 602] on video at bounding box center [728, 411] width 1456 height 822
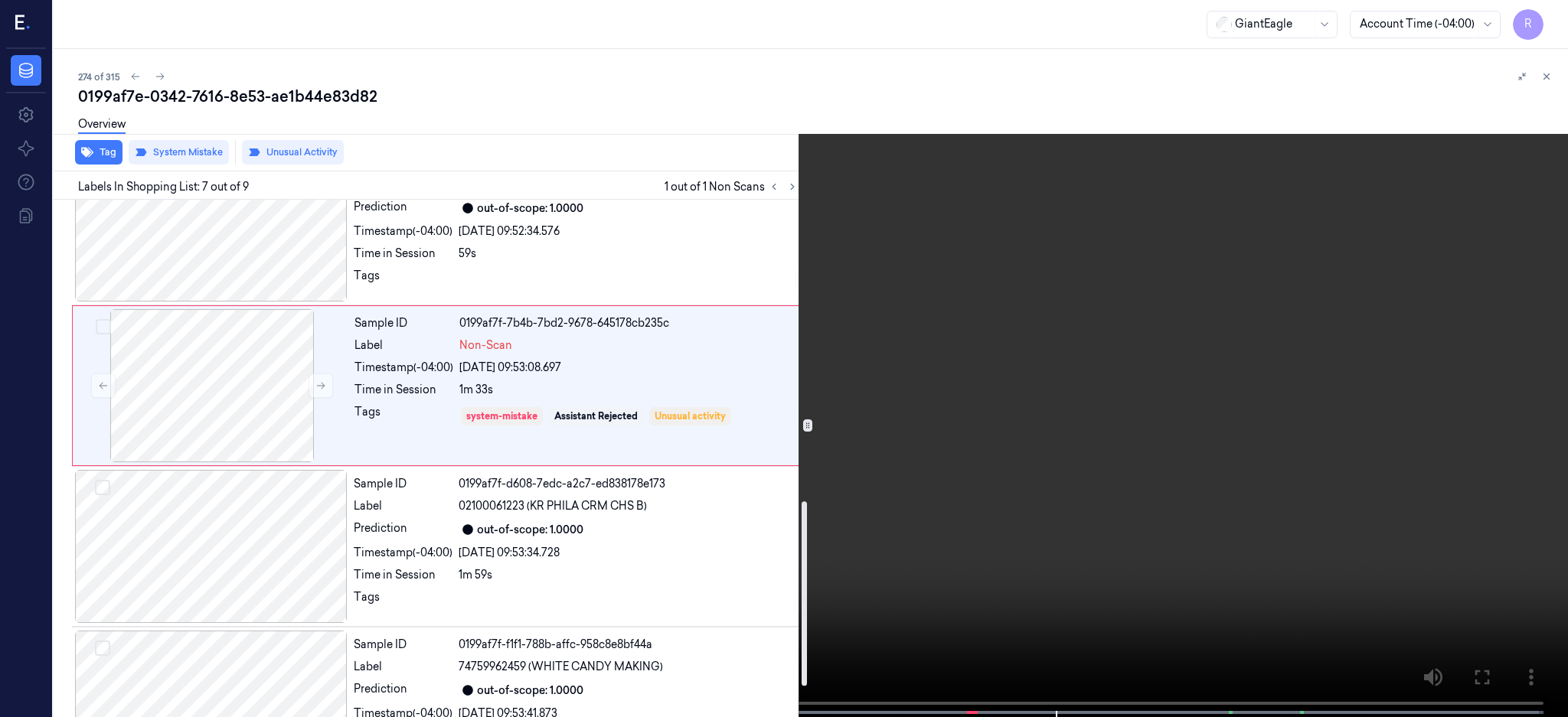
scroll to position [831, 0]
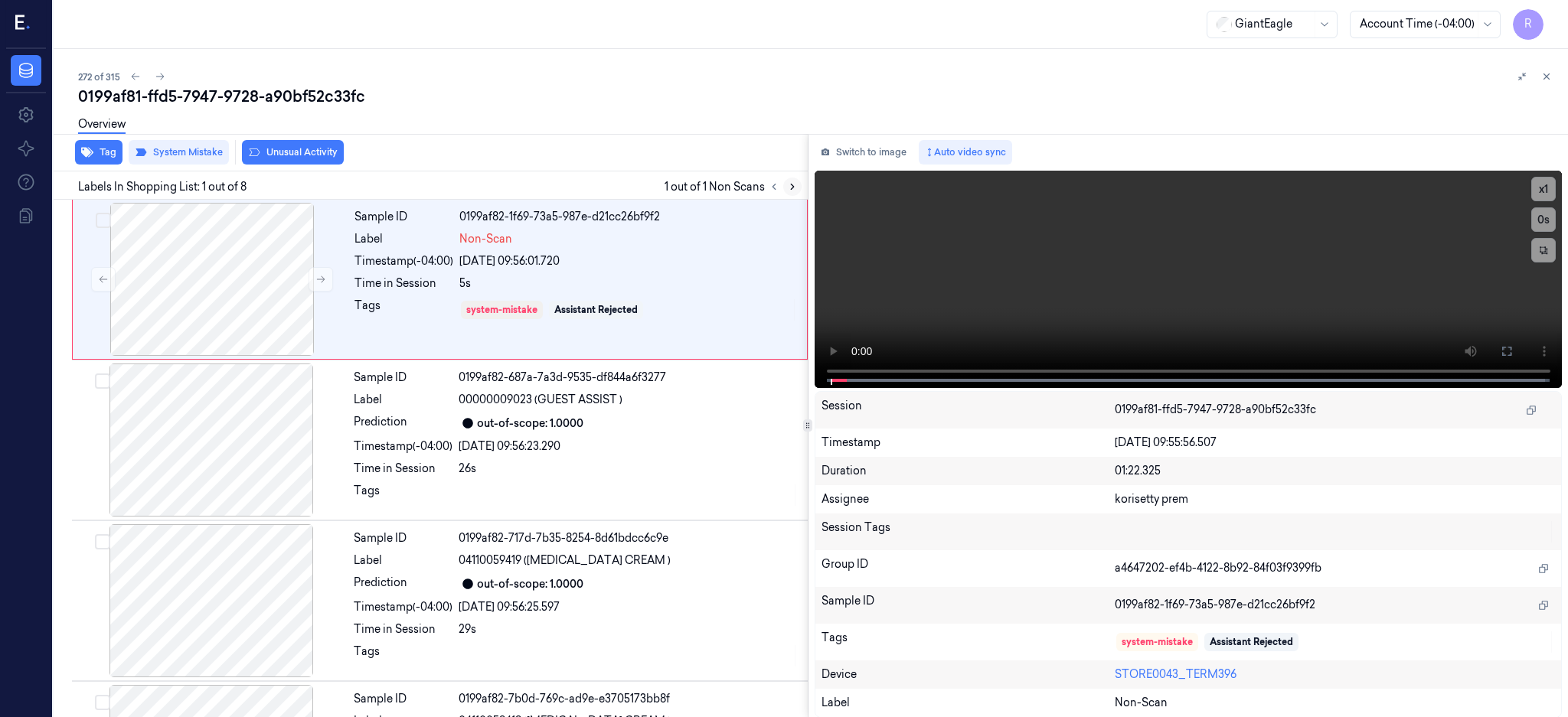
click at [801, 178] on button at bounding box center [792, 187] width 19 height 19
click at [211, 318] on div at bounding box center [212, 279] width 273 height 153
click at [221, 254] on div at bounding box center [212, 279] width 273 height 153
click at [1511, 355] on icon at bounding box center [1506, 352] width 9 height 9
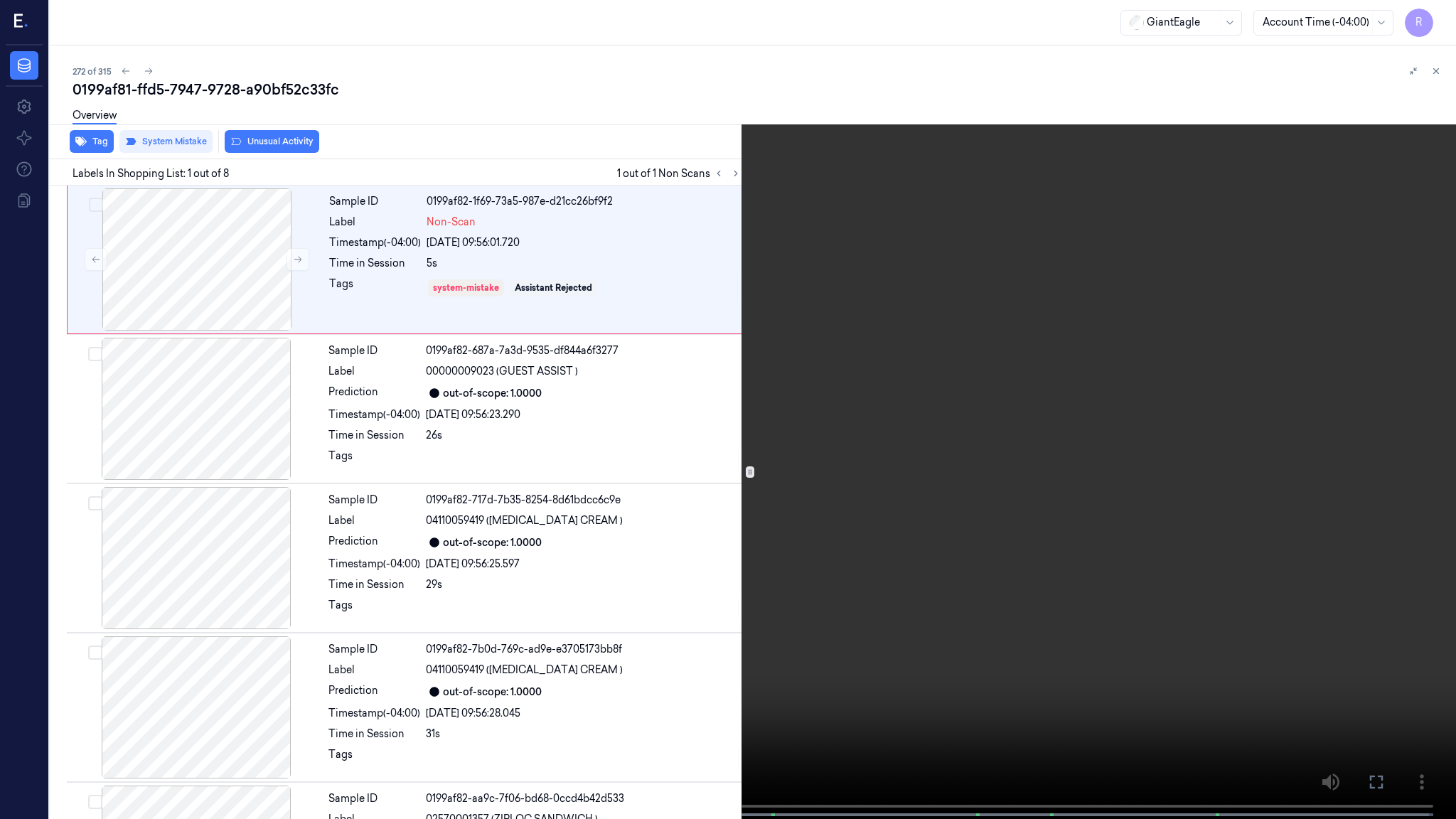
click at [899, 425] on video at bounding box center [728, 411] width 1456 height 822
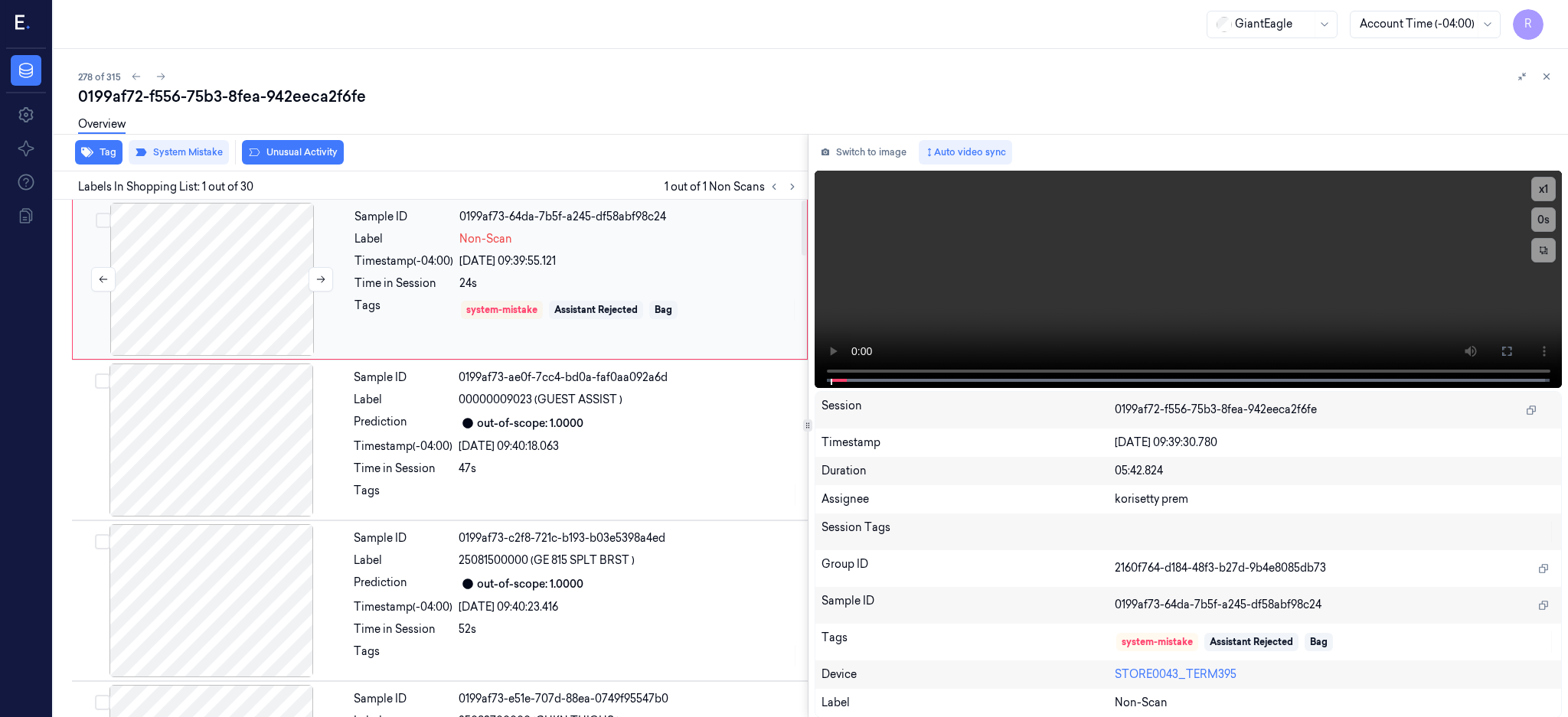
click at [178, 263] on div at bounding box center [212, 279] width 273 height 153
click at [213, 287] on div at bounding box center [212, 279] width 273 height 153
click at [1512, 348] on icon at bounding box center [1506, 352] width 12 height 12
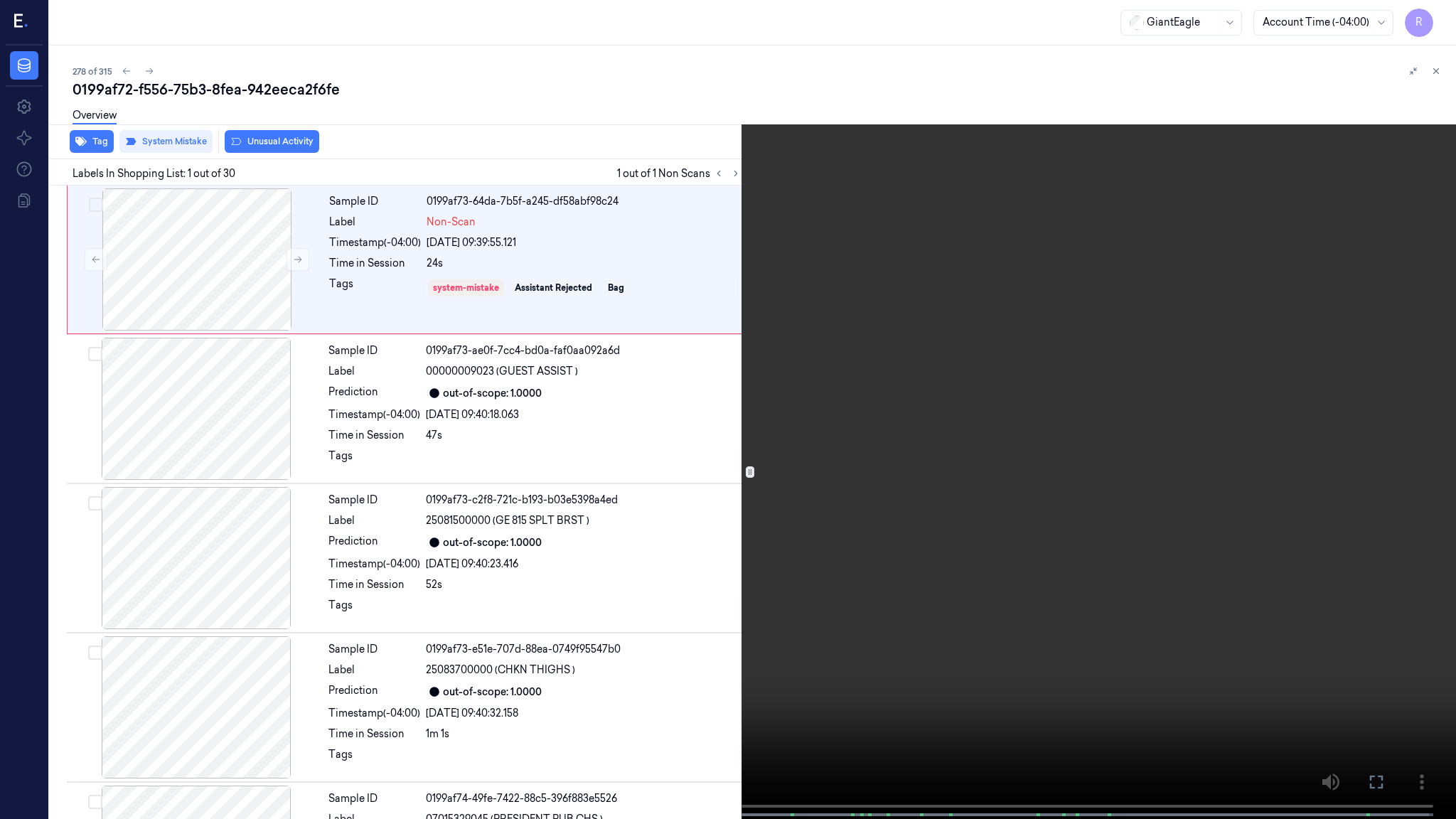
click at [930, 411] on video at bounding box center [728, 411] width 1456 height 822
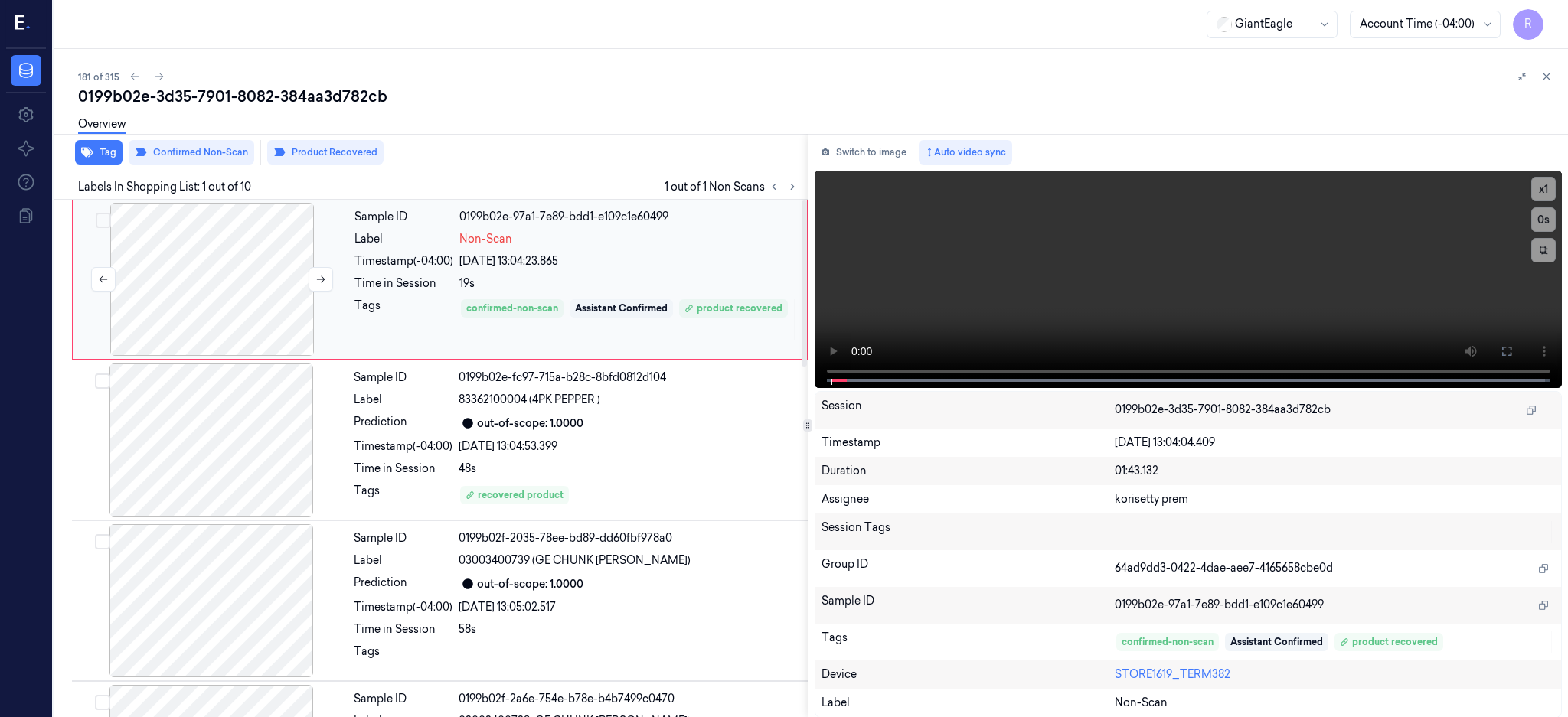
click at [220, 273] on div at bounding box center [212, 279] width 273 height 153
click at [1519, 355] on button at bounding box center [1507, 352] width 25 height 25
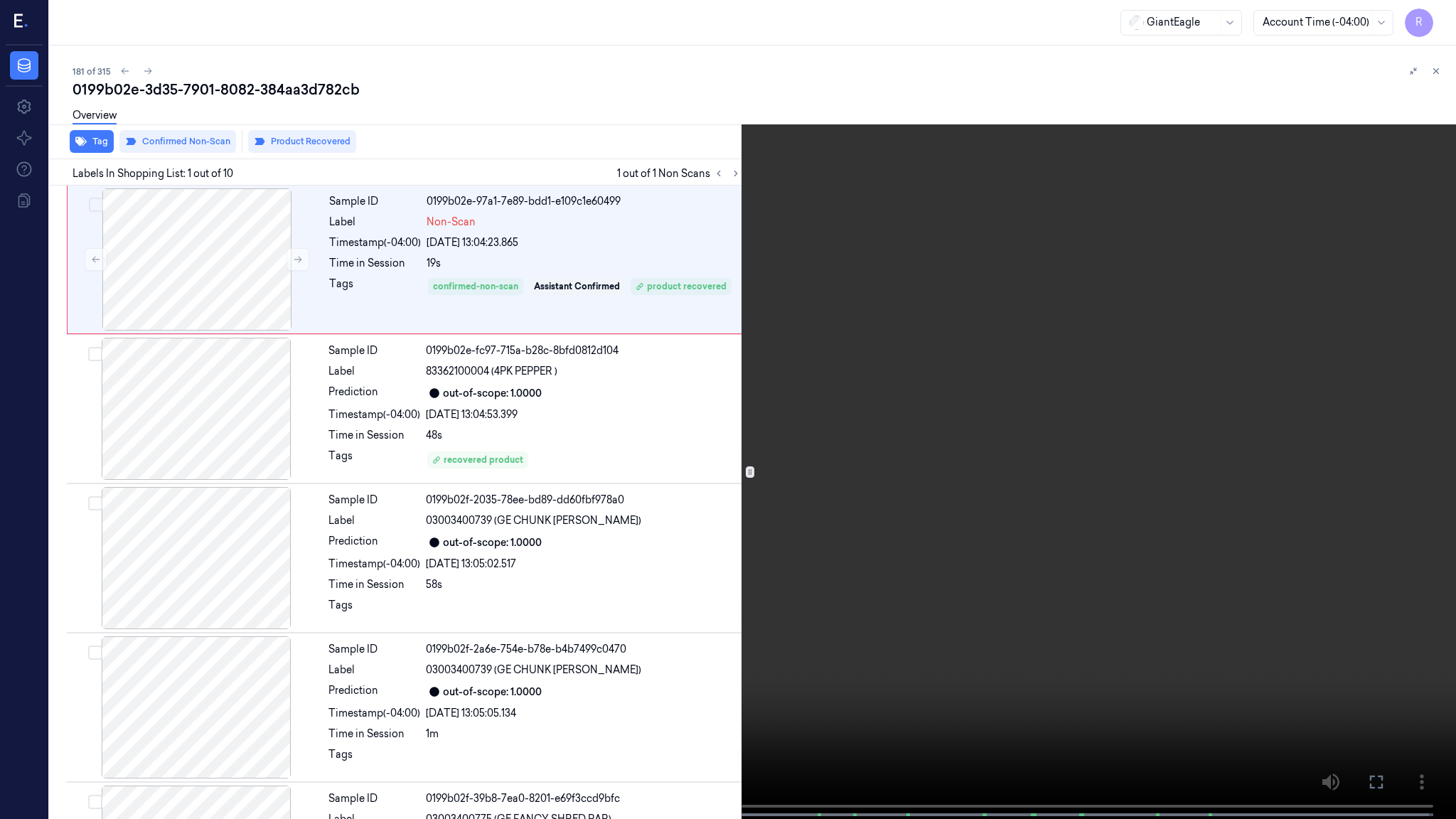
click at [1203, 413] on video at bounding box center [728, 411] width 1456 height 822
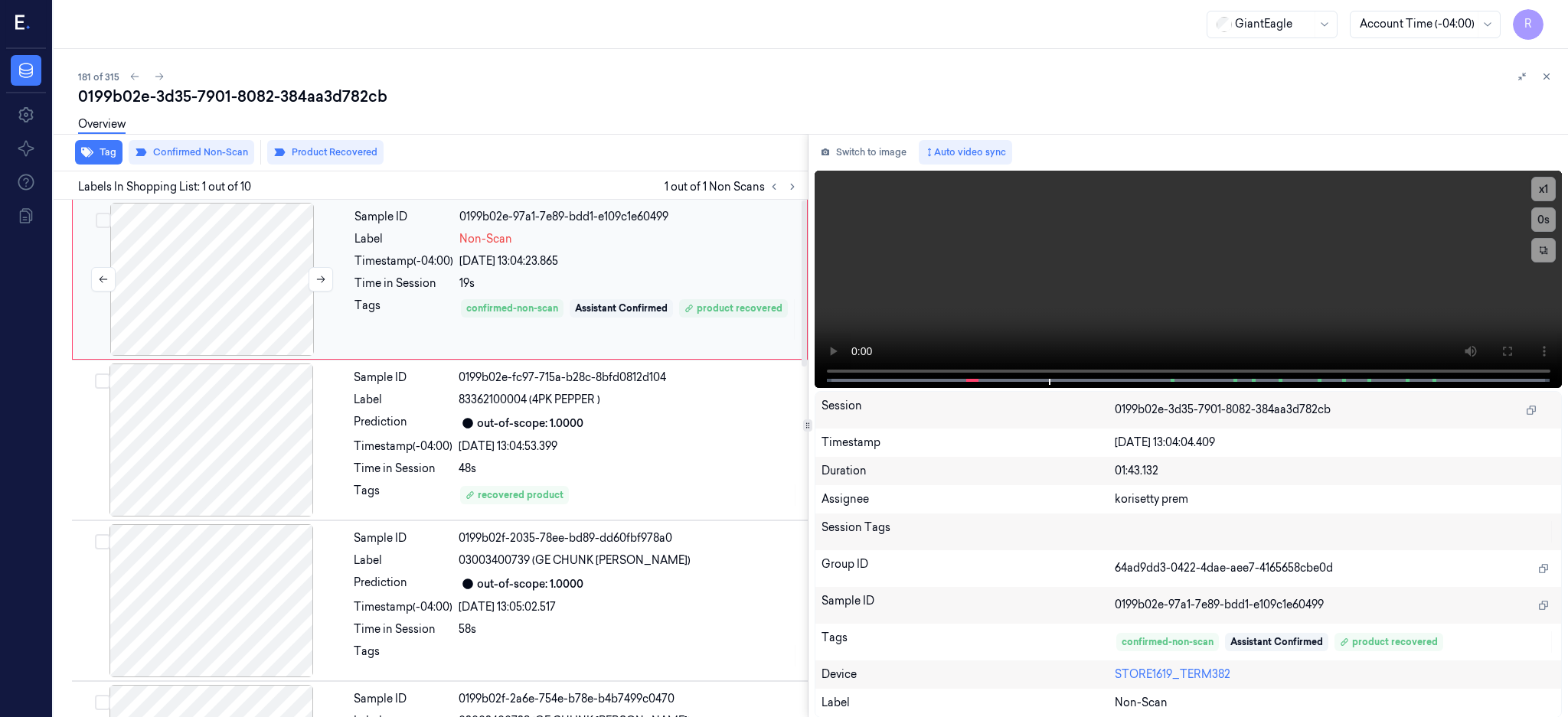
click at [234, 309] on div at bounding box center [212, 279] width 273 height 153
click at [225, 485] on div at bounding box center [211, 440] width 273 height 153
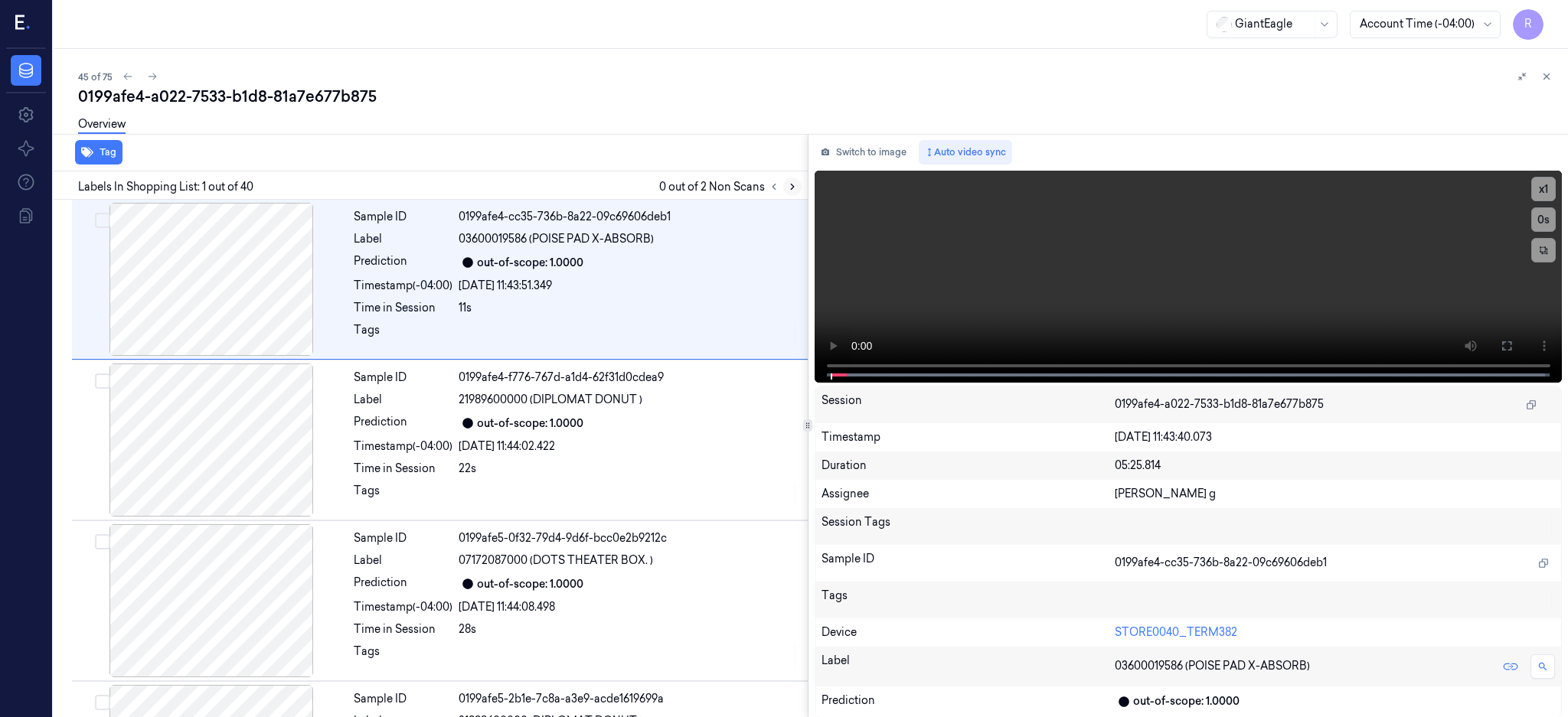
click at [794, 189] on icon at bounding box center [792, 187] width 3 height 5
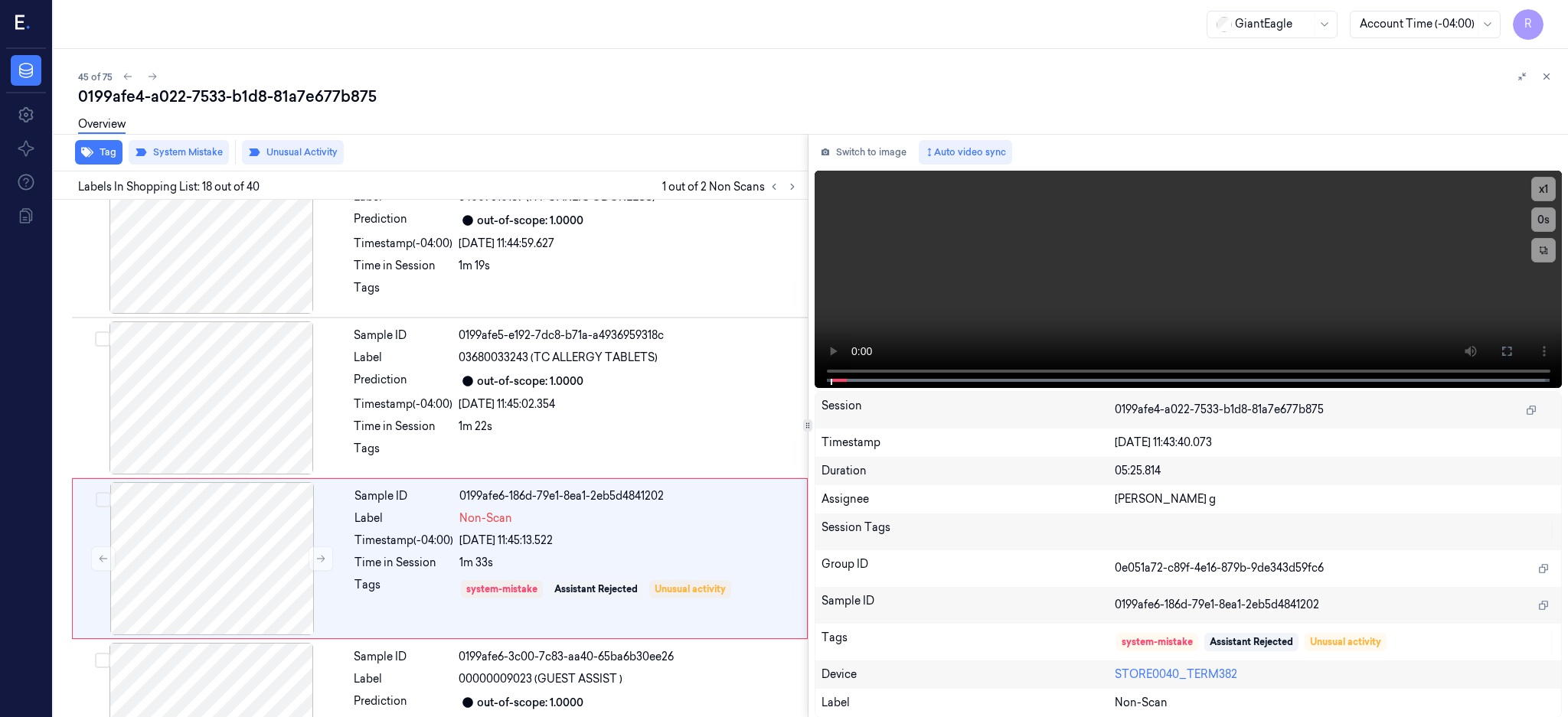
scroll to position [2554, 0]
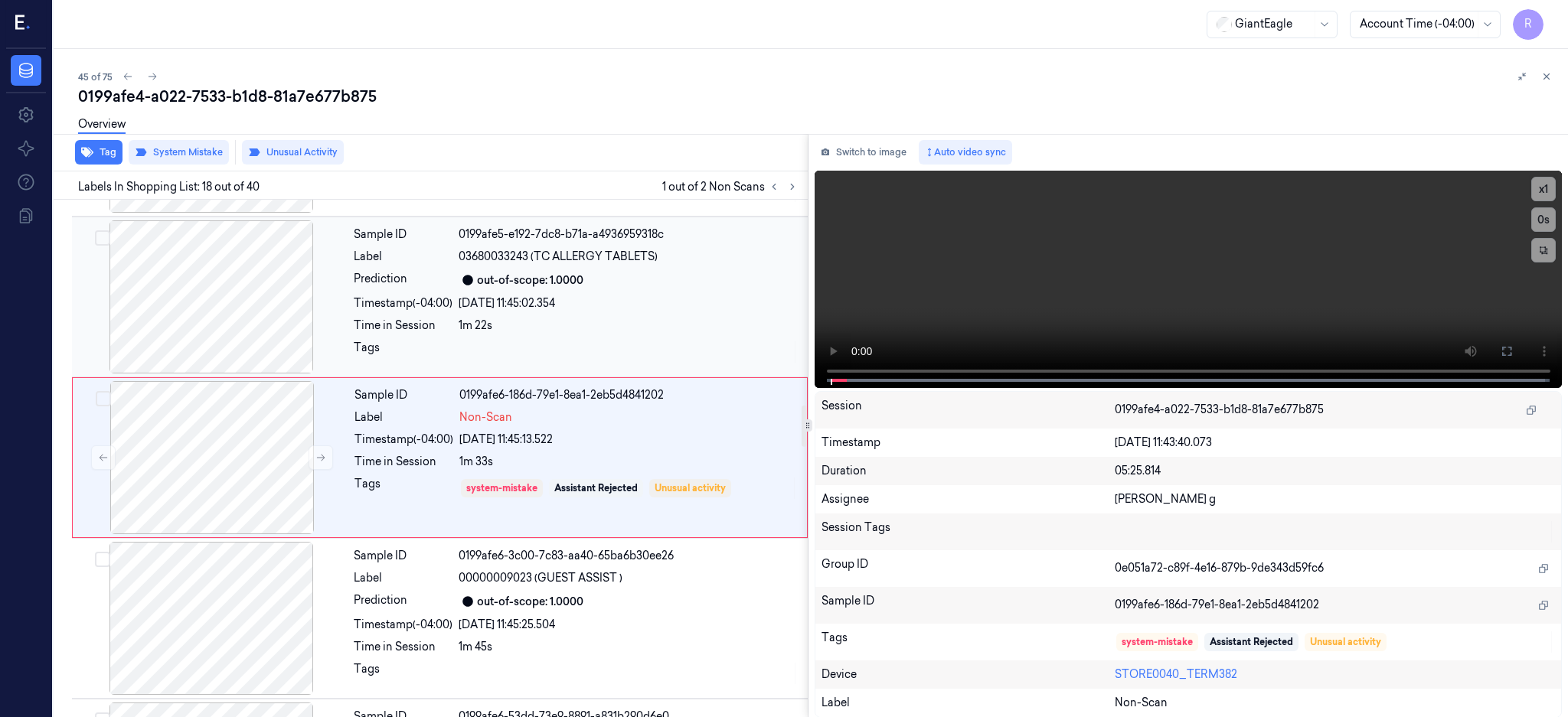
click at [202, 321] on div at bounding box center [211, 297] width 273 height 153
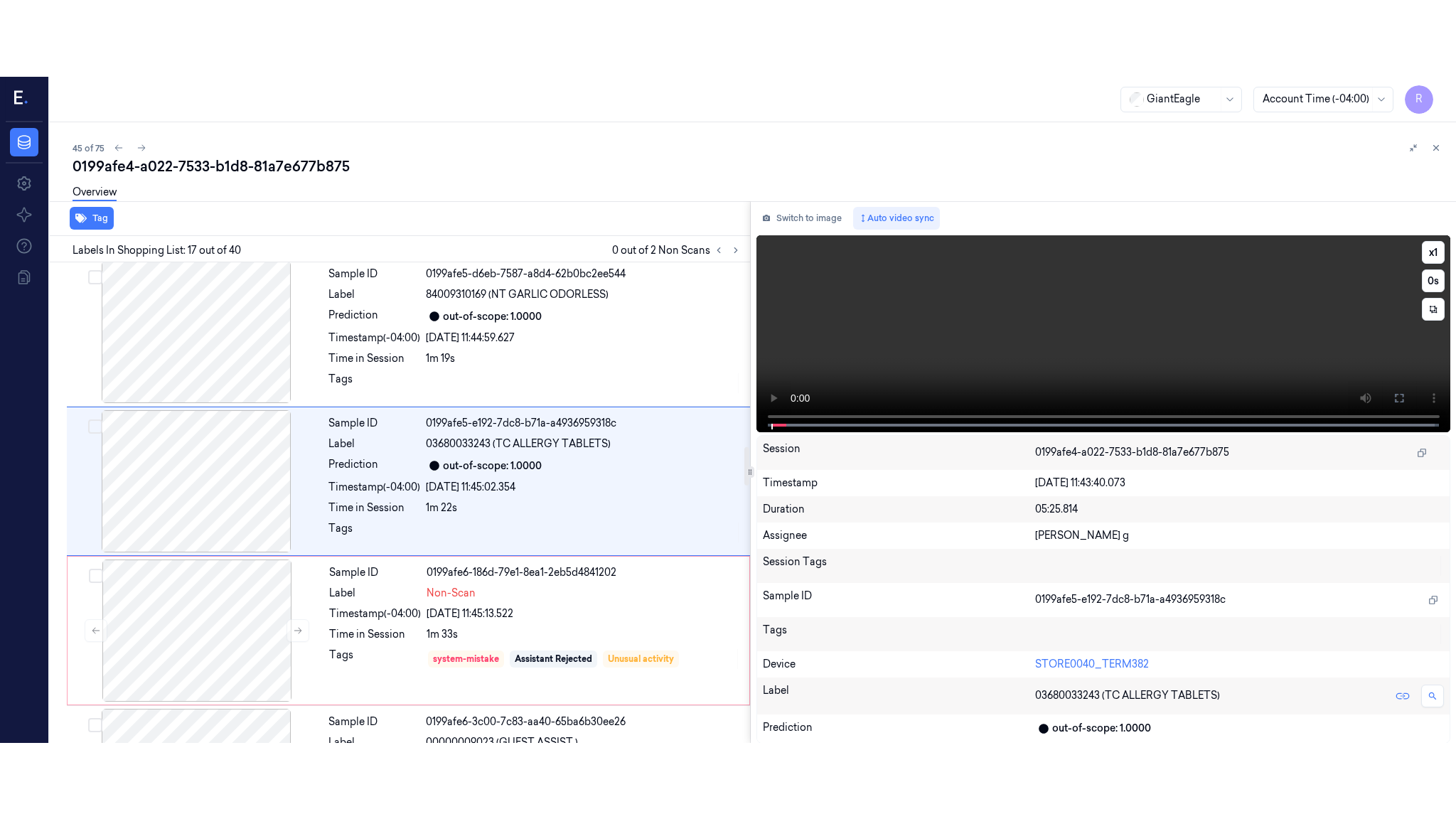
scroll to position [2223, 0]
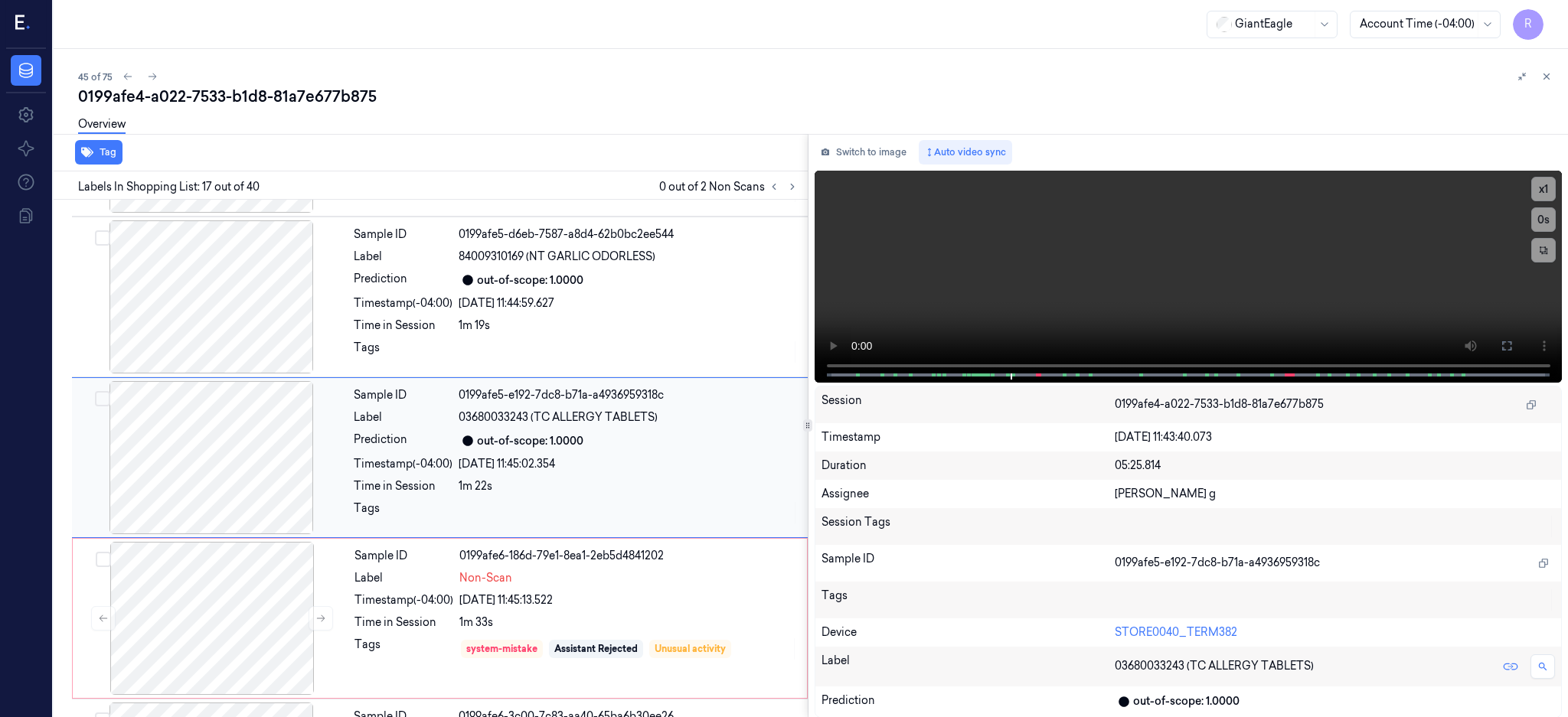
click at [202, 428] on div at bounding box center [211, 457] width 273 height 153
click at [1512, 346] on icon at bounding box center [1506, 346] width 12 height 12
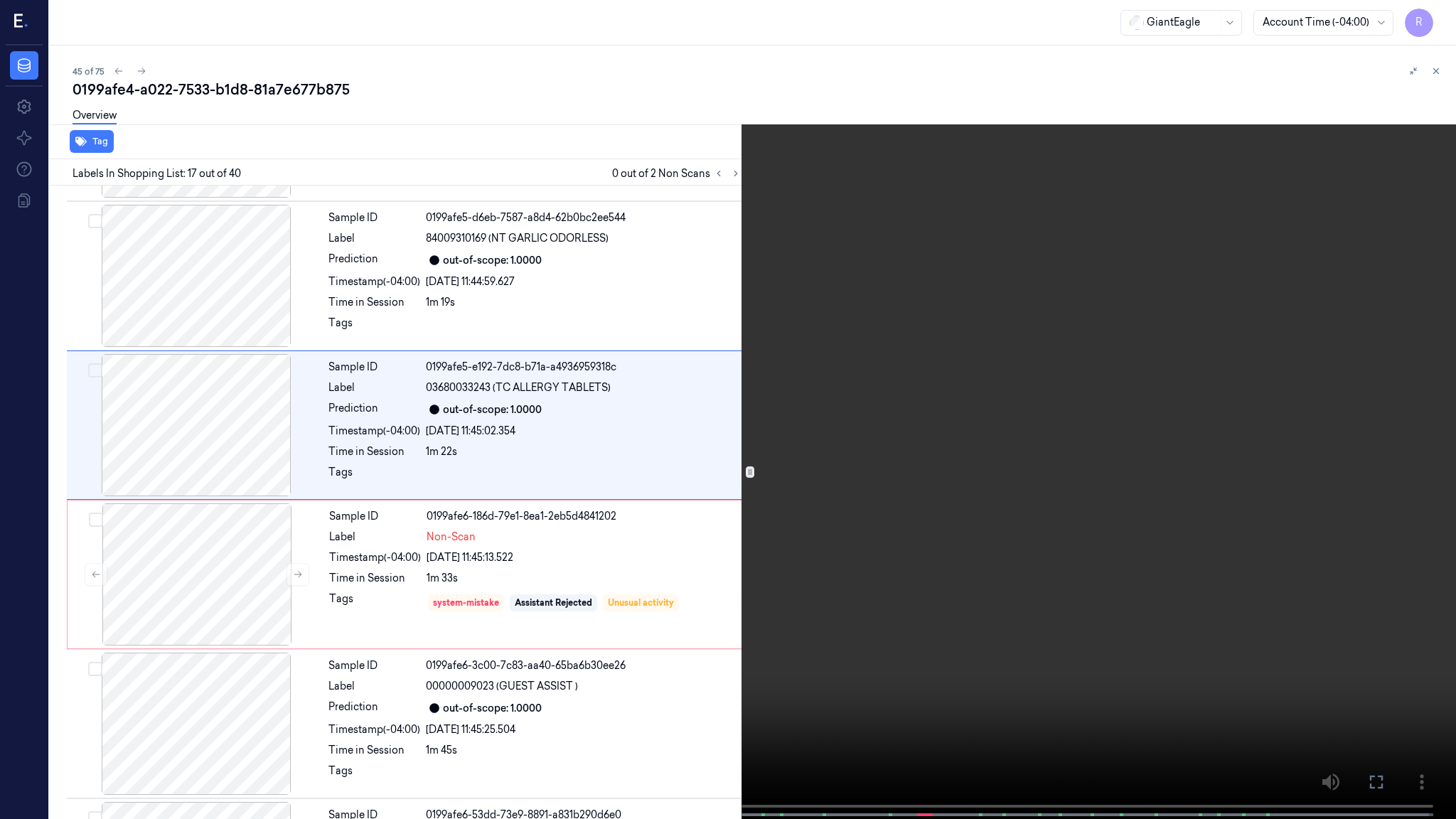
click at [863, 458] on video at bounding box center [728, 411] width 1456 height 822
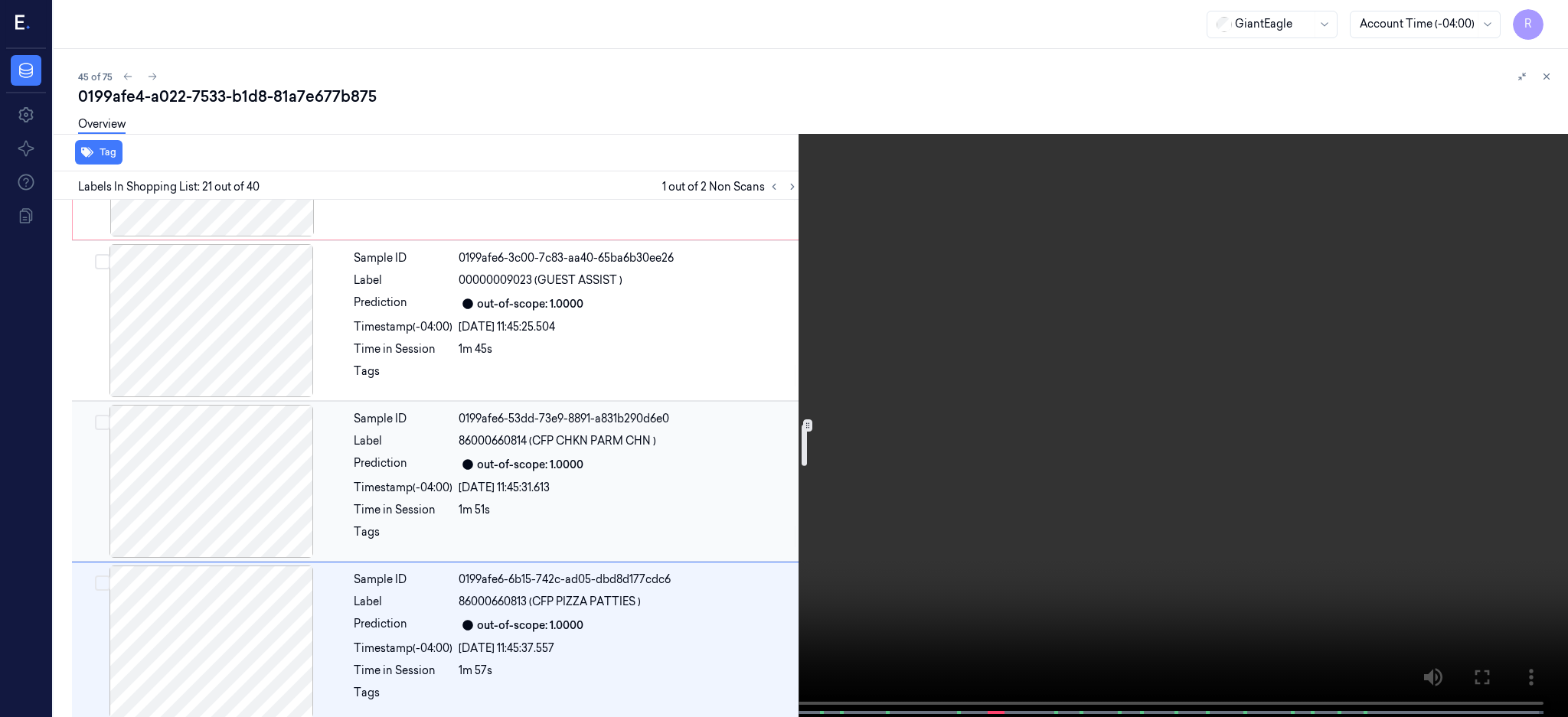
scroll to position [2750, 0]
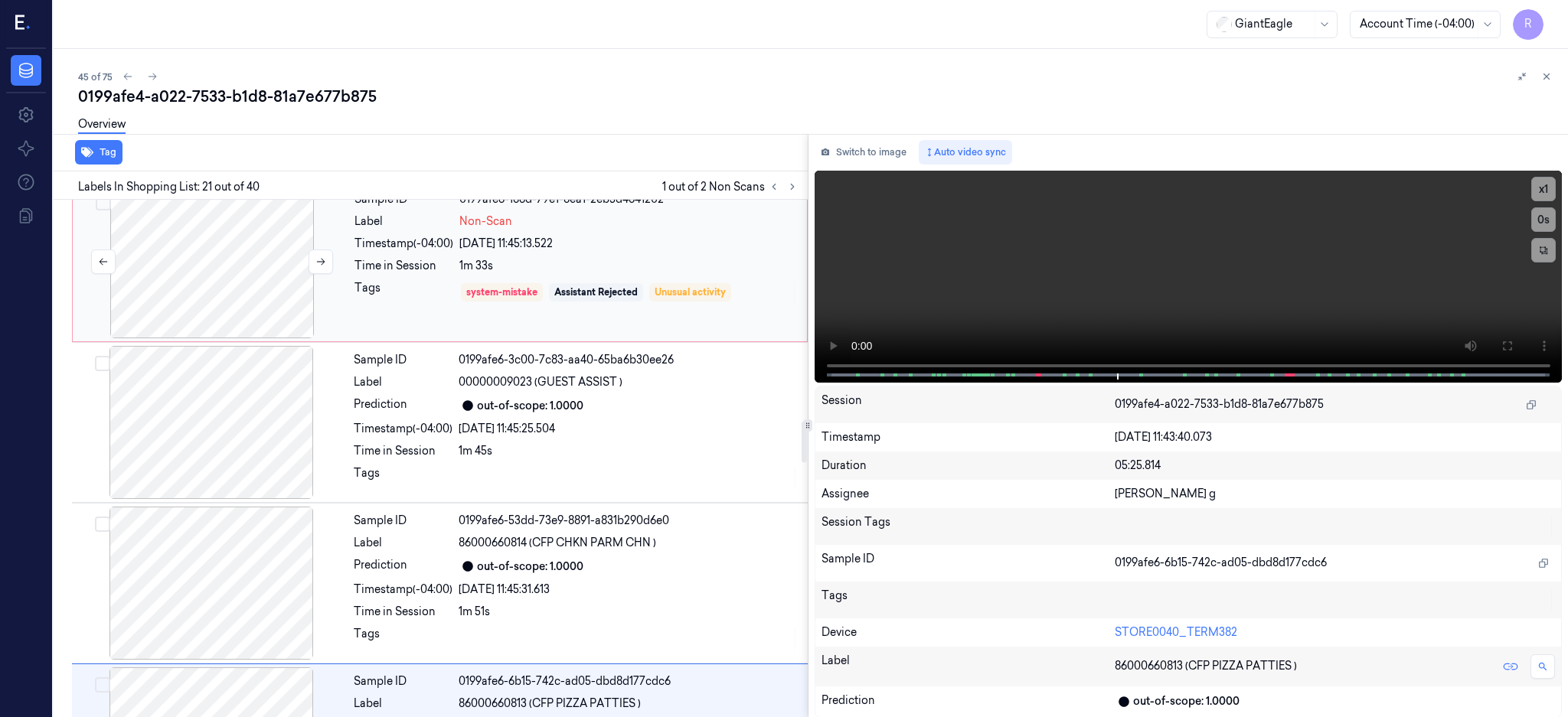
click at [237, 282] on div at bounding box center [212, 262] width 273 height 153
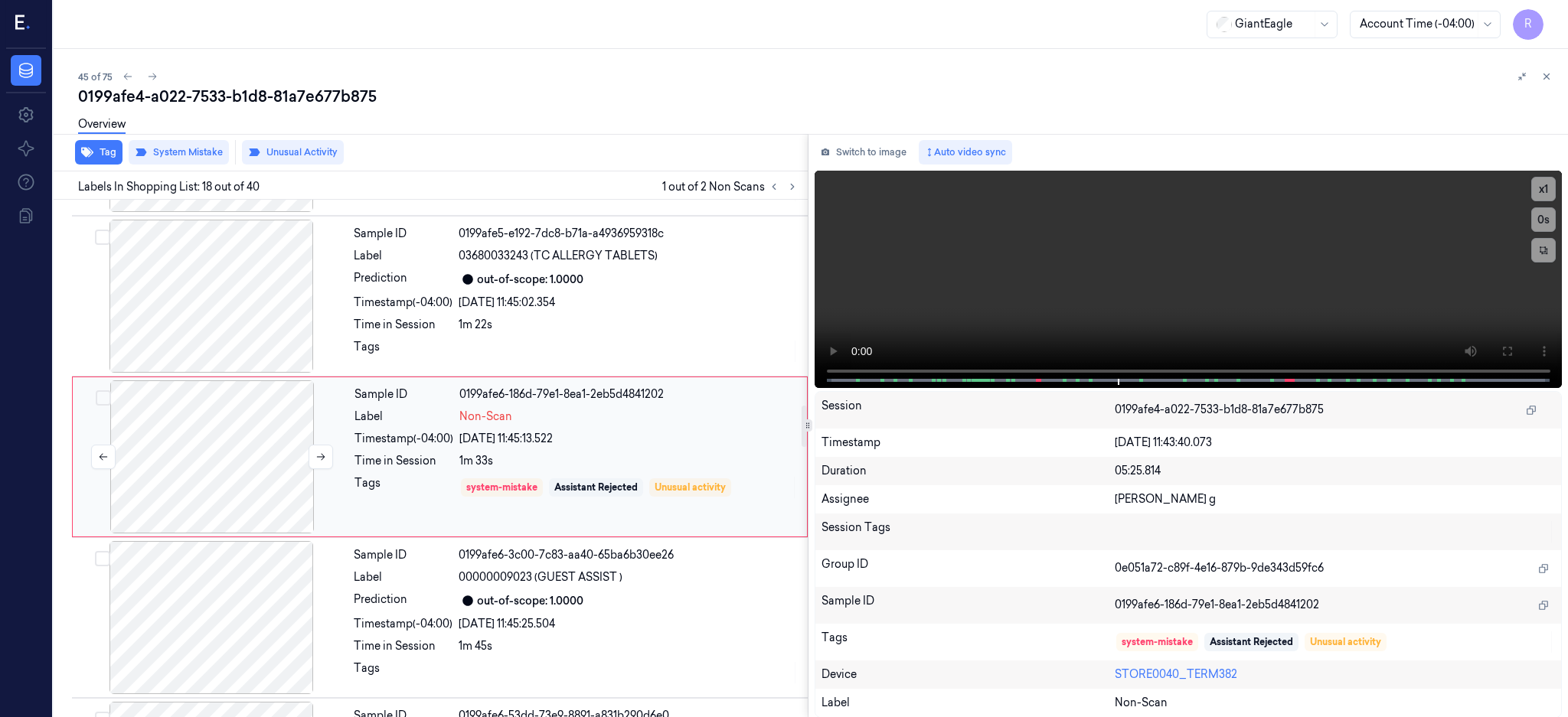
scroll to position [2554, 0]
click at [216, 483] on div at bounding box center [212, 457] width 273 height 153
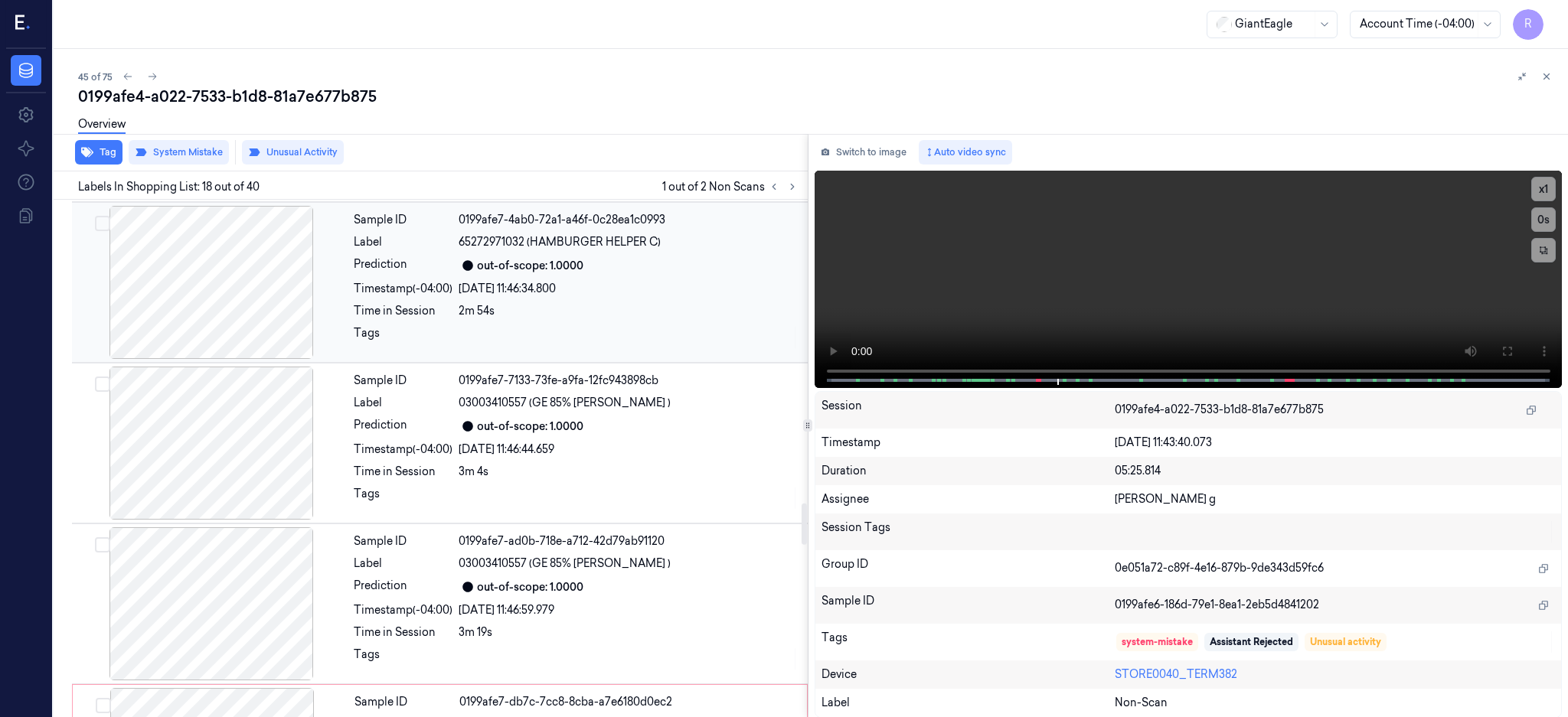
scroll to position [3880, 0]
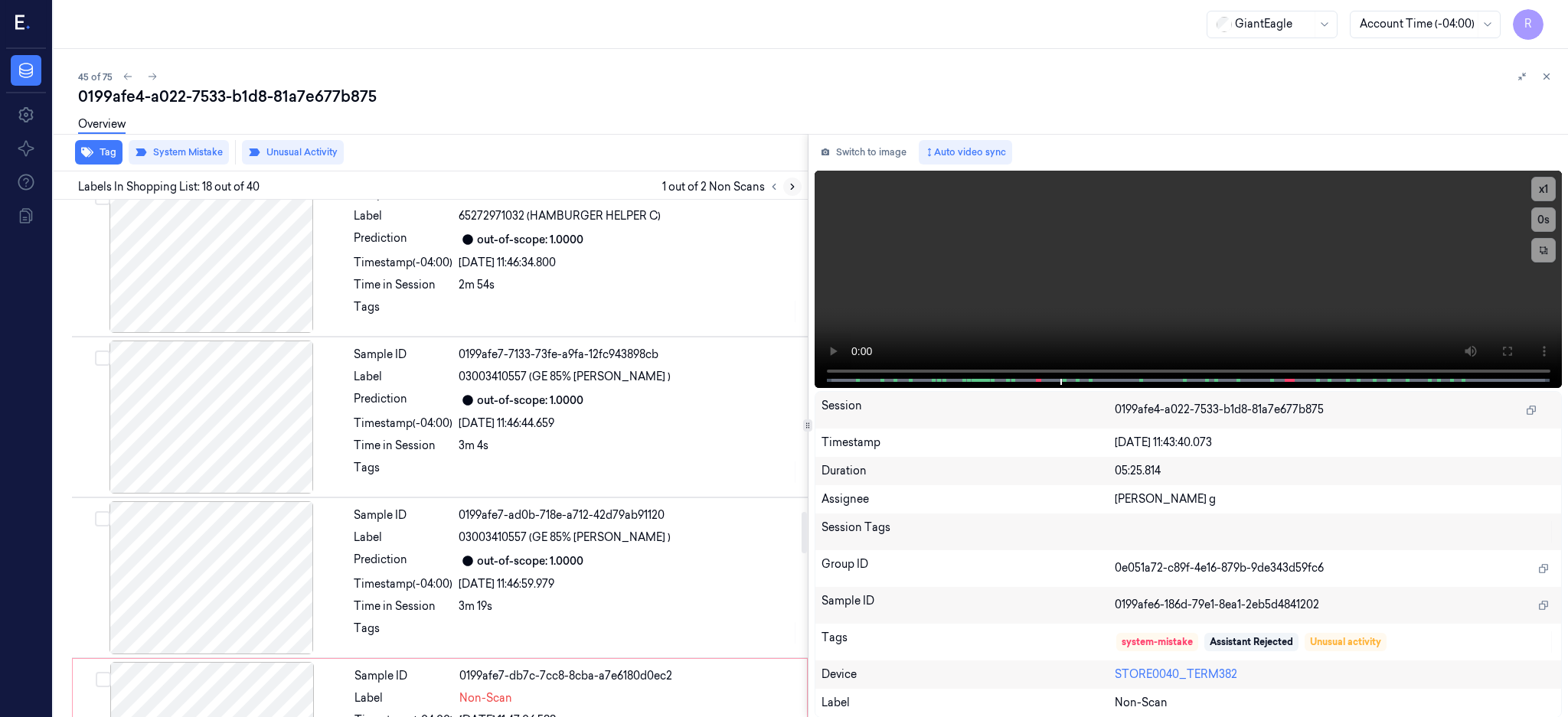
click at [798, 183] on icon at bounding box center [792, 187] width 11 height 11
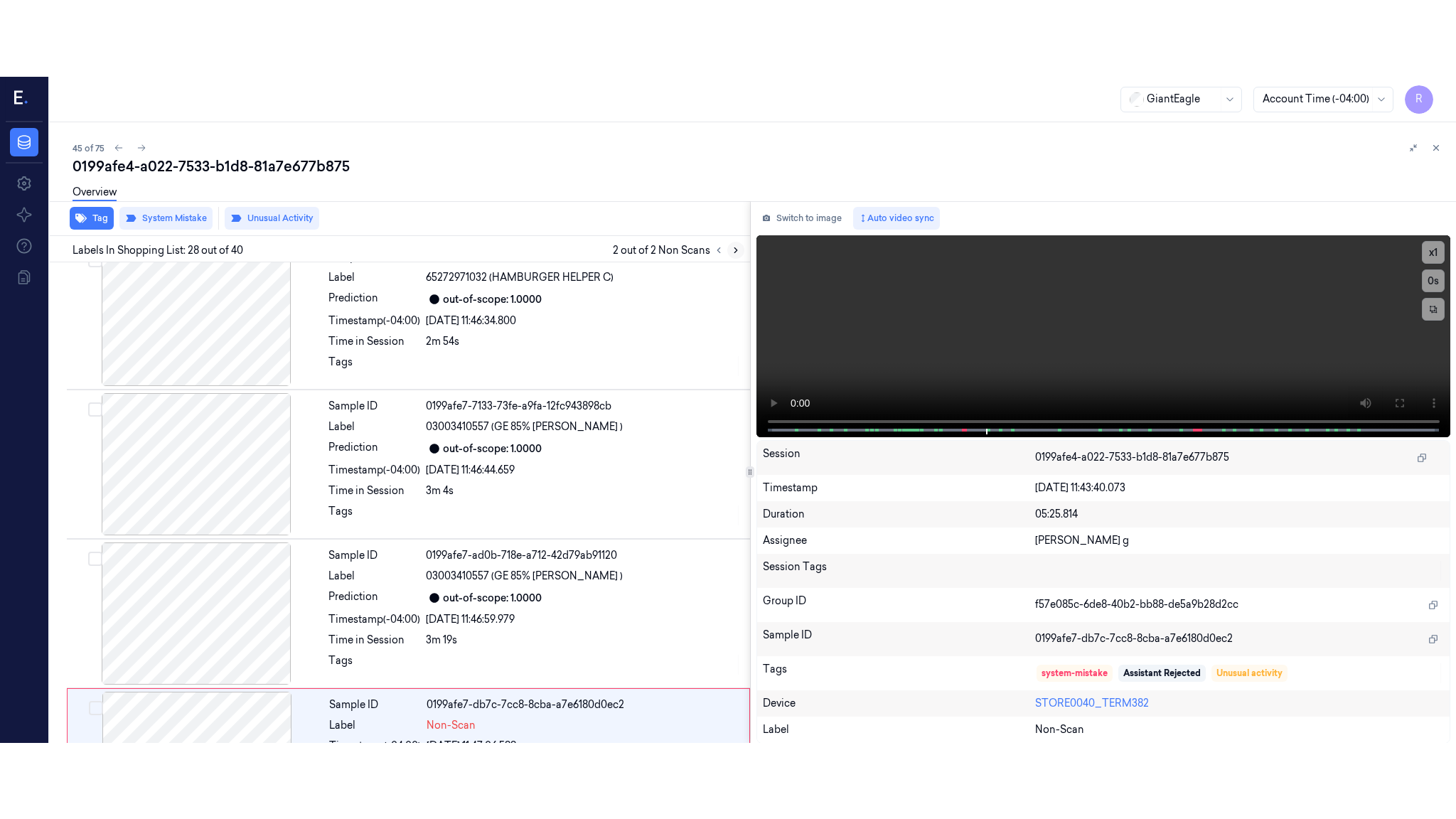
scroll to position [3866, 0]
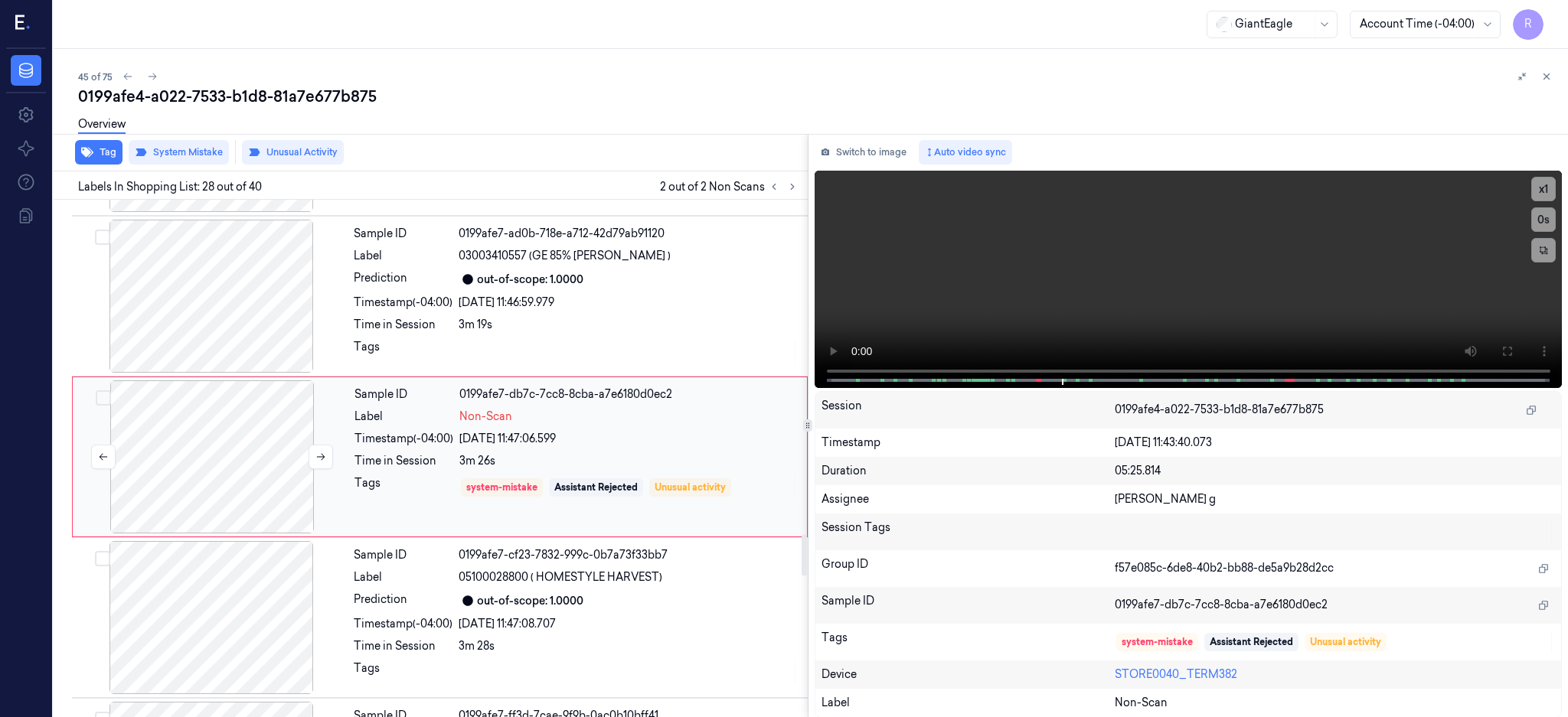
click at [218, 453] on div at bounding box center [212, 457] width 273 height 153
click at [1511, 355] on icon at bounding box center [1506, 352] width 9 height 9
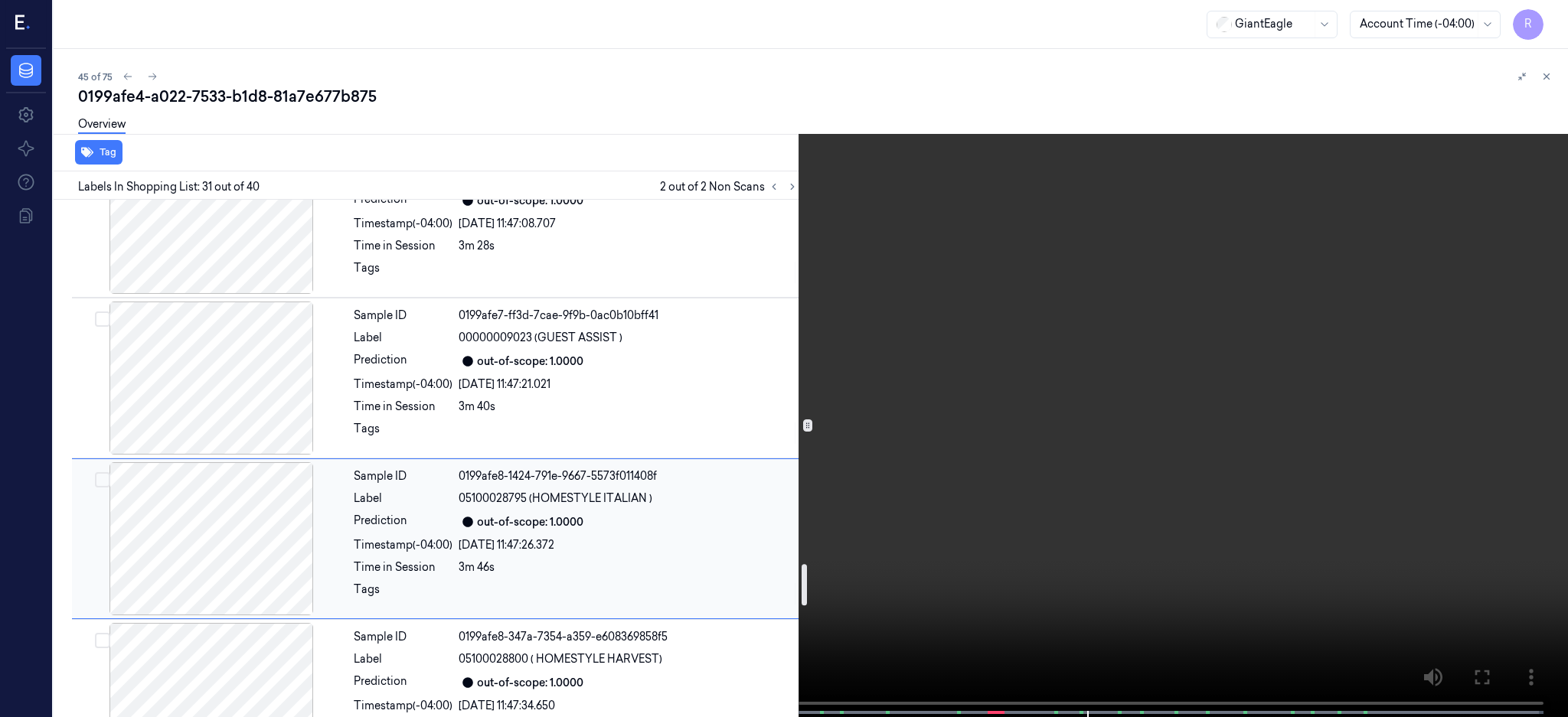
scroll to position [4460, 0]
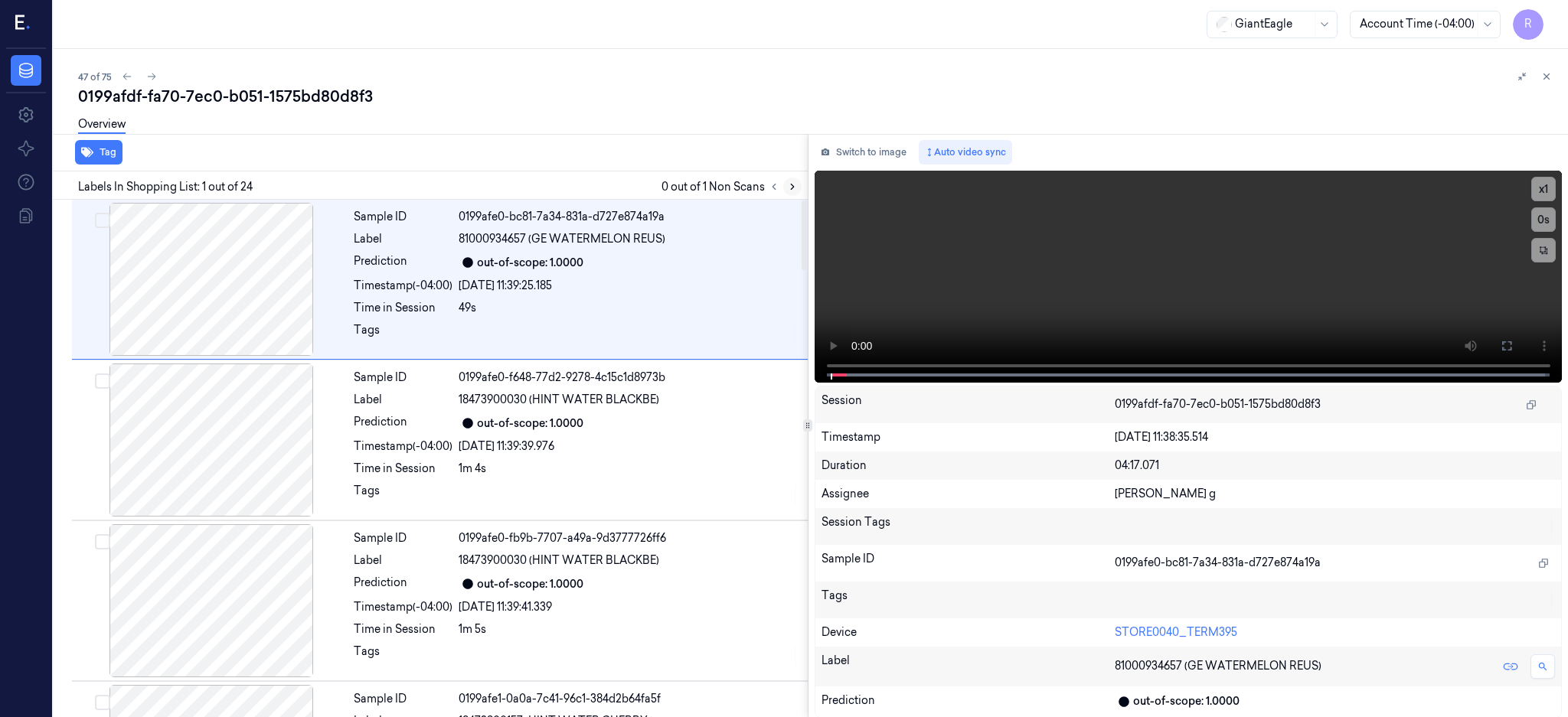
click at [798, 182] on icon at bounding box center [792, 187] width 11 height 11
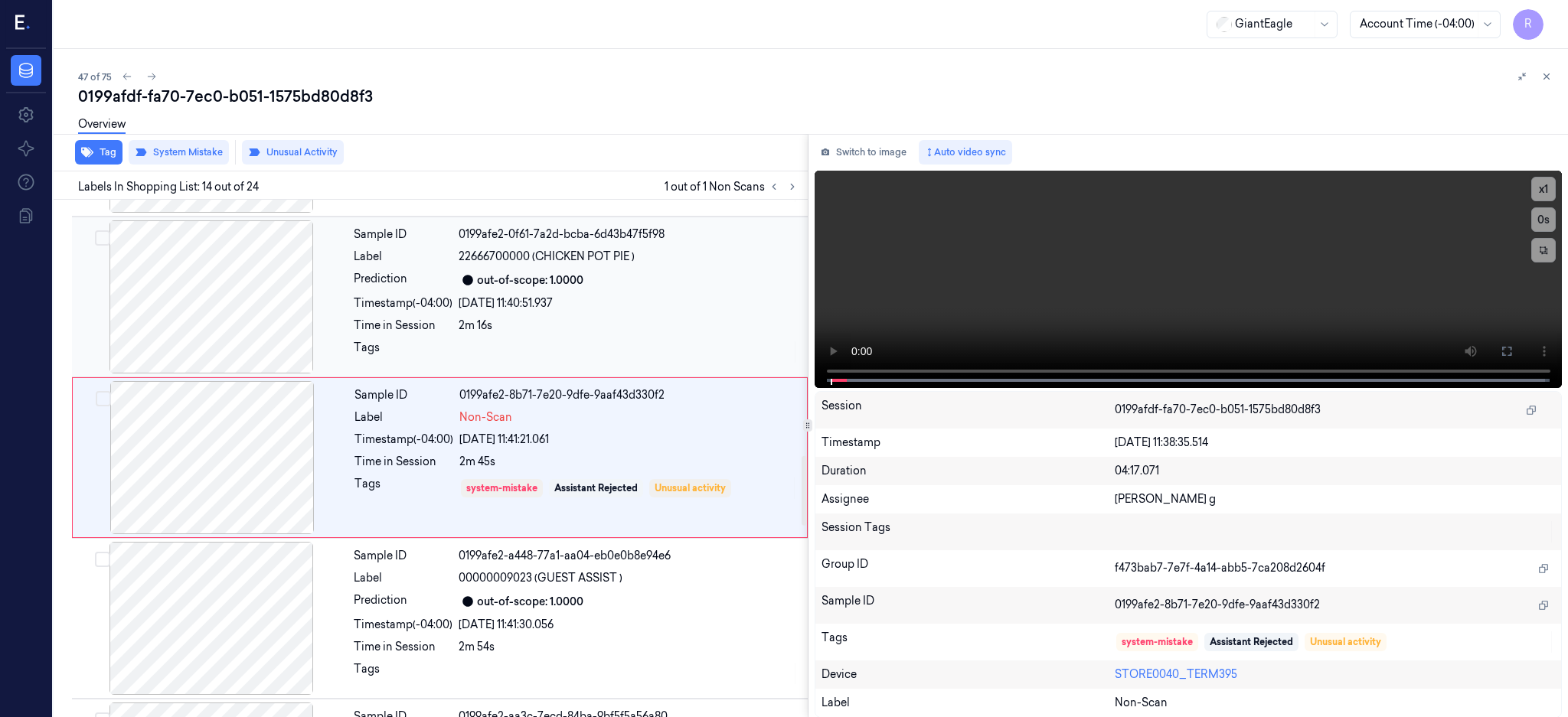
click at [192, 343] on div at bounding box center [211, 297] width 273 height 153
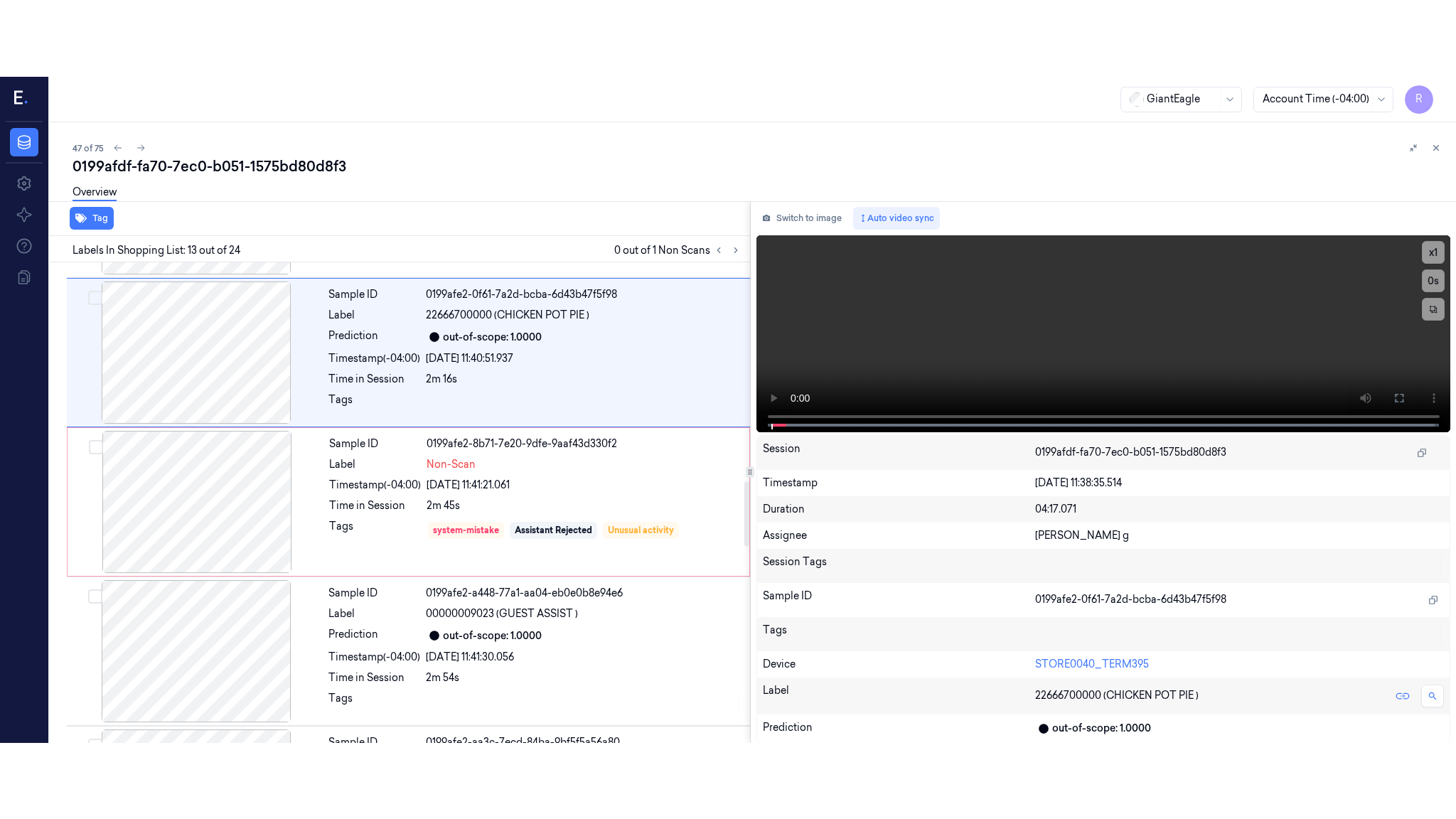
scroll to position [1625, 0]
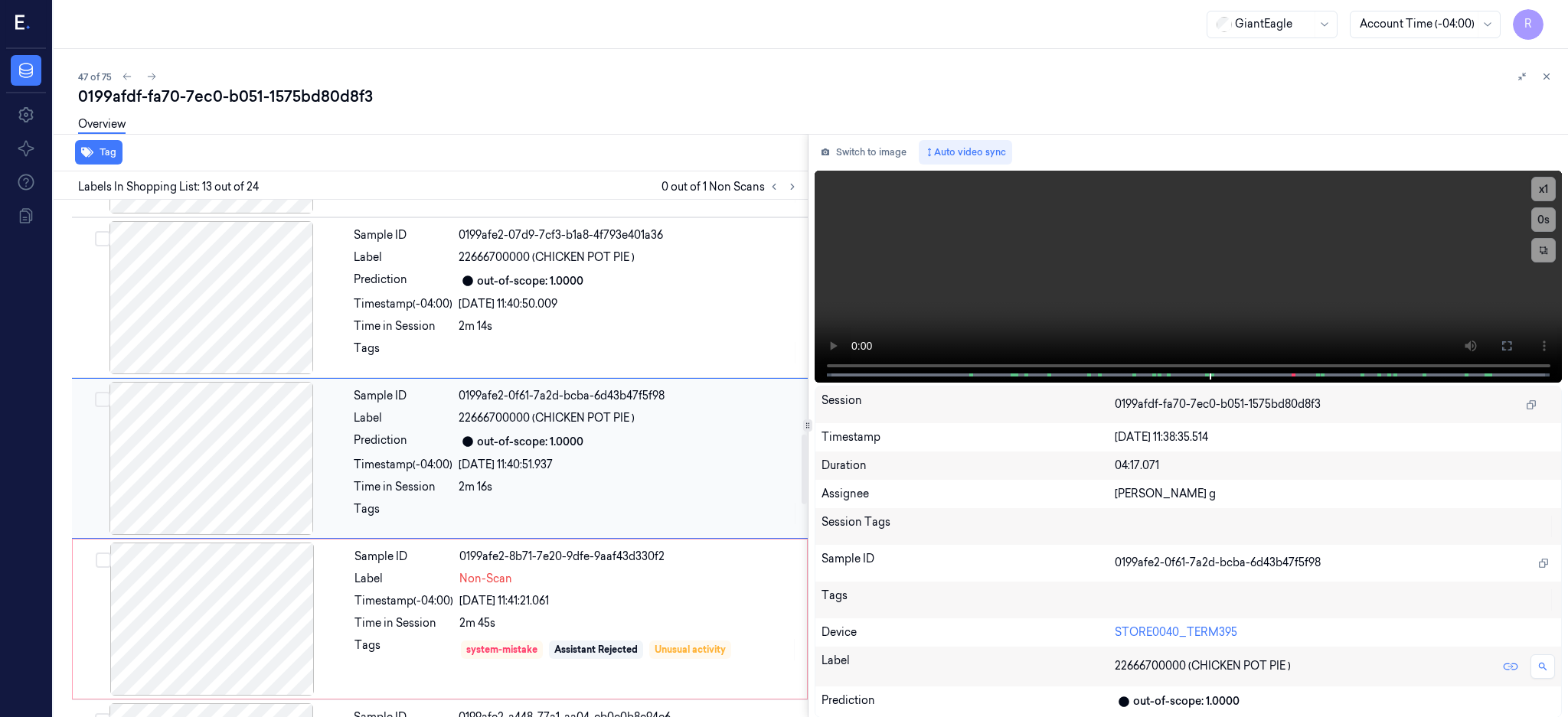
click at [195, 454] on div at bounding box center [211, 458] width 273 height 153
click at [1519, 348] on button at bounding box center [1507, 346] width 25 height 25
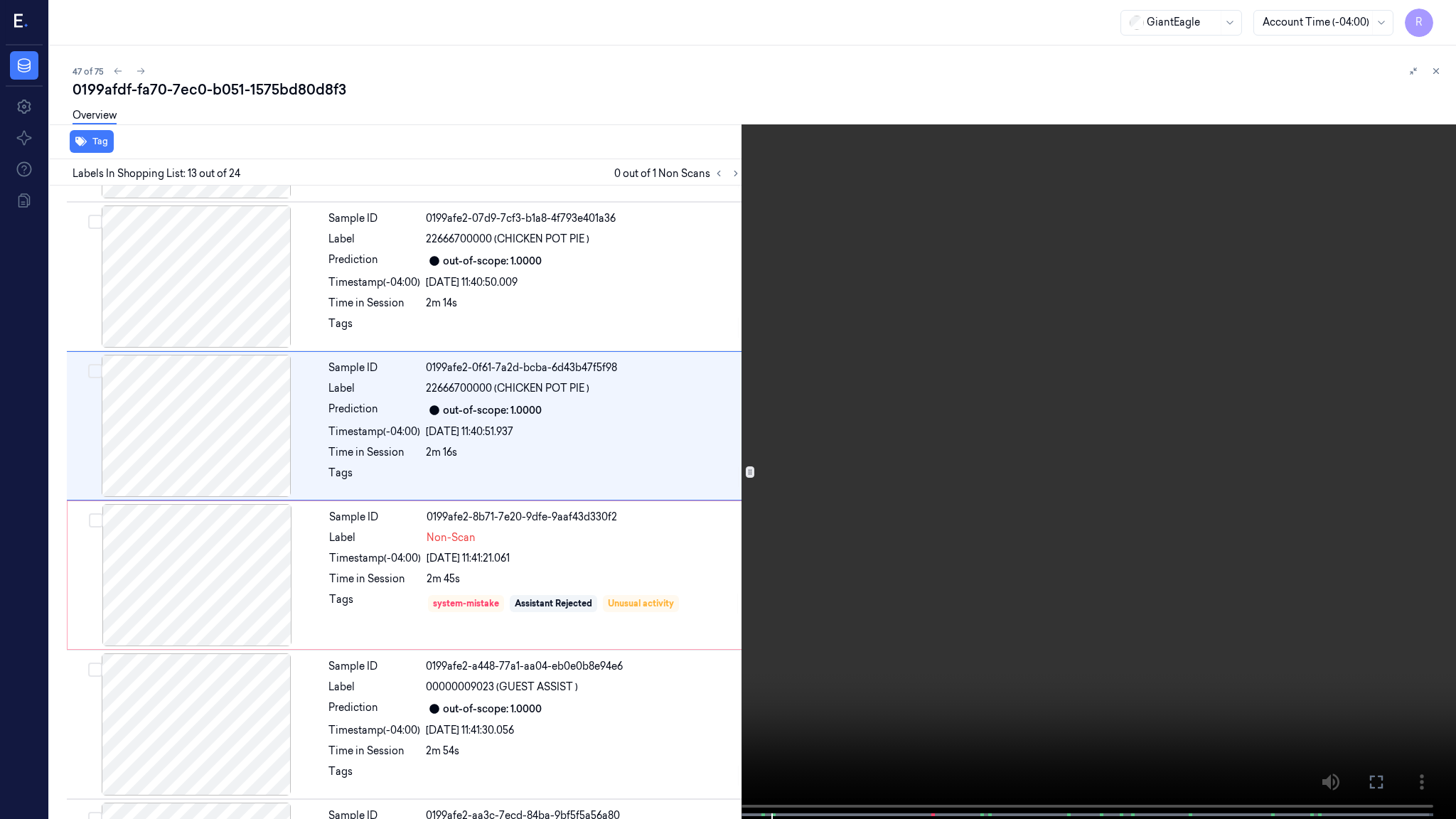
click at [905, 410] on video at bounding box center [728, 411] width 1456 height 822
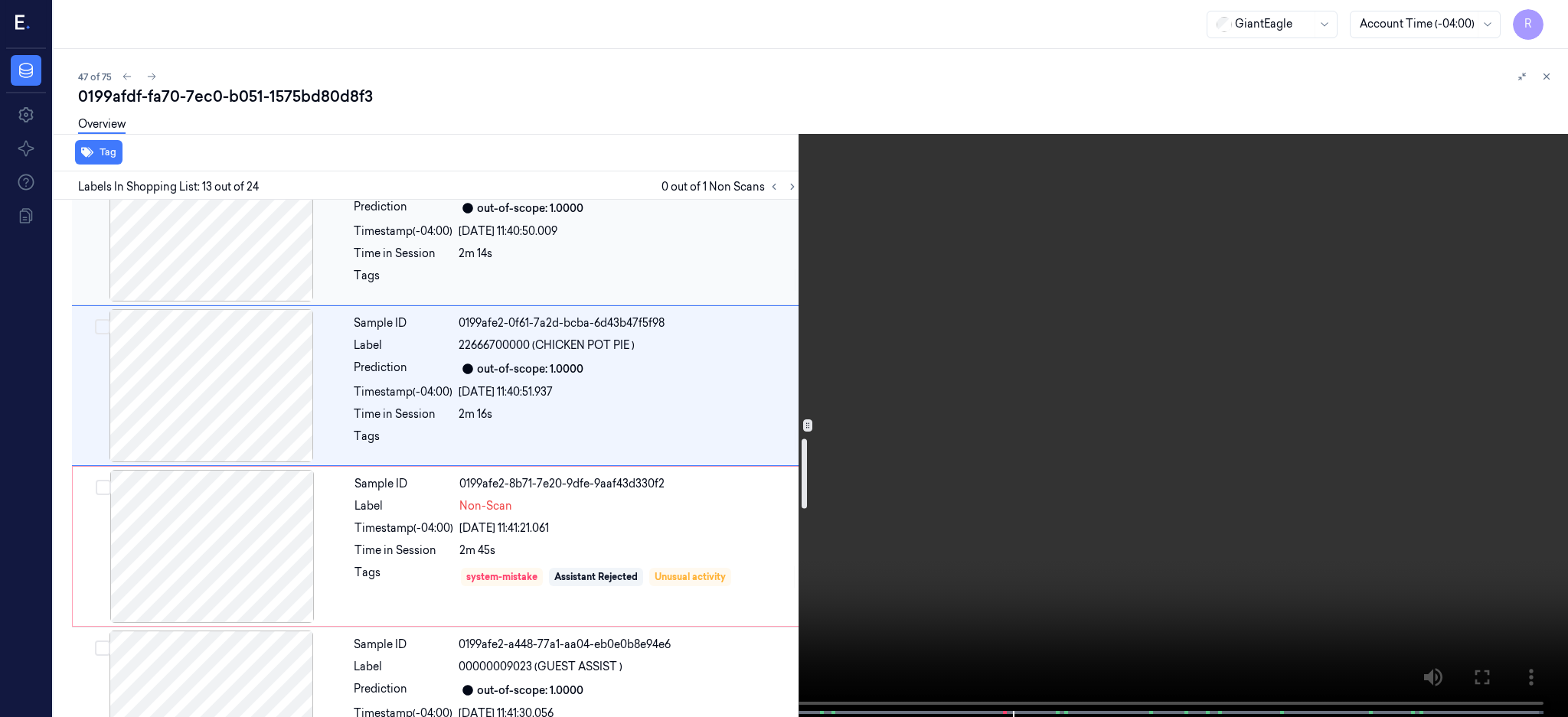
scroll to position [1871, 0]
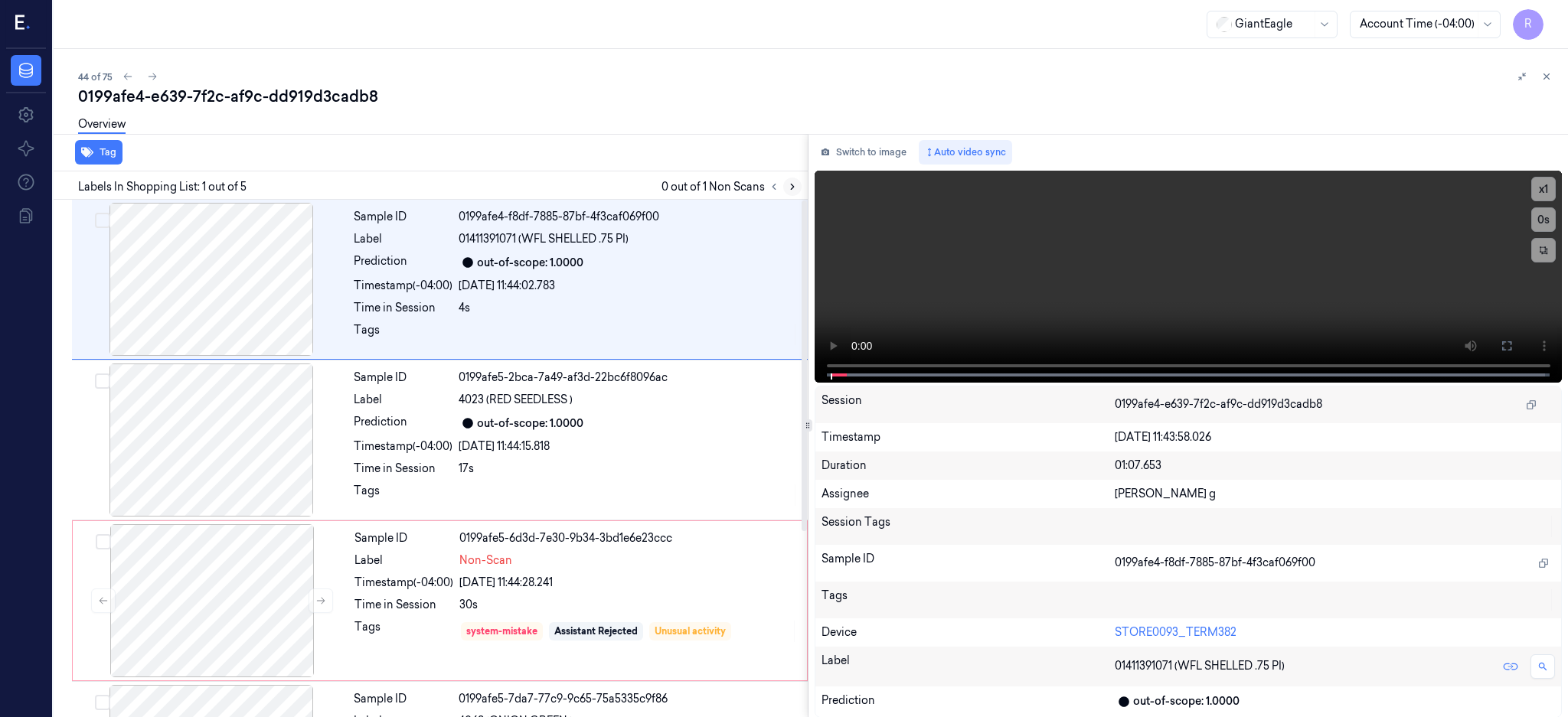
click at [801, 185] on button at bounding box center [792, 187] width 19 height 19
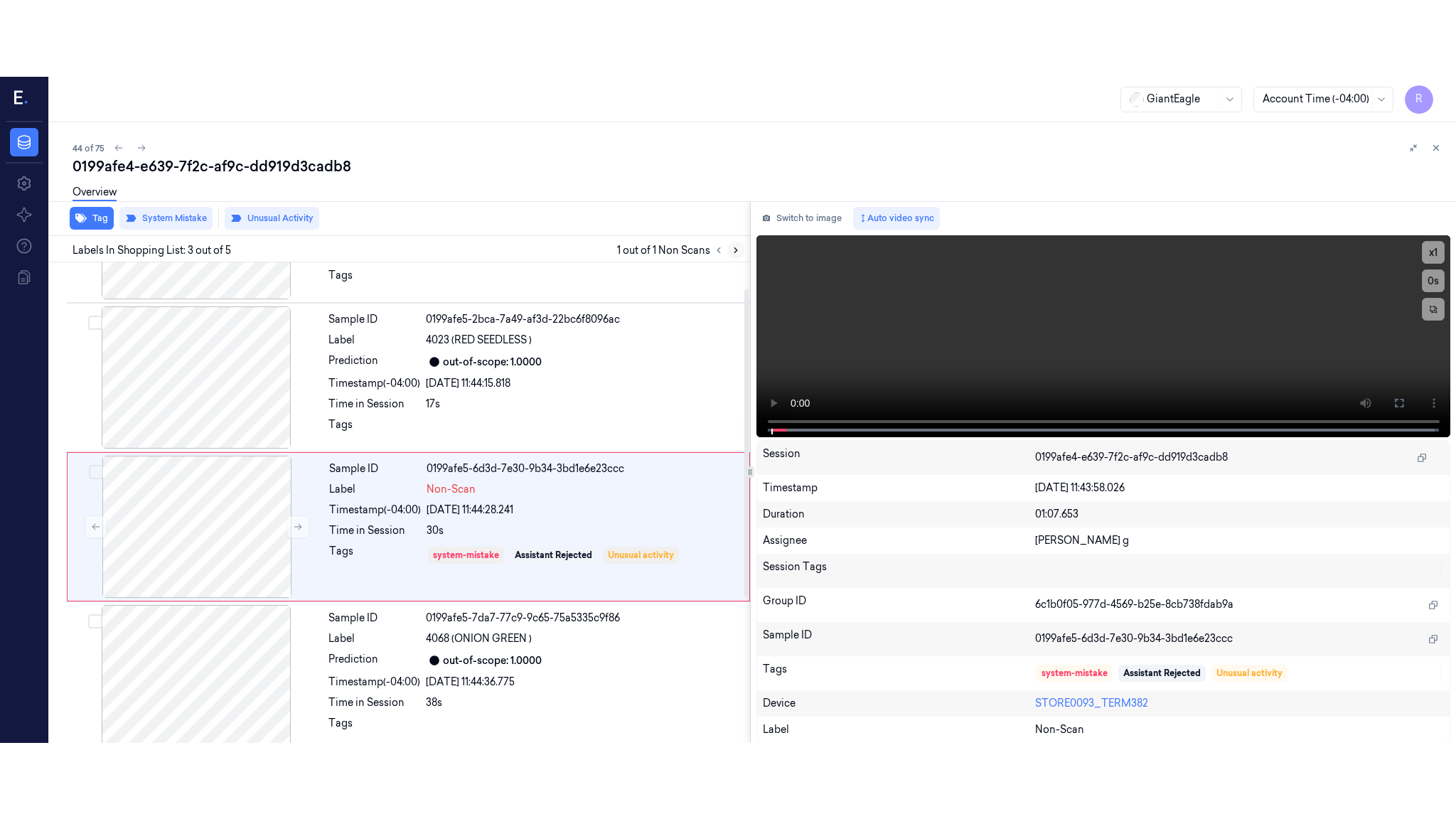
scroll to position [131, 0]
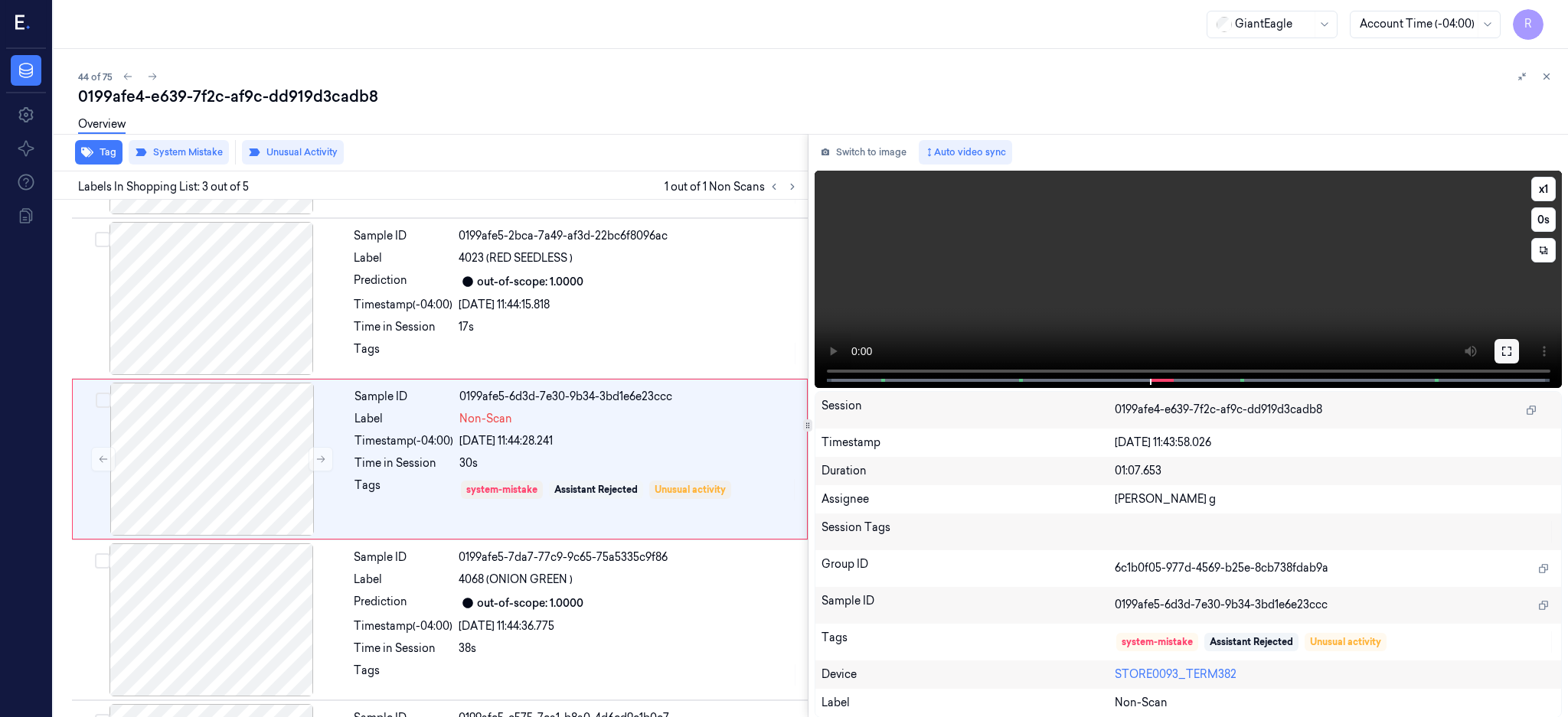
click at [1512, 350] on icon at bounding box center [1506, 352] width 12 height 12
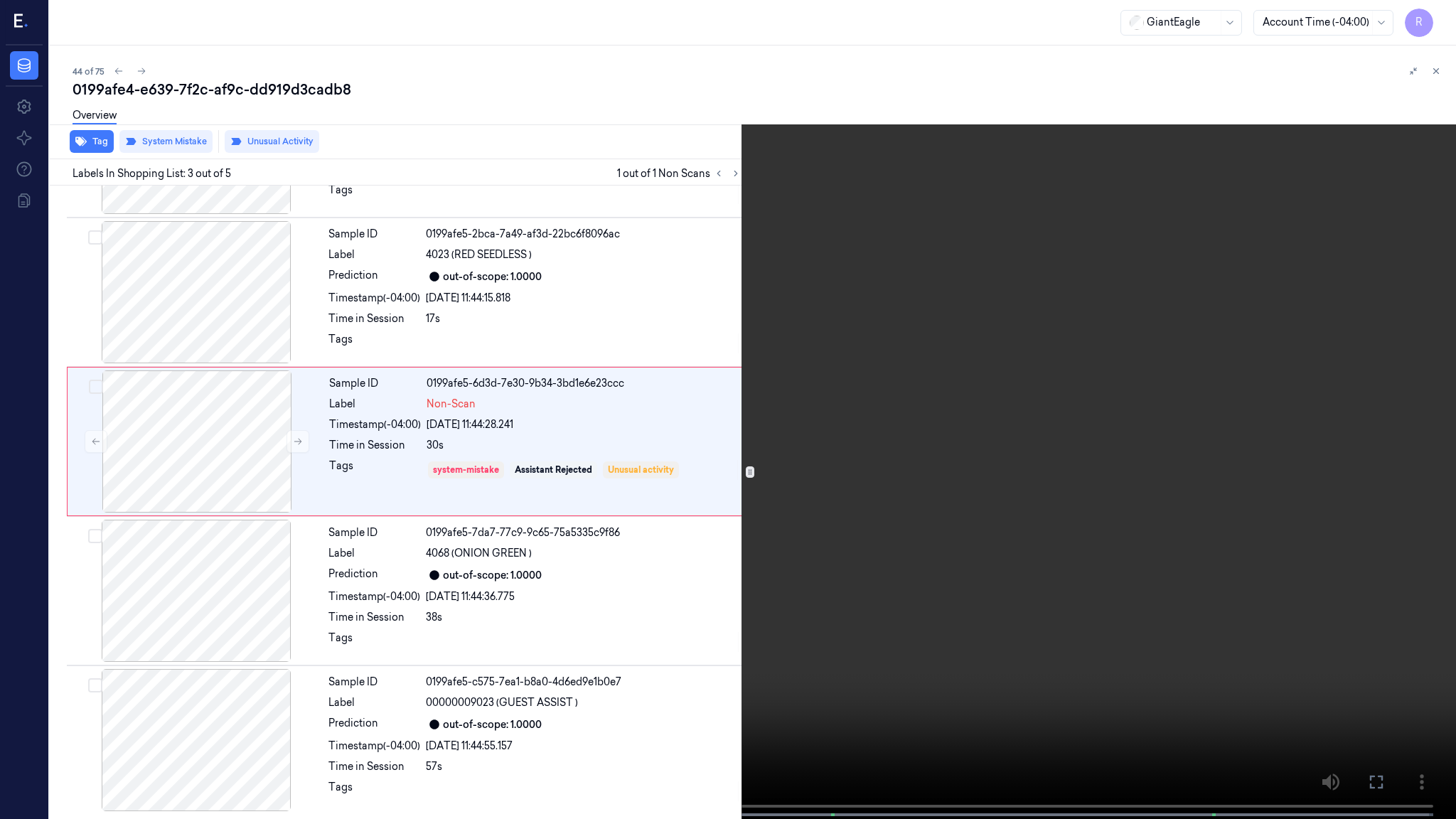
click at [812, 478] on video at bounding box center [728, 411] width 1456 height 822
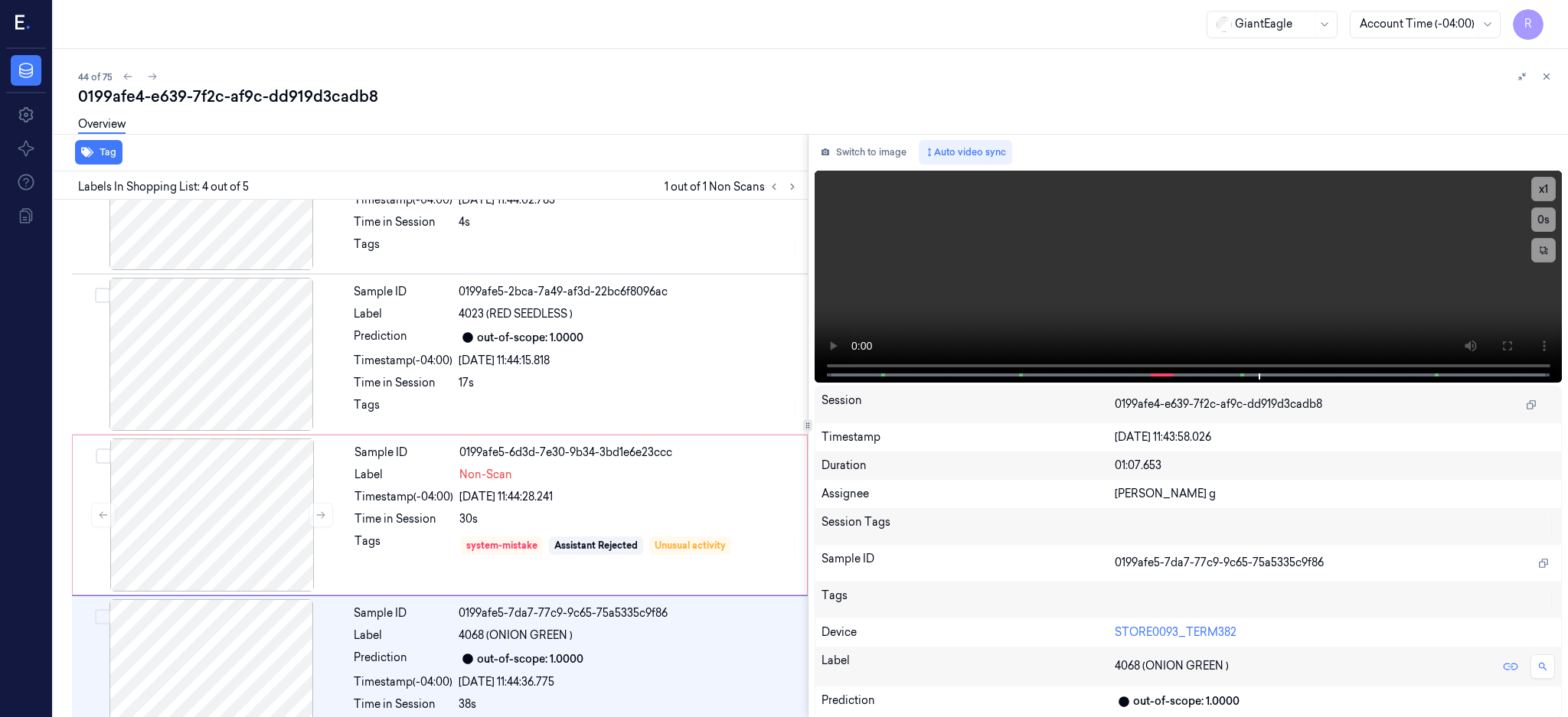
scroll to position [289, 0]
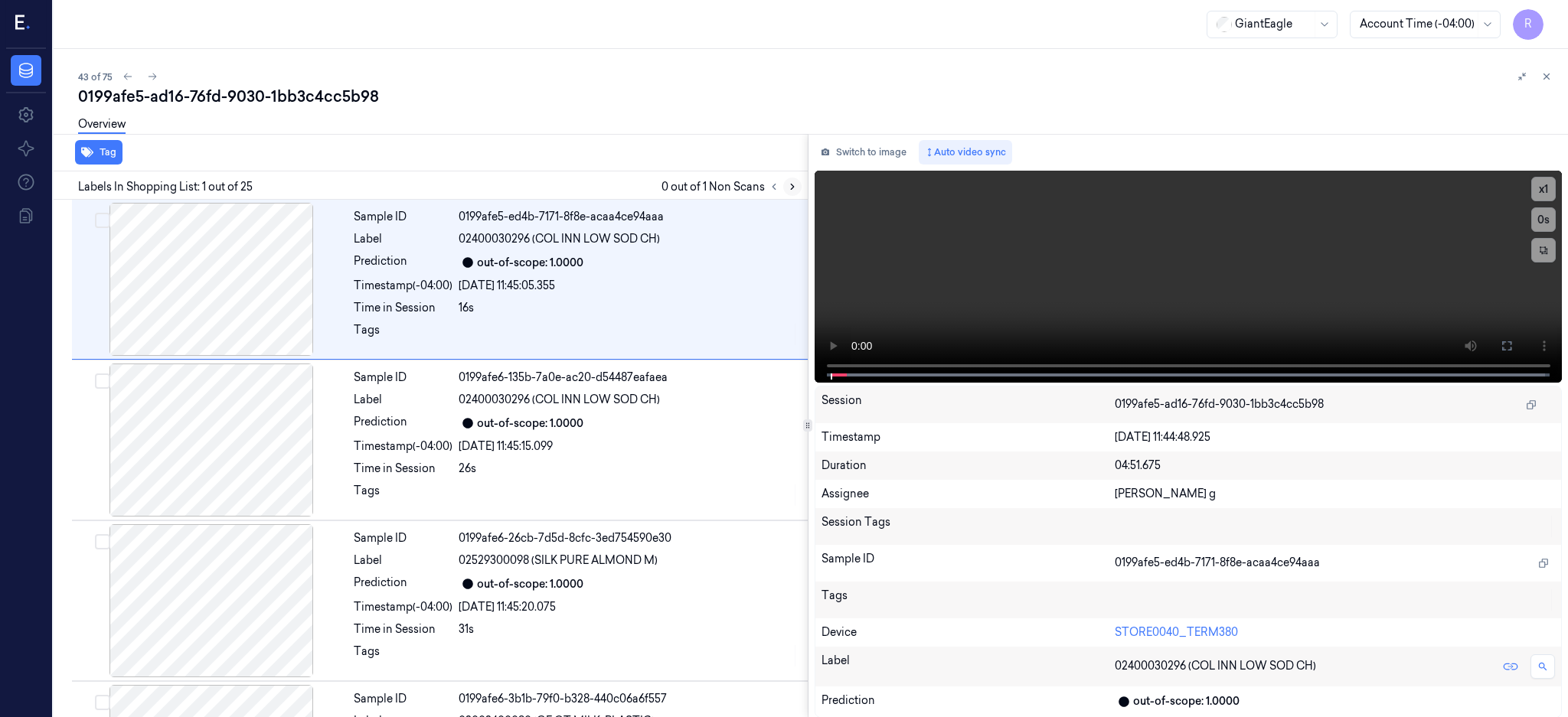
click at [801, 189] on button at bounding box center [792, 187] width 19 height 19
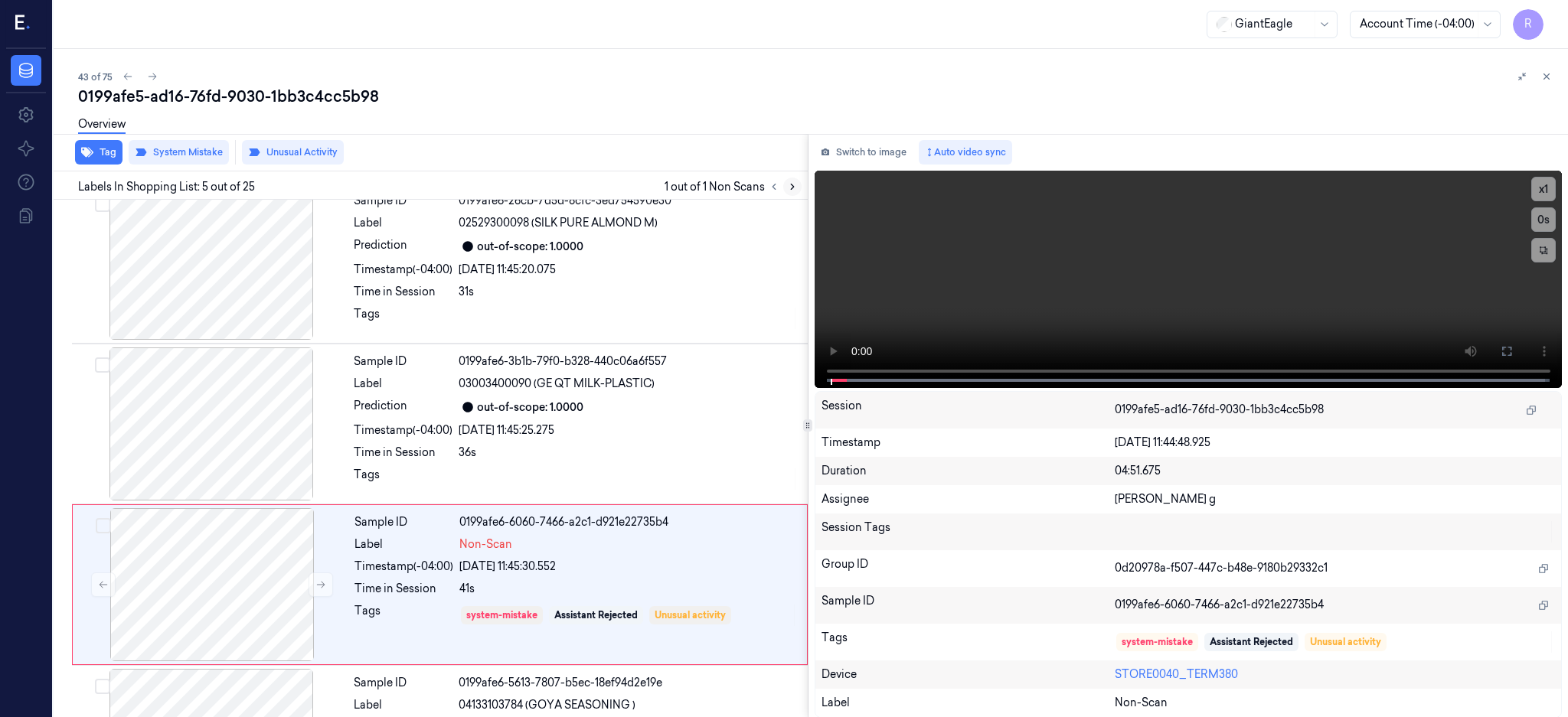
scroll to position [463, 0]
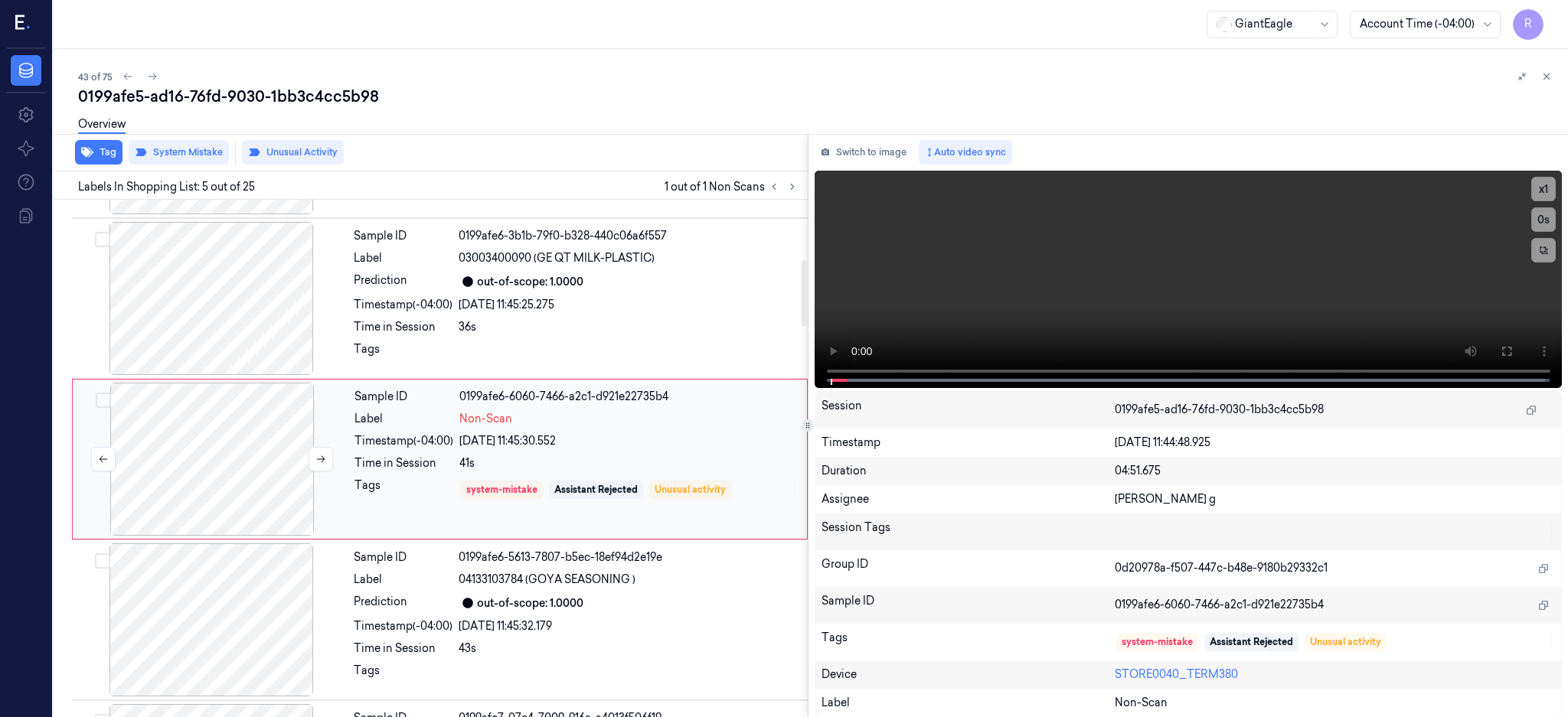
click at [201, 452] on div at bounding box center [212, 459] width 273 height 153
click at [225, 328] on div at bounding box center [211, 298] width 273 height 153
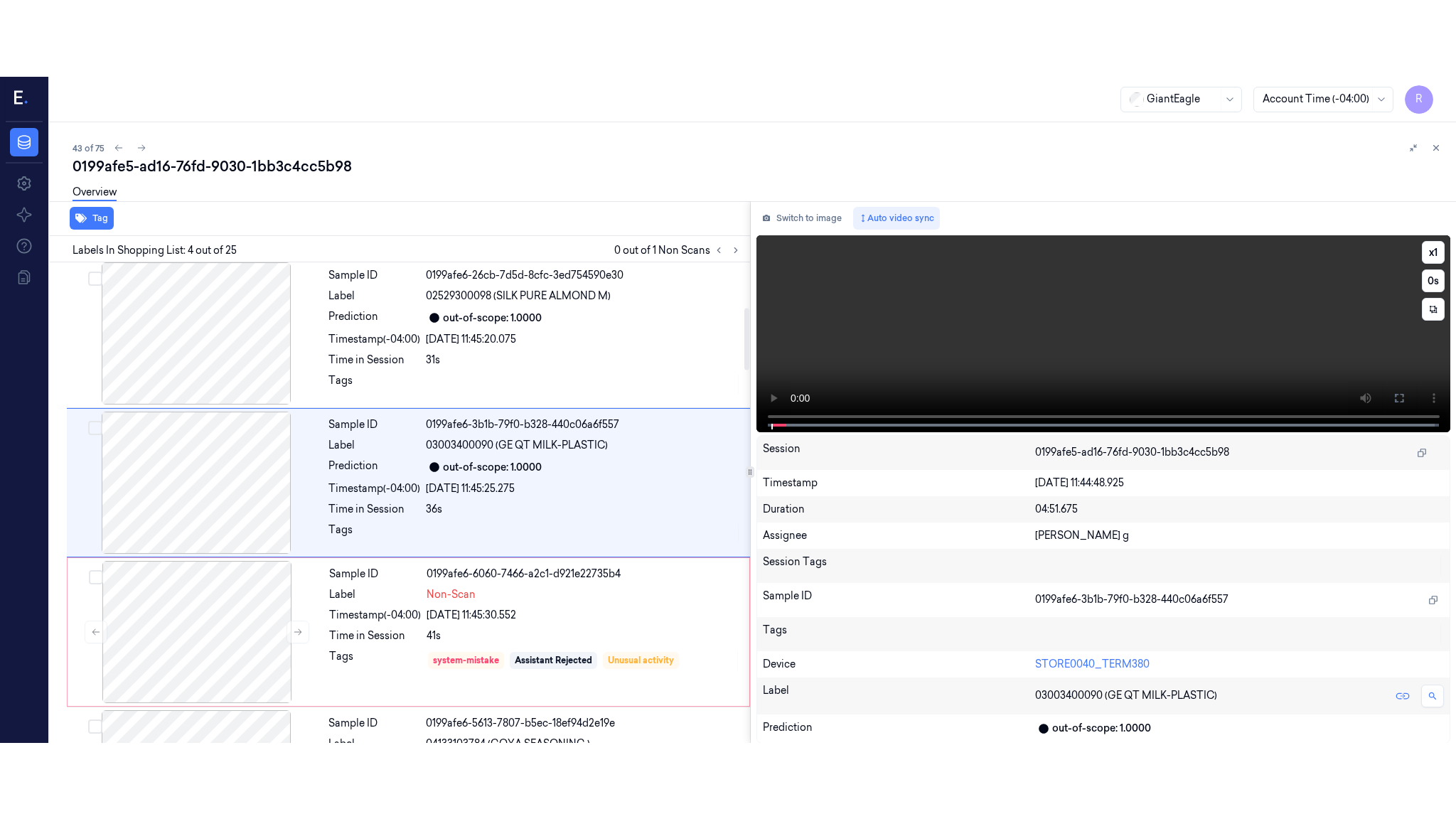
scroll to position [281, 0]
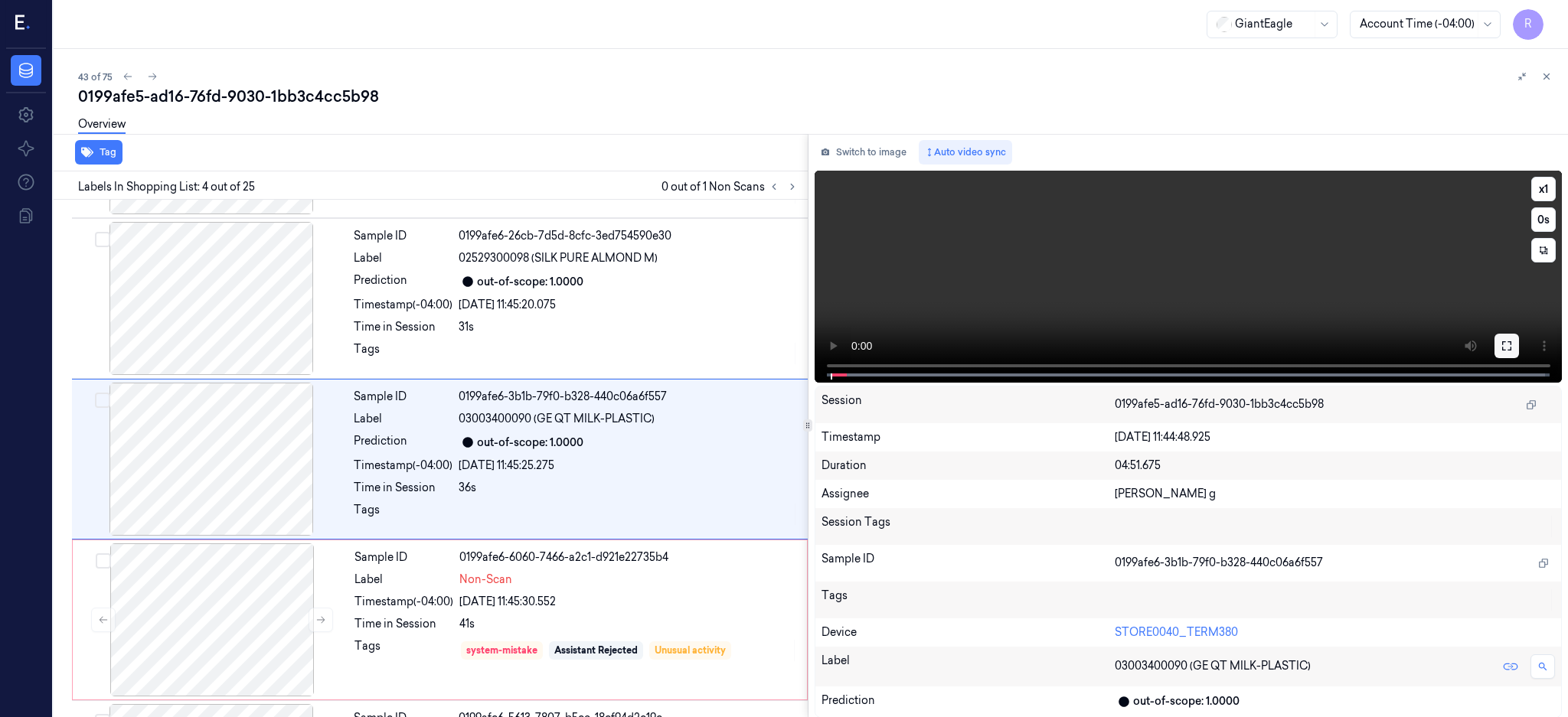
click at [1512, 346] on icon at bounding box center [1506, 346] width 12 height 12
click at [1519, 338] on button at bounding box center [1507, 346] width 25 height 25
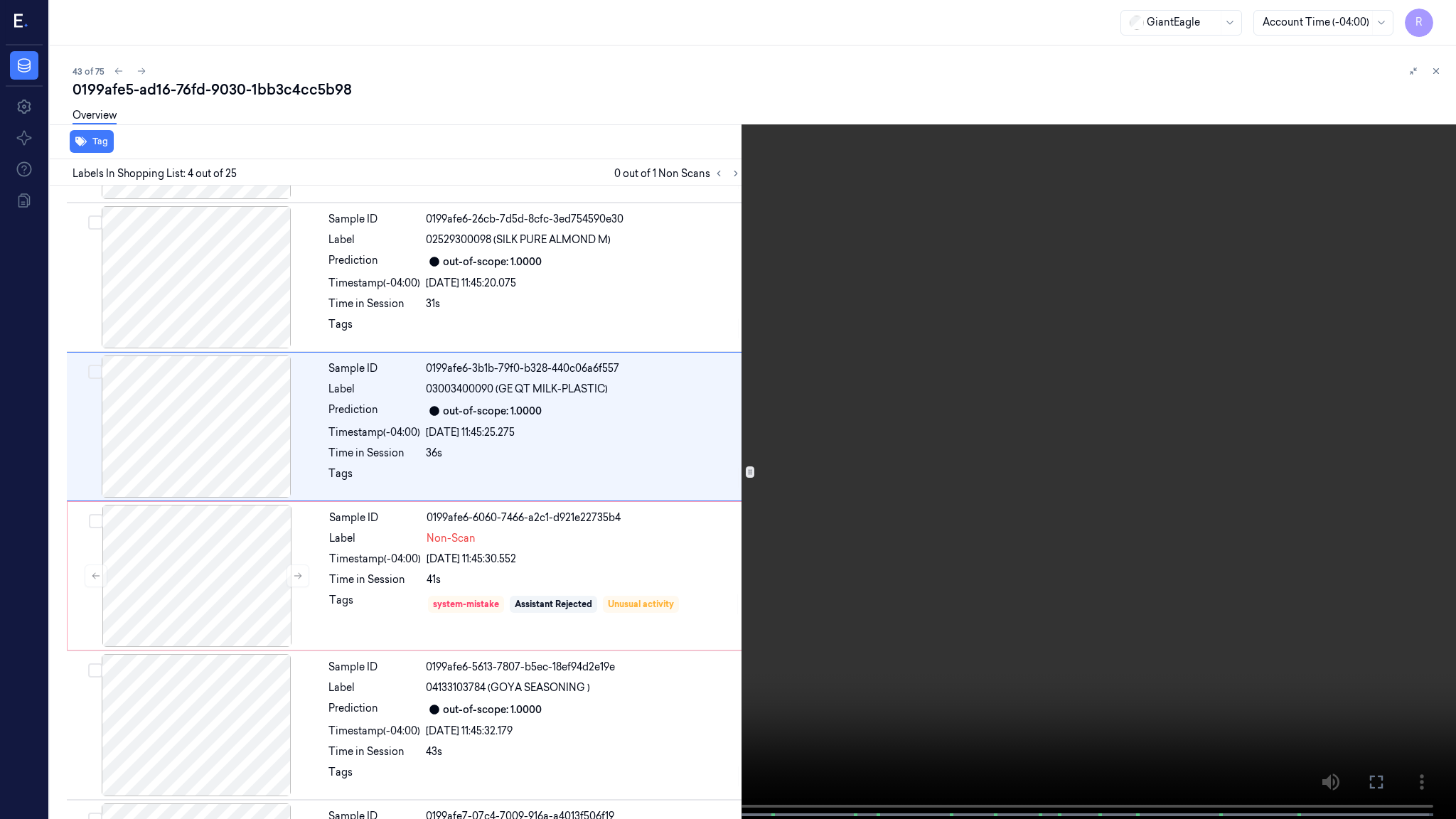
click at [806, 447] on video at bounding box center [728, 411] width 1456 height 822
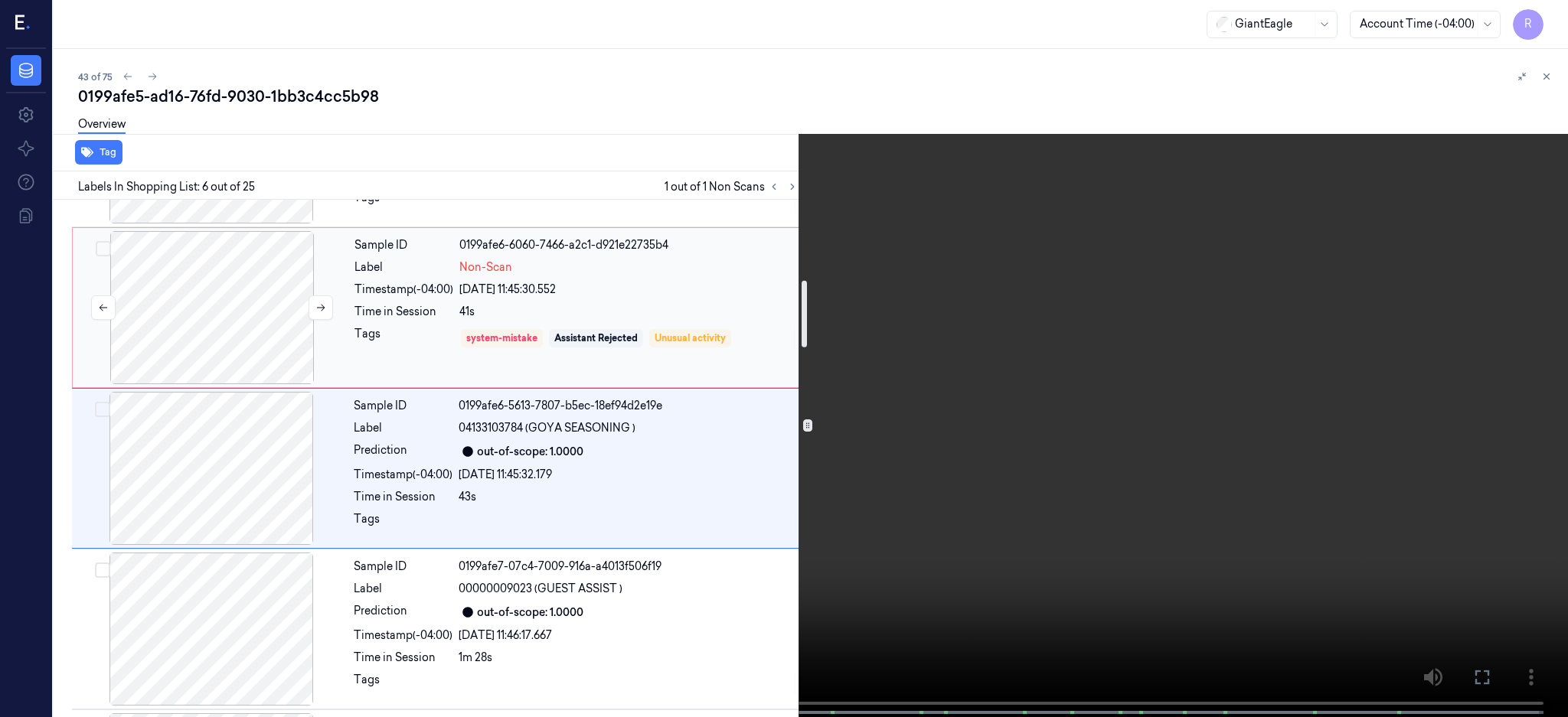
scroll to position [624, 0]
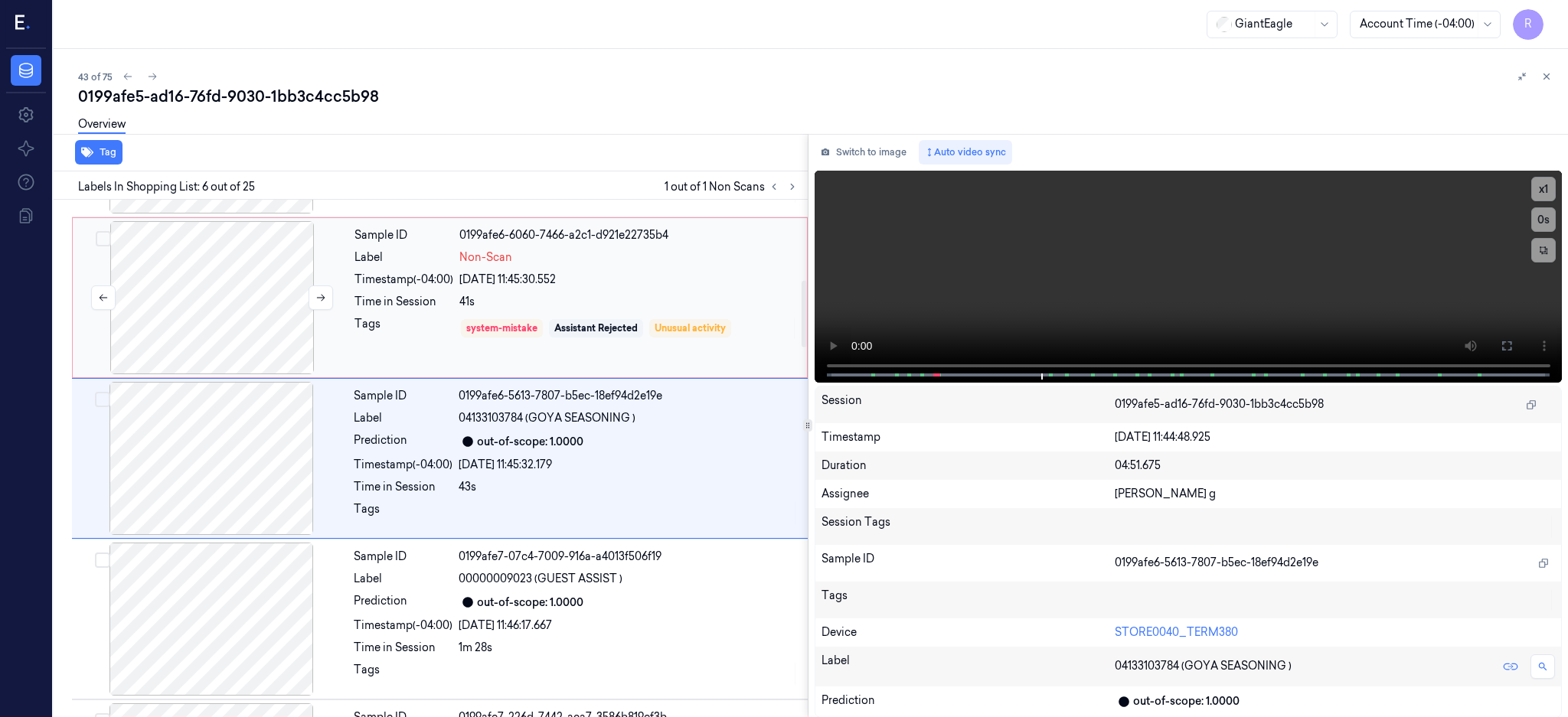
click at [195, 323] on div at bounding box center [212, 297] width 273 height 153
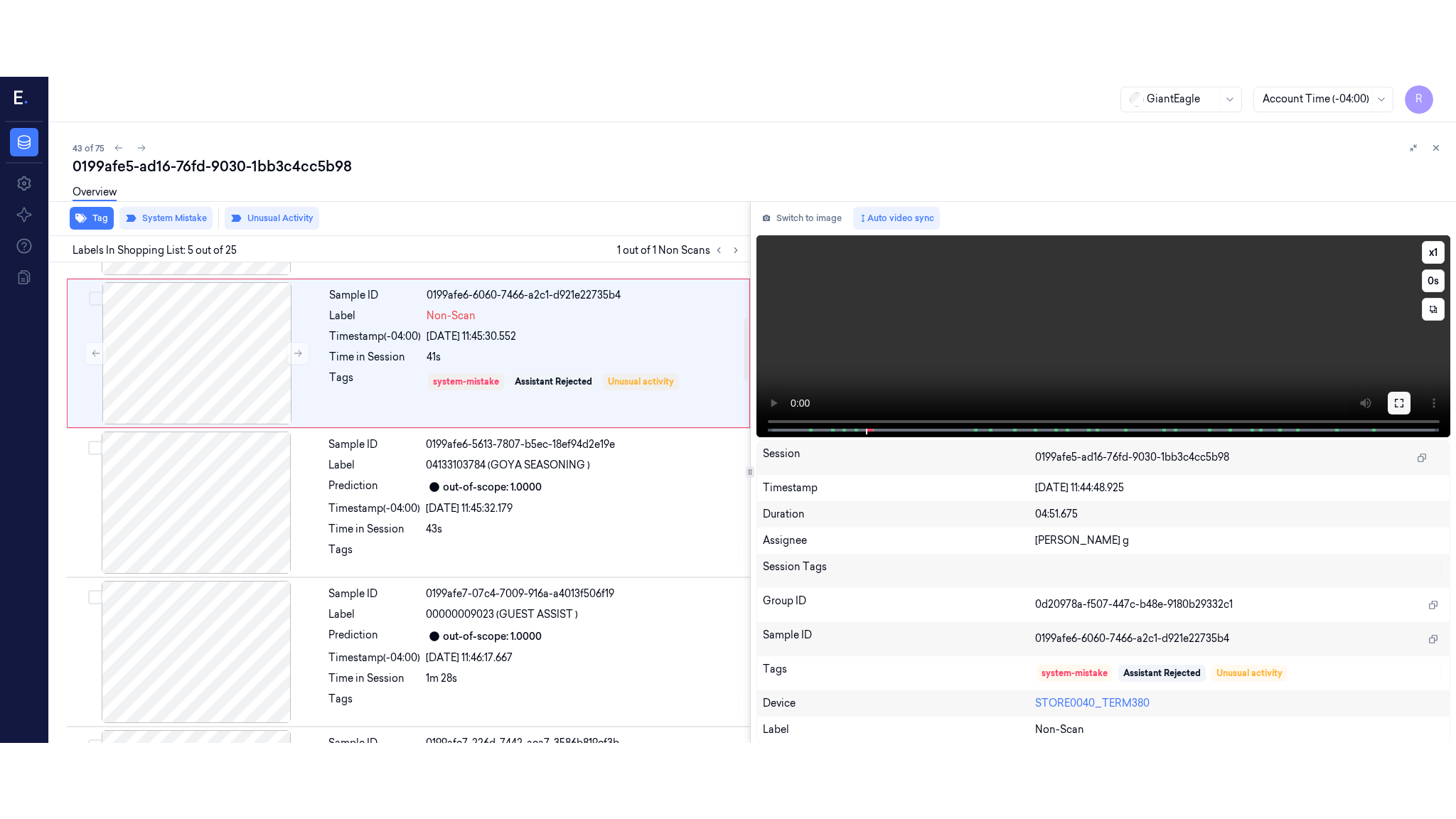
scroll to position [430, 0]
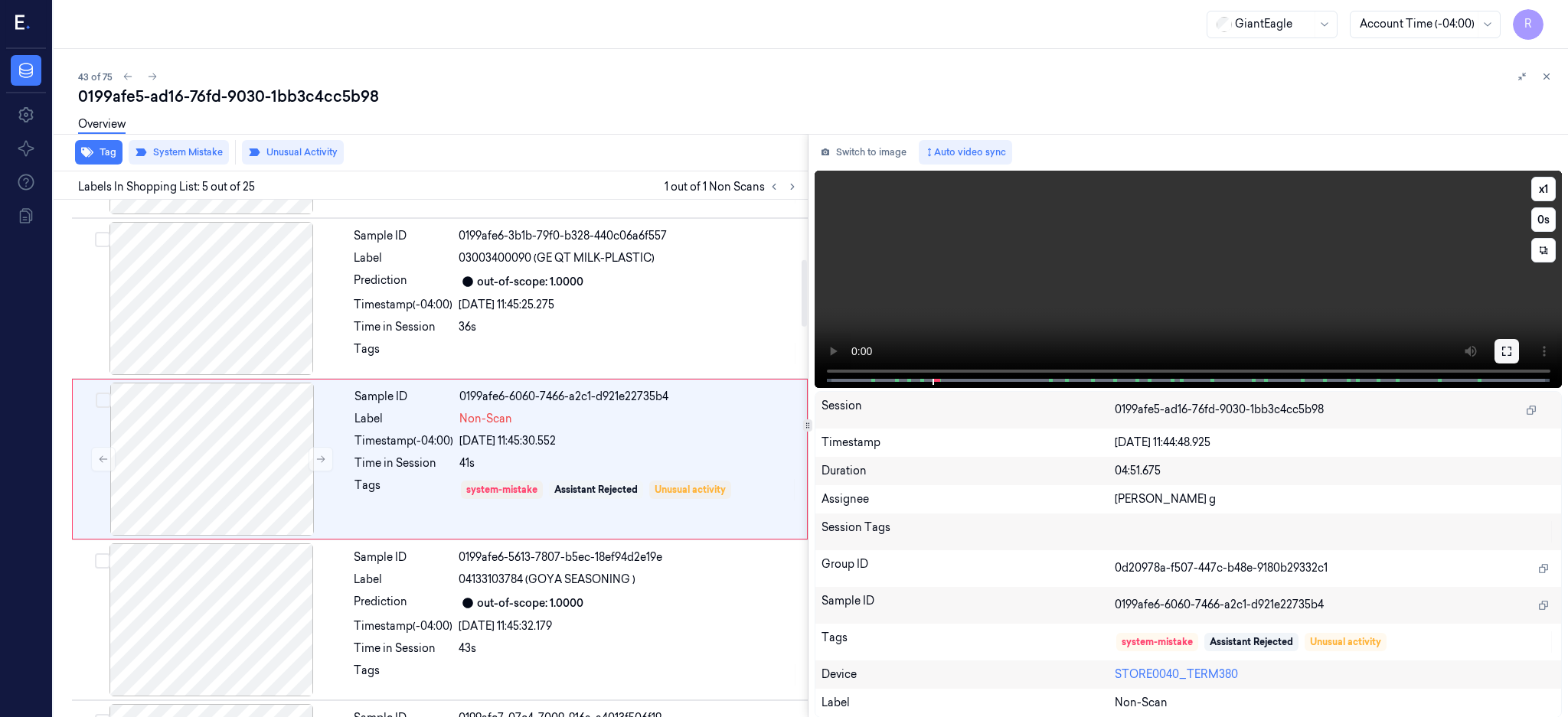
click at [1512, 350] on icon at bounding box center [1506, 352] width 12 height 12
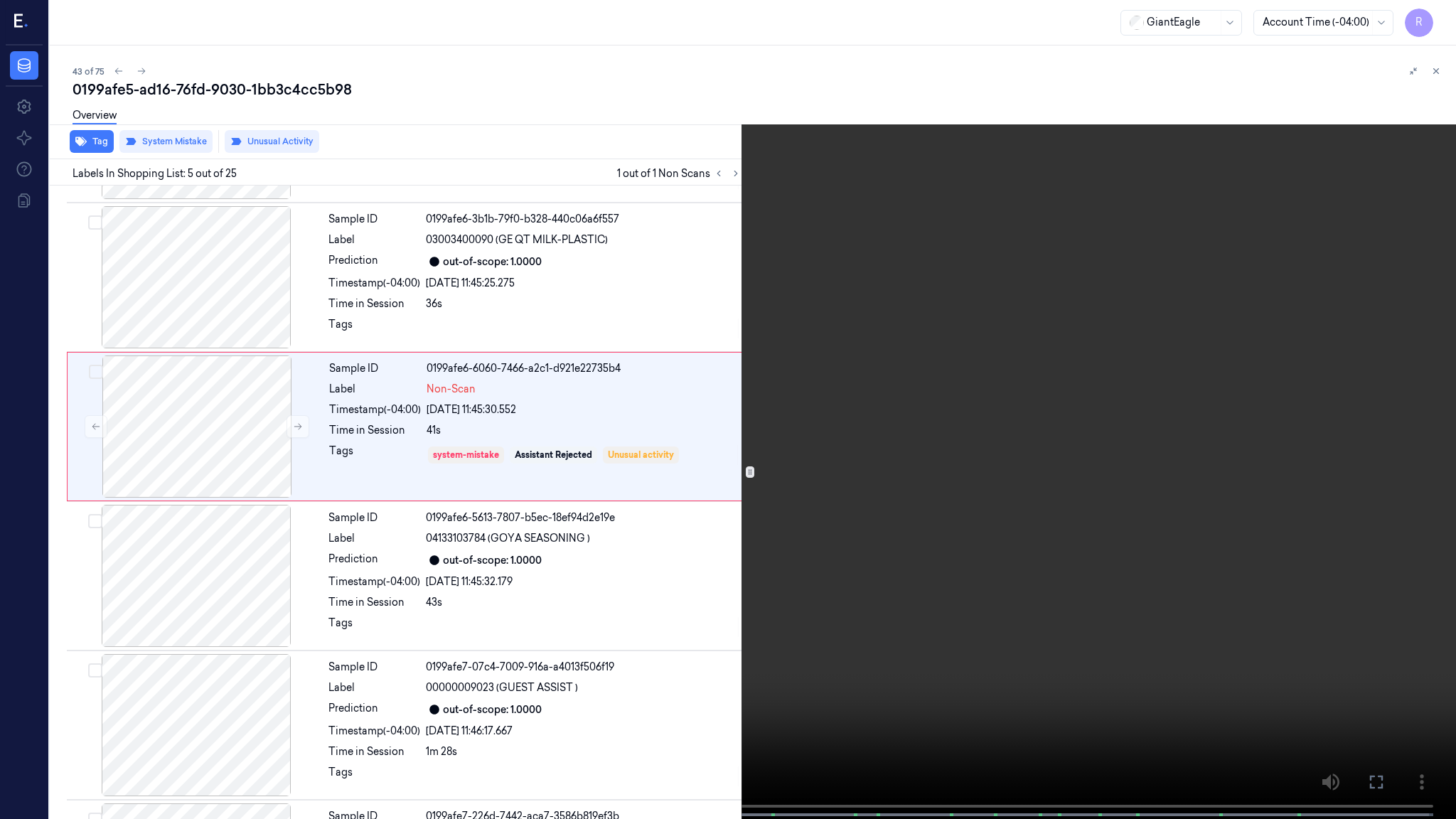
click at [987, 426] on video at bounding box center [728, 411] width 1456 height 822
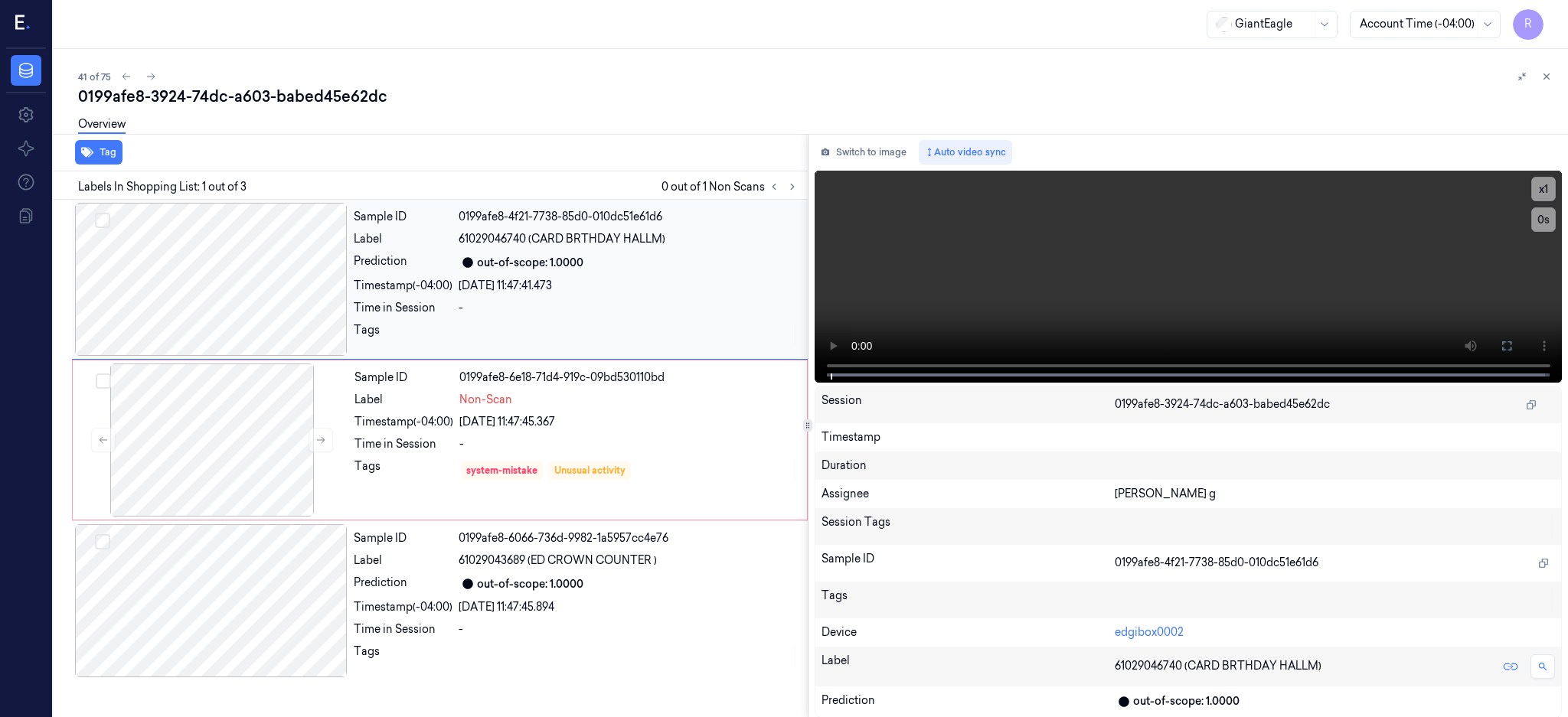
click at [197, 310] on div at bounding box center [211, 279] width 273 height 153
click at [236, 490] on div at bounding box center [212, 440] width 273 height 153
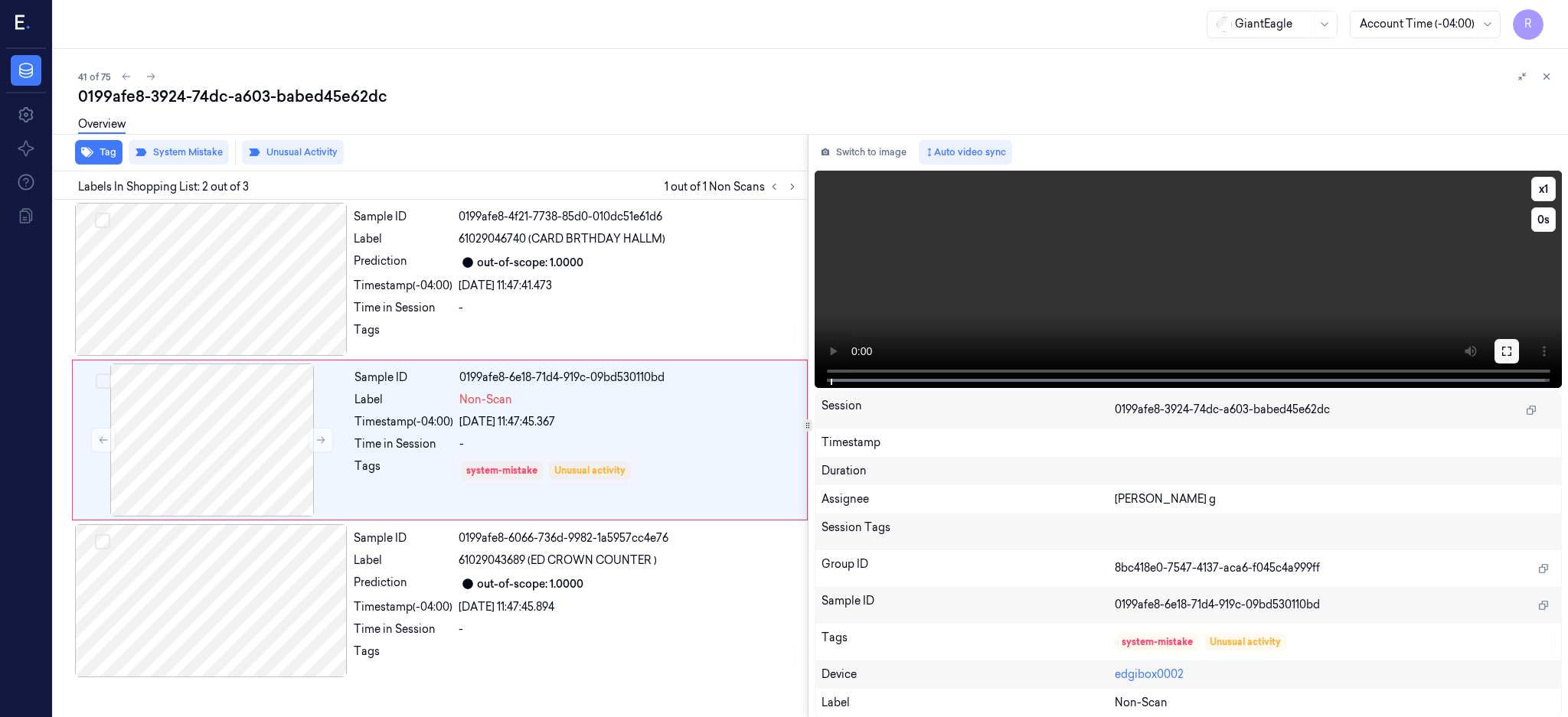
click at [1512, 349] on icon at bounding box center [1506, 352] width 12 height 12
click at [214, 583] on div at bounding box center [211, 601] width 273 height 153
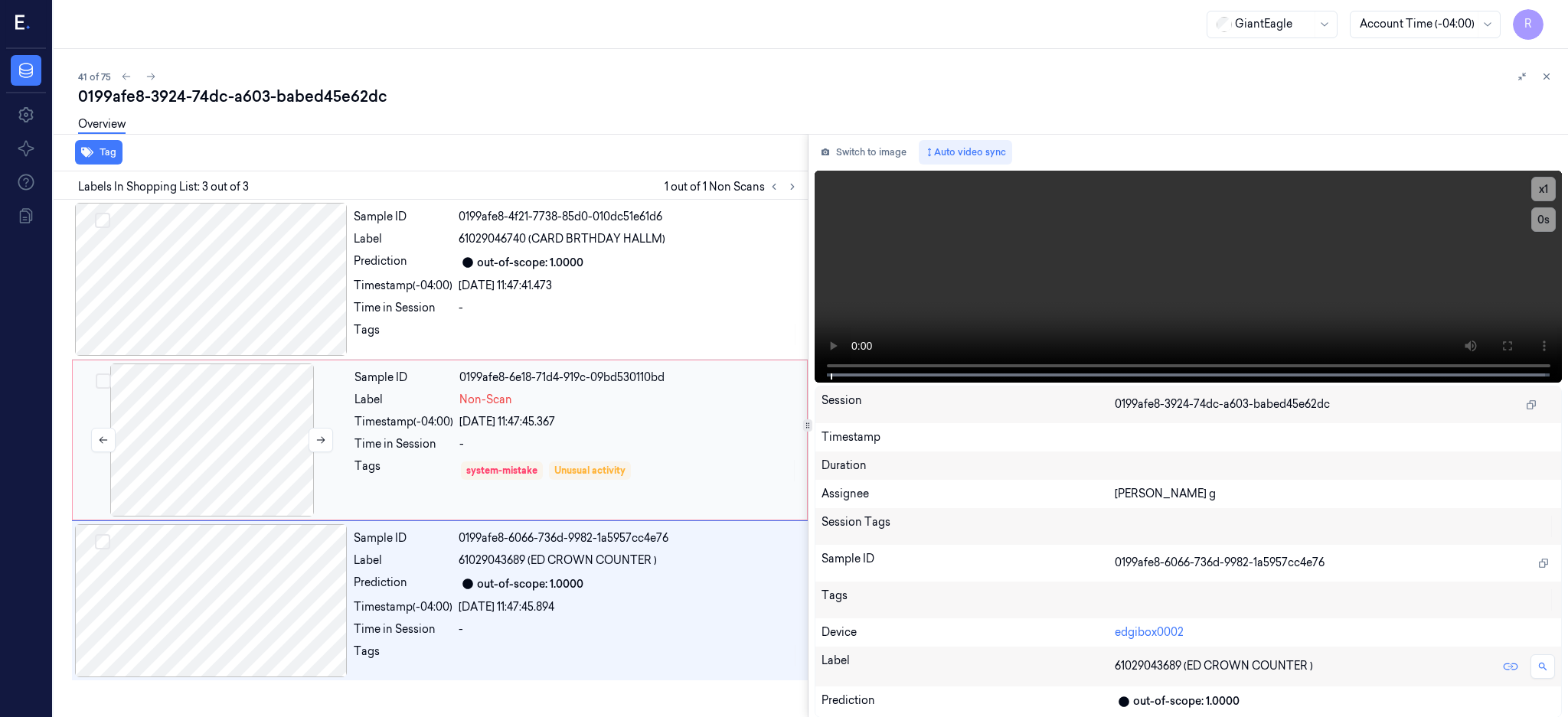
click at [228, 467] on div at bounding box center [212, 440] width 273 height 153
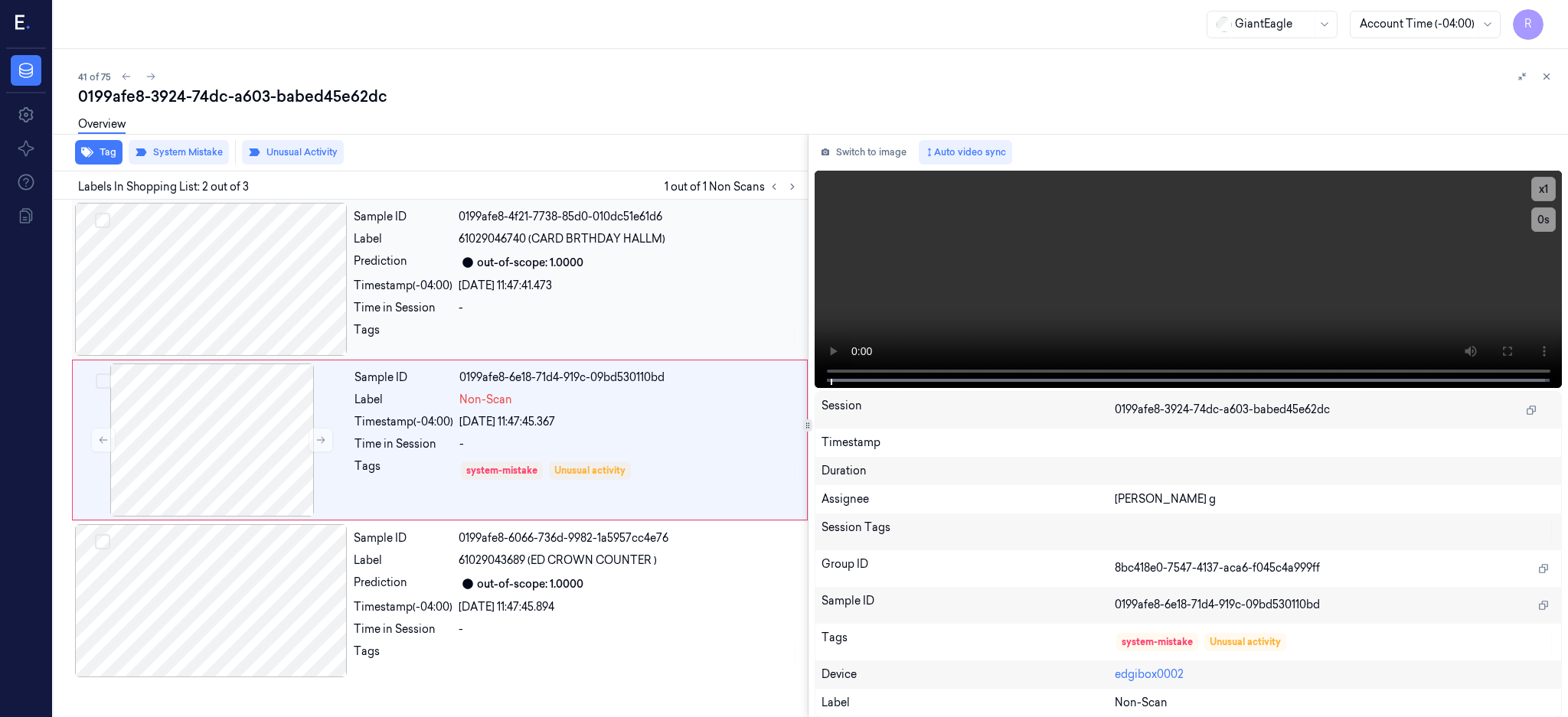
click at [210, 286] on div at bounding box center [211, 279] width 273 height 153
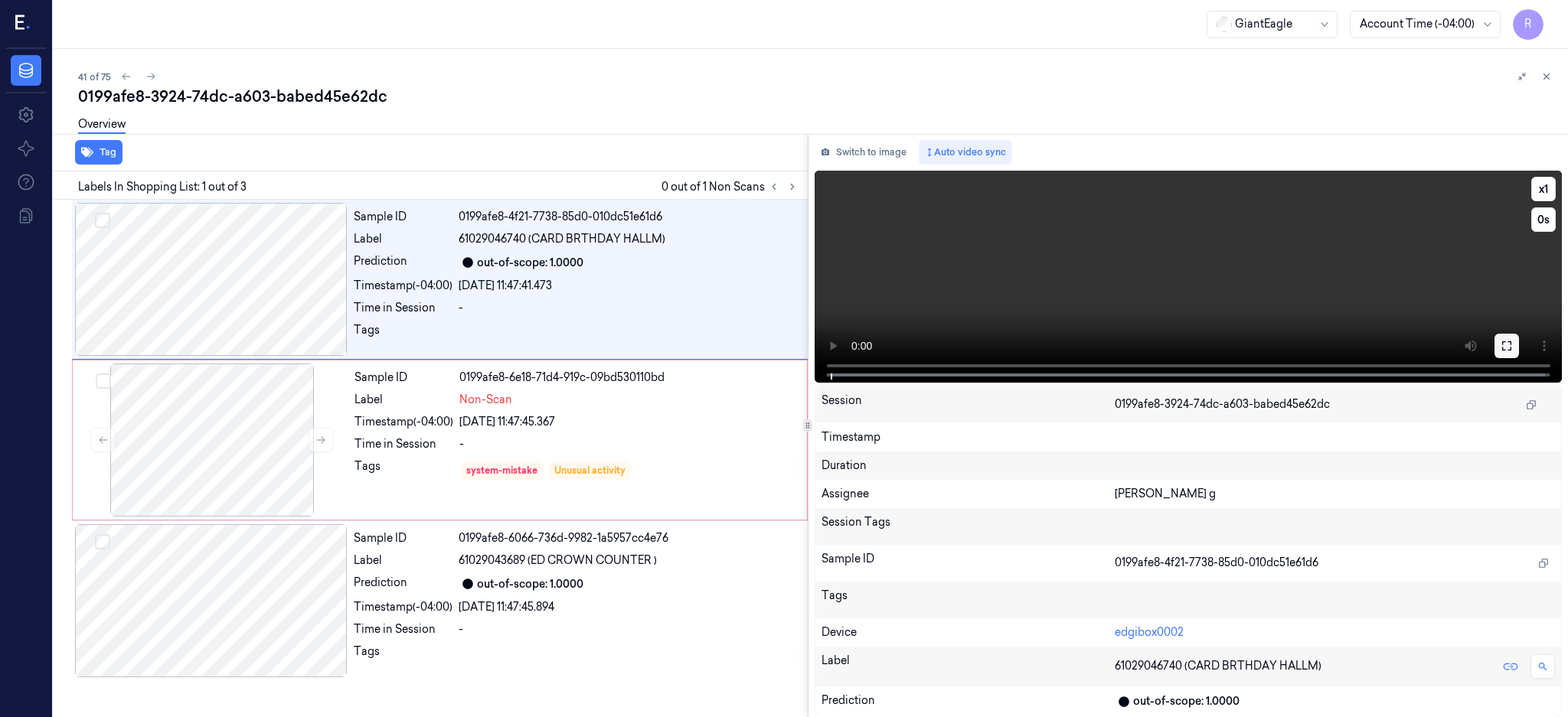
click at [1519, 351] on button at bounding box center [1507, 346] width 25 height 25
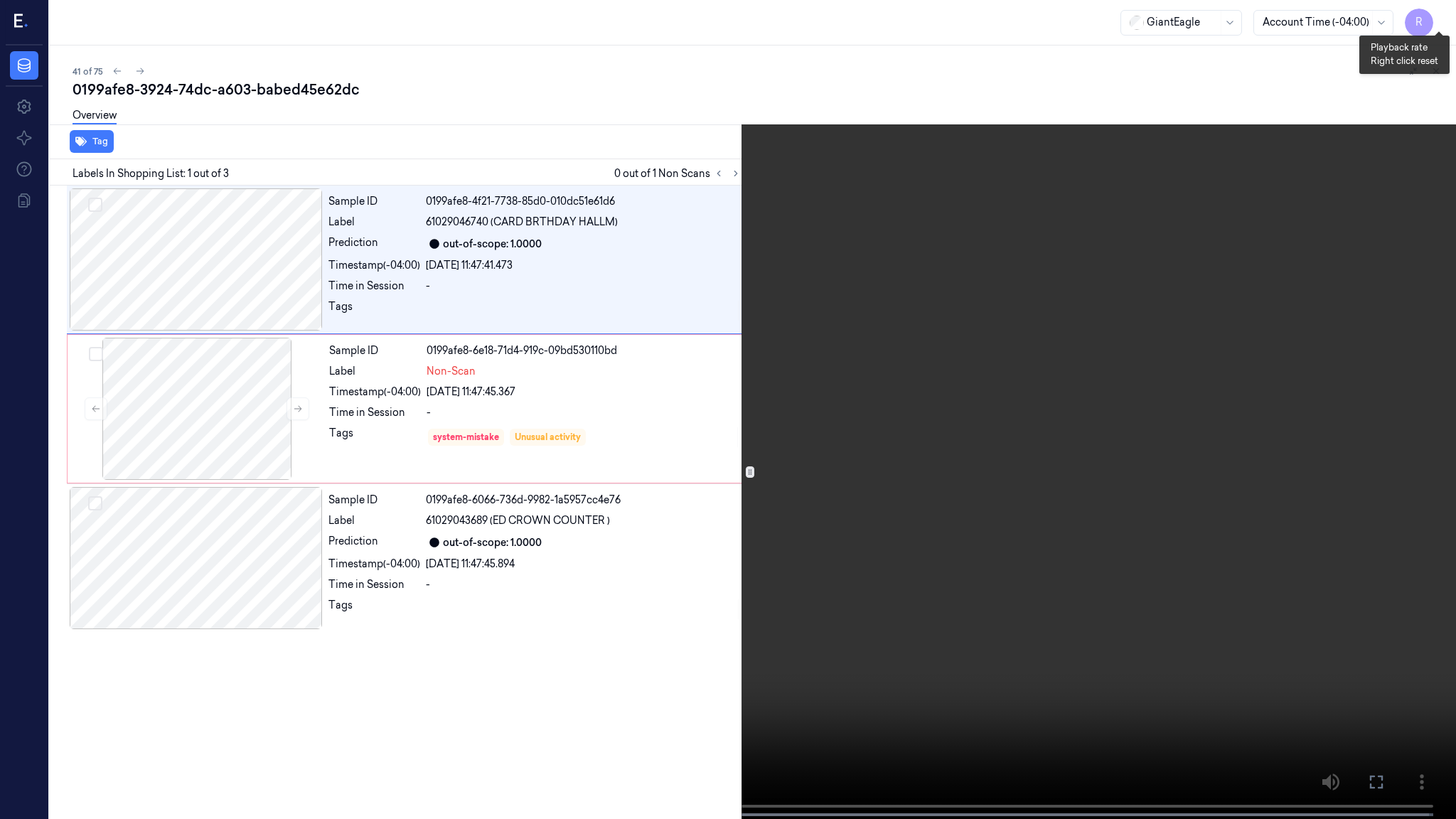
click at [1443, 20] on button "x 1" at bounding box center [1439, 17] width 23 height 23
click at [1443, 21] on button "x 2" at bounding box center [1439, 17] width 23 height 23
click at [1429, 11] on button "x 4" at bounding box center [1439, 17] width 23 height 23
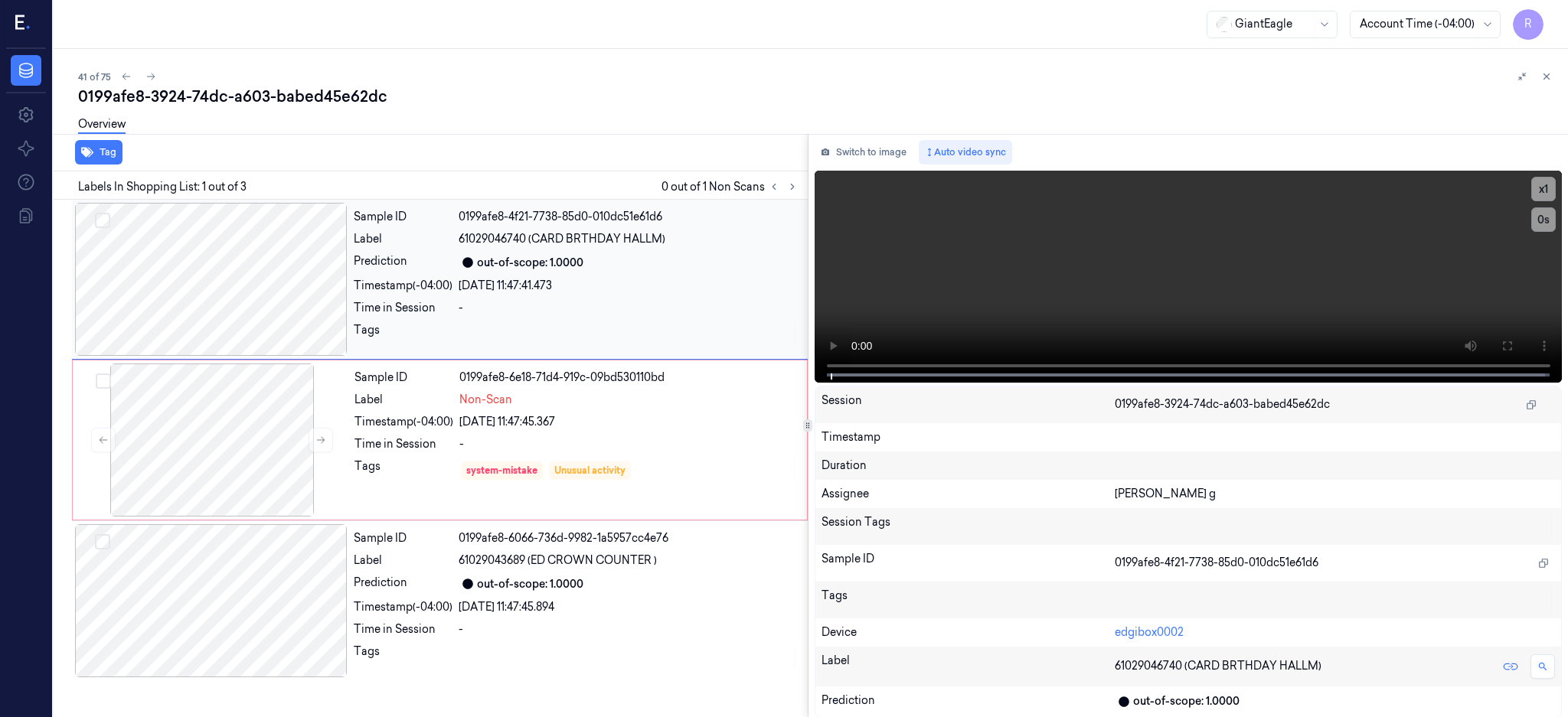
click at [267, 279] on div at bounding box center [211, 279] width 273 height 153
click at [202, 481] on div at bounding box center [212, 440] width 273 height 153
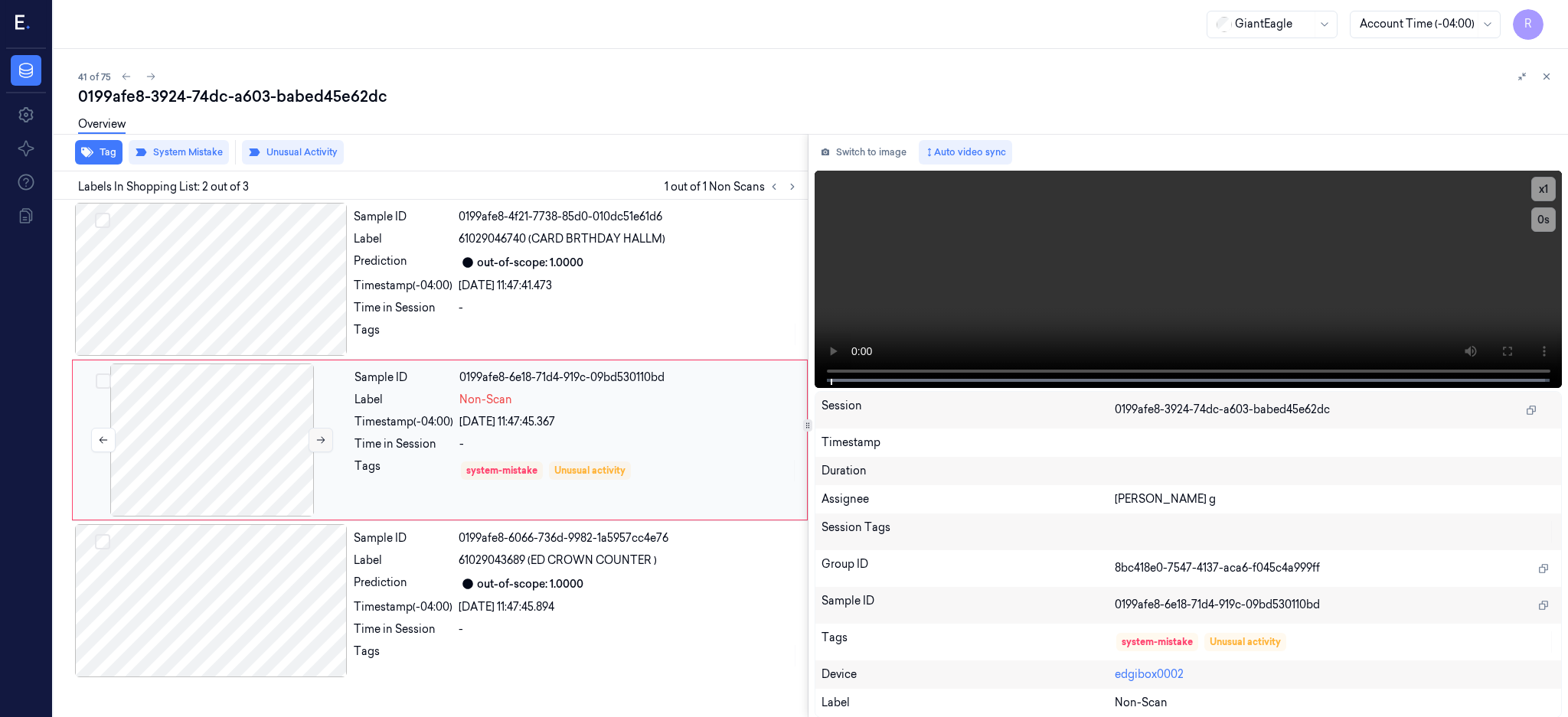
click at [327, 439] on button at bounding box center [321, 440] width 25 height 25
click at [321, 438] on icon at bounding box center [321, 440] width 11 height 11
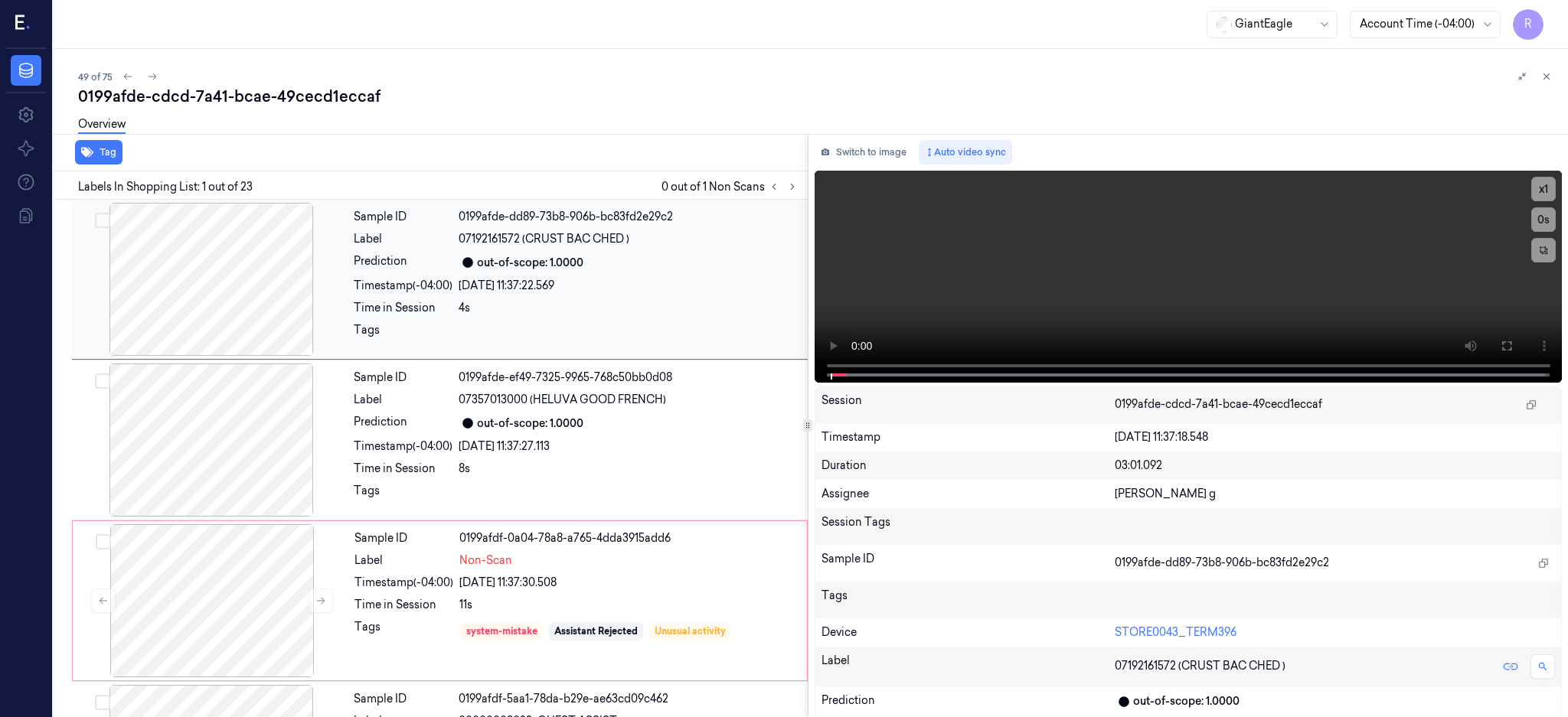
click at [801, 182] on button at bounding box center [792, 187] width 19 height 19
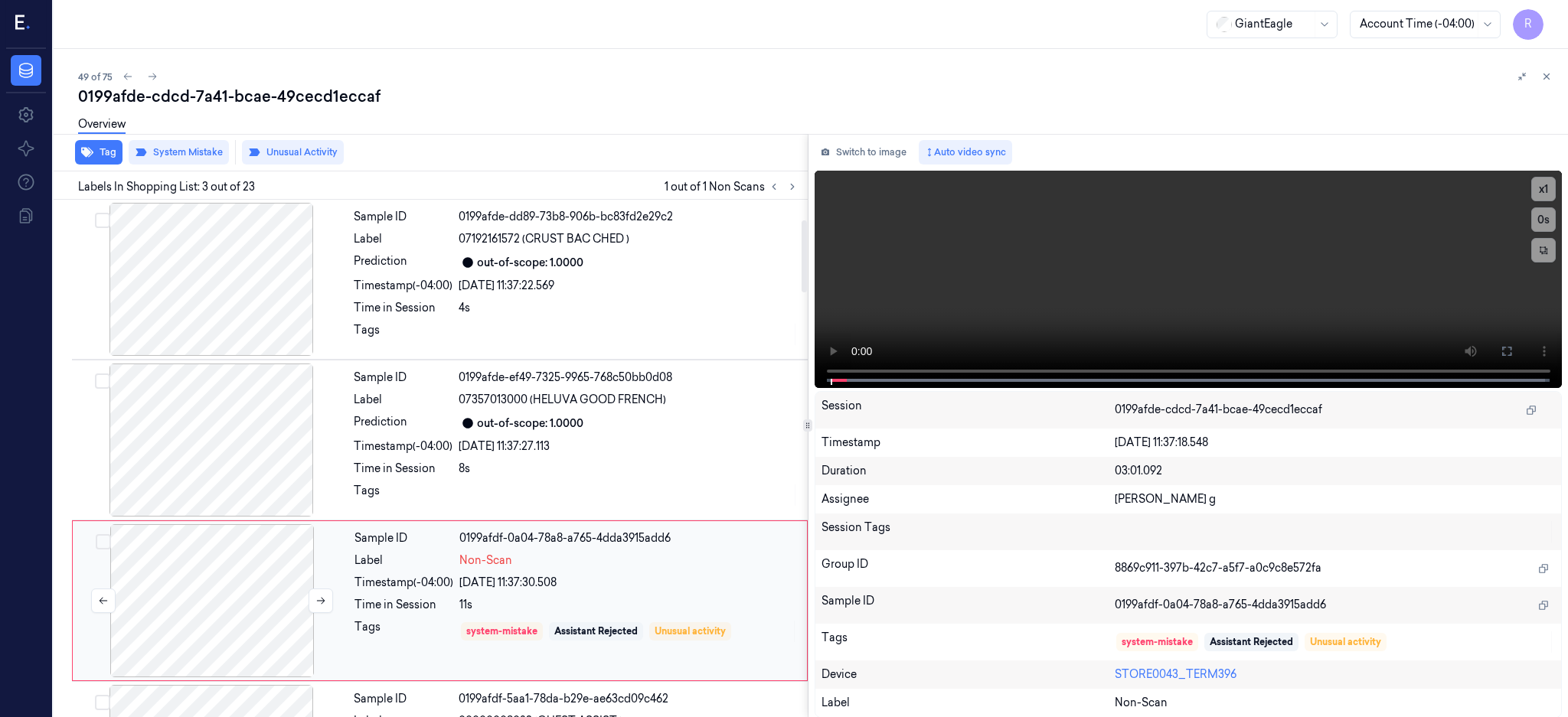
scroll to position [141, 0]
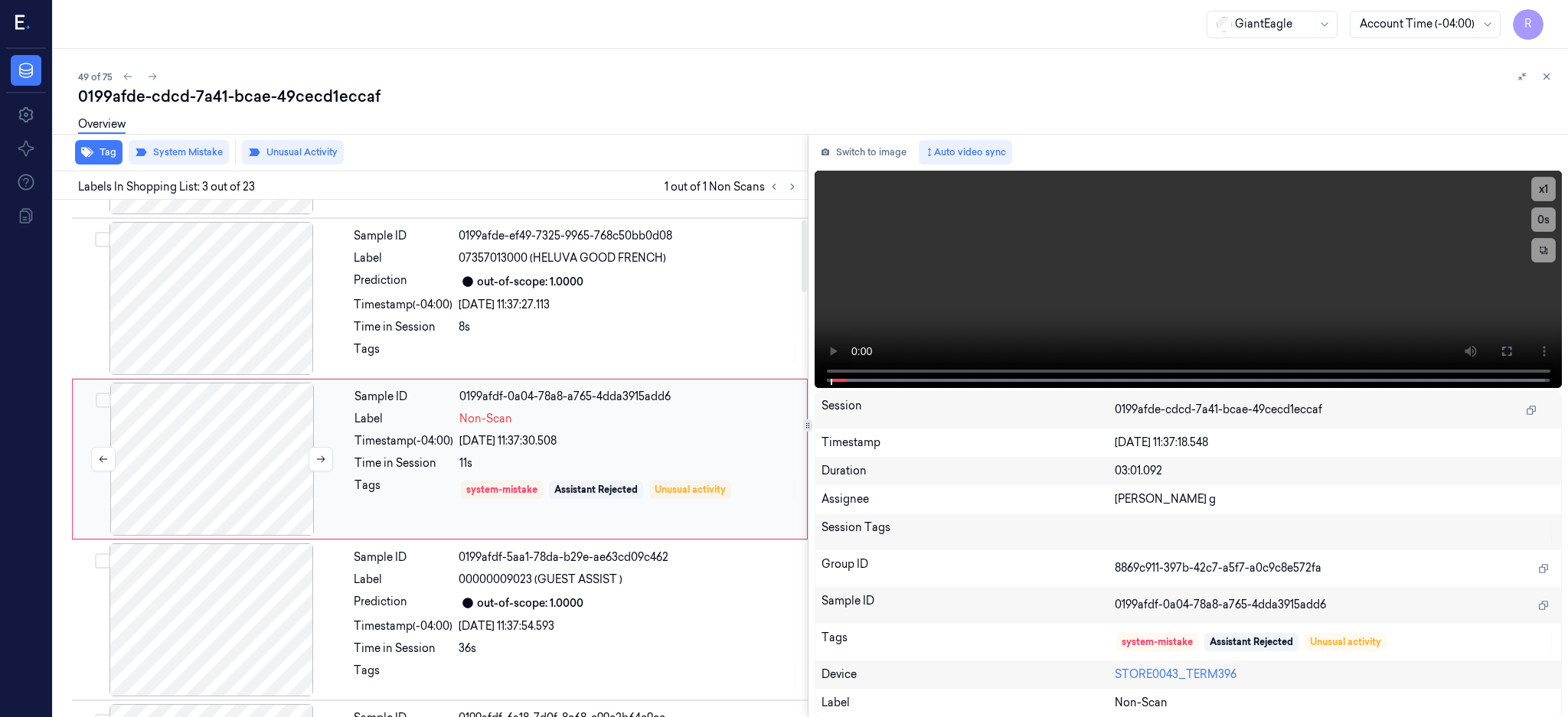
drag, startPoint x: 230, startPoint y: 407, endPoint x: 255, endPoint y: 416, distance: 26.6
click at [230, 405] on div at bounding box center [212, 459] width 273 height 153
click at [214, 362] on div at bounding box center [211, 298] width 273 height 153
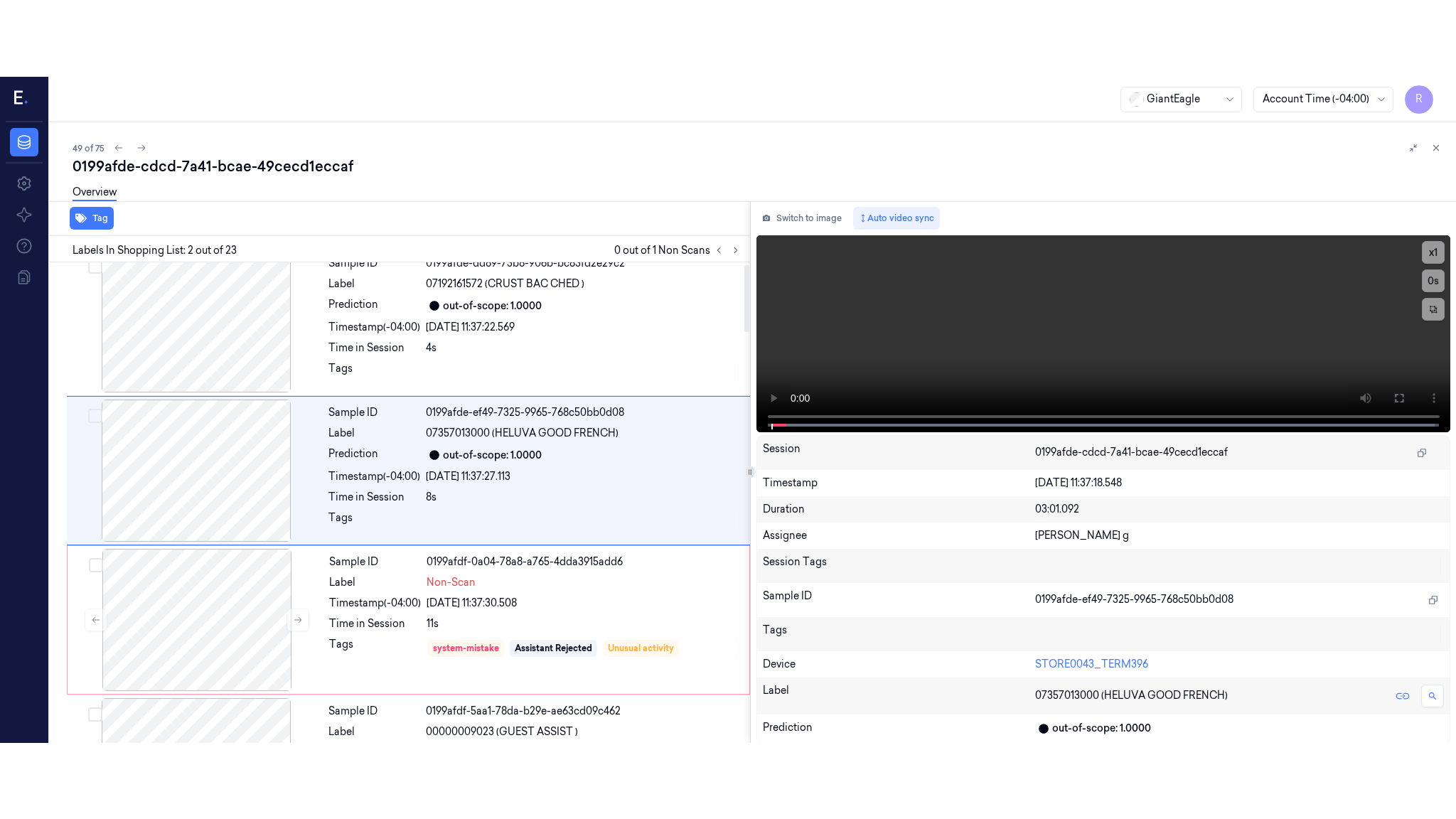
scroll to position [0, 0]
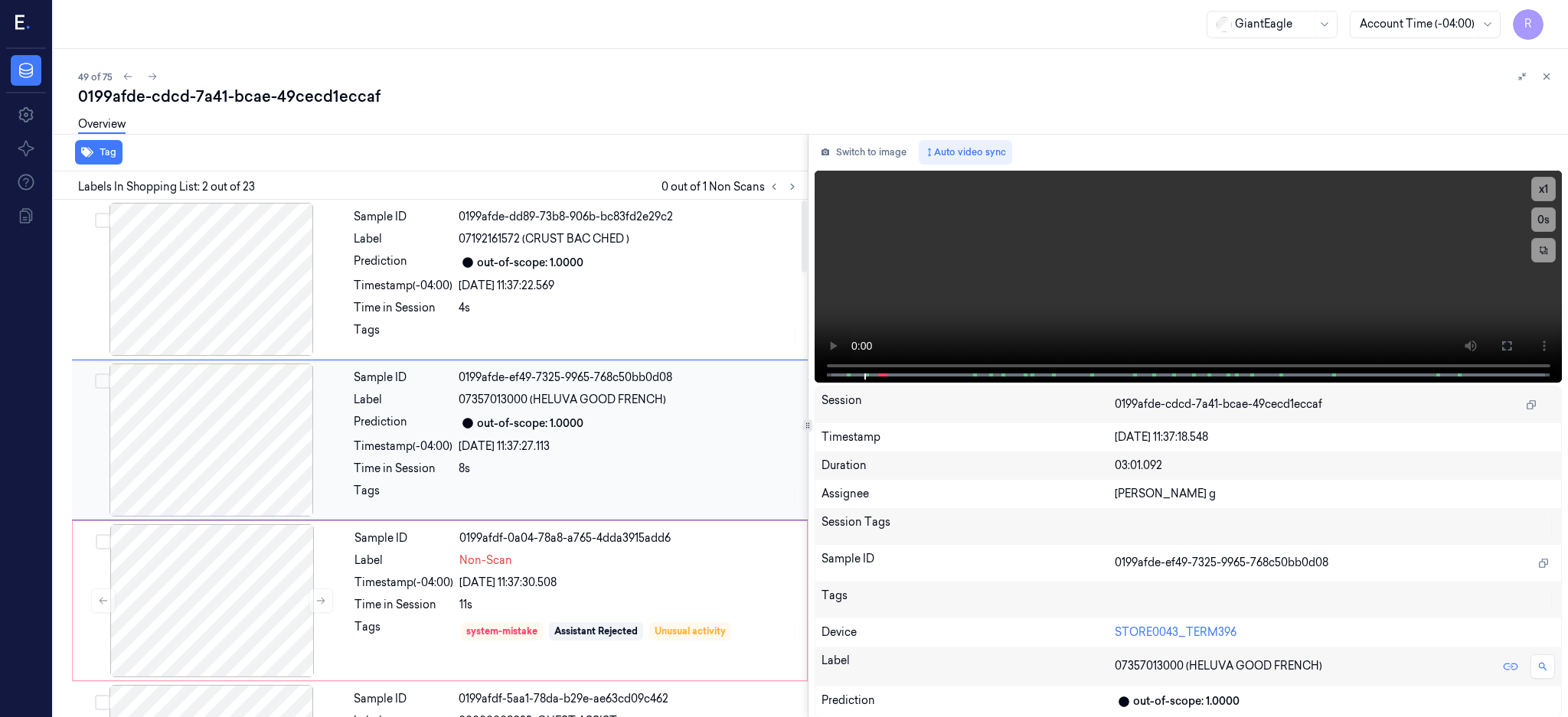
click at [200, 454] on div at bounding box center [211, 440] width 273 height 153
click at [1512, 348] on icon at bounding box center [1506, 346] width 12 height 12
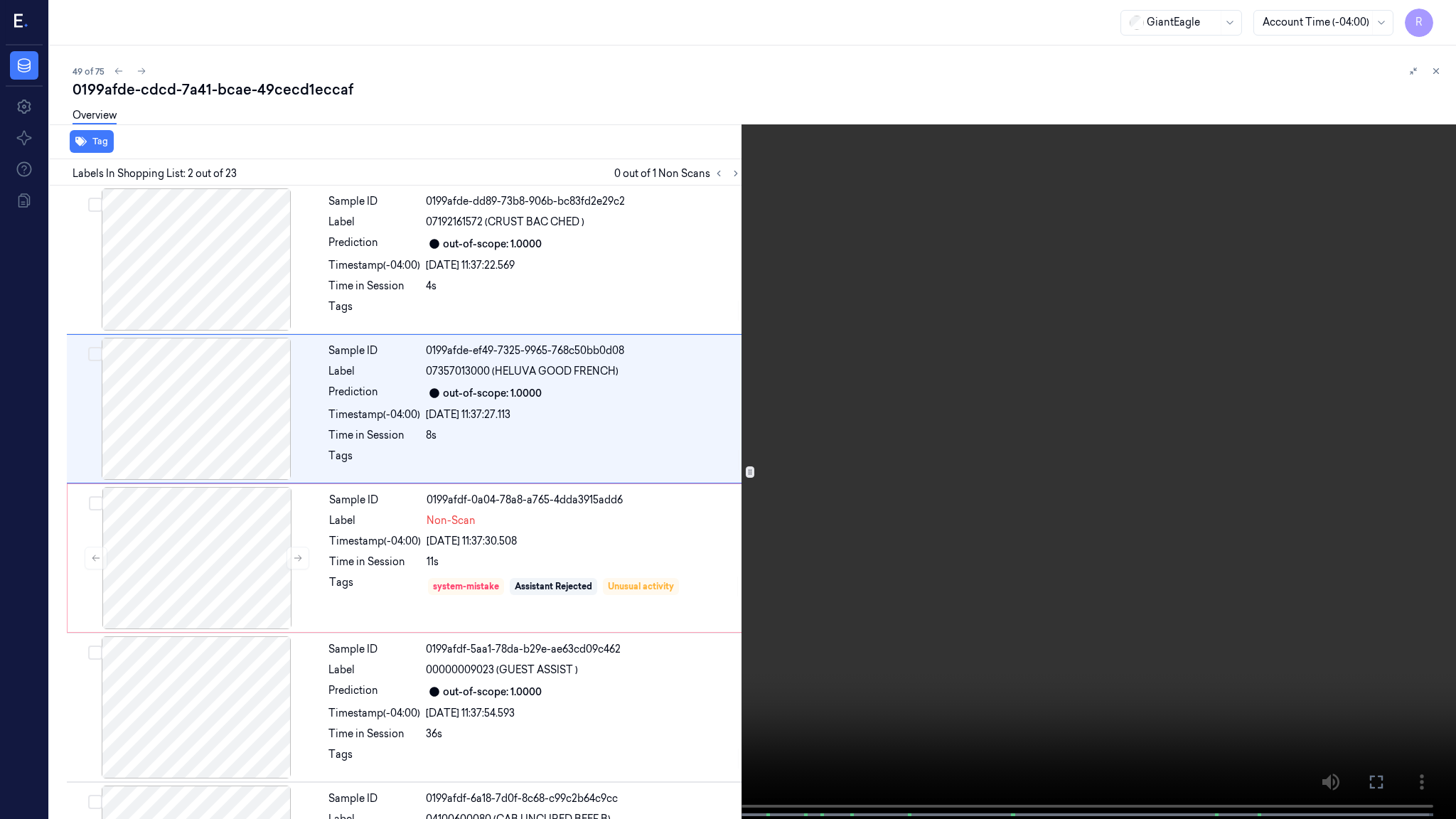
click at [656, 482] on video at bounding box center [728, 411] width 1456 height 822
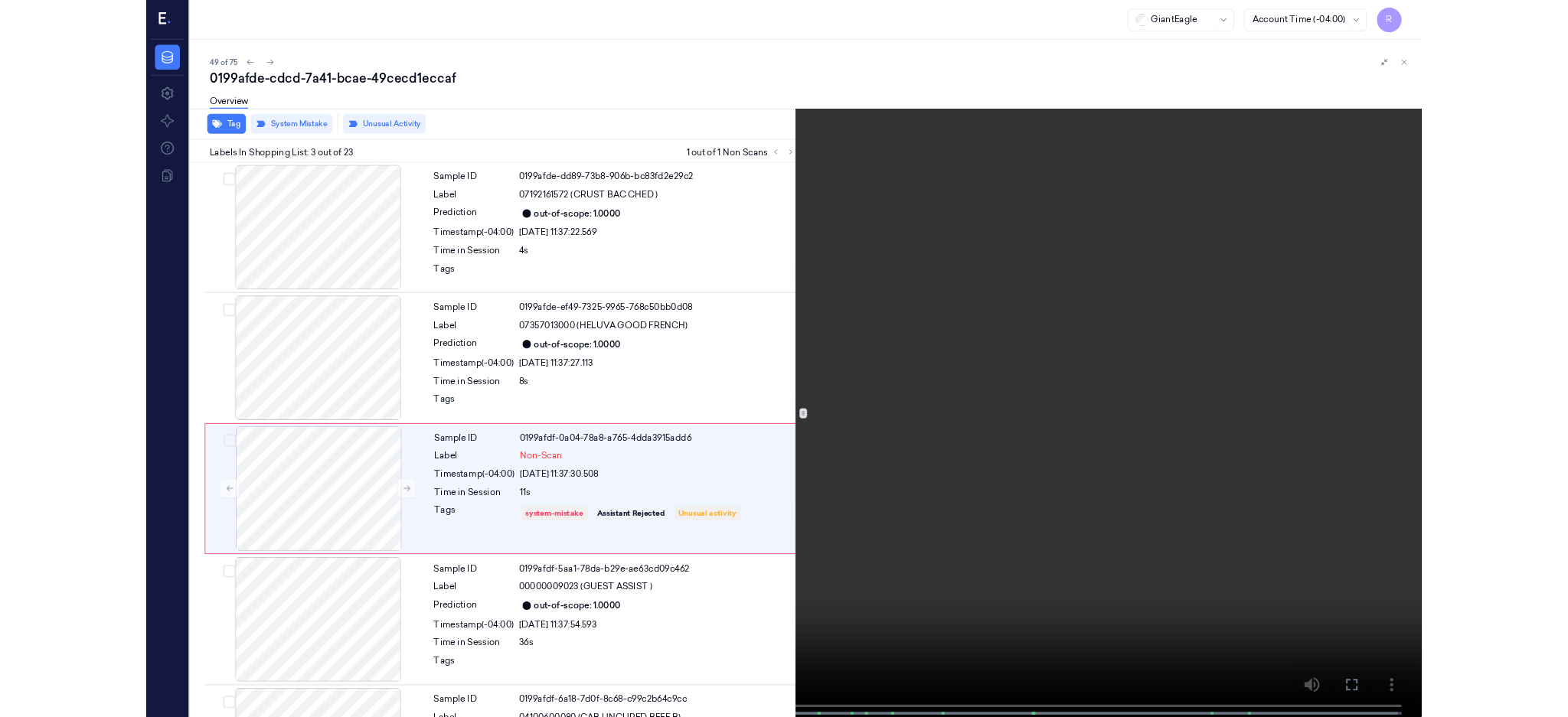
scroll to position [59, 0]
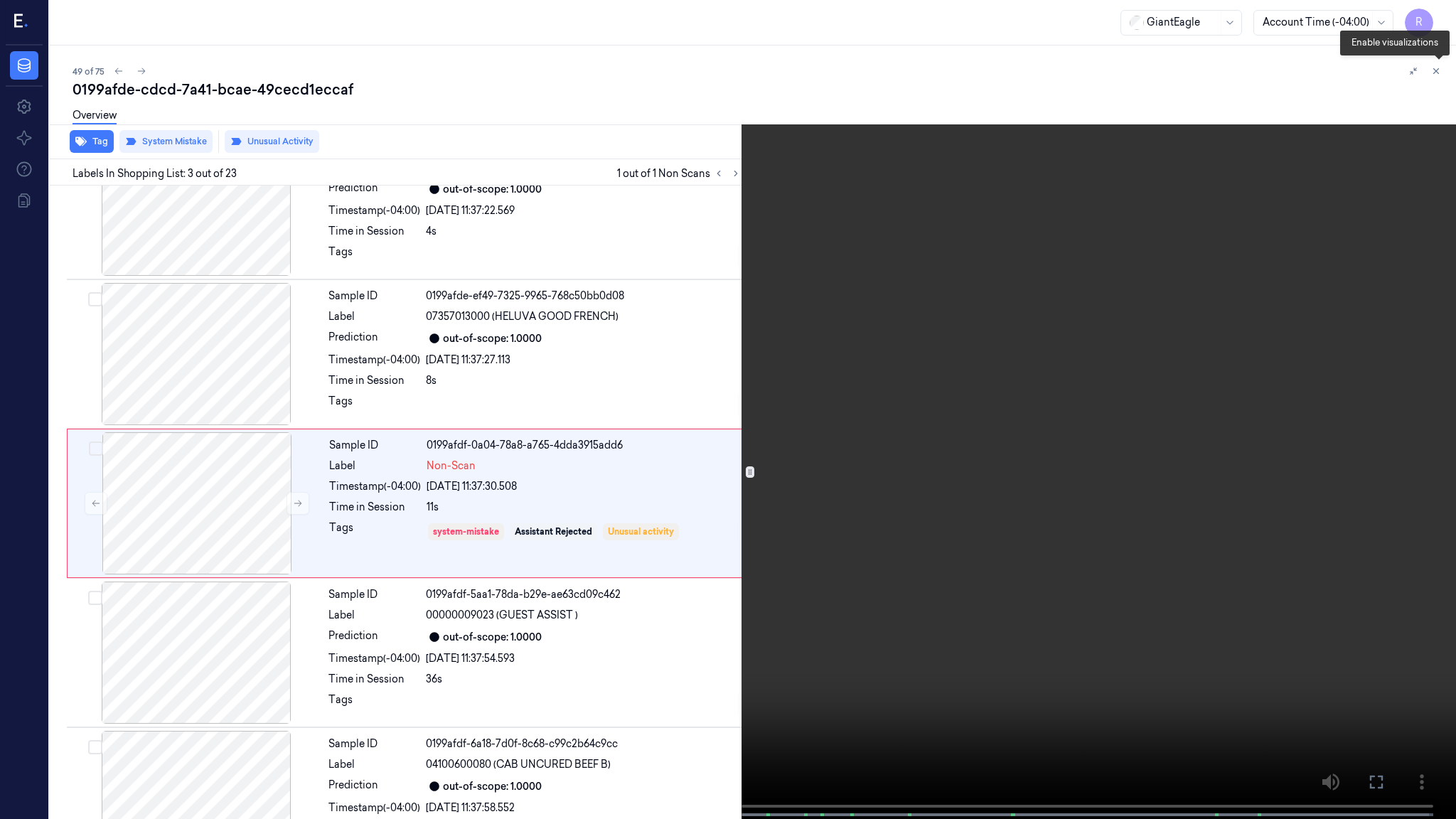
click at [1430, 78] on button at bounding box center [1439, 74] width 23 height 23
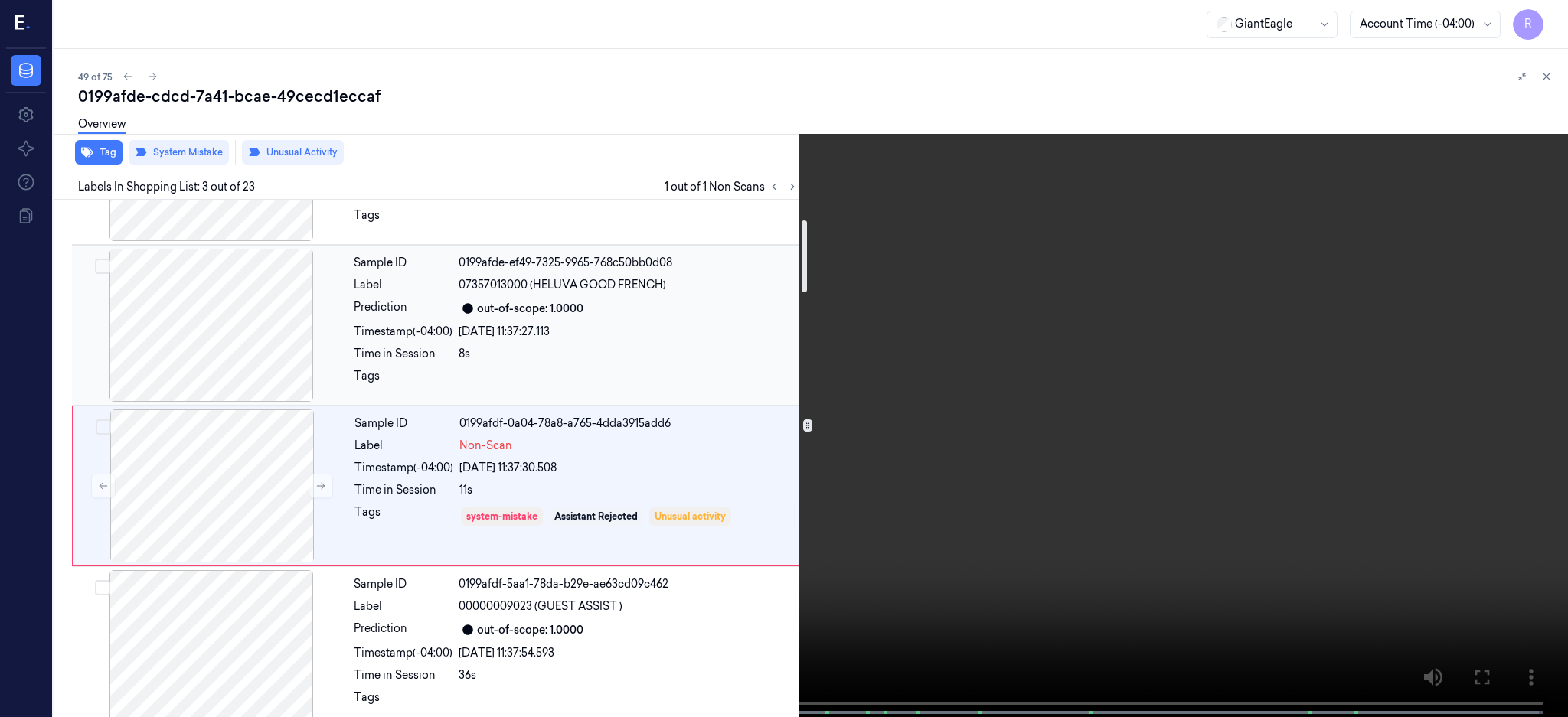
scroll to position [161, 0]
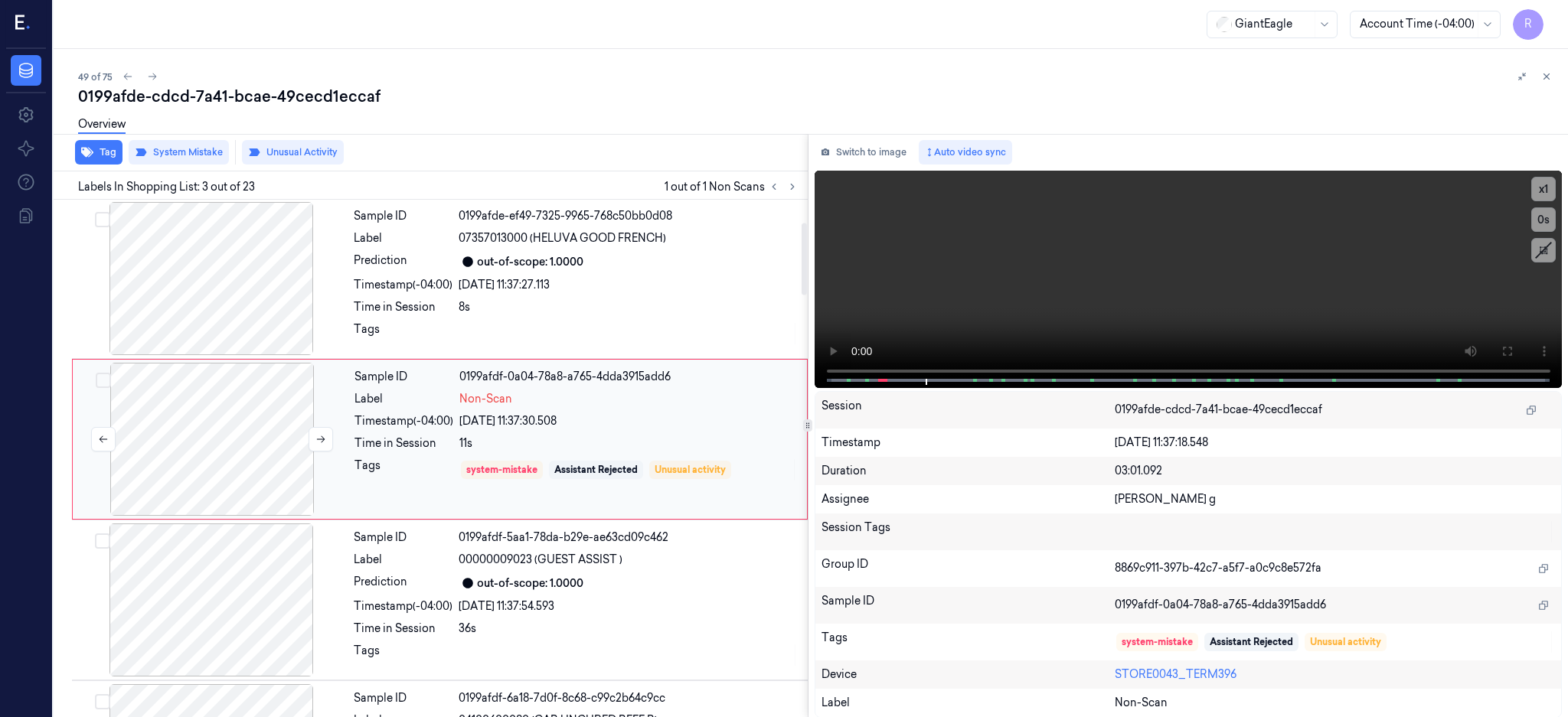
click at [256, 448] on div at bounding box center [212, 440] width 273 height 153
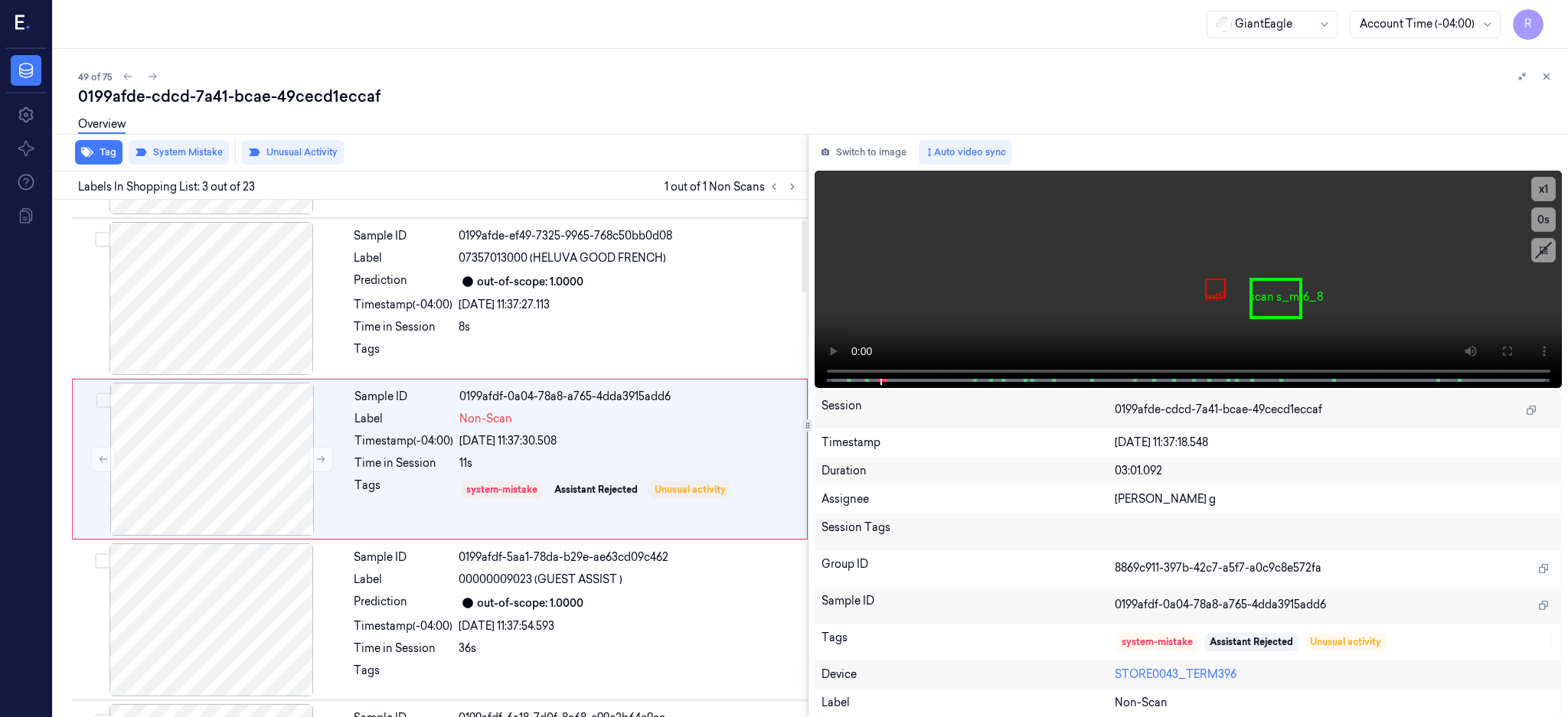
click at [308, 138] on div "Overview" at bounding box center [817, 127] width 1478 height 39
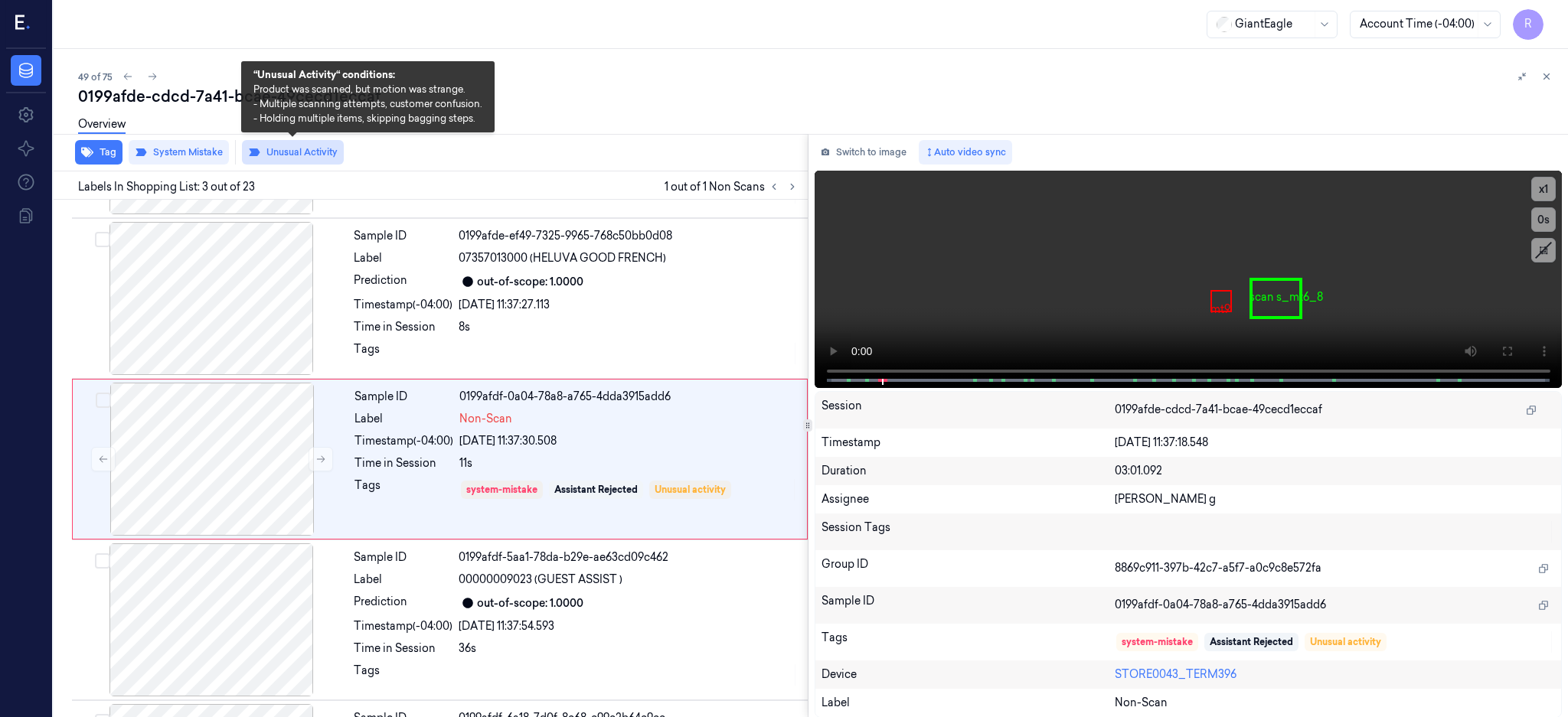
click at [308, 160] on button "Unusual Activity" at bounding box center [293, 152] width 102 height 25
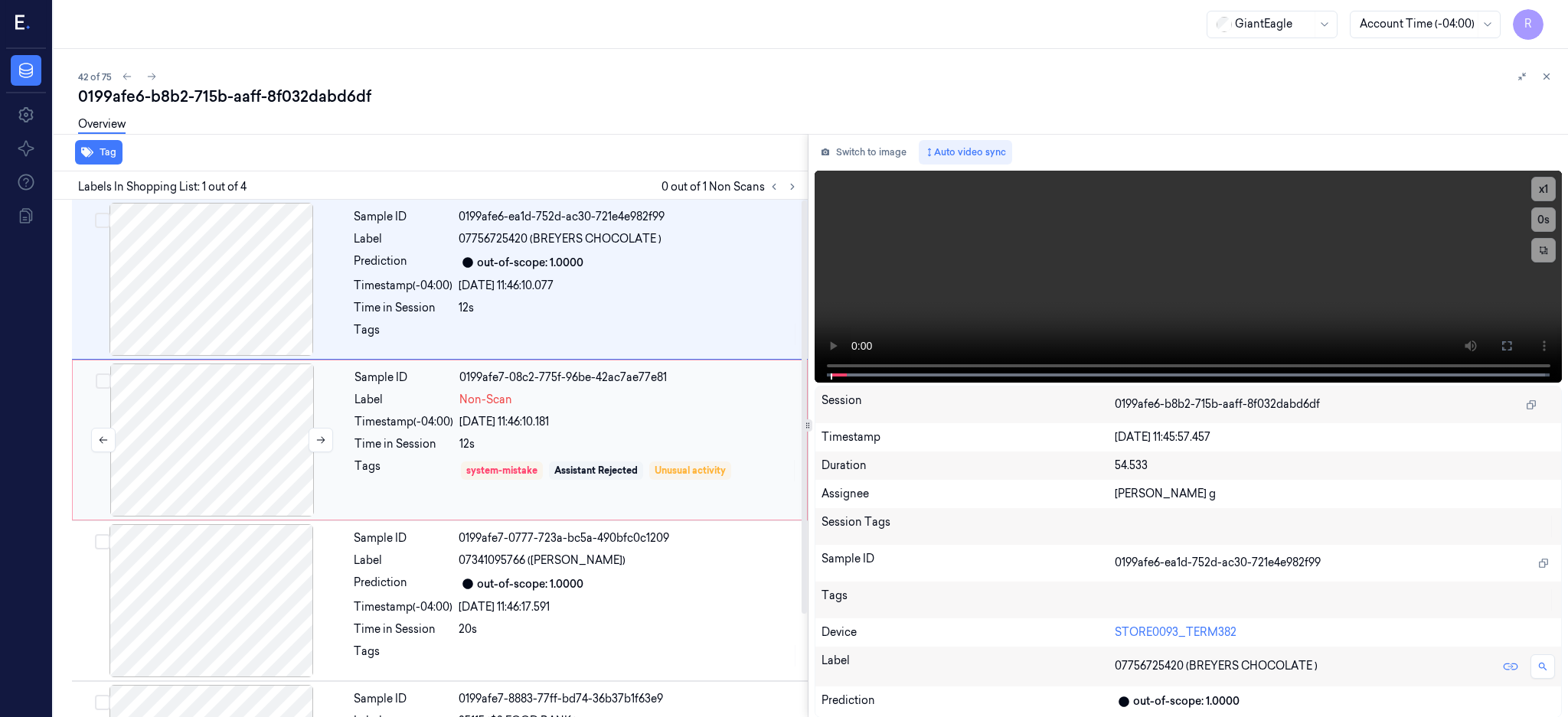
click at [221, 423] on div at bounding box center [212, 440] width 273 height 153
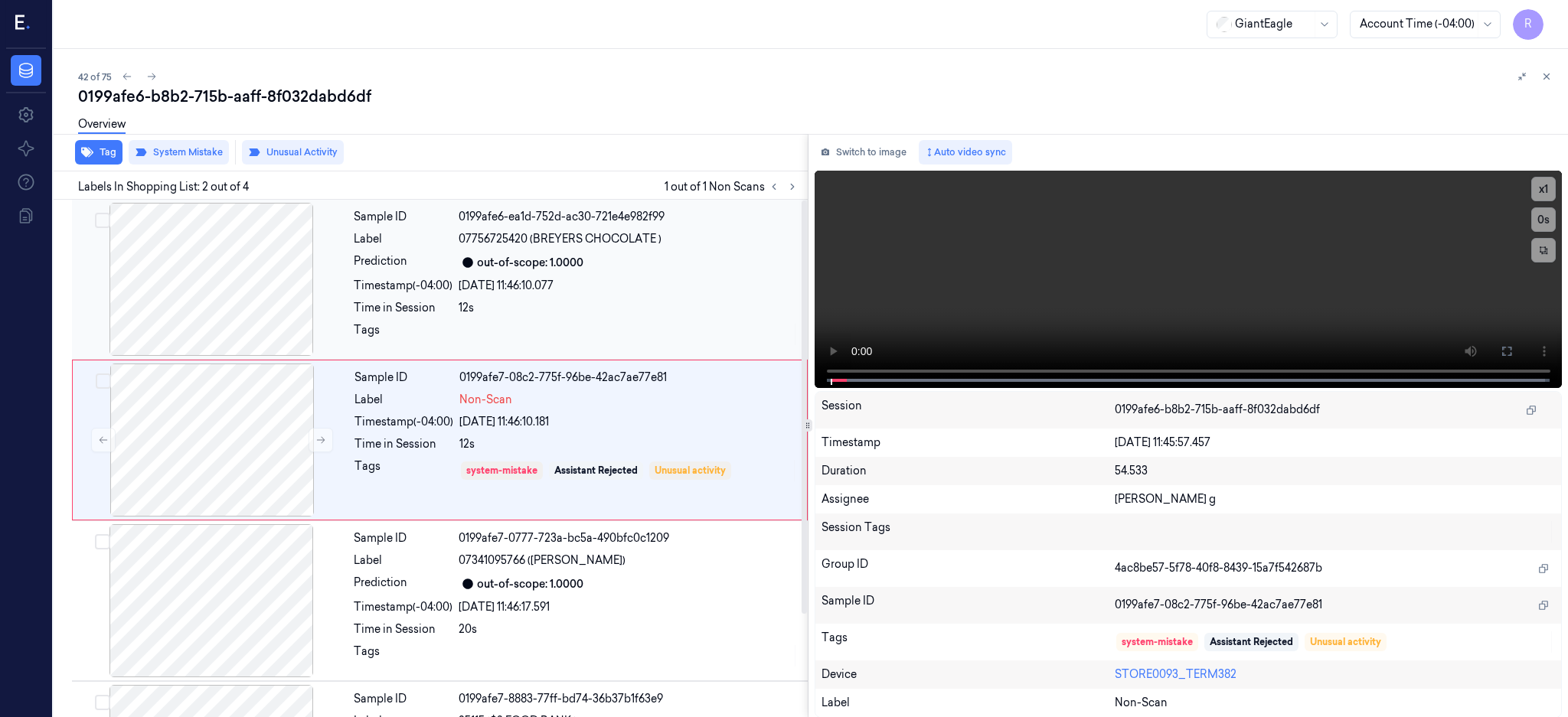
click at [229, 304] on div at bounding box center [211, 279] width 273 height 153
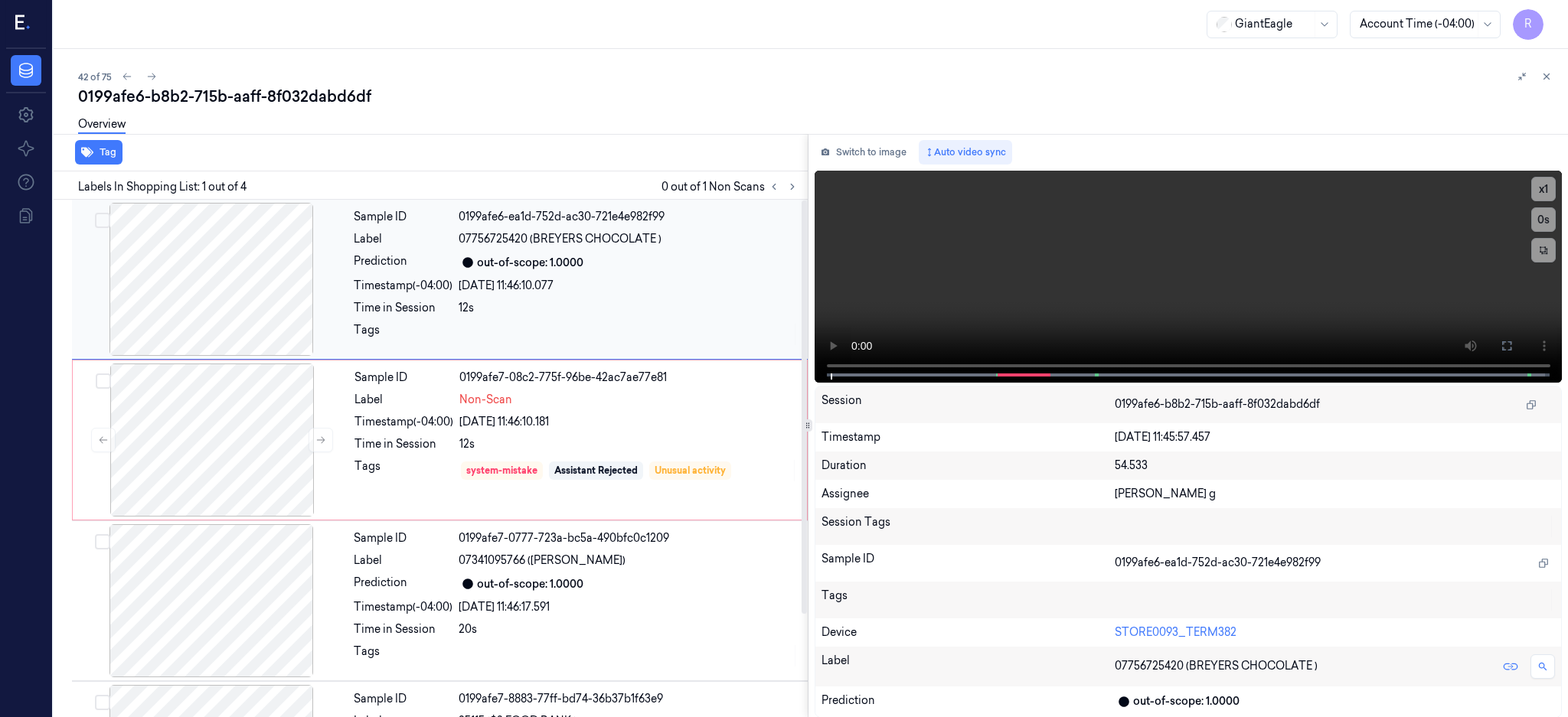
click at [282, 266] on div at bounding box center [211, 279] width 273 height 153
click at [1511, 343] on icon at bounding box center [1506, 346] width 9 height 9
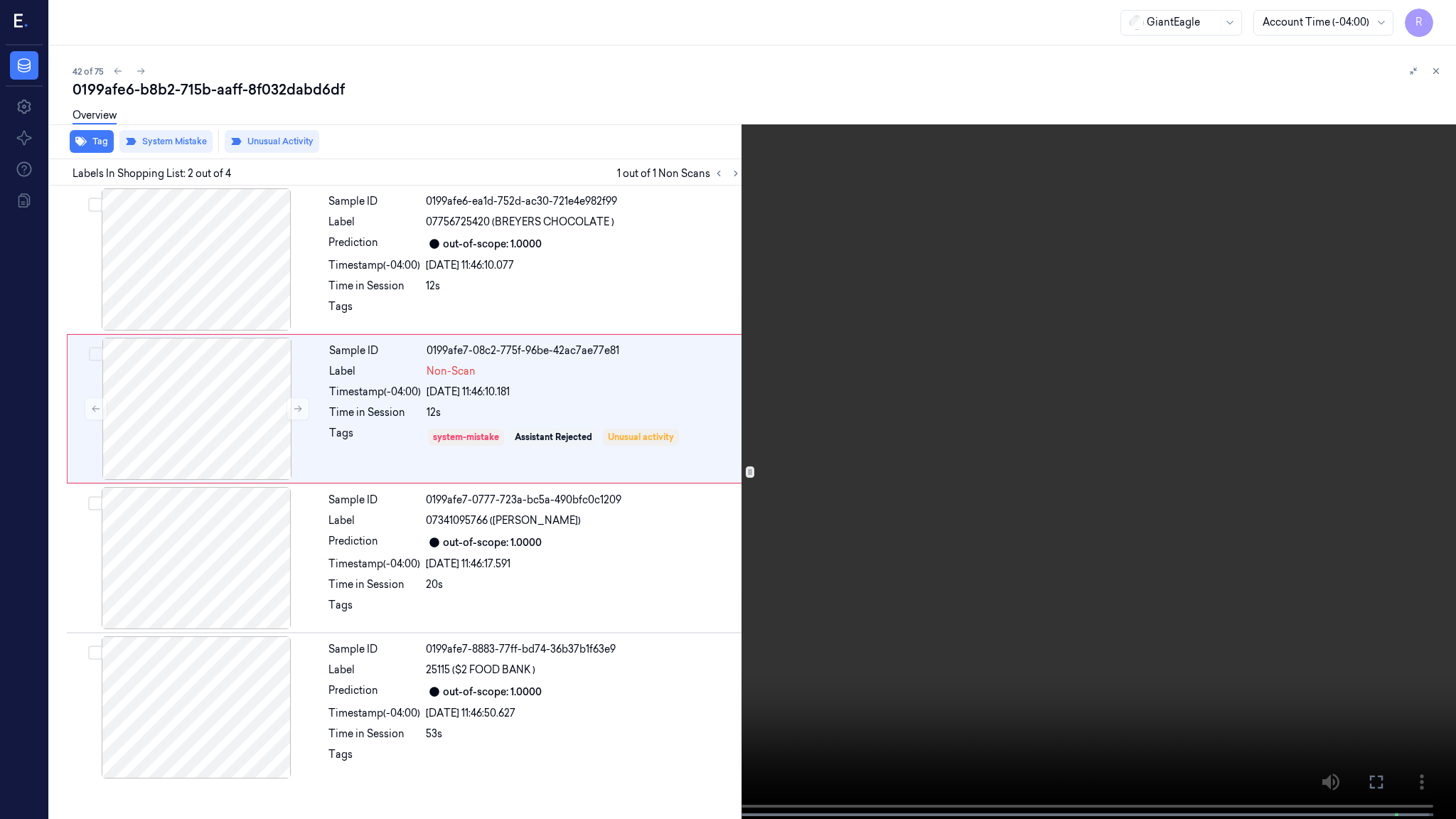
click at [1162, 457] on video at bounding box center [728, 411] width 1456 height 822
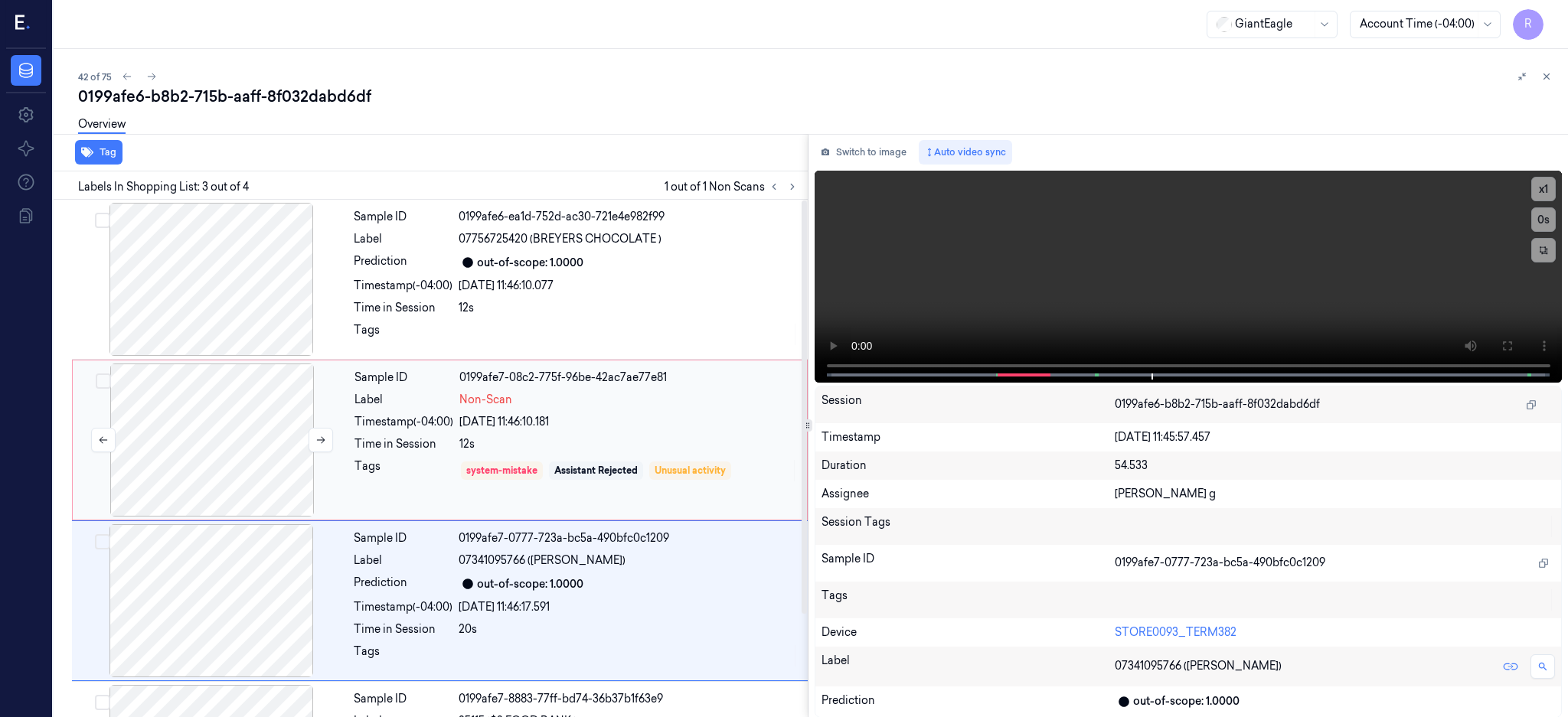
click at [251, 423] on div at bounding box center [212, 440] width 273 height 153
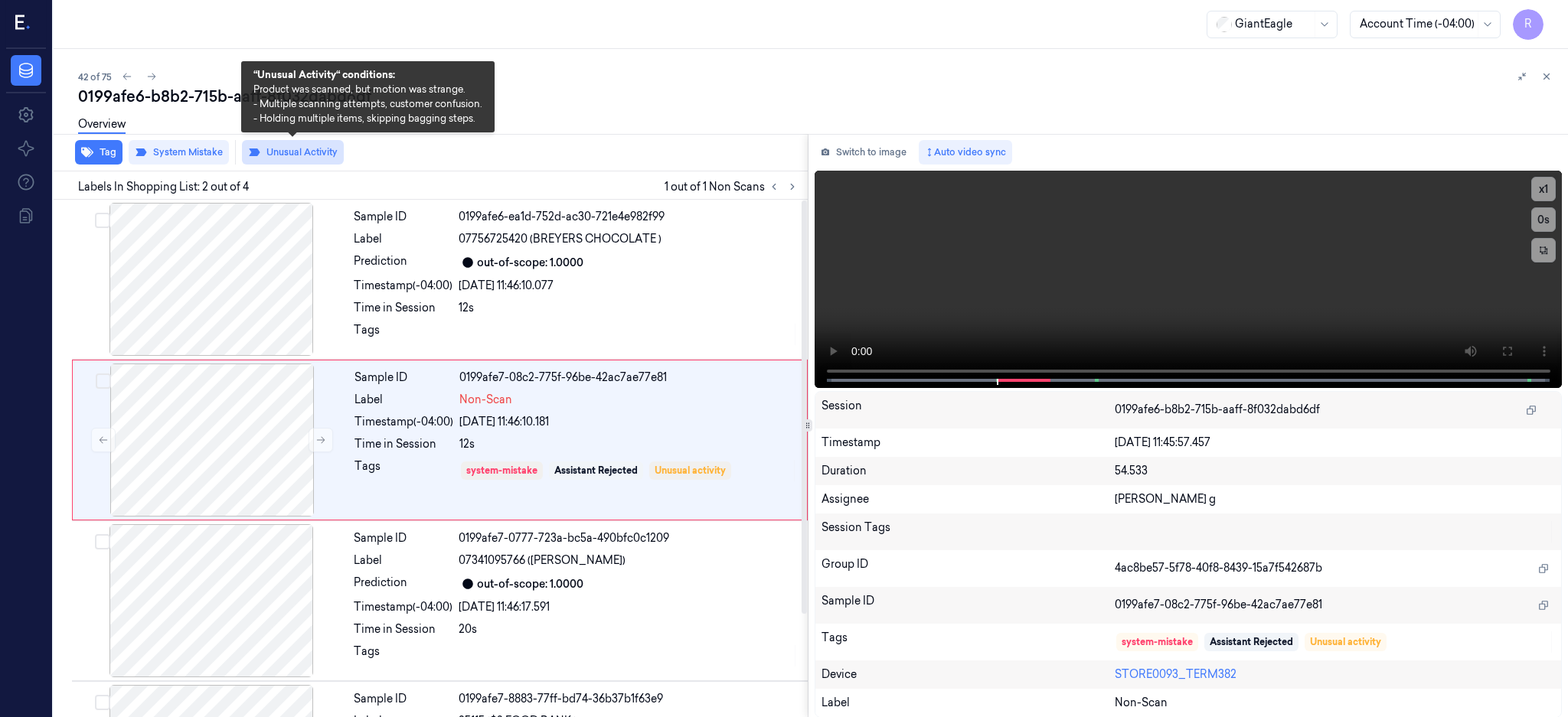
click at [295, 148] on button "Unusual Activity" at bounding box center [293, 152] width 102 height 25
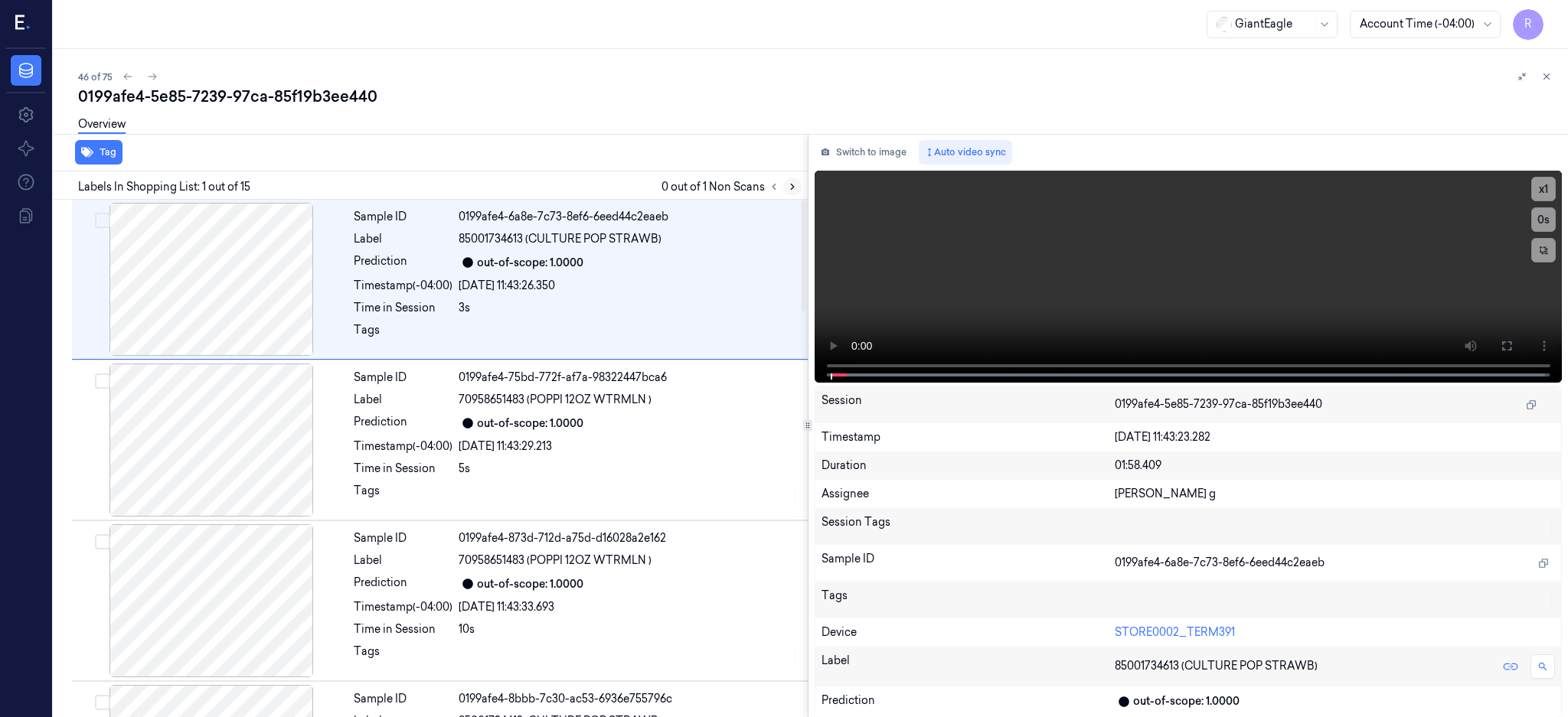
click at [798, 182] on icon at bounding box center [792, 187] width 11 height 11
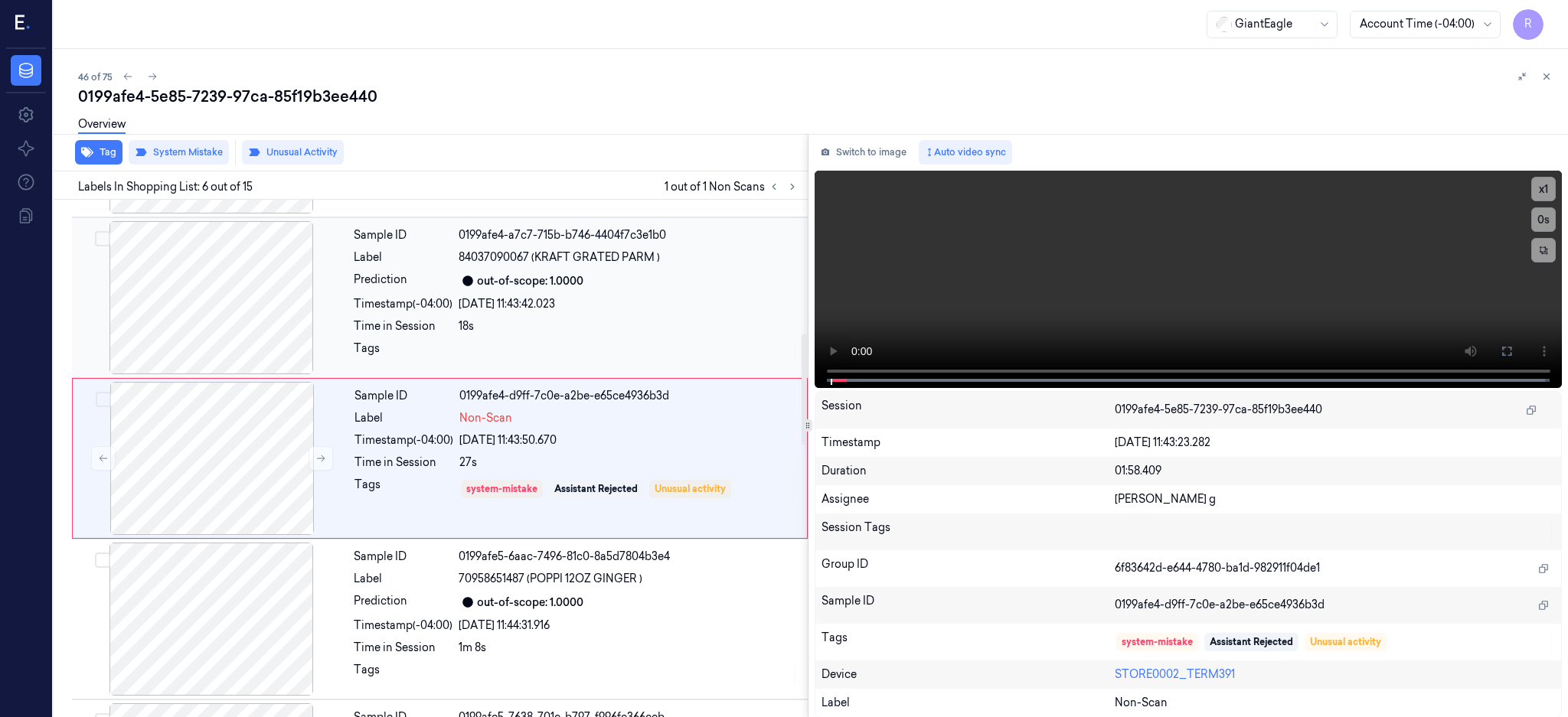
click at [220, 320] on div at bounding box center [211, 297] width 273 height 153
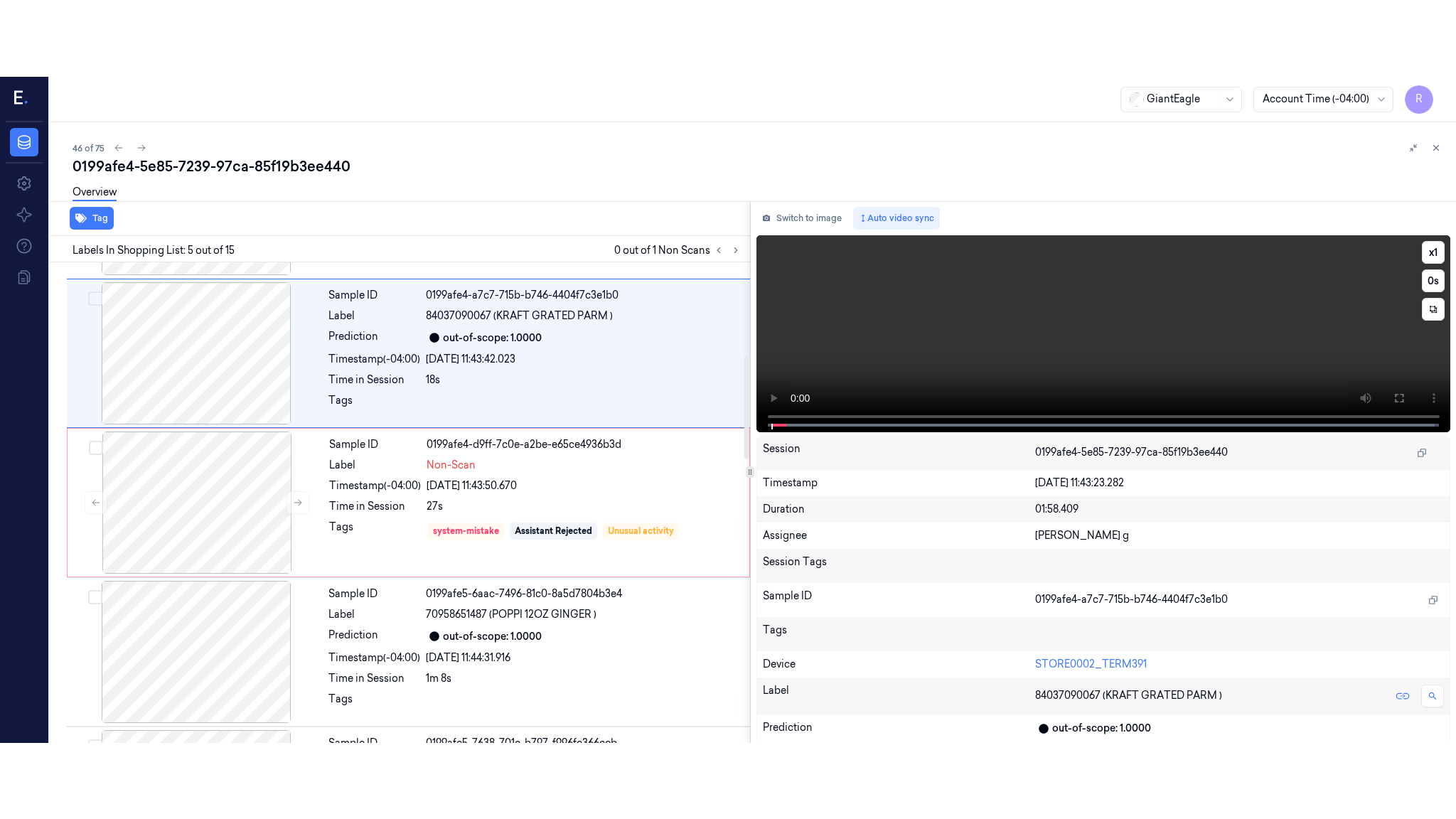
scroll to position [430, 0]
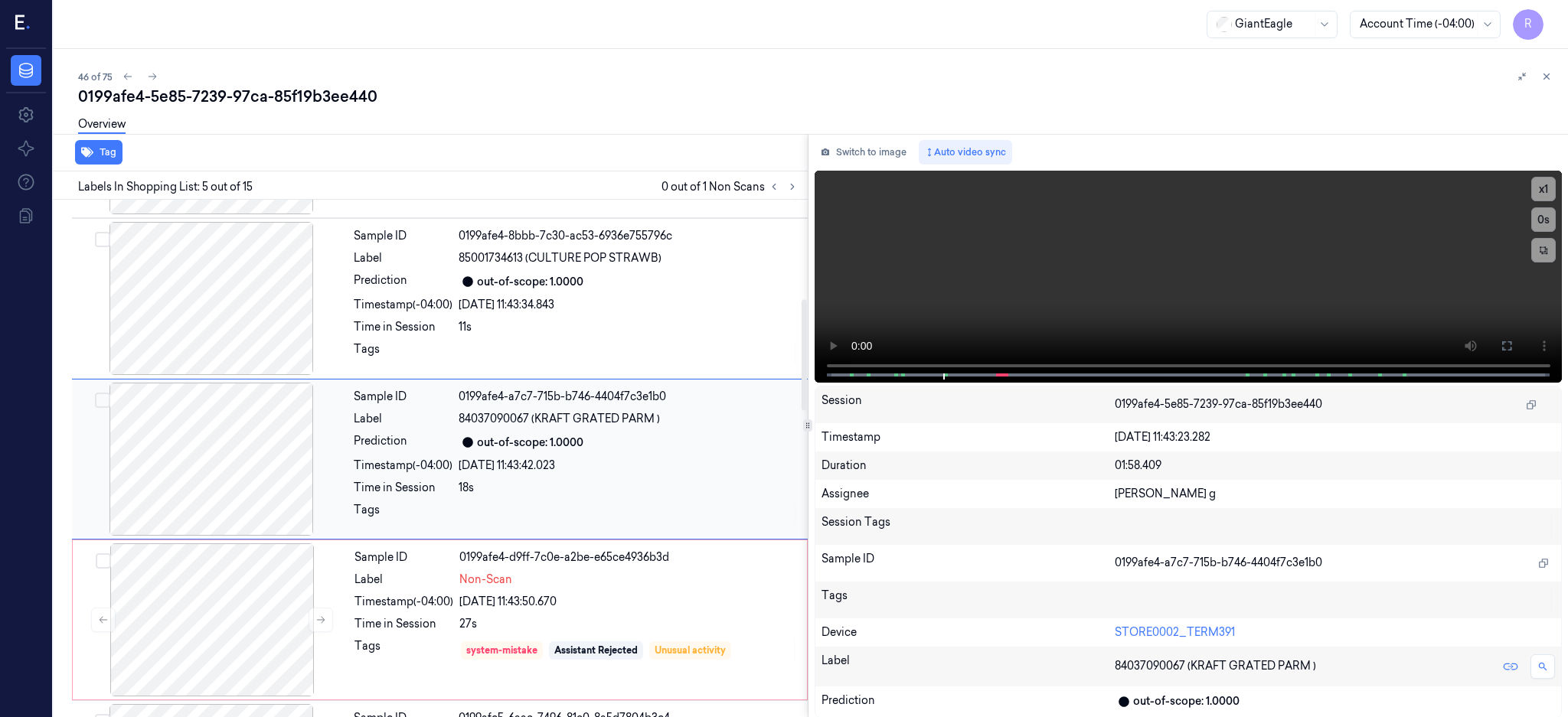
click at [197, 491] on div at bounding box center [211, 459] width 273 height 153
click at [1511, 347] on icon at bounding box center [1506, 346] width 9 height 9
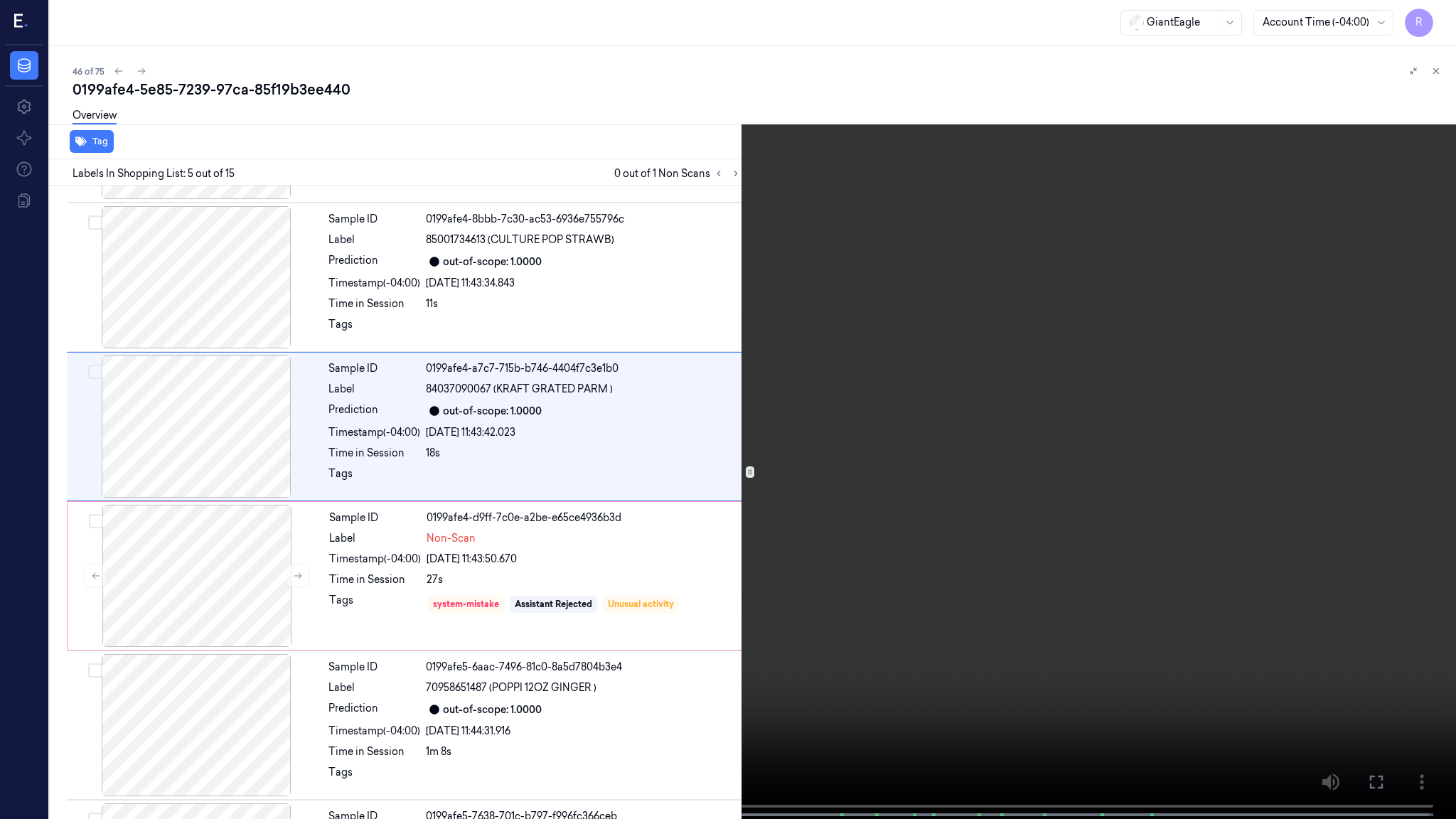
click at [758, 458] on video at bounding box center [728, 411] width 1456 height 822
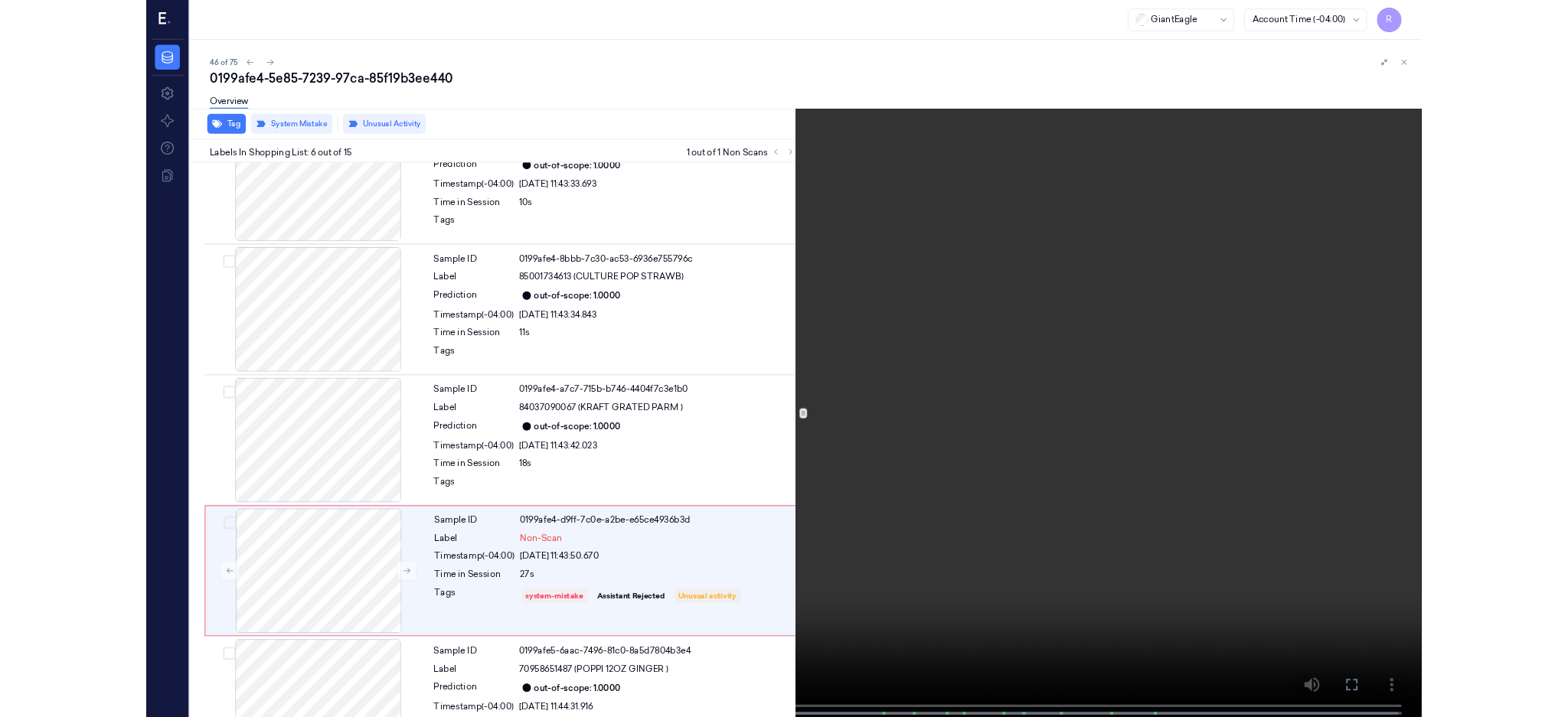
scroll to position [542, 0]
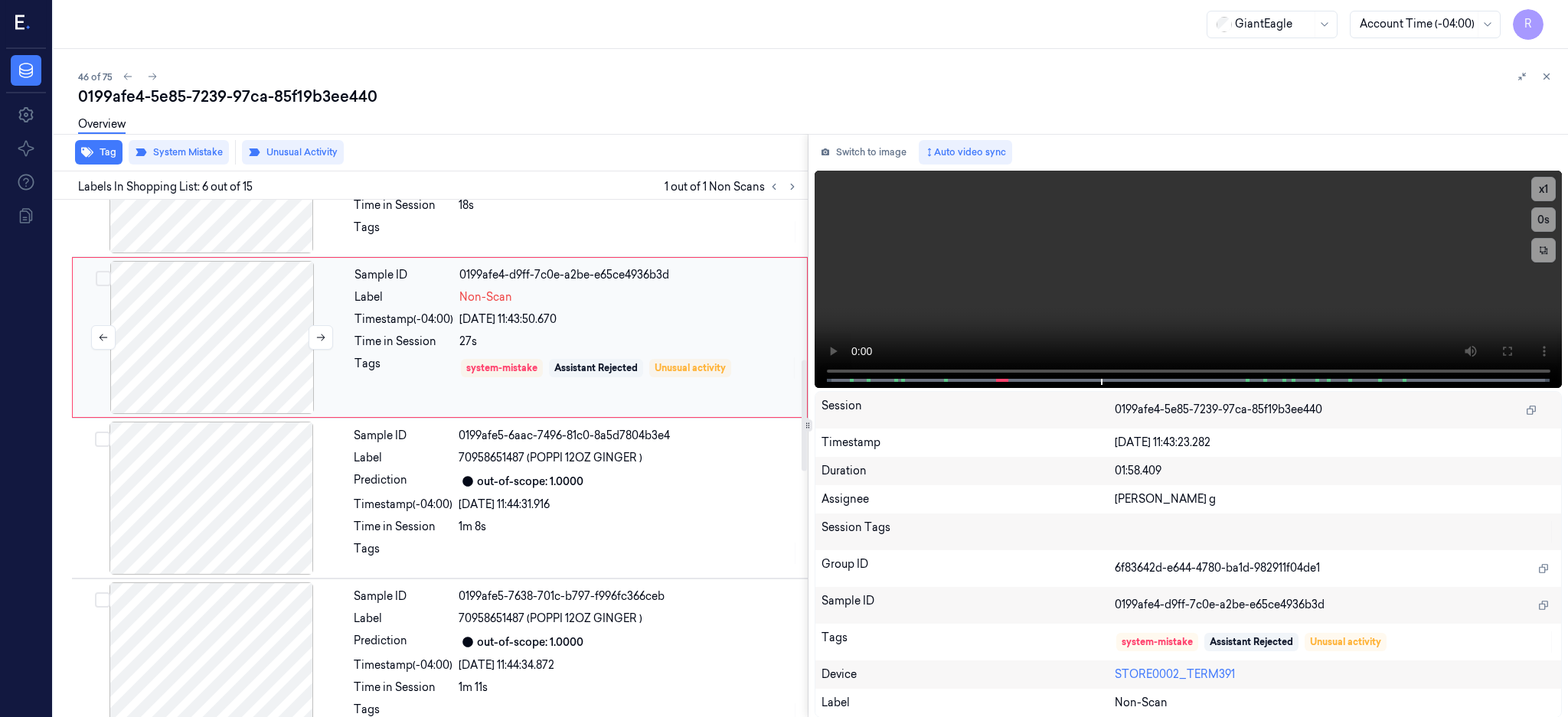
click at [222, 354] on div at bounding box center [212, 338] width 273 height 153
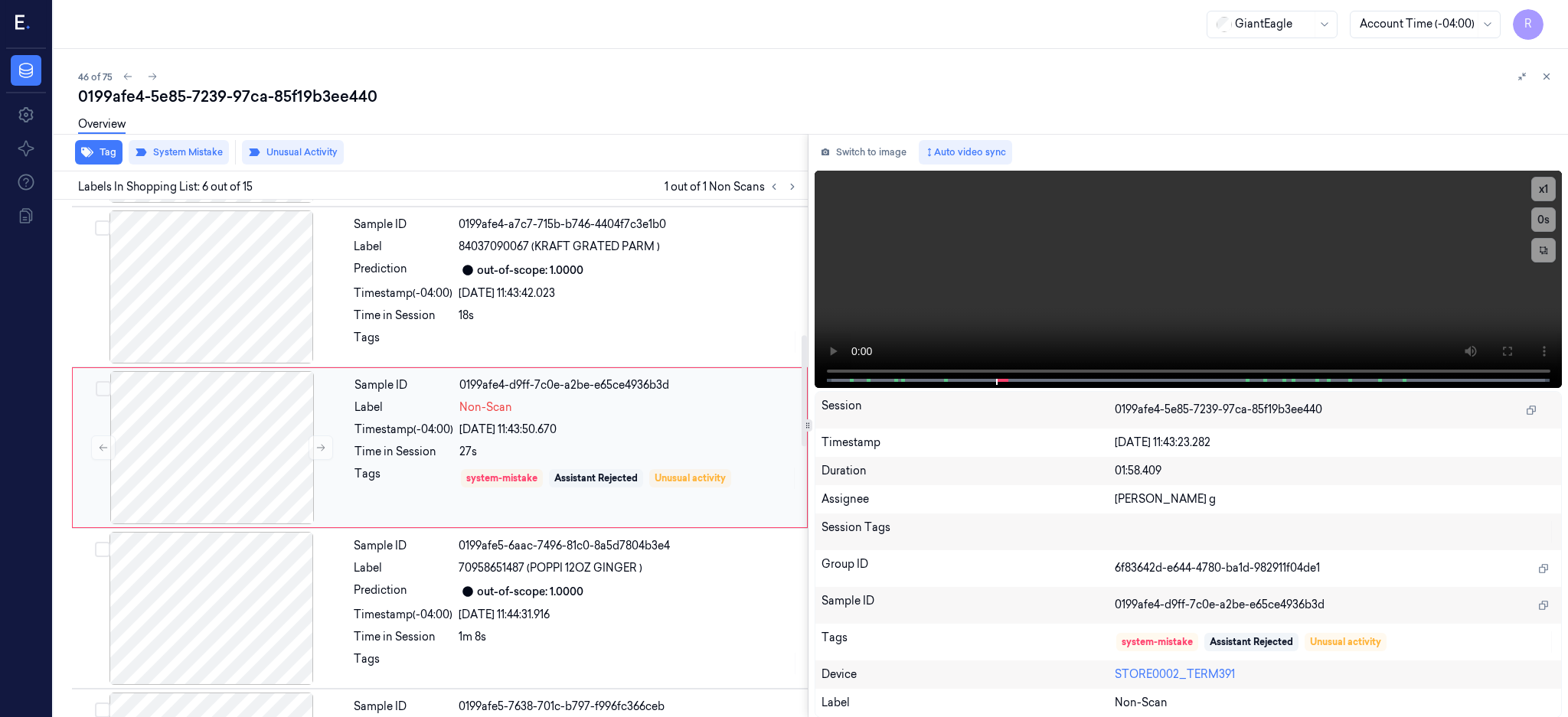
scroll to position [624, 0]
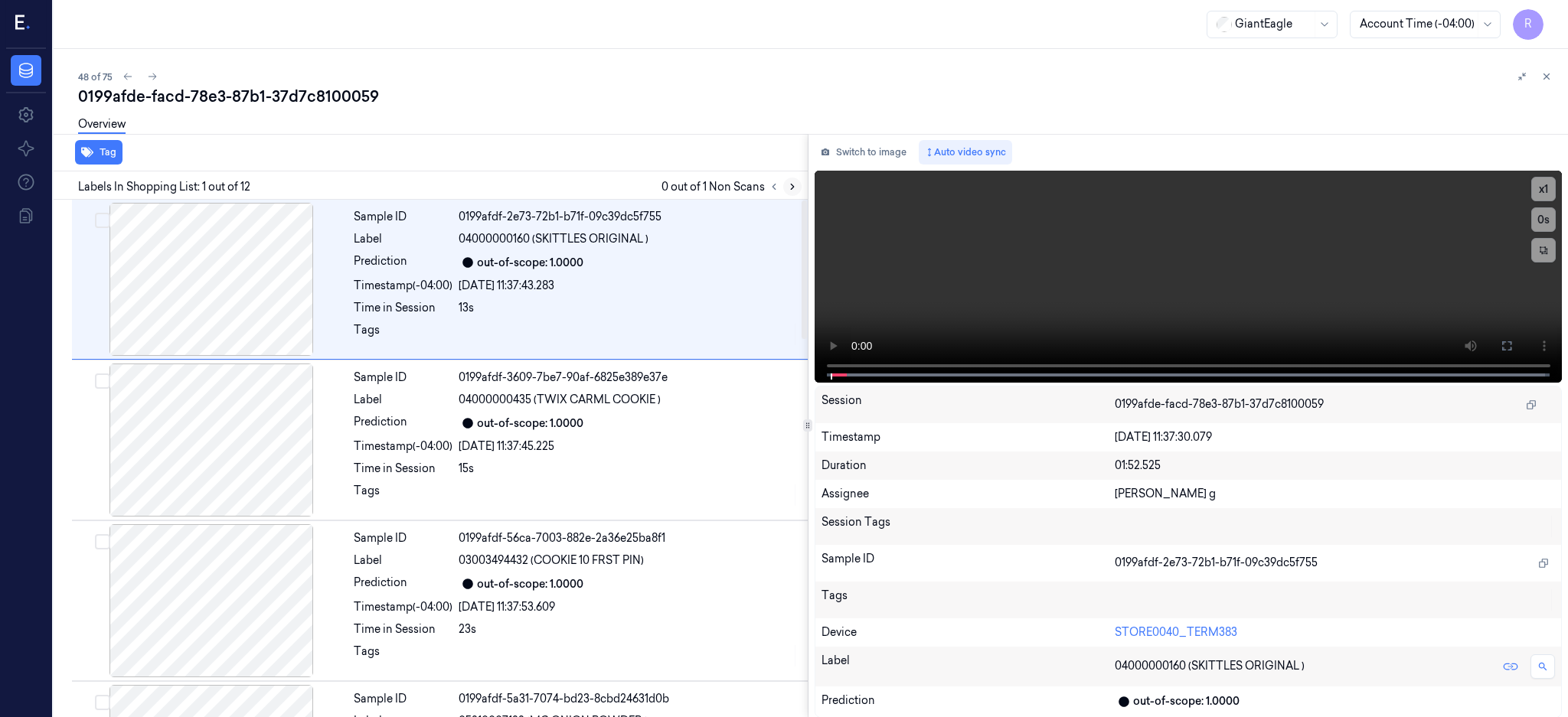
click at [798, 182] on icon at bounding box center [792, 187] width 11 height 11
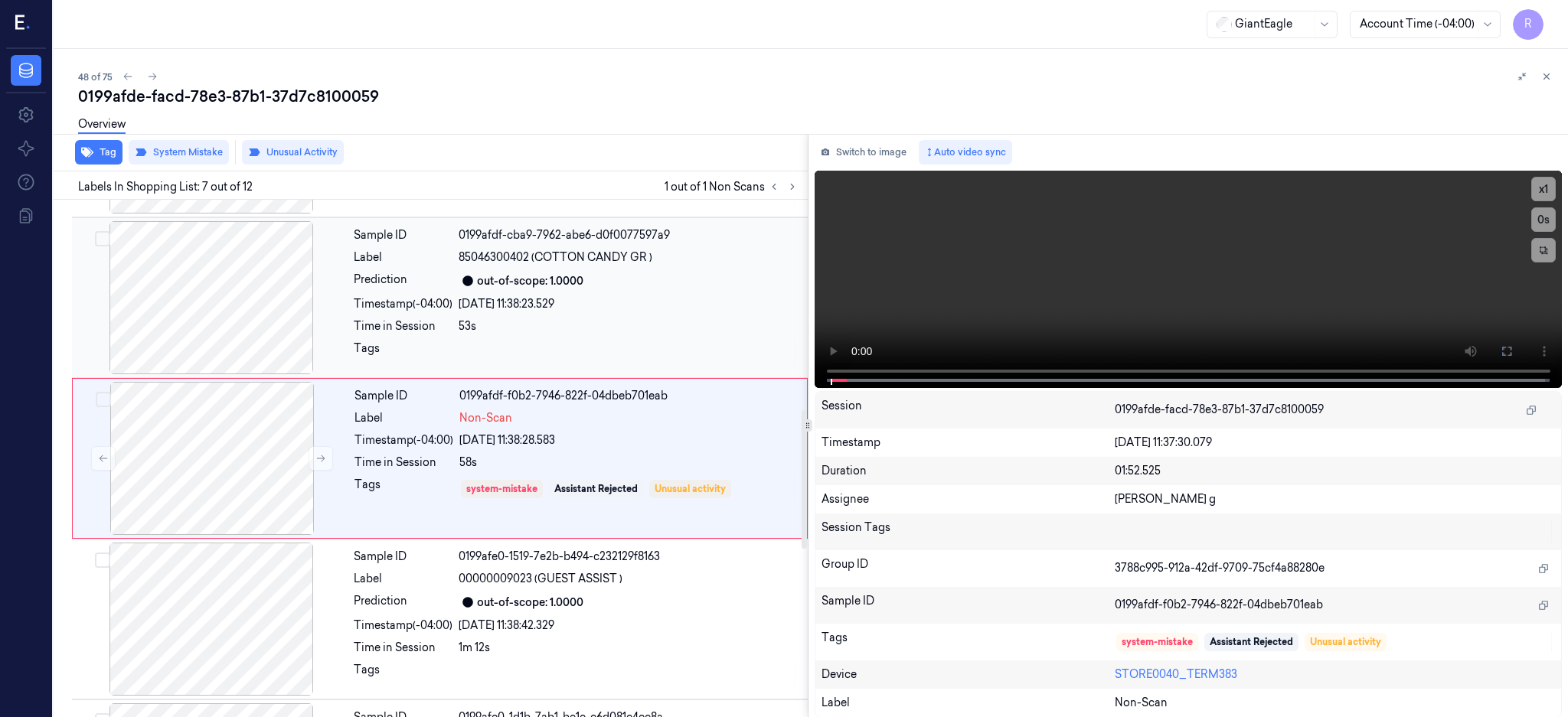
drag, startPoint x: 242, startPoint y: 299, endPoint x: 271, endPoint y: 289, distance: 30.7
click at [251, 288] on div at bounding box center [211, 297] width 273 height 153
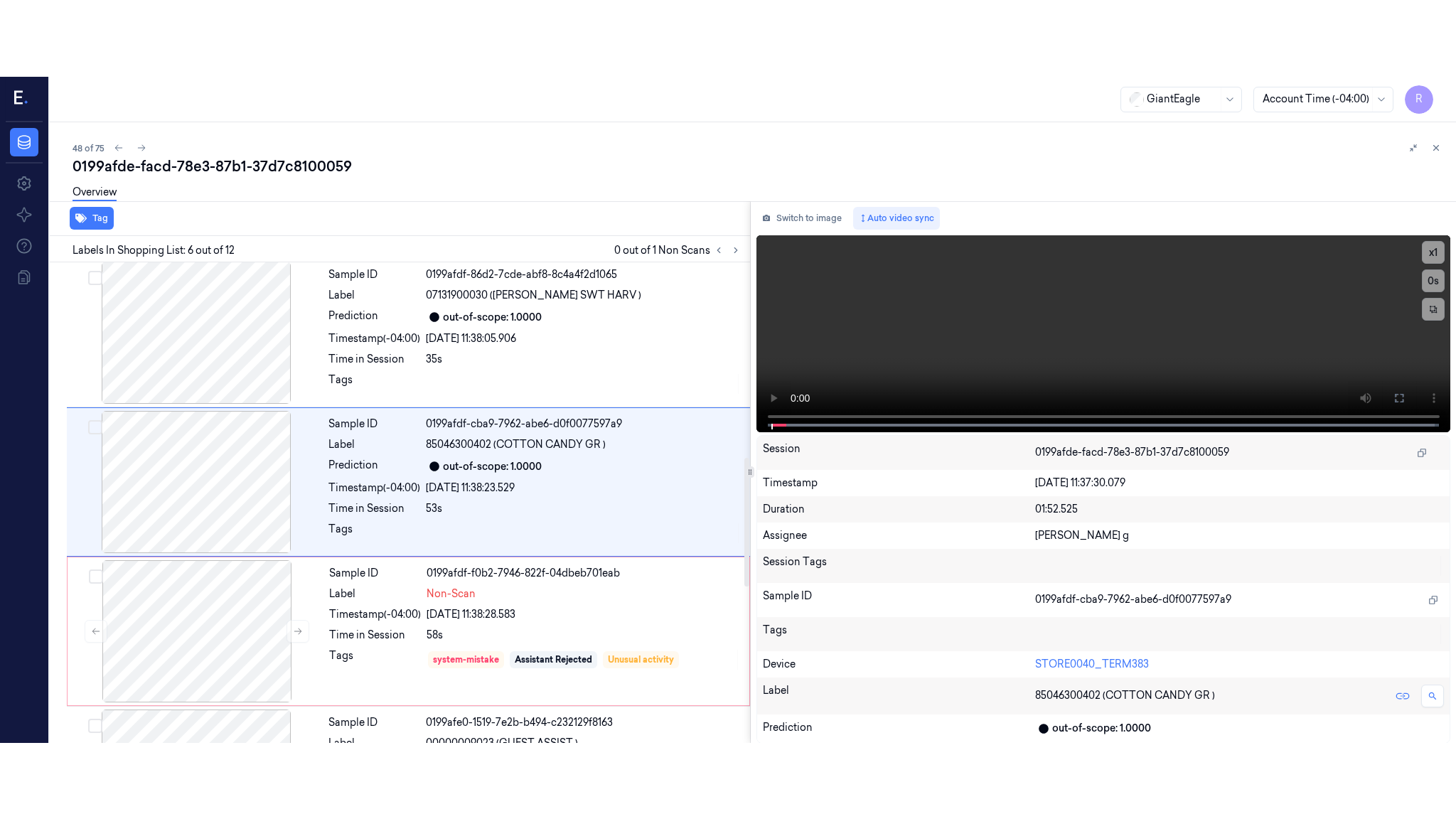
scroll to position [580, 0]
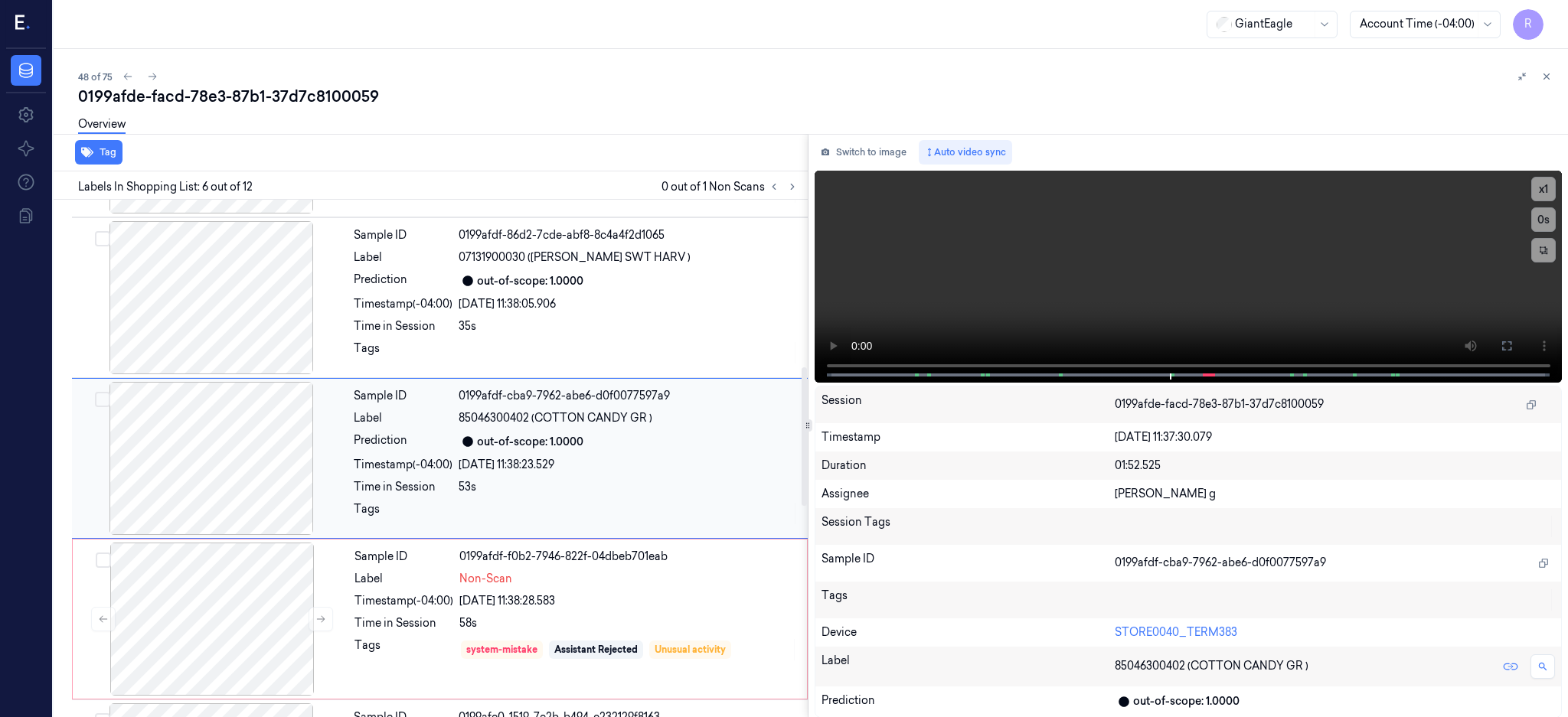
click at [210, 450] on div at bounding box center [211, 458] width 273 height 153
click at [1512, 343] on icon at bounding box center [1506, 346] width 12 height 12
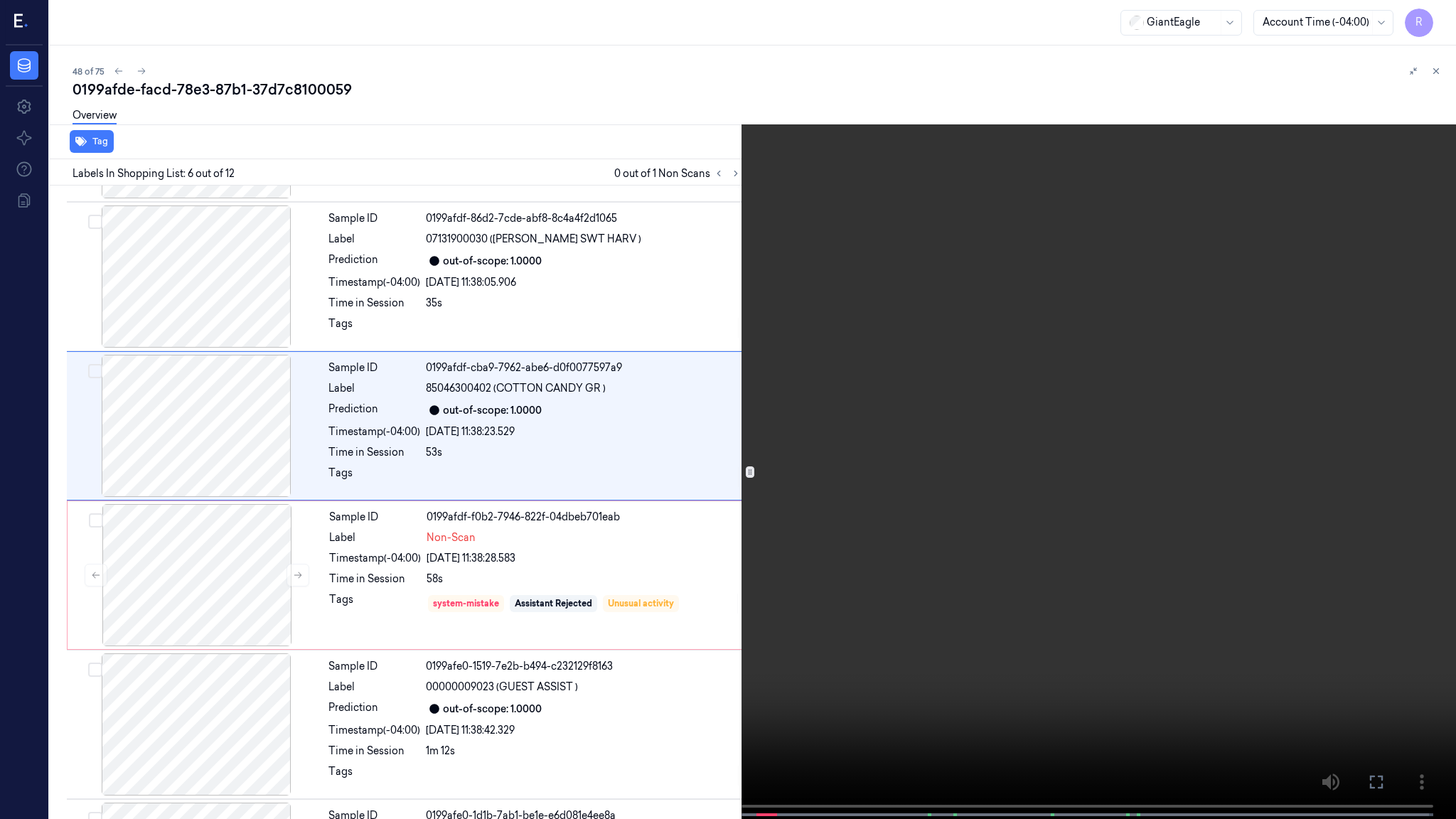
click at [969, 393] on video at bounding box center [728, 411] width 1456 height 822
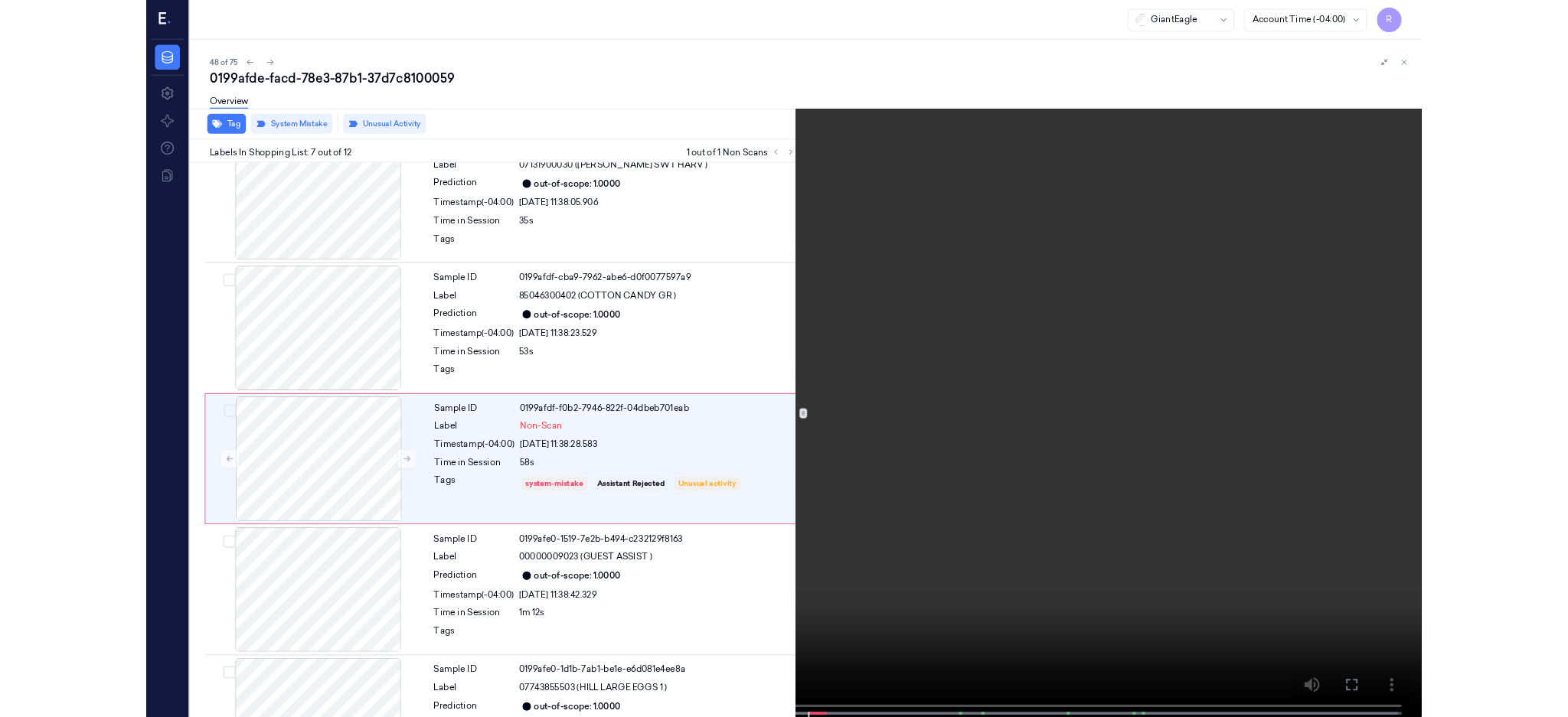
scroll to position [702, 0]
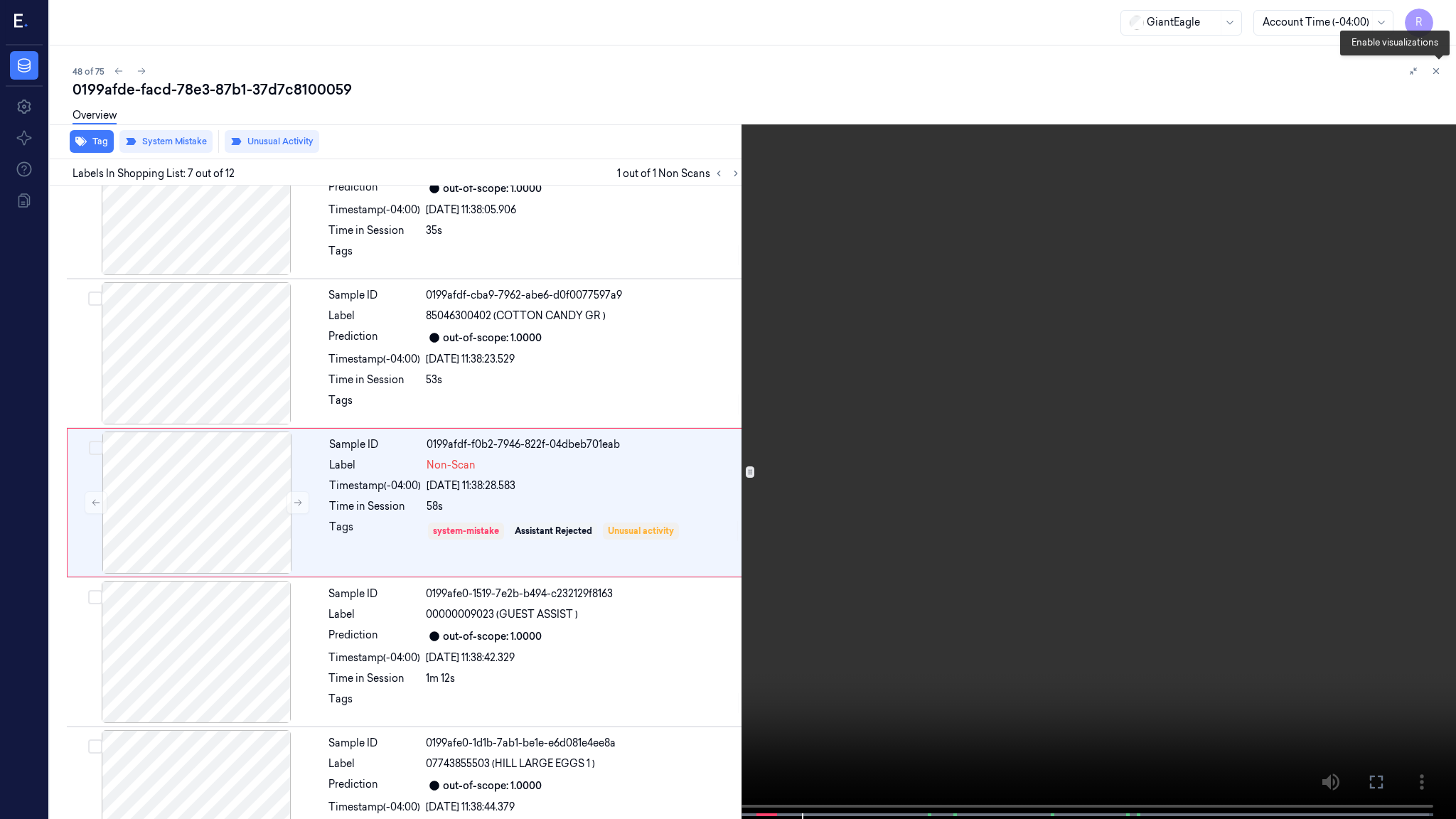
click at [1435, 80] on button at bounding box center [1439, 74] width 23 height 23
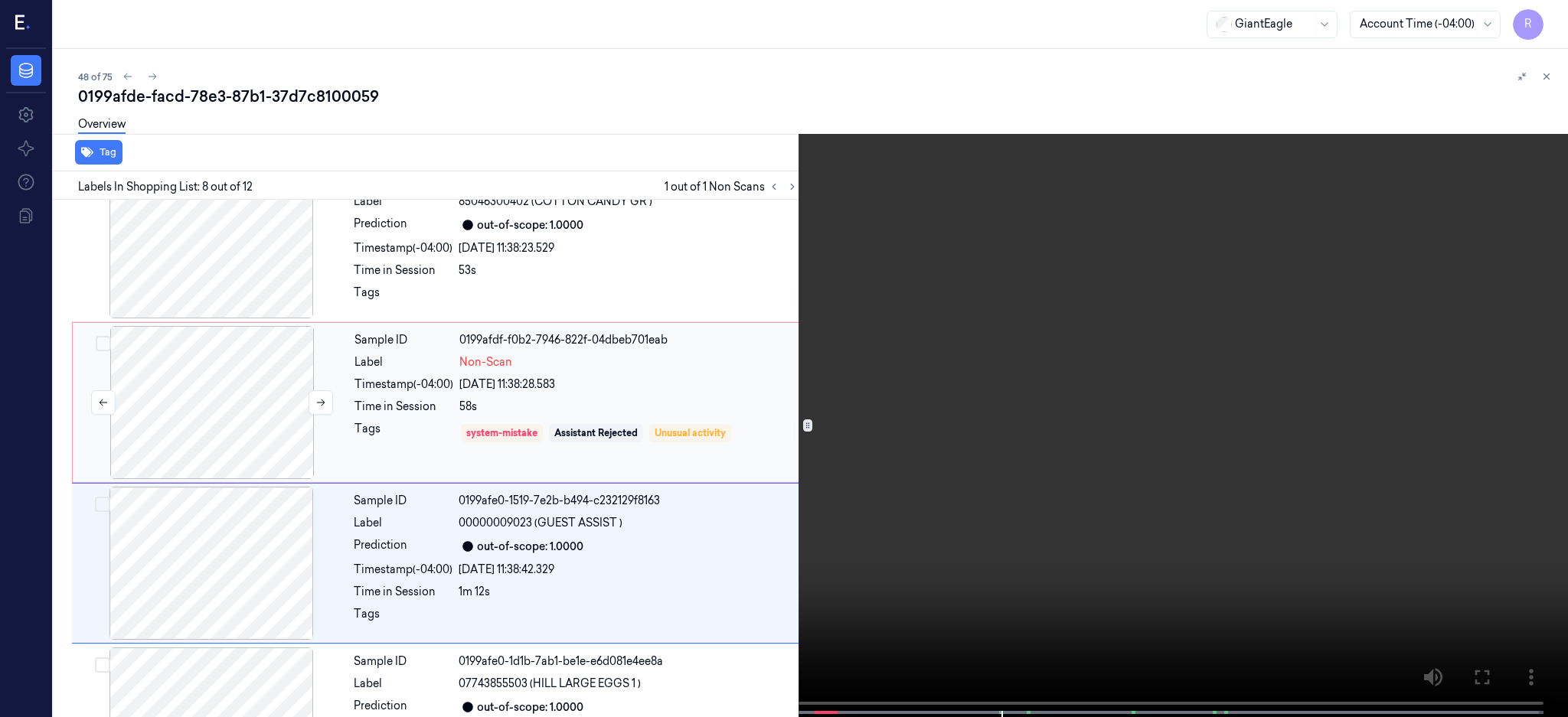
scroll to position [863, 0]
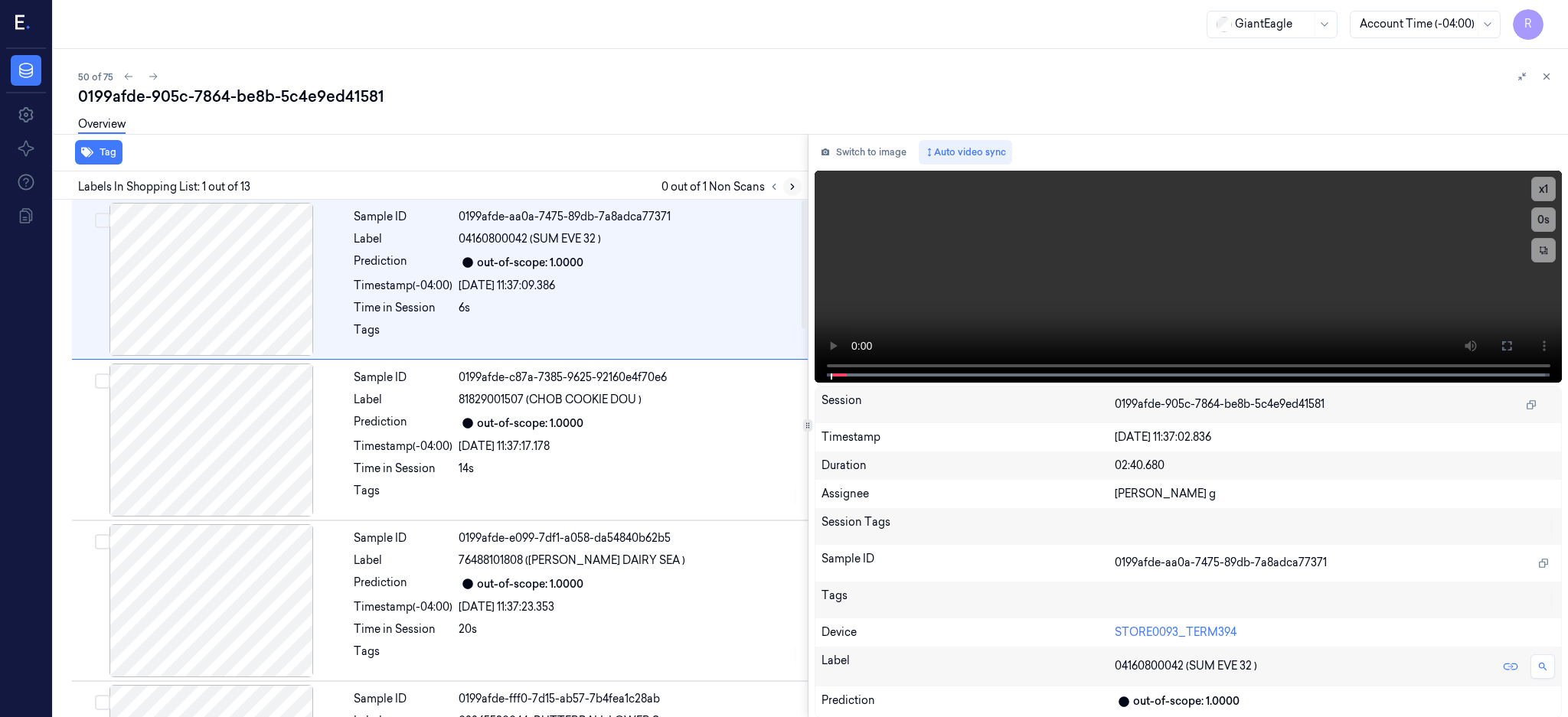
click at [794, 189] on icon at bounding box center [792, 187] width 3 height 5
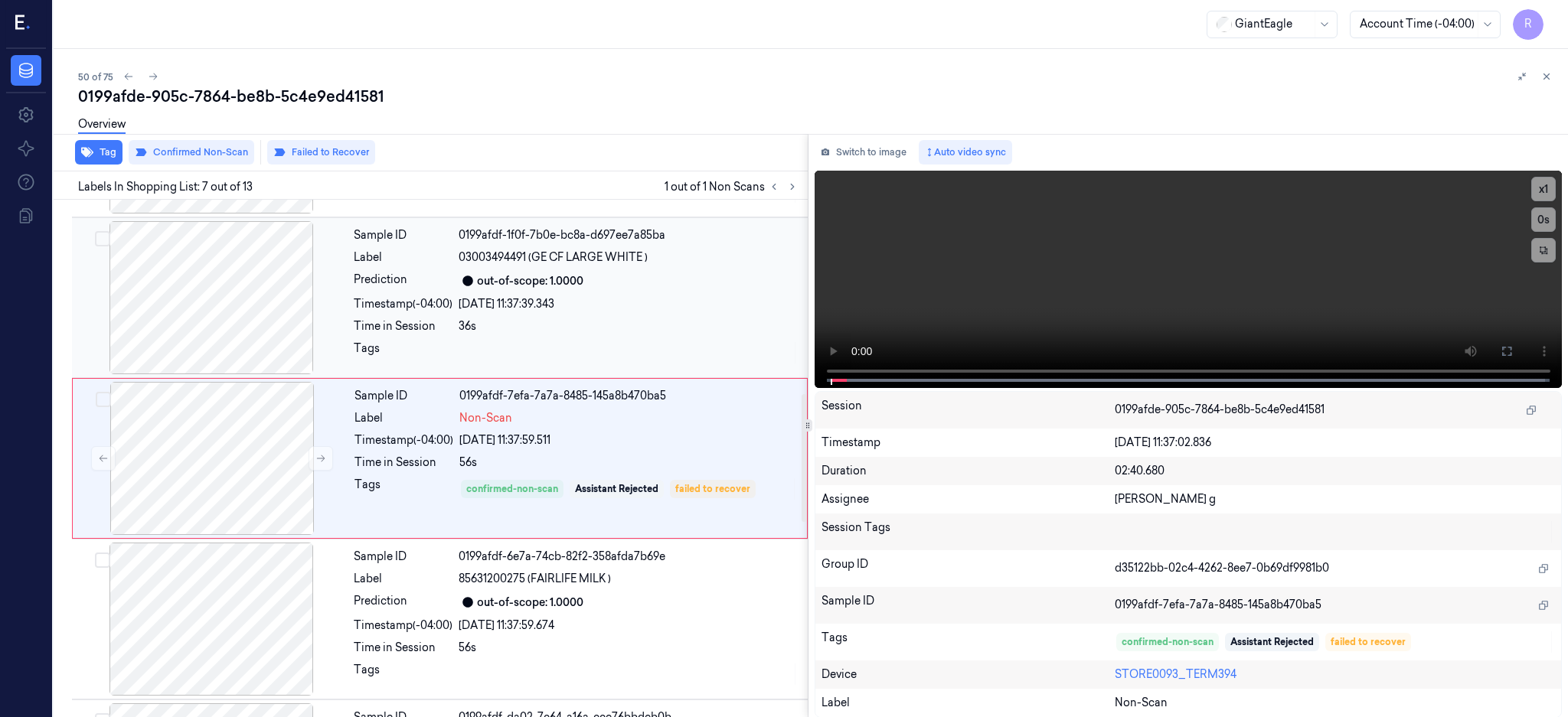
click at [208, 326] on div at bounding box center [211, 297] width 273 height 153
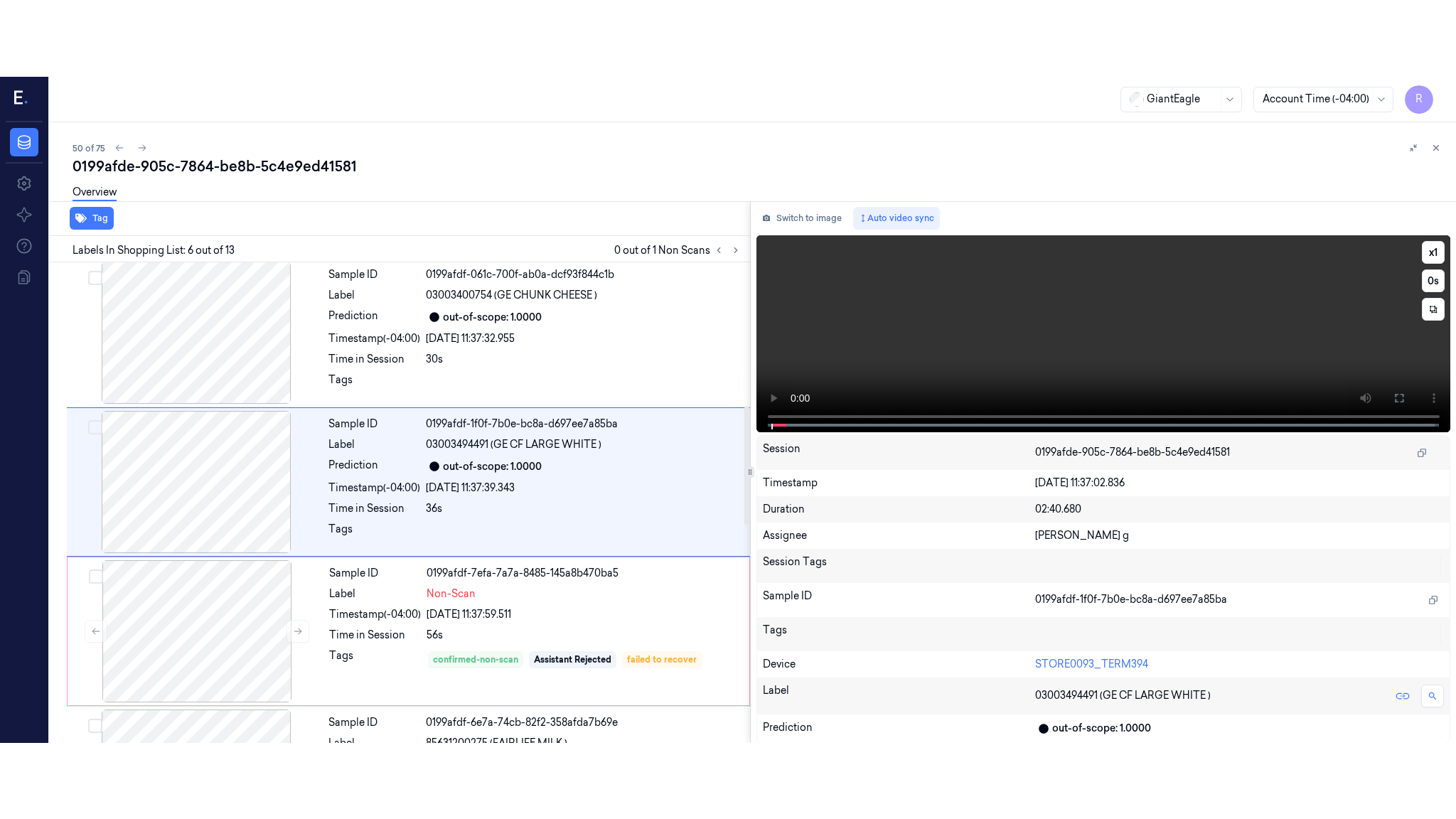
scroll to position [580, 0]
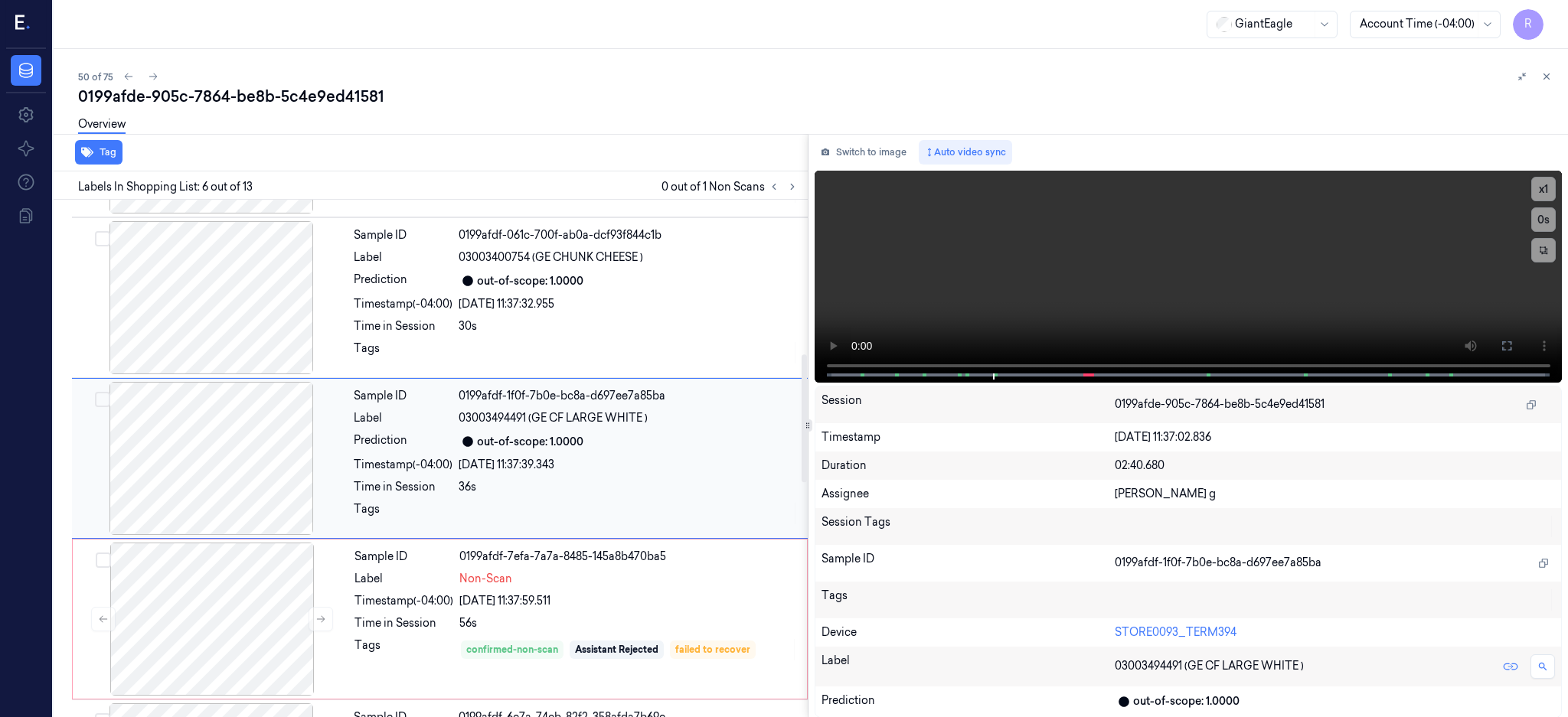
click at [191, 468] on div at bounding box center [211, 458] width 273 height 153
click at [1519, 345] on button at bounding box center [1507, 346] width 25 height 25
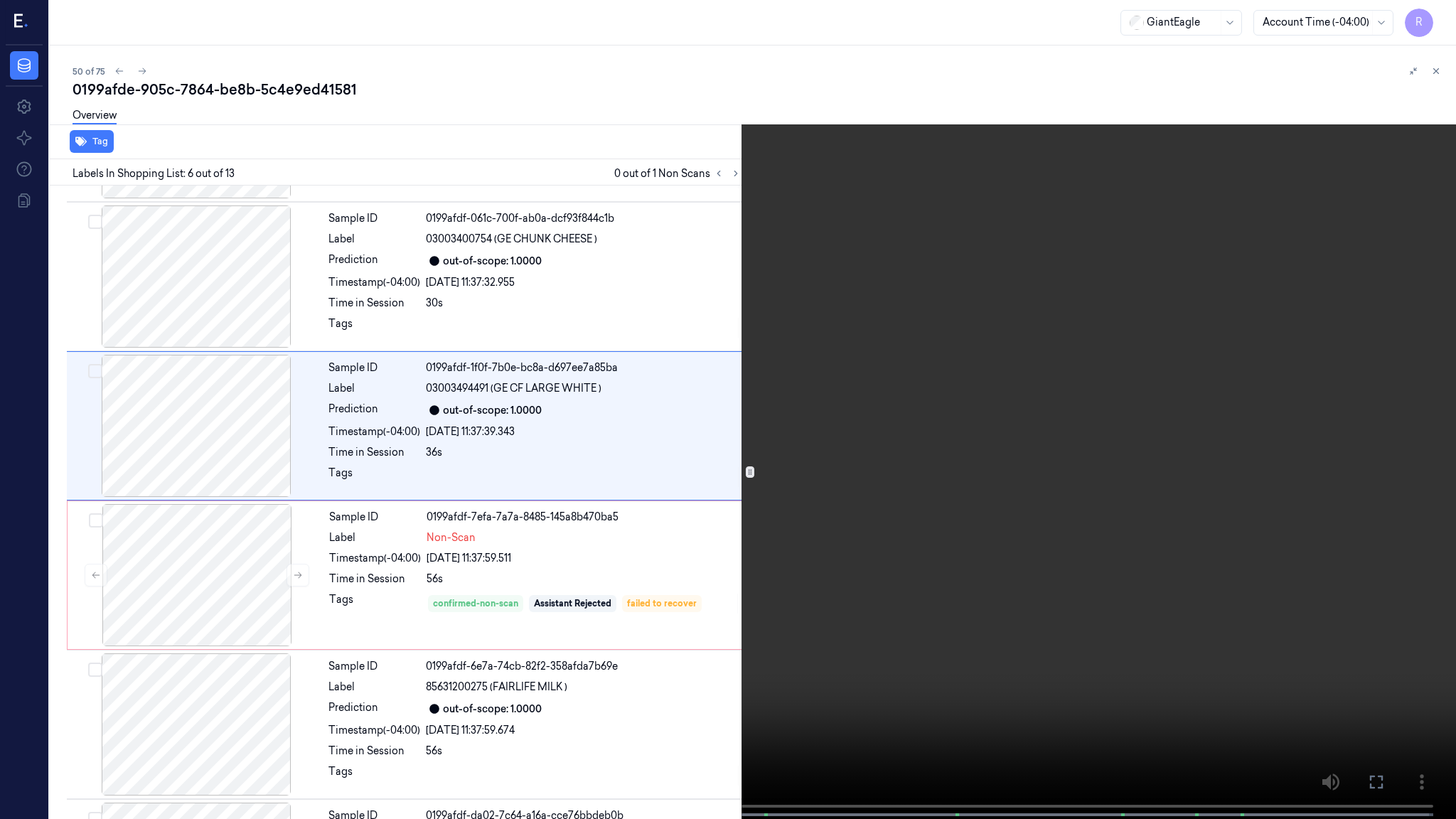
click at [901, 423] on video at bounding box center [728, 411] width 1456 height 822
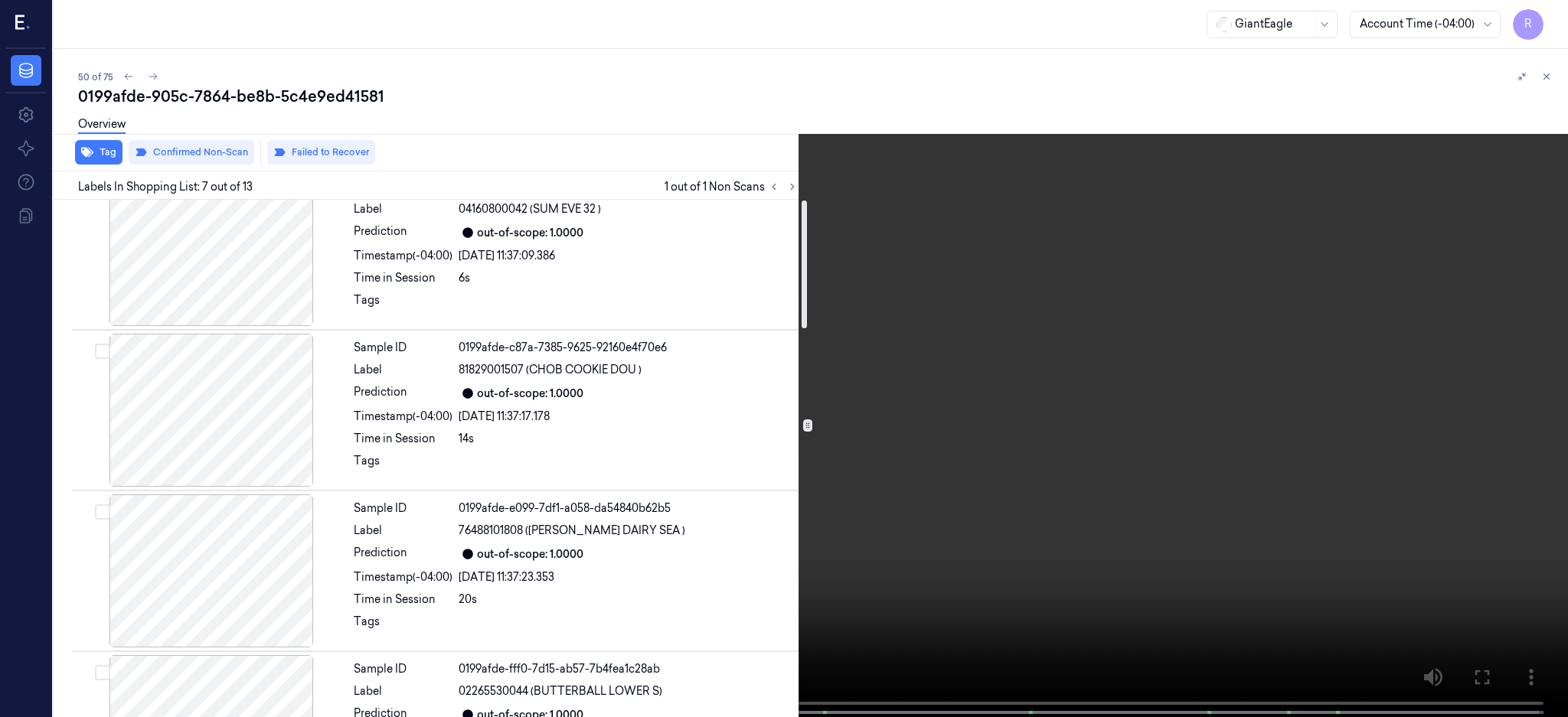
scroll to position [0, 0]
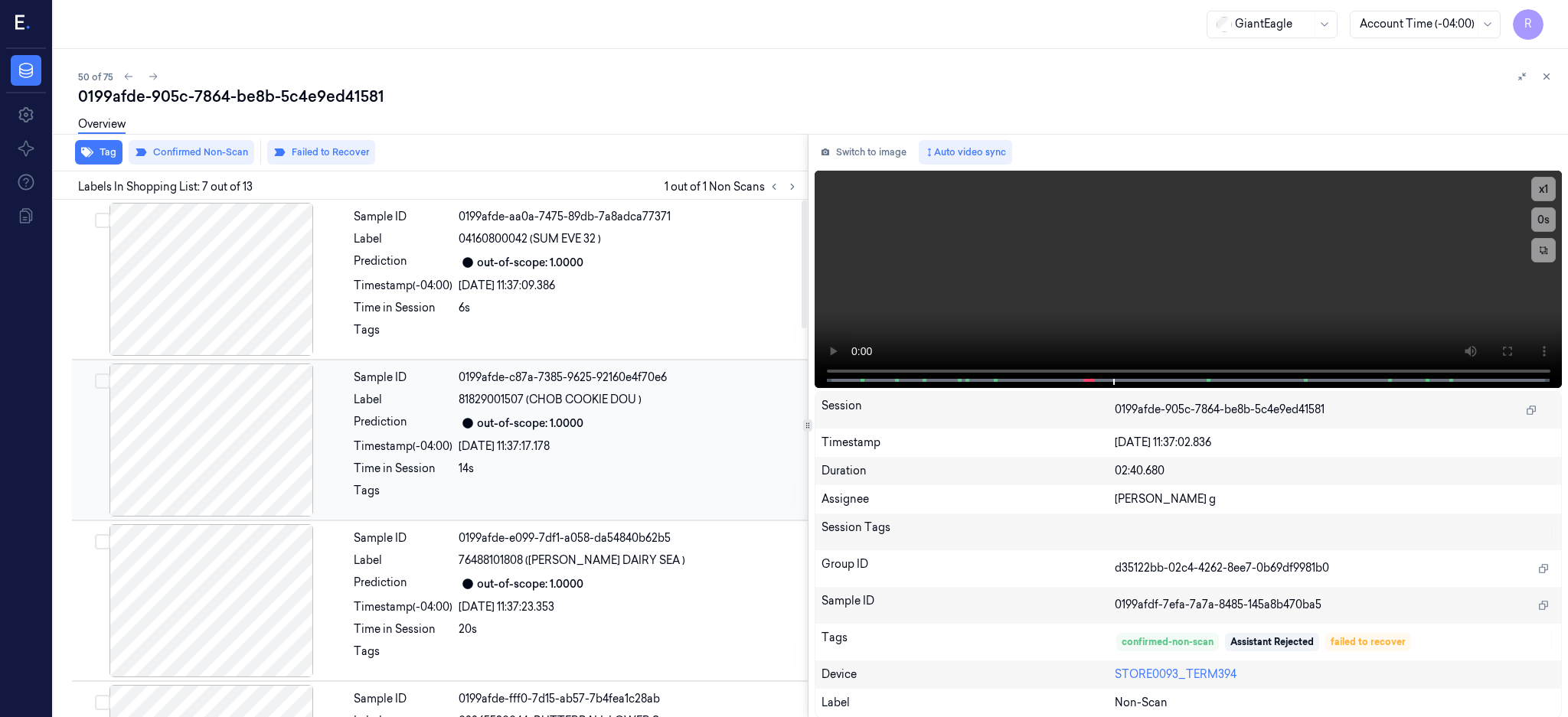
click at [194, 429] on div at bounding box center [211, 440] width 273 height 153
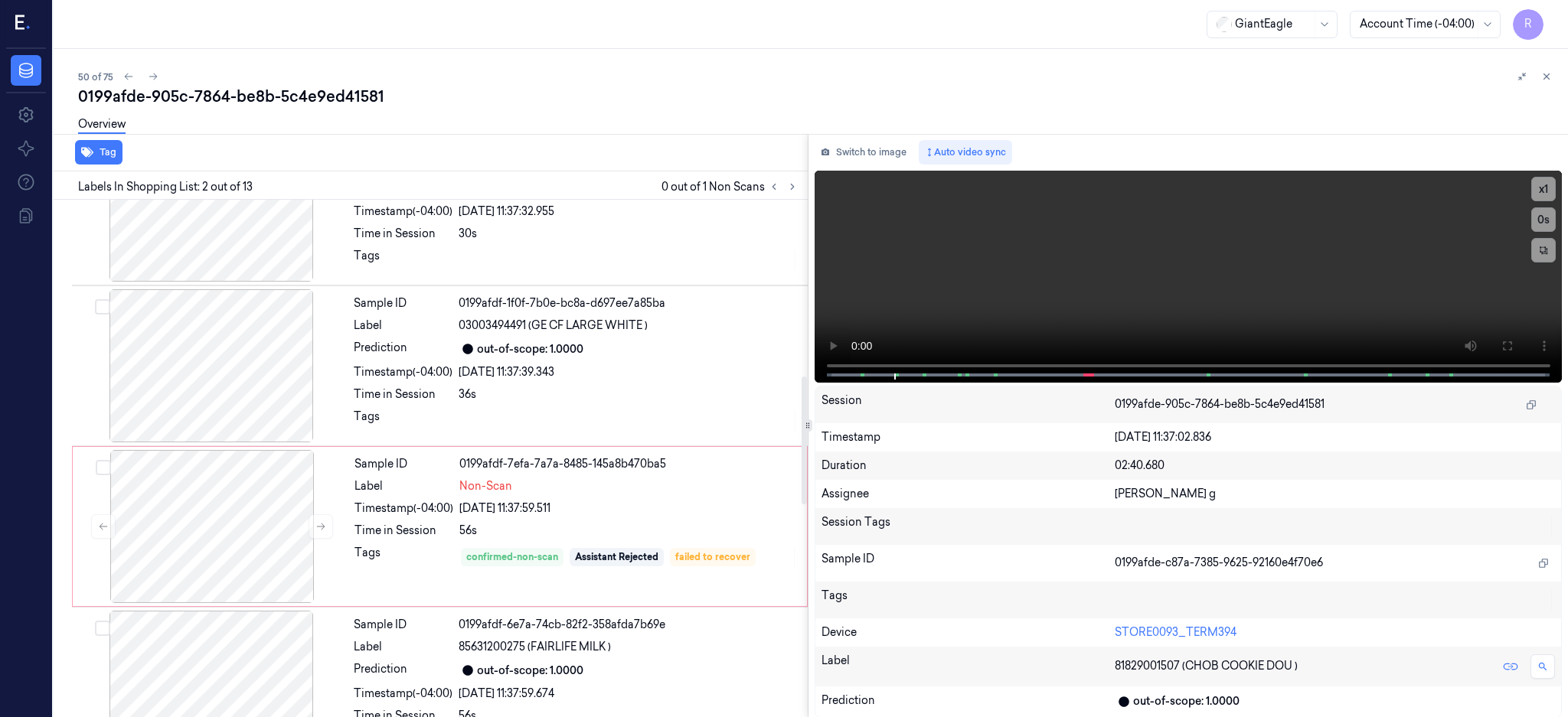
scroll to position [714, 0]
click at [236, 515] on div at bounding box center [212, 529] width 273 height 153
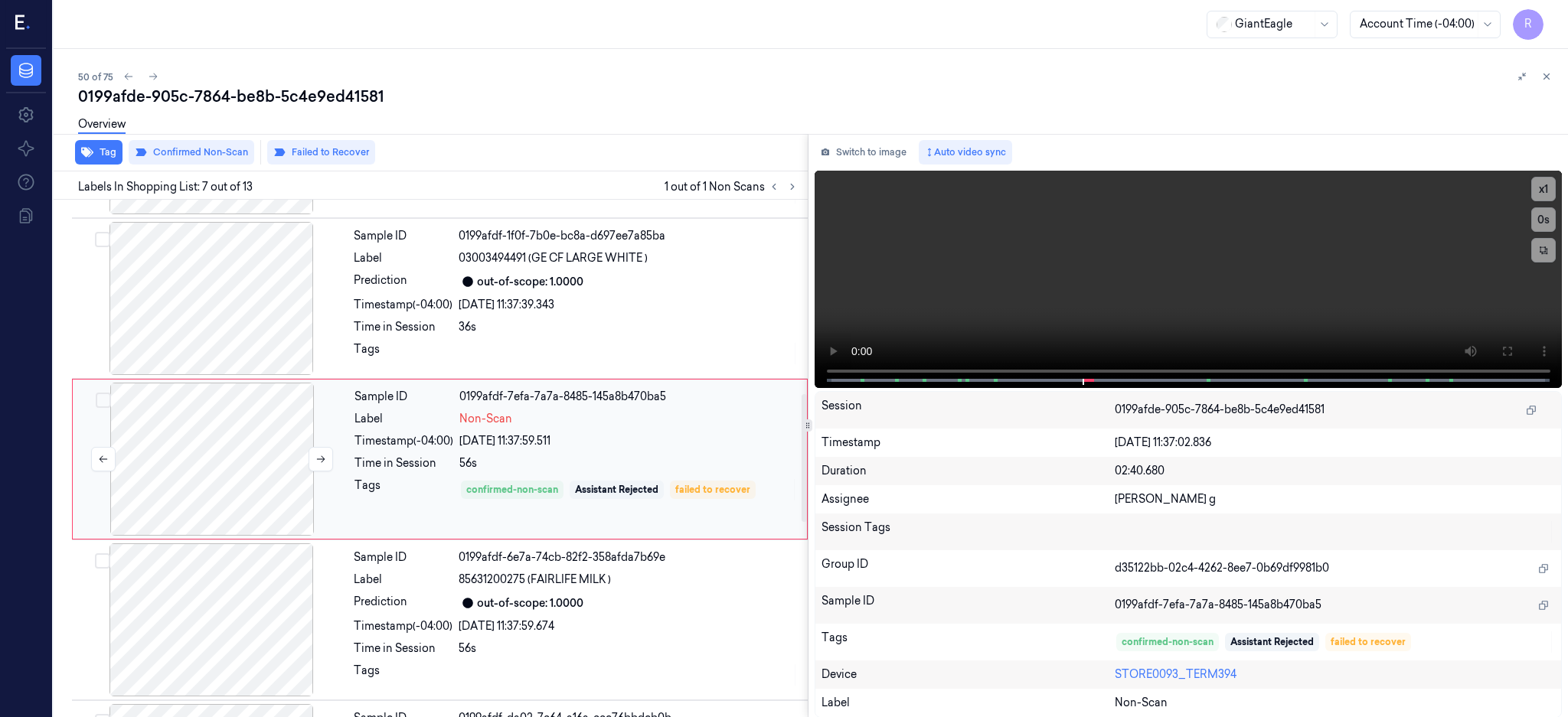
scroll to position [785, 0]
click at [327, 460] on button at bounding box center [321, 458] width 25 height 25
click at [326, 461] on button at bounding box center [321, 458] width 25 height 25
click at [324, 461] on button at bounding box center [321, 458] width 25 height 25
click at [891, 157] on button "Switch to image" at bounding box center [863, 152] width 98 height 25
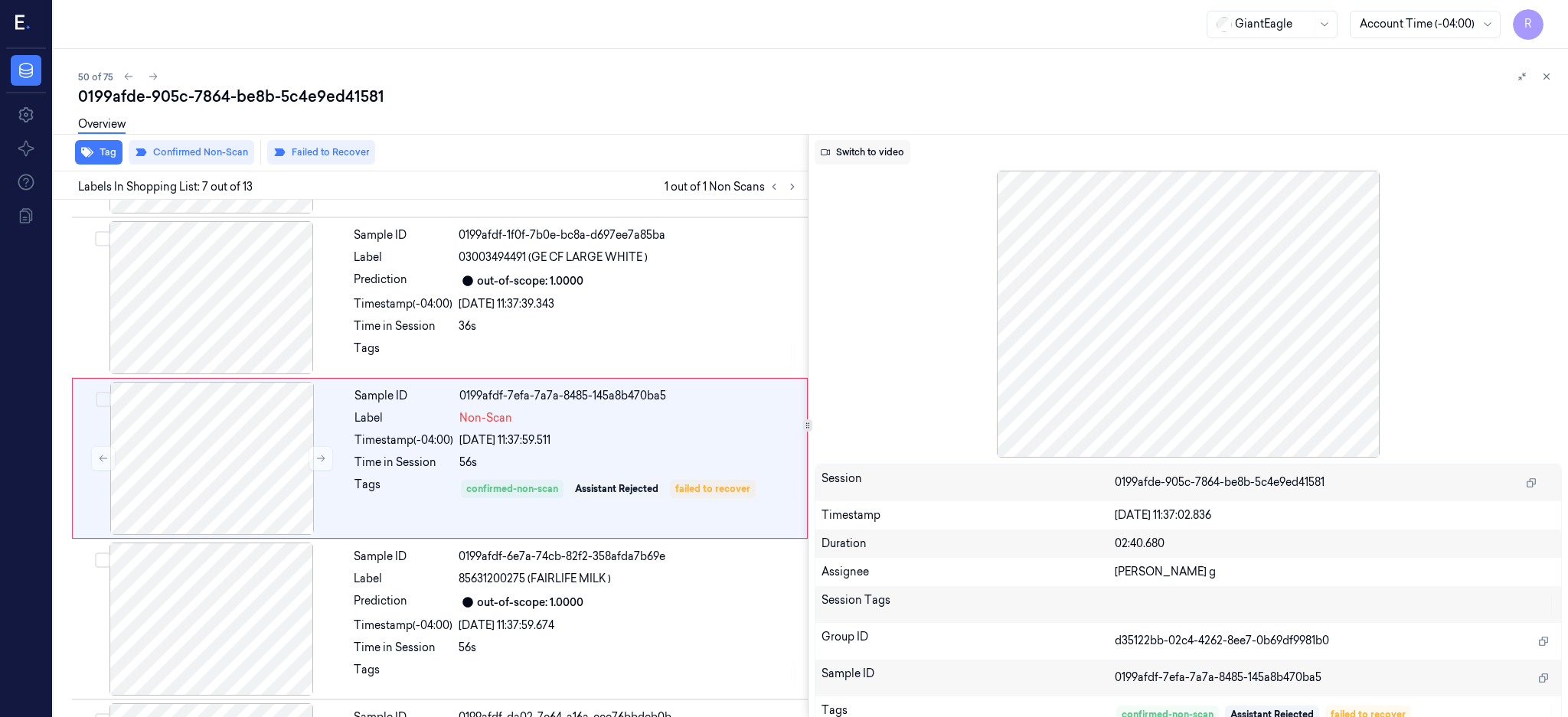
click at [909, 152] on button "Switch to video" at bounding box center [862, 152] width 96 height 25
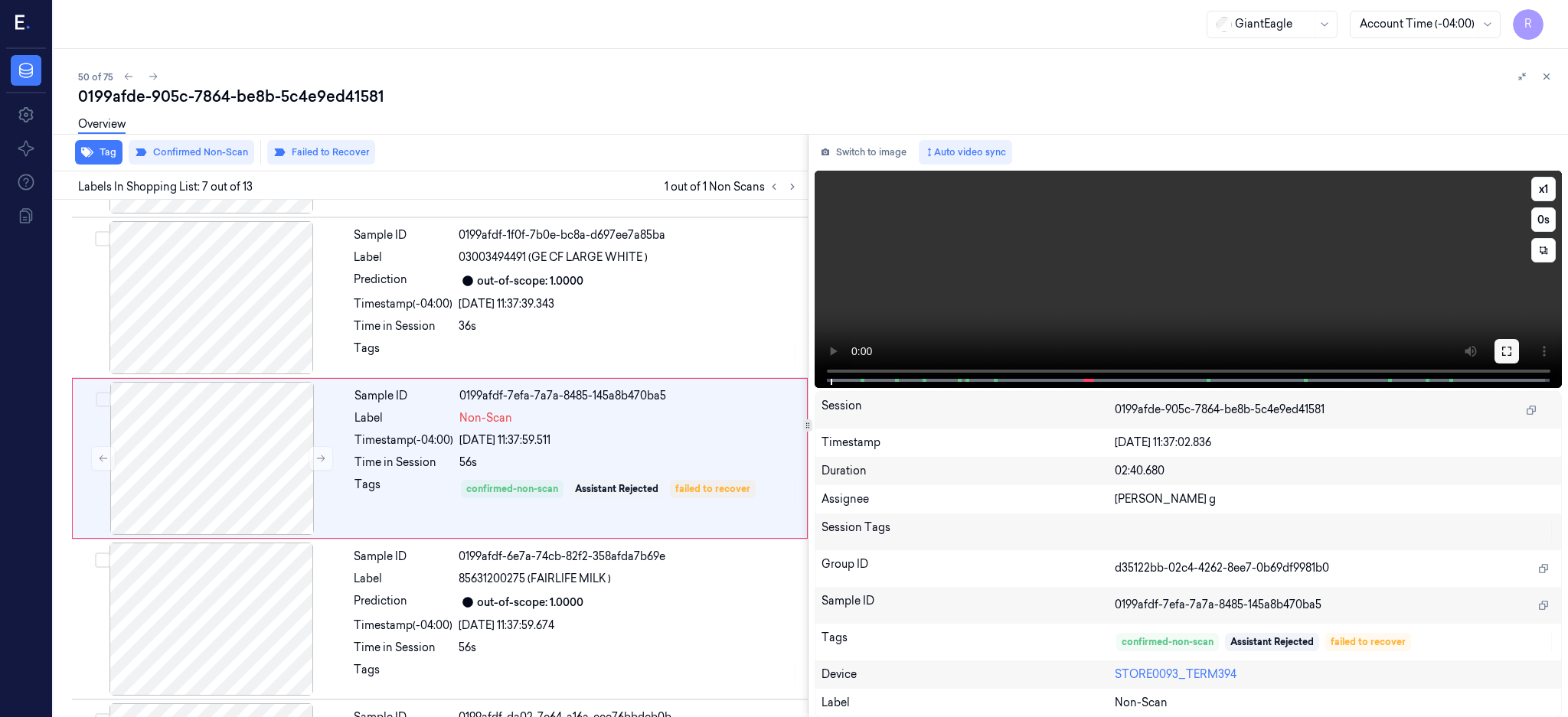
click at [1519, 355] on button at bounding box center [1507, 352] width 25 height 25
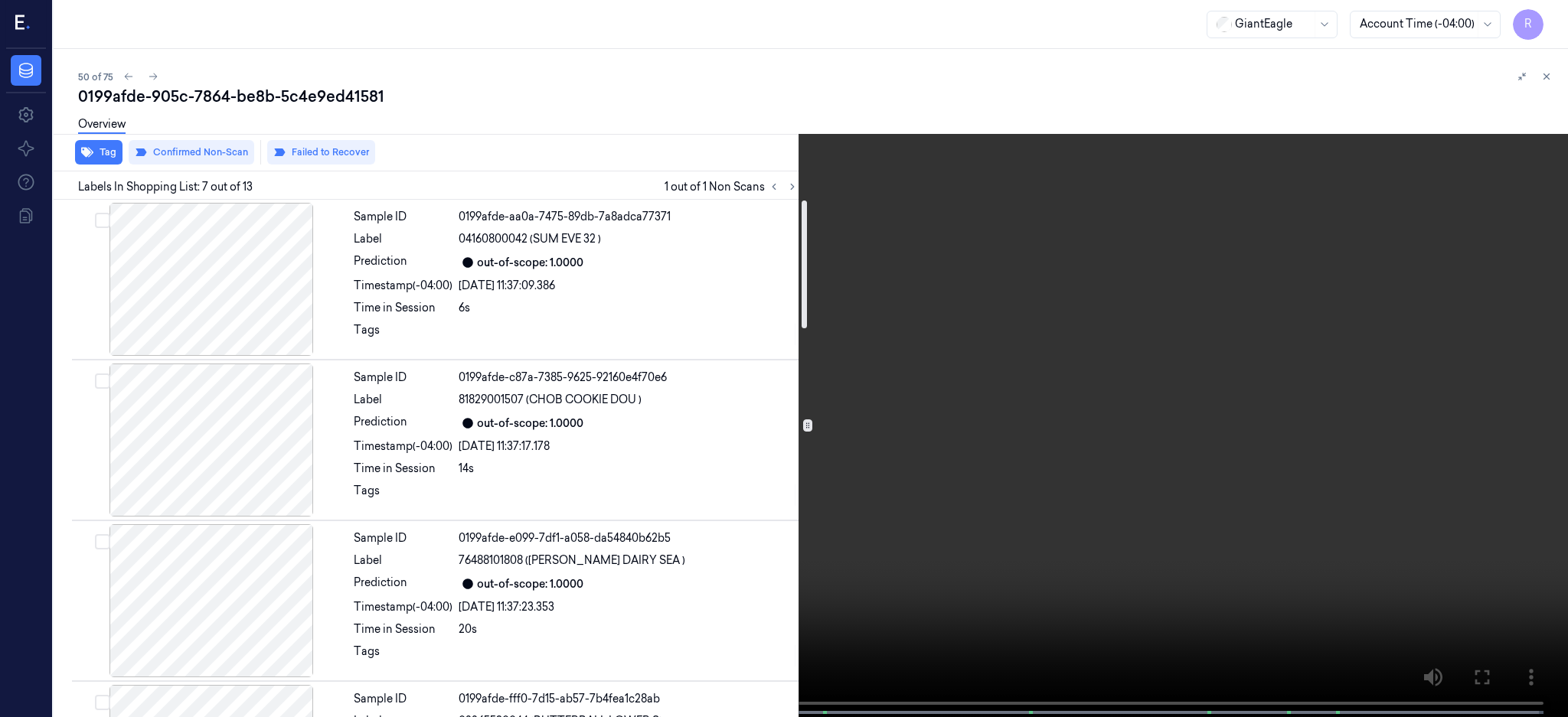
scroll to position [0, 0]
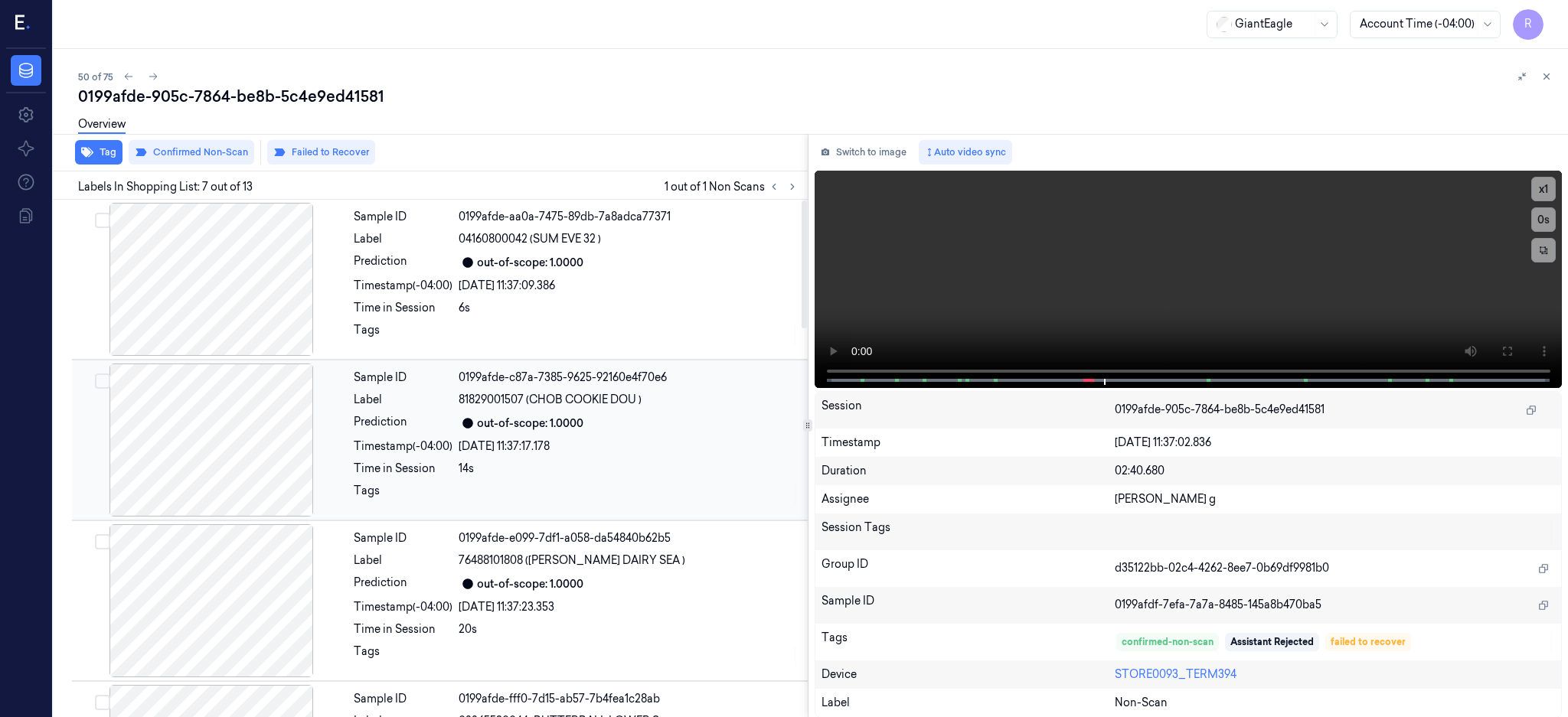
drag, startPoint x: 206, startPoint y: 413, endPoint x: 213, endPoint y: 409, distance: 8.1
click at [208, 413] on div at bounding box center [211, 440] width 273 height 153
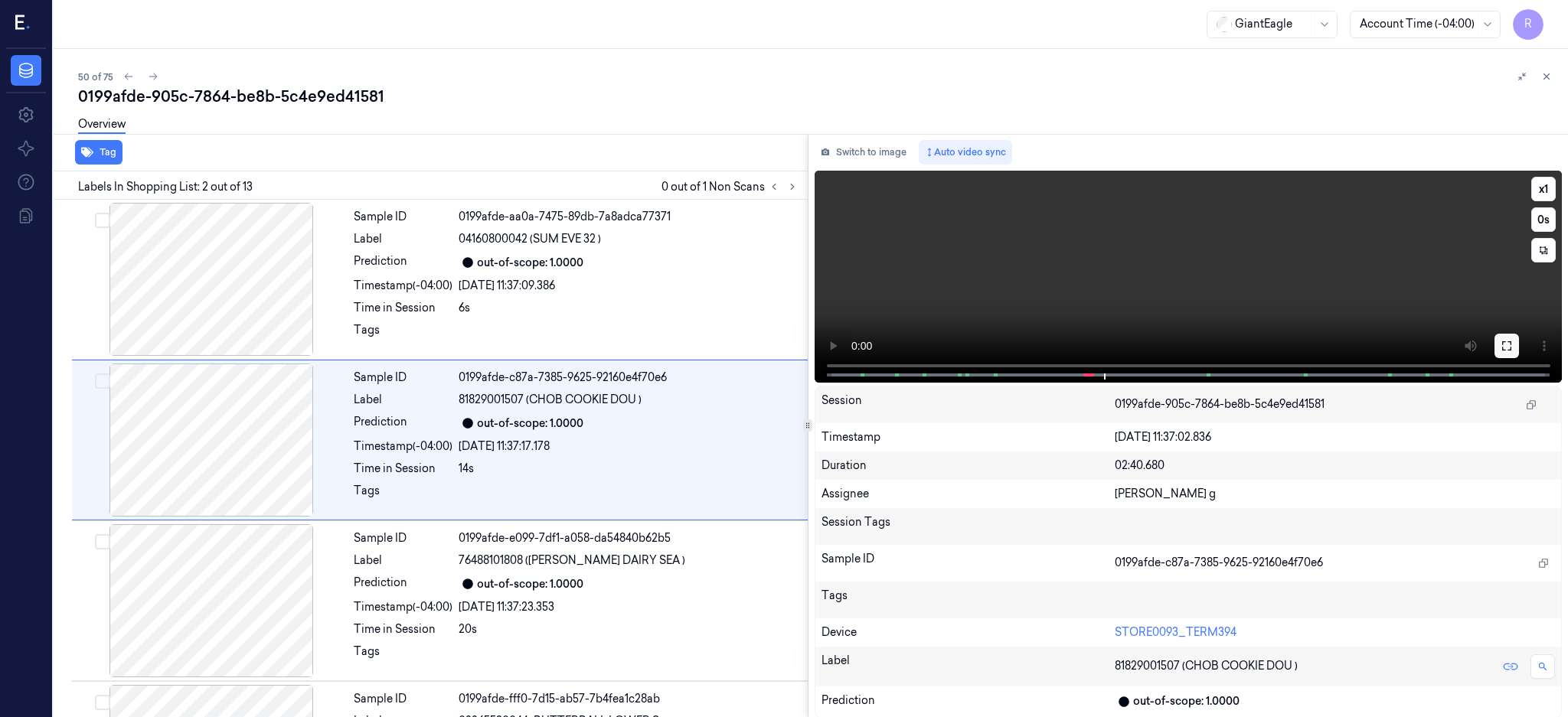
click at [1512, 346] on icon at bounding box center [1506, 346] width 12 height 12
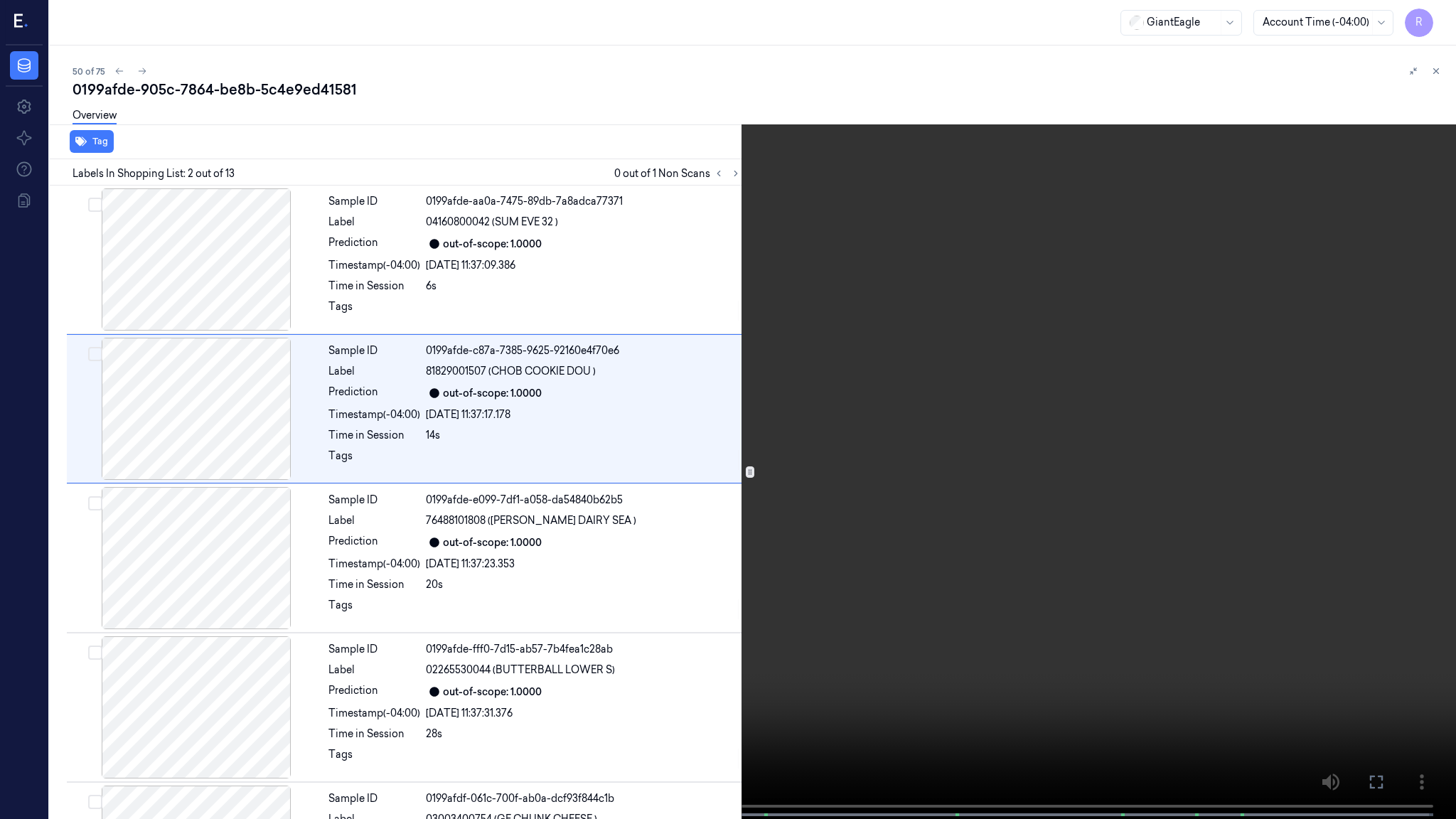
click at [753, 529] on video at bounding box center [728, 411] width 1456 height 822
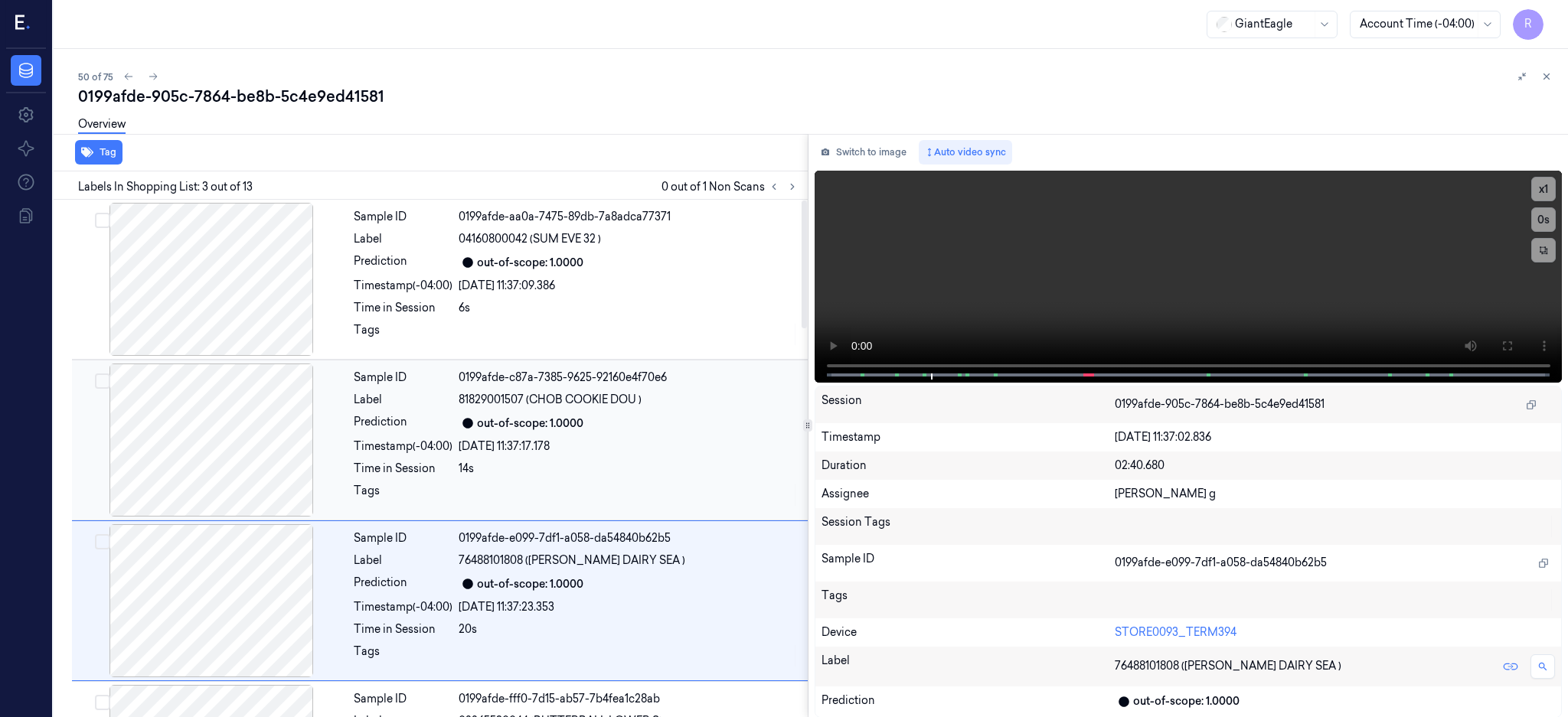
click at [235, 443] on div at bounding box center [211, 440] width 273 height 153
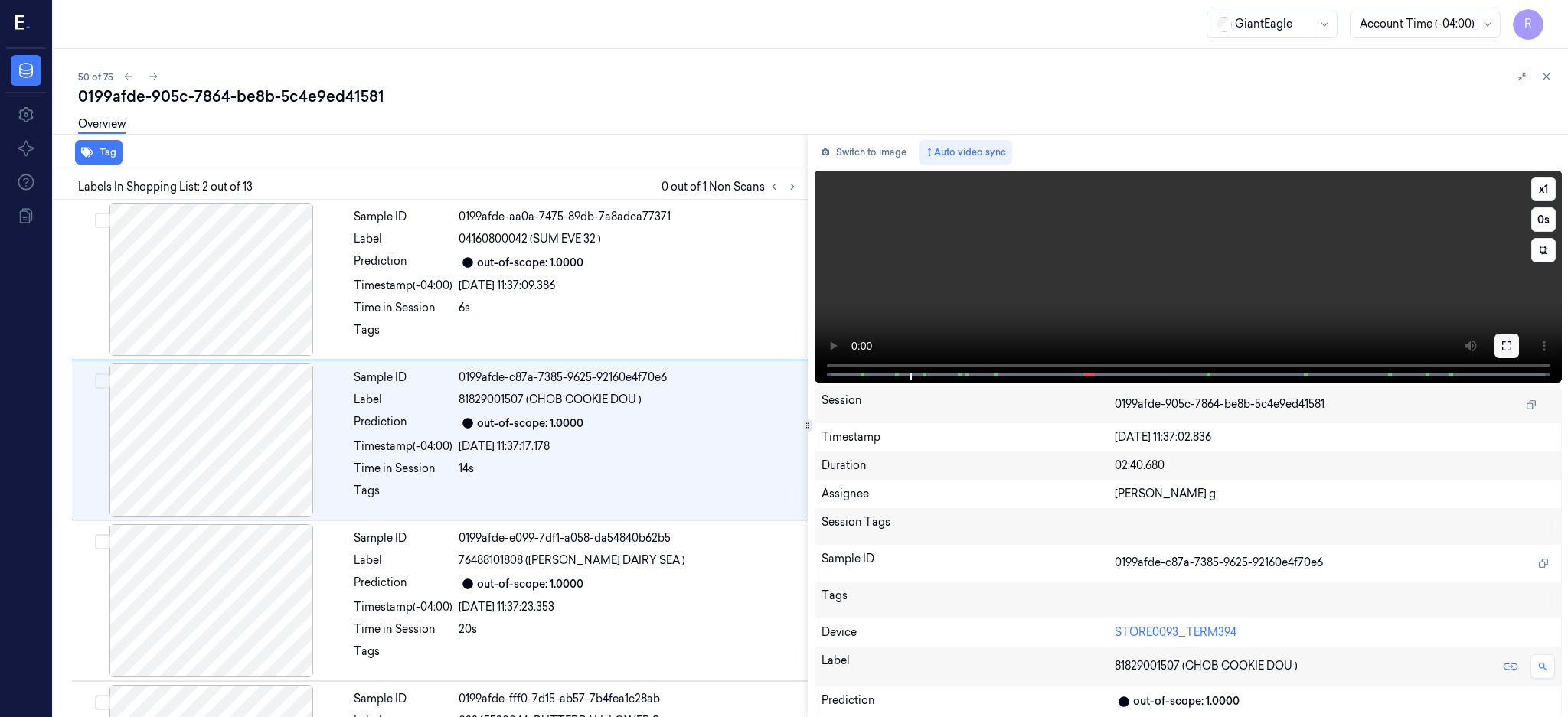
click at [1511, 342] on icon at bounding box center [1506, 346] width 9 height 9
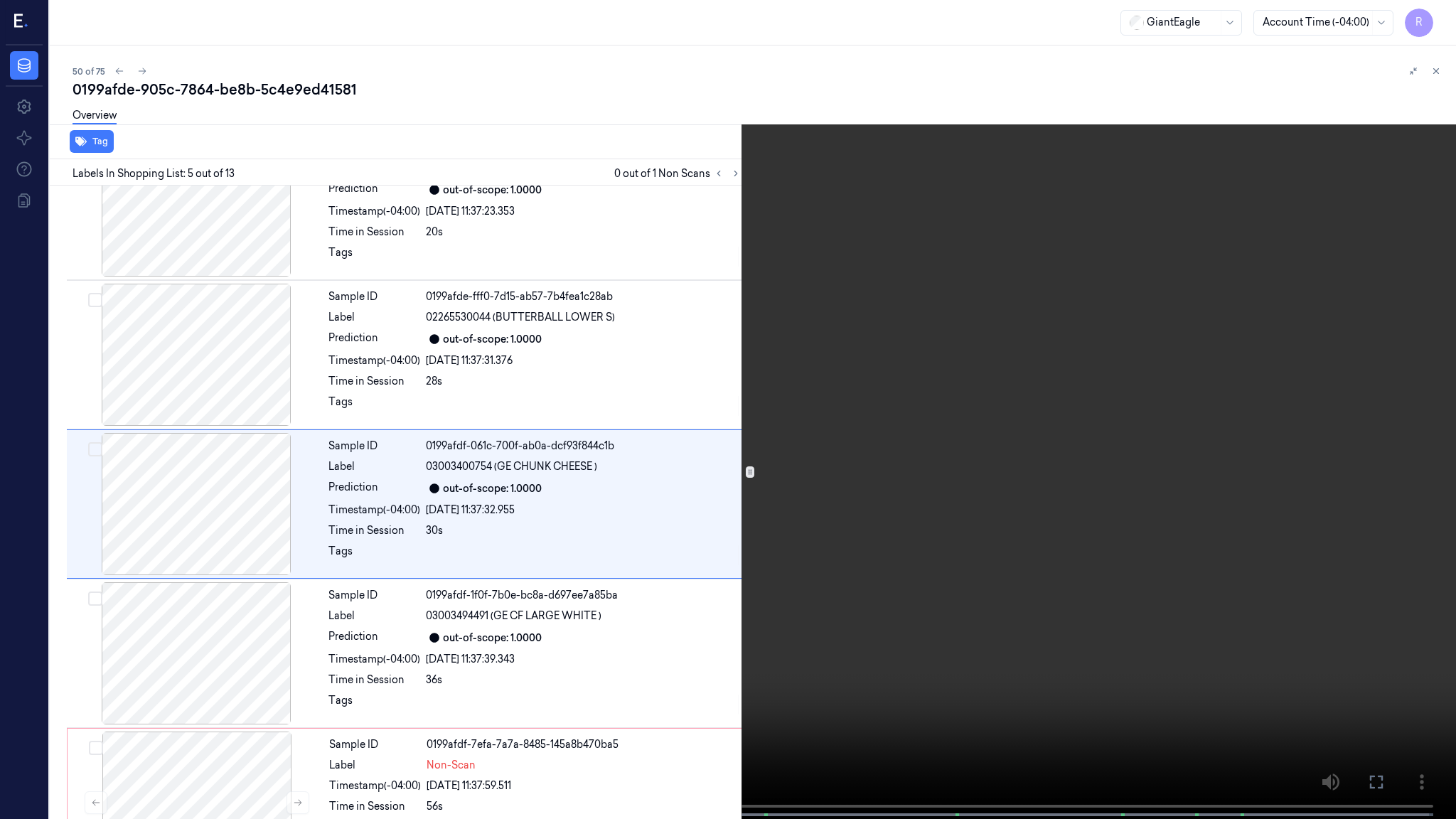
scroll to position [354, 0]
click at [1447, 25] on button "x 1" at bounding box center [1439, 17] width 23 height 23
click at [1433, 17] on button "x 2" at bounding box center [1439, 17] width 23 height 23
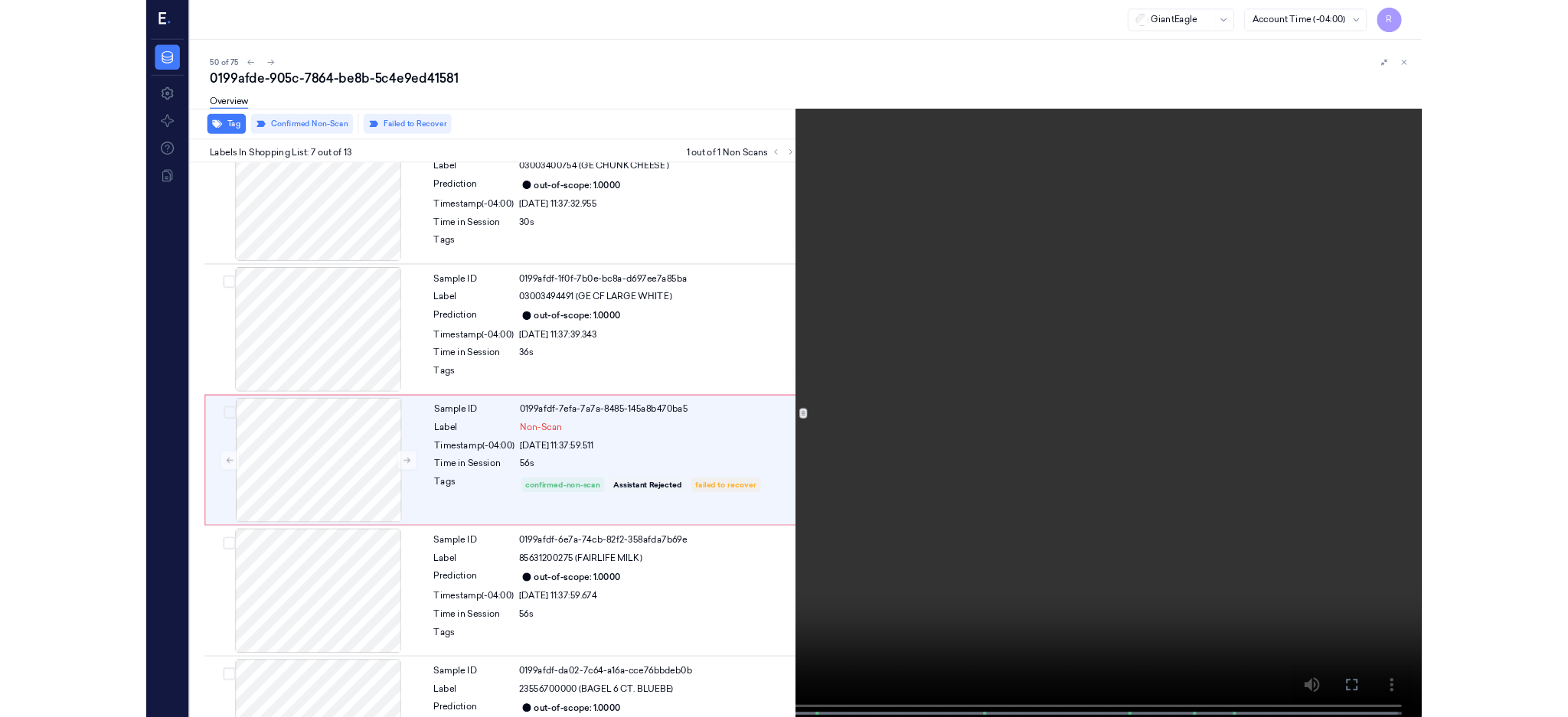
scroll to position [702, 0]
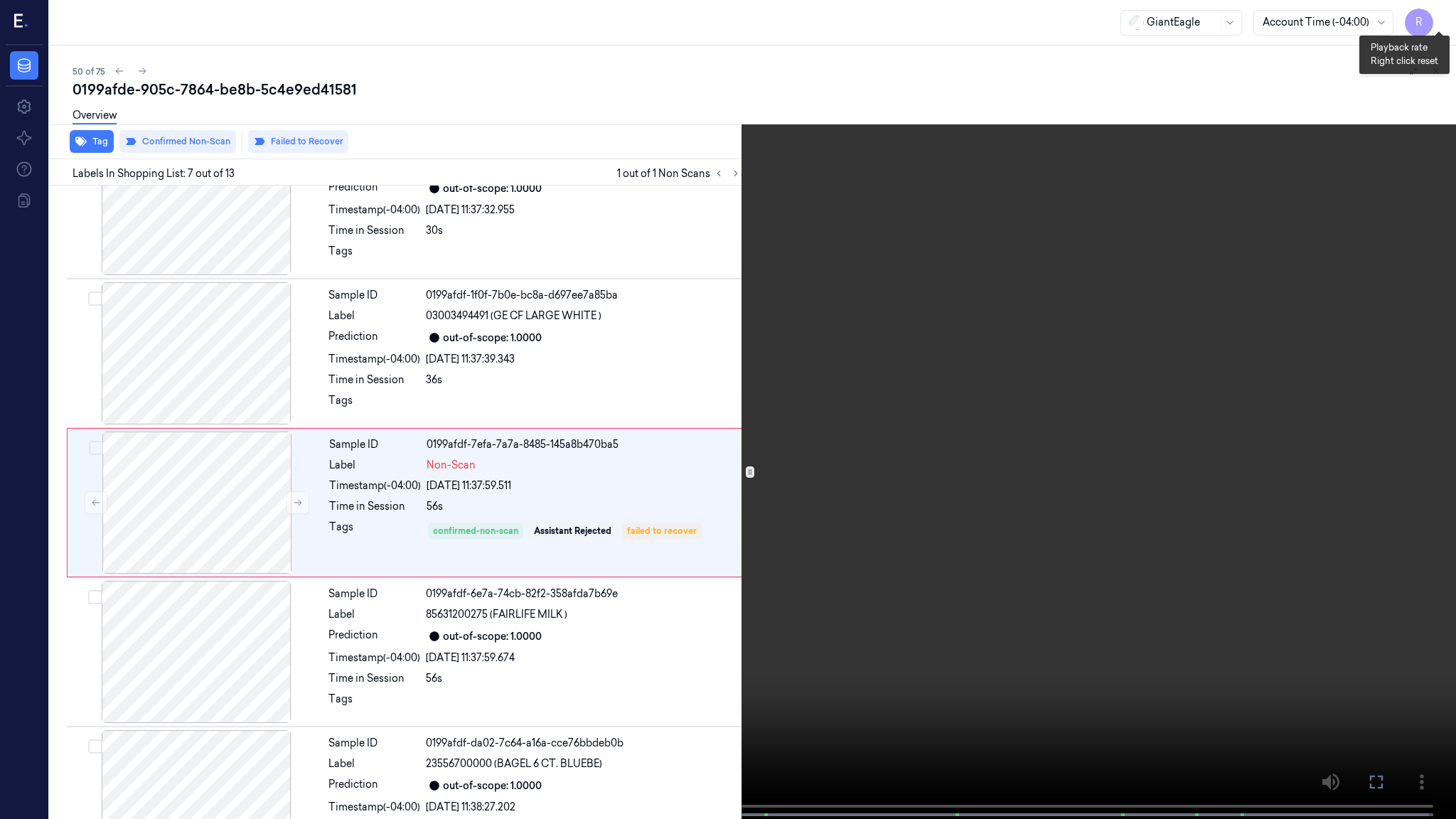
click at [1432, 17] on button "x 4" at bounding box center [1439, 17] width 23 height 23
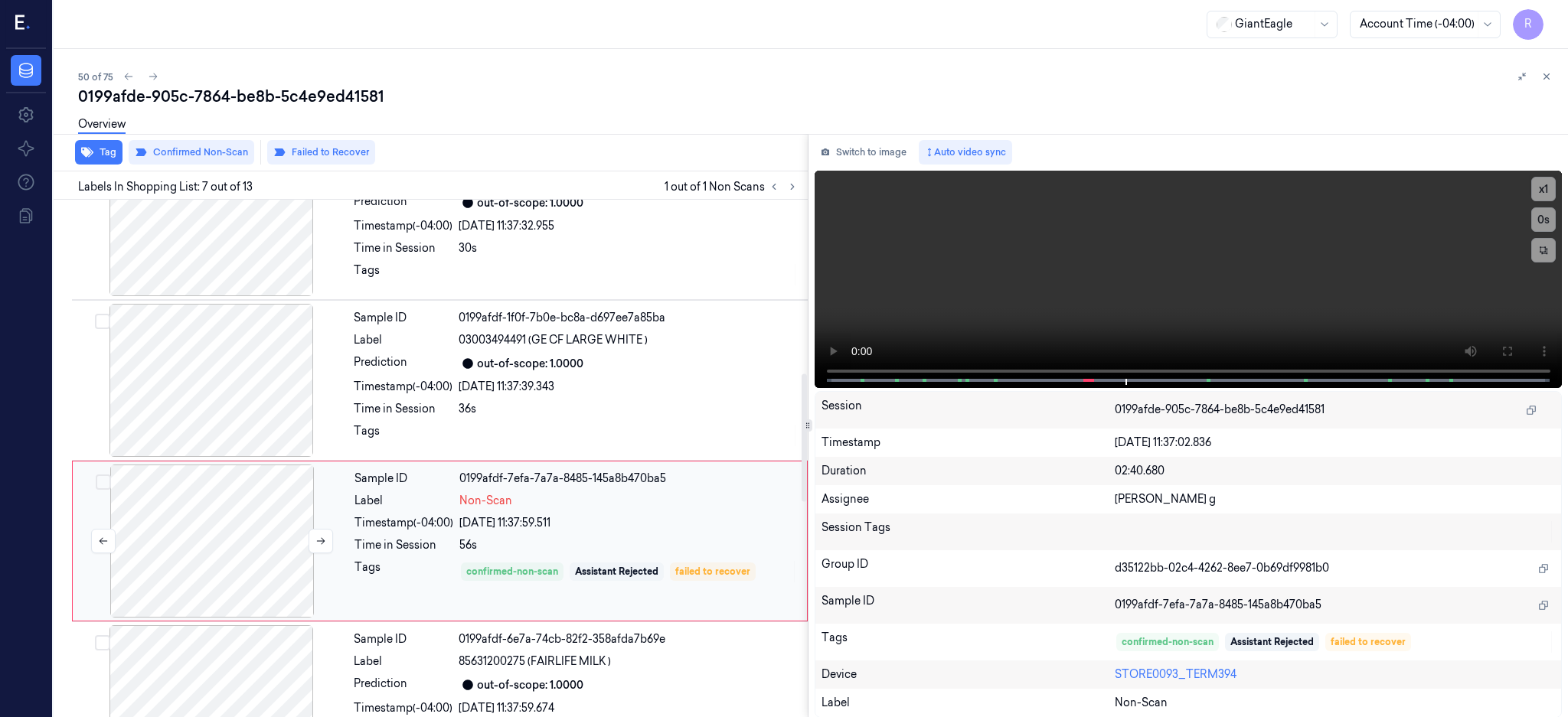
click at [177, 531] on div at bounding box center [212, 541] width 273 height 153
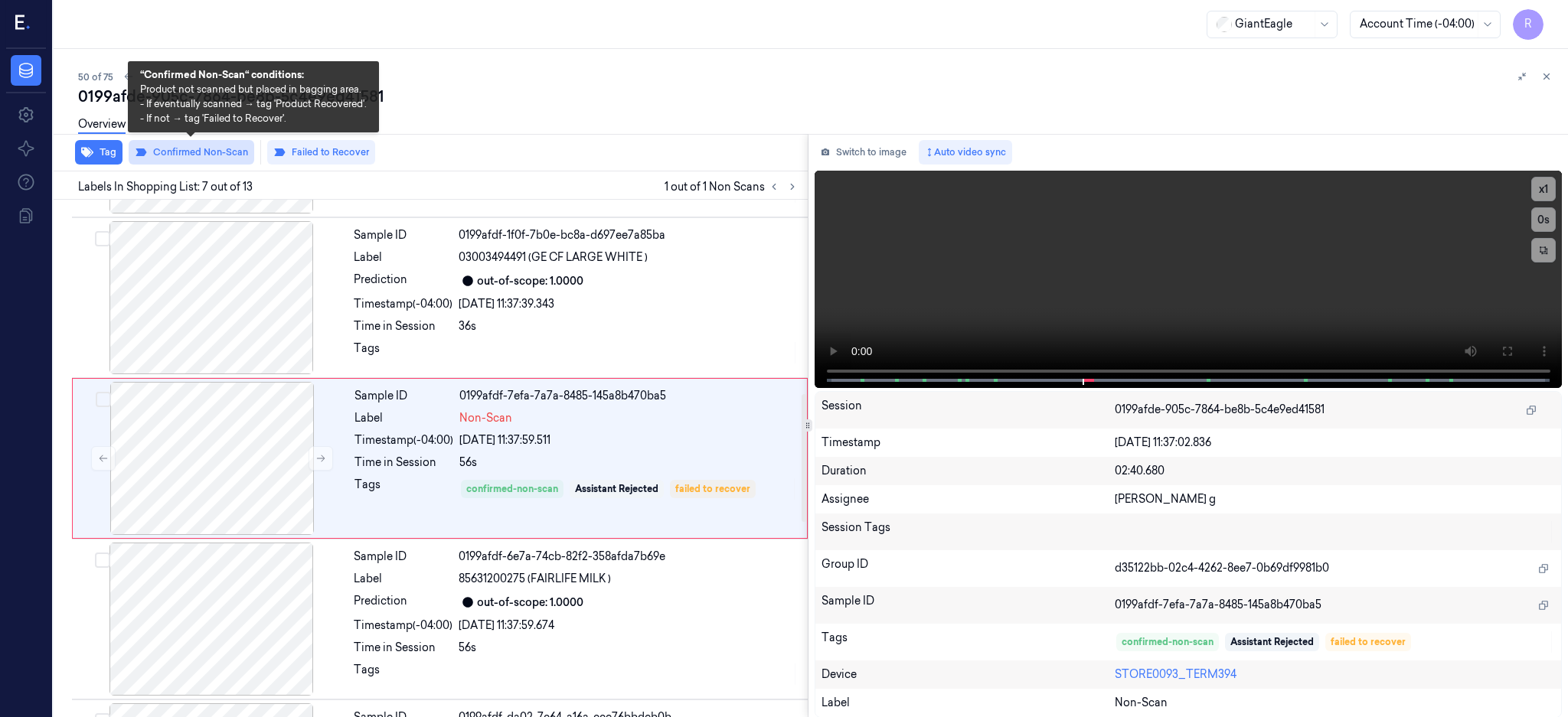
click at [201, 151] on button "Confirmed Non-Scan" at bounding box center [191, 152] width 125 height 25
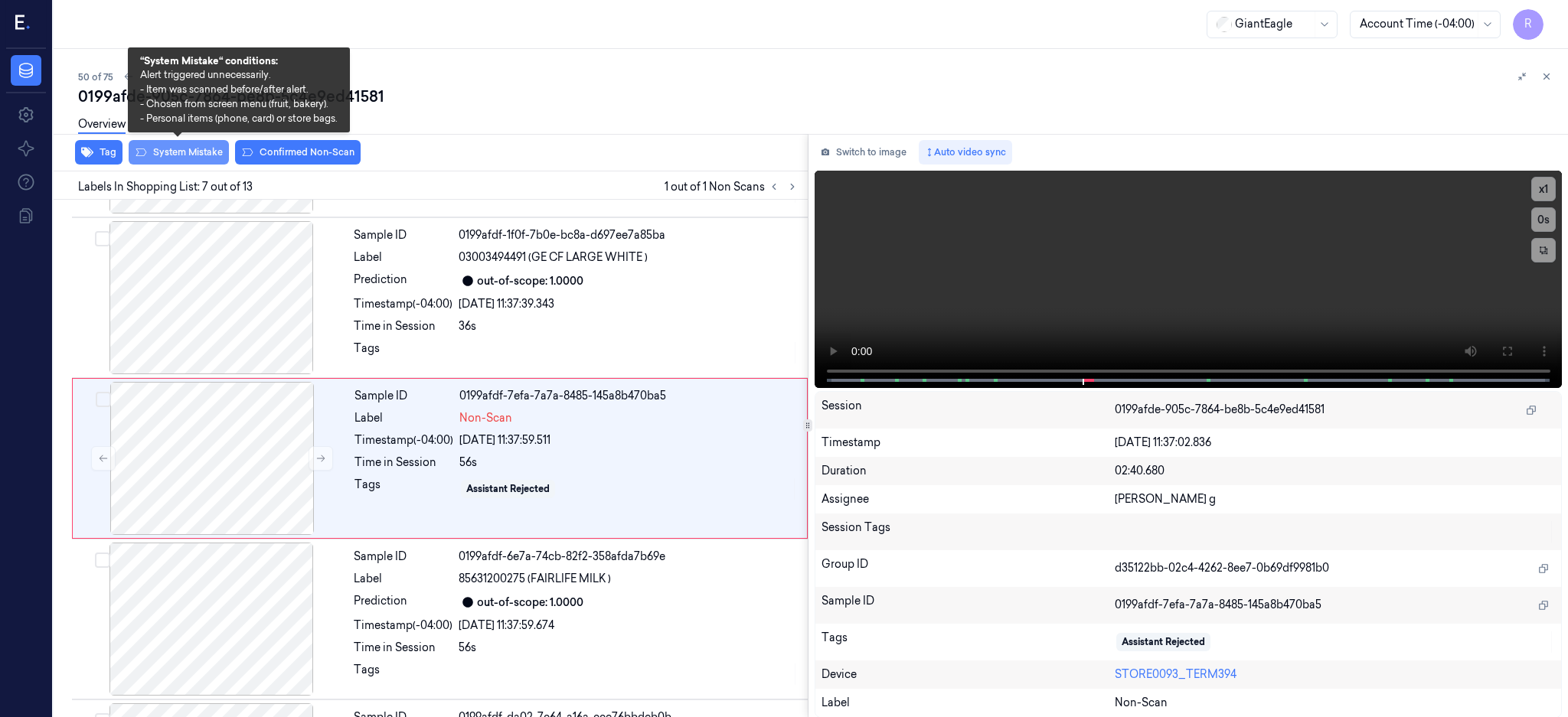
click at [201, 155] on button "System Mistake" at bounding box center [179, 152] width 100 height 25
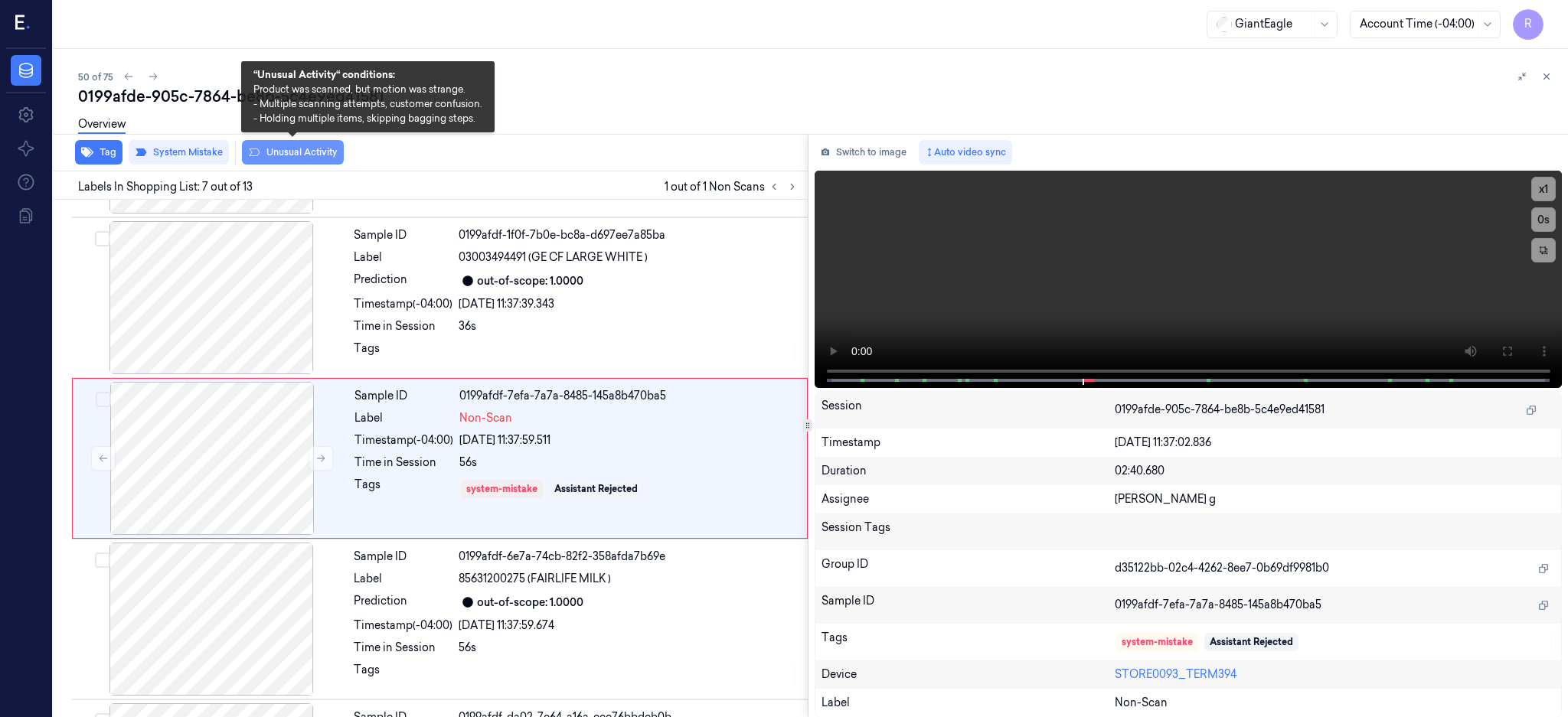
click at [294, 157] on button "Unusual Activity" at bounding box center [293, 152] width 102 height 25
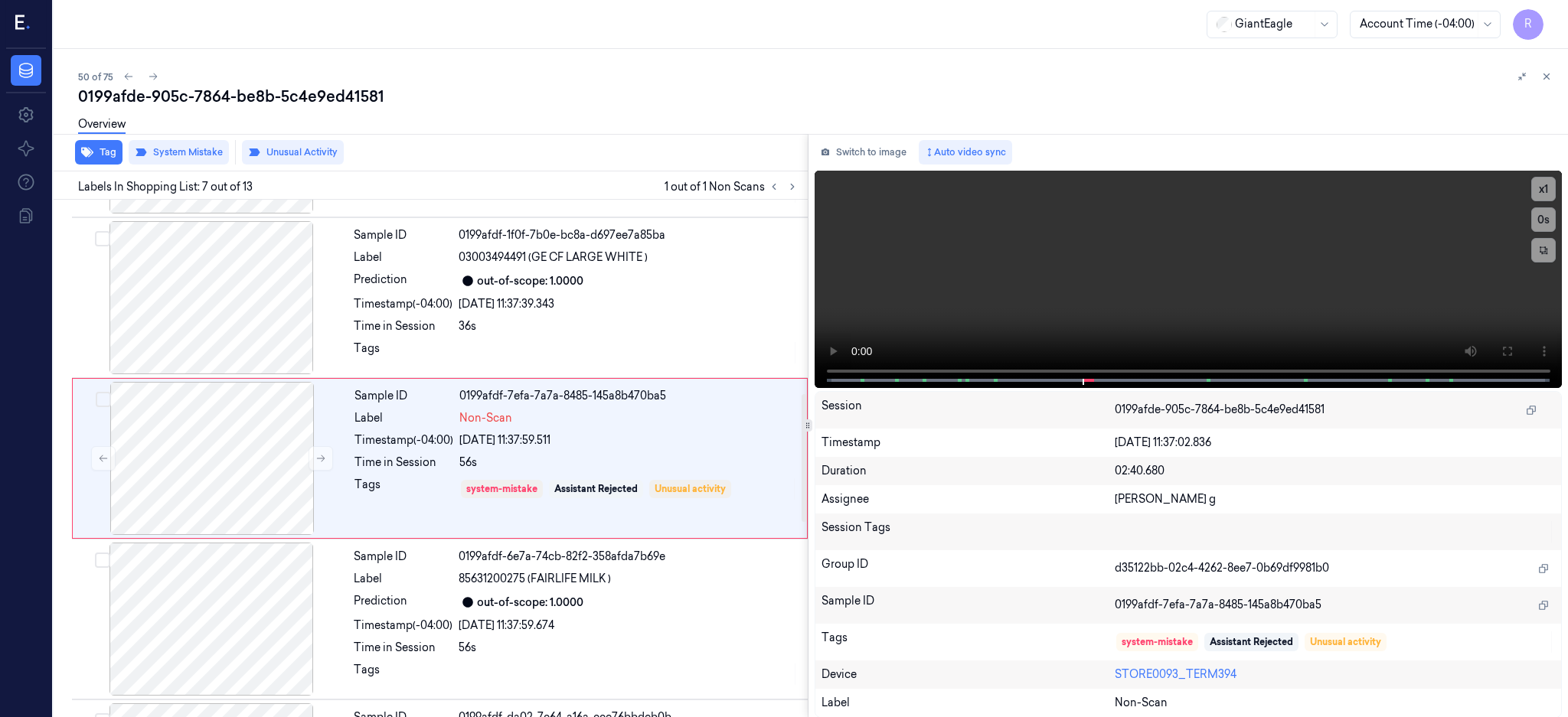
click at [248, 94] on div "0199afde-905c-7864-be8b-5c4e9ed41581" at bounding box center [817, 97] width 1478 height 22
click at [248, 93] on div "0199afde-905c-7864-be8b-5c4e9ed41581" at bounding box center [817, 97] width 1478 height 22
copy div "be8b"
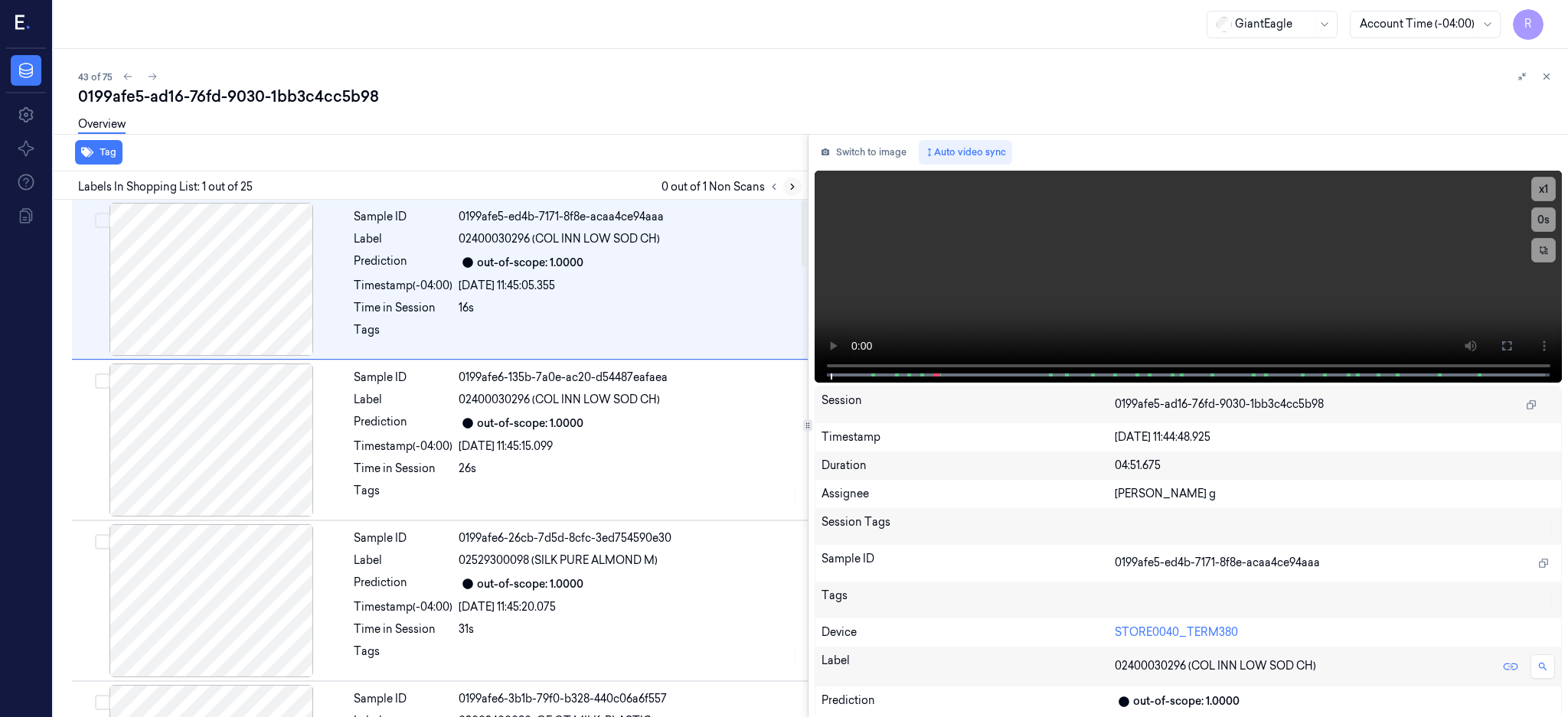
click at [808, 177] on div "Labels In Shopping List: 1 out of 25 0 out of 1 Non Scans" at bounding box center [427, 185] width 760 height 29
click at [798, 185] on icon at bounding box center [792, 187] width 11 height 11
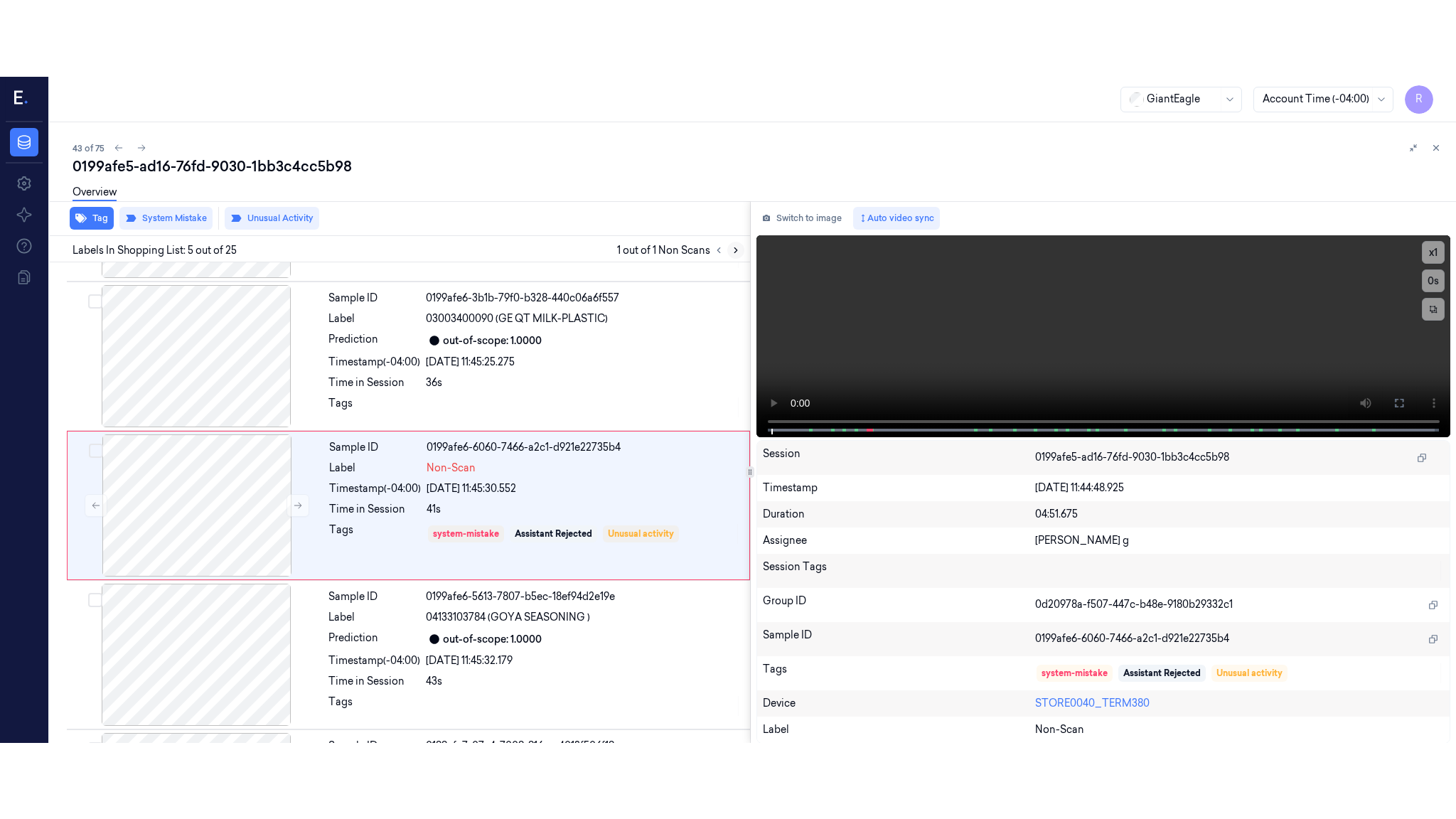
scroll to position [430, 0]
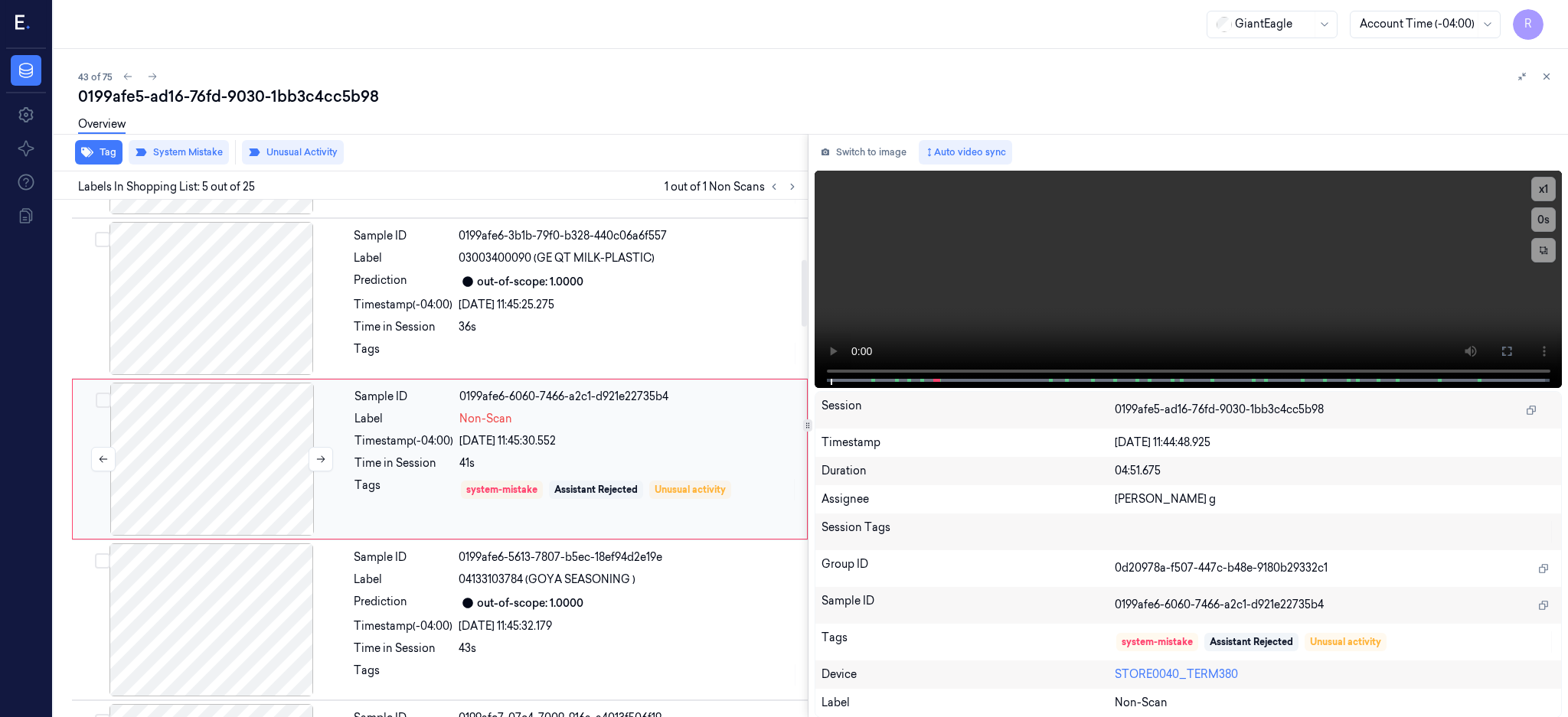
click at [255, 415] on div at bounding box center [212, 459] width 273 height 153
click at [1512, 348] on icon at bounding box center [1506, 352] width 12 height 12
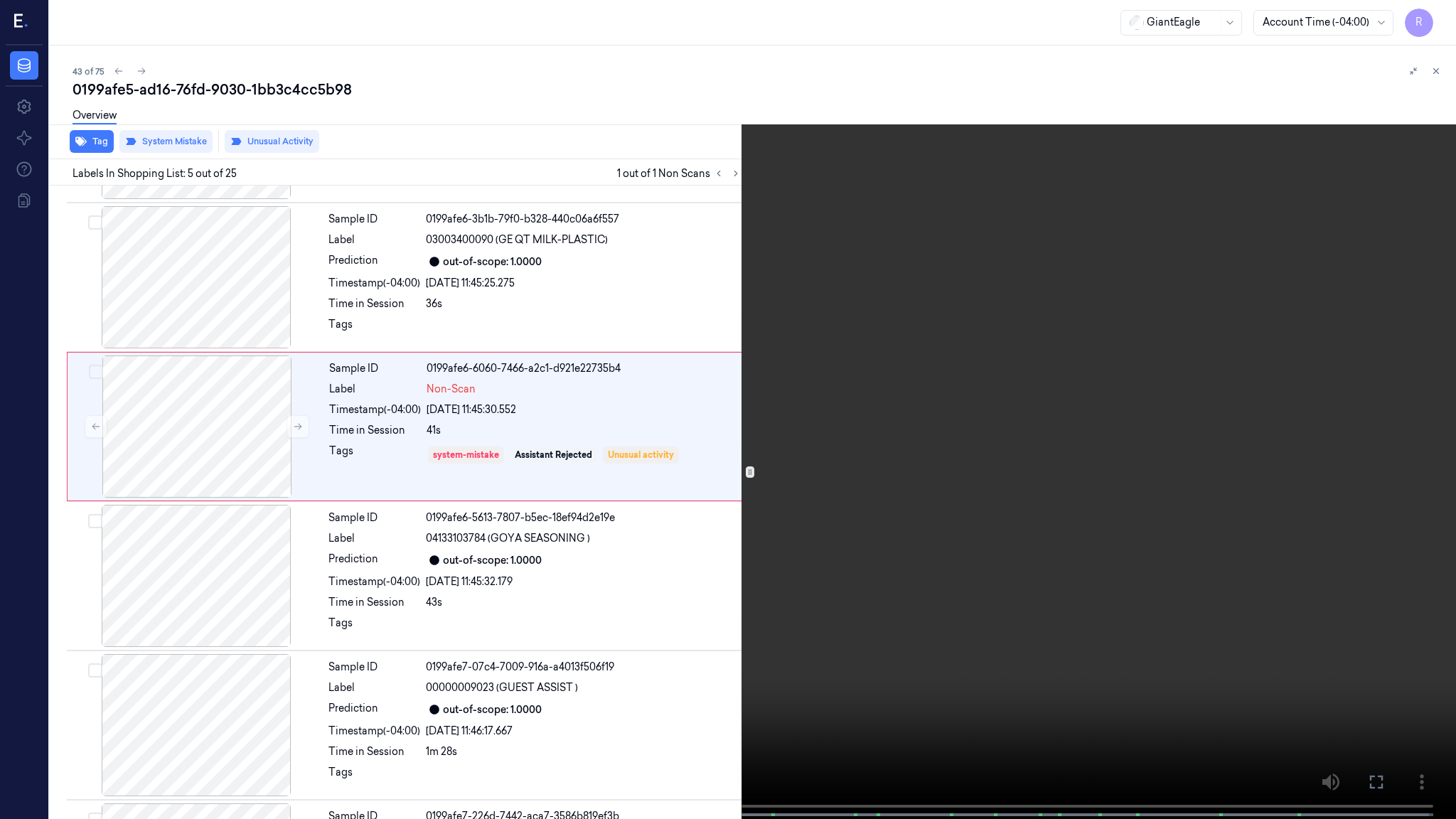
click at [812, 429] on video at bounding box center [728, 411] width 1456 height 822
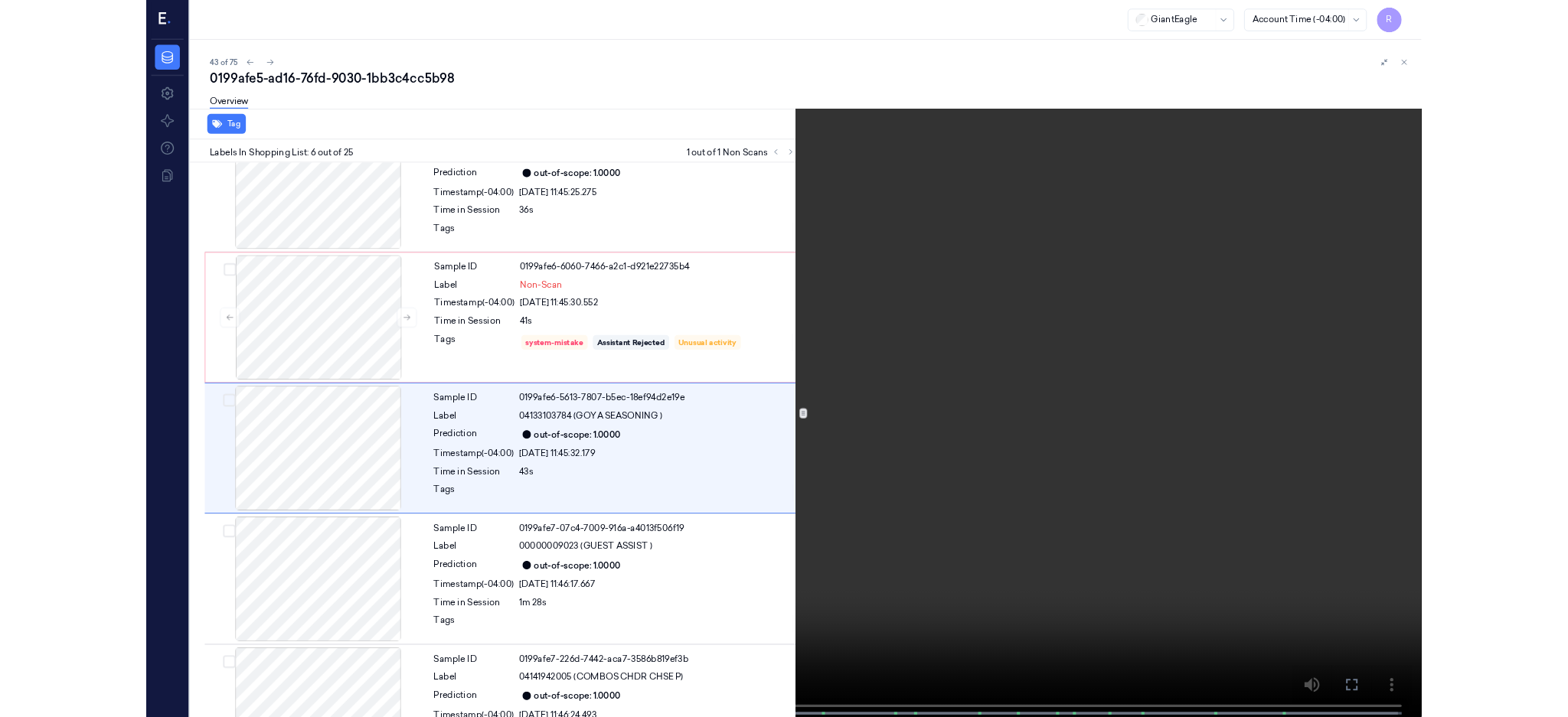
scroll to position [542, 0]
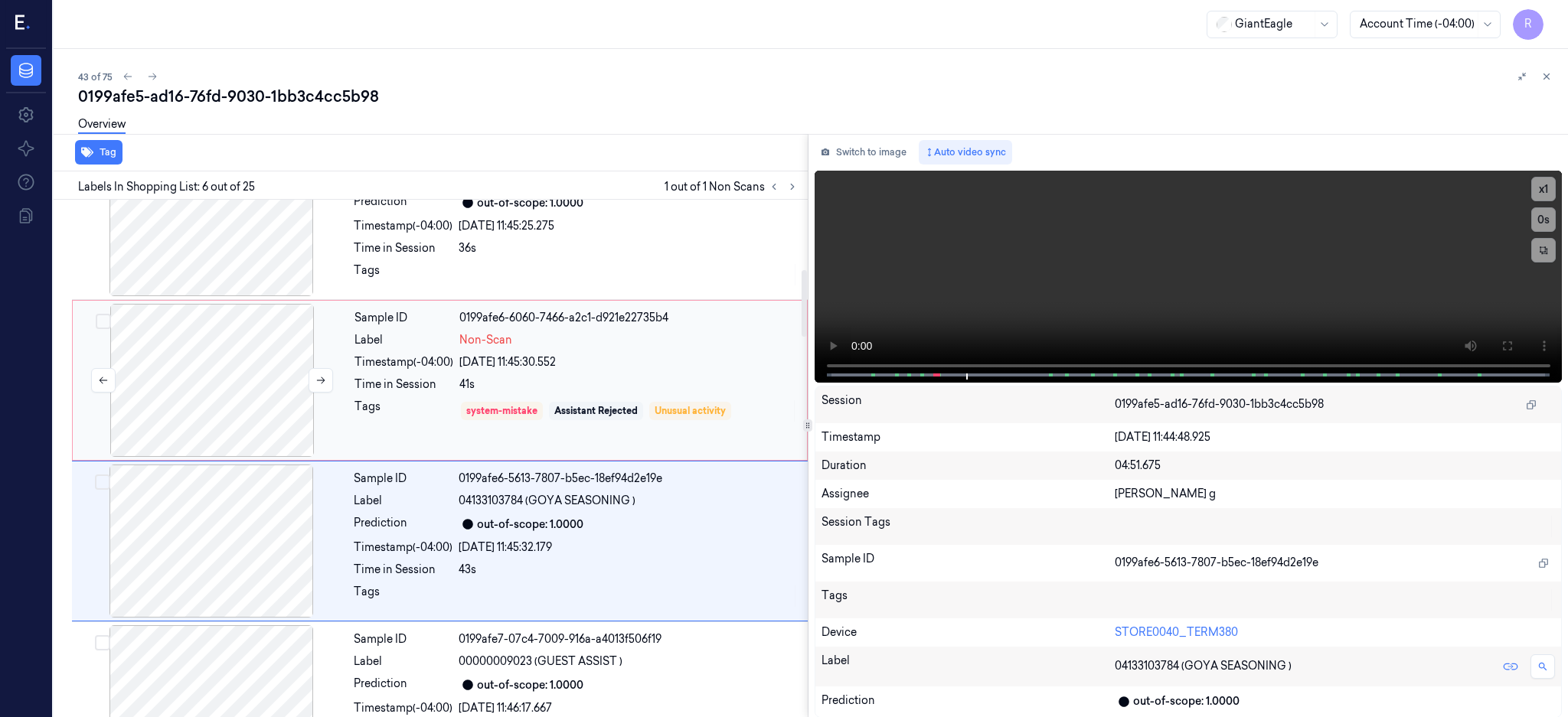
click at [200, 367] on div at bounding box center [212, 380] width 273 height 153
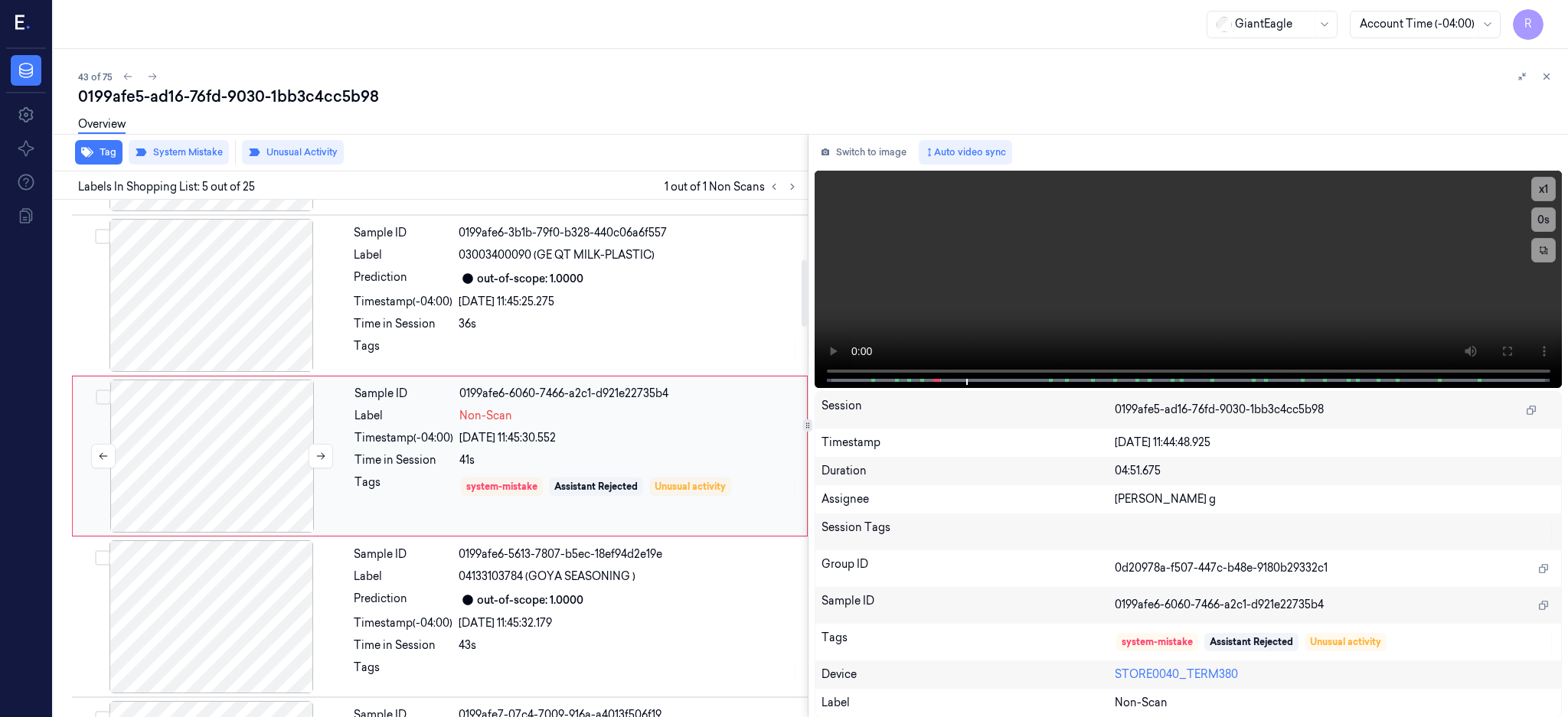
scroll to position [463, 0]
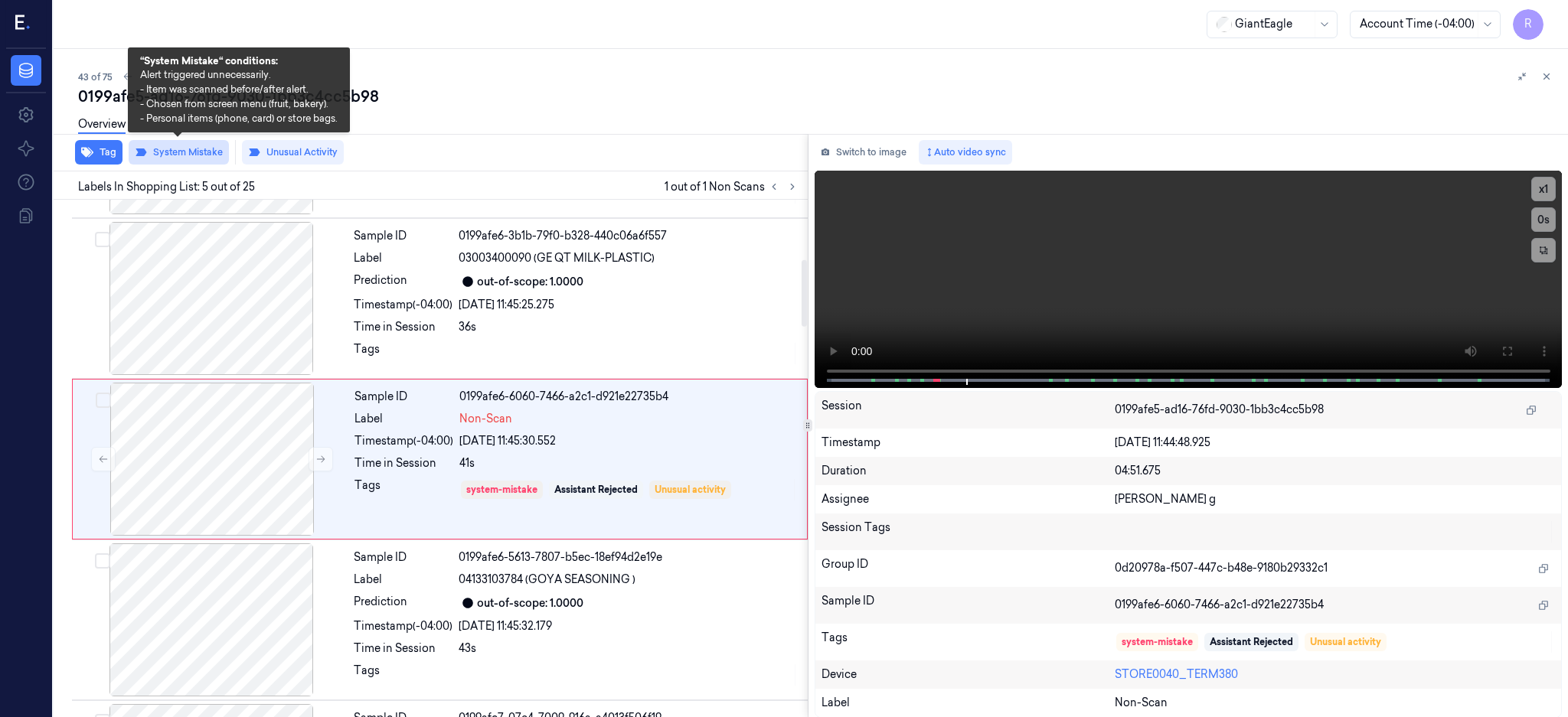
click at [167, 152] on button "System Mistake" at bounding box center [179, 152] width 100 height 25
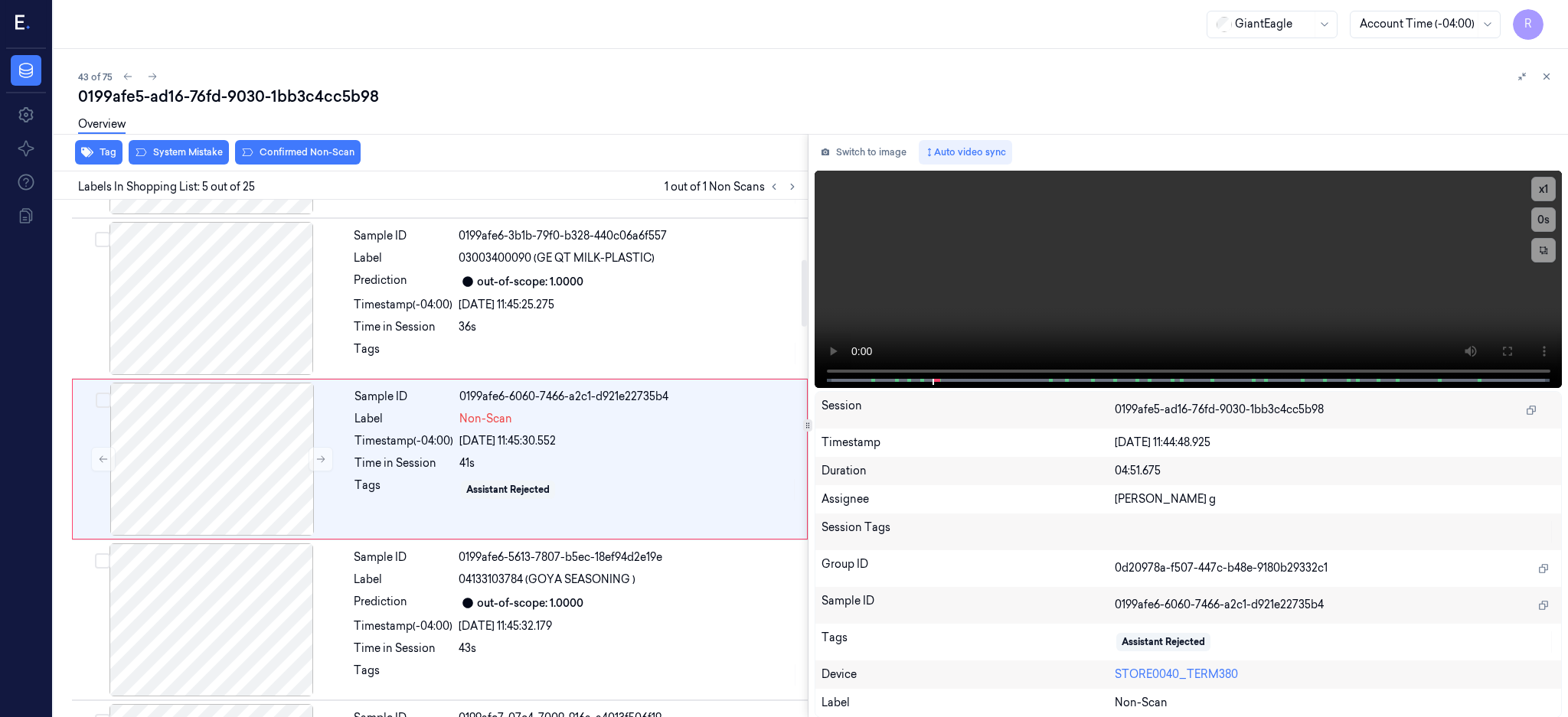
click at [314, 146] on button "Confirmed Non-Scan" at bounding box center [298, 152] width 125 height 25
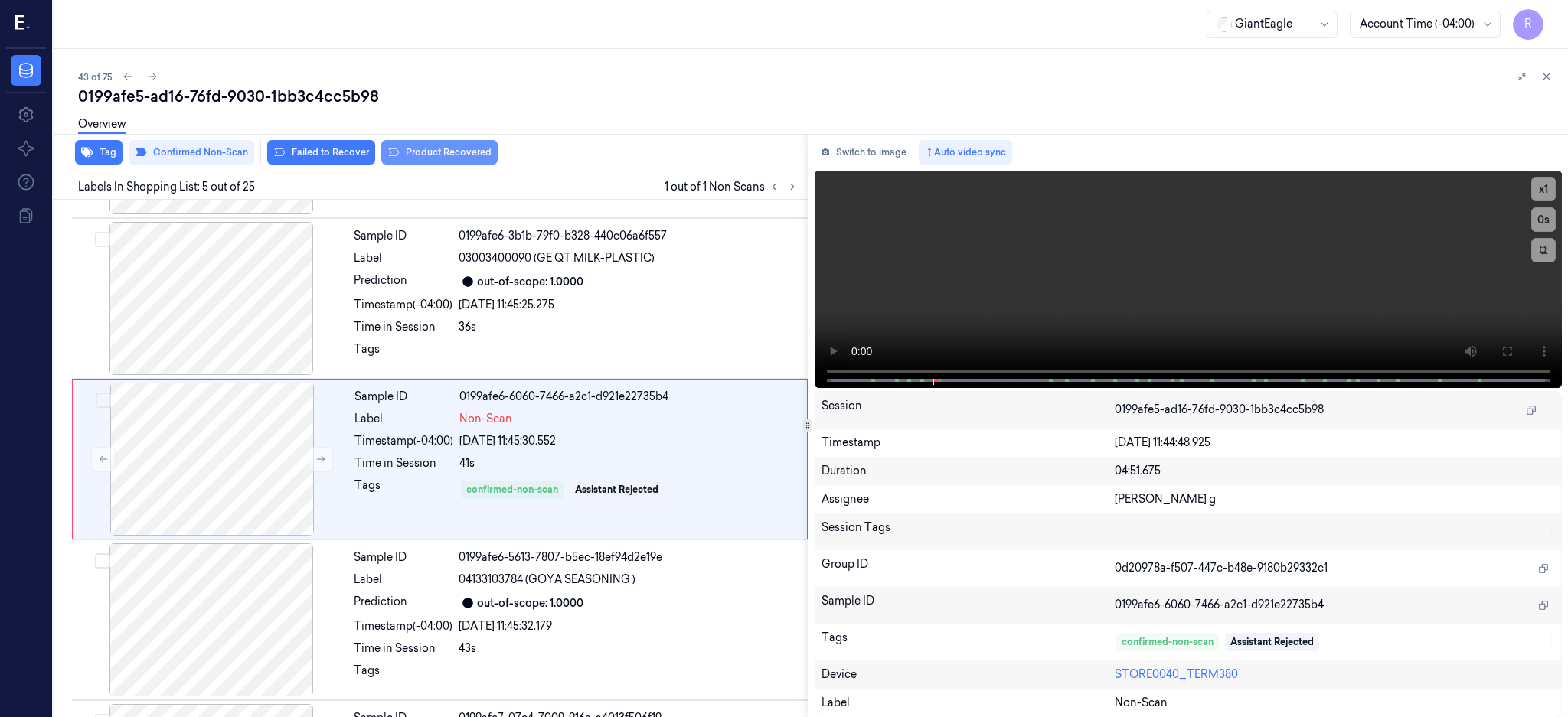
click at [426, 147] on button "Product Recovered" at bounding box center [439, 152] width 117 height 25
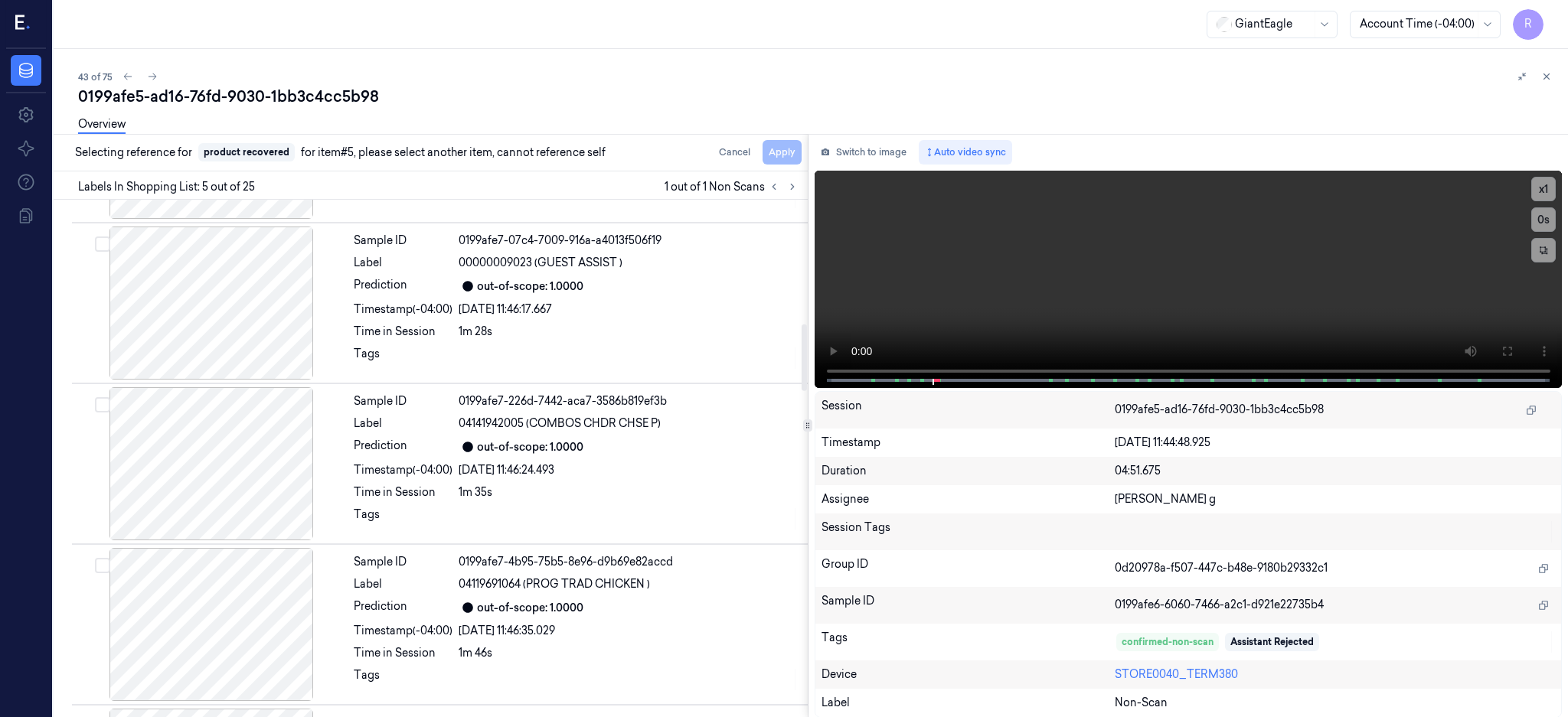
scroll to position [974, 0]
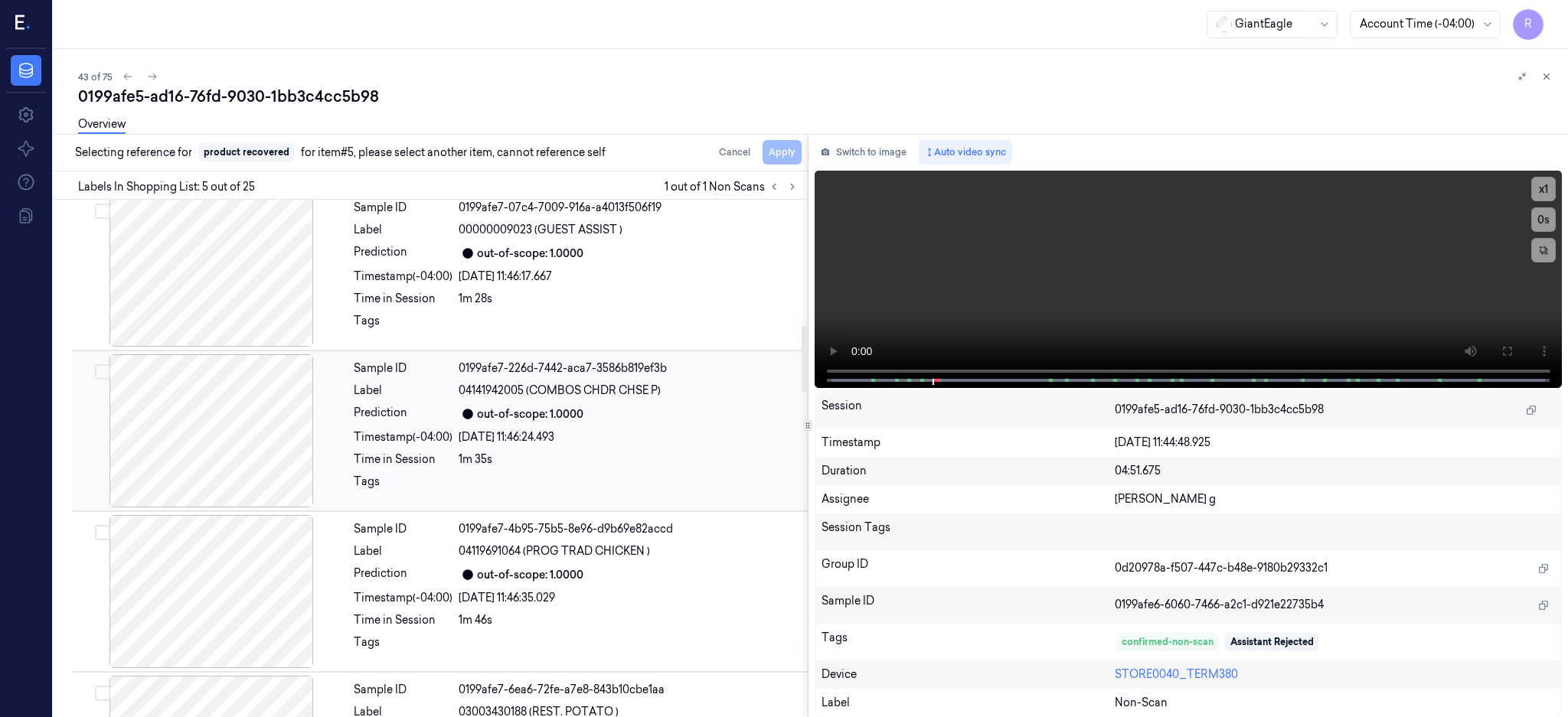
click at [245, 407] on div at bounding box center [211, 431] width 273 height 153
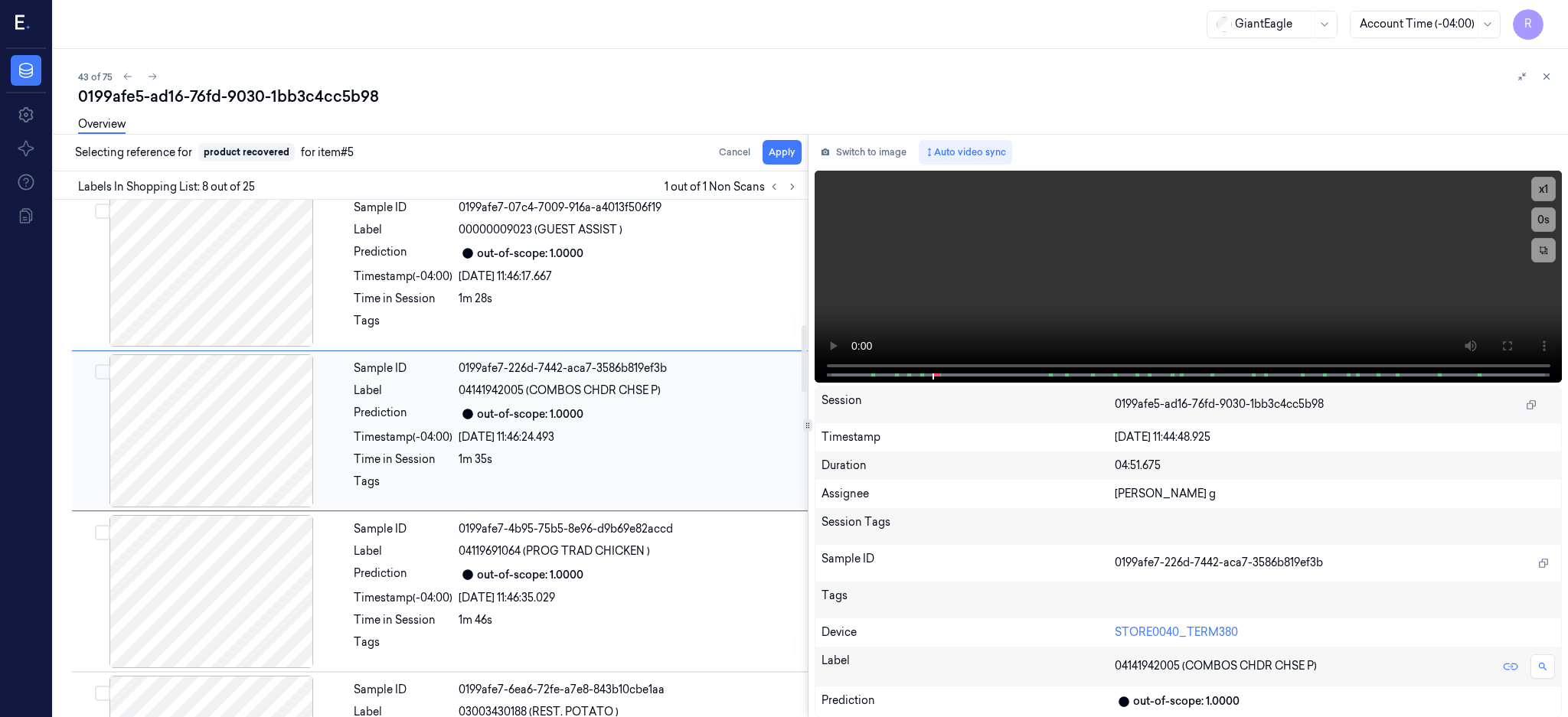
scroll to position [946, 0]
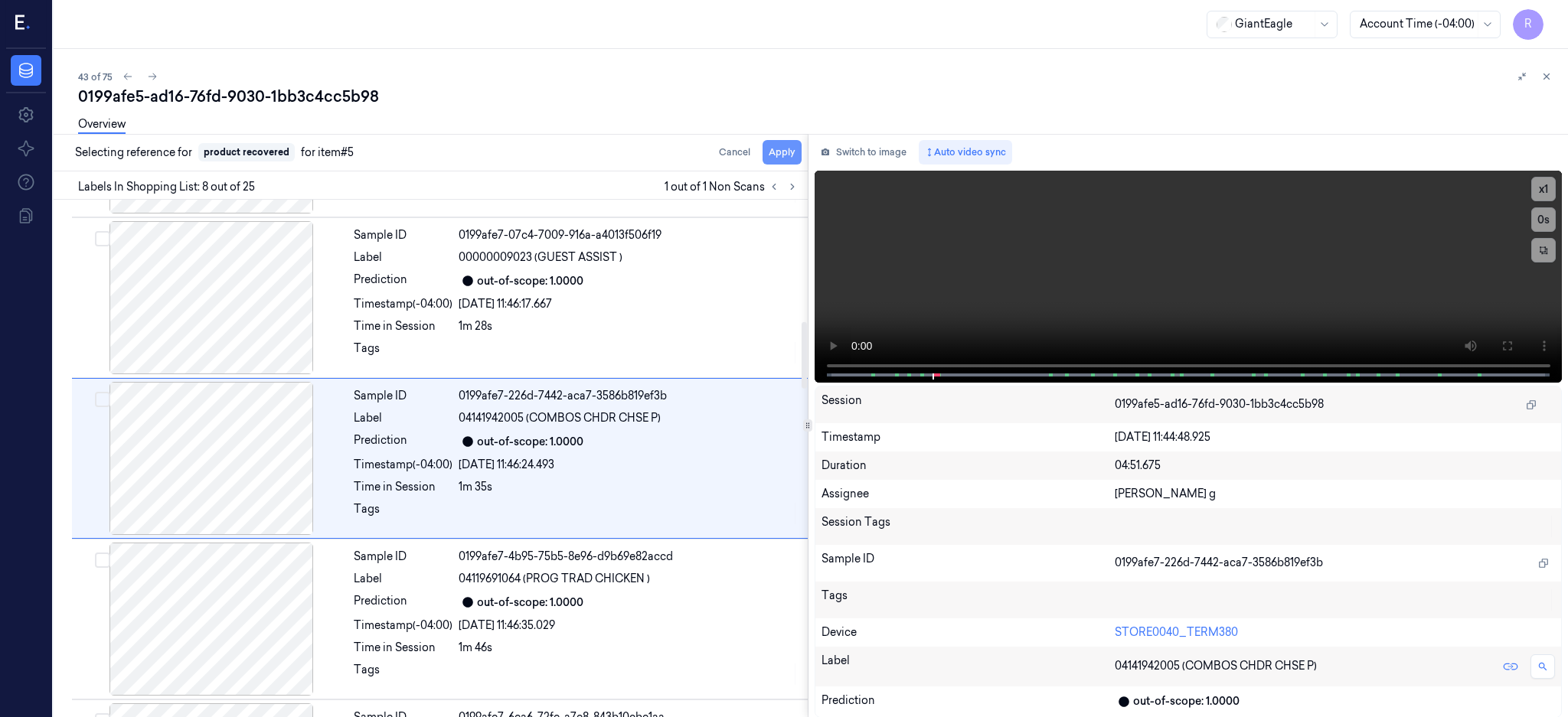
click at [801, 154] on button "Apply" at bounding box center [782, 152] width 39 height 25
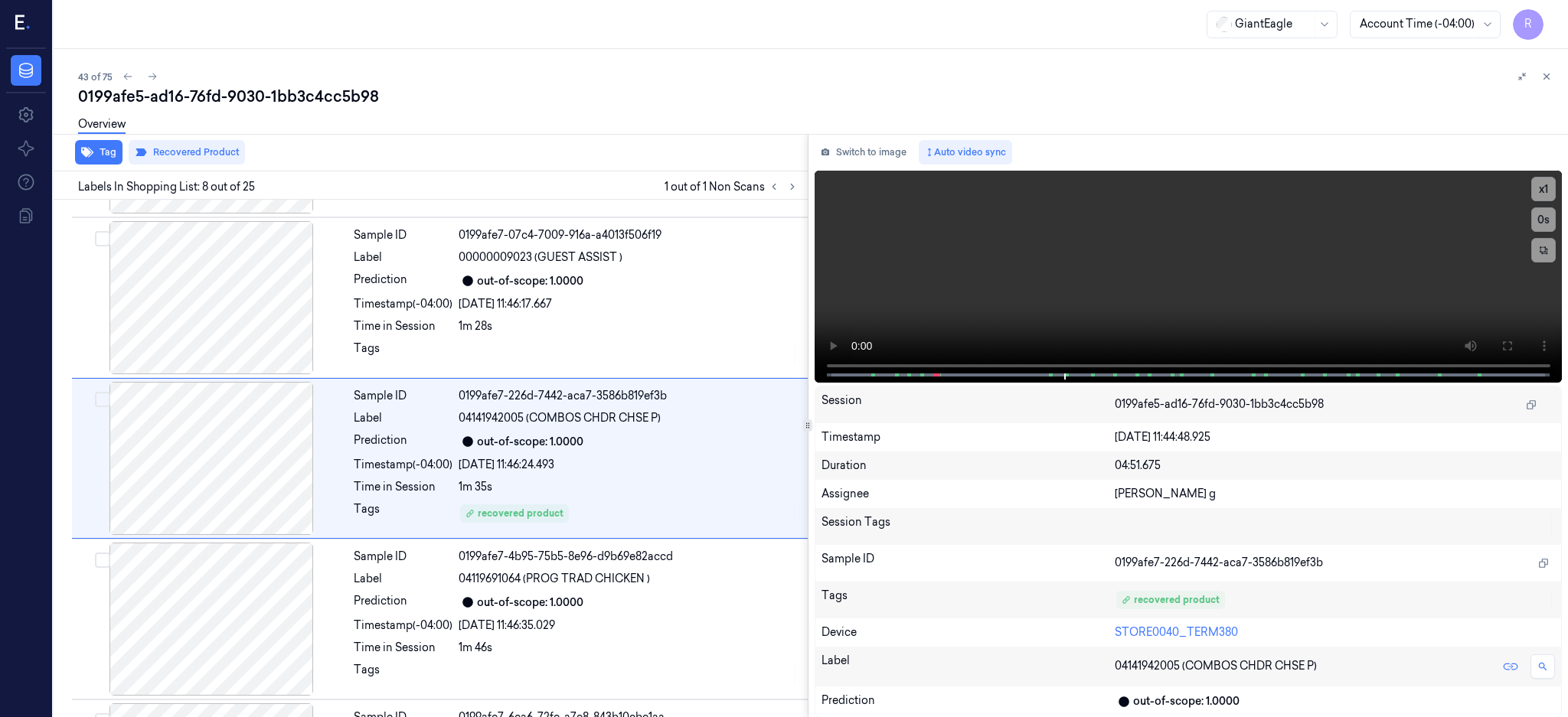
click at [217, 89] on div "0199afe5-ad16-76fd-9030-1bb3c4cc5b98" at bounding box center [817, 97] width 1478 height 22
copy div "-"
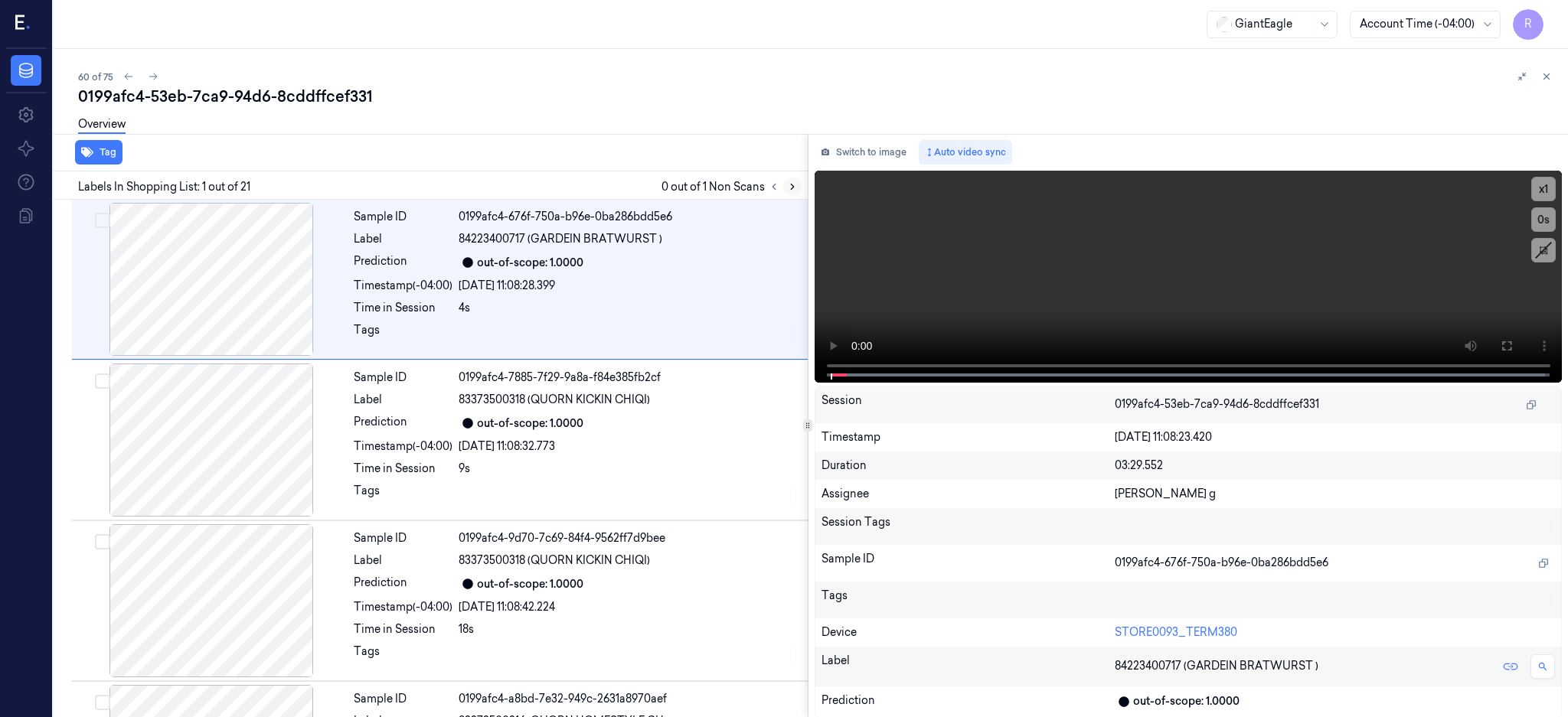
click at [798, 184] on icon at bounding box center [792, 187] width 11 height 11
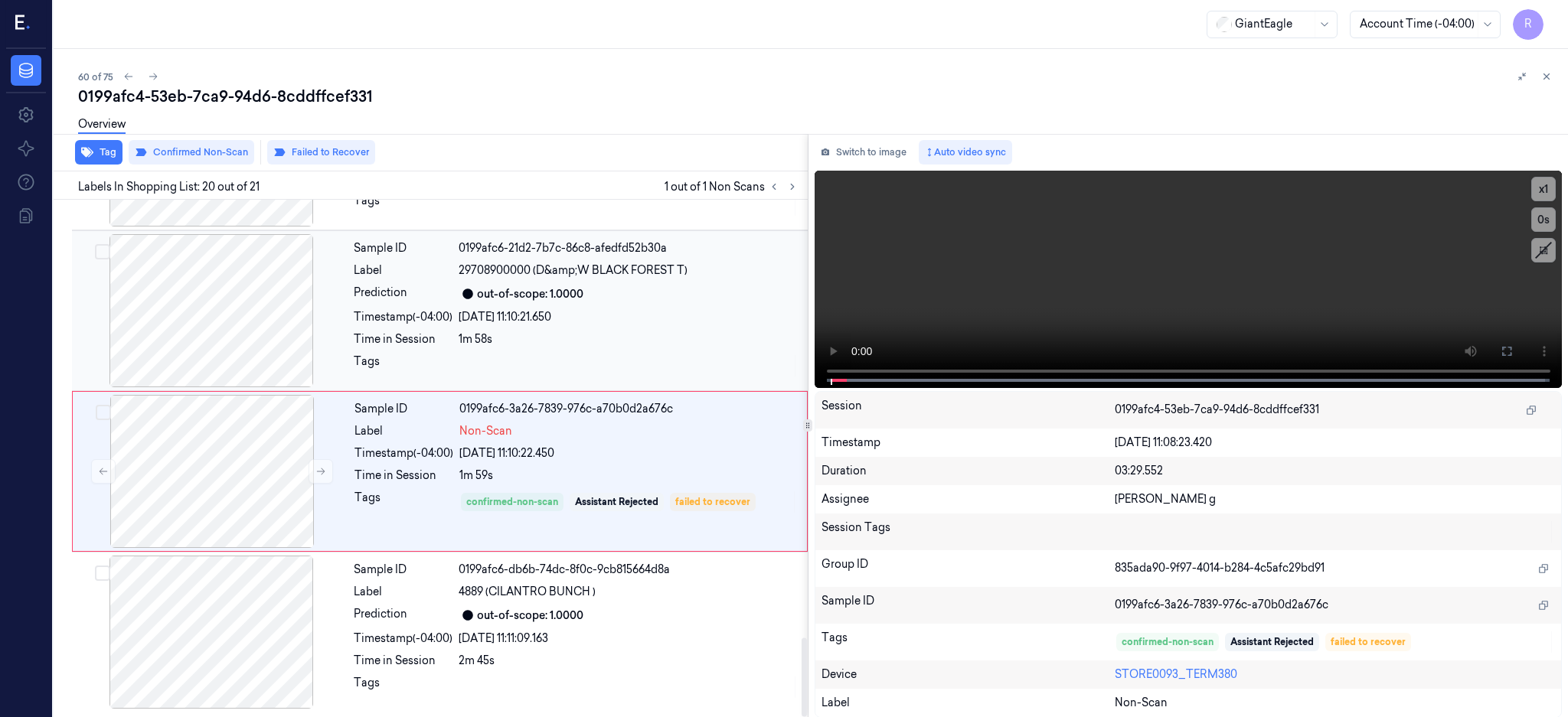
click at [252, 316] on div at bounding box center [211, 311] width 273 height 153
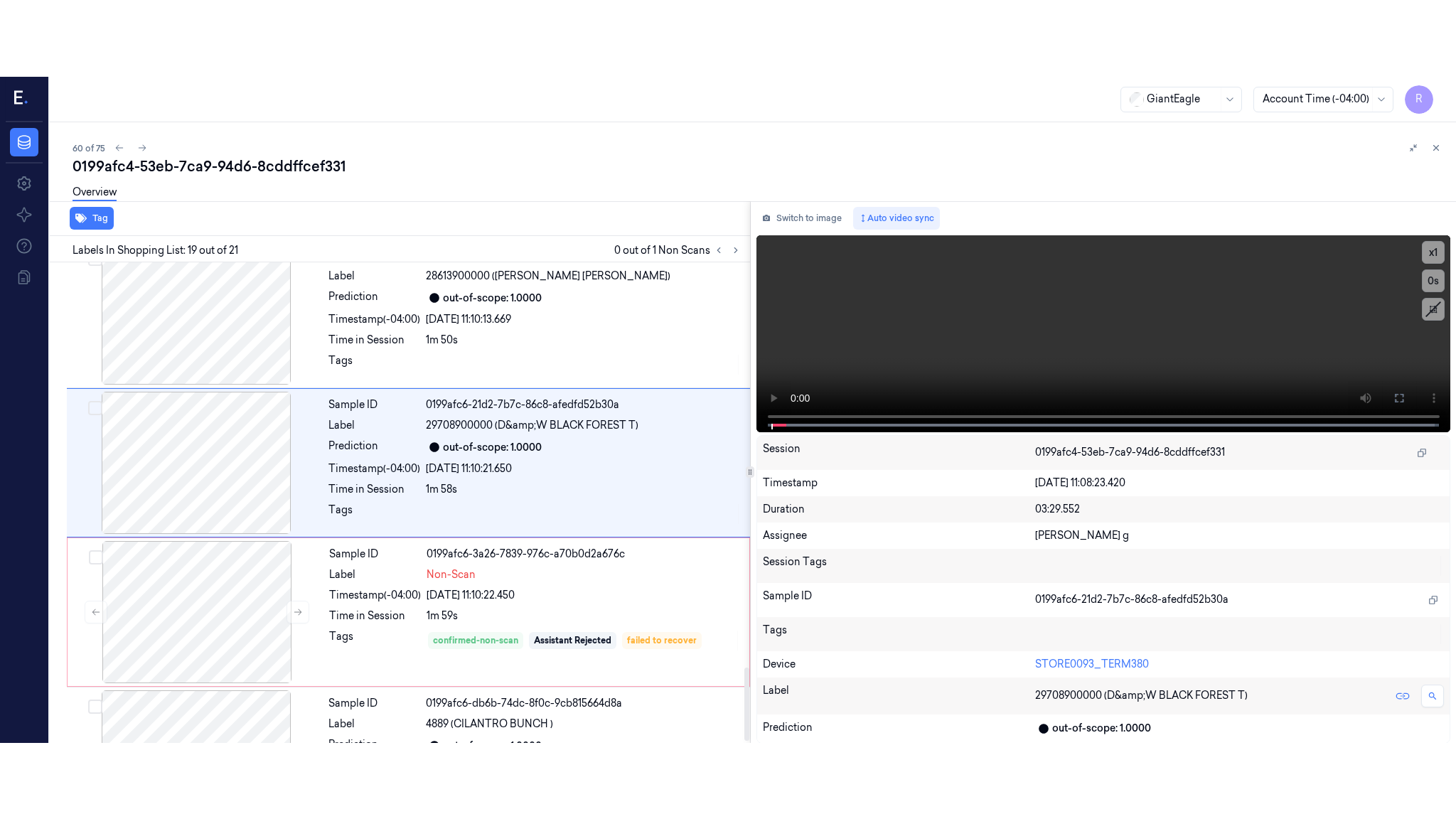
scroll to position [2522, 0]
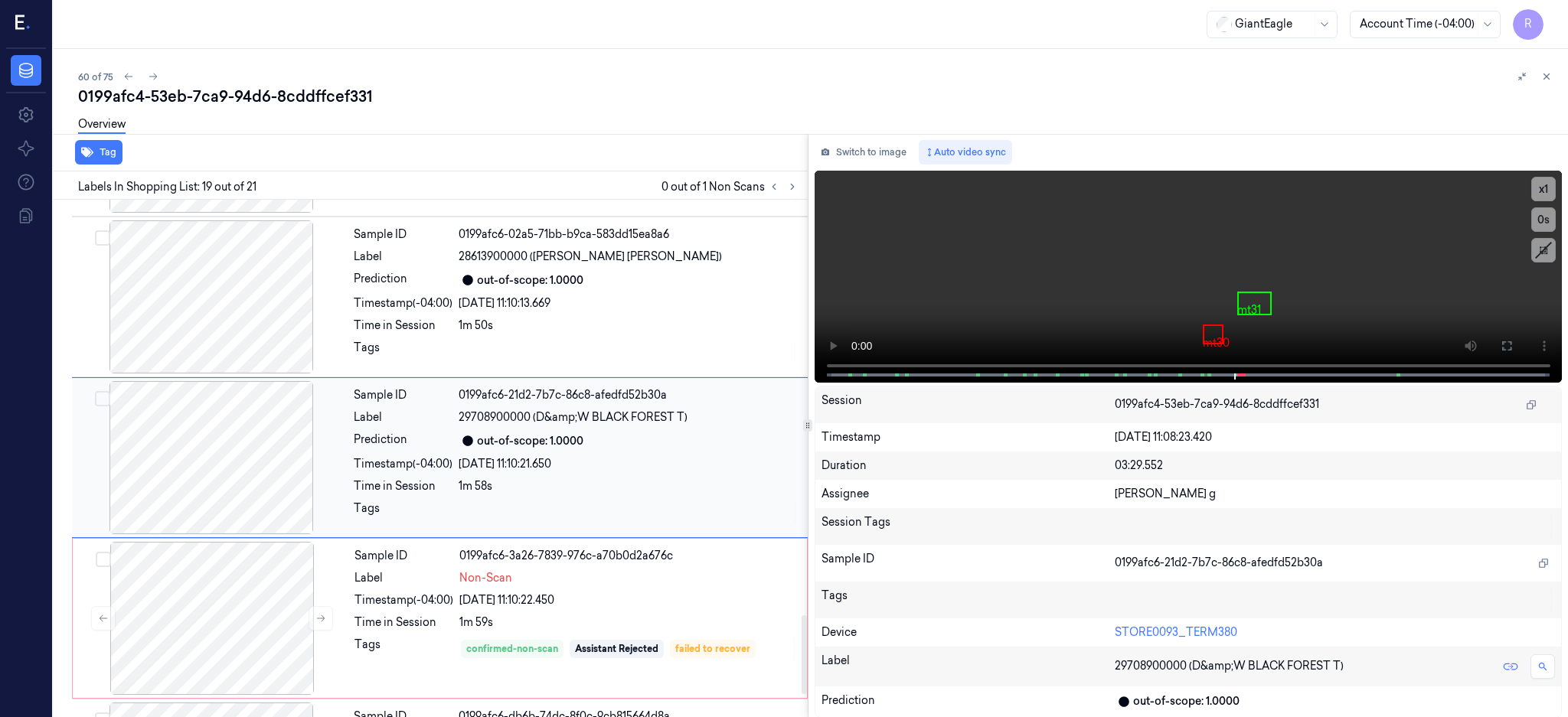
click at [236, 430] on div at bounding box center [211, 457] width 273 height 153
click at [1512, 345] on icon at bounding box center [1506, 346] width 12 height 12
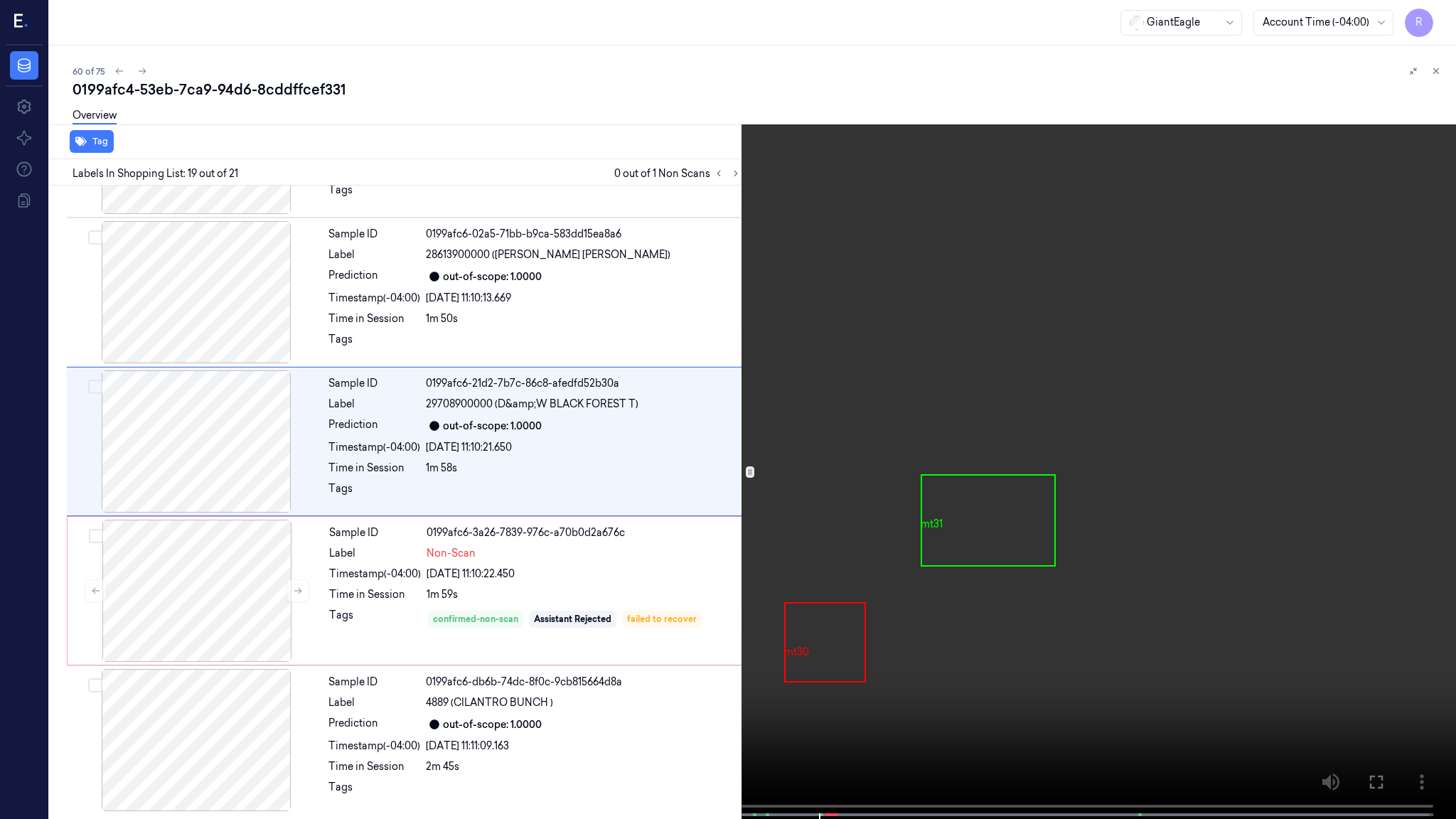
click at [947, 439] on video at bounding box center [728, 411] width 1456 height 822
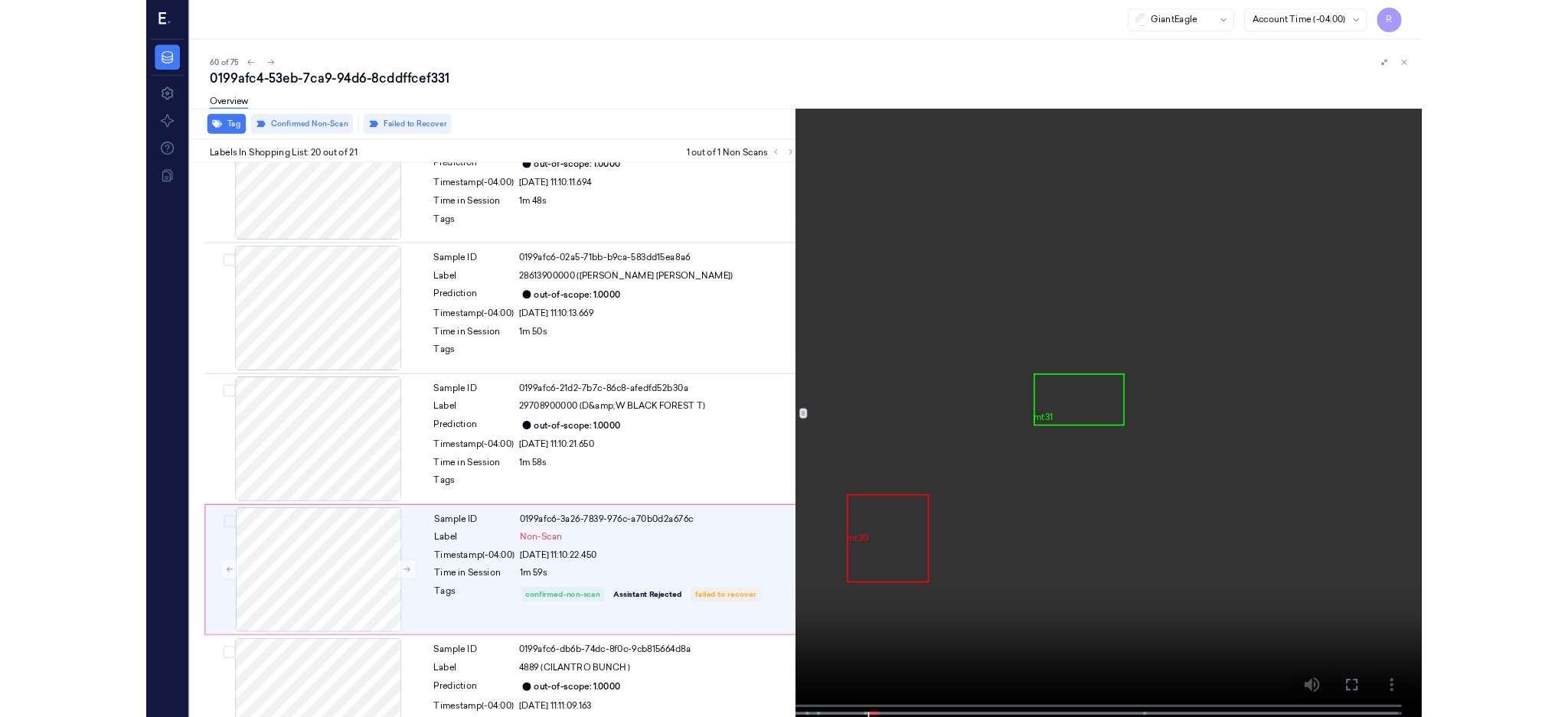
scroll to position [2699, 0]
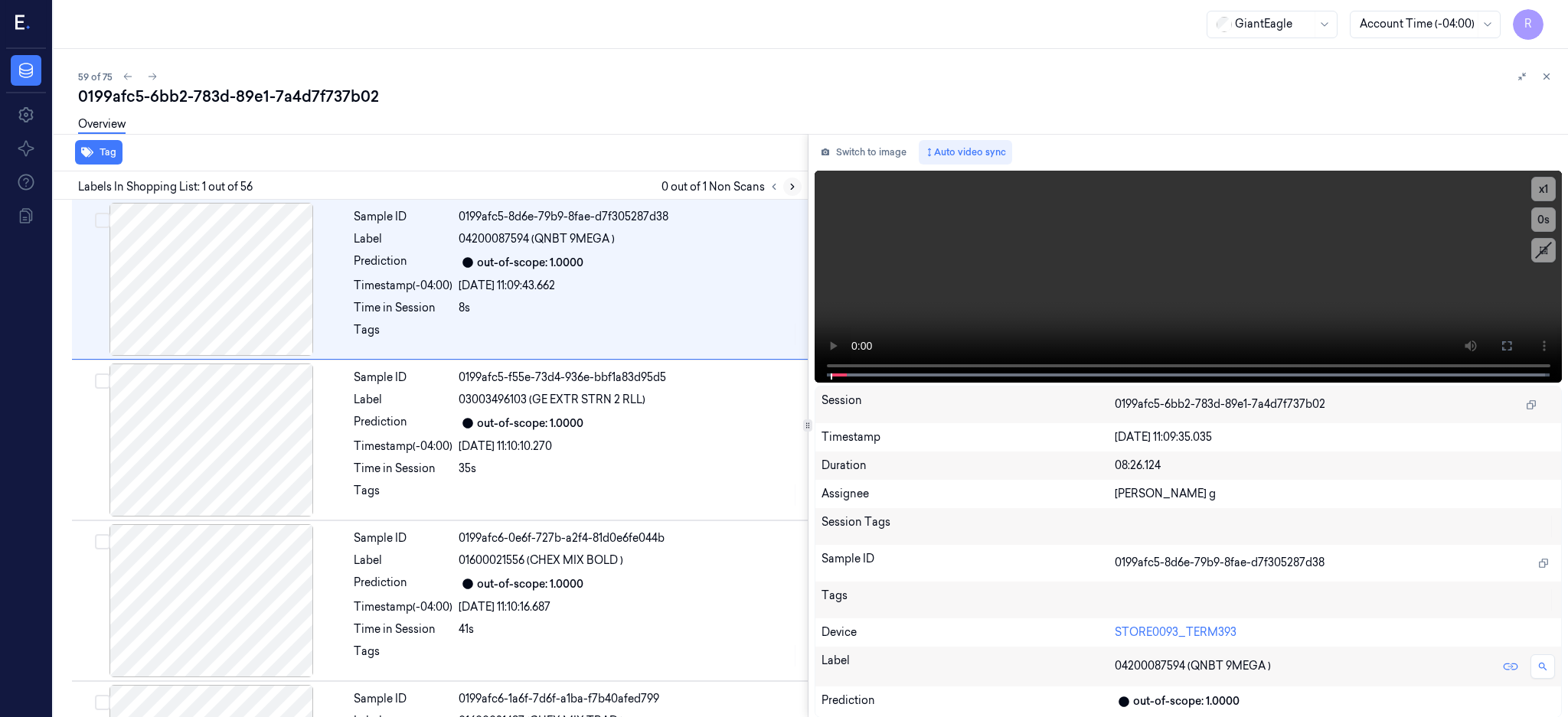
click at [798, 182] on icon at bounding box center [792, 187] width 11 height 11
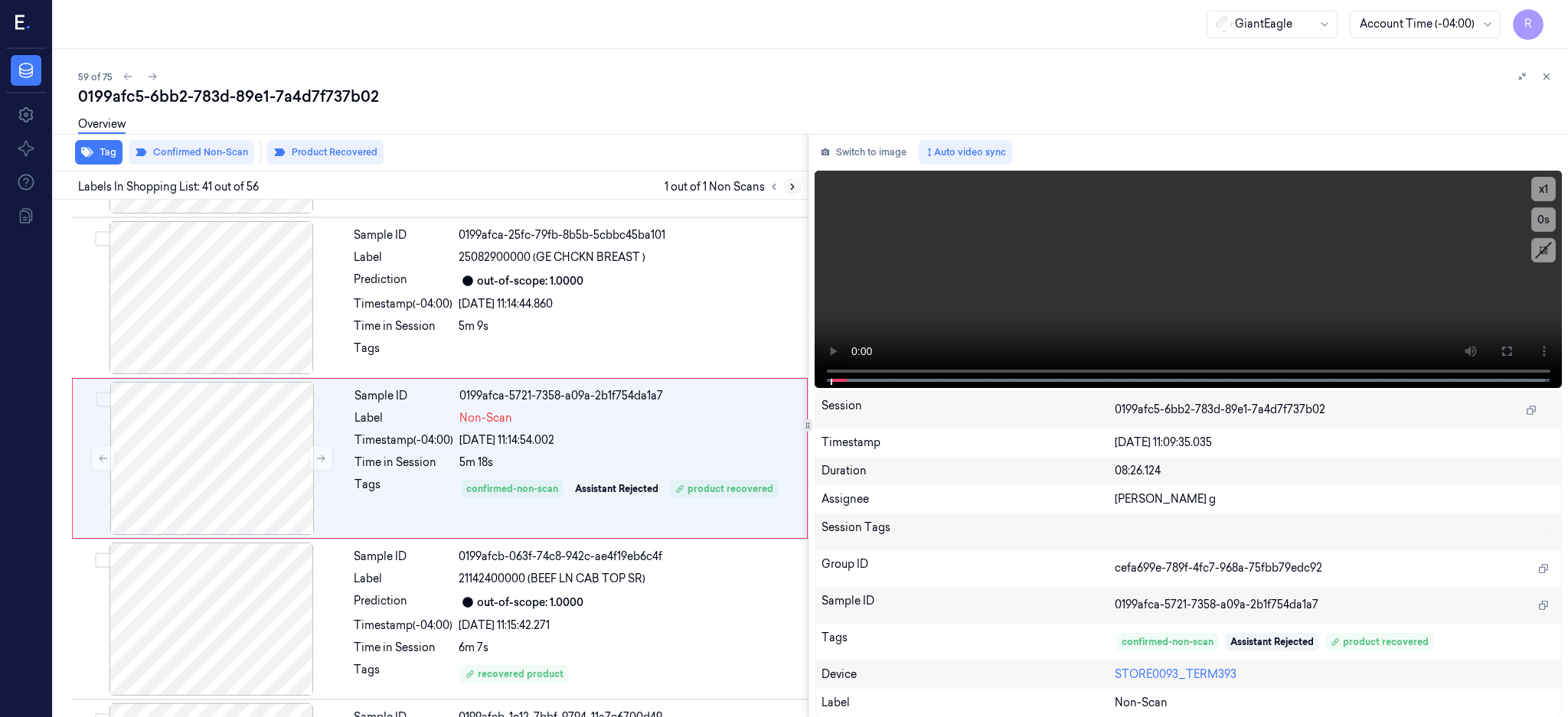
scroll to position [6253, 0]
click at [226, 275] on div at bounding box center [211, 294] width 273 height 153
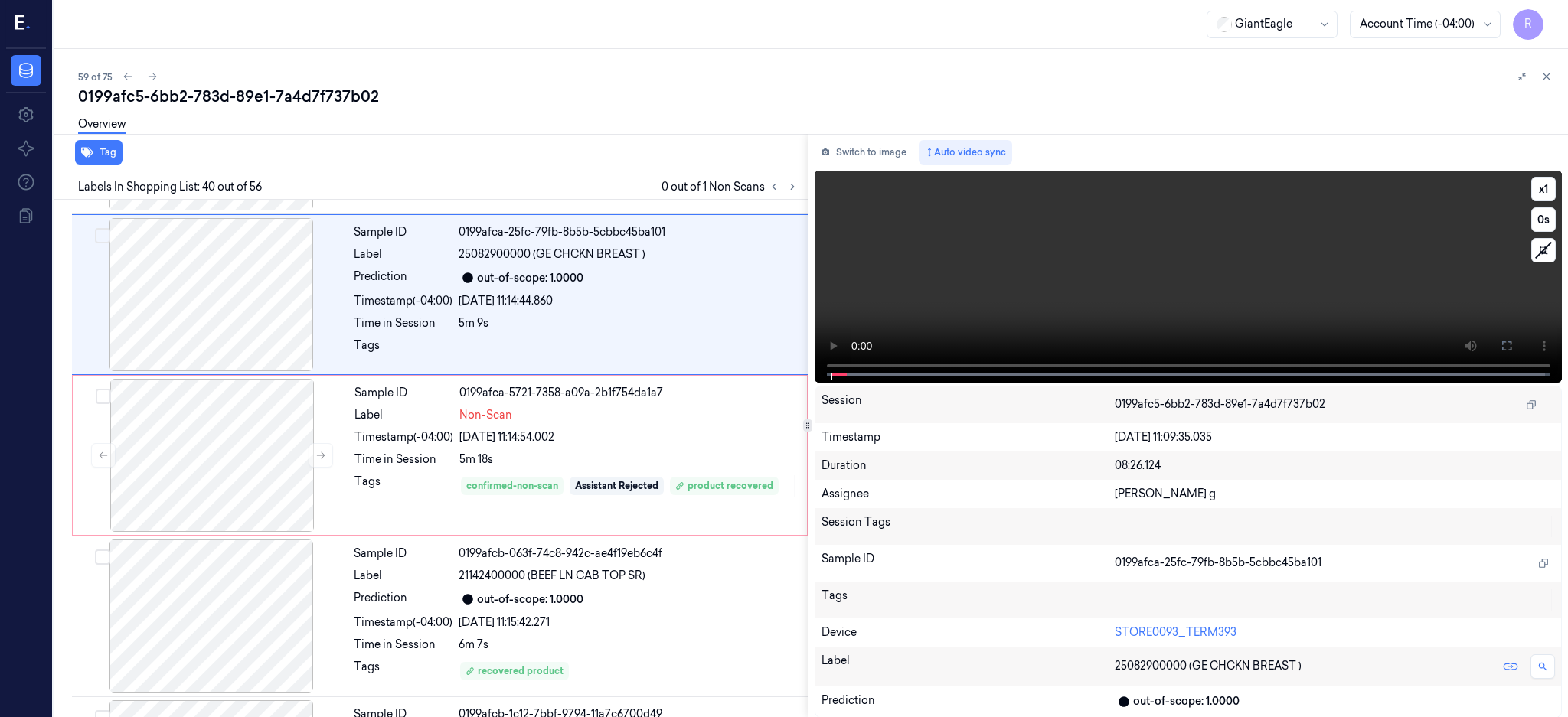
scroll to position [6092, 0]
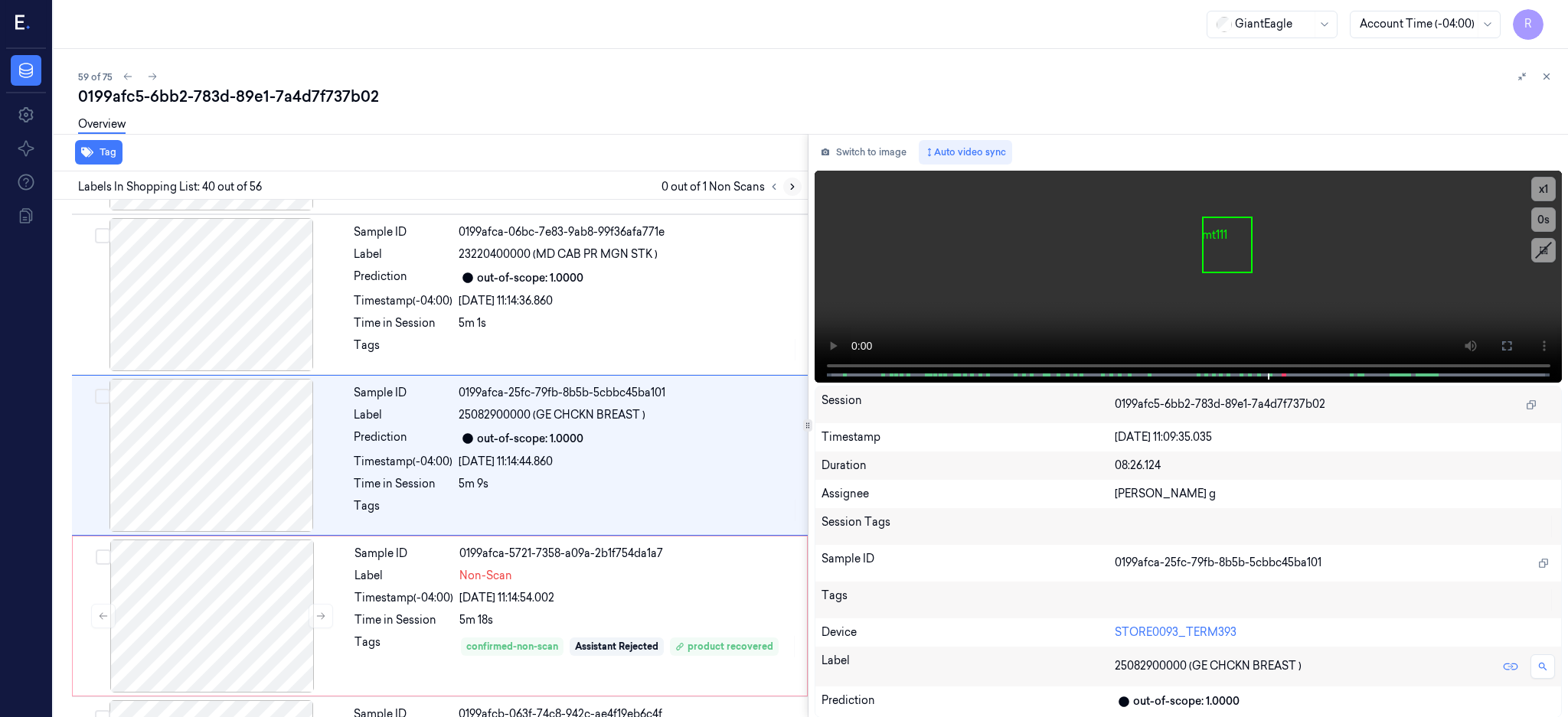
click at [801, 185] on button at bounding box center [792, 187] width 19 height 19
click at [801, 187] on button at bounding box center [792, 187] width 19 height 19
click at [221, 457] on div at bounding box center [211, 455] width 273 height 153
click at [1512, 347] on icon at bounding box center [1506, 346] width 12 height 12
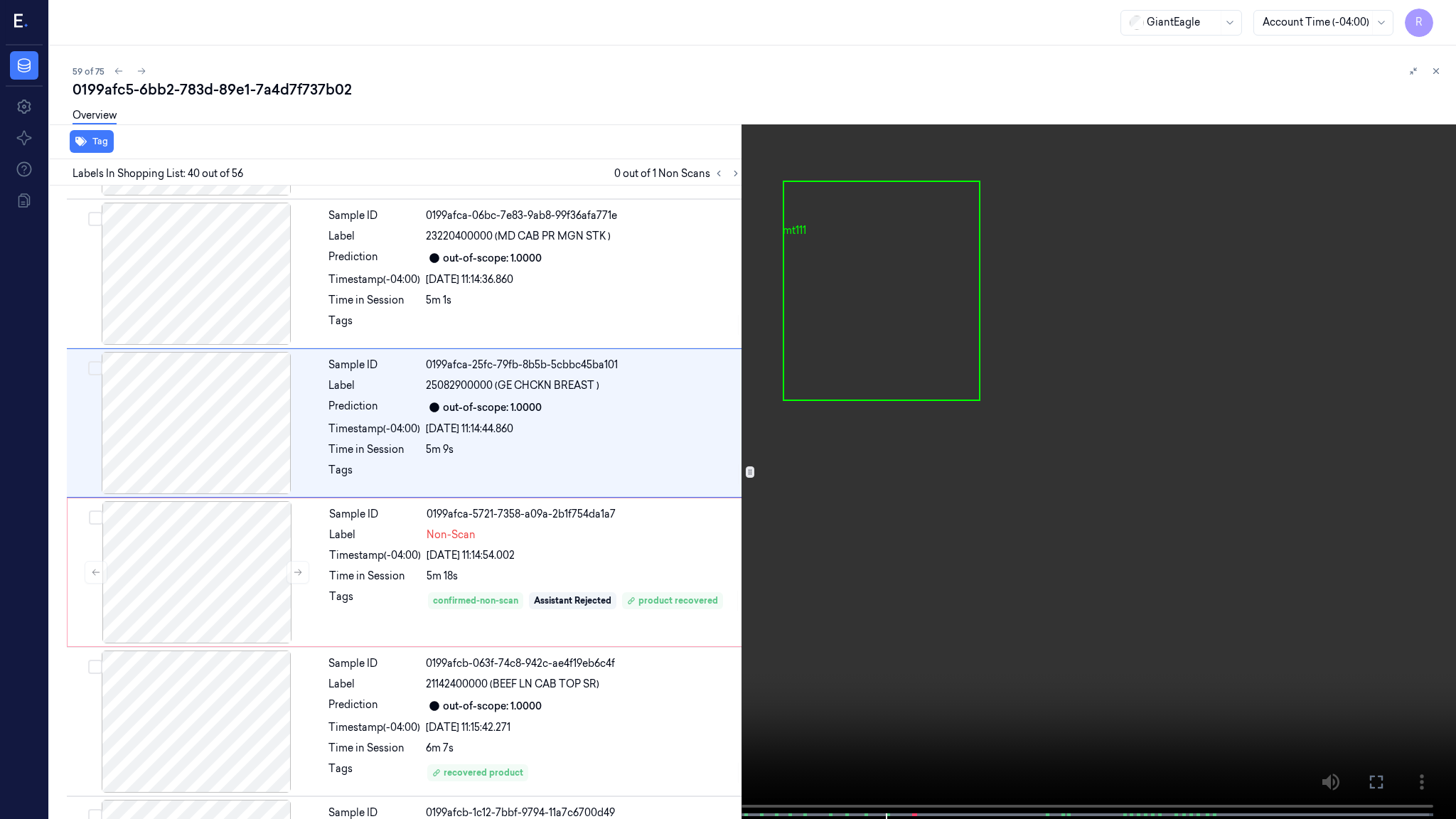
click at [883, 406] on video at bounding box center [728, 411] width 1456 height 822
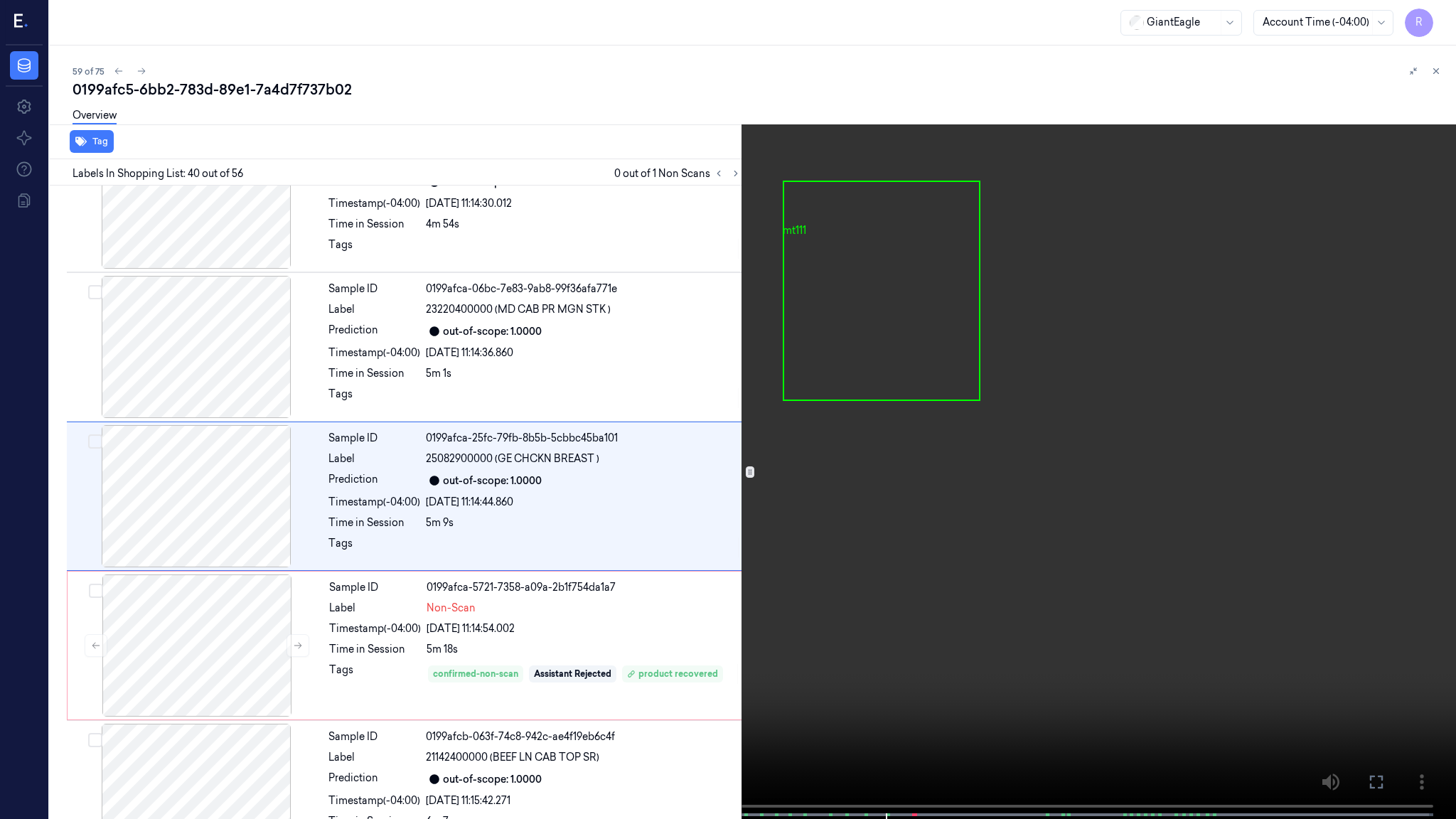
scroll to position [5583, 0]
drag, startPoint x: 1114, startPoint y: 541, endPoint x: 1112, endPoint y: 531, distance: 10.2
click at [1114, 541] on video at bounding box center [728, 411] width 1456 height 822
click at [1042, 571] on video at bounding box center [728, 411] width 1456 height 822
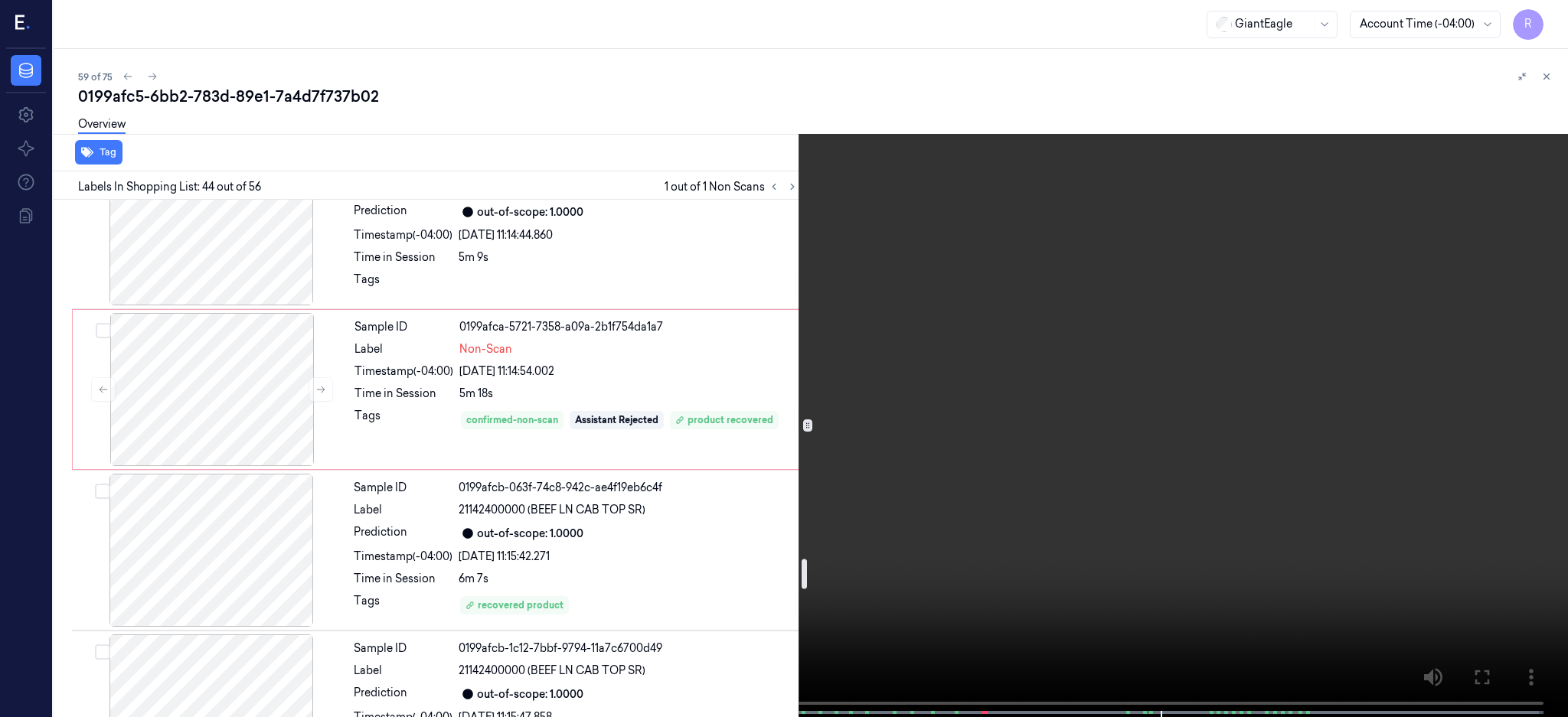
scroll to position [6245, 0]
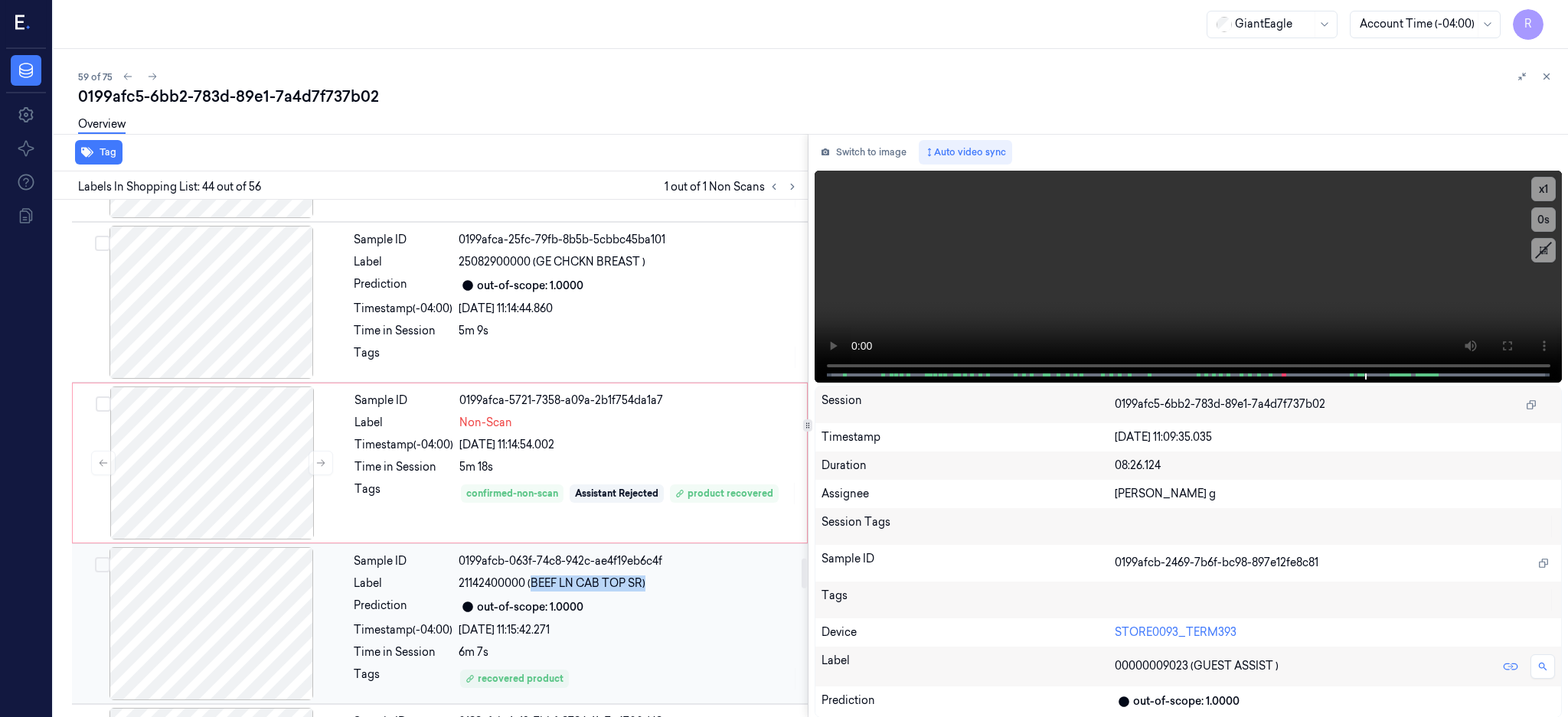
drag, startPoint x: 532, startPoint y: 586, endPoint x: 650, endPoint y: 587, distance: 118.0
click at [650, 587] on div "21142400000 (BEEF LN CAB TOP SR)" at bounding box center [628, 583] width 340 height 16
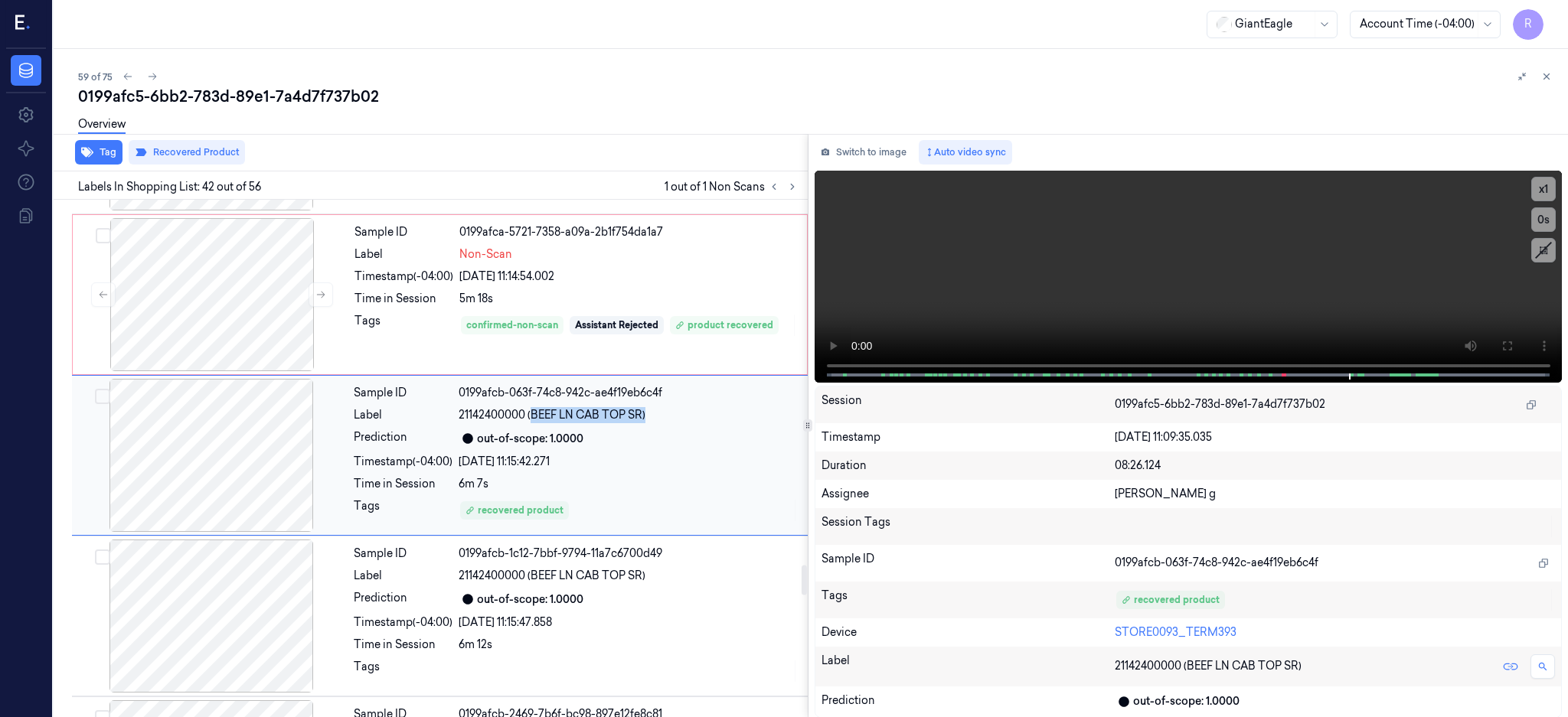
copy span "BEEF LN CAB TOP SR)"
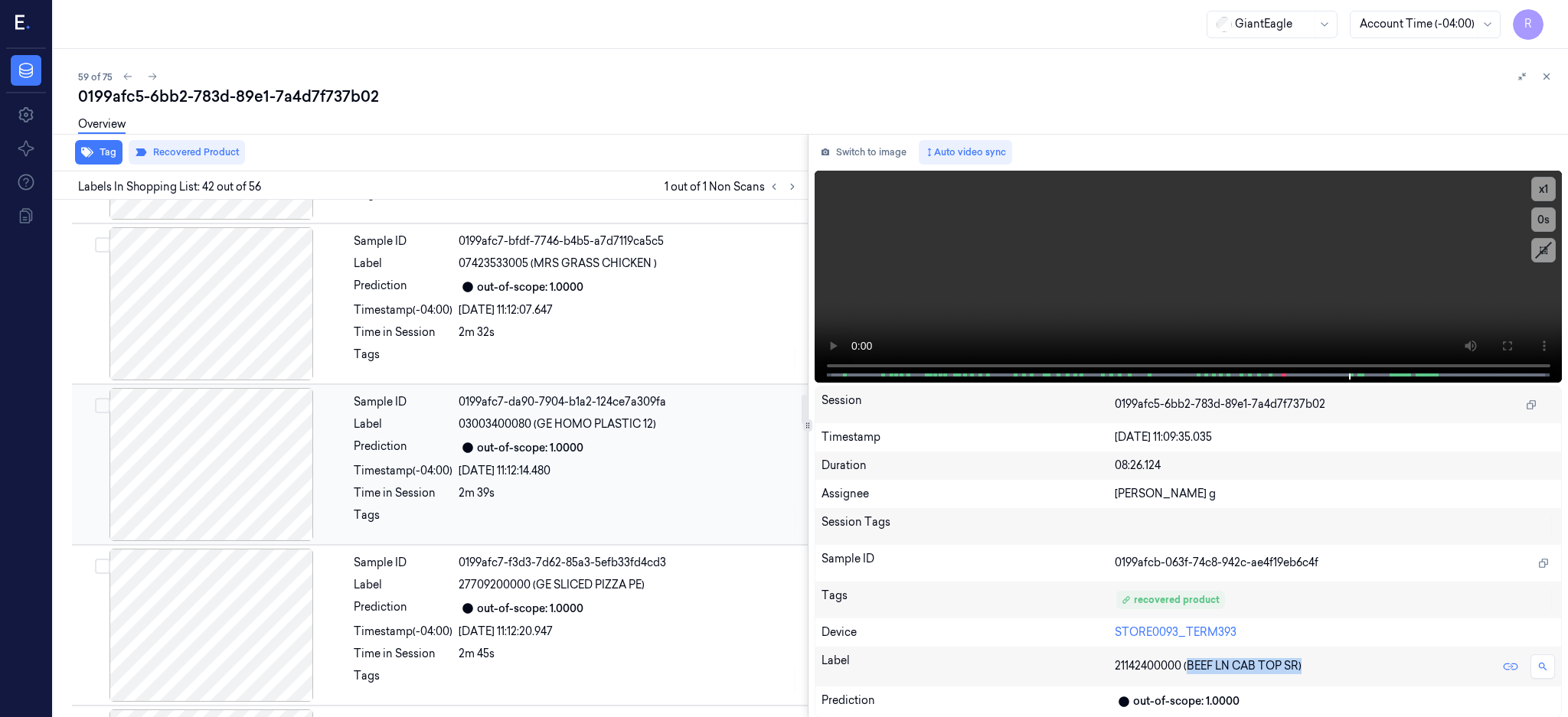
scroll to position [3454, 0]
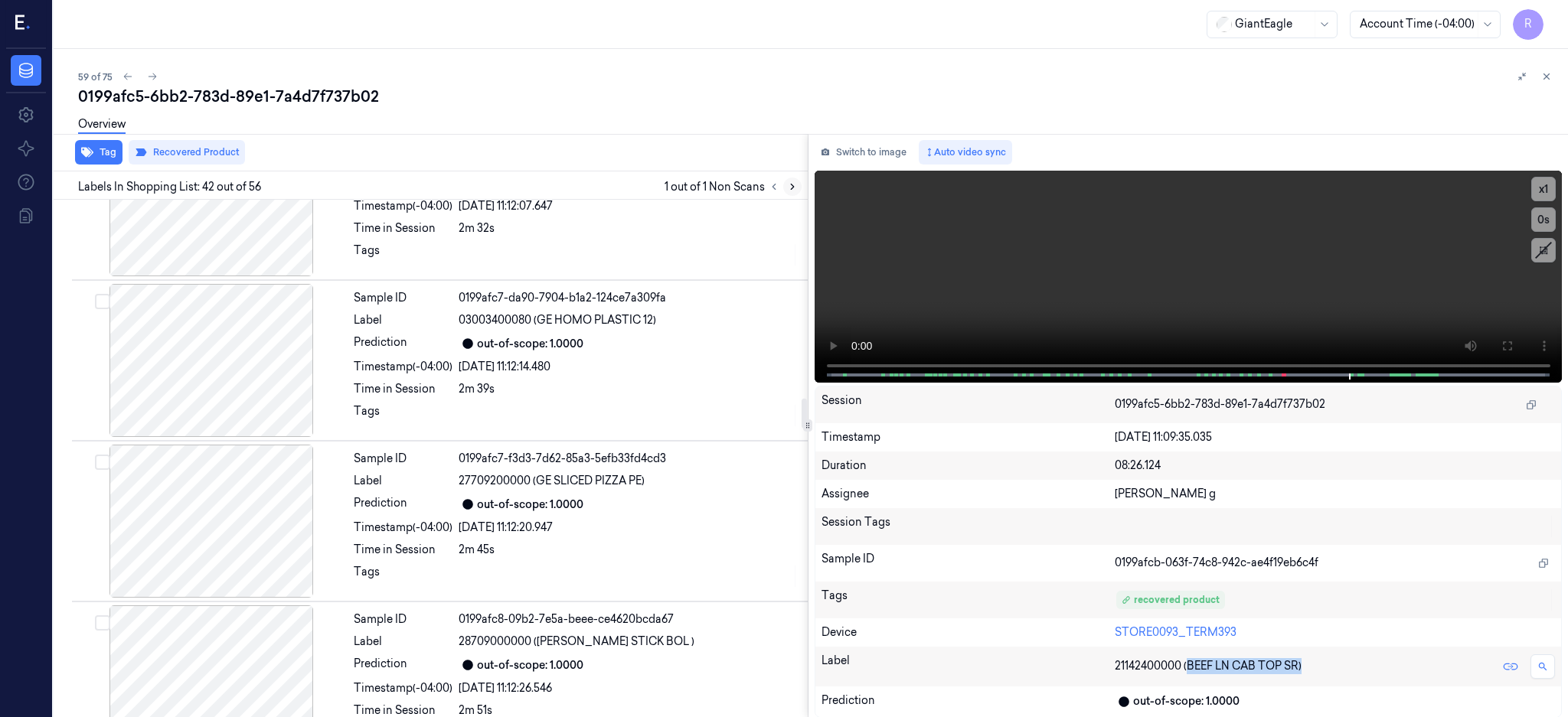
click at [798, 184] on icon at bounding box center [792, 187] width 11 height 11
click at [779, 185] on icon at bounding box center [774, 187] width 11 height 11
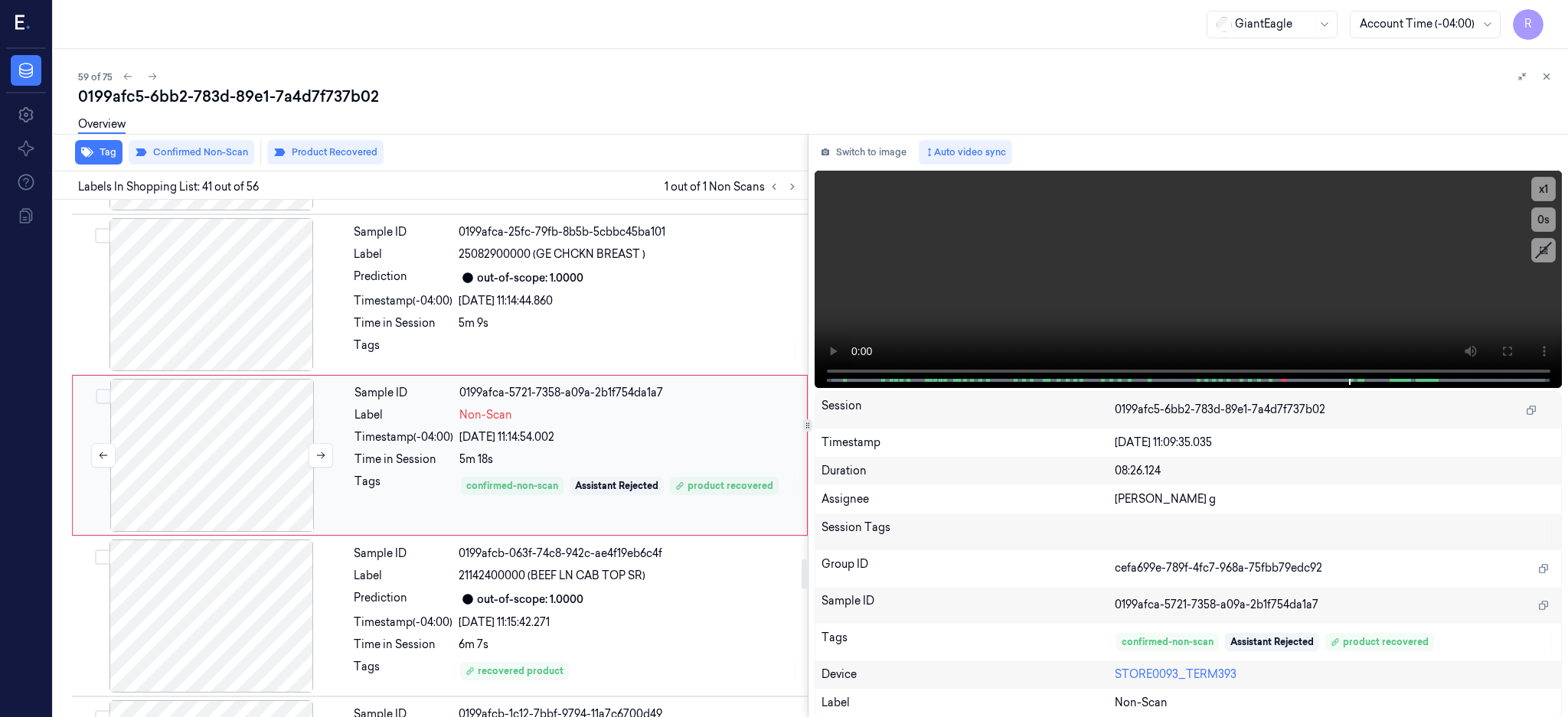
click at [243, 474] on div at bounding box center [212, 455] width 273 height 153
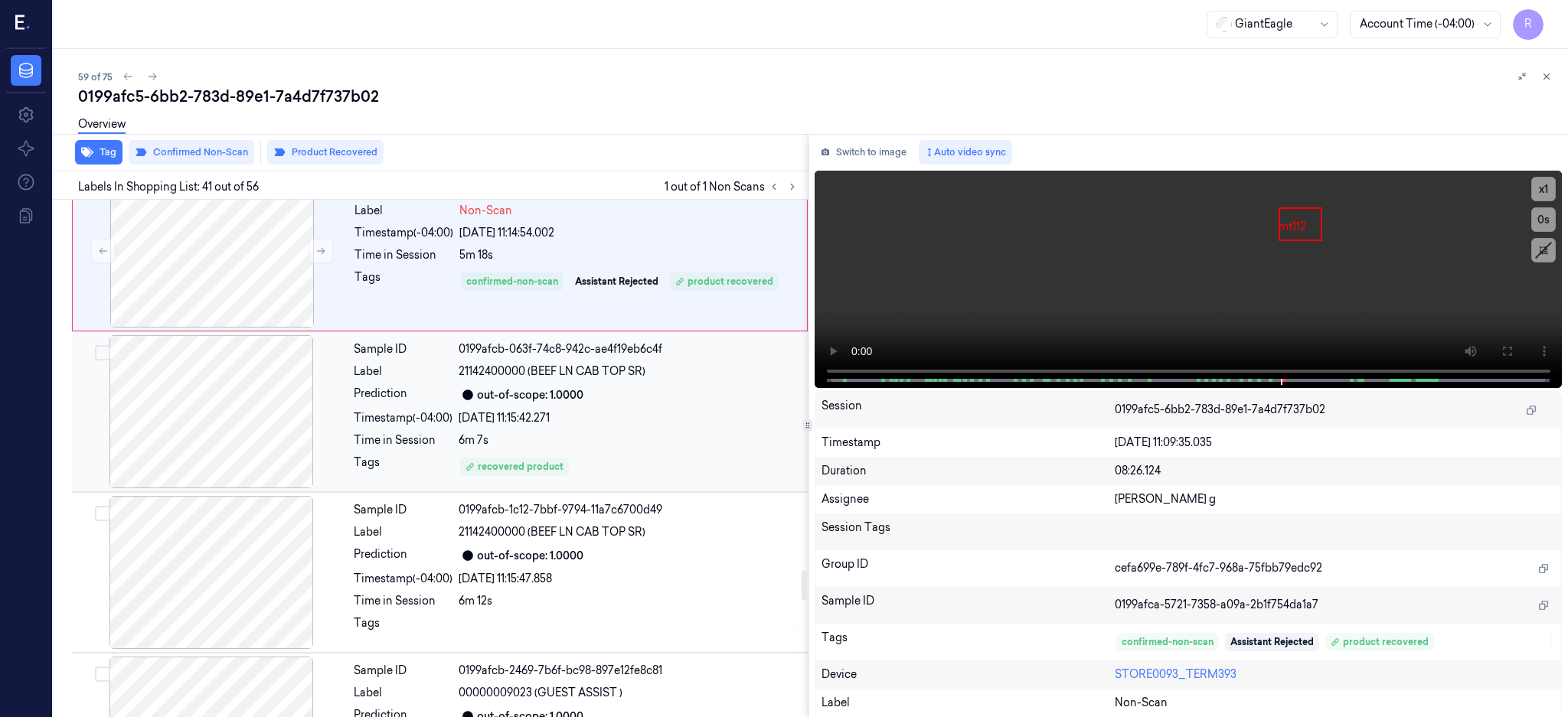
click at [246, 417] on div at bounding box center [211, 412] width 273 height 153
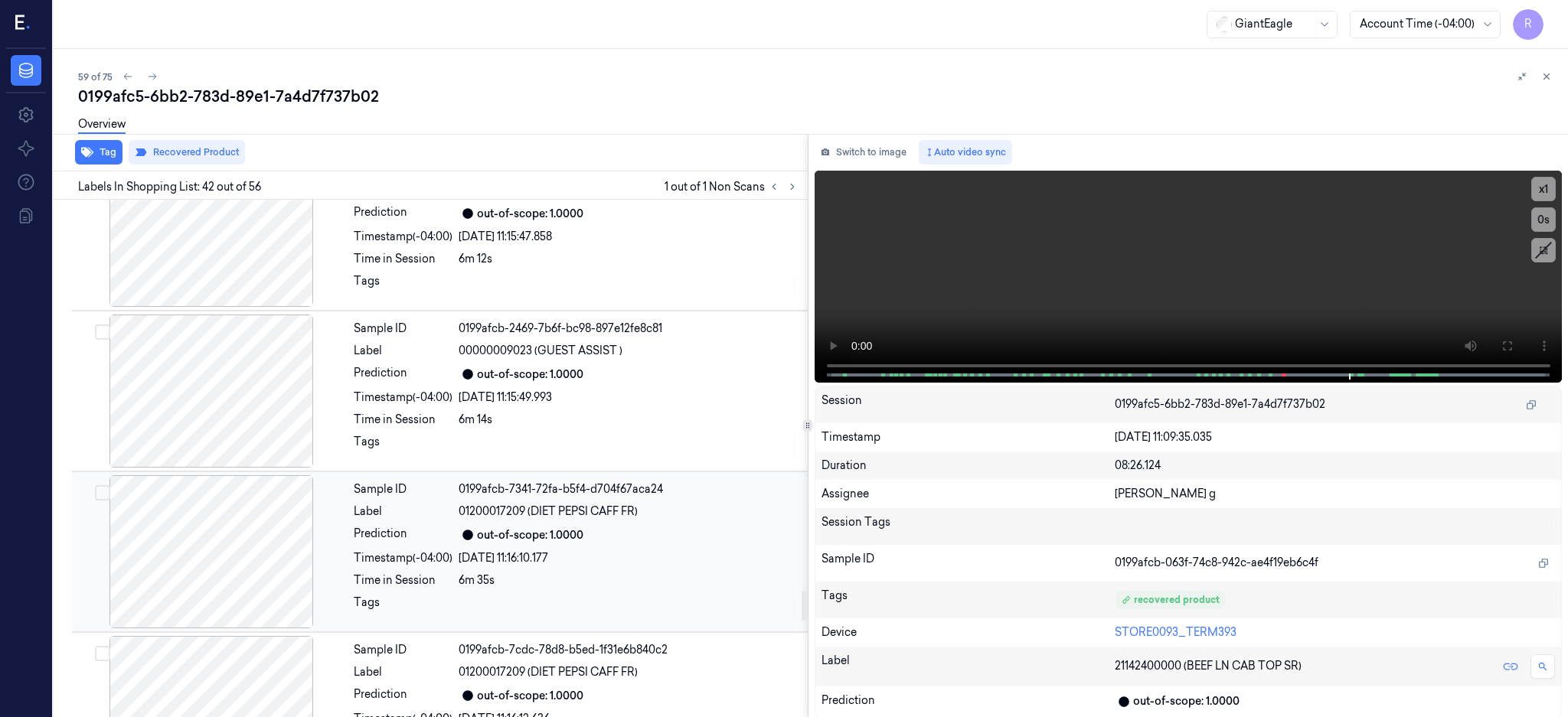
scroll to position [6822, 0]
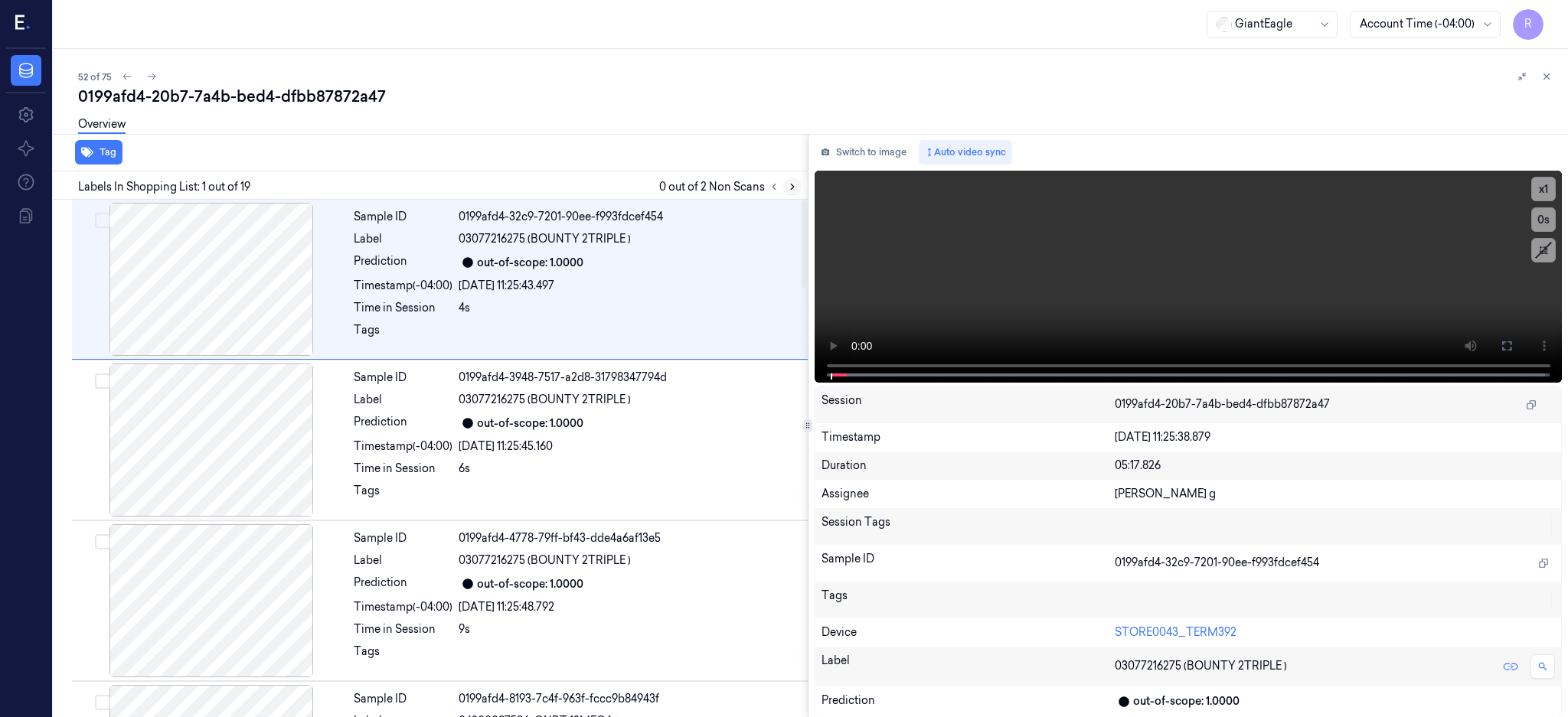
click at [801, 188] on button at bounding box center [792, 187] width 19 height 19
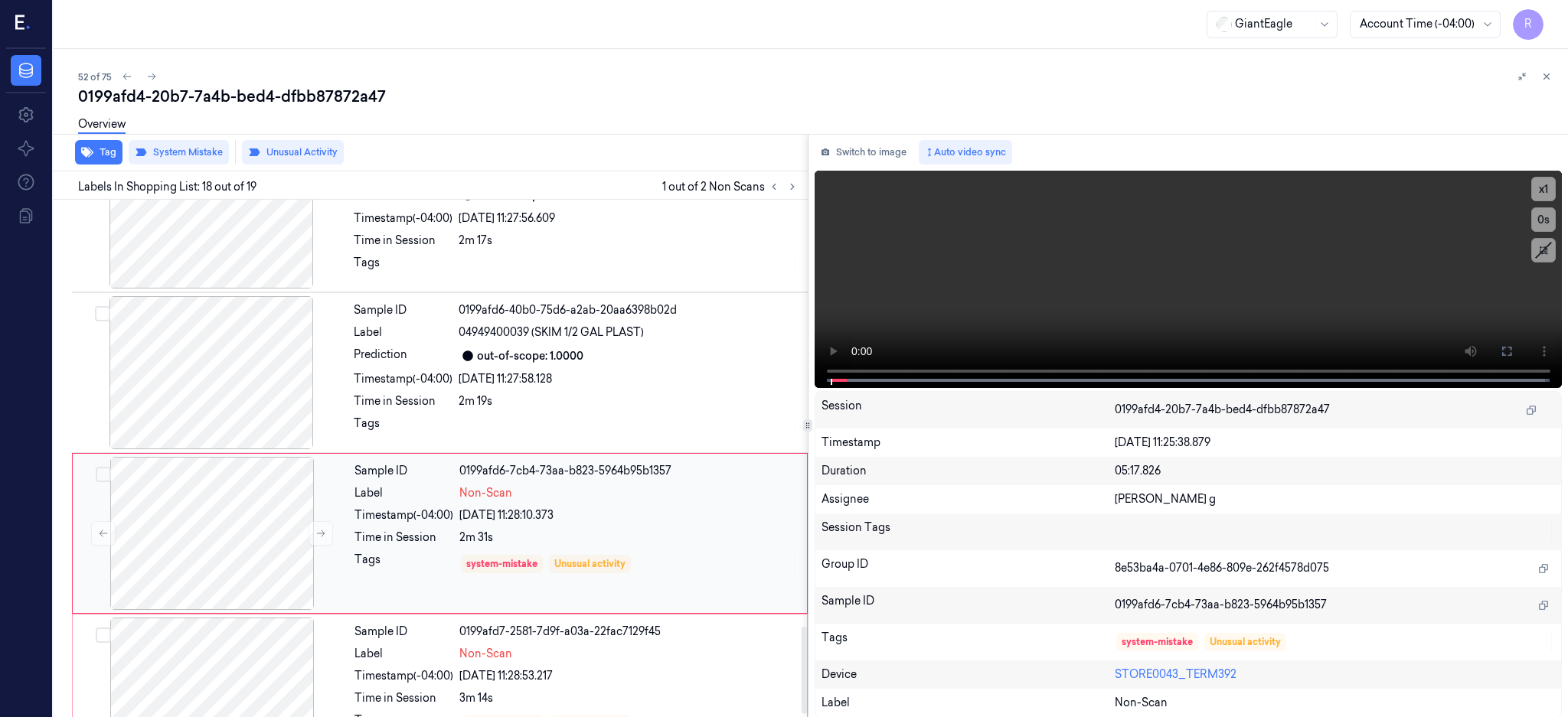
scroll to position [2542, 0]
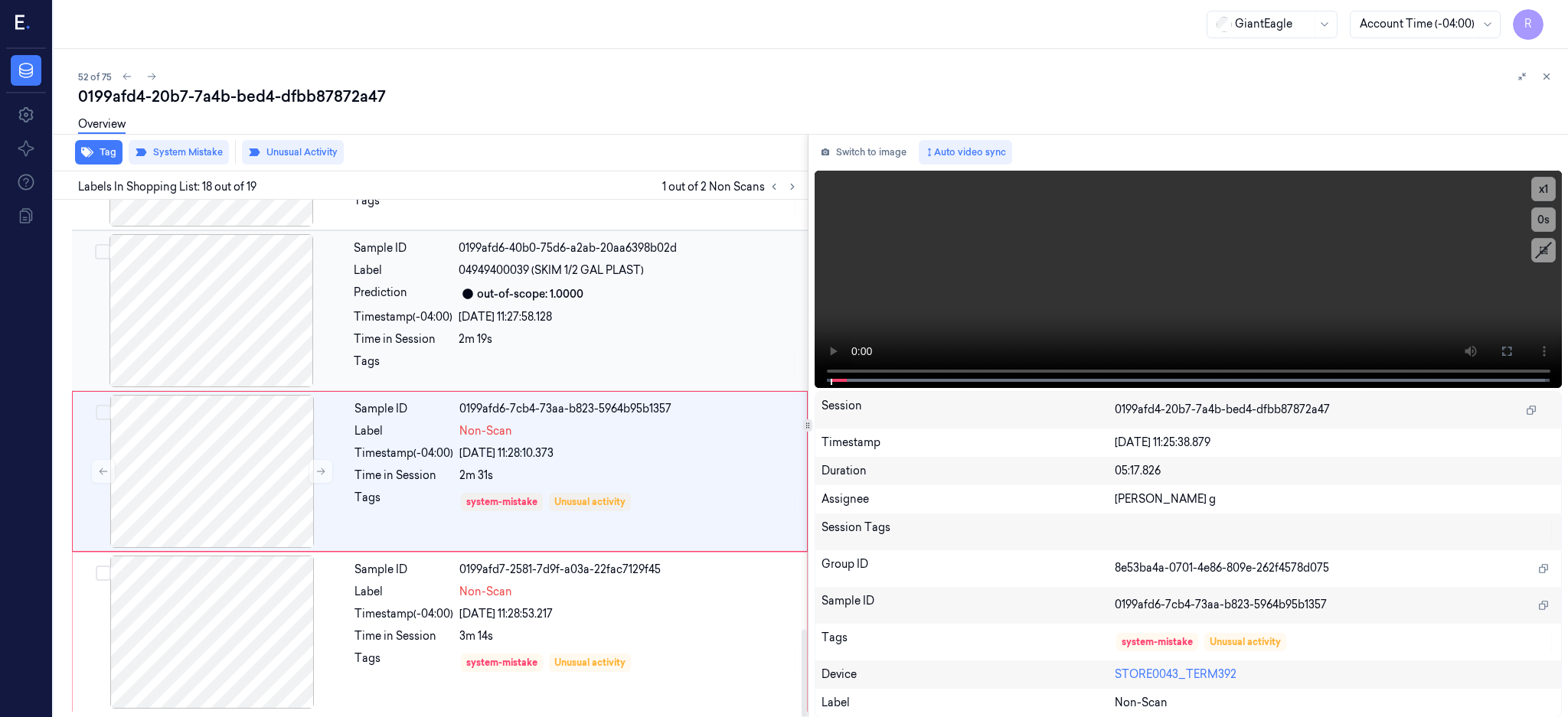
click at [209, 282] on div at bounding box center [211, 311] width 273 height 153
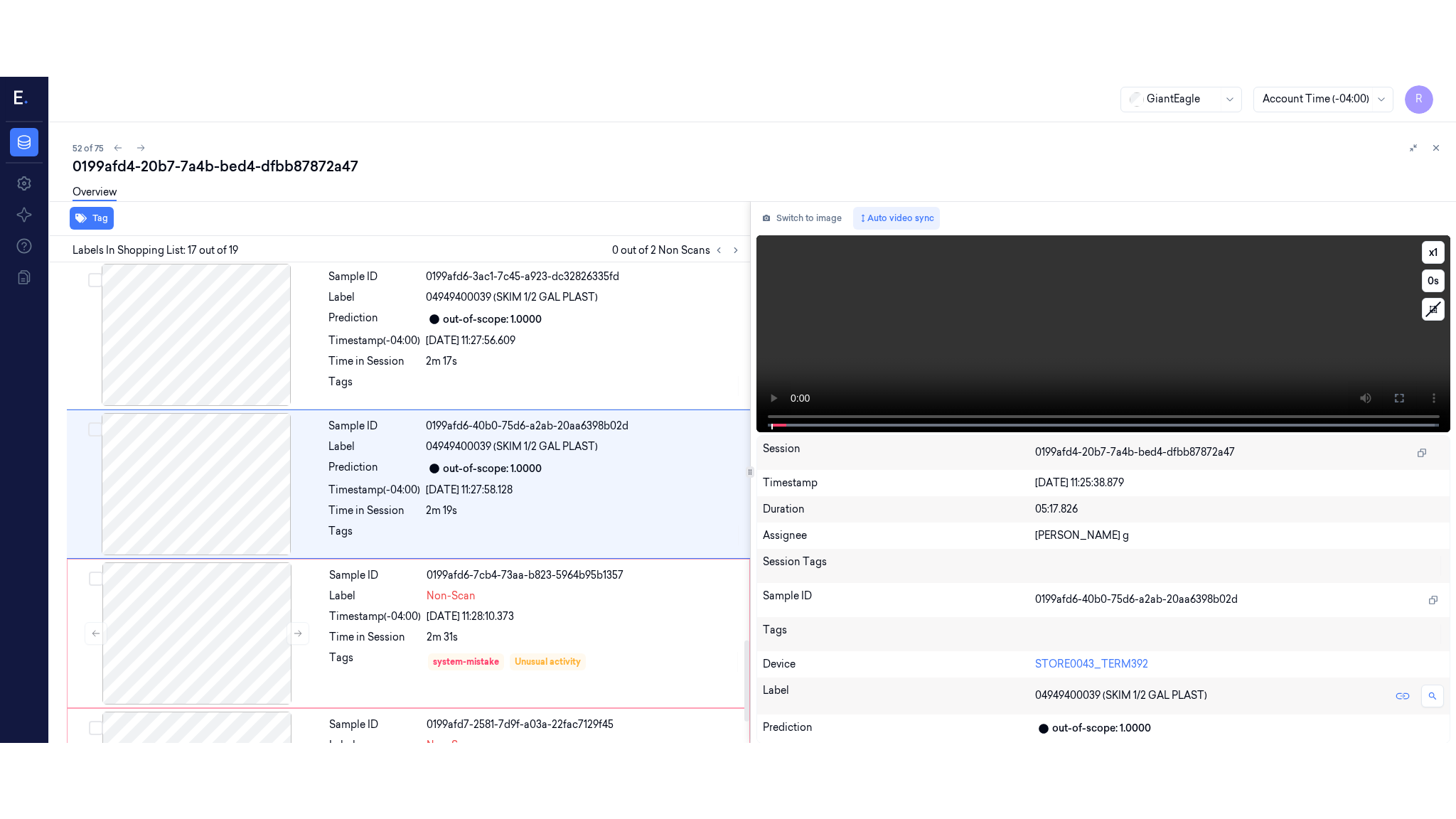
scroll to position [2223, 0]
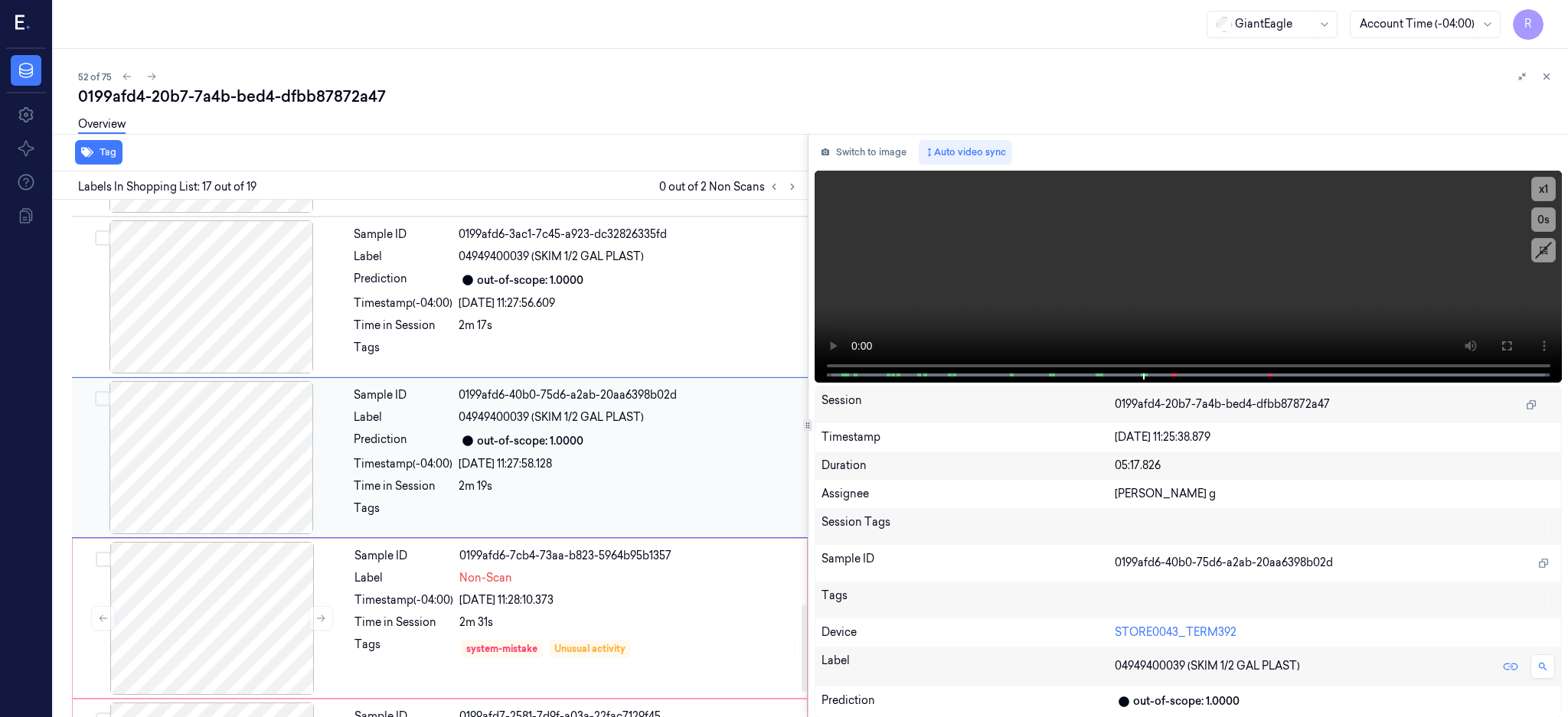
click at [221, 475] on div at bounding box center [211, 457] width 273 height 153
click at [1512, 346] on icon at bounding box center [1506, 346] width 12 height 12
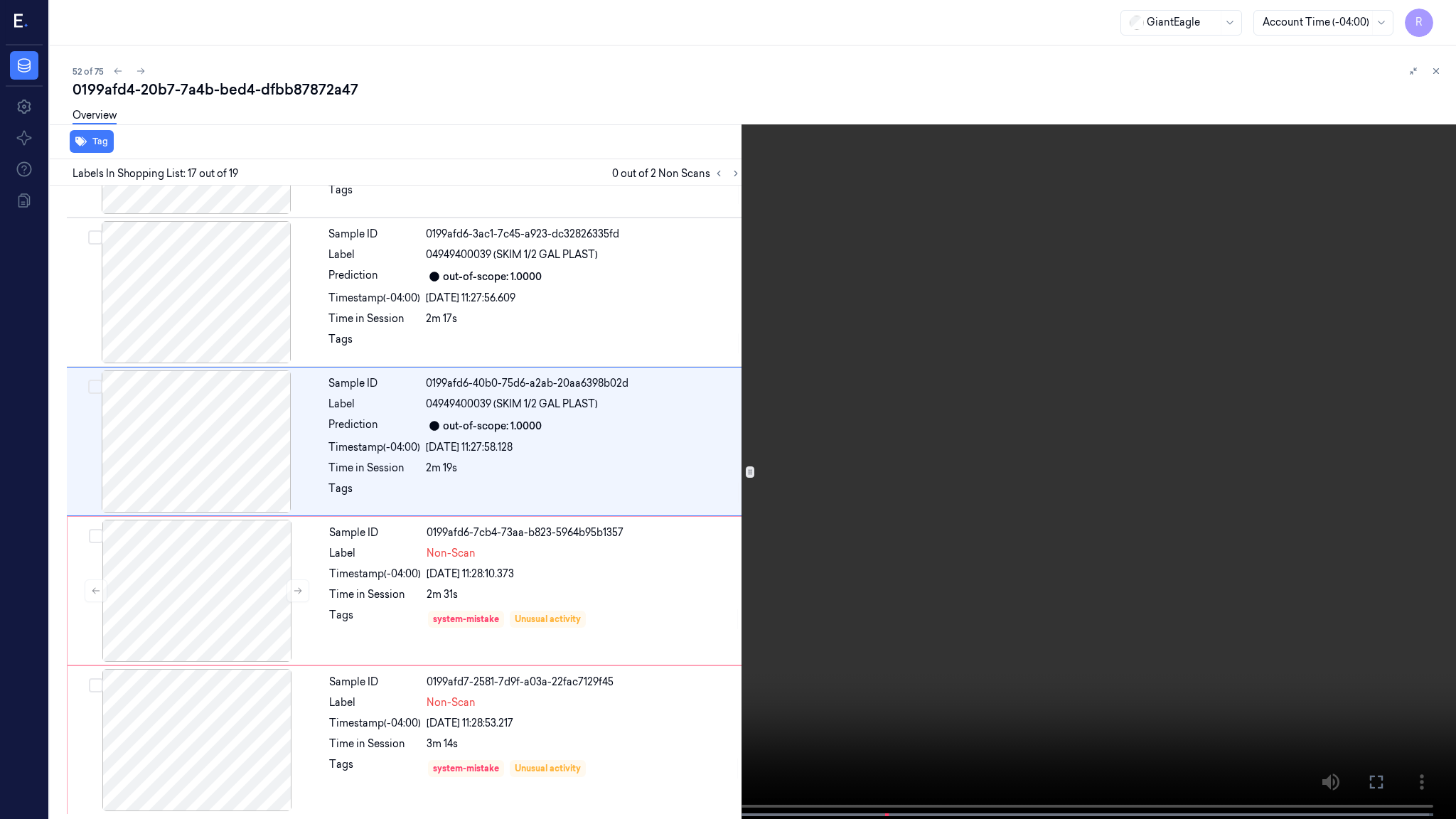
click at [920, 419] on video at bounding box center [728, 411] width 1456 height 822
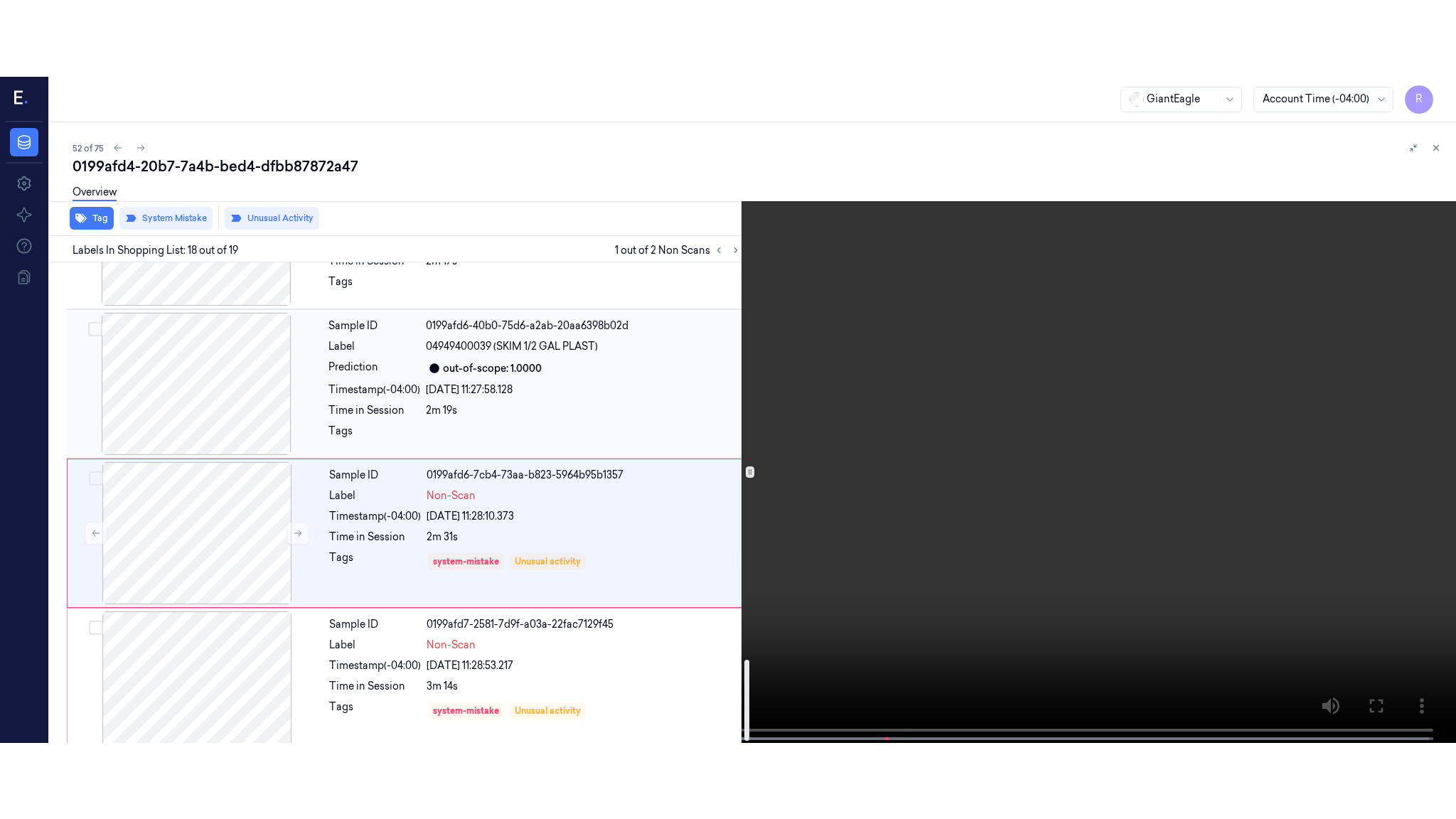
scroll to position [2361, 0]
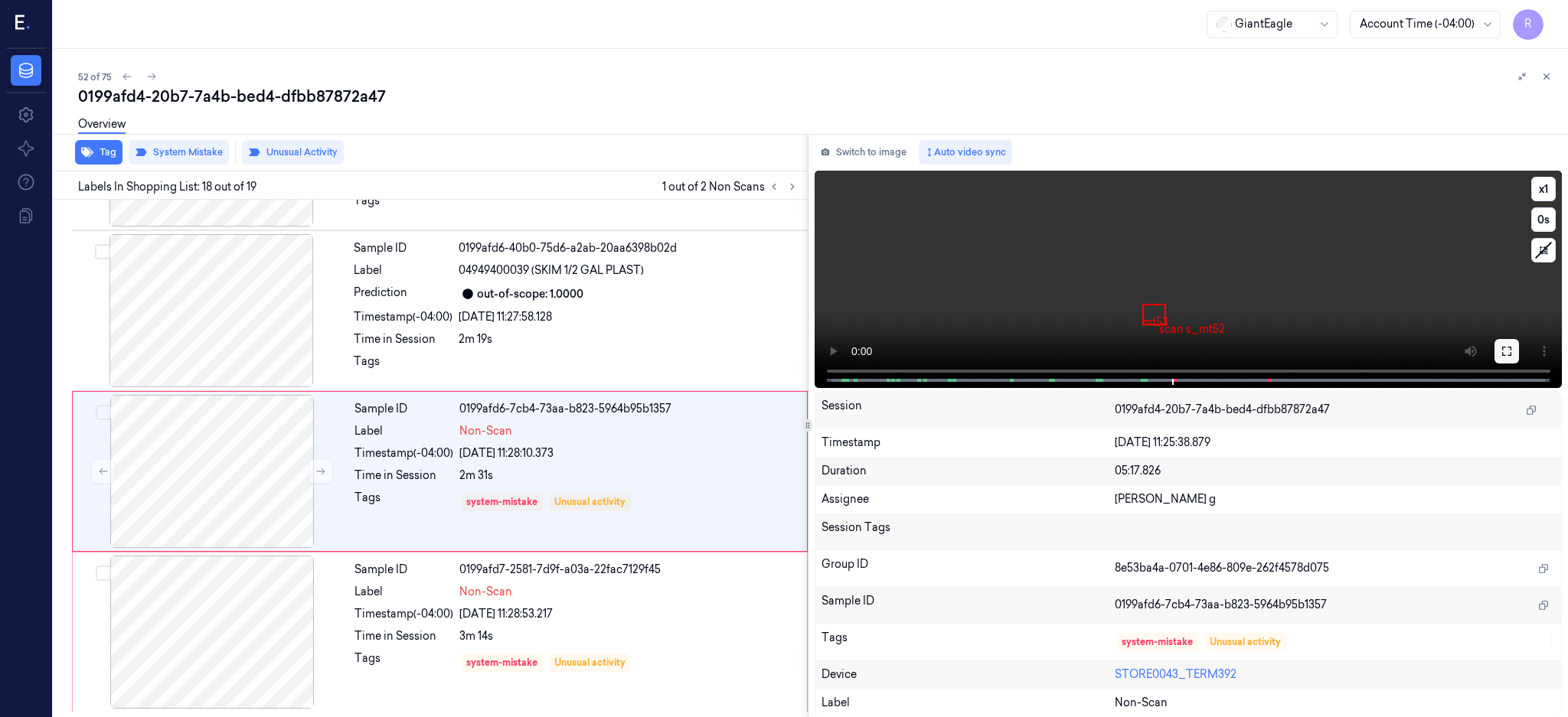
click at [1511, 352] on icon at bounding box center [1506, 352] width 9 height 9
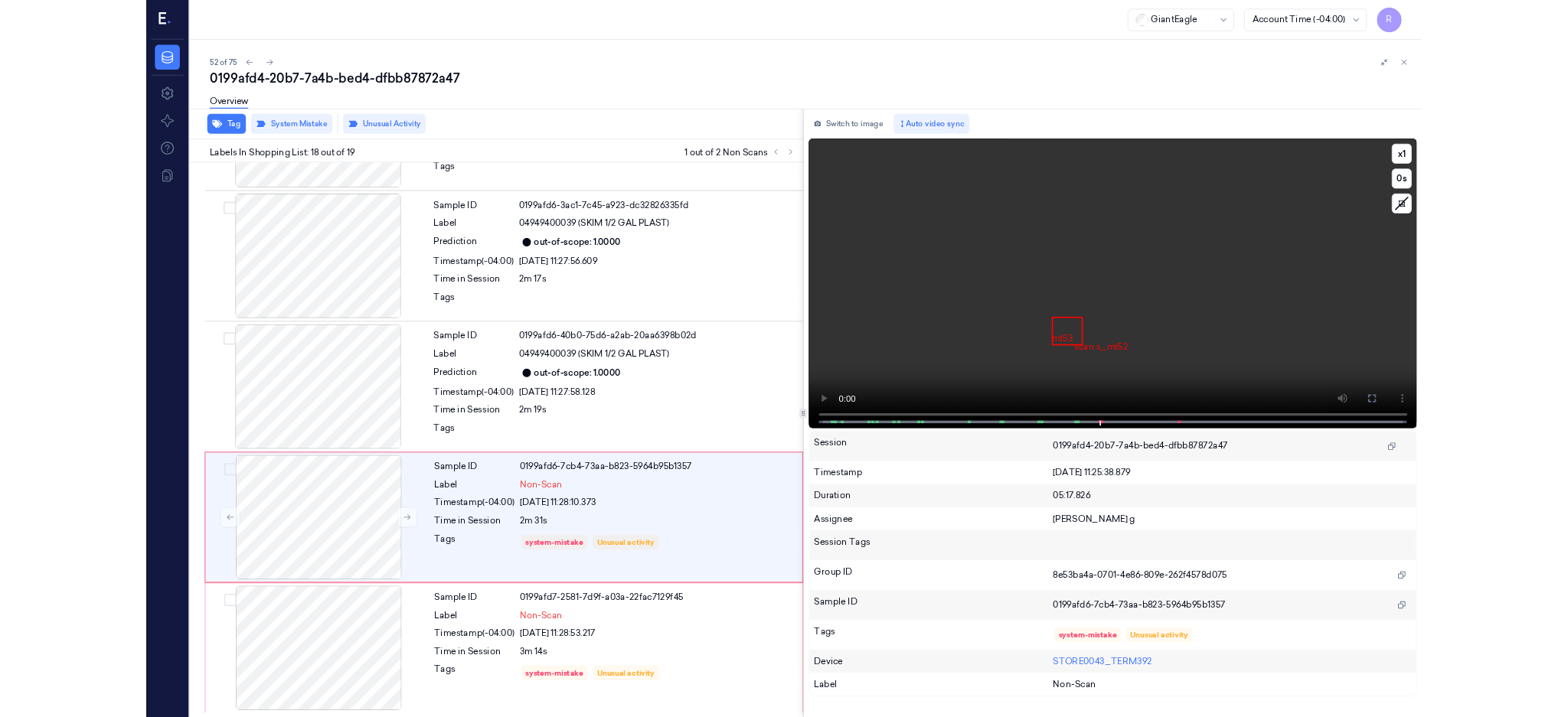
scroll to position [2378, 0]
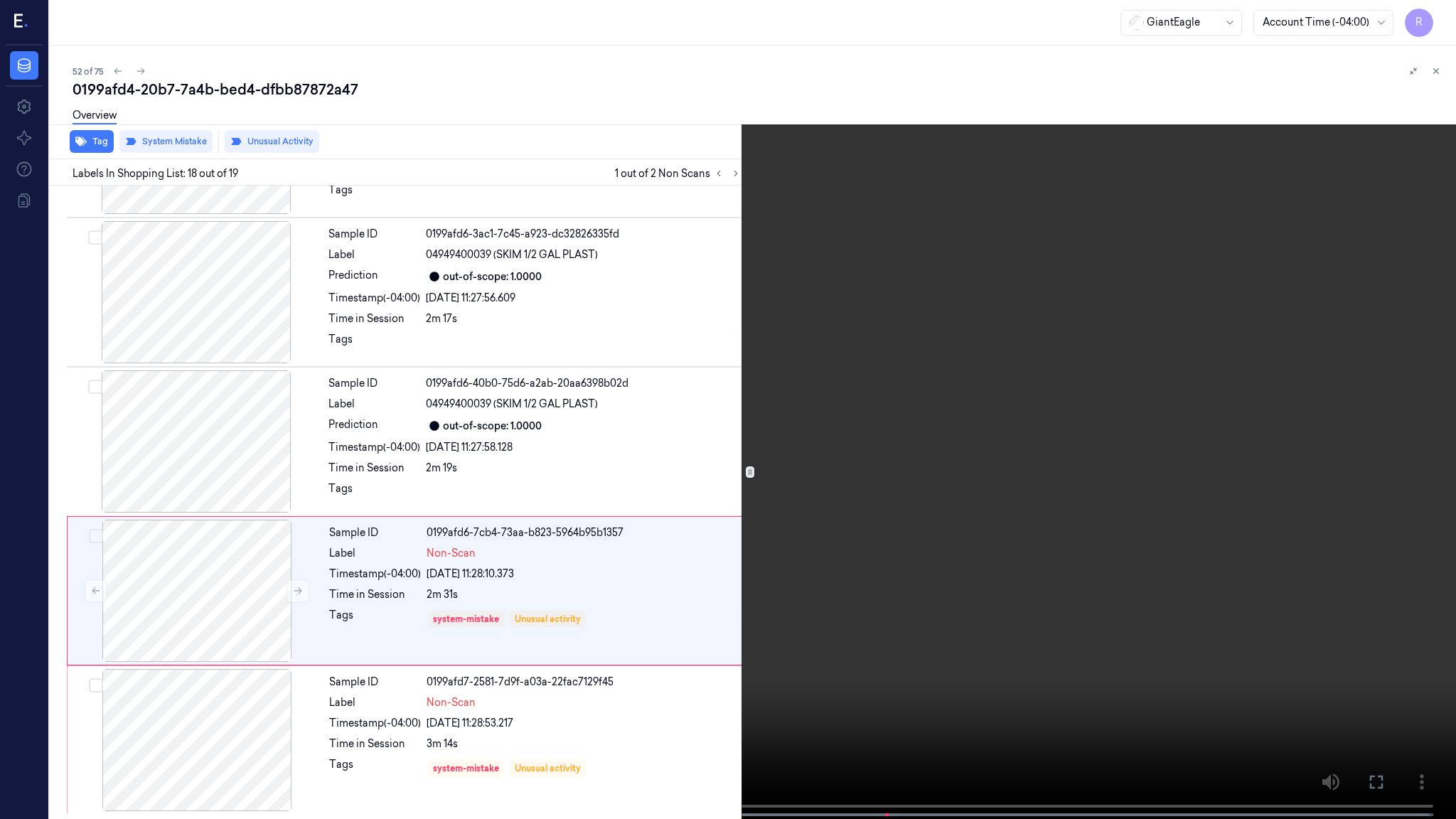
click at [934, 413] on video at bounding box center [728, 411] width 1456 height 822
click at [587, 594] on video at bounding box center [728, 411] width 1456 height 822
click at [664, 650] on video at bounding box center [728, 411] width 1456 height 822
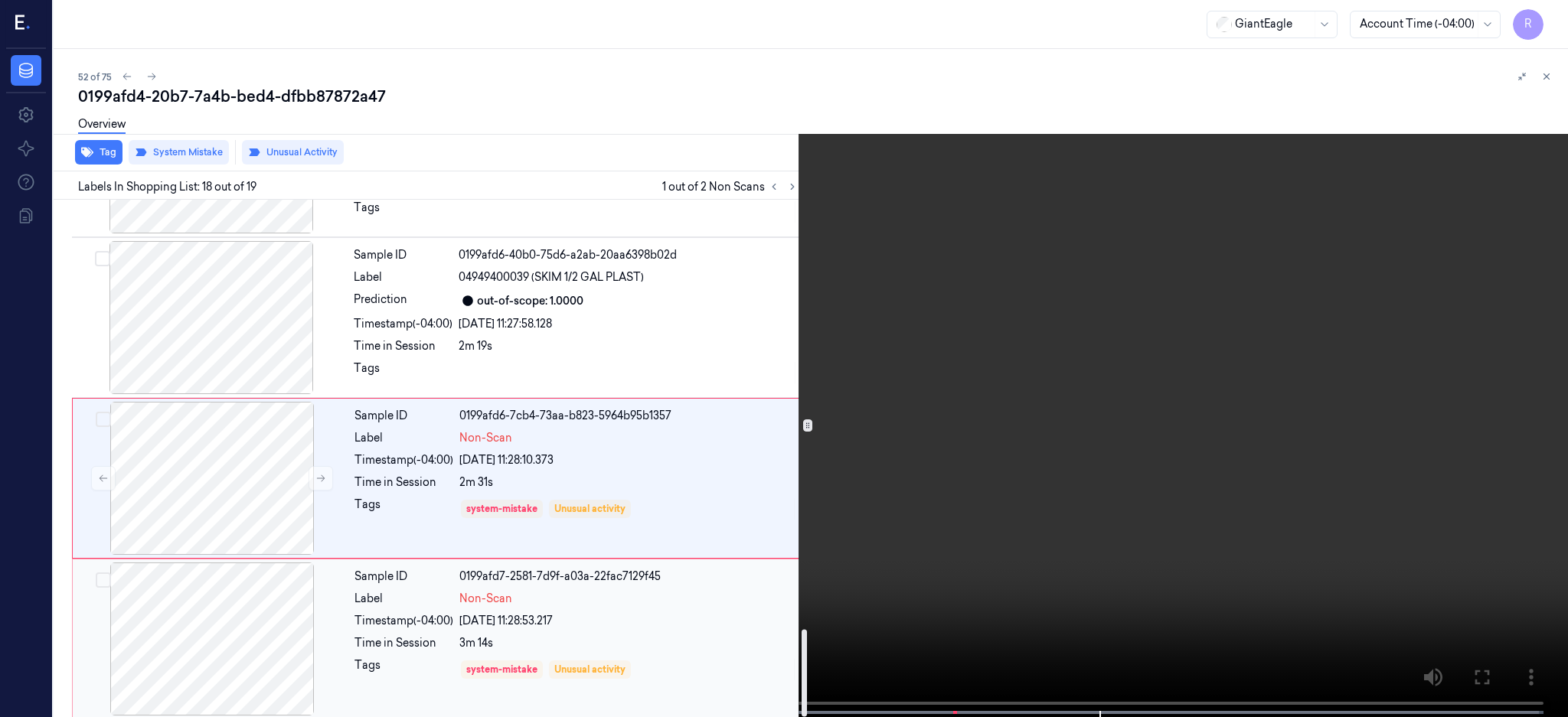
scroll to position [2541, 0]
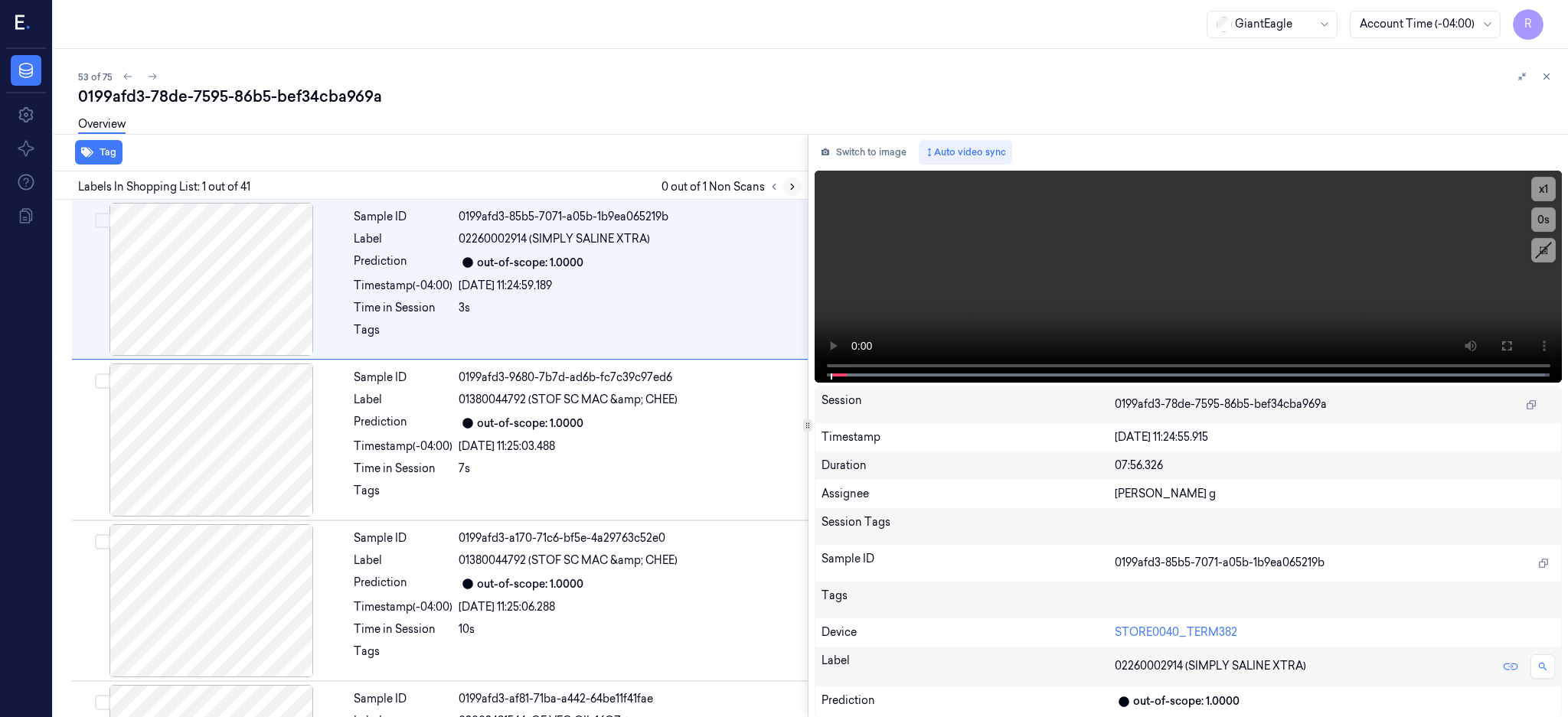
click at [801, 178] on button at bounding box center [792, 187] width 19 height 19
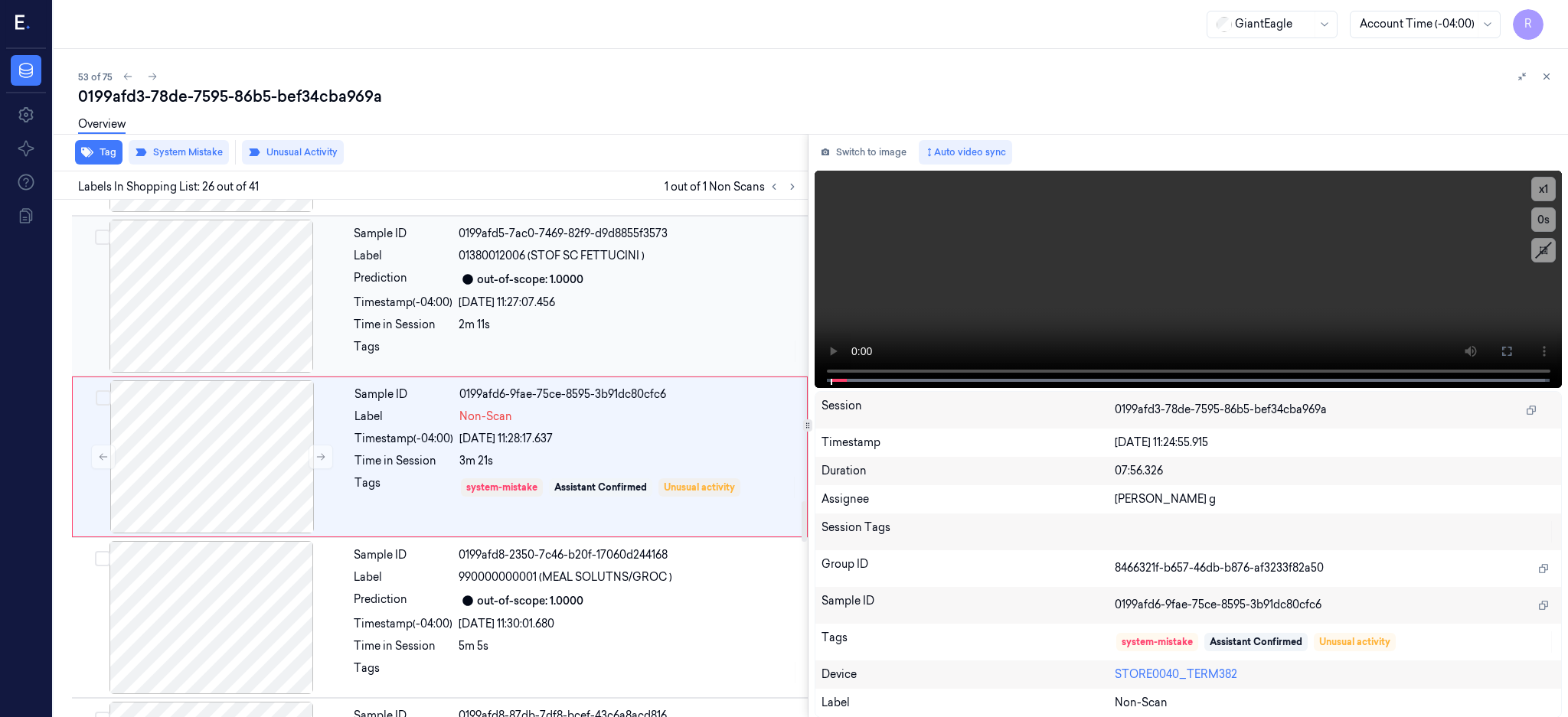
click at [164, 338] on div at bounding box center [211, 296] width 273 height 153
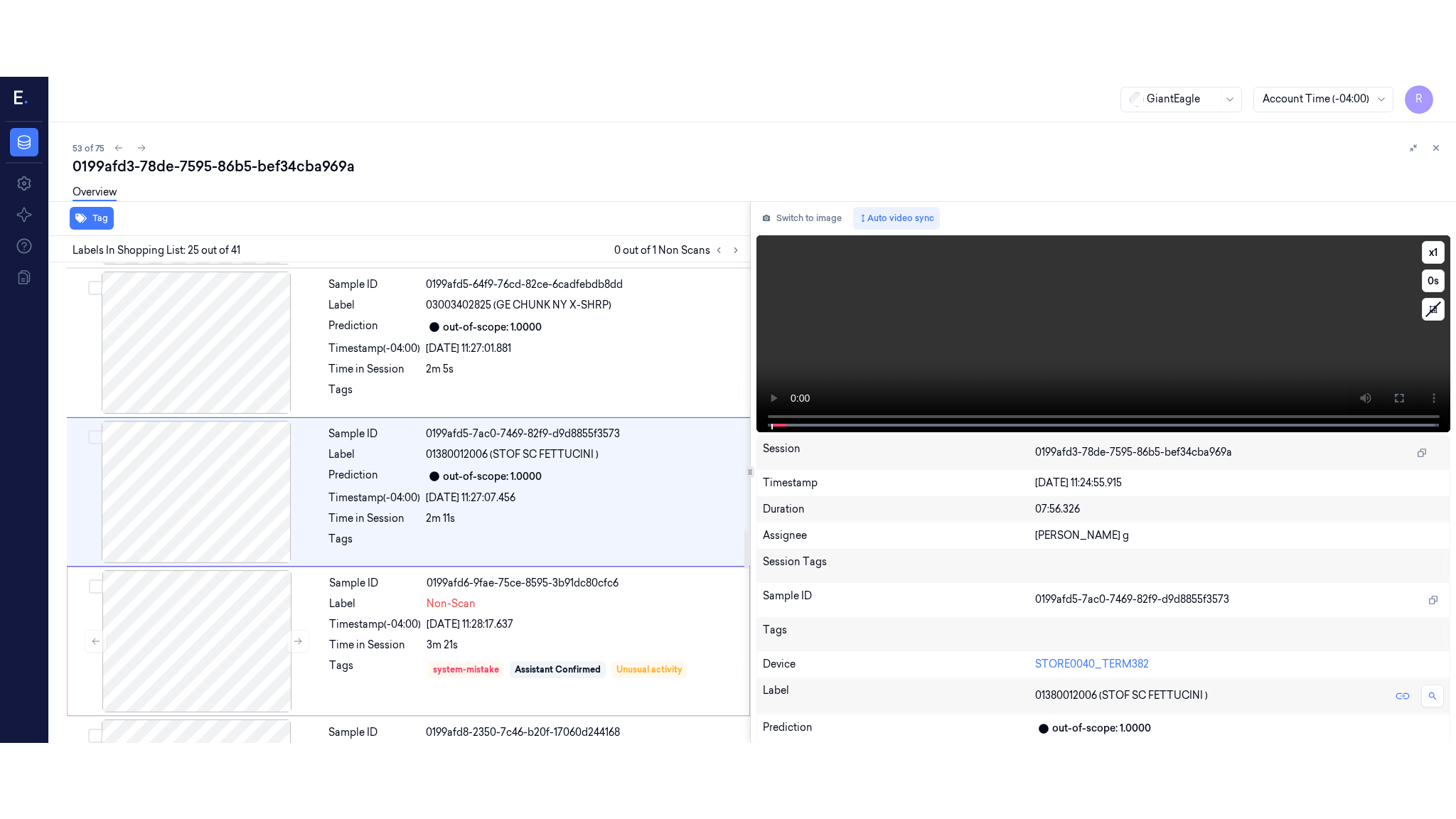
scroll to position [3418, 0]
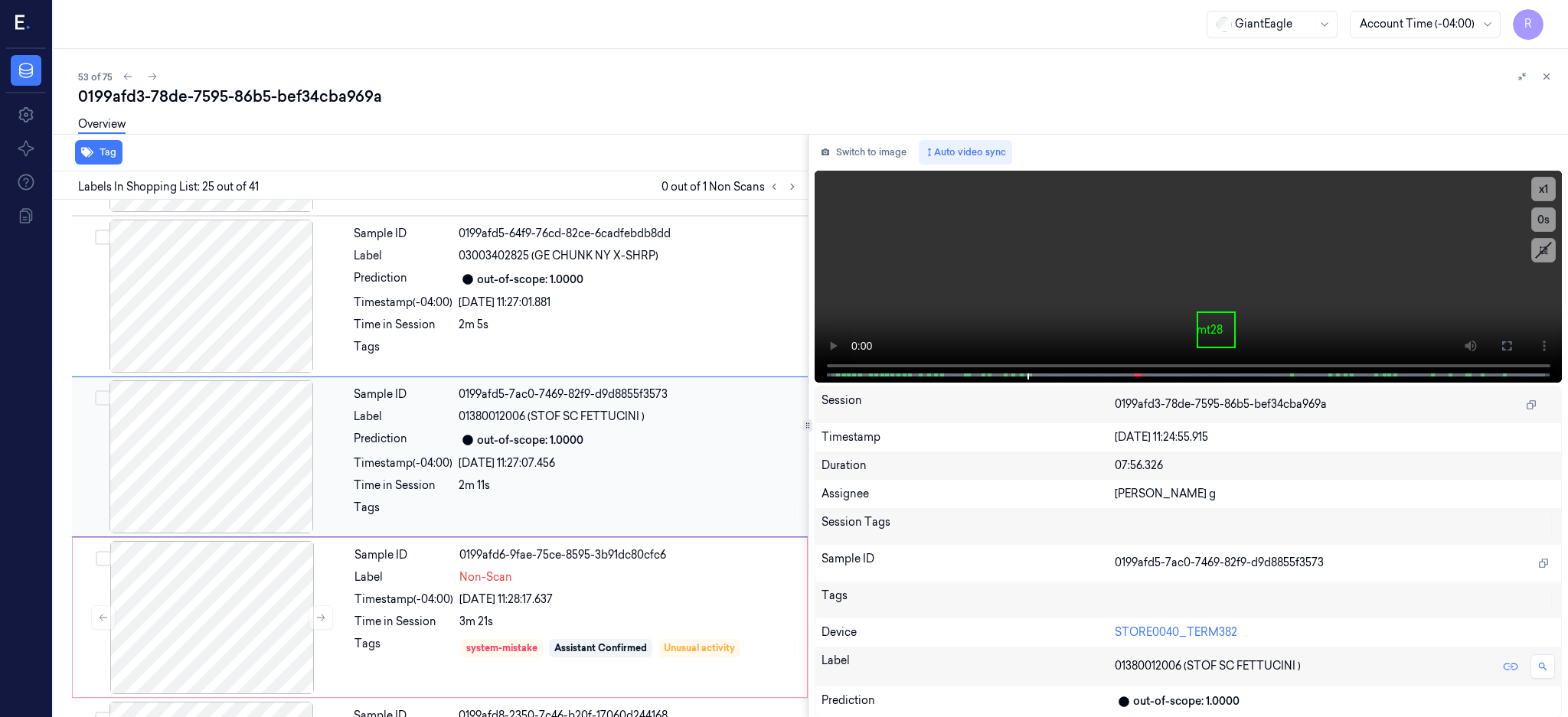
click at [138, 479] on div at bounding box center [211, 457] width 273 height 153
click at [1519, 355] on button at bounding box center [1507, 346] width 25 height 25
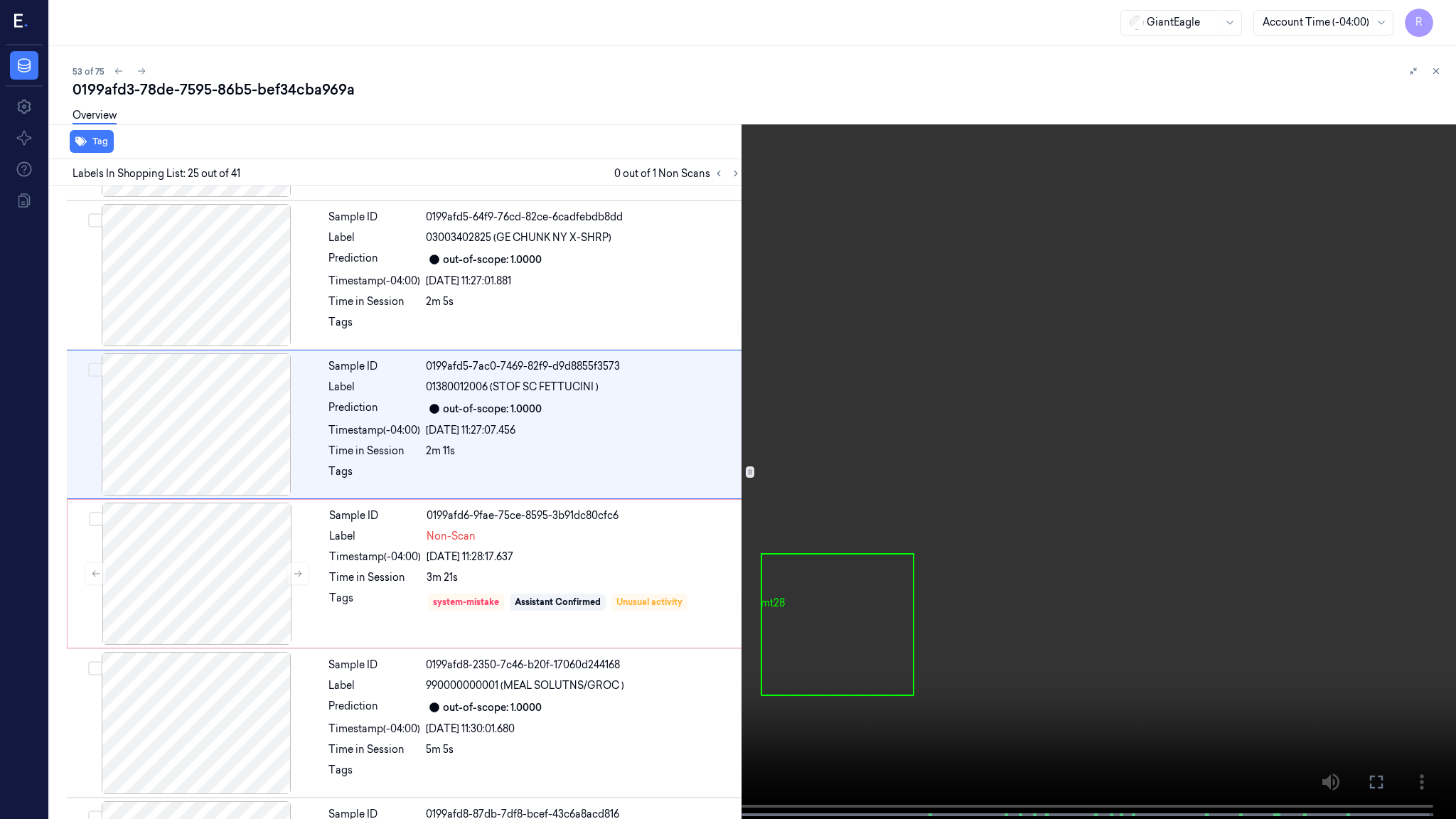
click at [1063, 401] on video at bounding box center [728, 411] width 1456 height 822
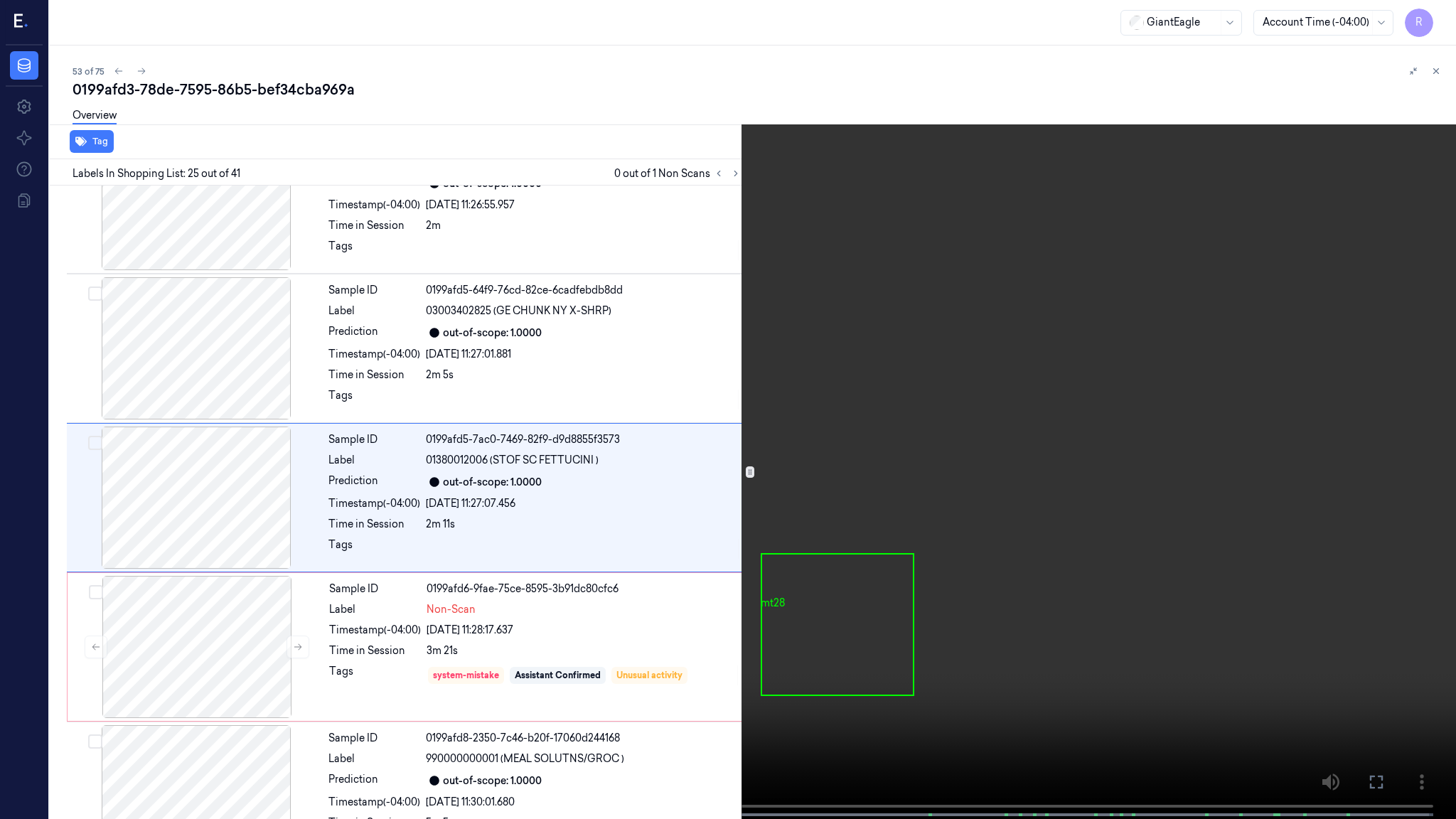
scroll to position [3341, 0]
click at [984, 571] on video at bounding box center [728, 411] width 1456 height 822
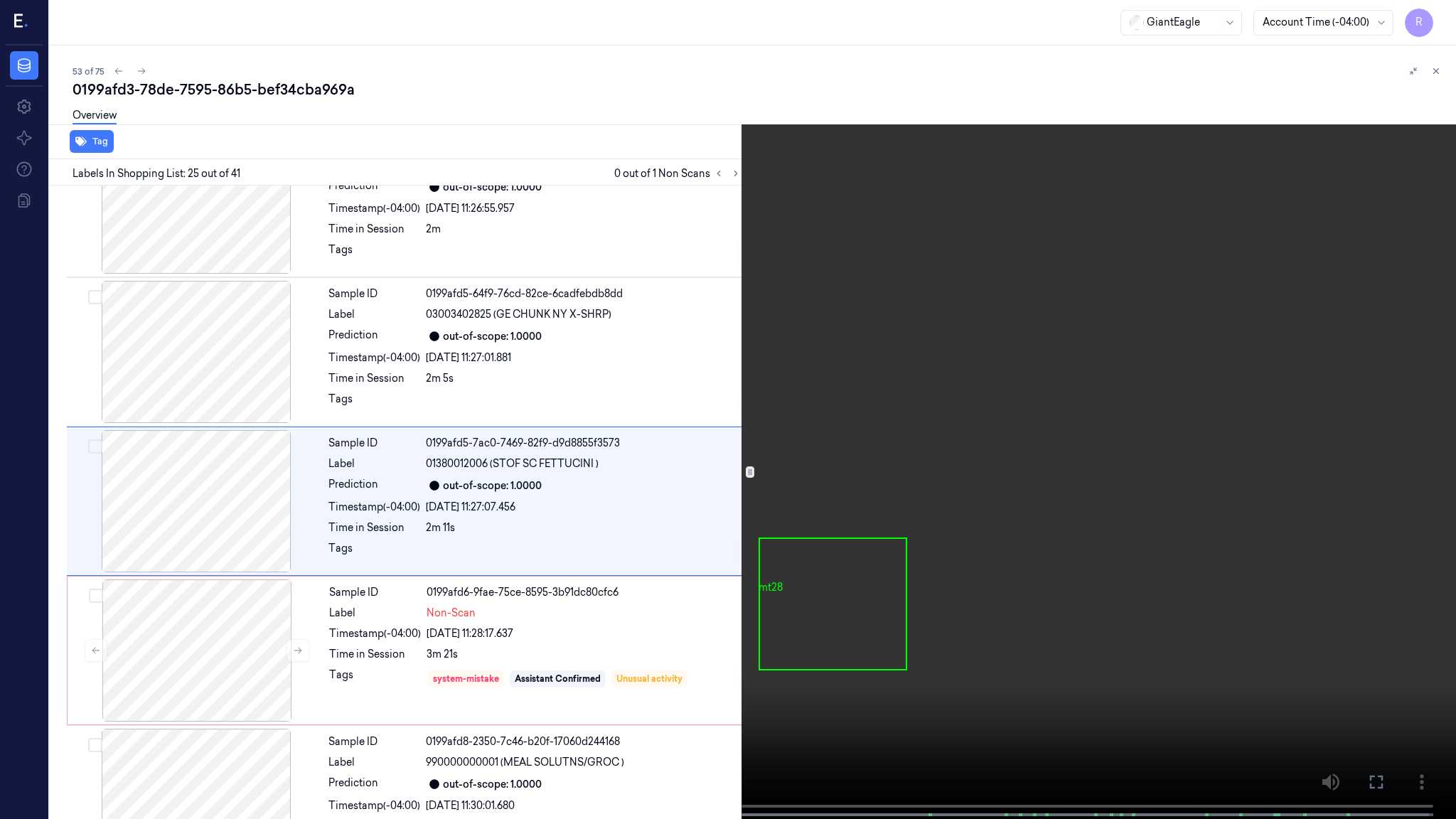
click at [889, 560] on video at bounding box center [728, 411] width 1456 height 822
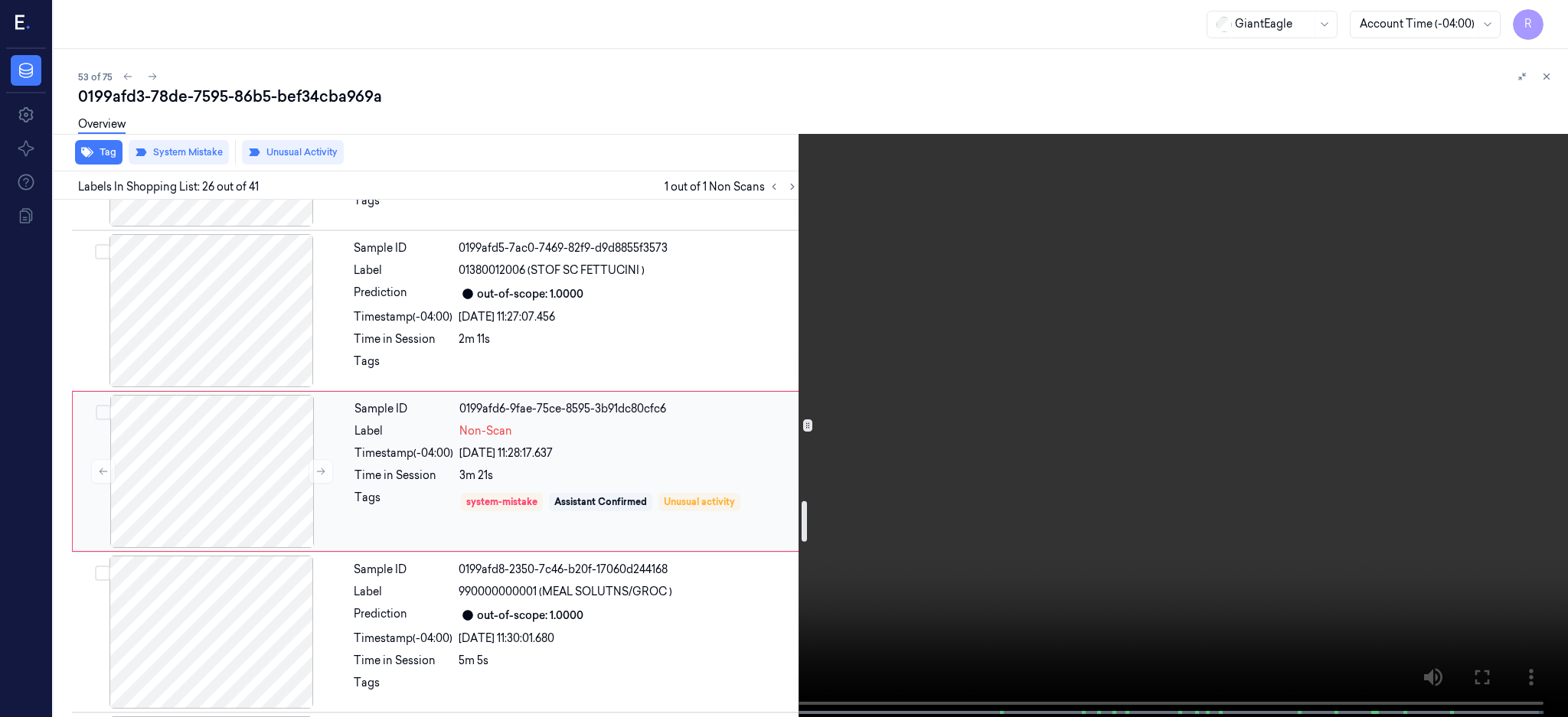
scroll to position [3860, 0]
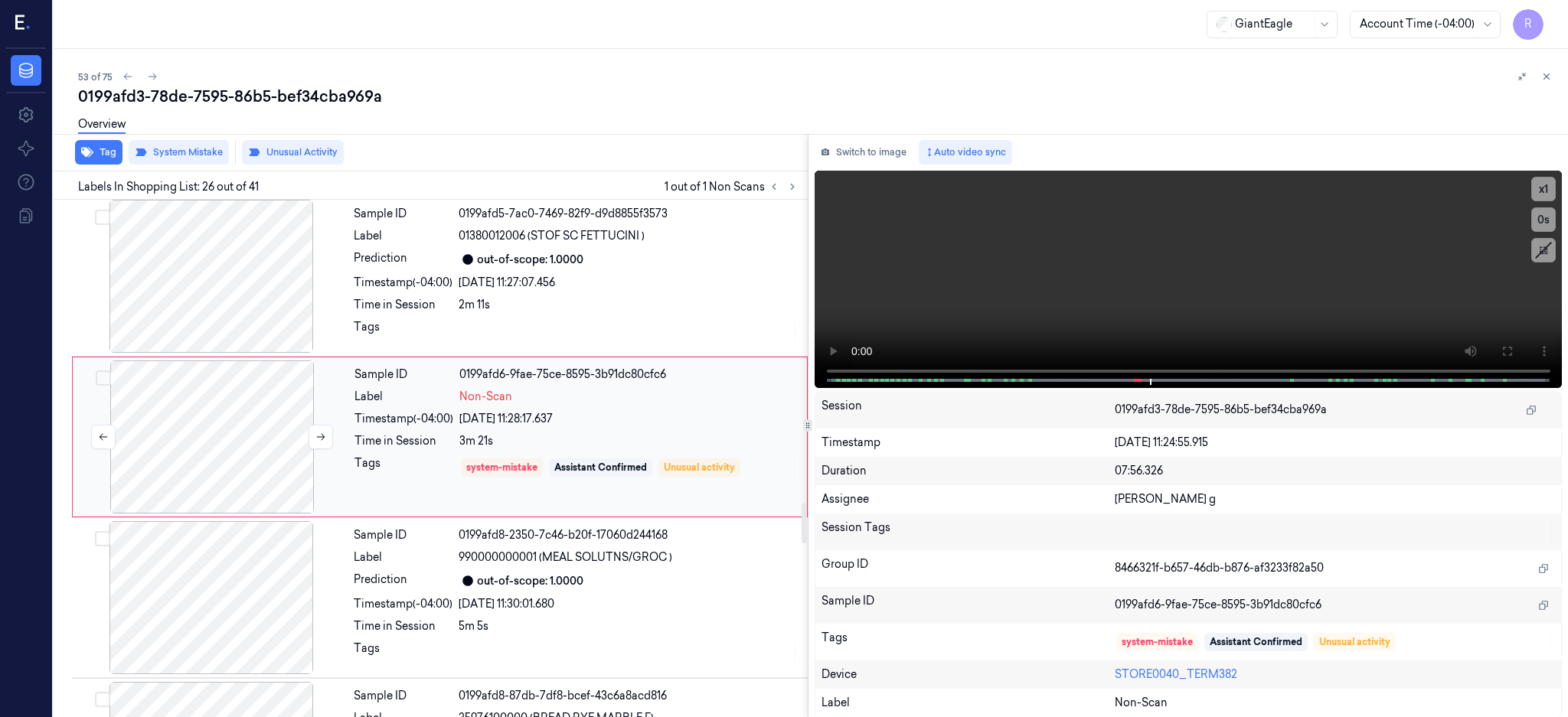
click at [249, 450] on div at bounding box center [212, 437] width 273 height 153
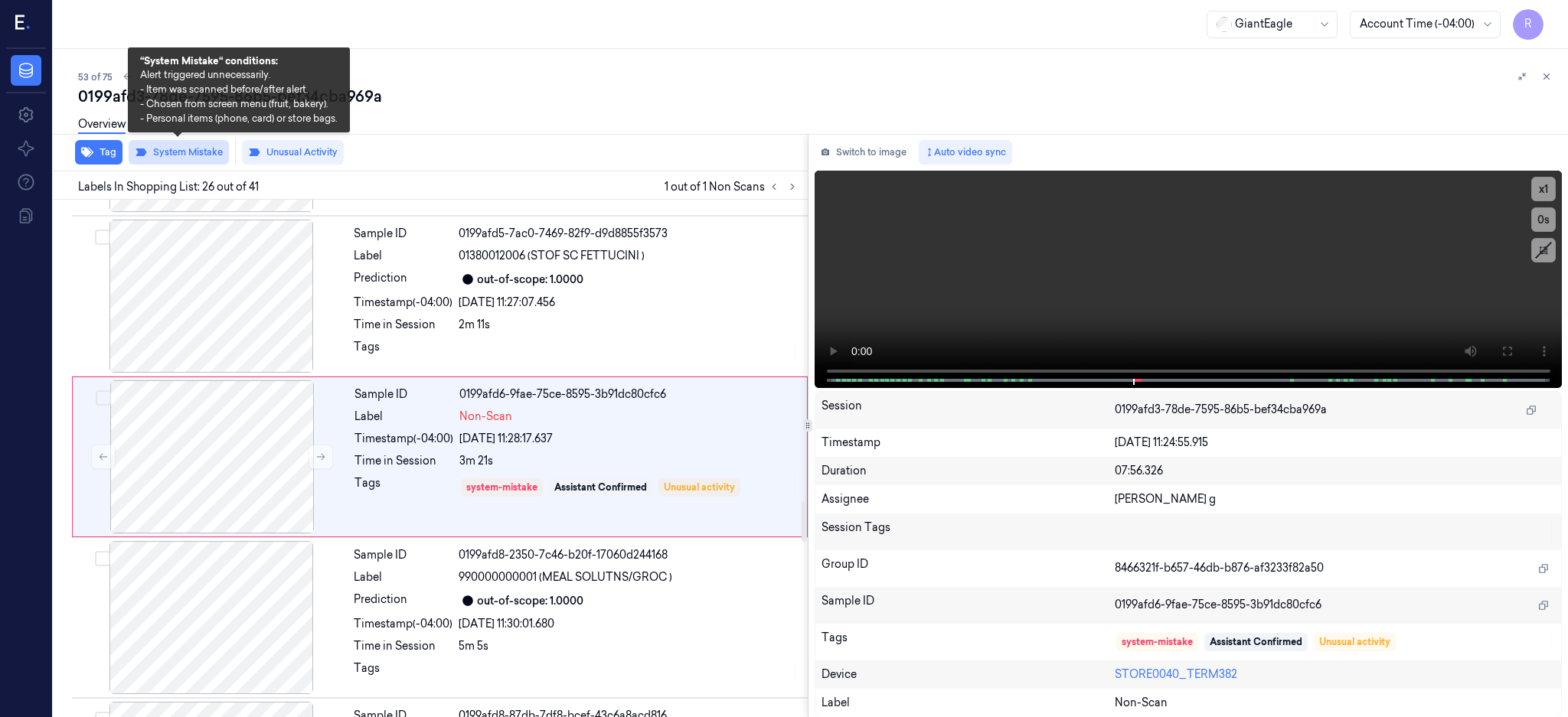
click at [185, 150] on button "System Mistake" at bounding box center [179, 152] width 100 height 25
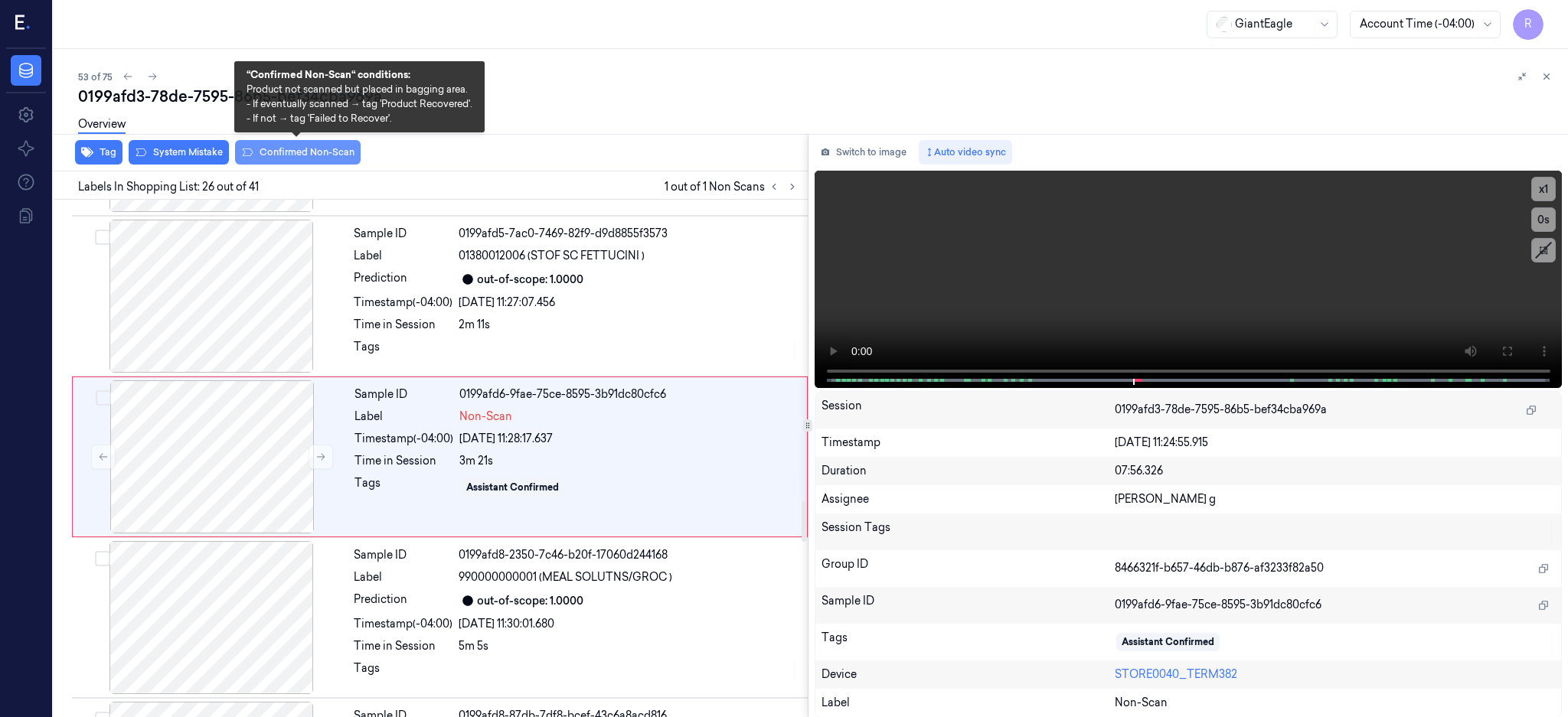
click at [314, 148] on button "Confirmed Non-Scan" at bounding box center [298, 152] width 125 height 25
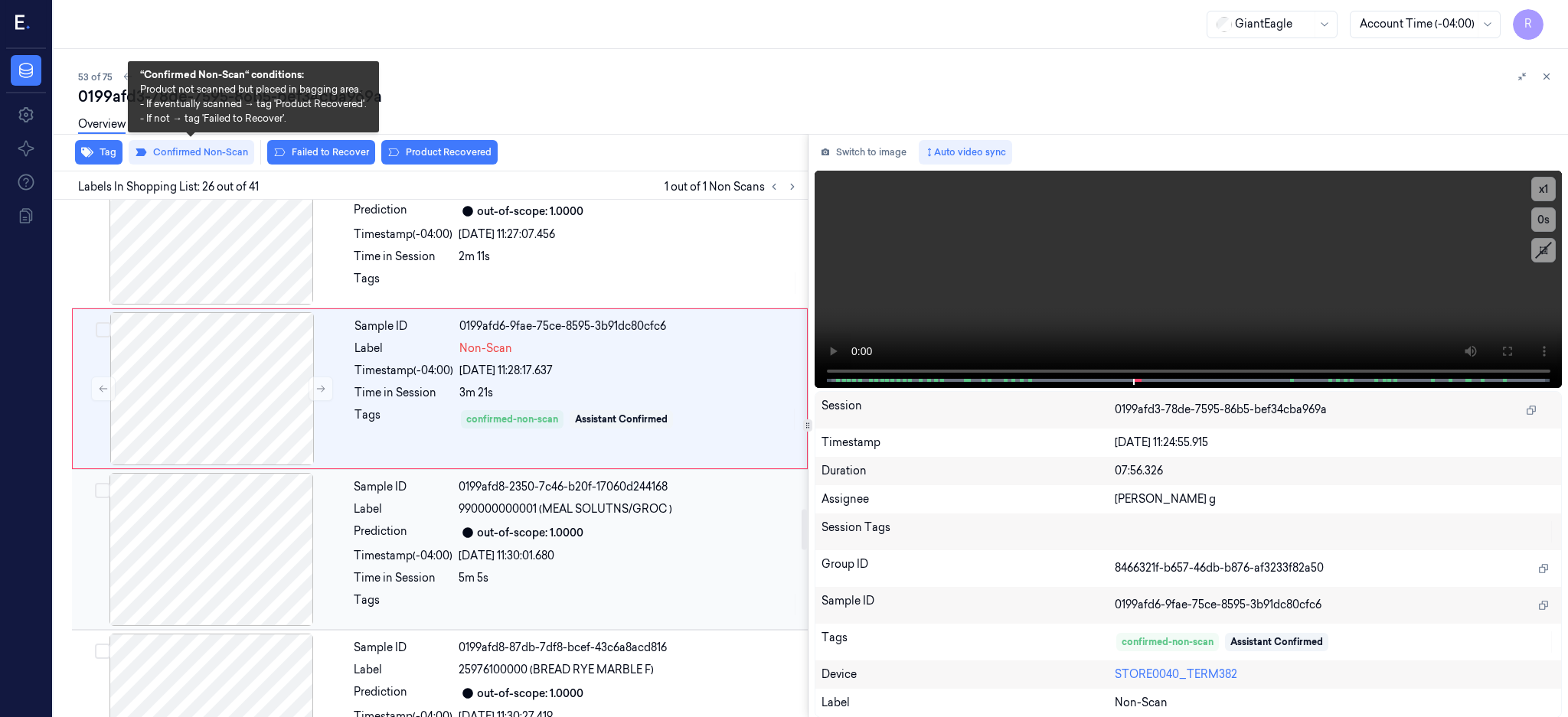
scroll to position [3943, 0]
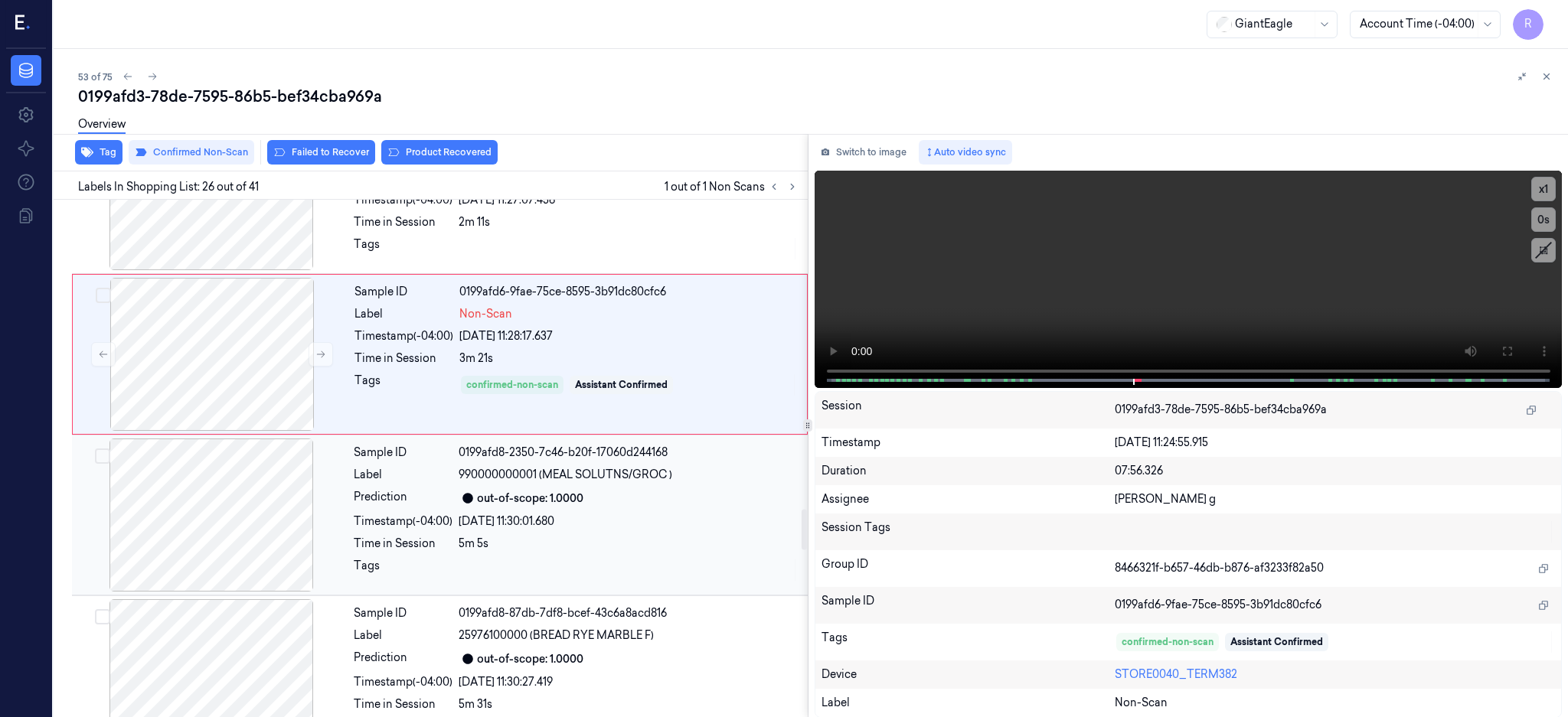
click at [216, 462] on div at bounding box center [211, 515] width 273 height 153
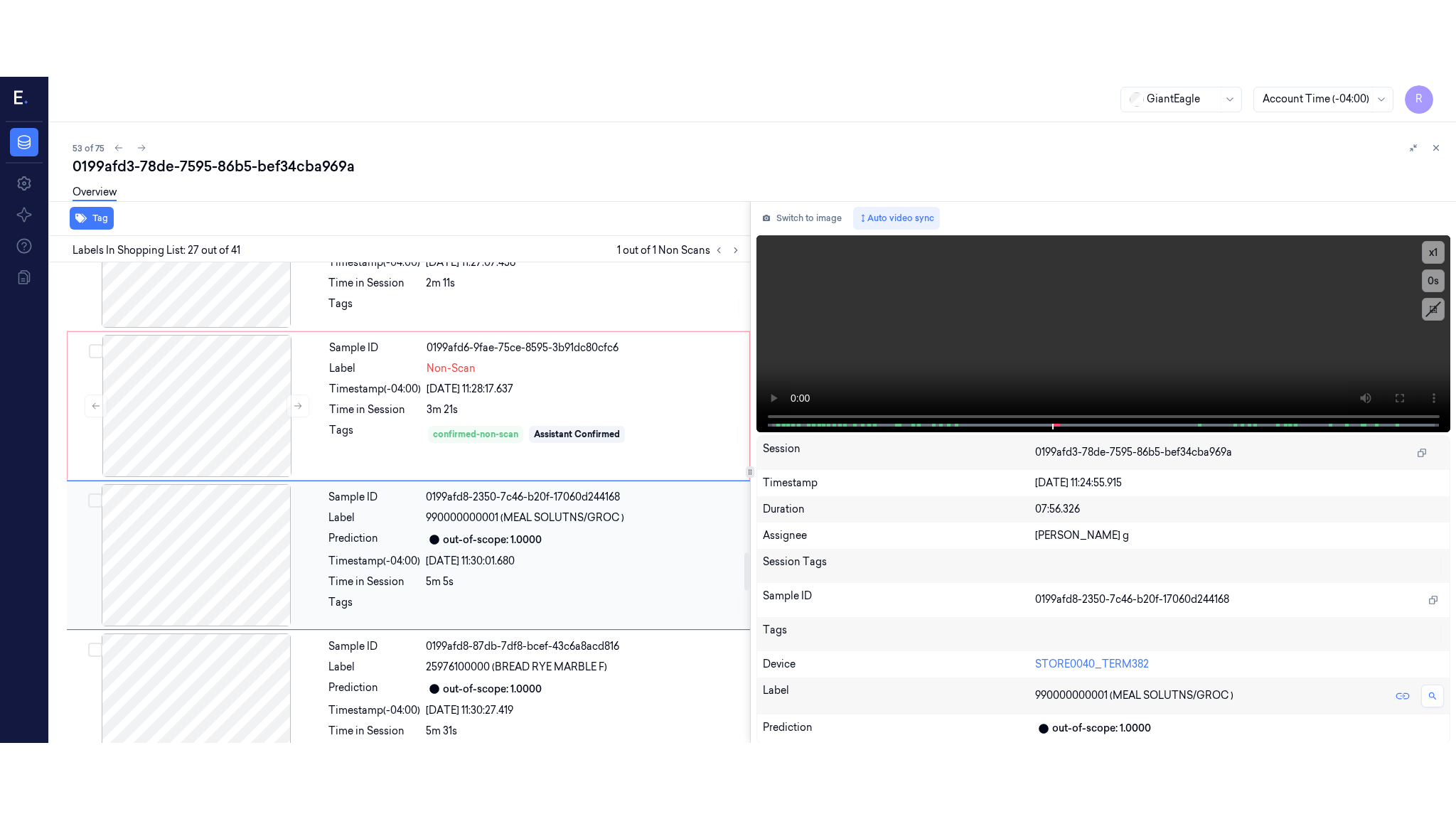
scroll to position [3717, 0]
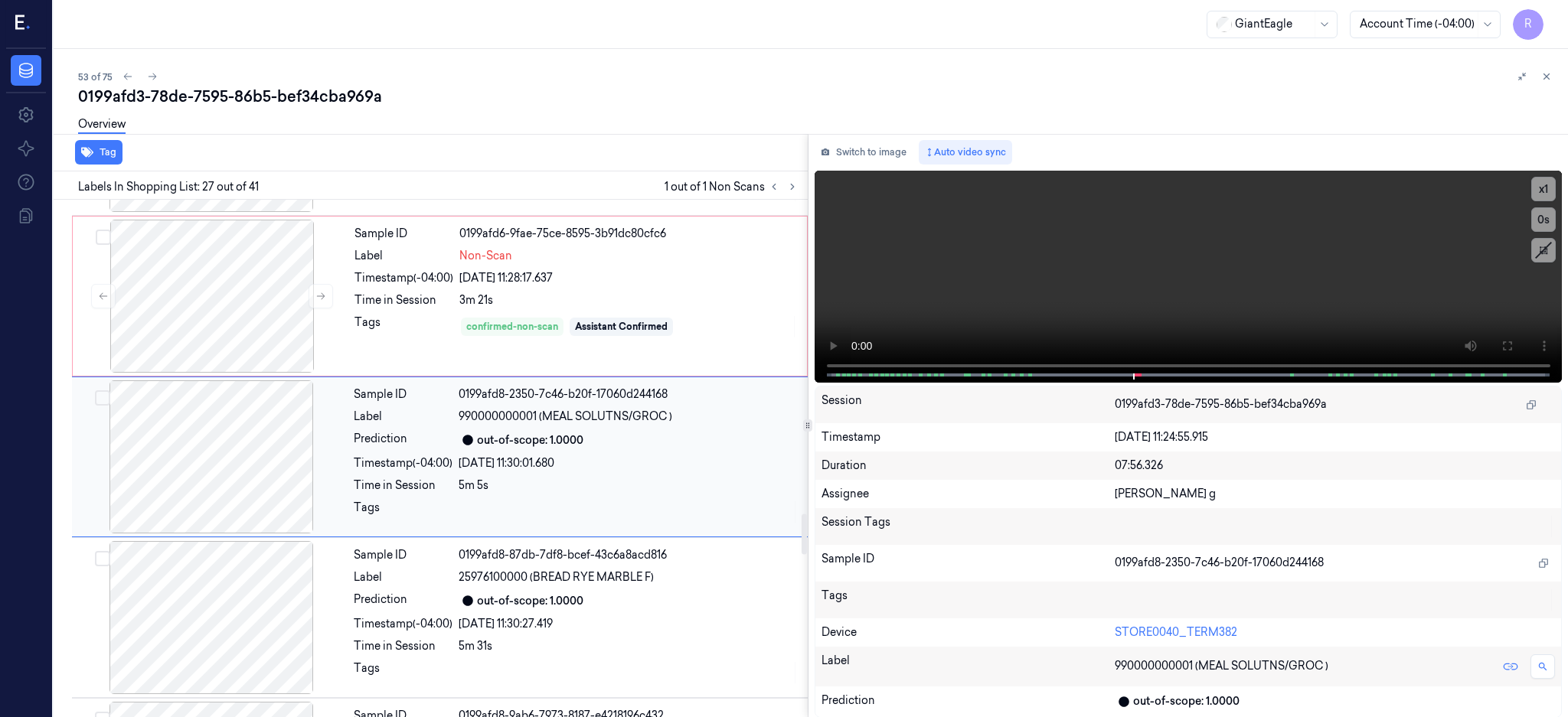
click at [216, 462] on div at bounding box center [211, 457] width 273 height 153
click at [1512, 344] on icon at bounding box center [1506, 346] width 12 height 12
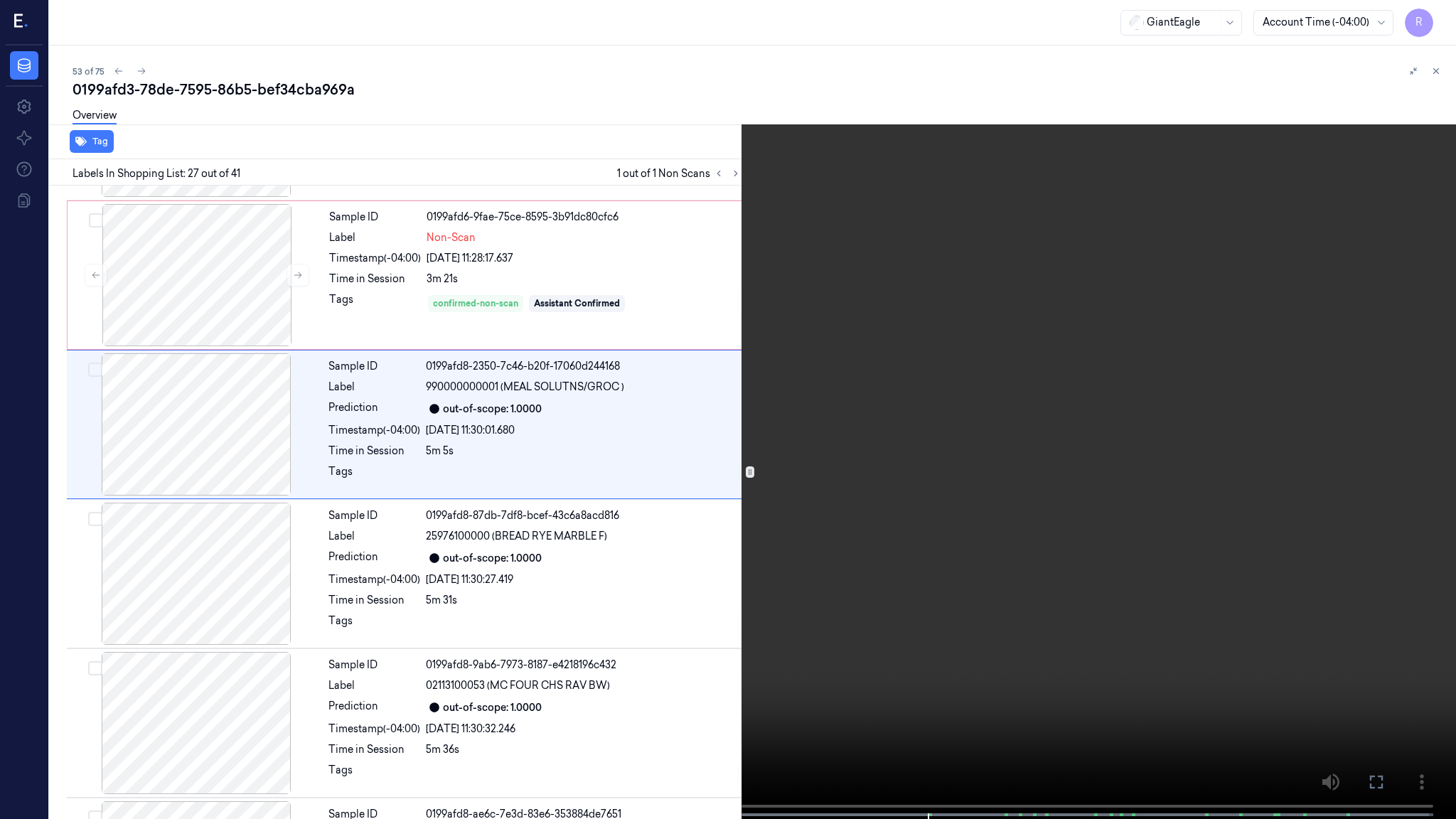
click at [855, 555] on video at bounding box center [728, 411] width 1456 height 822
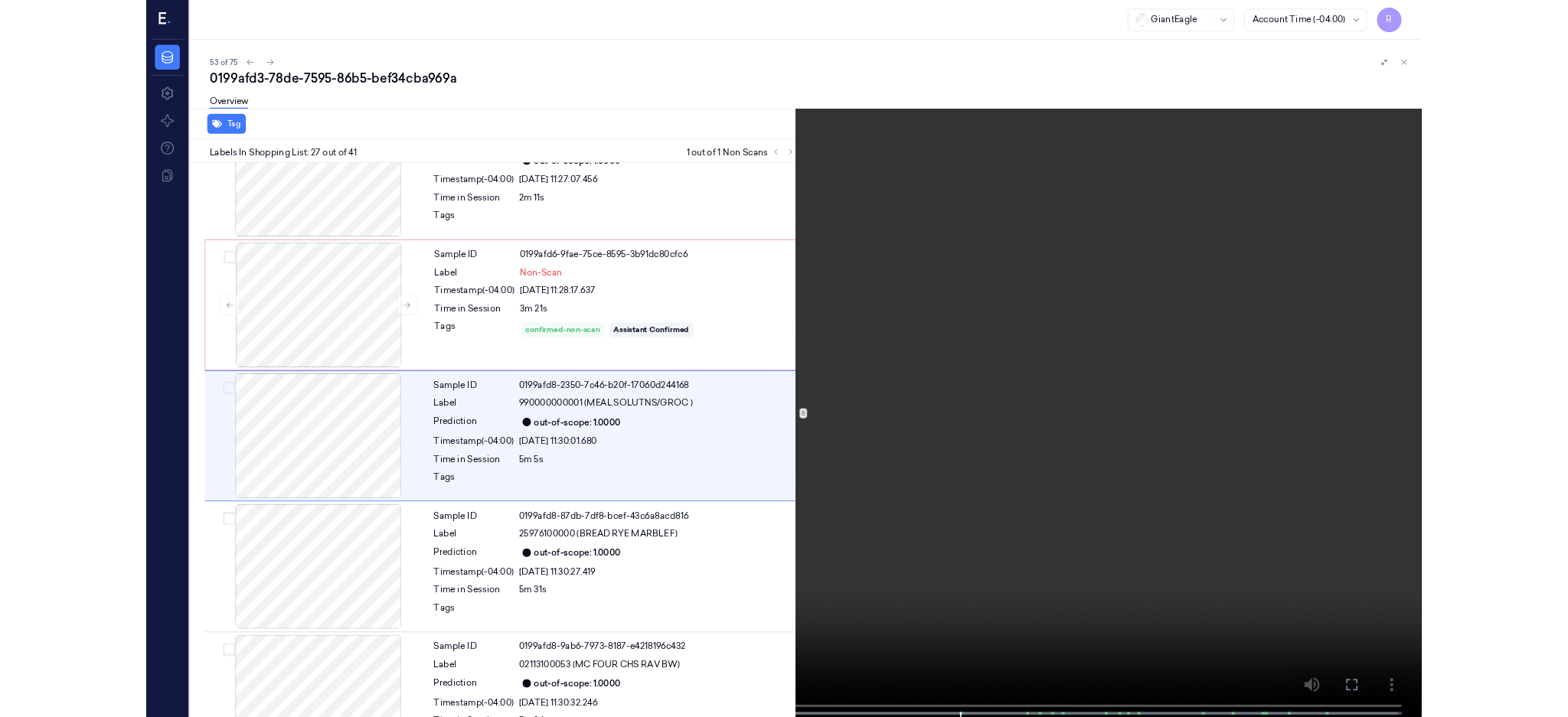
scroll to position [3919, 0]
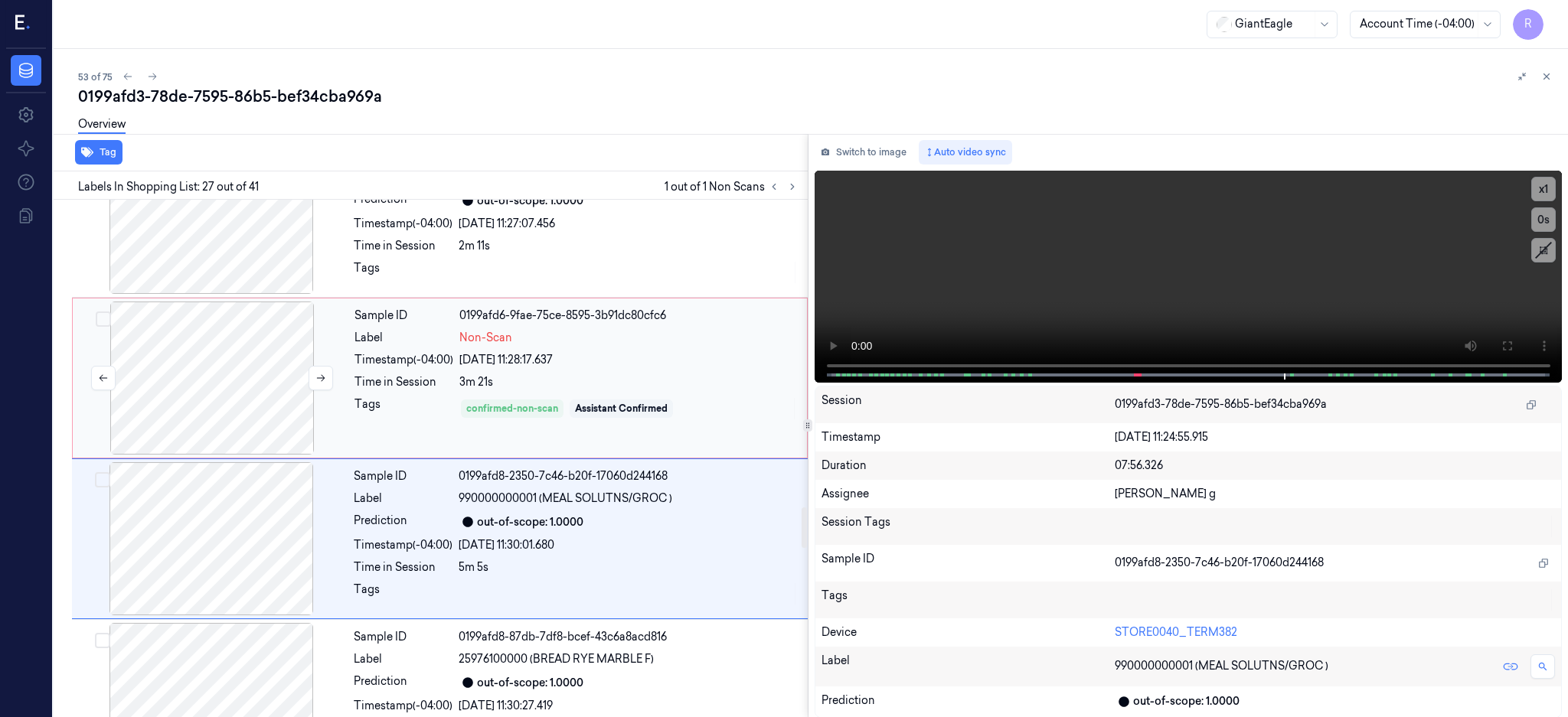
click at [226, 386] on div at bounding box center [212, 378] width 273 height 153
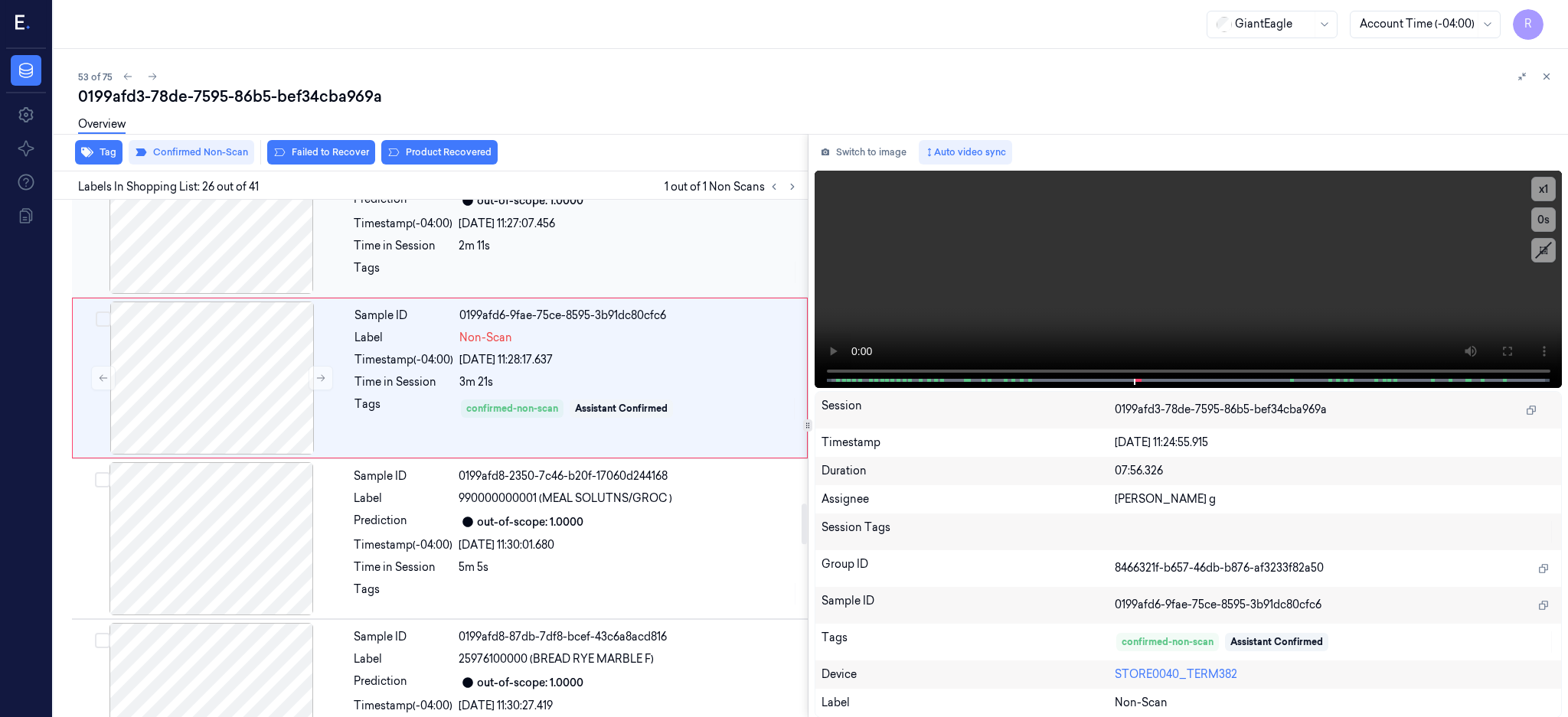
scroll to position [3840, 0]
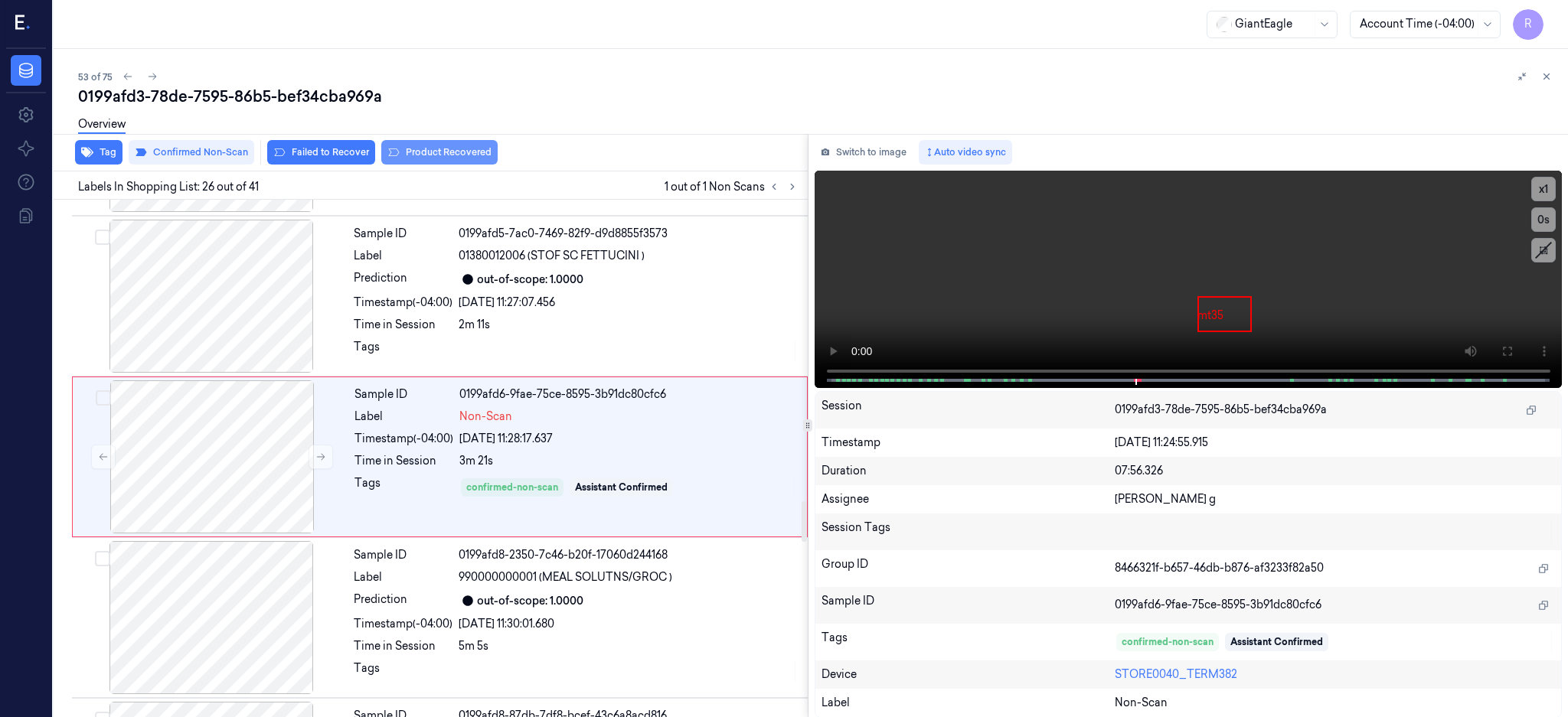
click at [438, 158] on button "Product Recovered" at bounding box center [439, 152] width 117 height 25
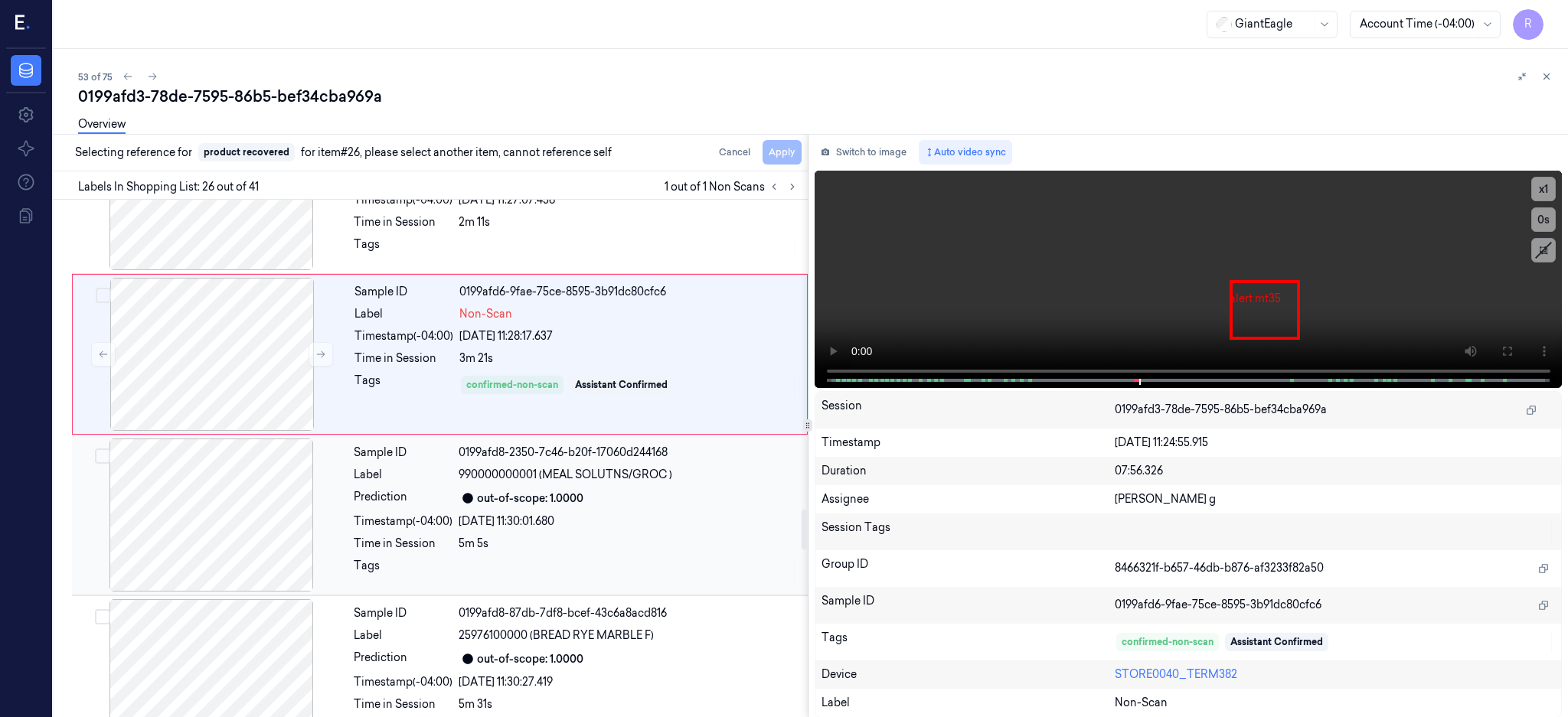
click at [193, 484] on div at bounding box center [211, 515] width 273 height 153
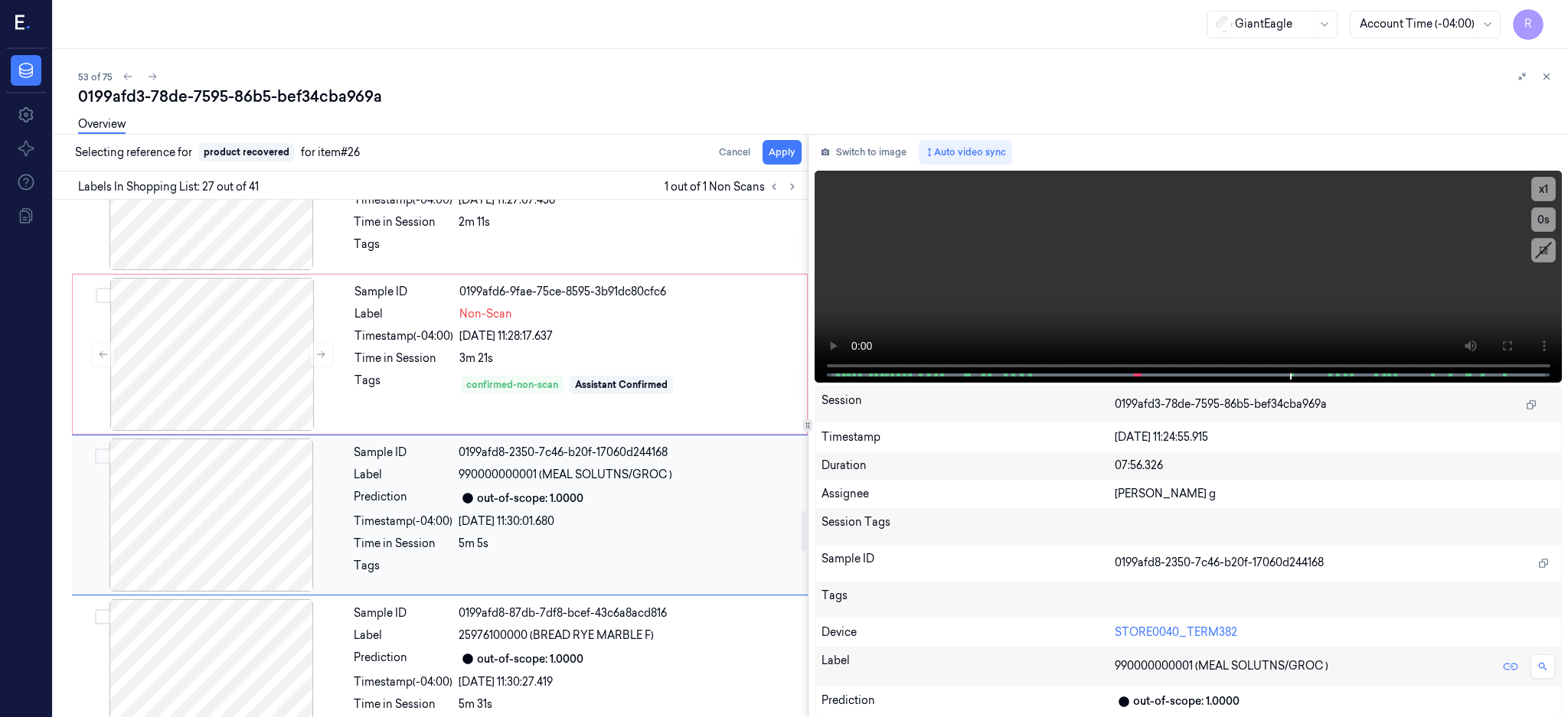
scroll to position [4001, 0]
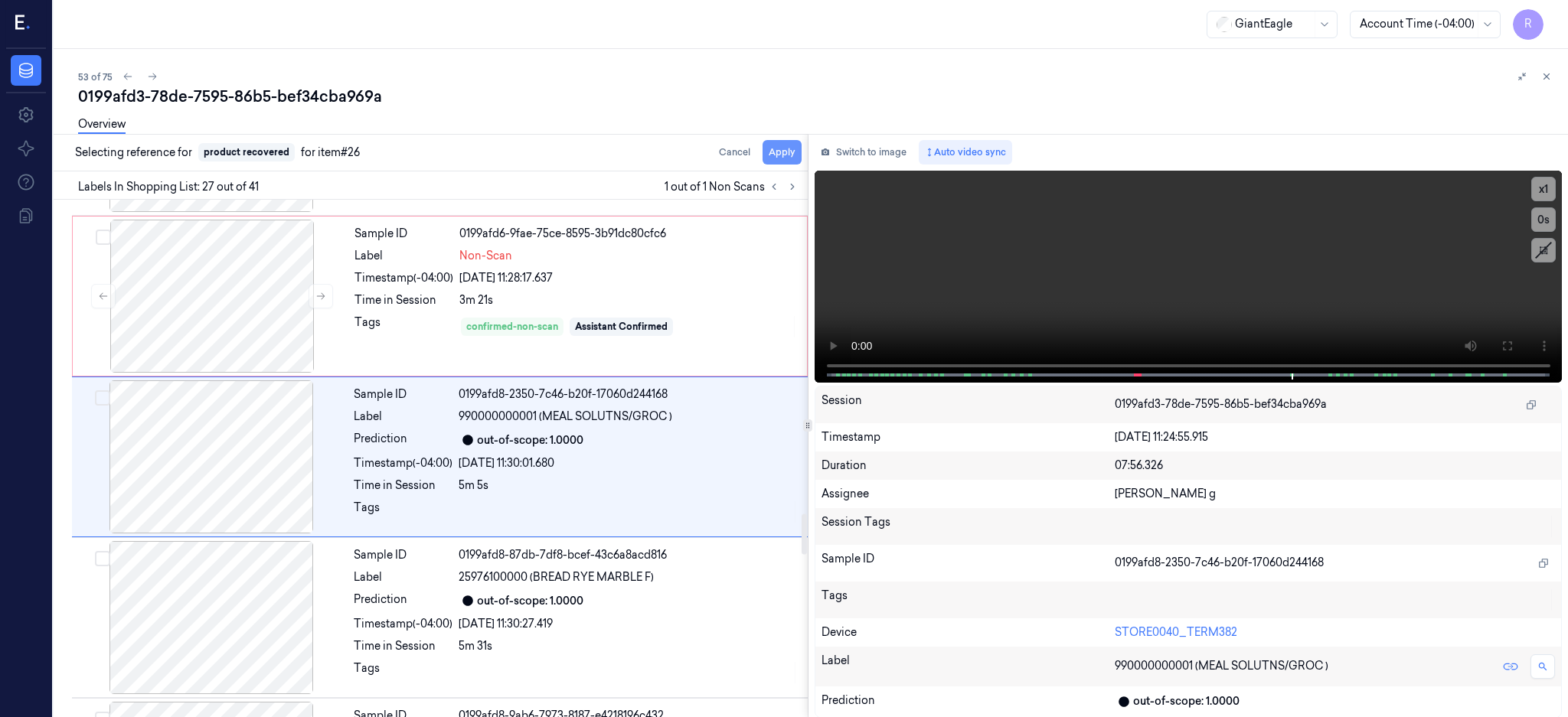
click at [801, 158] on button "Apply" at bounding box center [782, 152] width 39 height 25
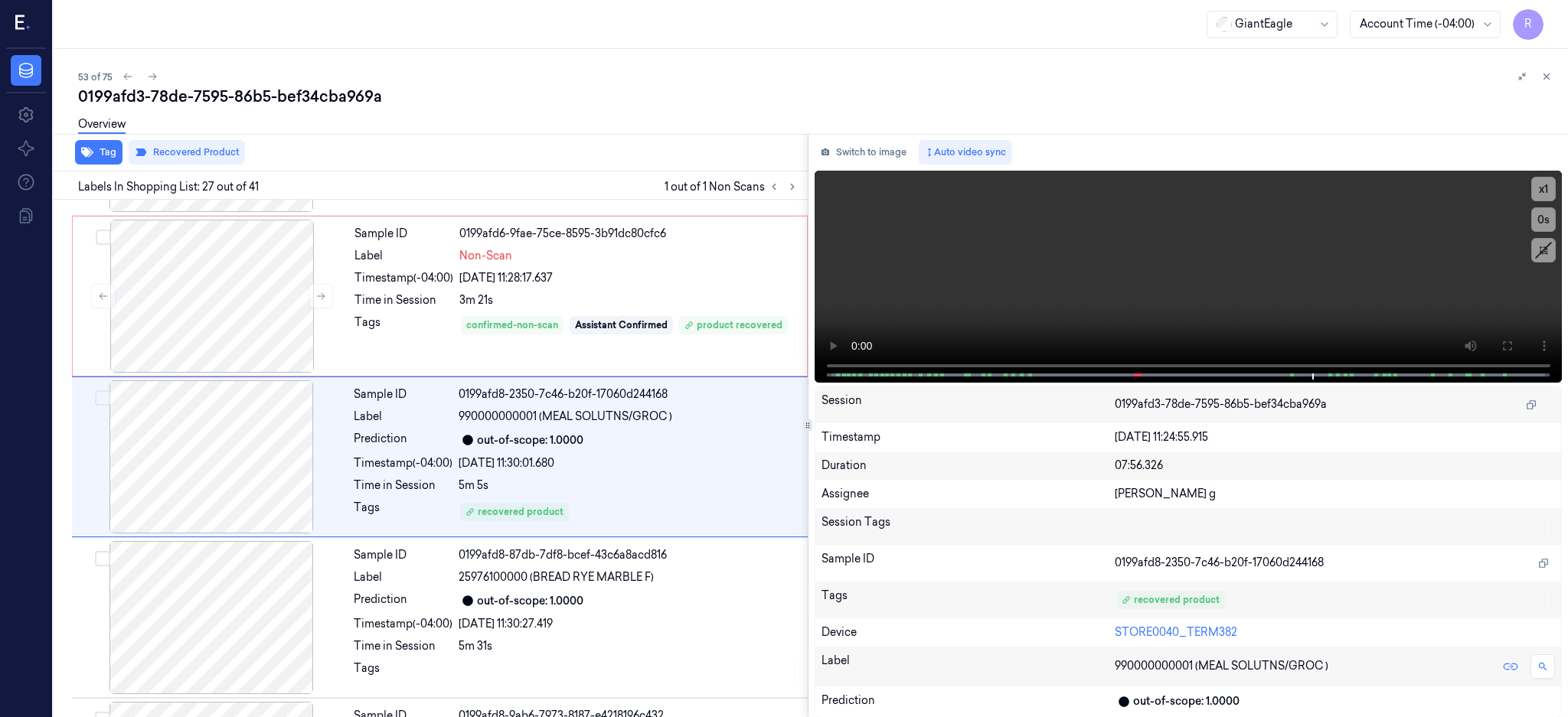
click at [262, 94] on div "0199afd3-78de-7595-86b5-bef34cba969a" at bounding box center [817, 97] width 1478 height 22
copy div "86b5"
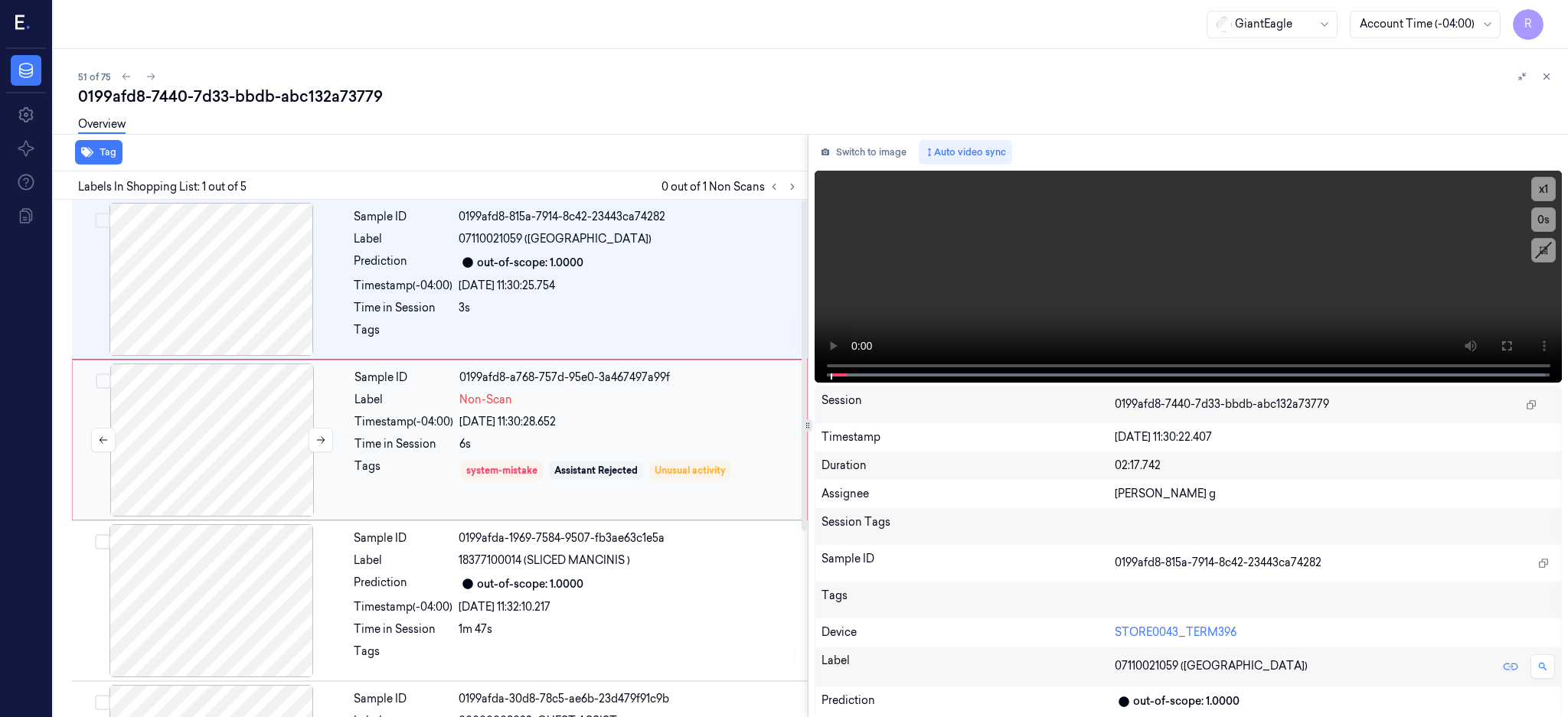
click at [213, 454] on div at bounding box center [212, 440] width 273 height 153
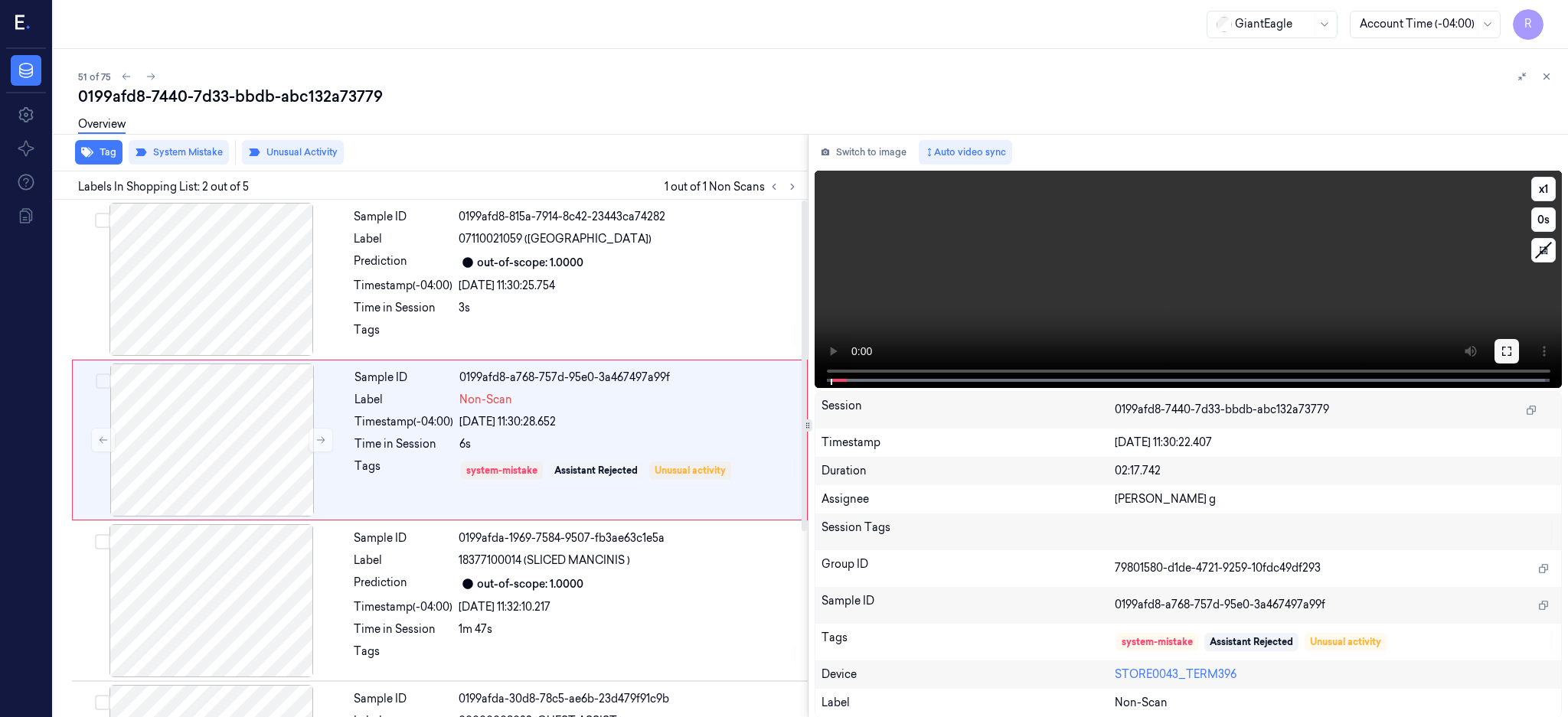
click at [1519, 349] on button at bounding box center [1507, 352] width 25 height 25
click at [226, 456] on div at bounding box center [212, 440] width 273 height 153
click at [223, 294] on div at bounding box center [211, 279] width 273 height 153
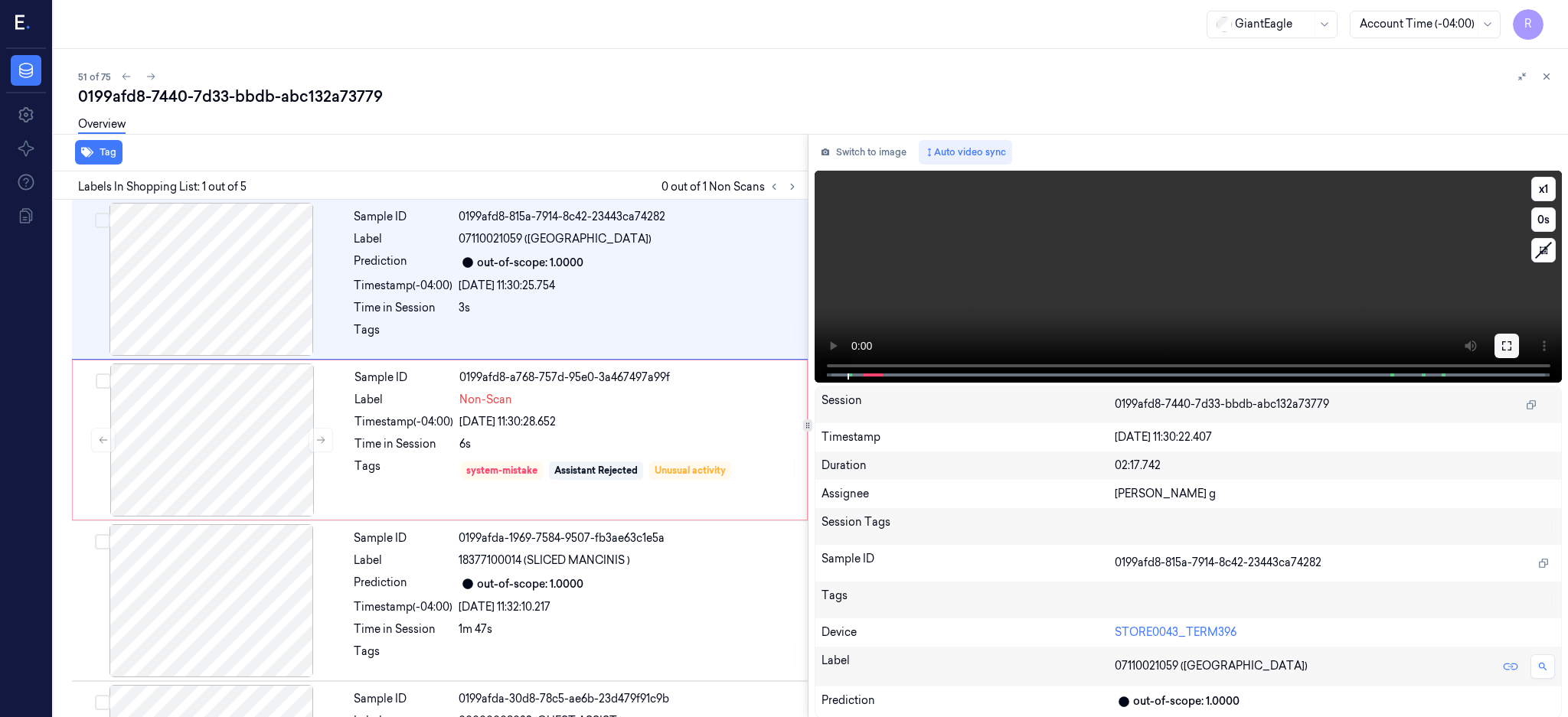
click at [1519, 348] on button at bounding box center [1507, 346] width 25 height 25
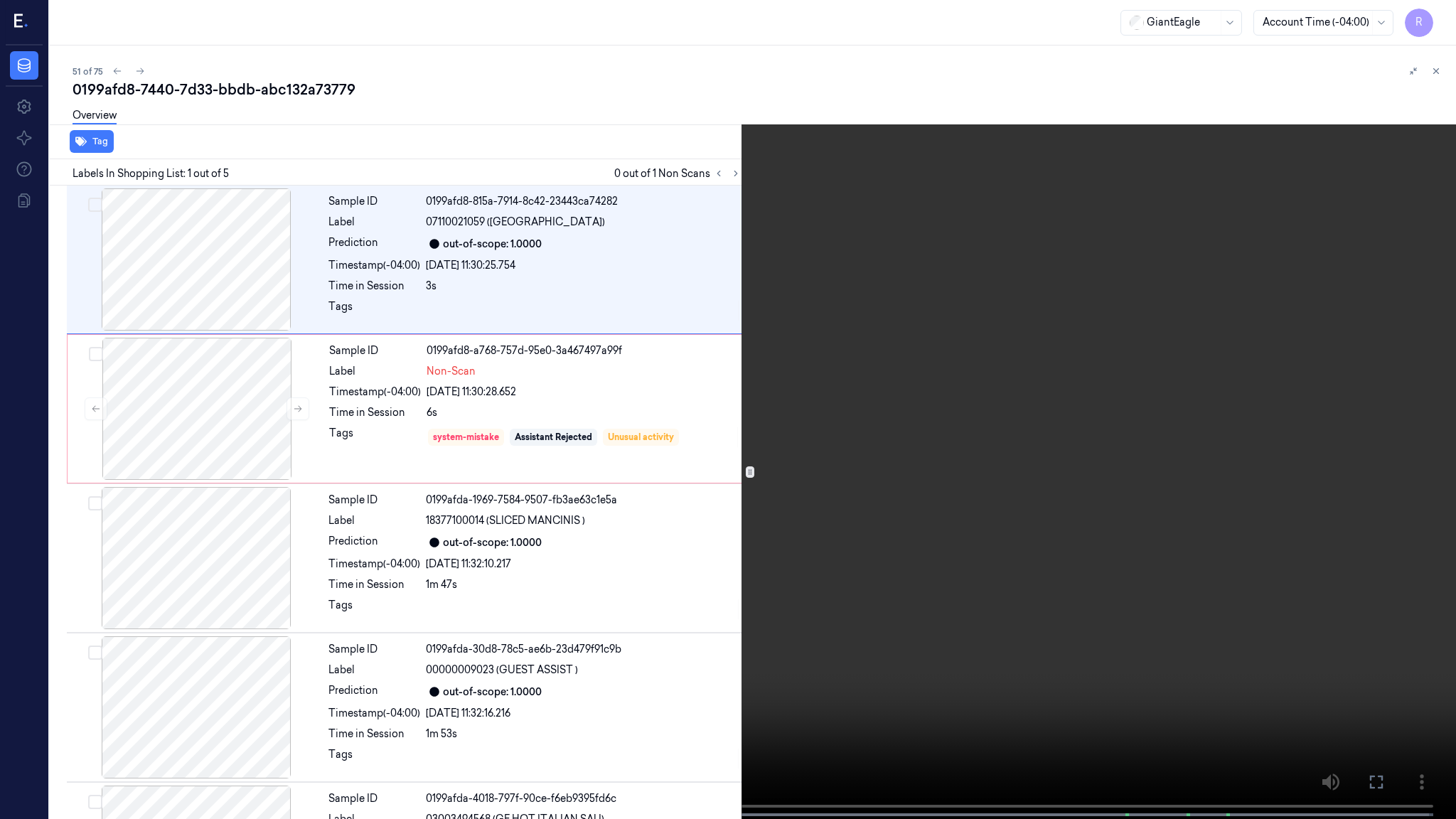
click at [817, 441] on video at bounding box center [728, 411] width 1456 height 822
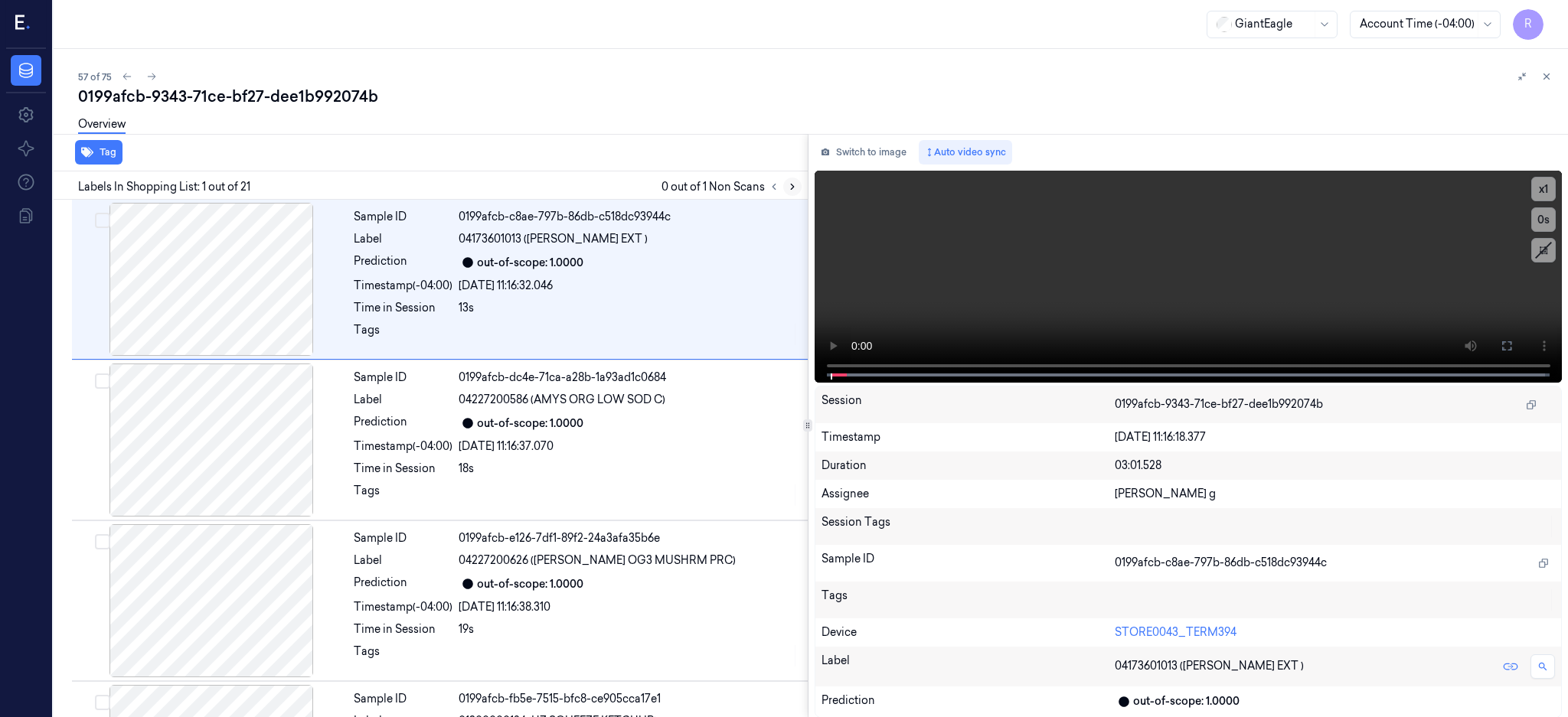
click at [801, 193] on button at bounding box center [792, 187] width 19 height 19
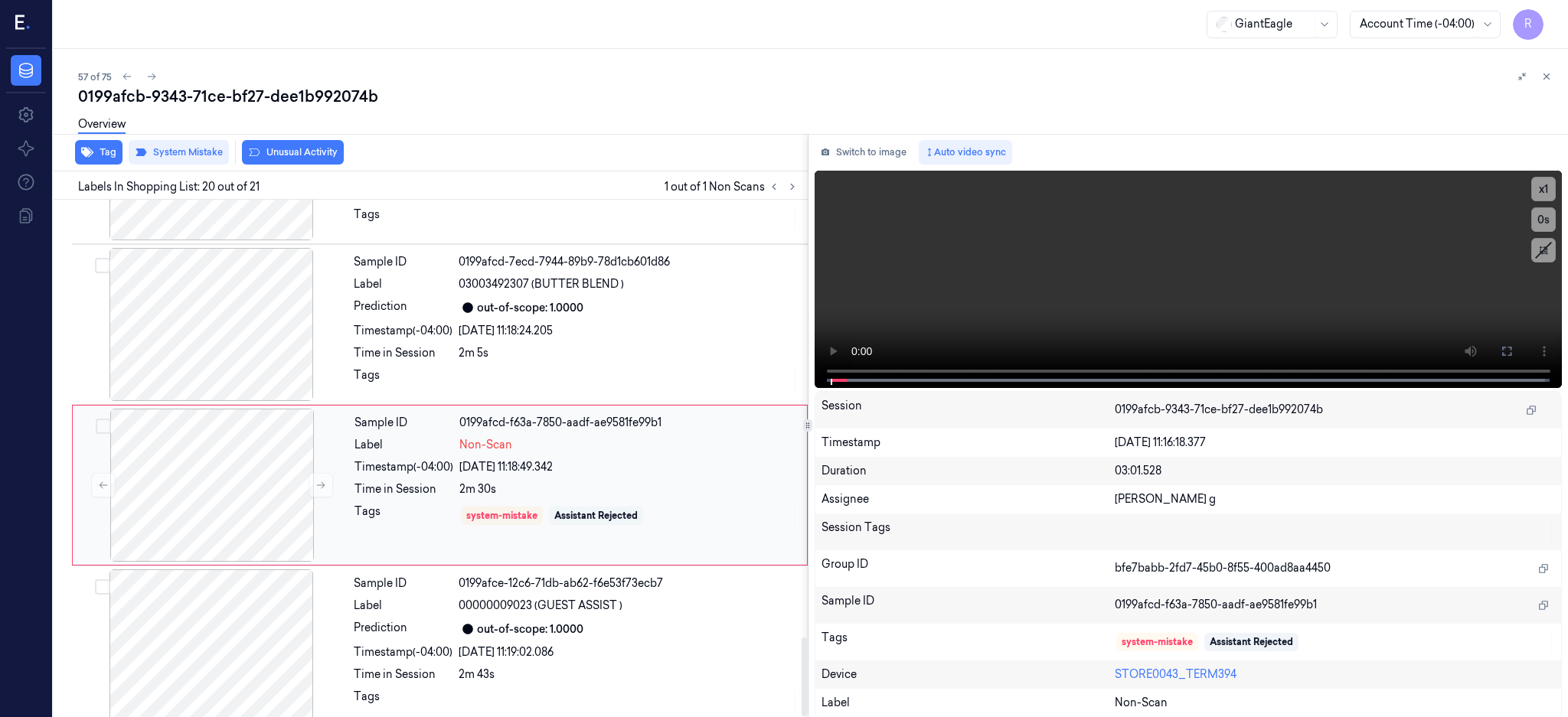
scroll to position [2863, 0]
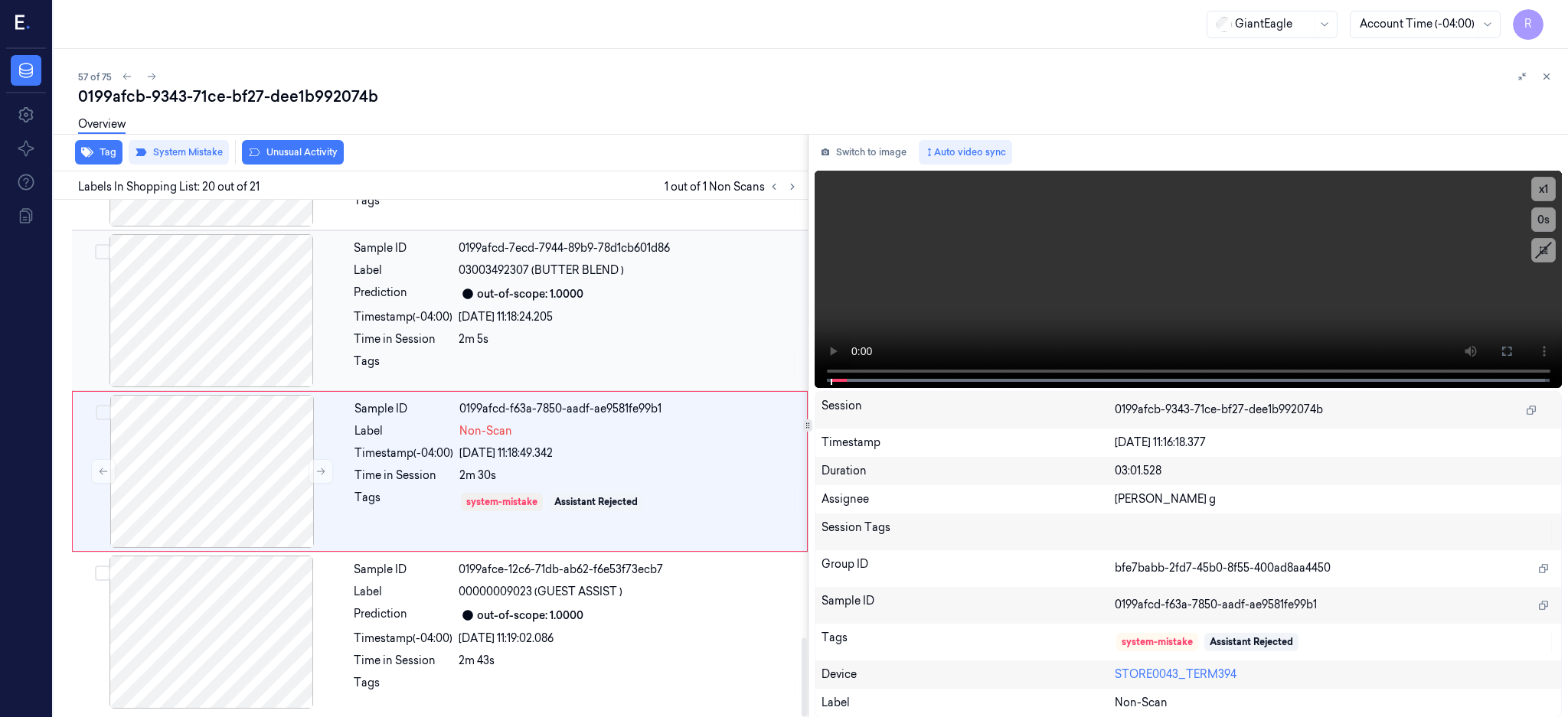
click at [214, 322] on div at bounding box center [211, 311] width 273 height 153
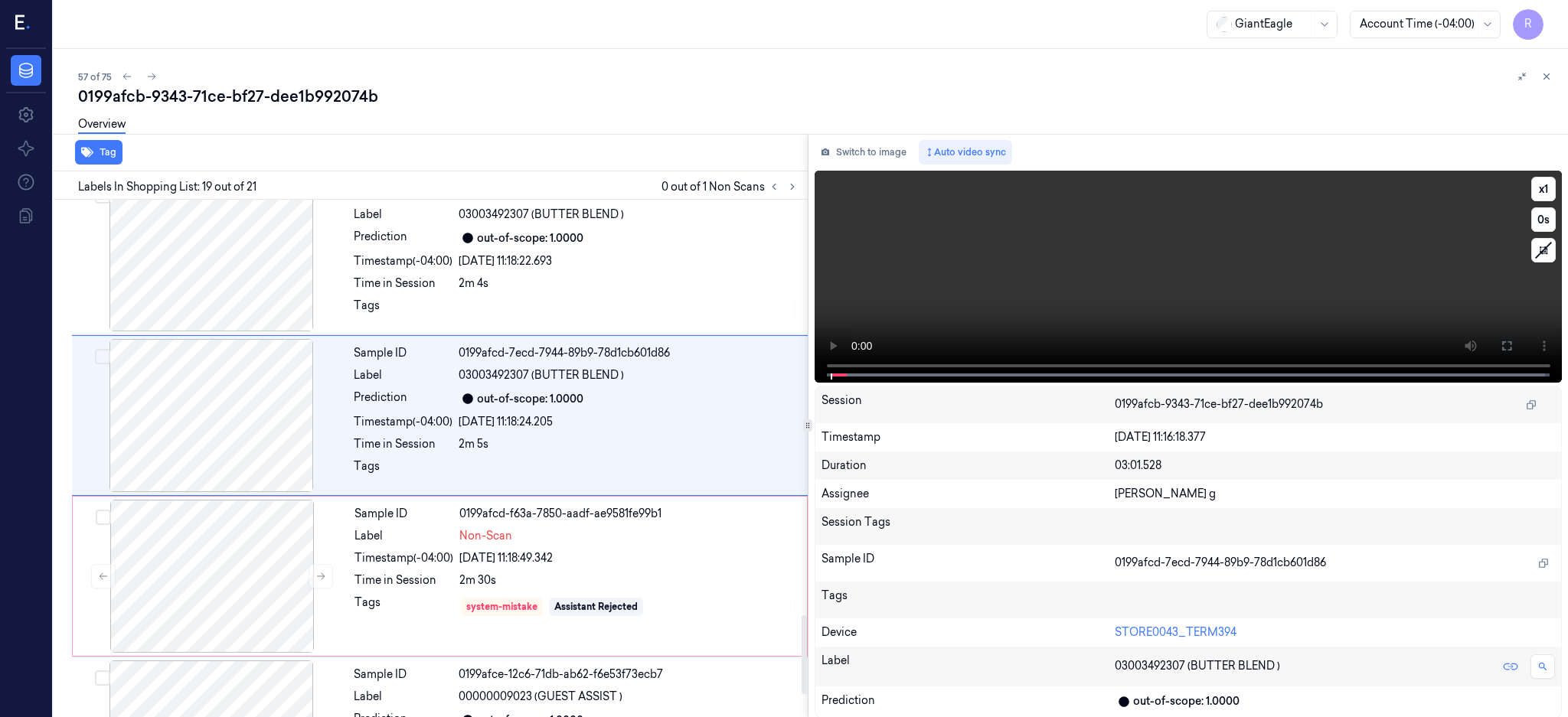
scroll to position [2714, 0]
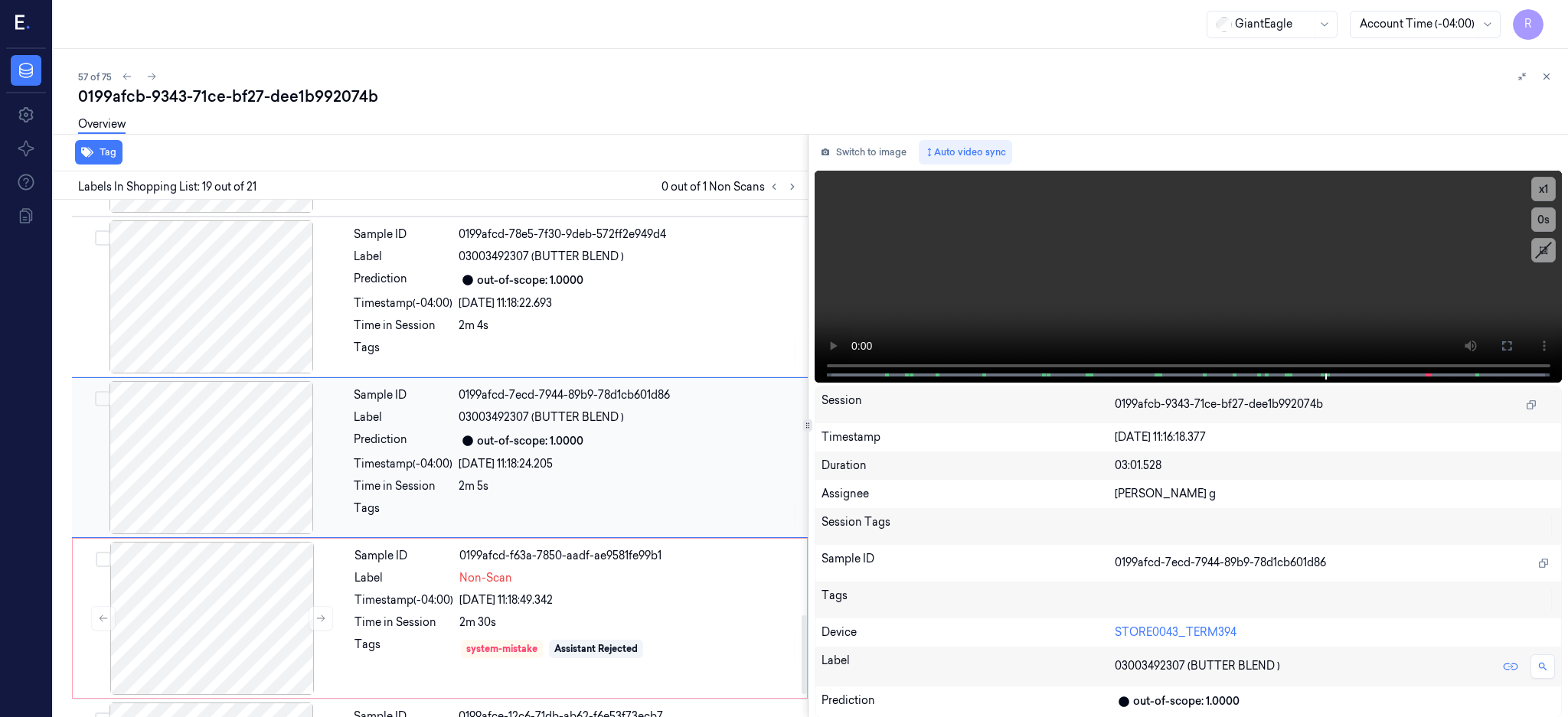
click at [180, 502] on div at bounding box center [211, 457] width 273 height 153
click at [214, 605] on div at bounding box center [212, 618] width 273 height 153
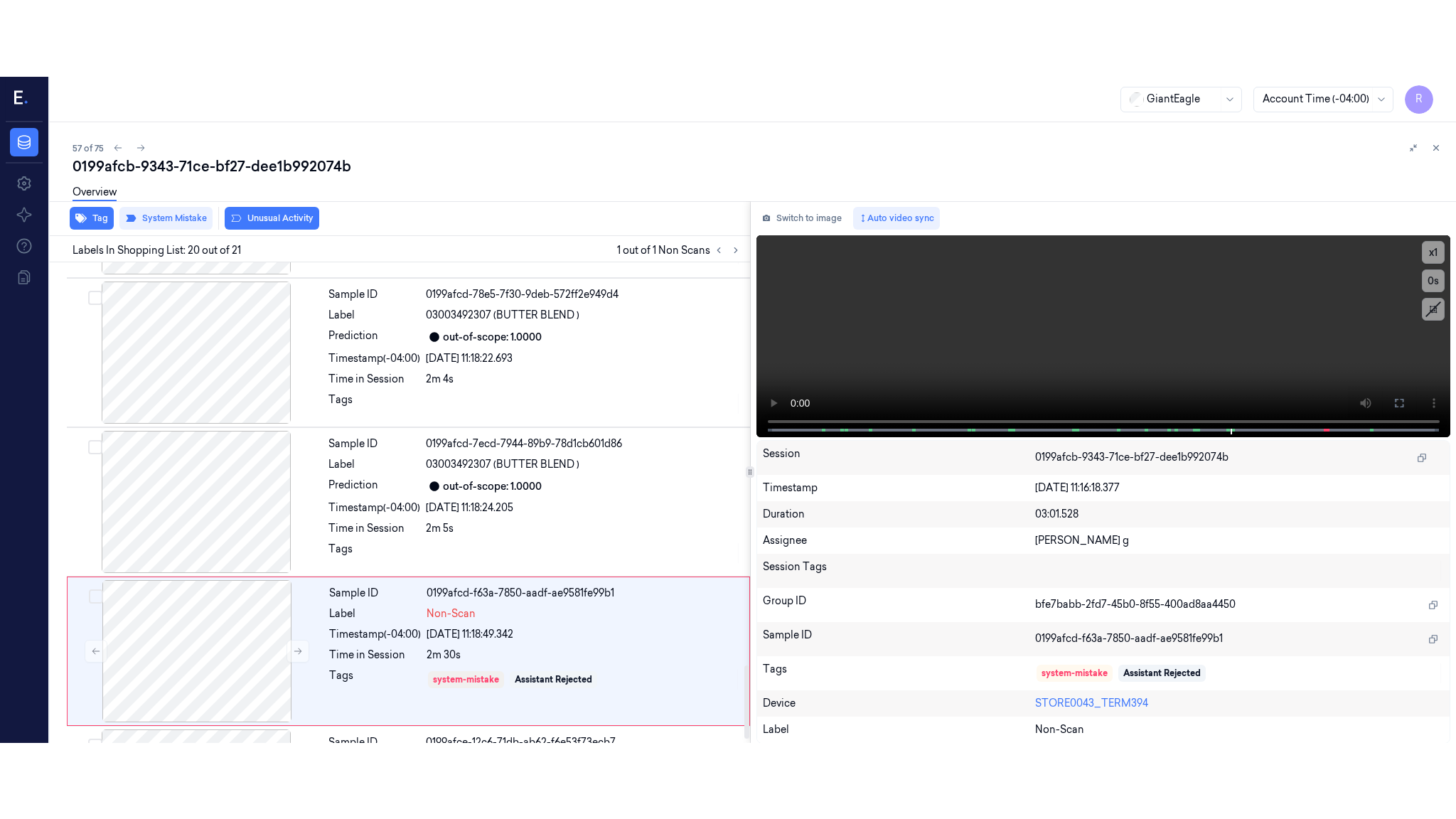
scroll to position [2660, 0]
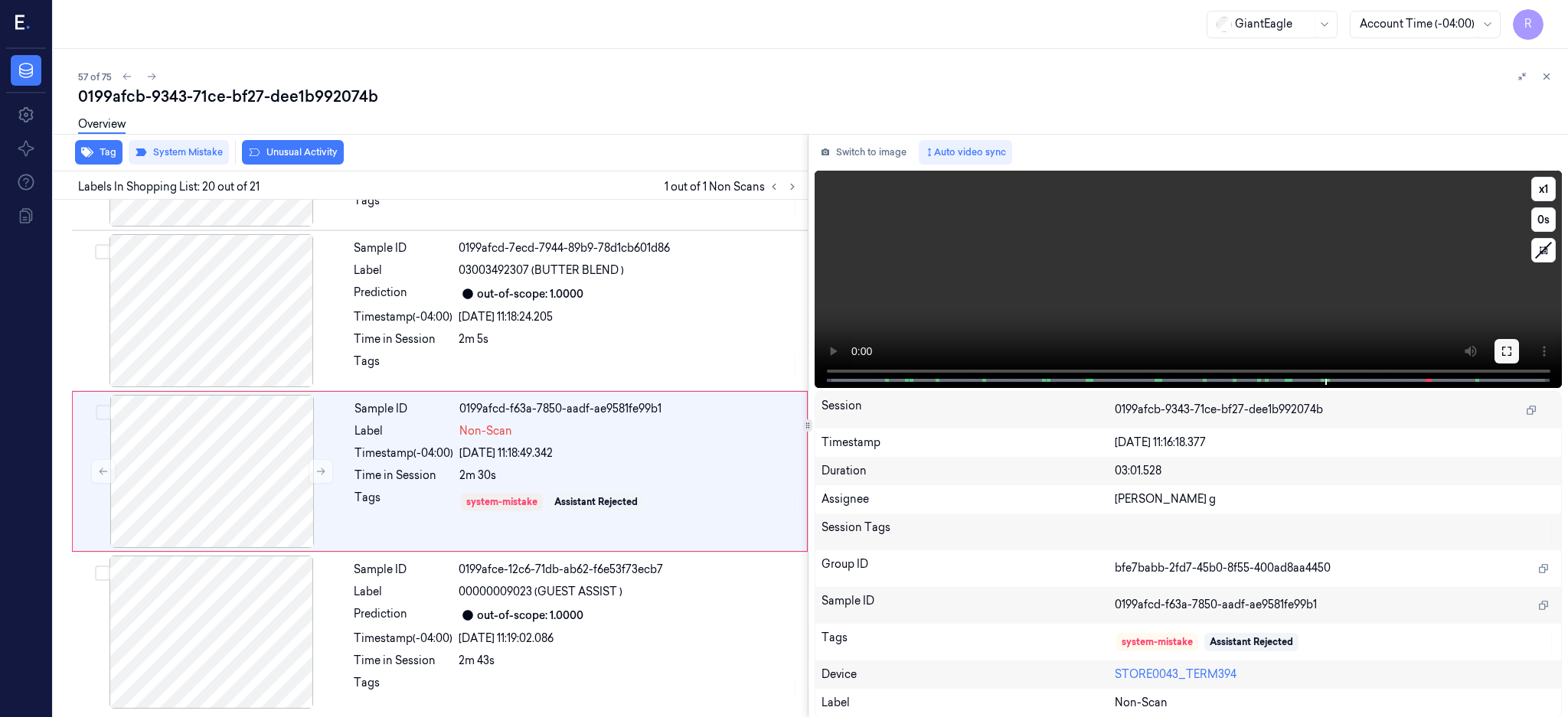
click at [1519, 348] on button at bounding box center [1507, 352] width 25 height 25
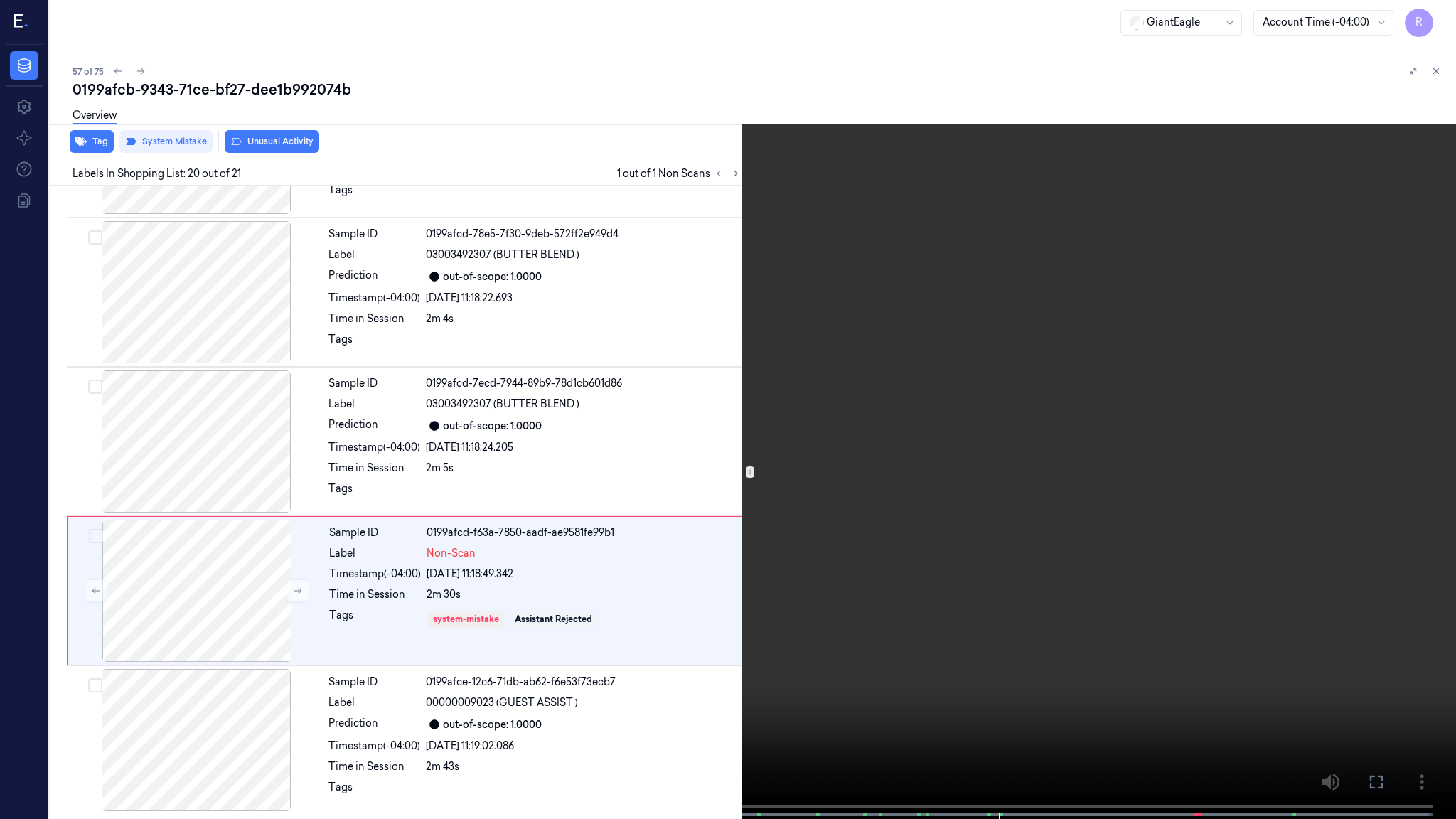
click at [935, 445] on video at bounding box center [728, 411] width 1456 height 822
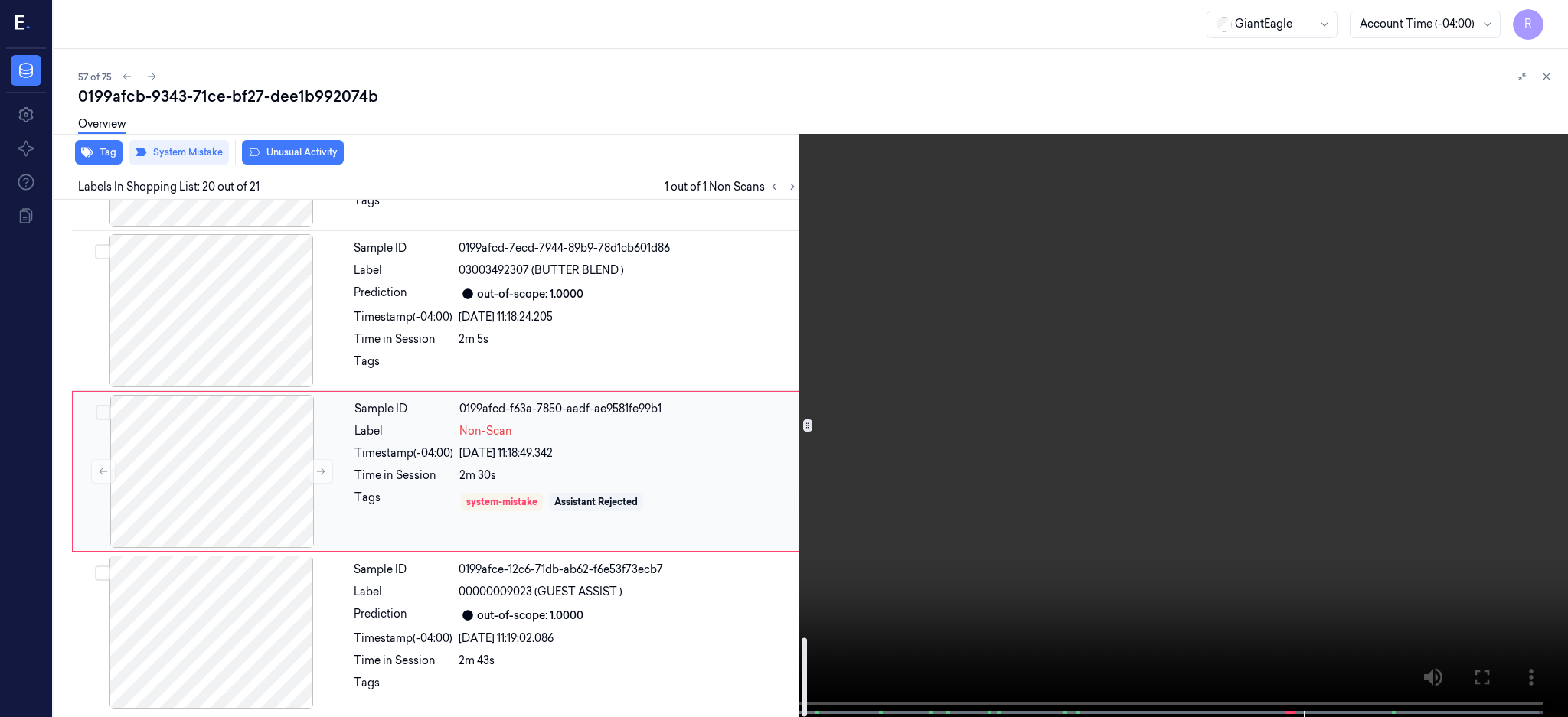
scroll to position [2863, 0]
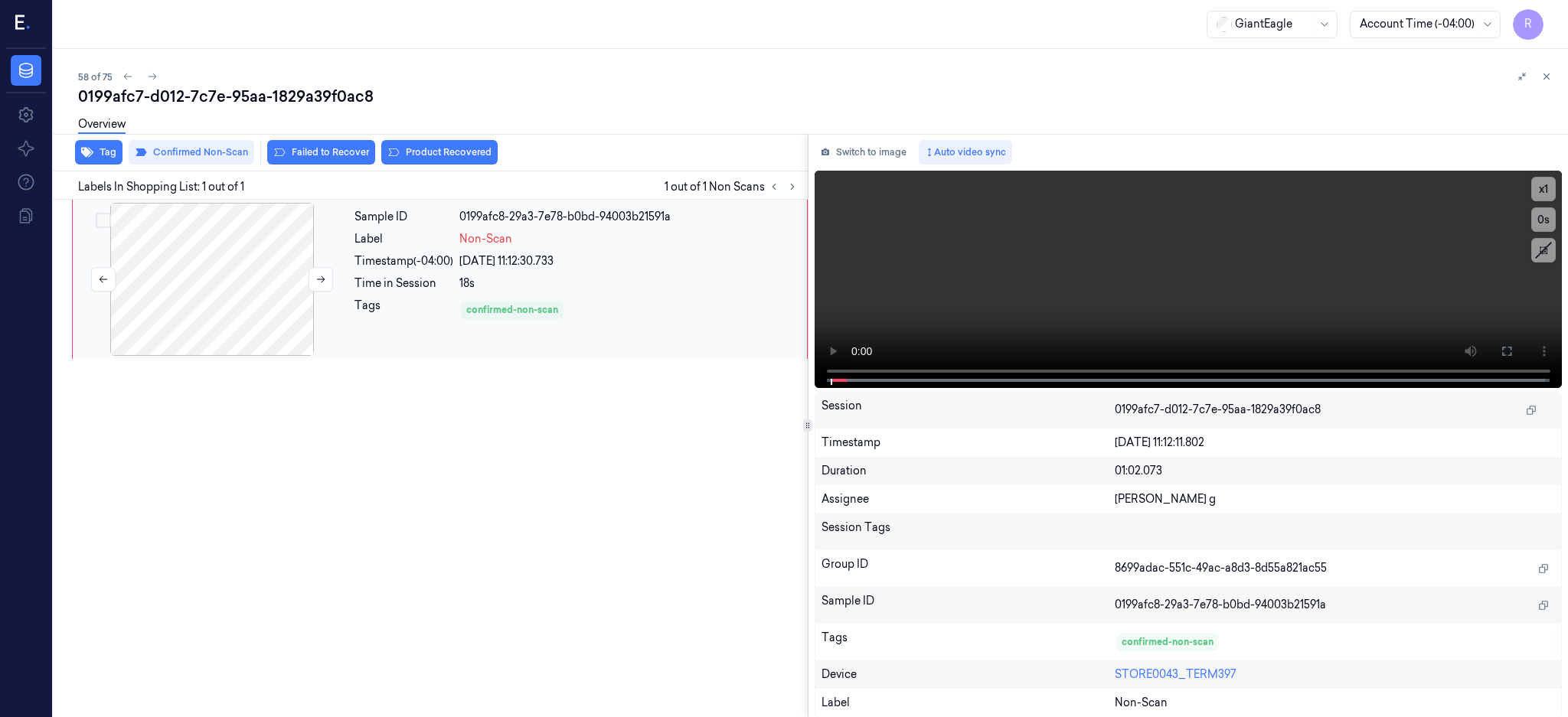
click at [253, 262] on div at bounding box center [212, 279] width 273 height 153
click at [216, 311] on div at bounding box center [212, 279] width 273 height 153
click at [1519, 347] on button at bounding box center [1507, 352] width 25 height 25
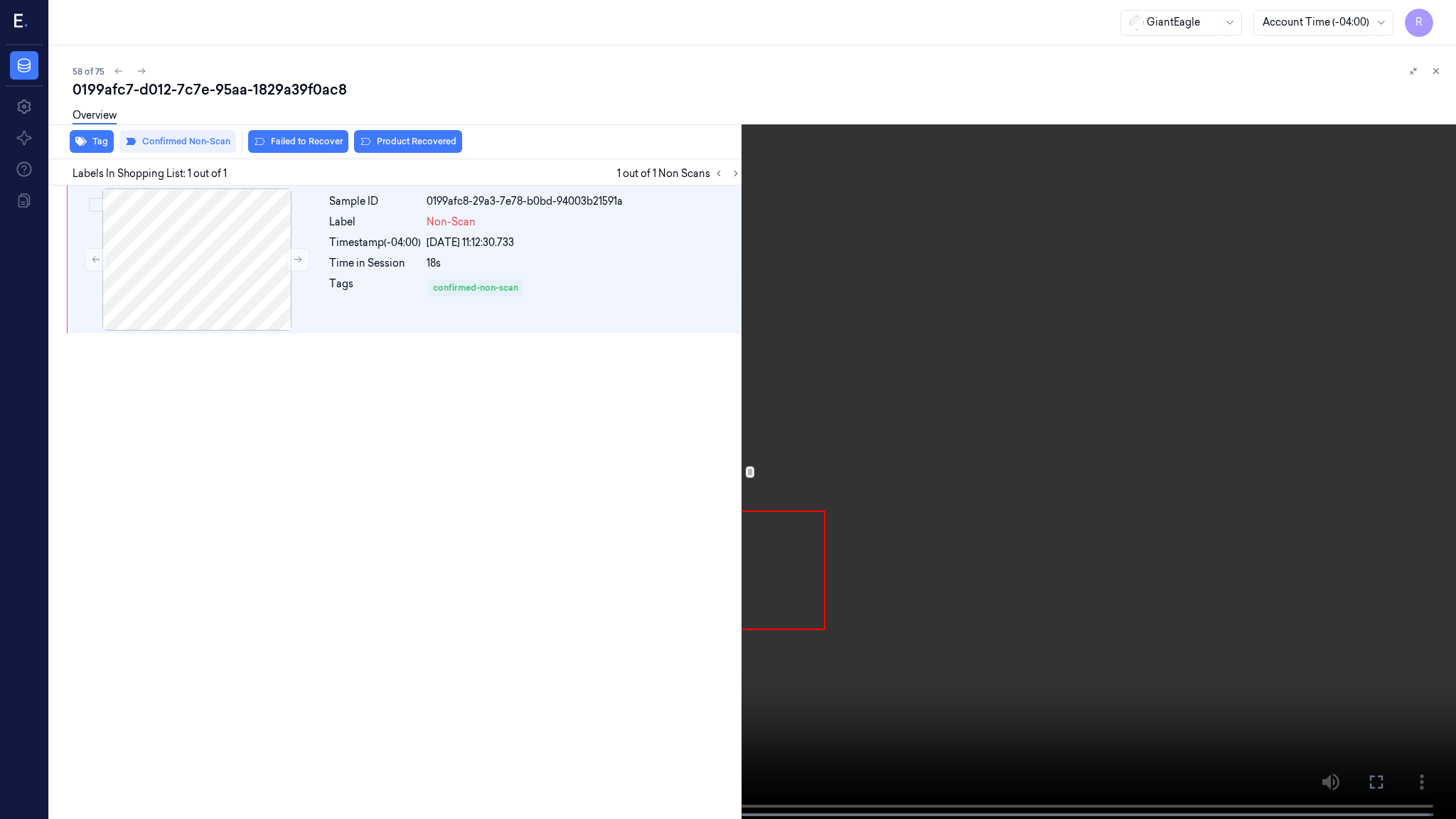
click at [882, 403] on video at bounding box center [728, 411] width 1456 height 822
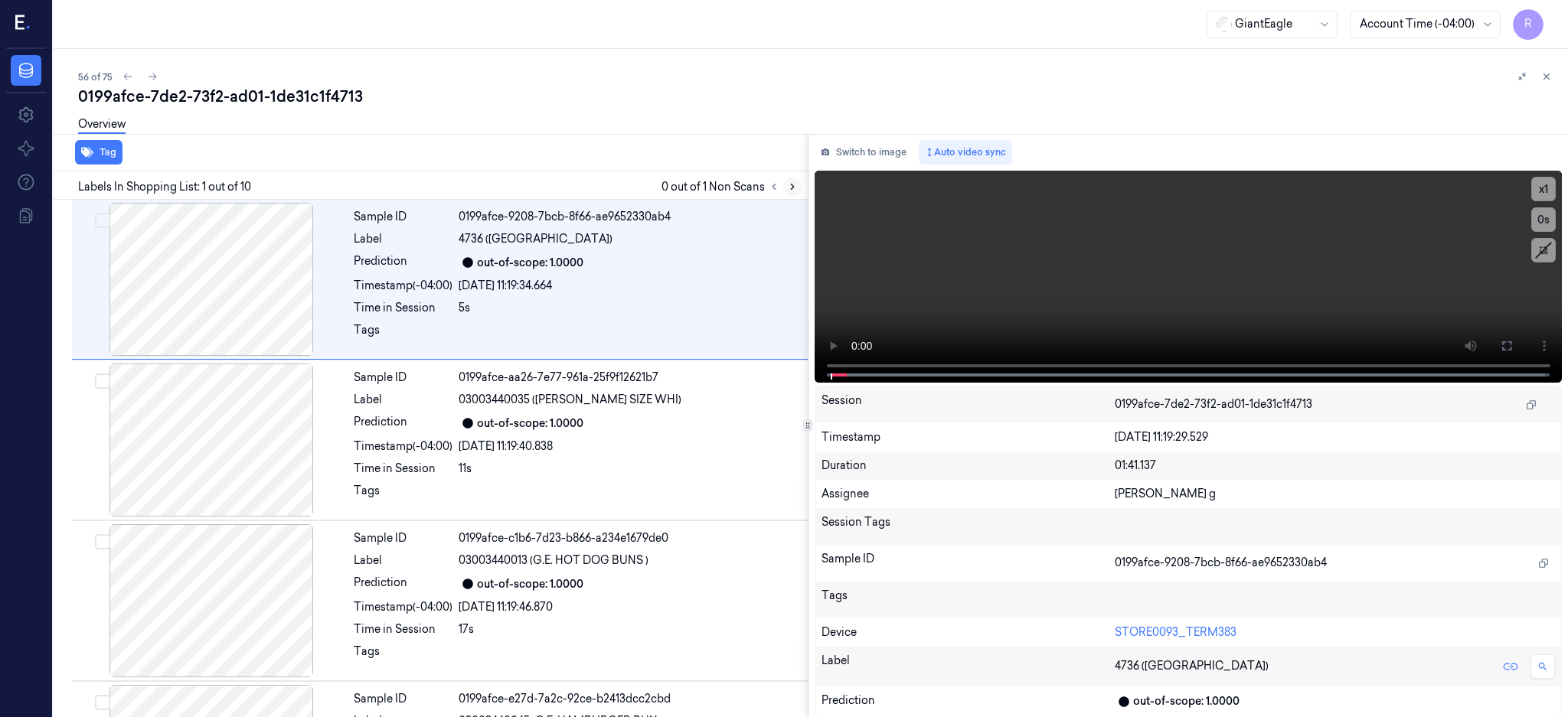
click at [798, 182] on icon at bounding box center [792, 187] width 11 height 11
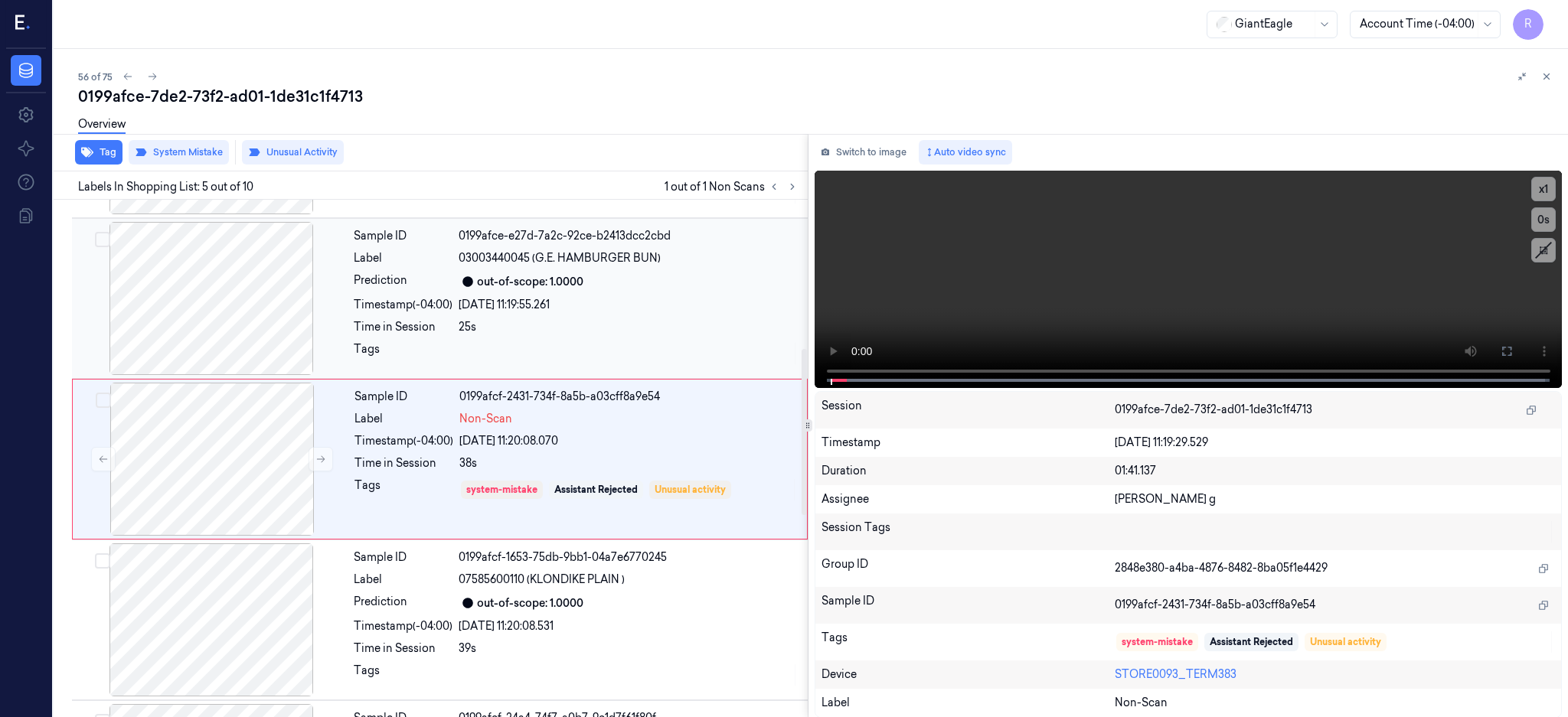
click at [204, 321] on div at bounding box center [211, 298] width 273 height 153
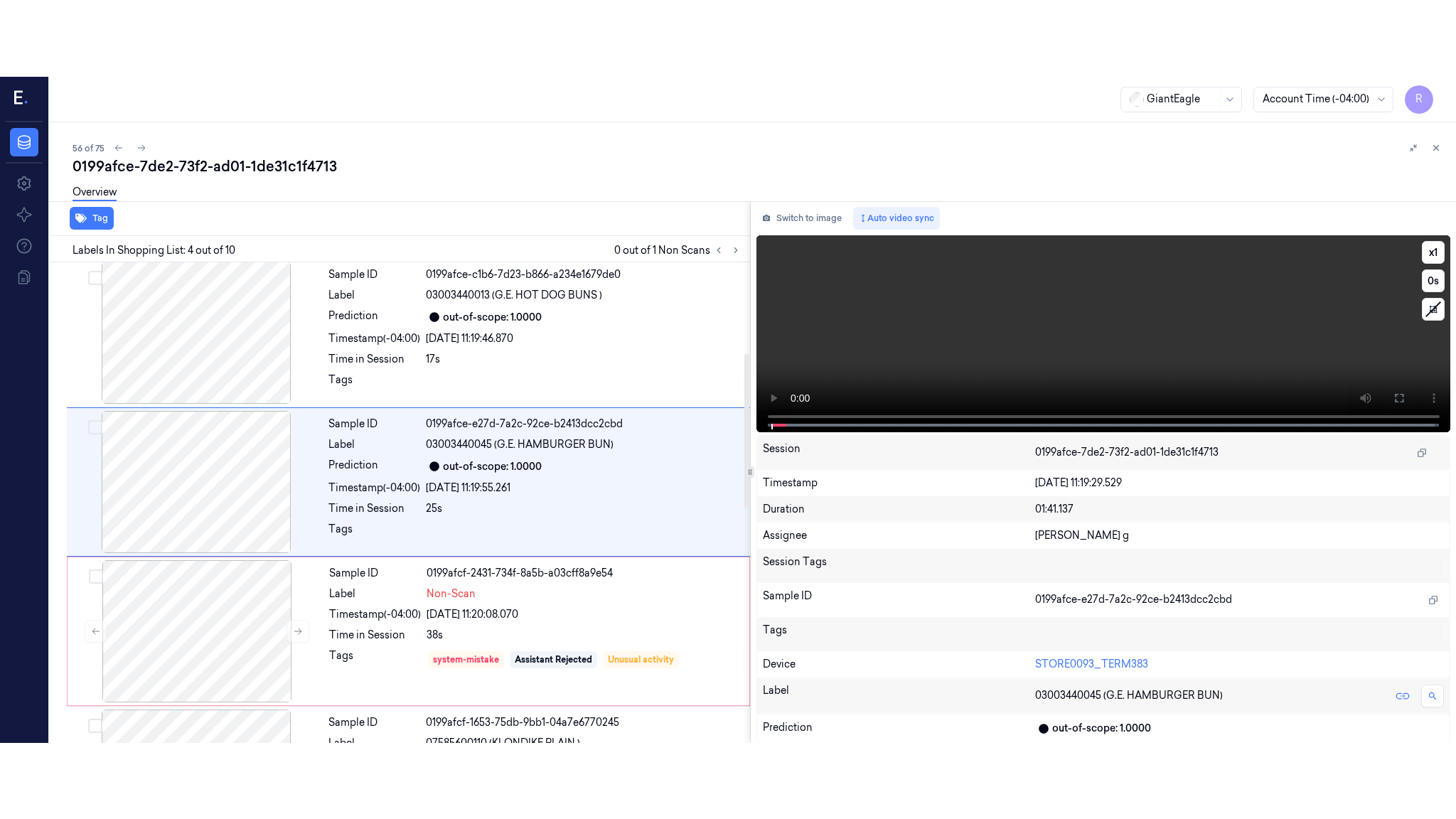
scroll to position [281, 0]
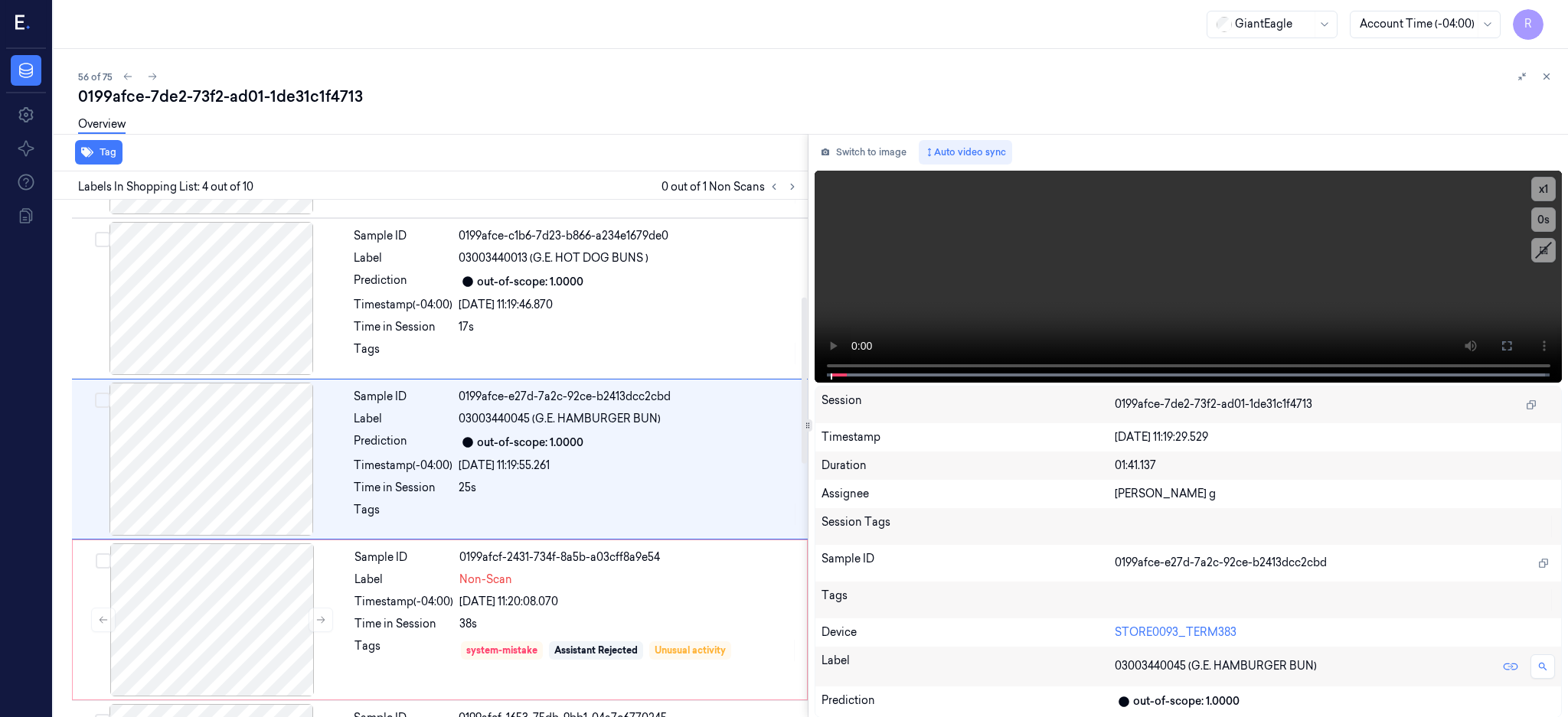
click at [839, 342] on div "Switch to image Auto video sync x 1 0 s Session 0199afce-7de2-73f2-ad01-1de31c1…" at bounding box center [1189, 426] width 760 height 584
click at [234, 479] on div at bounding box center [211, 459] width 273 height 153
click at [1512, 340] on icon at bounding box center [1506, 346] width 12 height 12
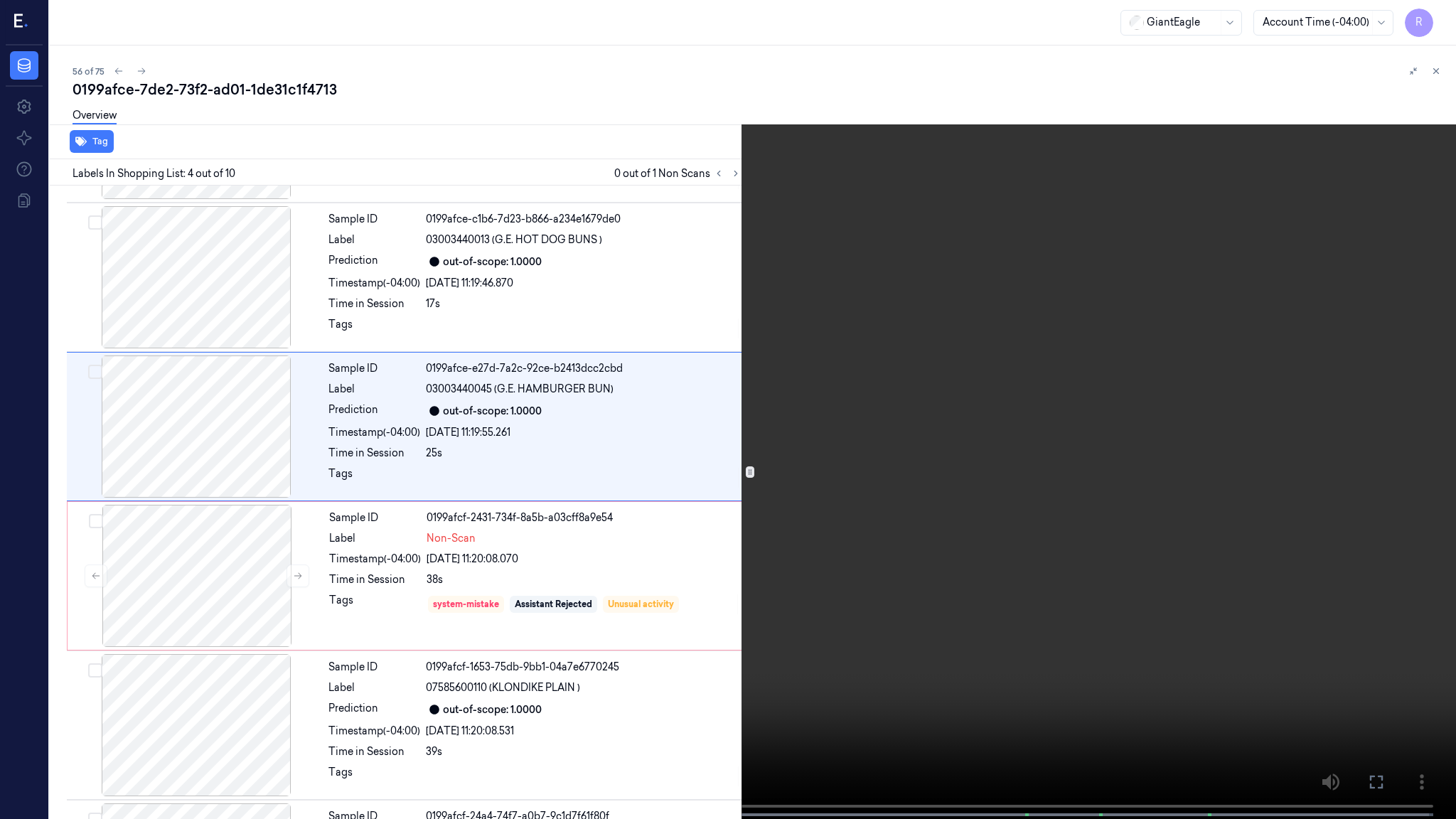
click at [919, 413] on video at bounding box center [728, 411] width 1456 height 822
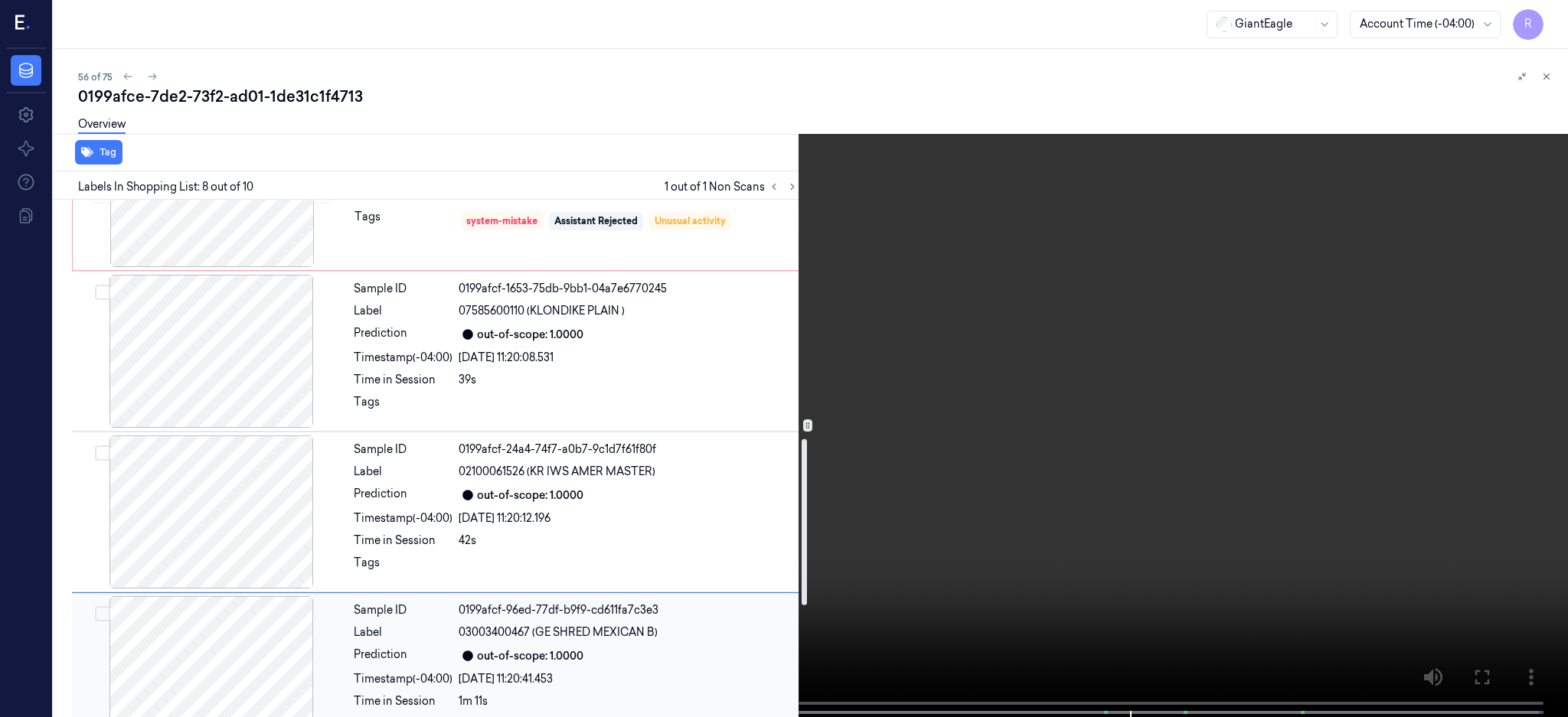
scroll to position [762, 0]
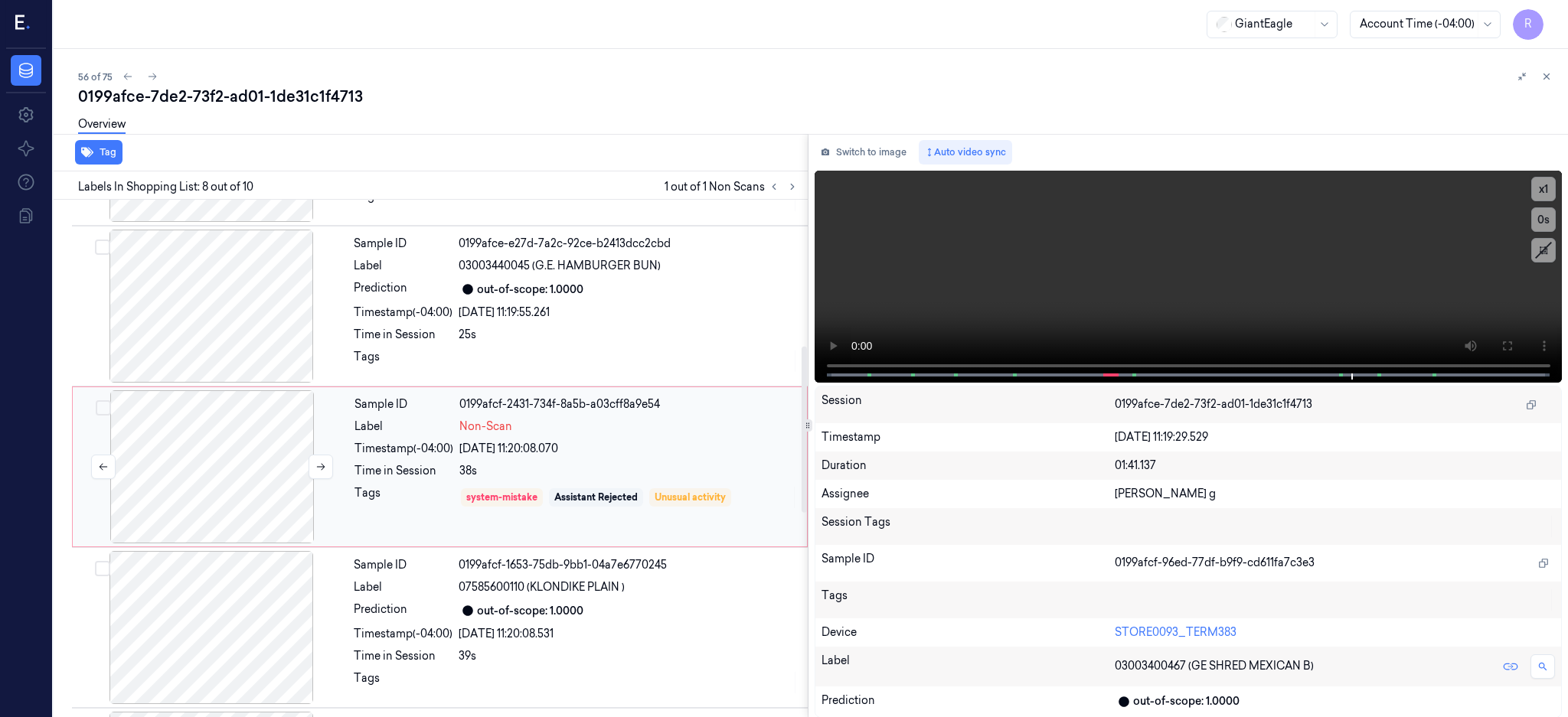
click at [199, 472] on div at bounding box center [212, 467] width 273 height 153
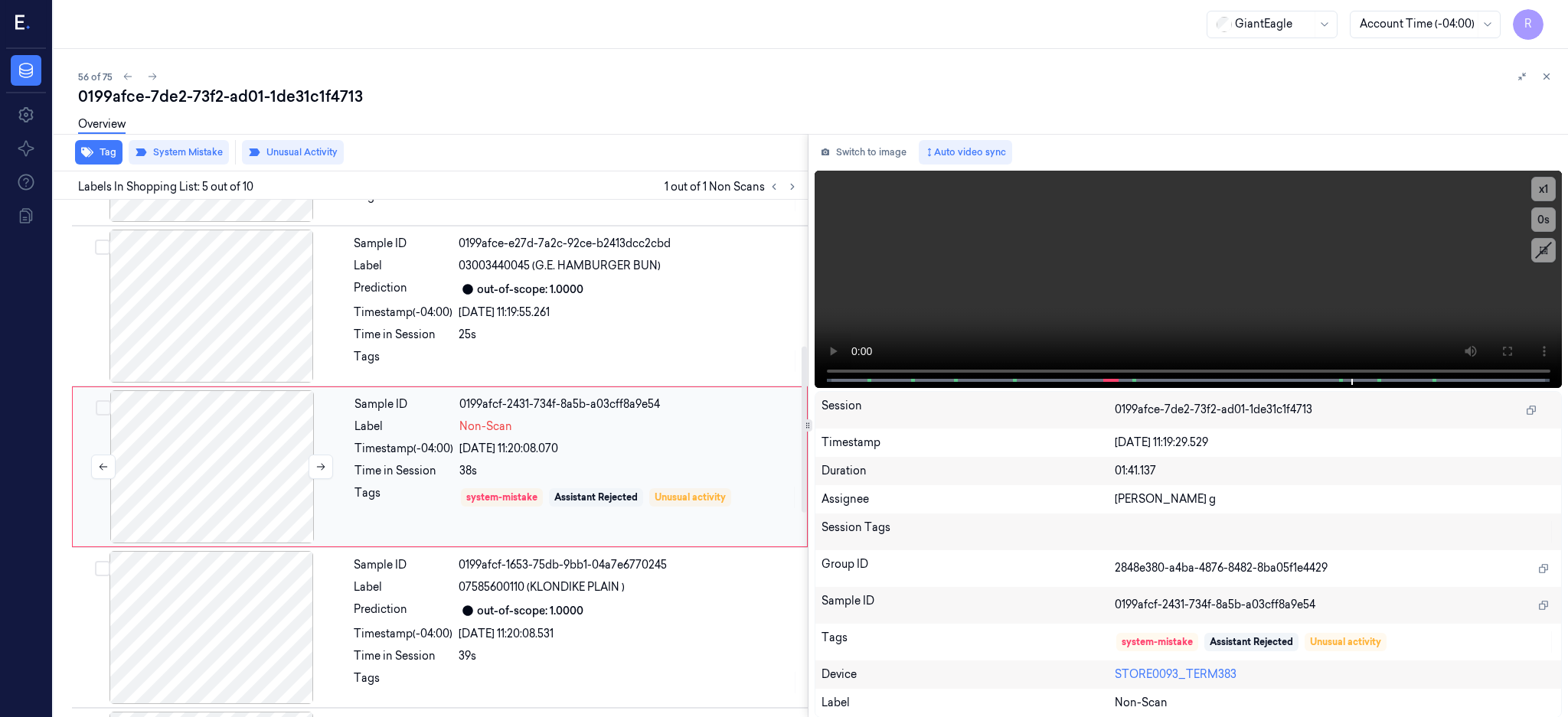
scroll to position [463, 0]
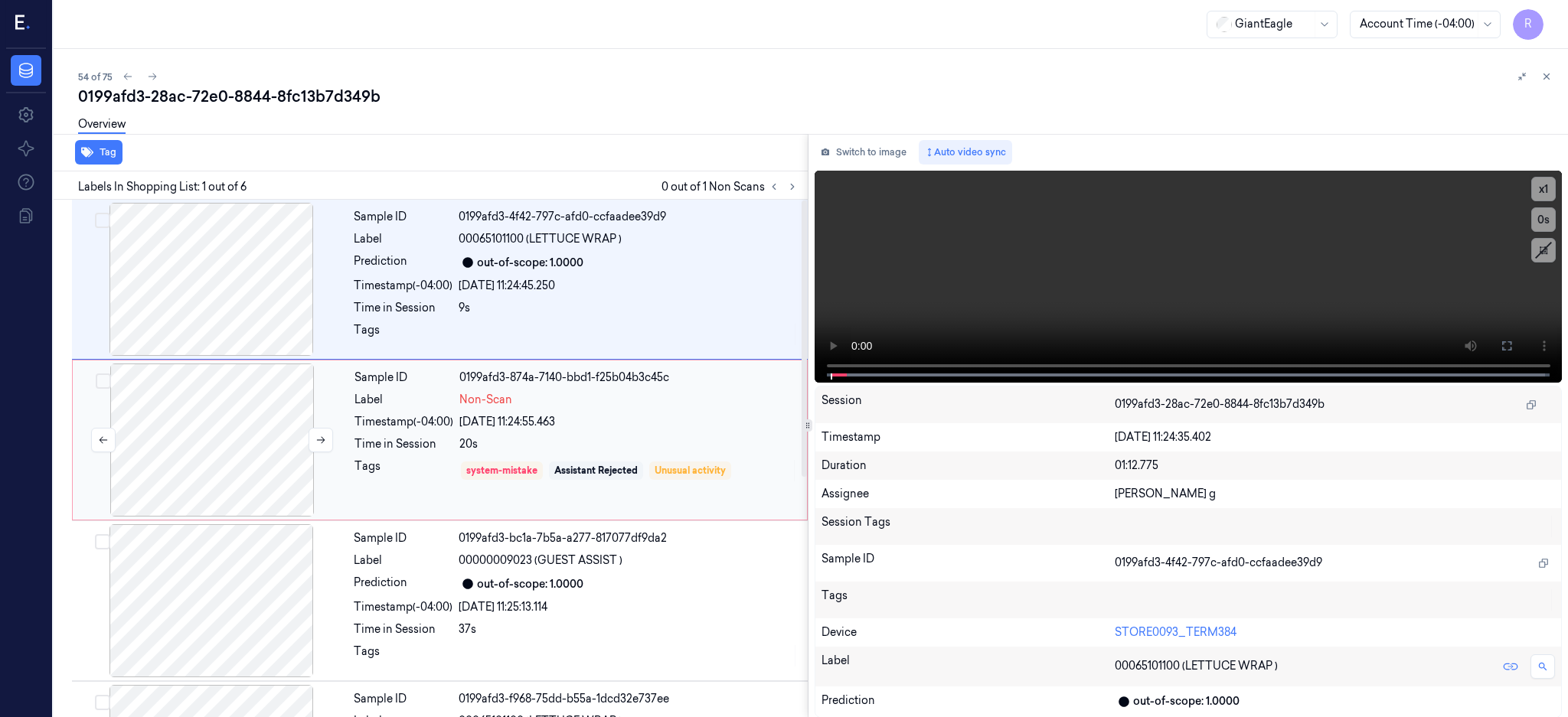
click at [246, 432] on div at bounding box center [212, 440] width 273 height 153
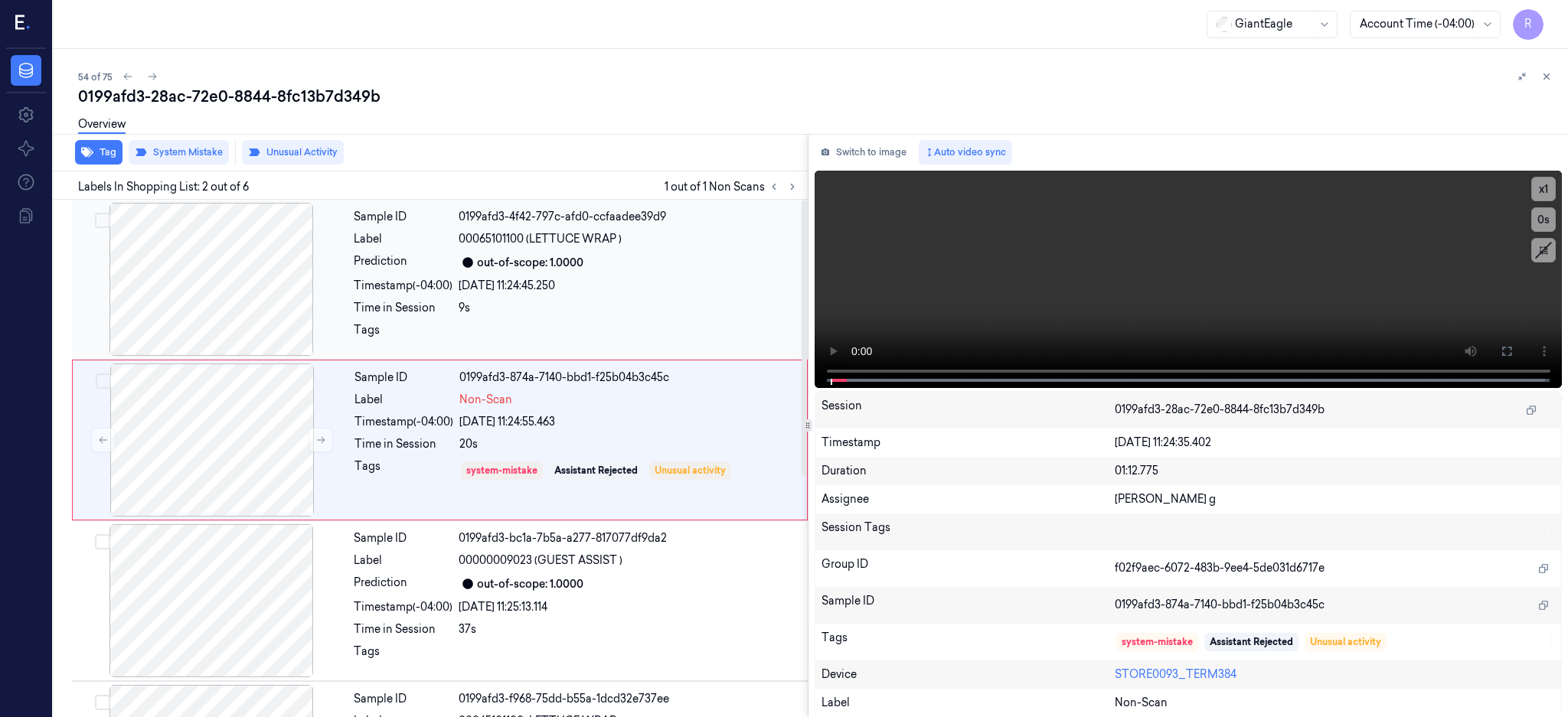
click at [234, 267] on div at bounding box center [211, 279] width 273 height 153
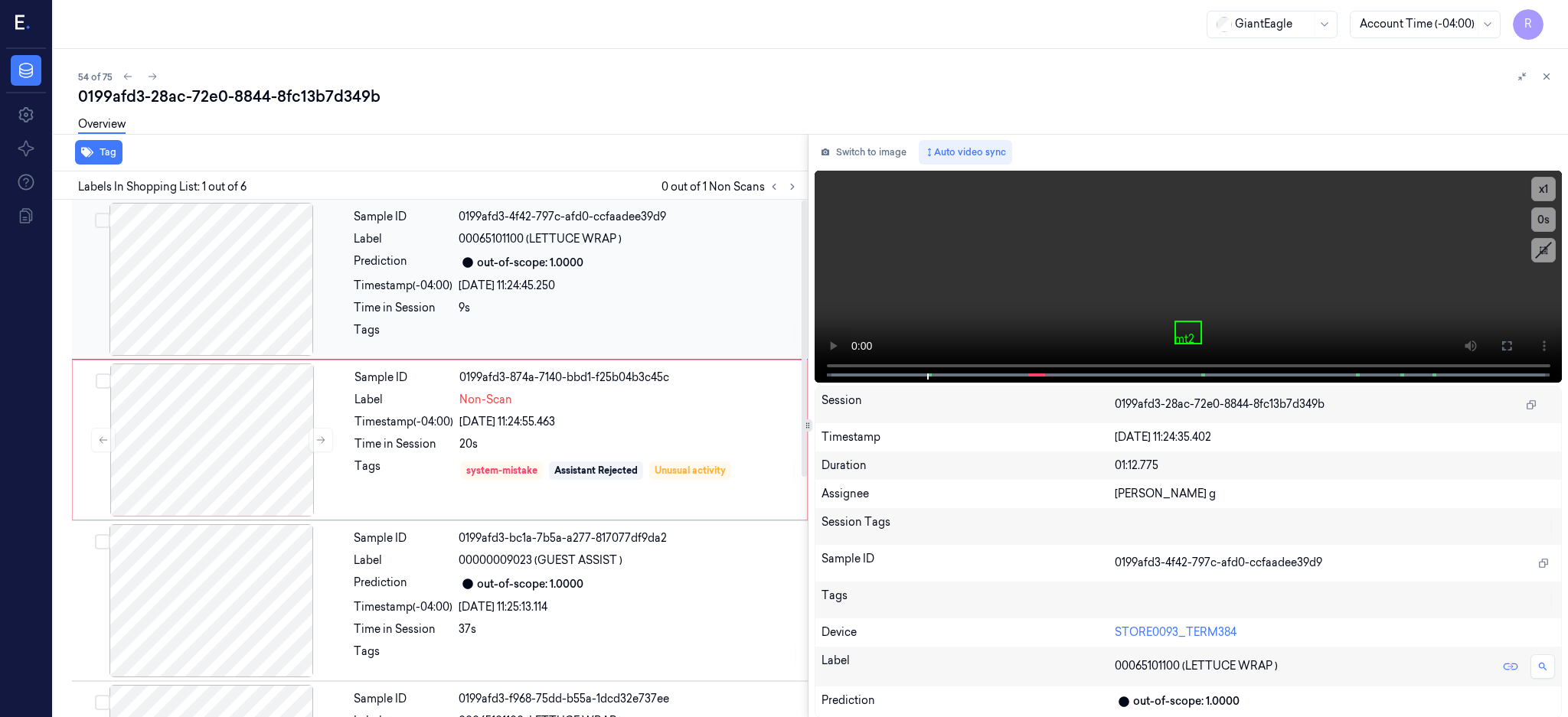
click at [223, 268] on div at bounding box center [211, 279] width 273 height 153
click at [1519, 353] on button at bounding box center [1507, 346] width 25 height 25
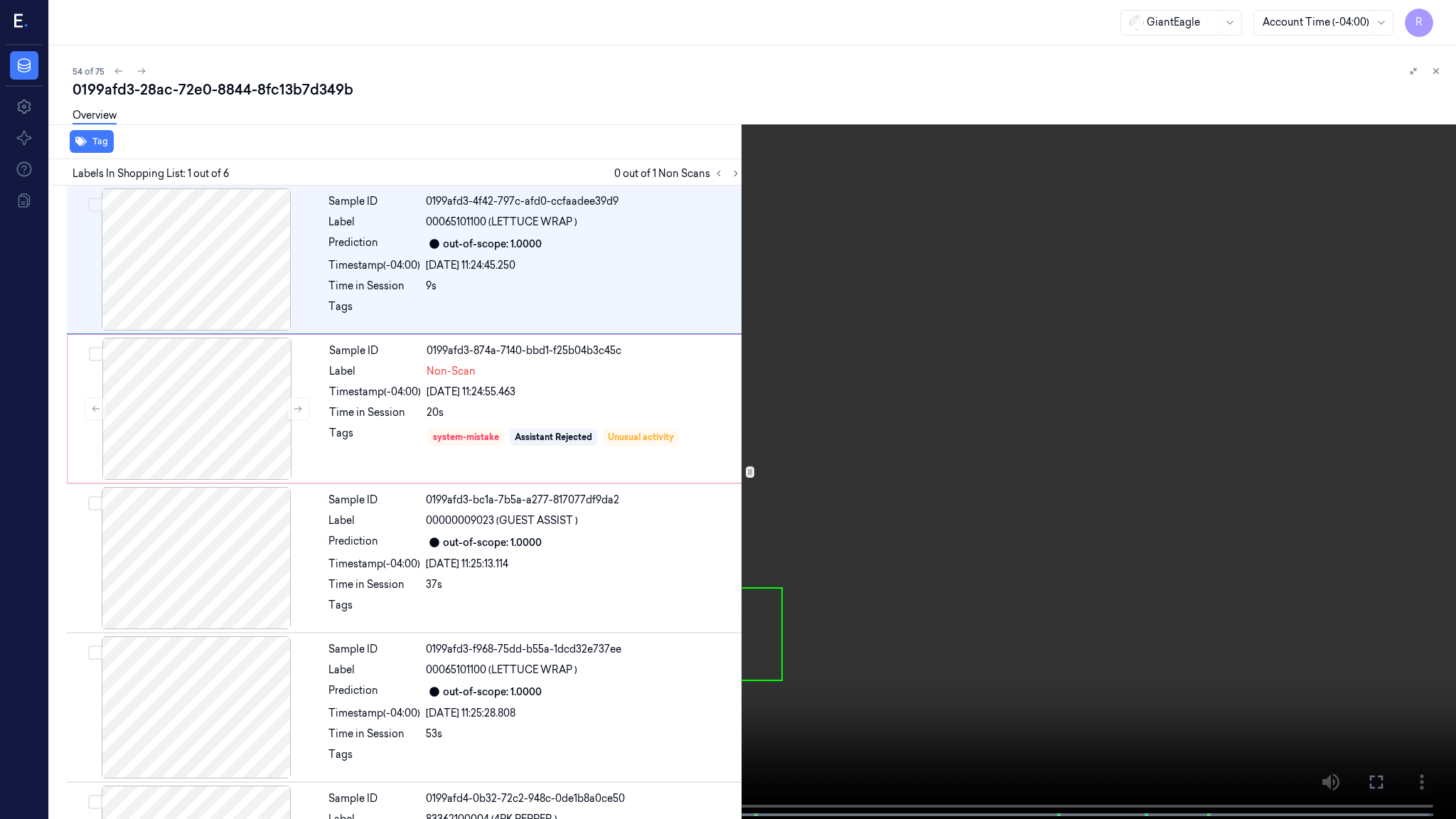
click at [938, 411] on video at bounding box center [728, 411] width 1456 height 822
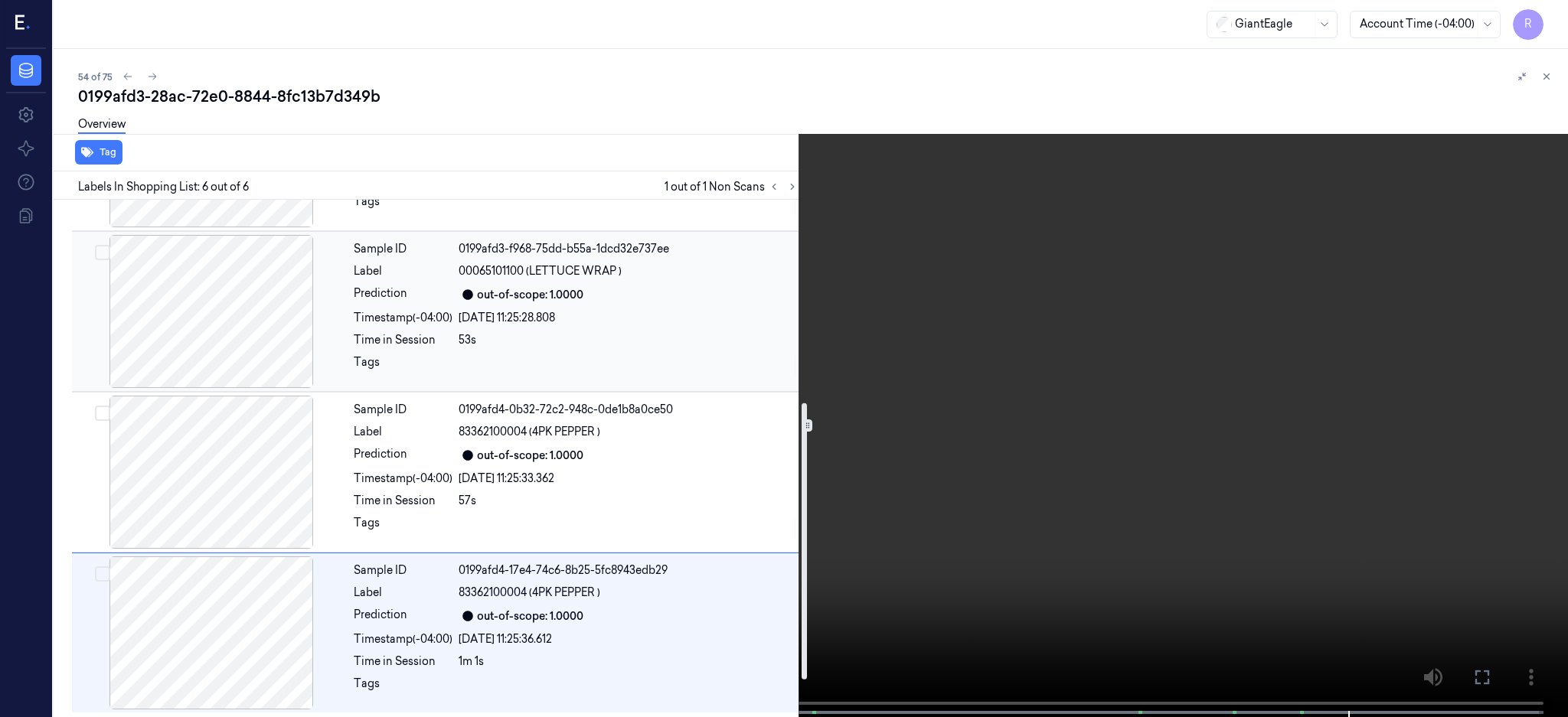
scroll to position [42, 0]
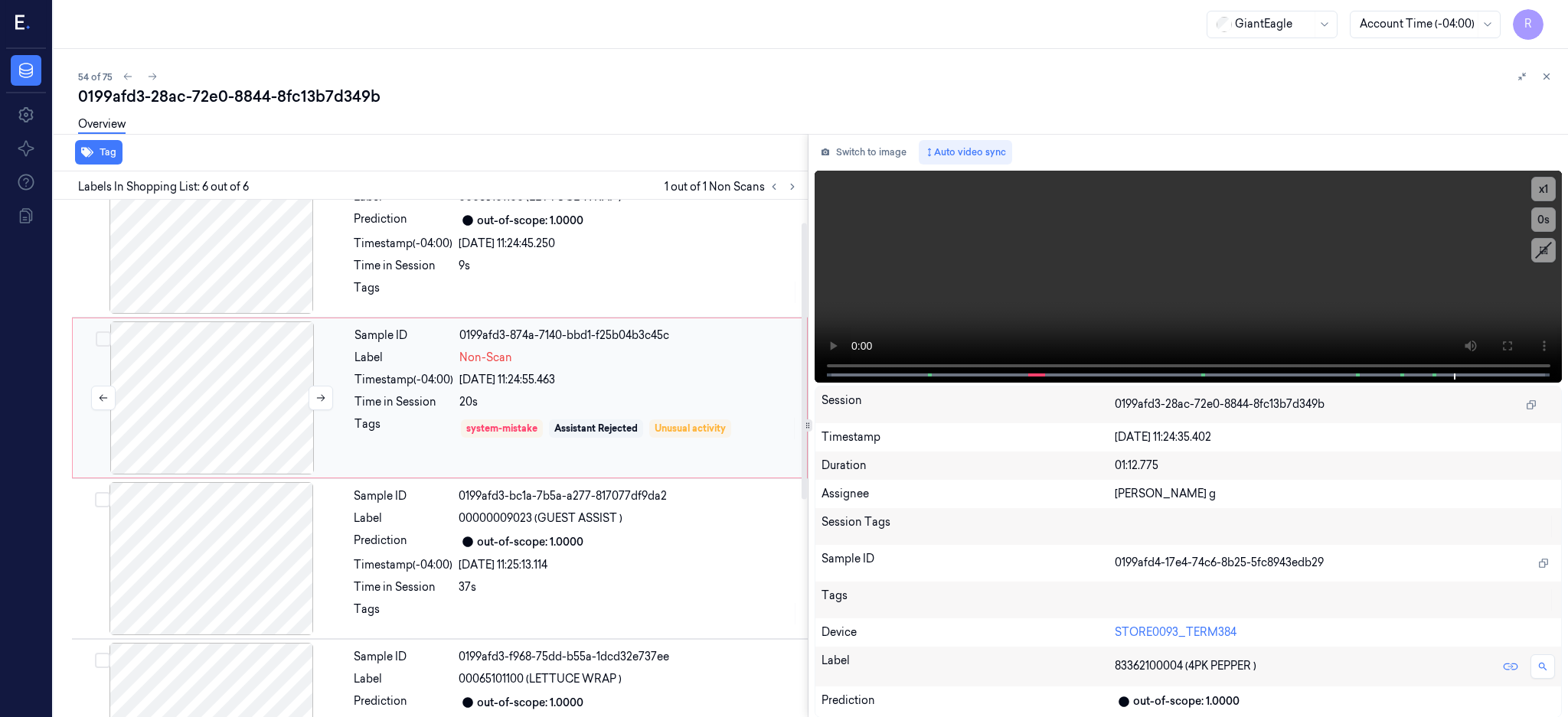
click at [173, 362] on div at bounding box center [212, 398] width 273 height 153
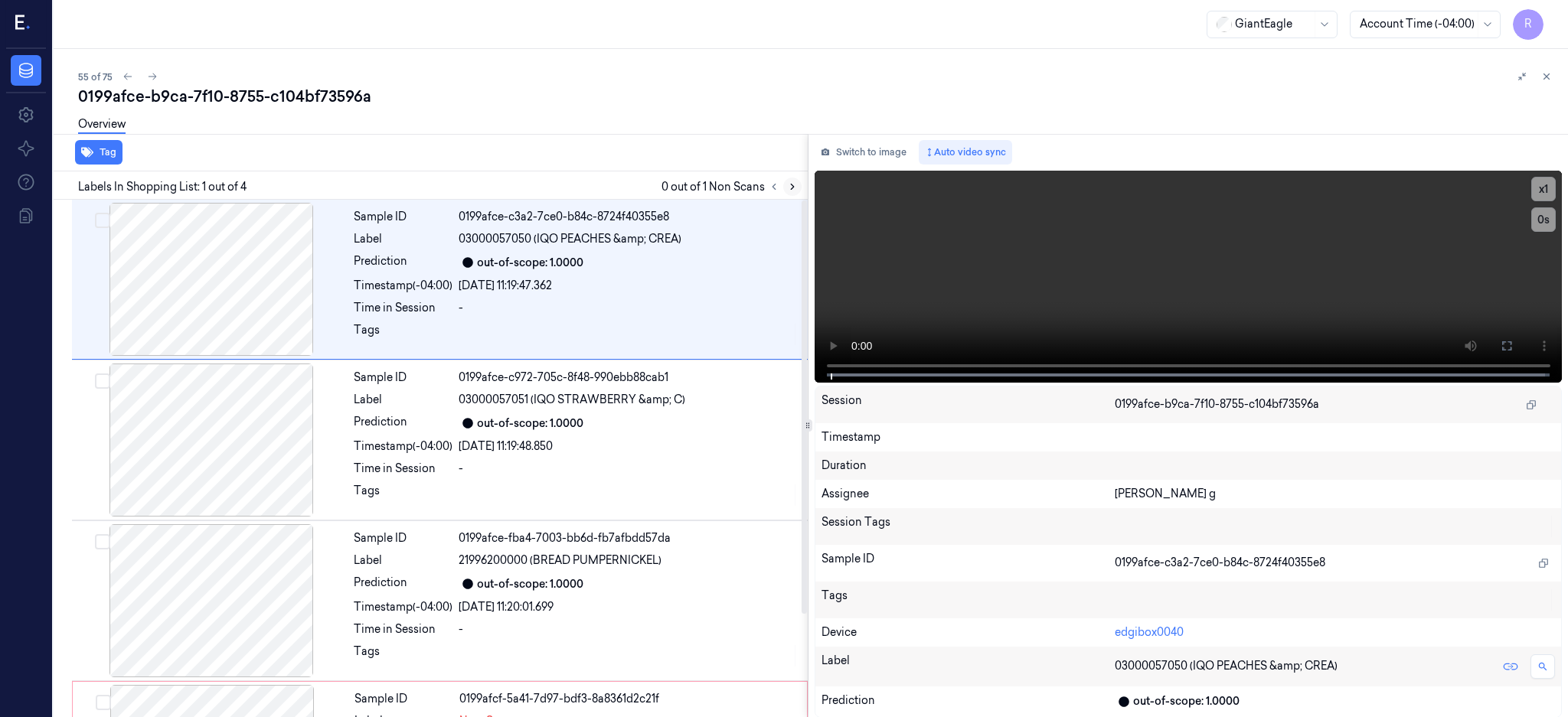
click at [801, 178] on button at bounding box center [792, 187] width 19 height 19
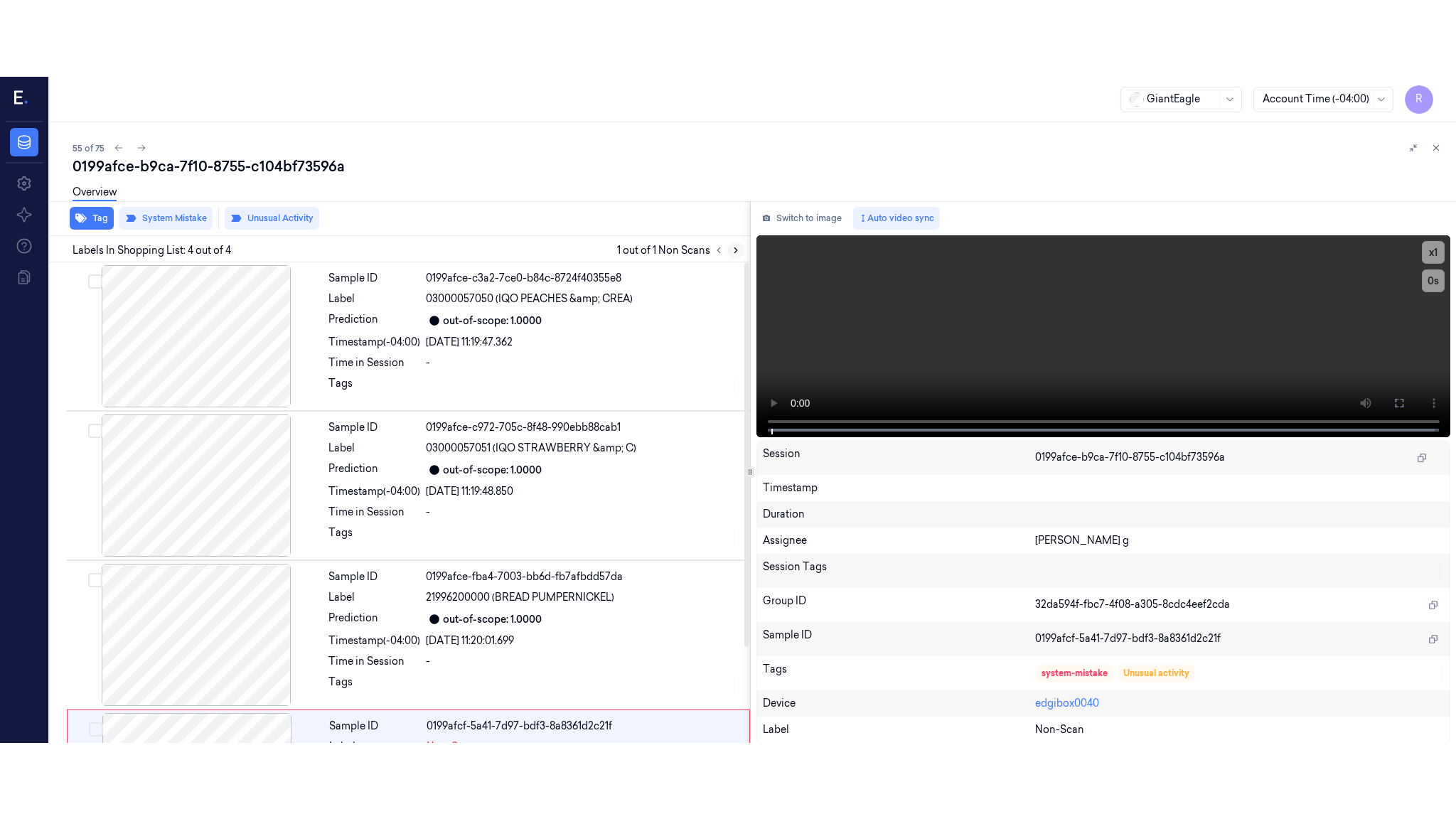
scroll to position [120, 0]
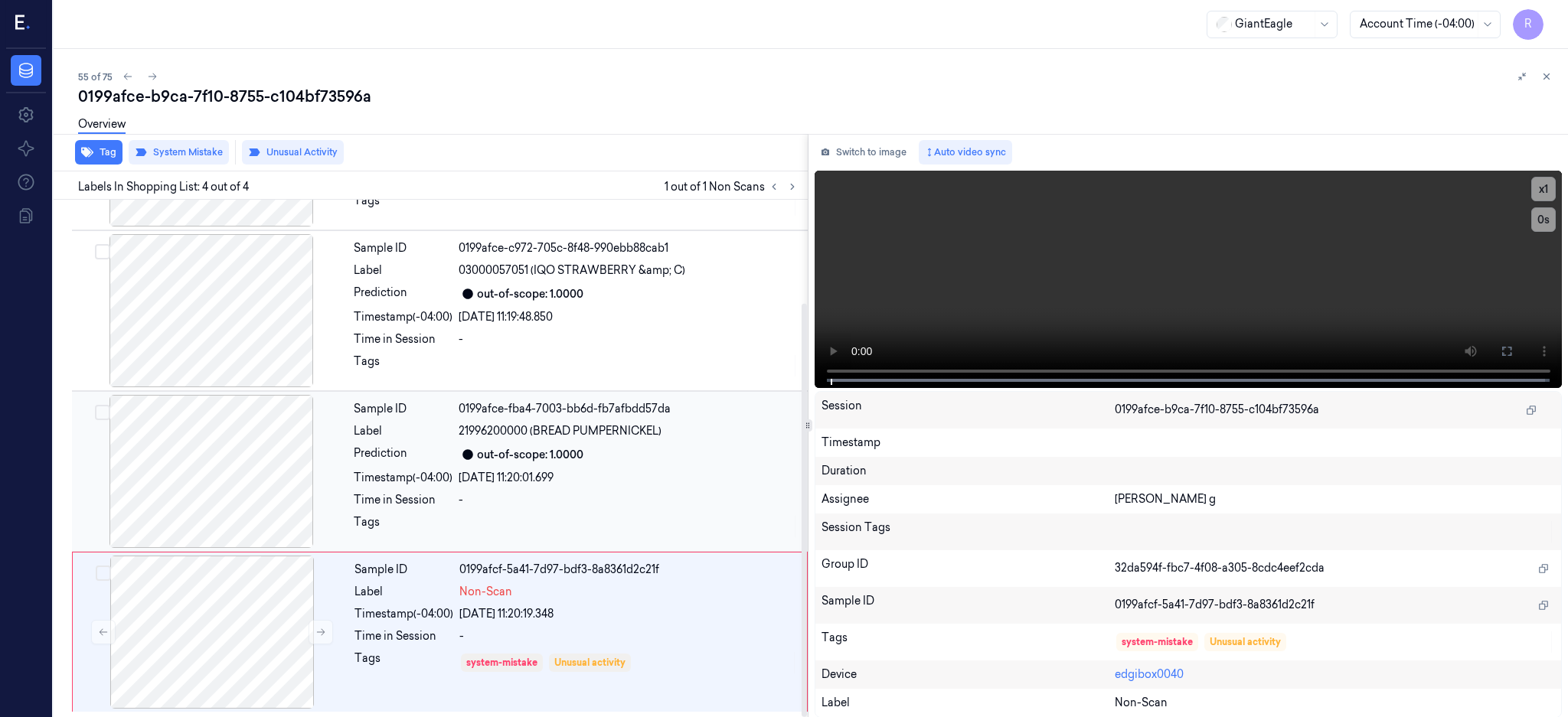
click at [203, 433] on div at bounding box center [211, 471] width 273 height 153
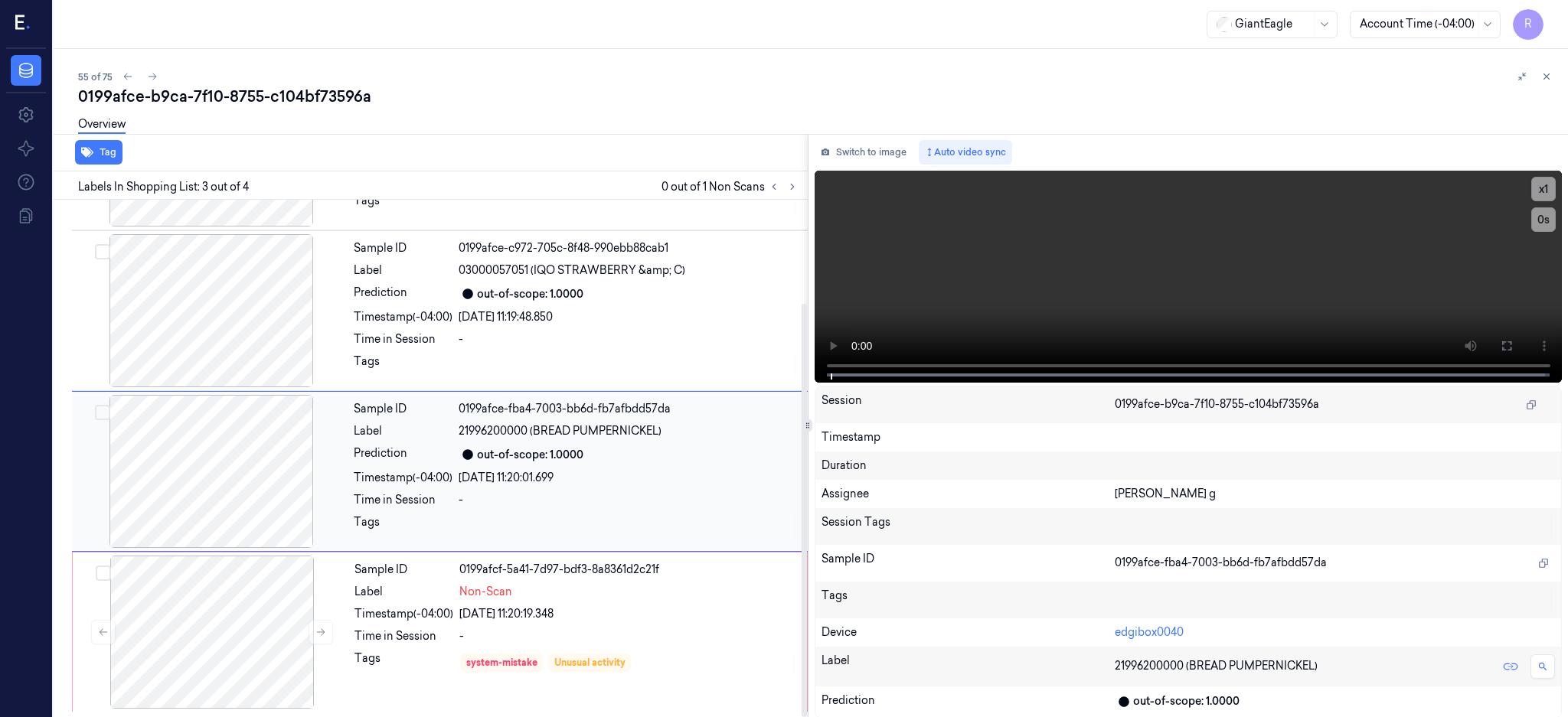
click at [202, 465] on div at bounding box center [211, 471] width 273 height 153
click at [798, 189] on icon at bounding box center [792, 187] width 11 height 11
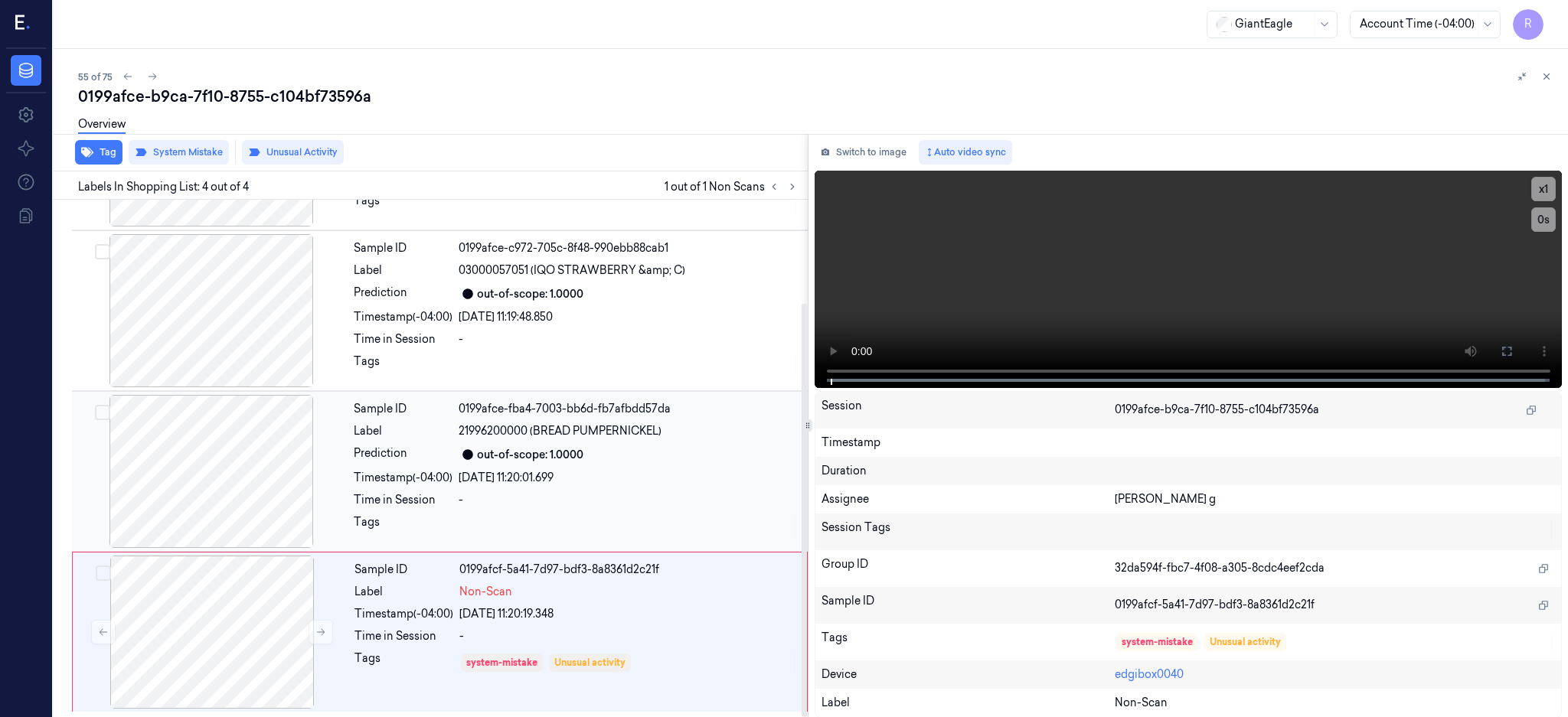
drag, startPoint x: 254, startPoint y: 470, endPoint x: 287, endPoint y: 493, distance: 40.2
click at [254, 469] on div at bounding box center [211, 471] width 273 height 153
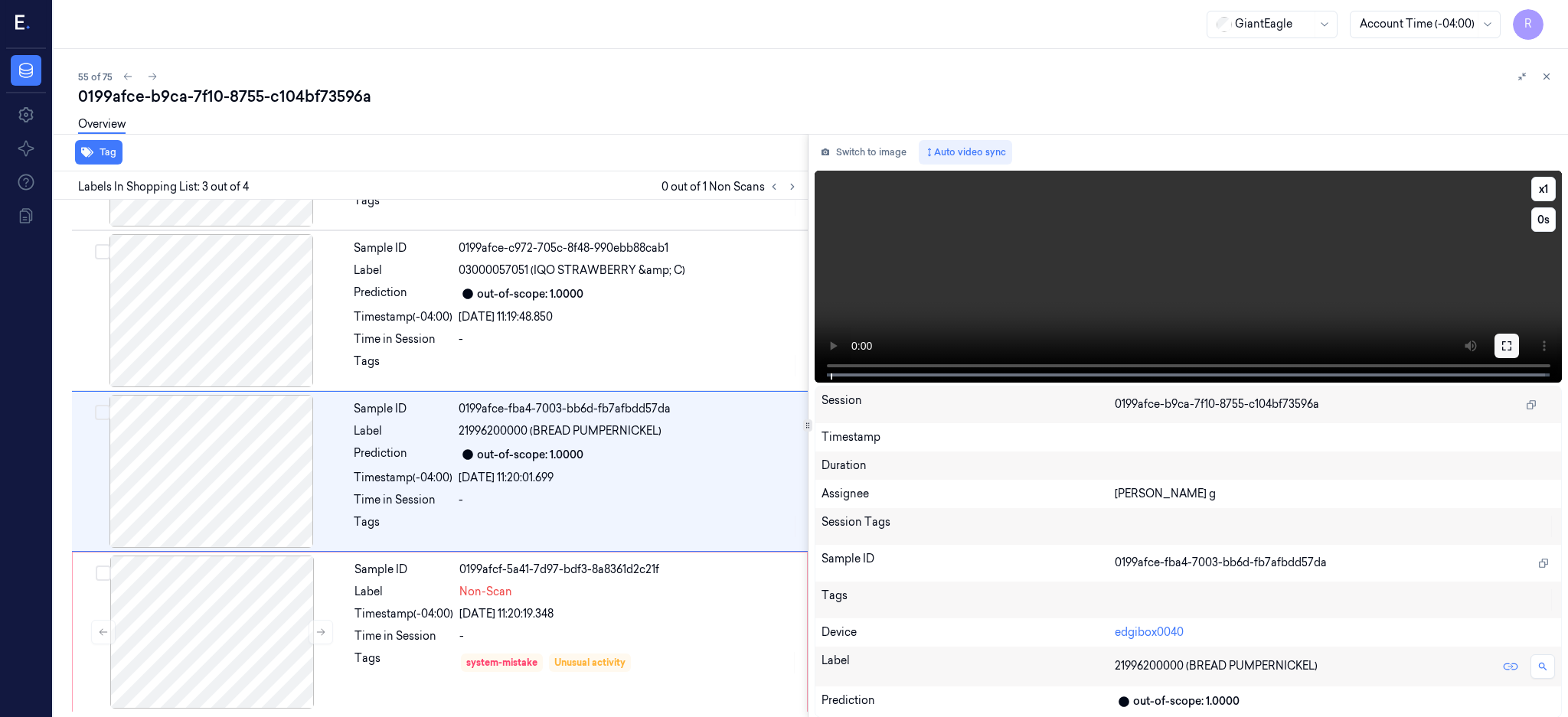
click at [1512, 343] on icon at bounding box center [1506, 346] width 12 height 12
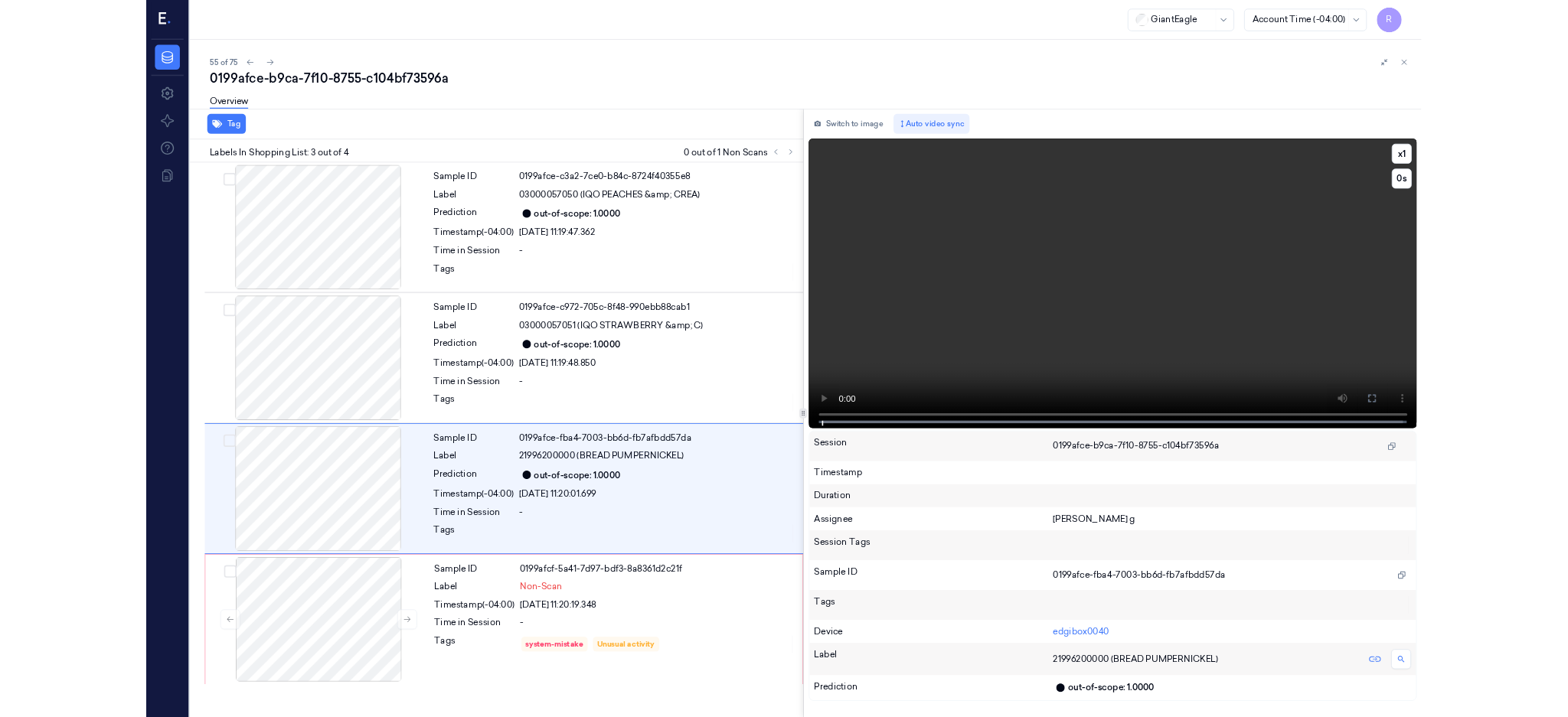
scroll to position [0, 0]
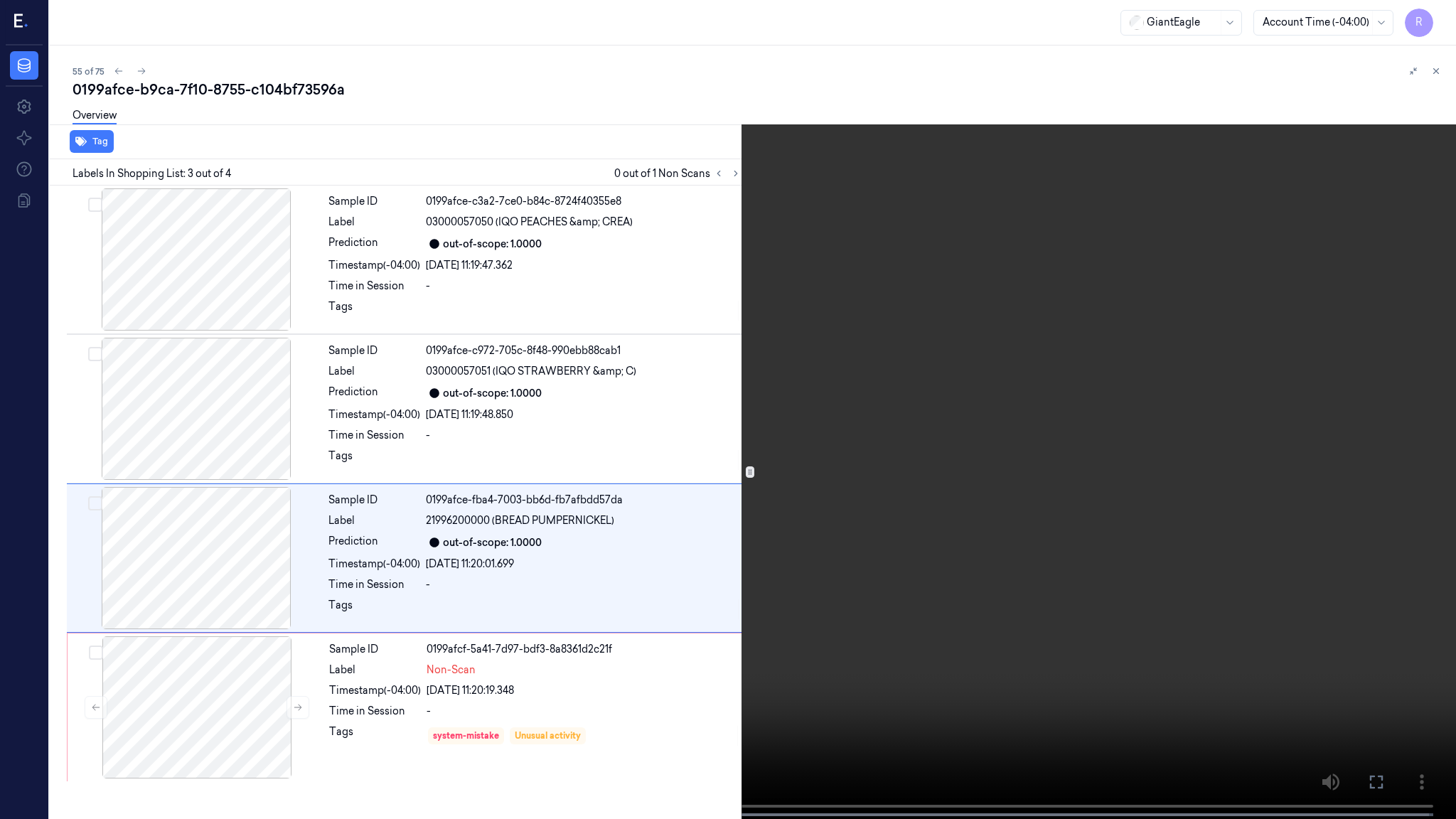
click at [872, 463] on video at bounding box center [728, 411] width 1456 height 822
click at [1442, 19] on button "x 1" at bounding box center [1439, 17] width 23 height 23
click at [1442, 19] on button "x 2" at bounding box center [1439, 17] width 23 height 23
click at [1430, 23] on button "x 4" at bounding box center [1439, 17] width 23 height 23
click at [837, 321] on video at bounding box center [728, 411] width 1456 height 822
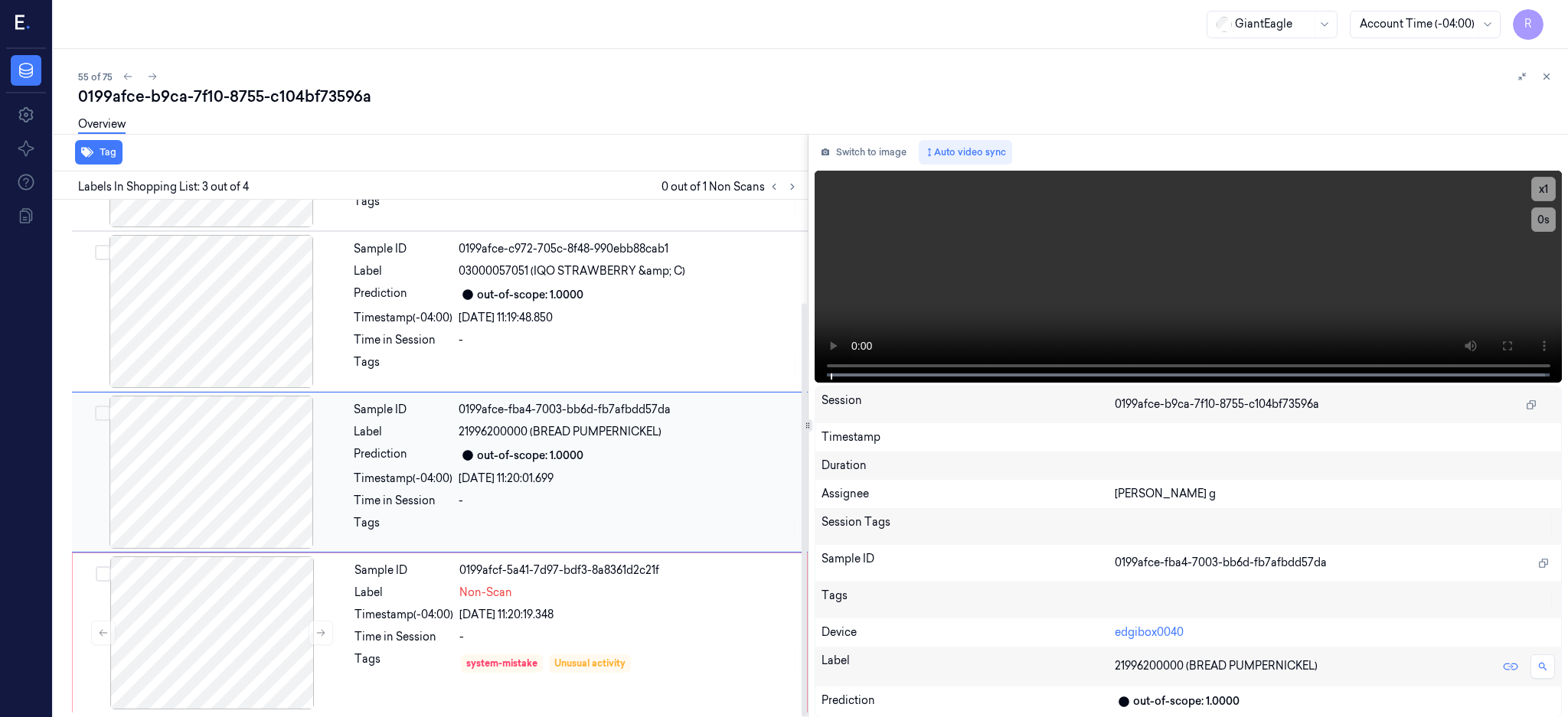
click at [264, 471] on div at bounding box center [211, 472] width 273 height 153
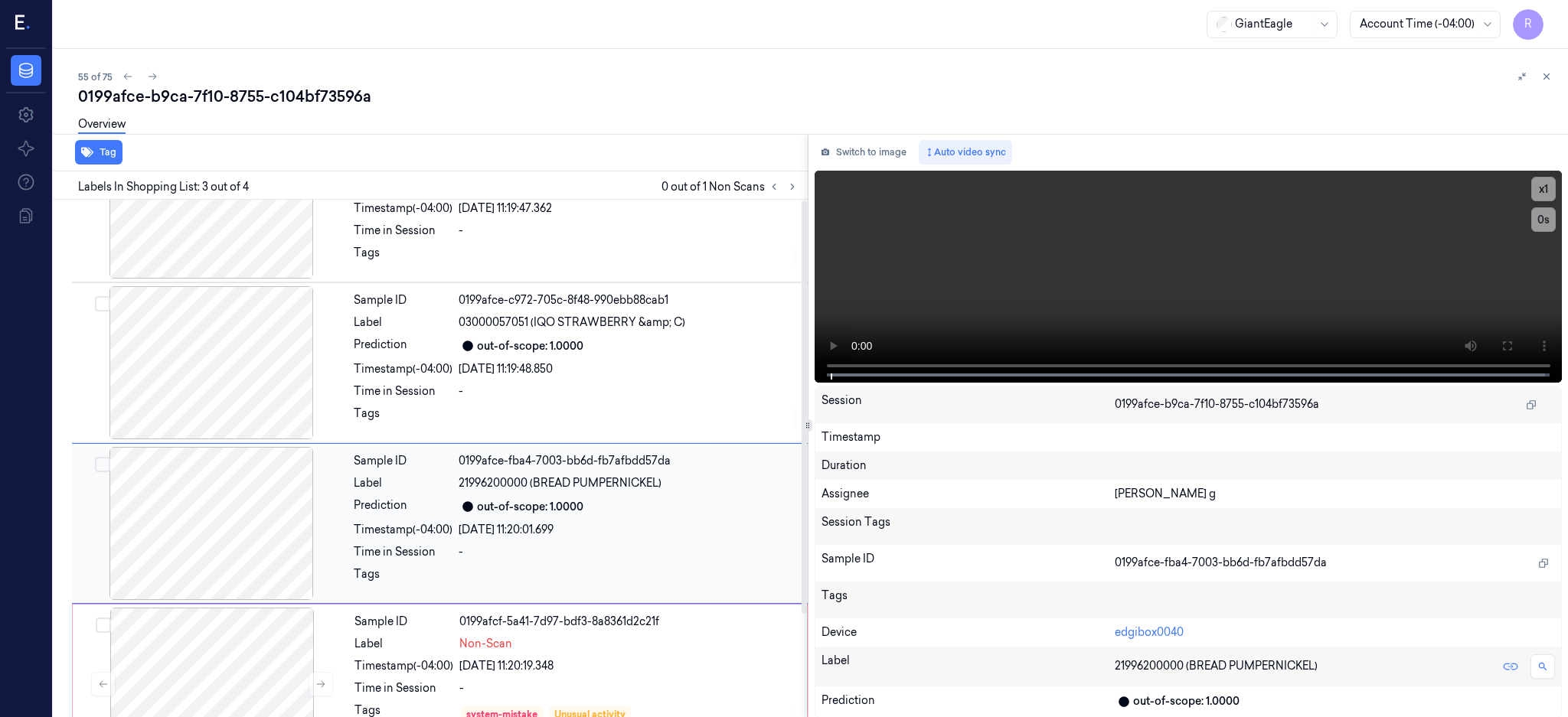
scroll to position [128, 0]
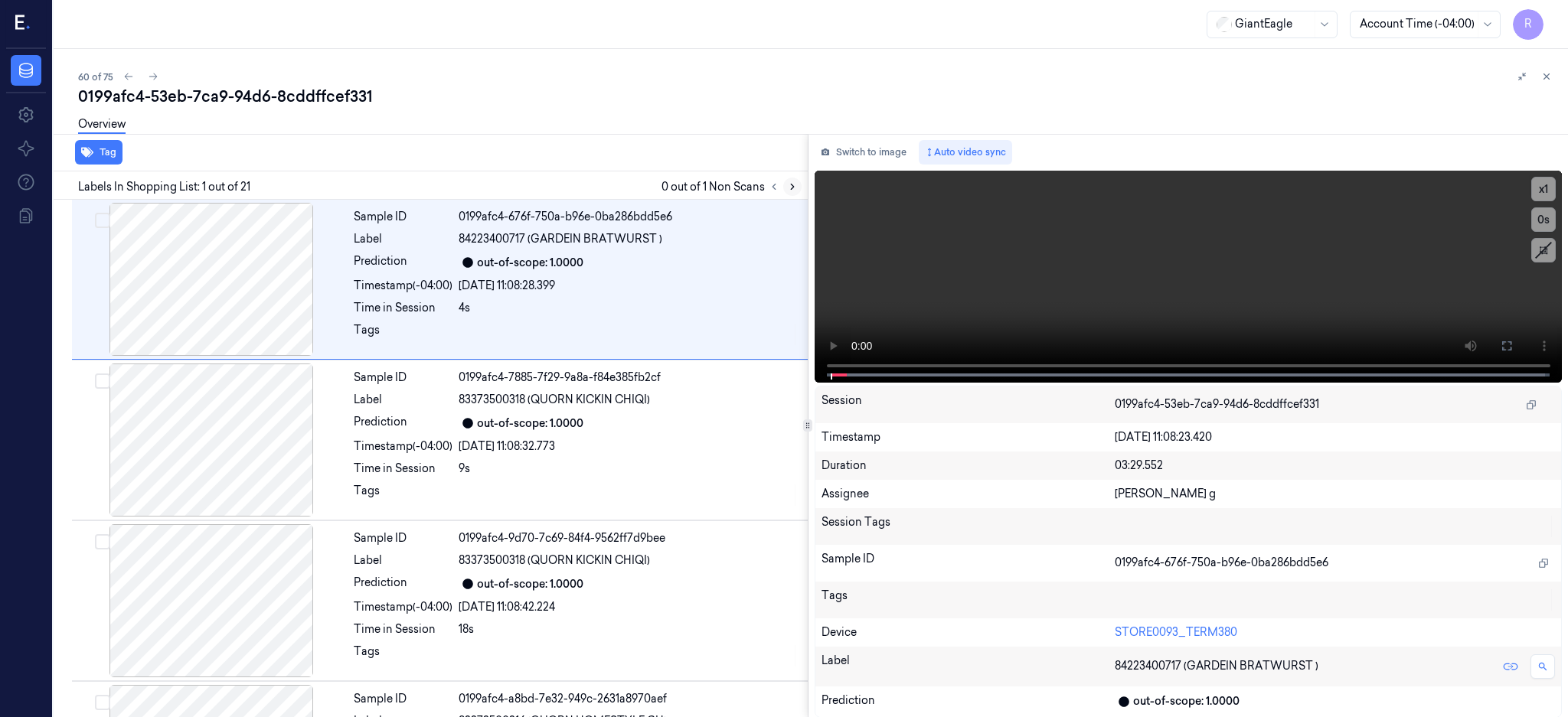
click at [798, 185] on icon at bounding box center [792, 187] width 11 height 11
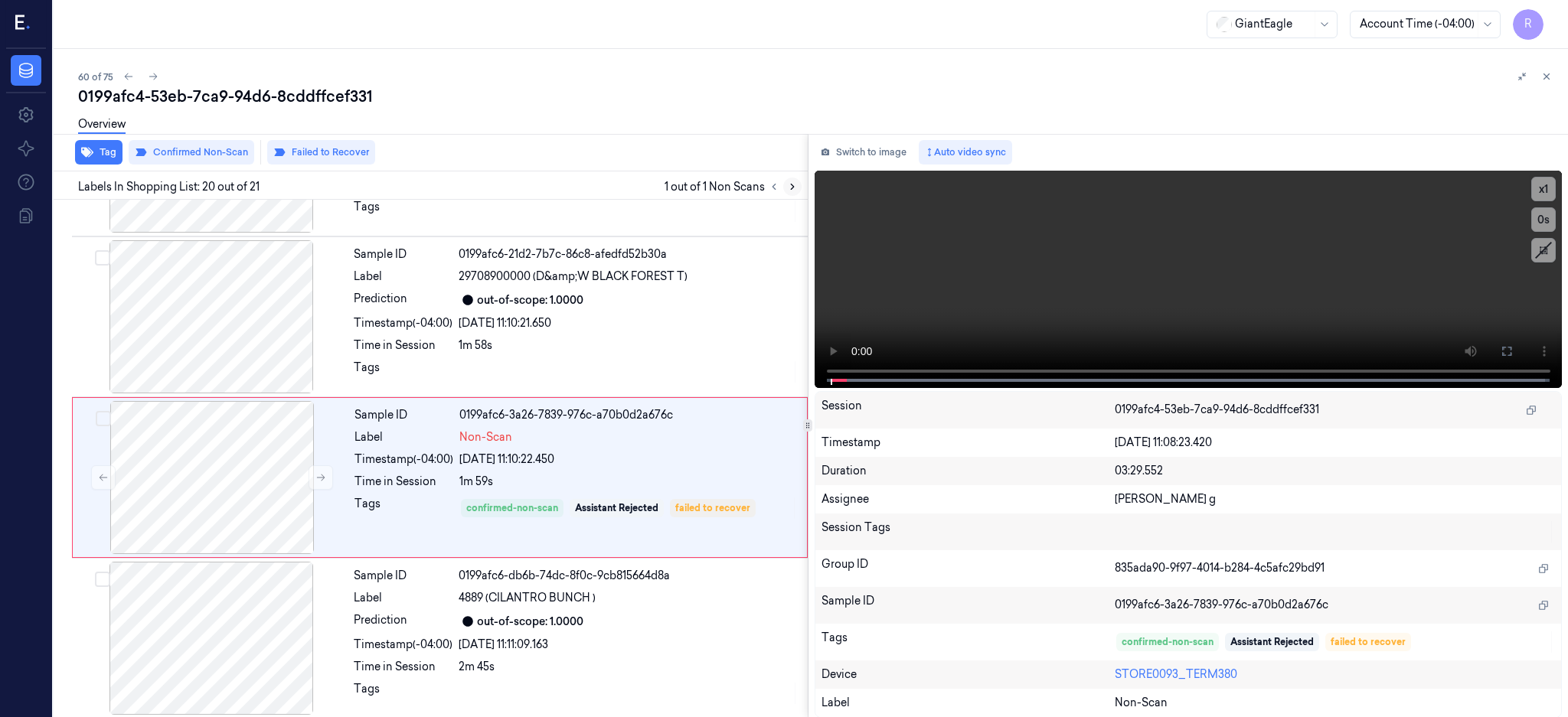
scroll to position [2863, 0]
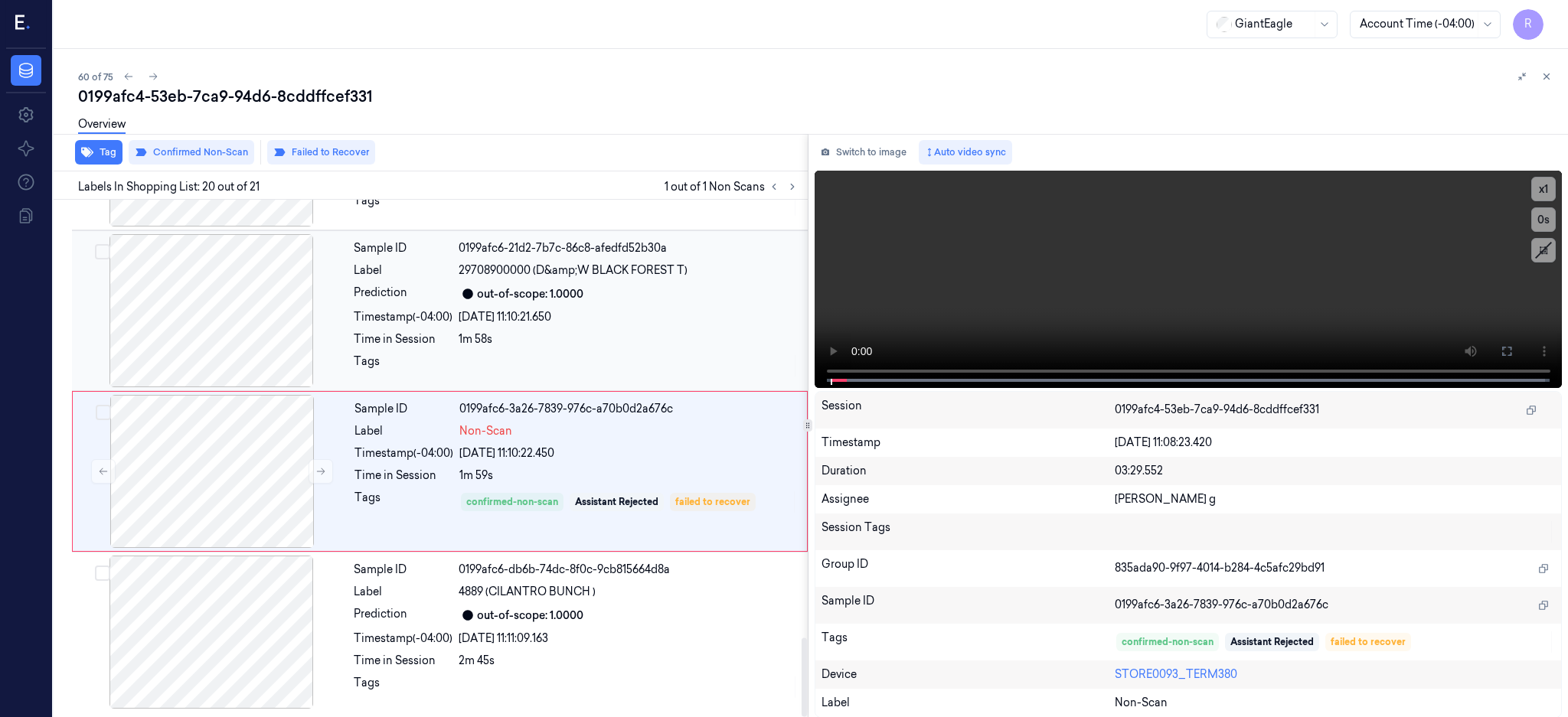
click at [172, 328] on div at bounding box center [211, 311] width 273 height 153
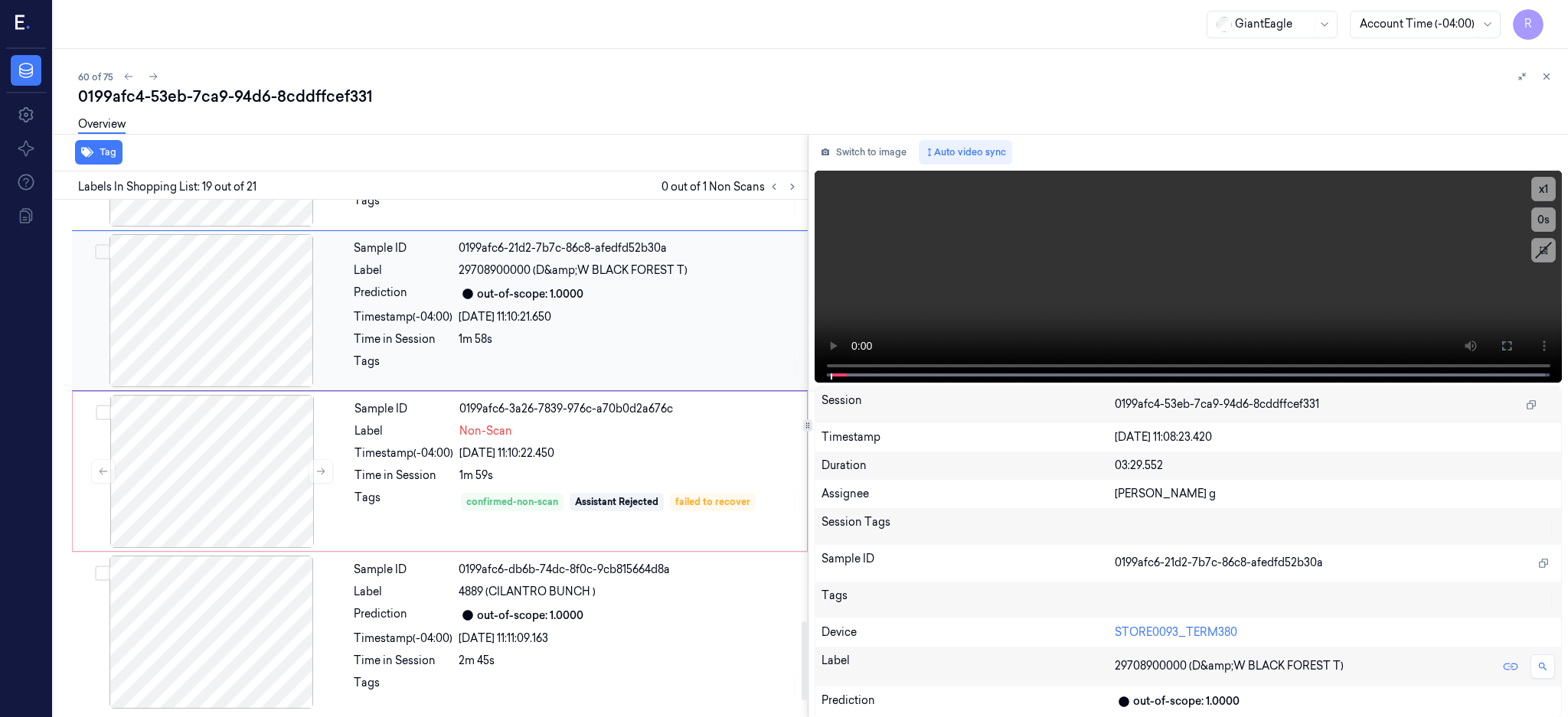
scroll to position [2714, 0]
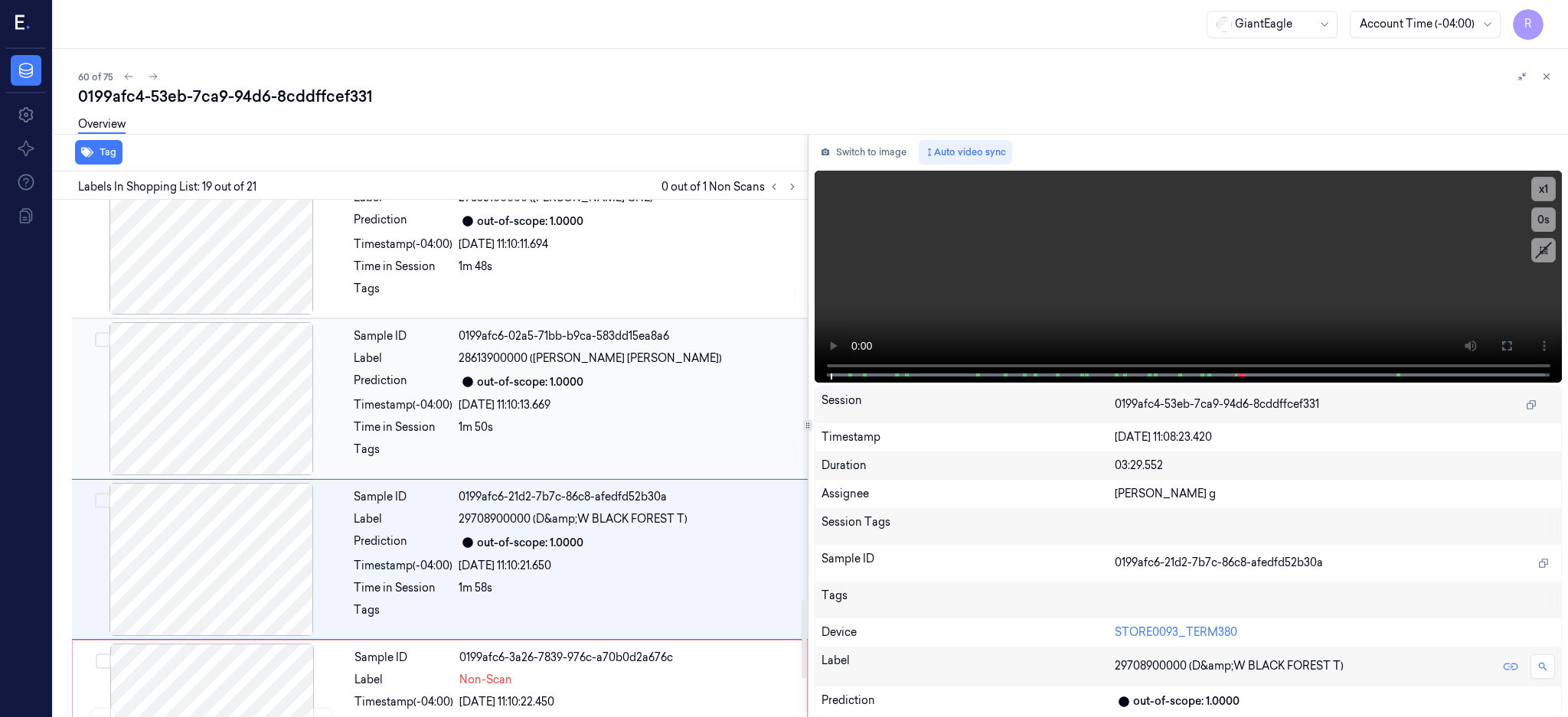
click at [233, 448] on div at bounding box center [211, 399] width 273 height 153
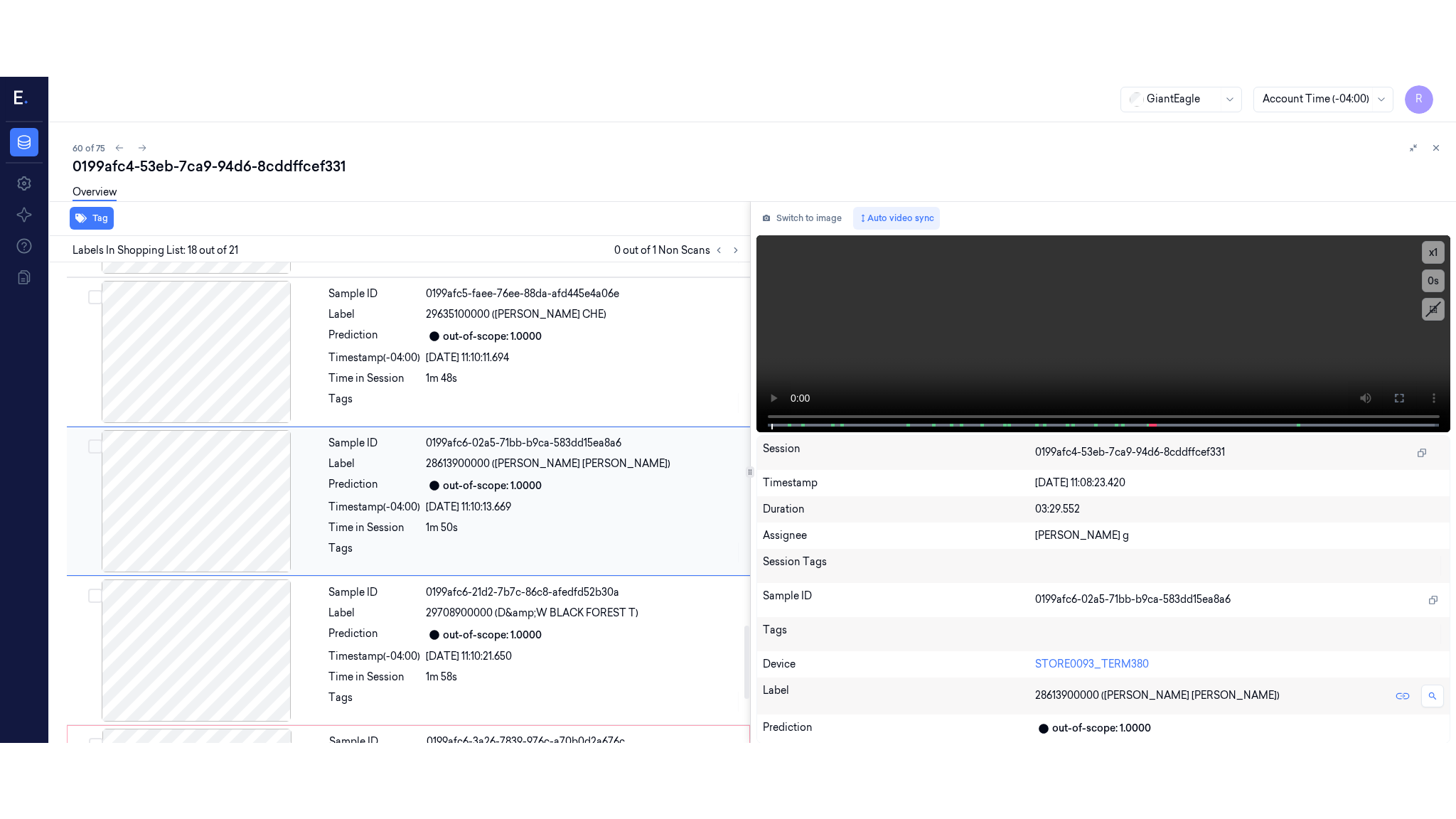
scroll to position [2372, 0]
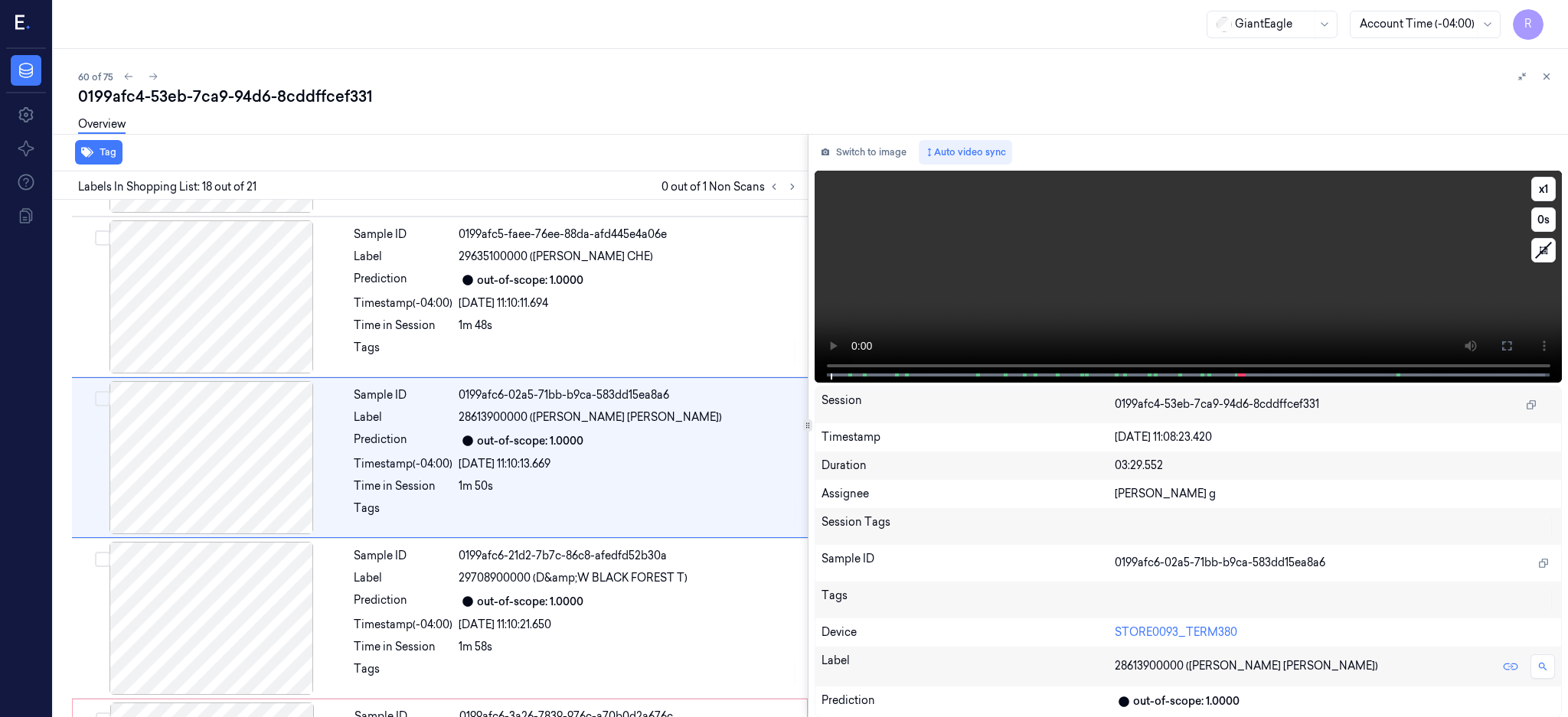
click at [1511, 348] on icon at bounding box center [1506, 346] width 9 height 9
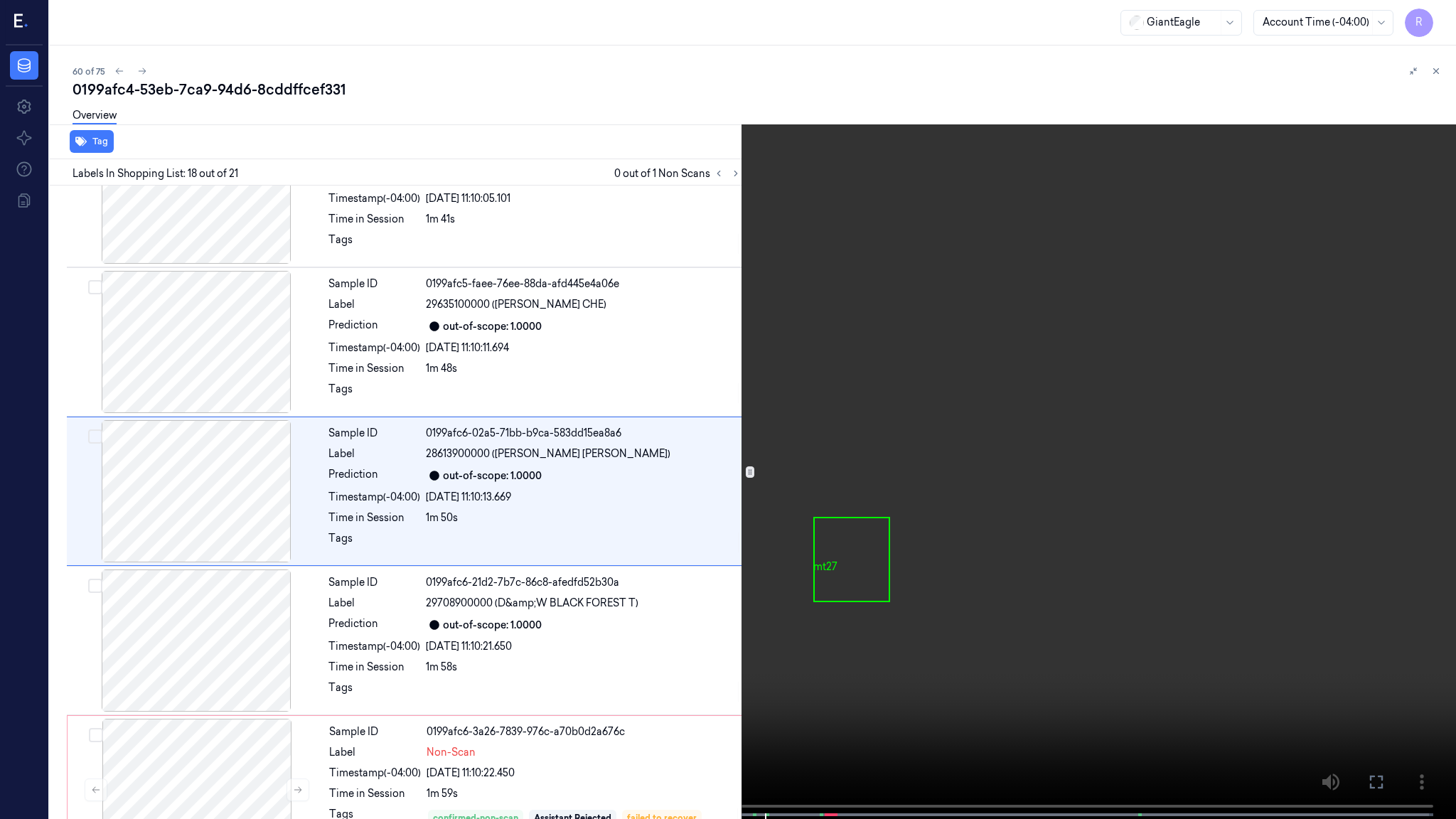
click at [1373, 665] on video at bounding box center [728, 411] width 1456 height 822
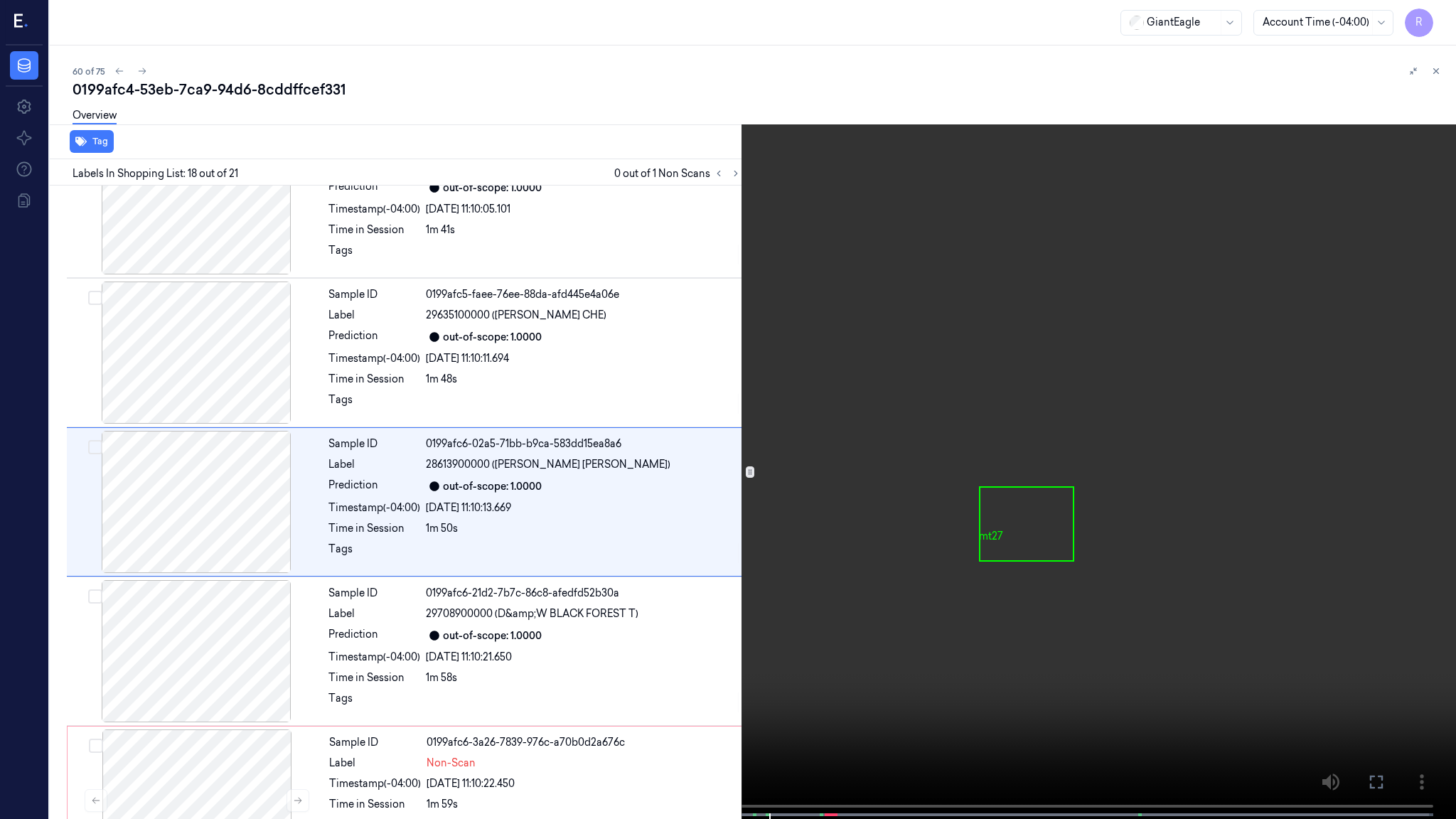
click at [1252, 462] on video at bounding box center [728, 411] width 1456 height 822
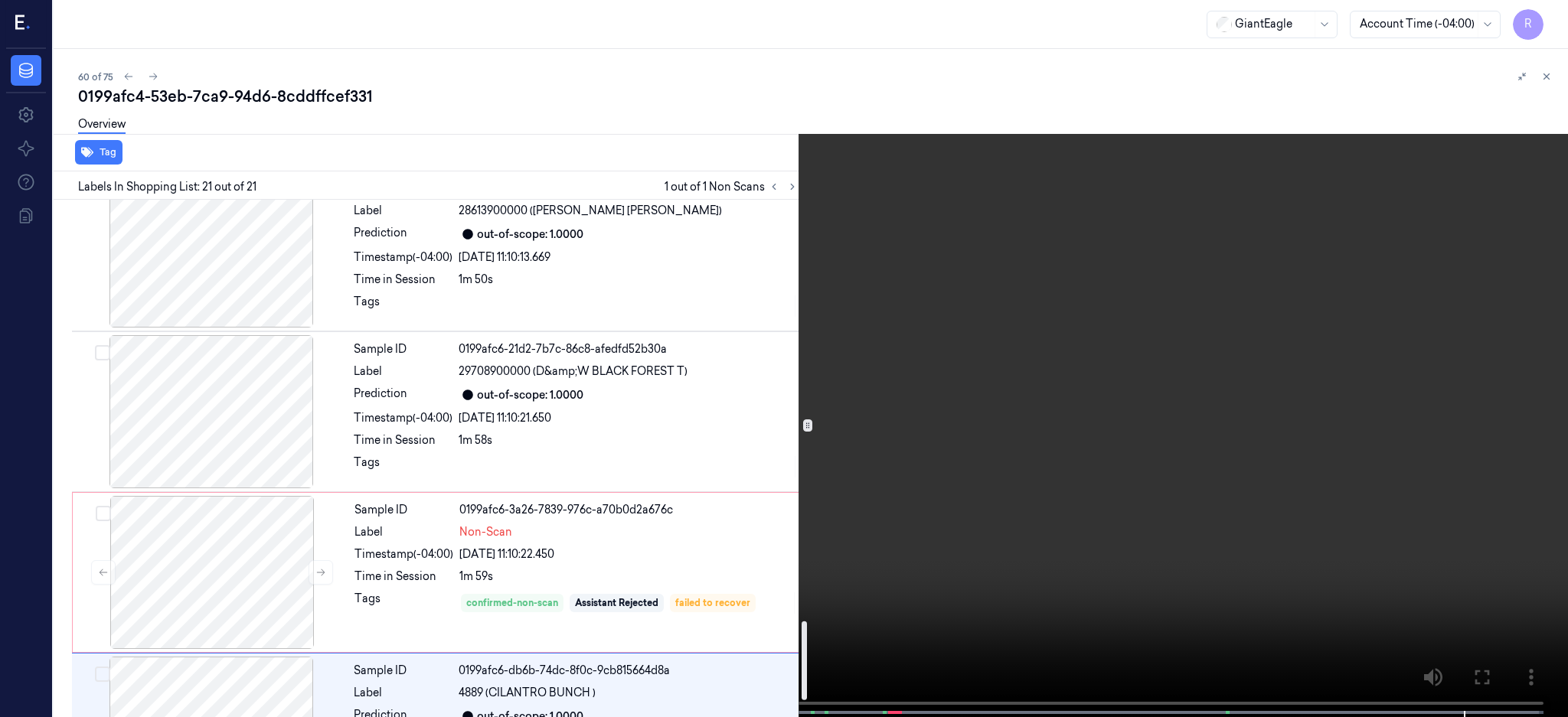
scroll to position [2659, 0]
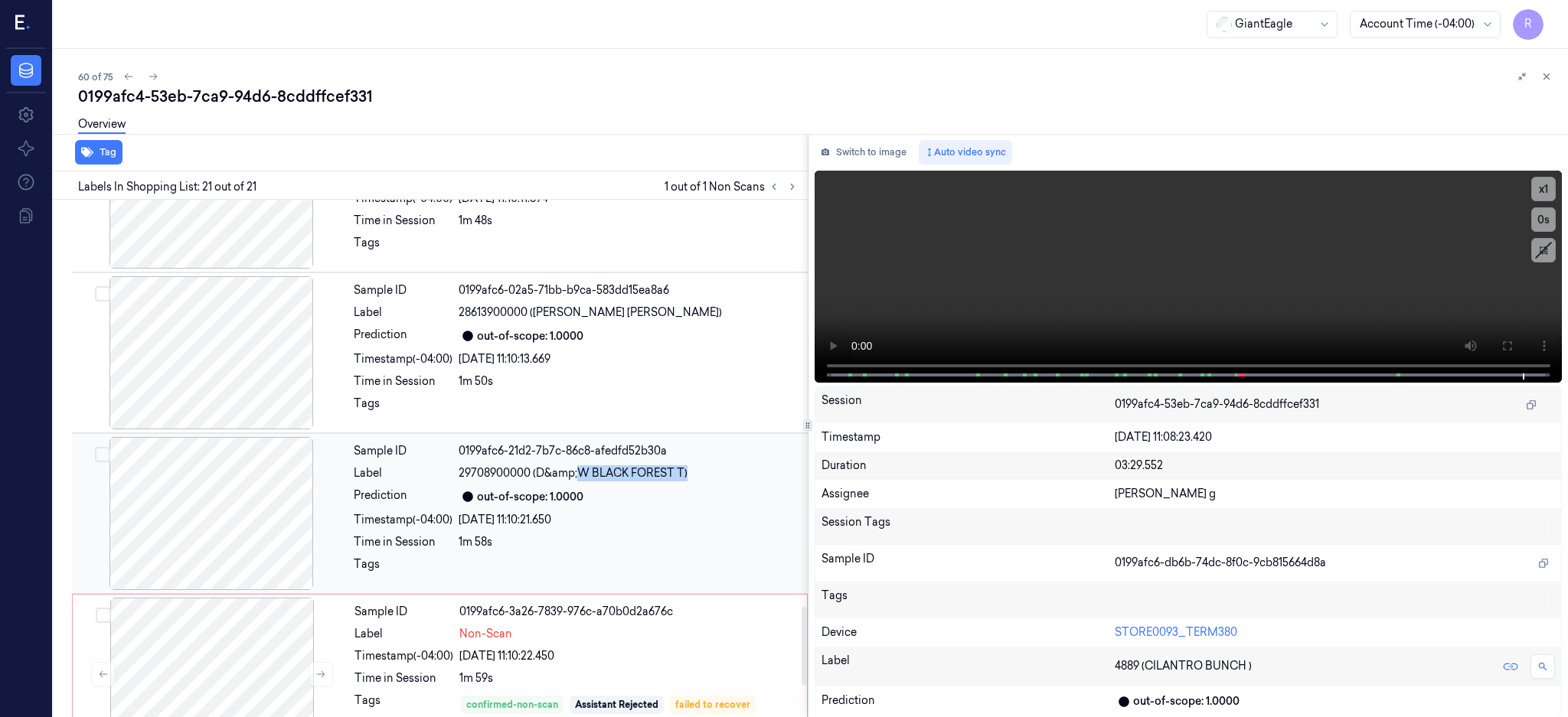
drag, startPoint x: 580, startPoint y: 471, endPoint x: 698, endPoint y: 478, distance: 118.2
click at [698, 478] on div "29708900000 (D&amp;W BLACK FOREST T)" at bounding box center [628, 473] width 340 height 16
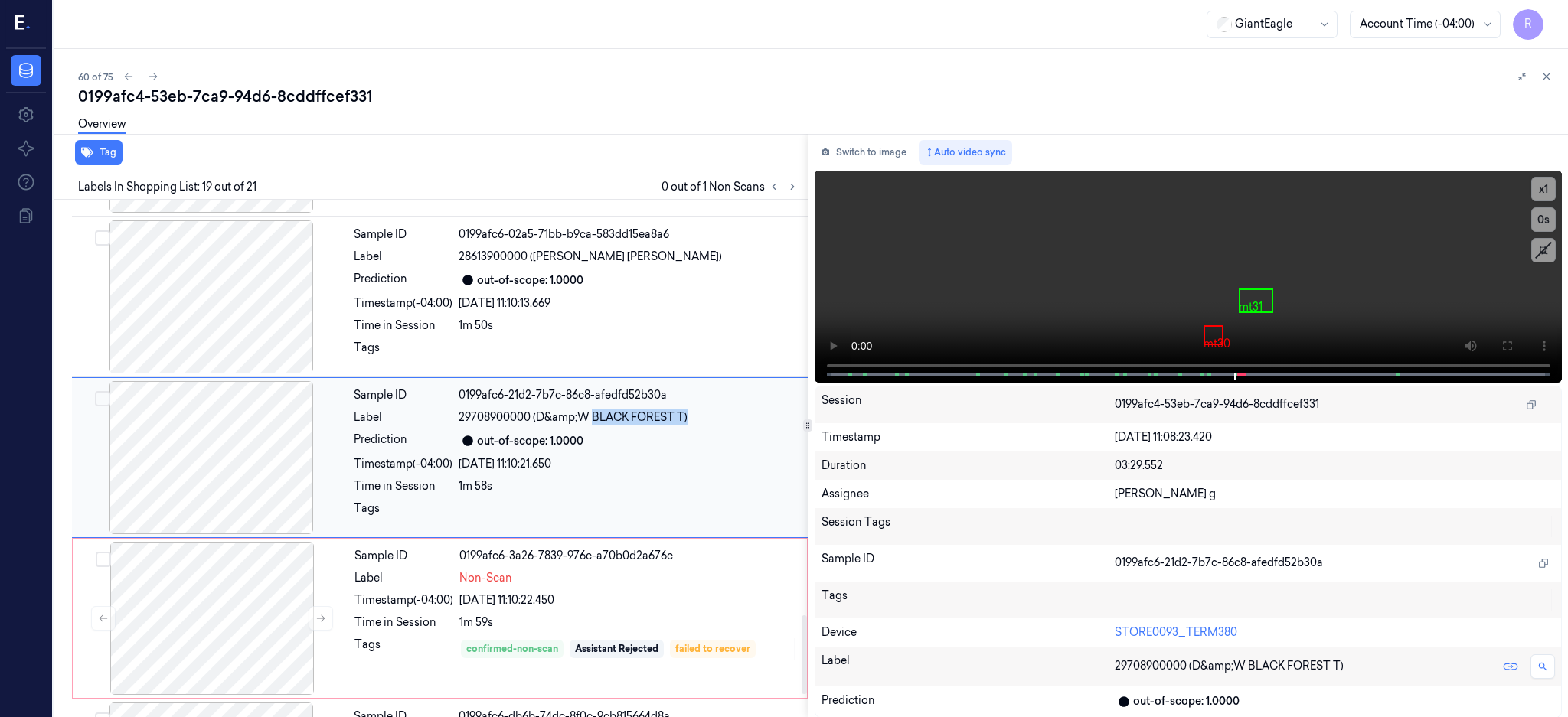
drag, startPoint x: 651, startPoint y: 468, endPoint x: 688, endPoint y: 426, distance: 56.0
click at [688, 426] on div "Sample ID 0199afc6-21d2-7b7c-86c8-afedfd52b30a Label 29708900000 (D&amp;W BLACK…" at bounding box center [576, 457] width 457 height 153
copy span "BLACK FOREST T)"
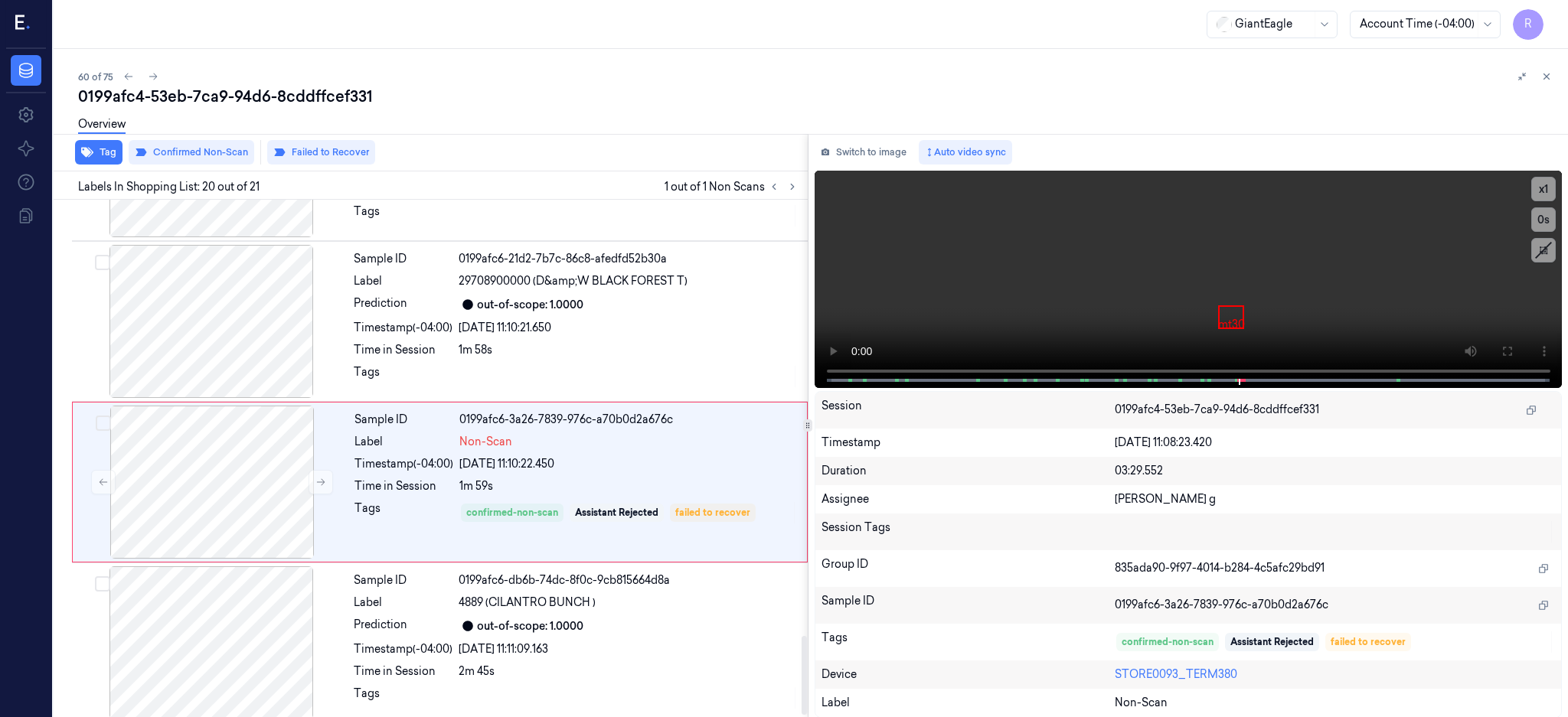
scroll to position [2863, 0]
